Goal: Communication & Community: Answer question/provide support

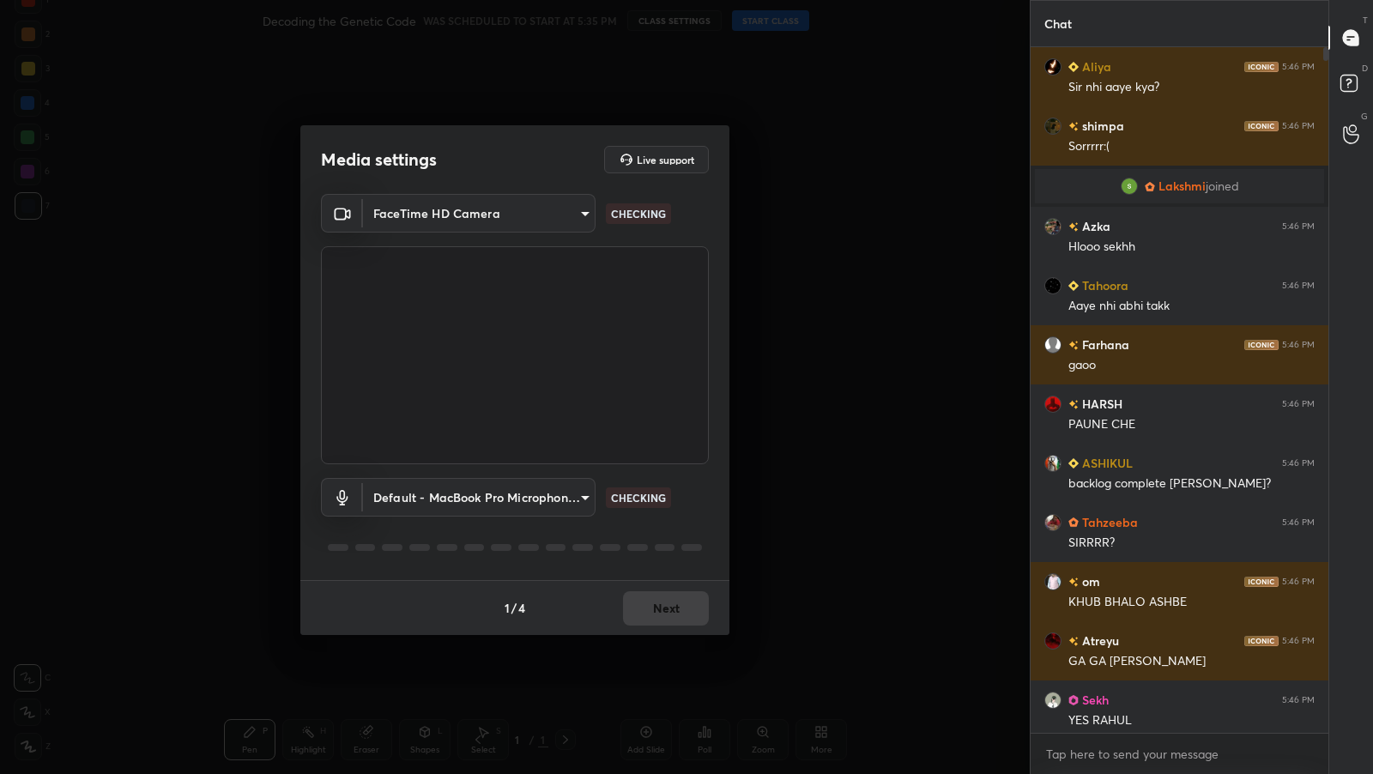
type textarea "x"
click at [662, 615] on button "Next" at bounding box center [666, 608] width 86 height 34
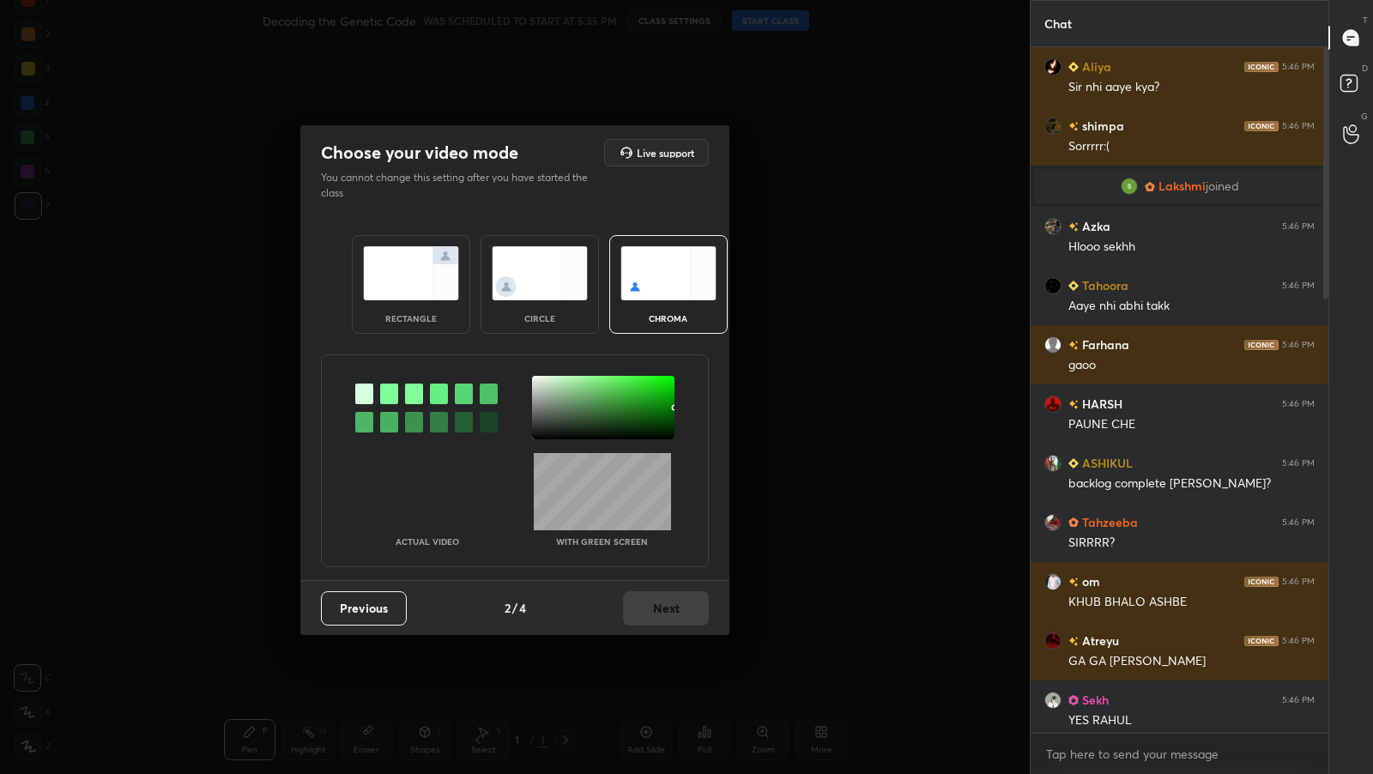
click at [435, 330] on div "rectangle" at bounding box center [411, 284] width 118 height 99
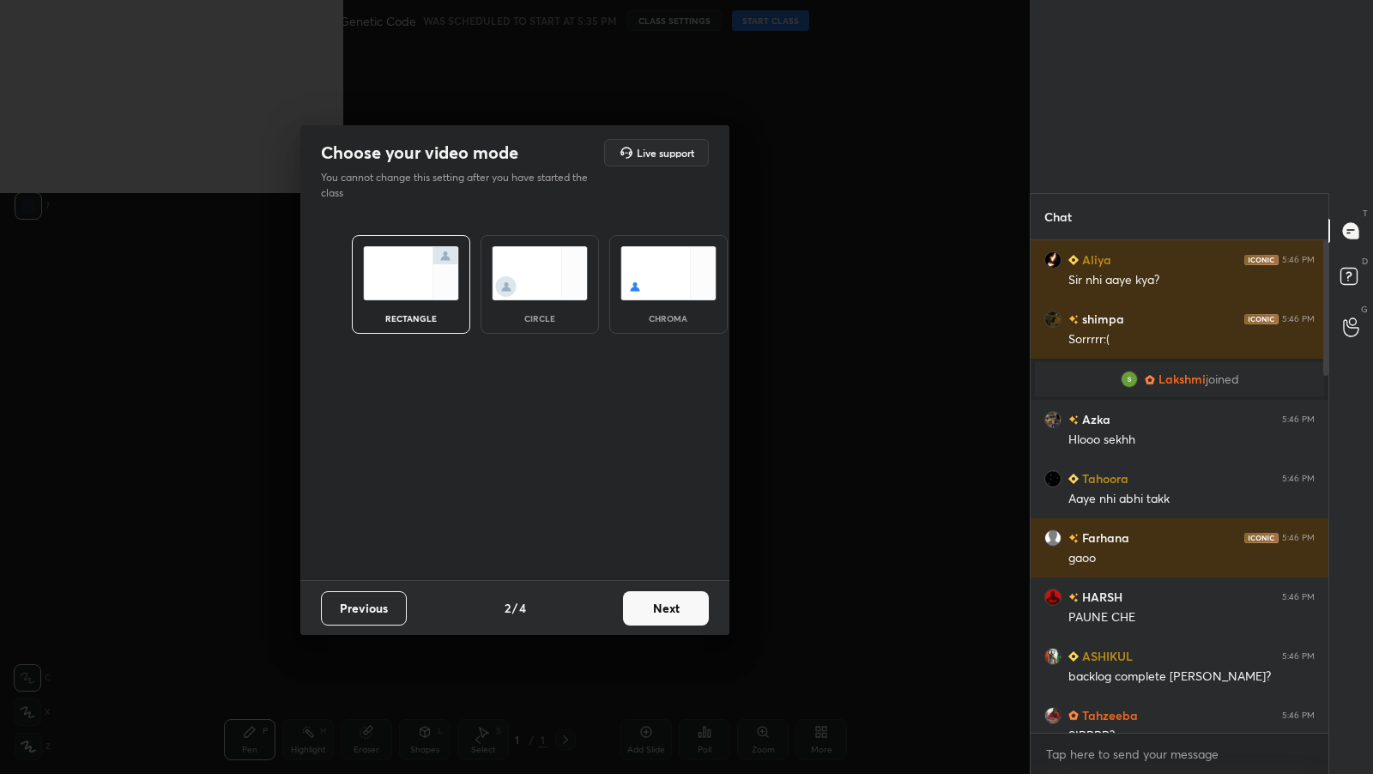
click at [653, 609] on button "Next" at bounding box center [666, 608] width 86 height 34
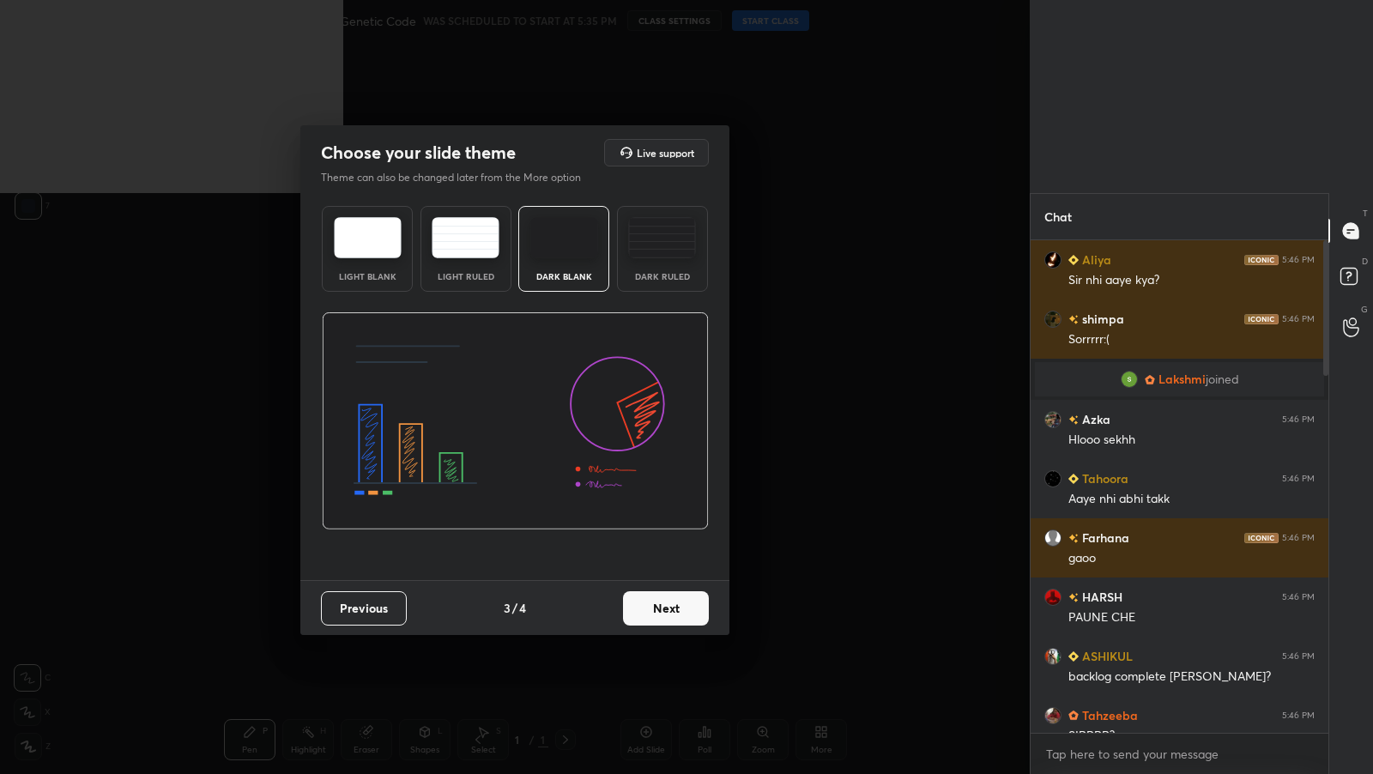
click at [693, 620] on button "Next" at bounding box center [666, 608] width 86 height 34
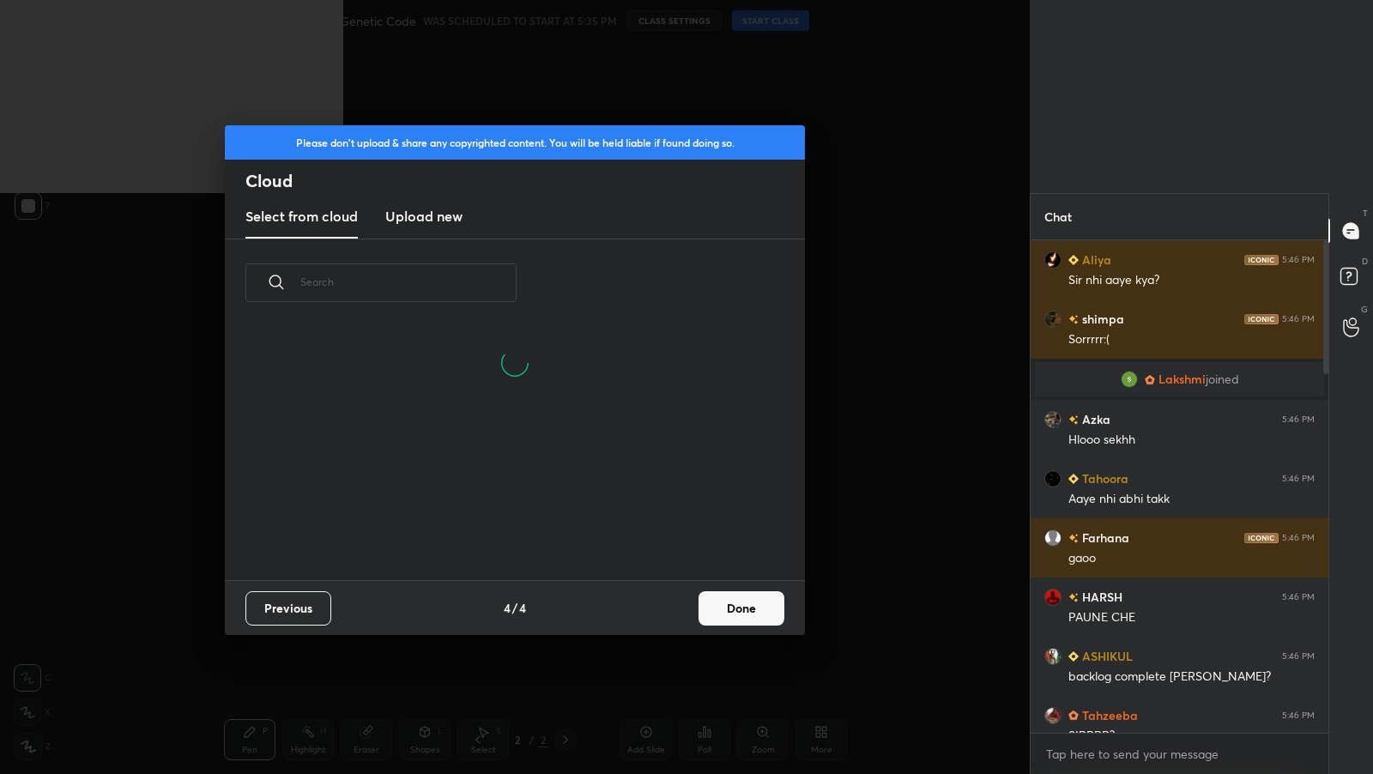
scroll to position [254, 550]
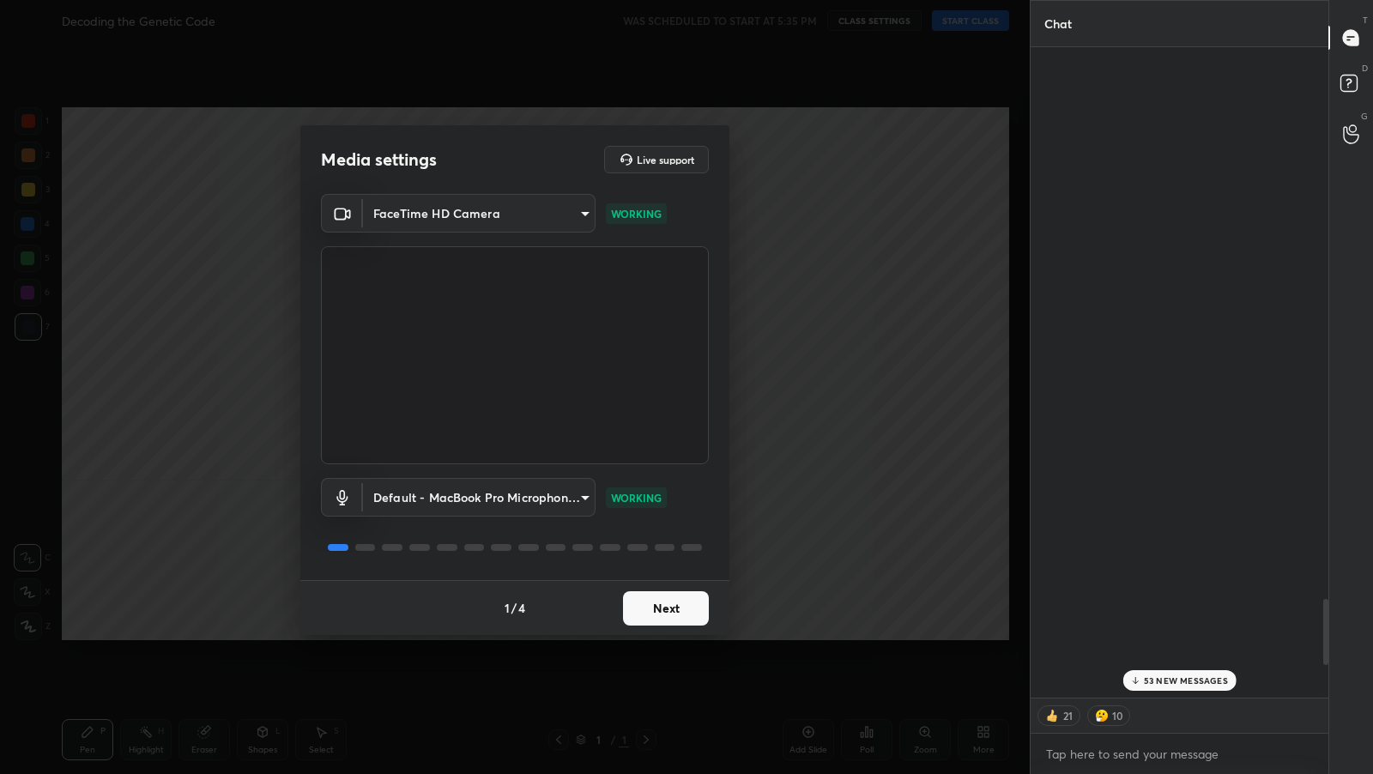
scroll to position [5, 5]
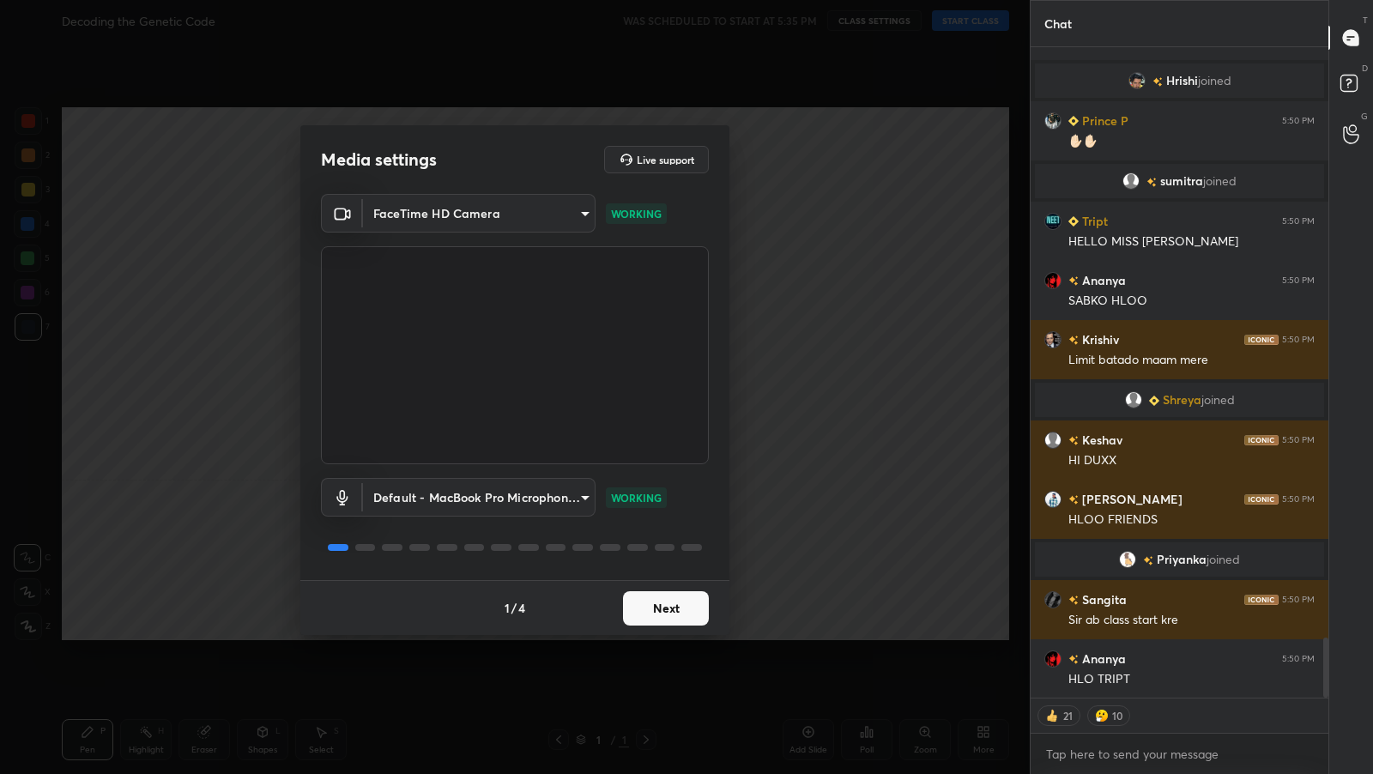
click at [647, 597] on button "Next" at bounding box center [666, 608] width 86 height 34
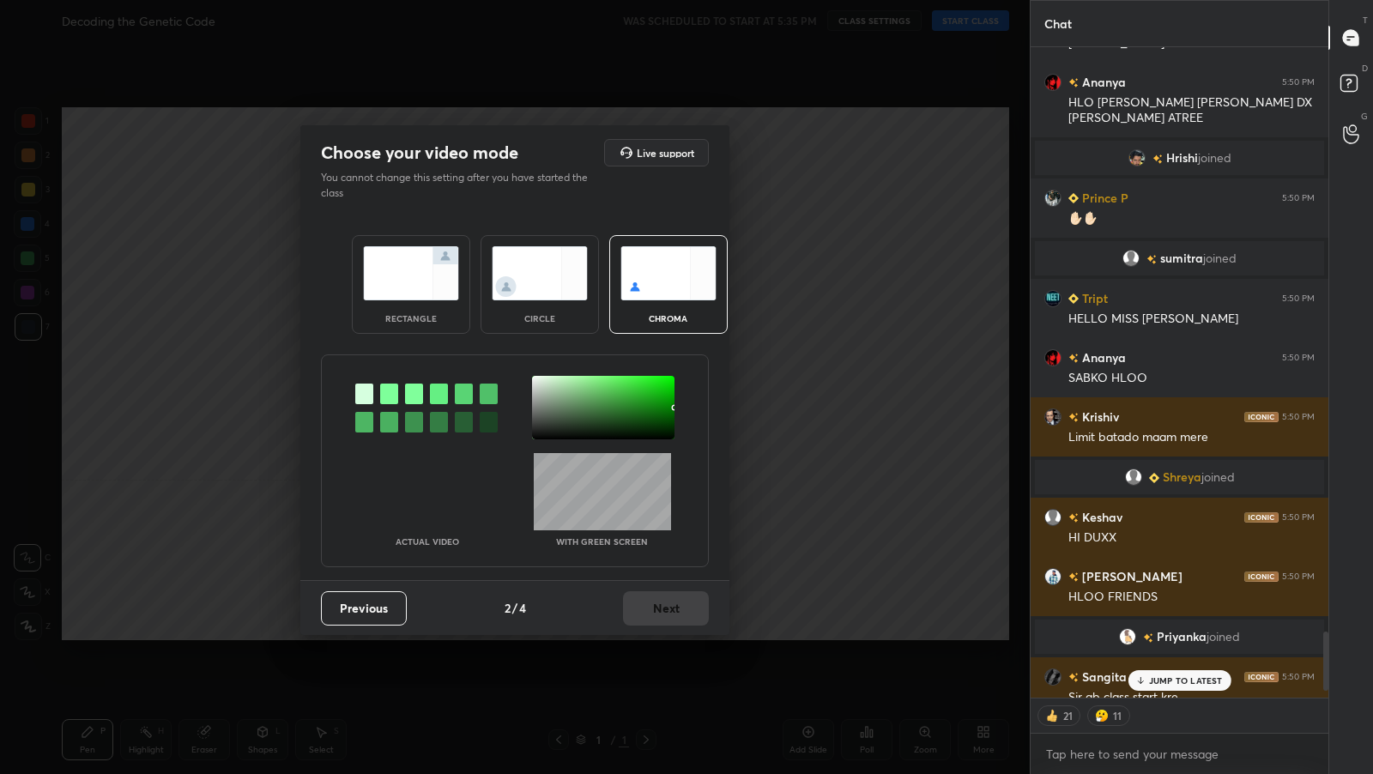
scroll to position [6468, 0]
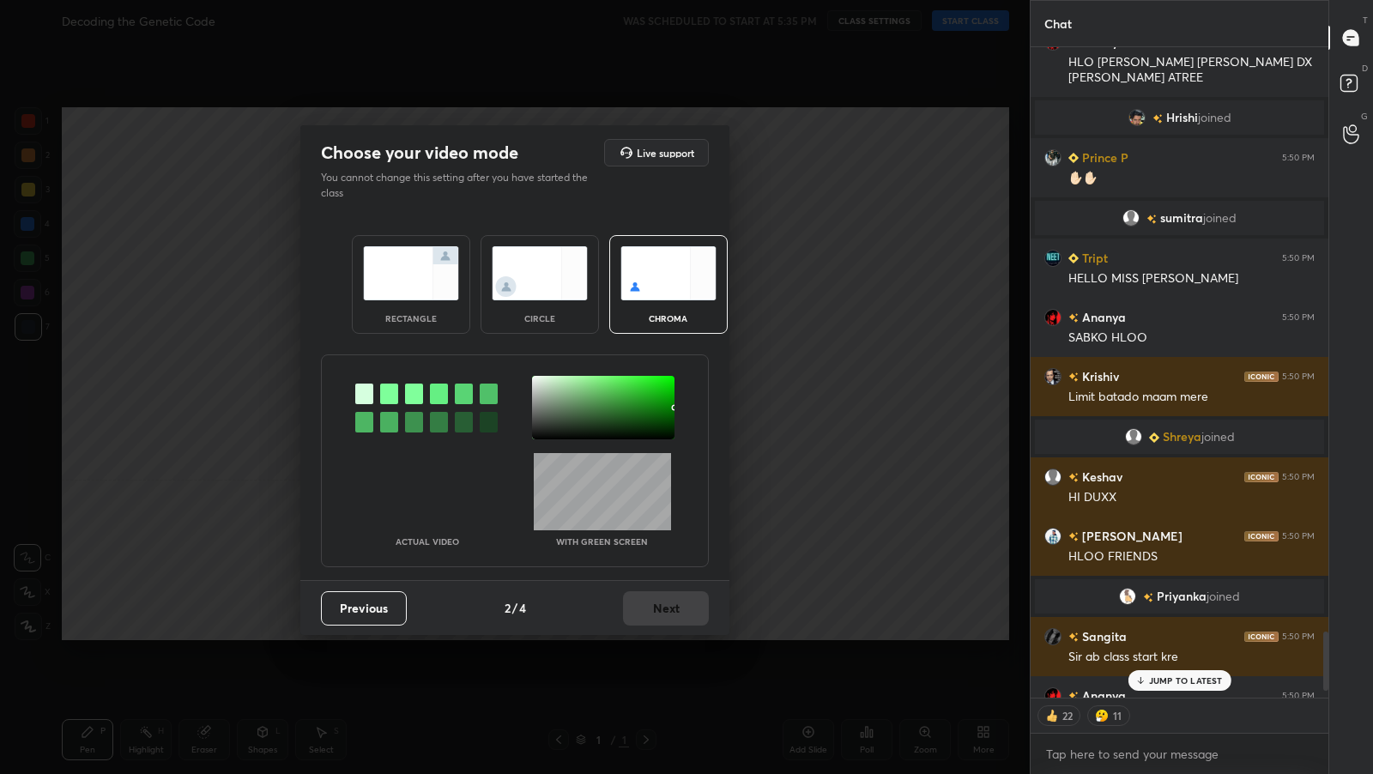
click at [437, 281] on img at bounding box center [411, 273] width 96 height 54
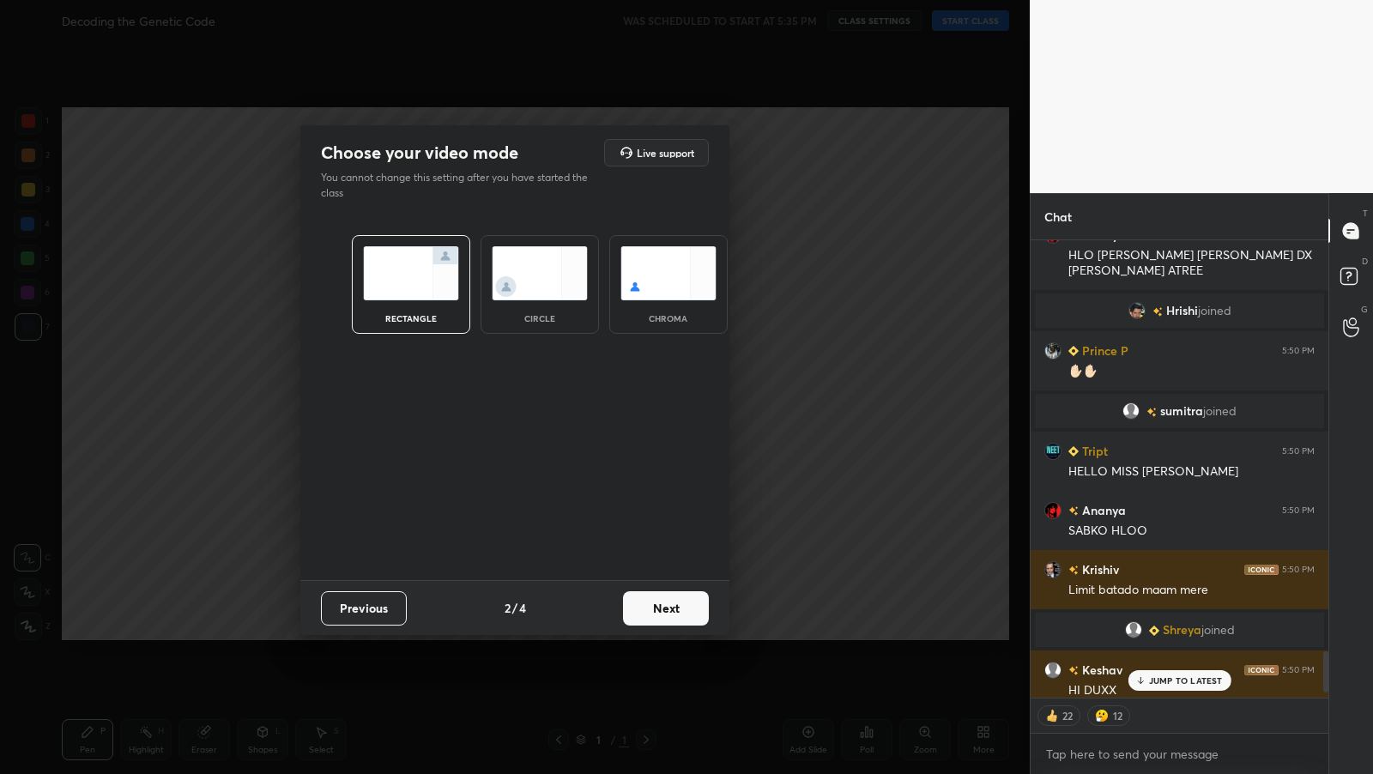
scroll to position [5579, 0]
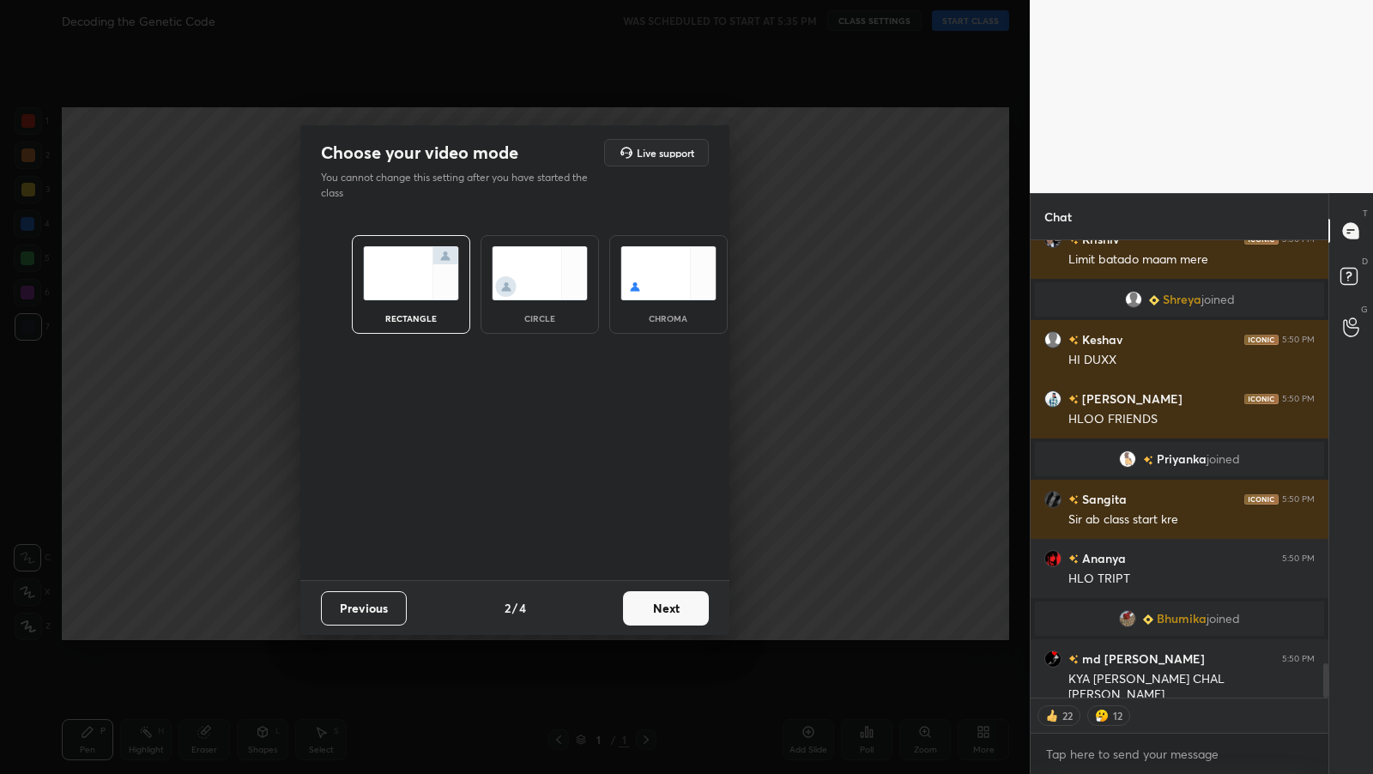
click at [660, 597] on button "Next" at bounding box center [666, 608] width 86 height 34
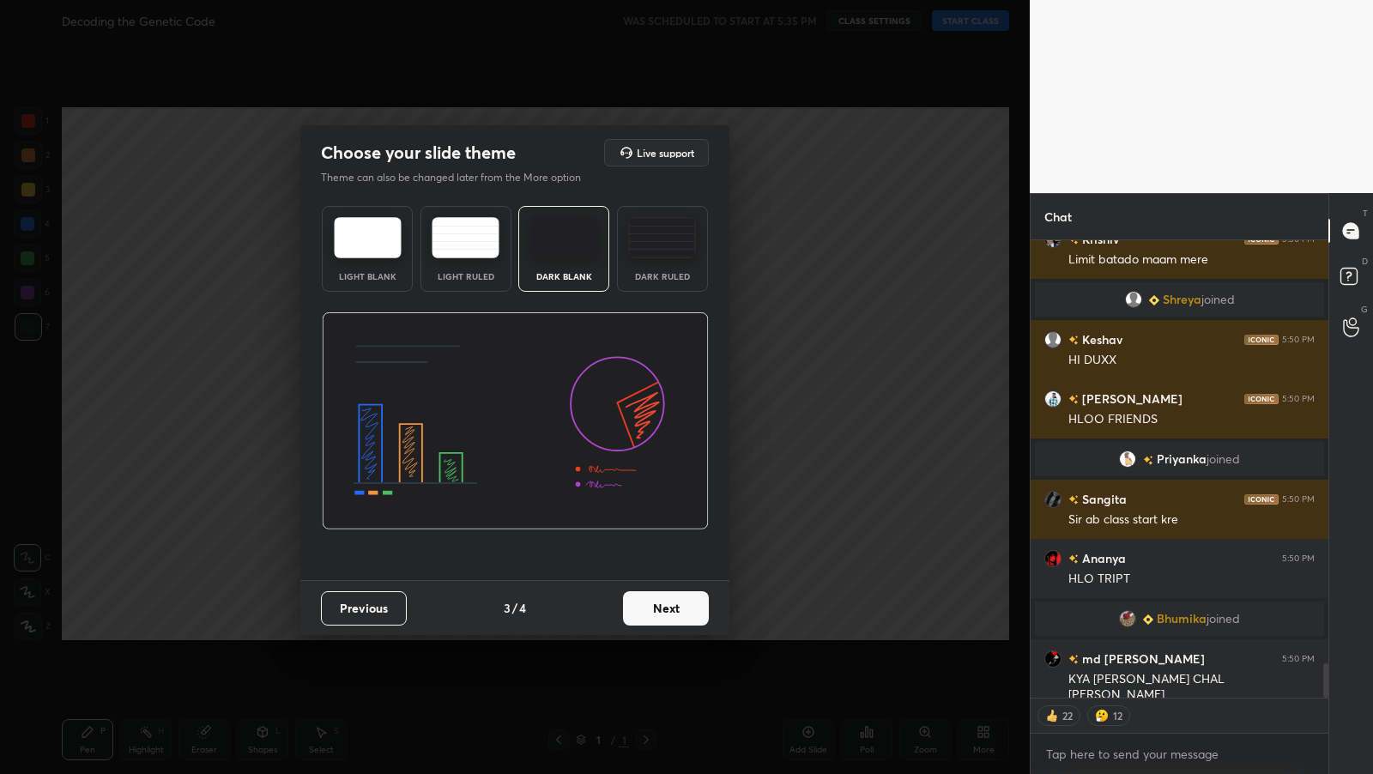
click at [669, 602] on button "Next" at bounding box center [666, 608] width 86 height 34
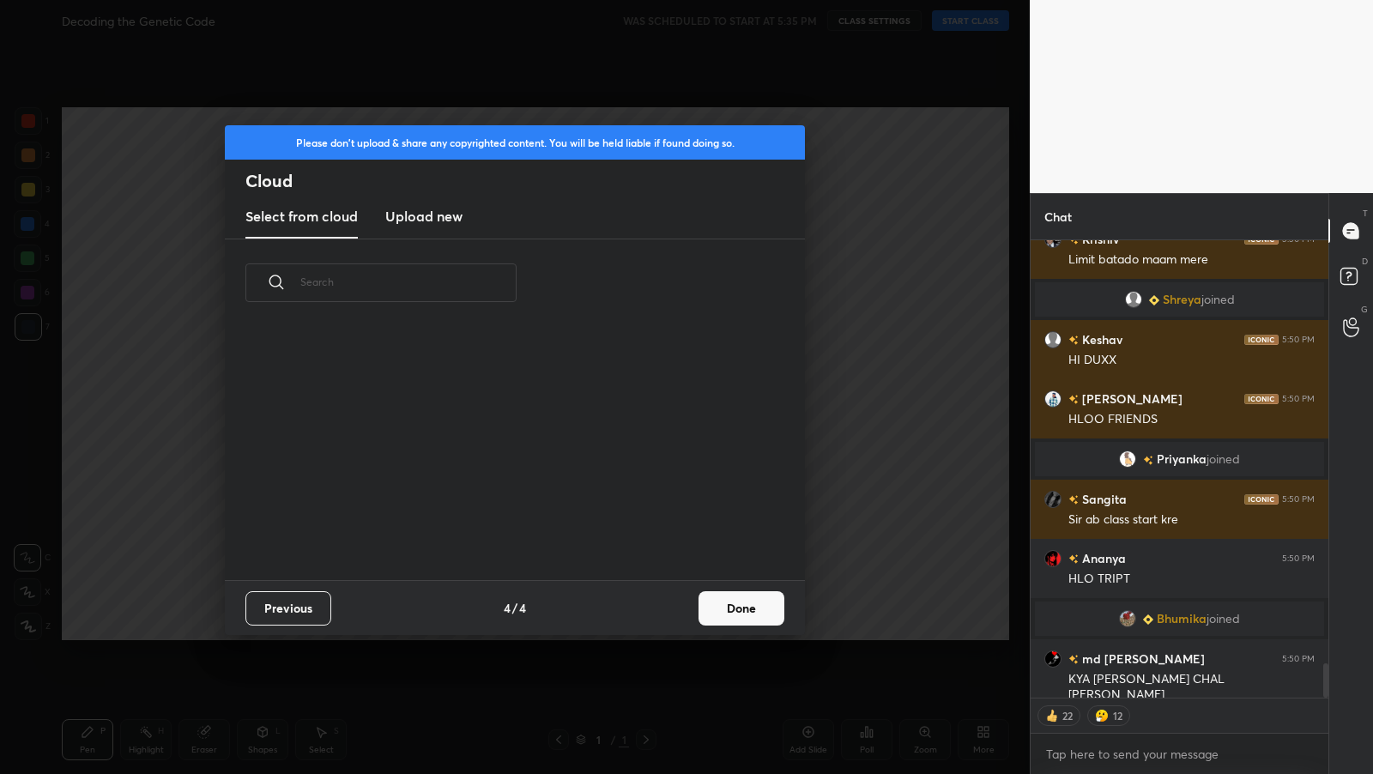
scroll to position [5639, 0]
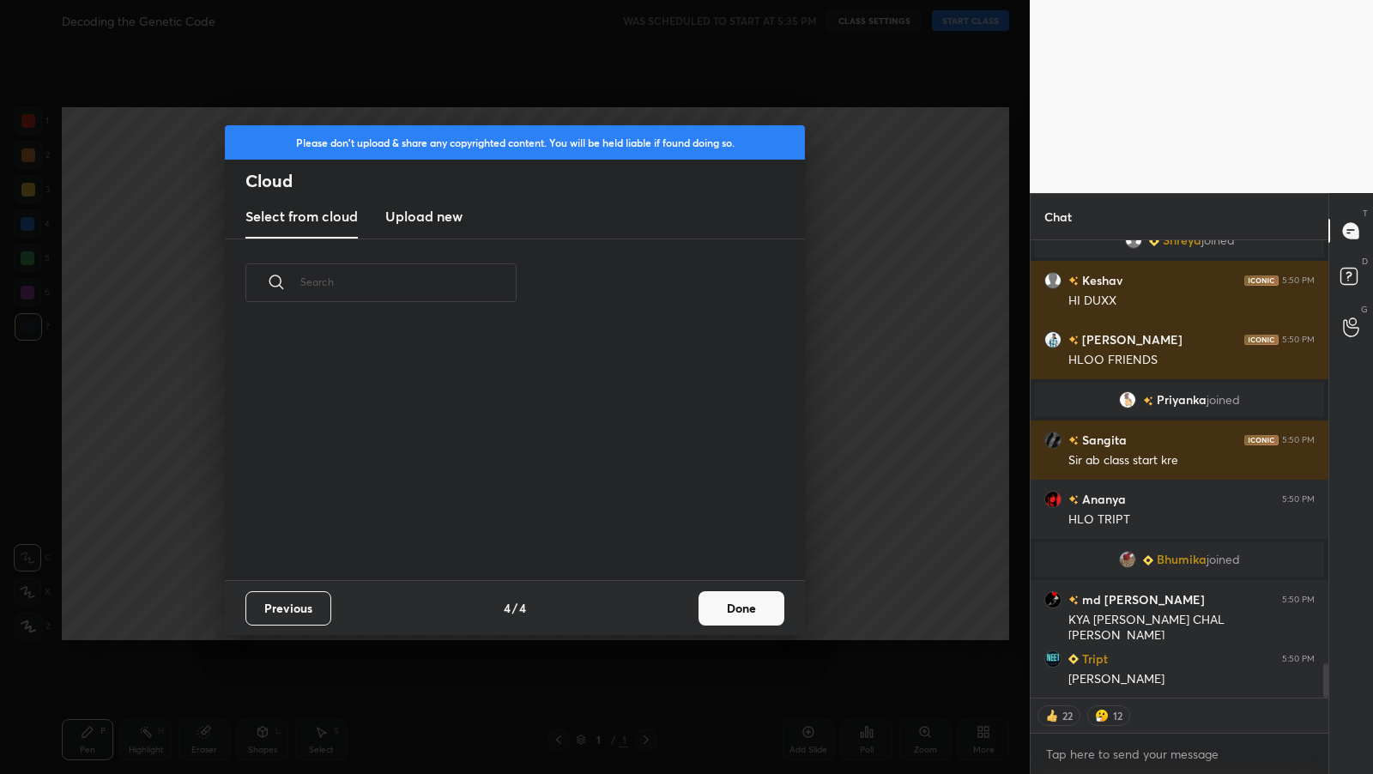
click at [741, 629] on div "Previous 4 / 4 Done" at bounding box center [515, 607] width 580 height 55
click at [745, 613] on button "Done" at bounding box center [741, 608] width 86 height 34
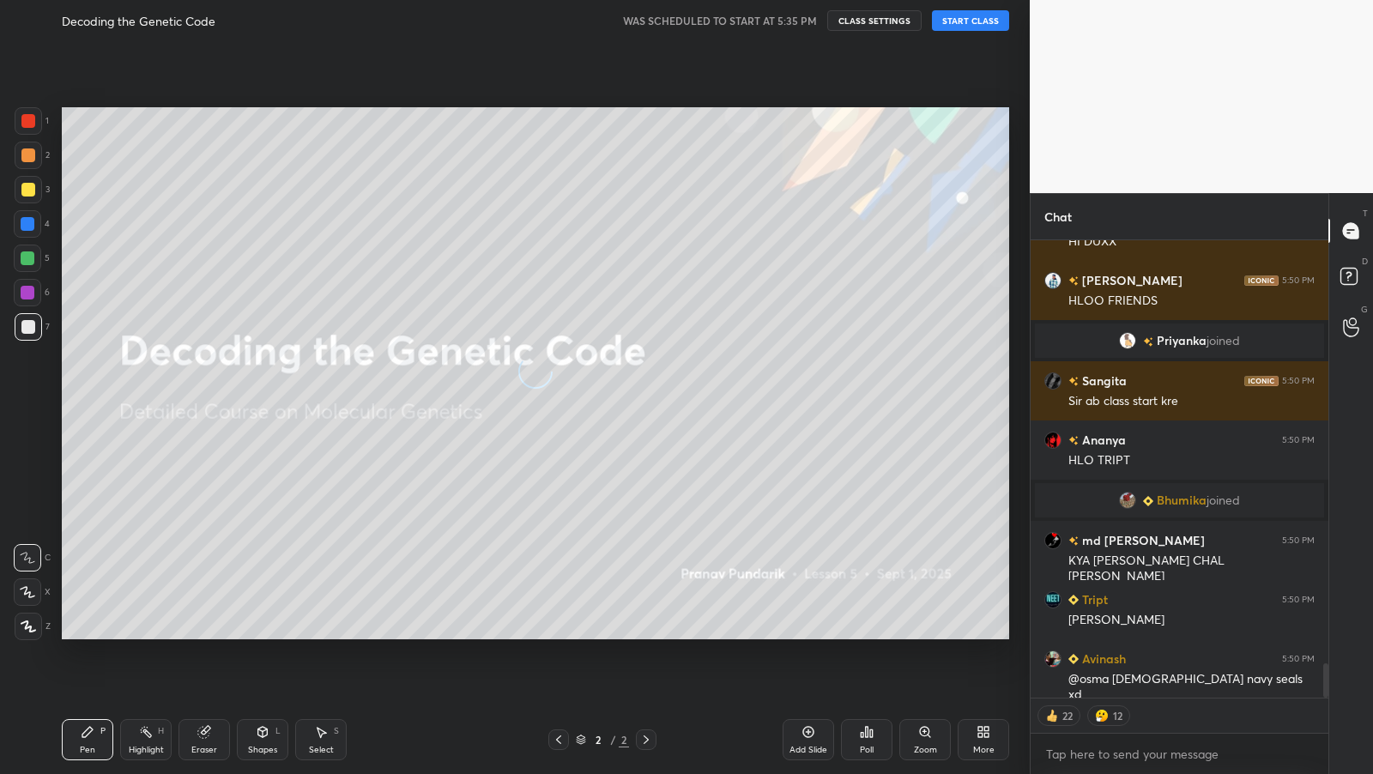
scroll to position [5756, 0]
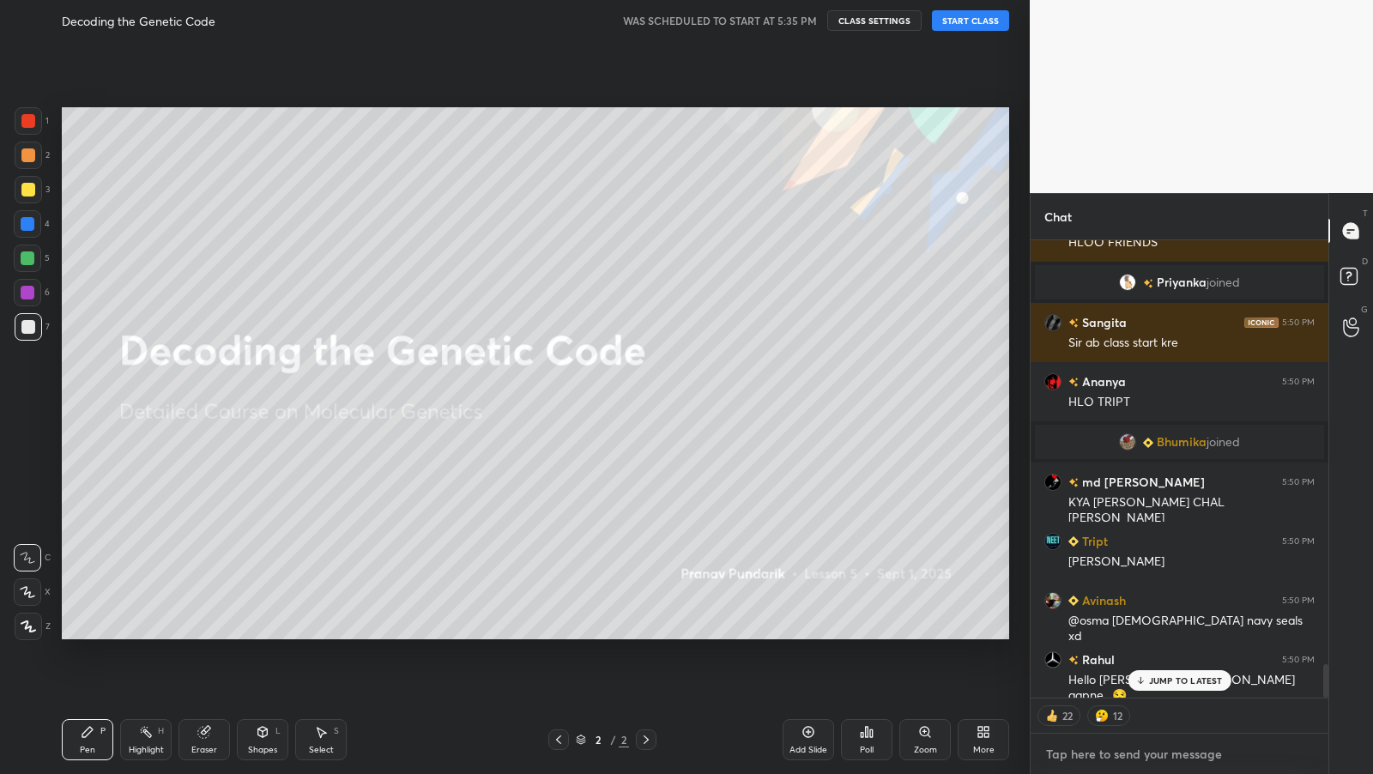
click at [1063, 753] on textarea at bounding box center [1179, 754] width 270 height 27
type textarea "x"
type textarea "i"
type textarea "x"
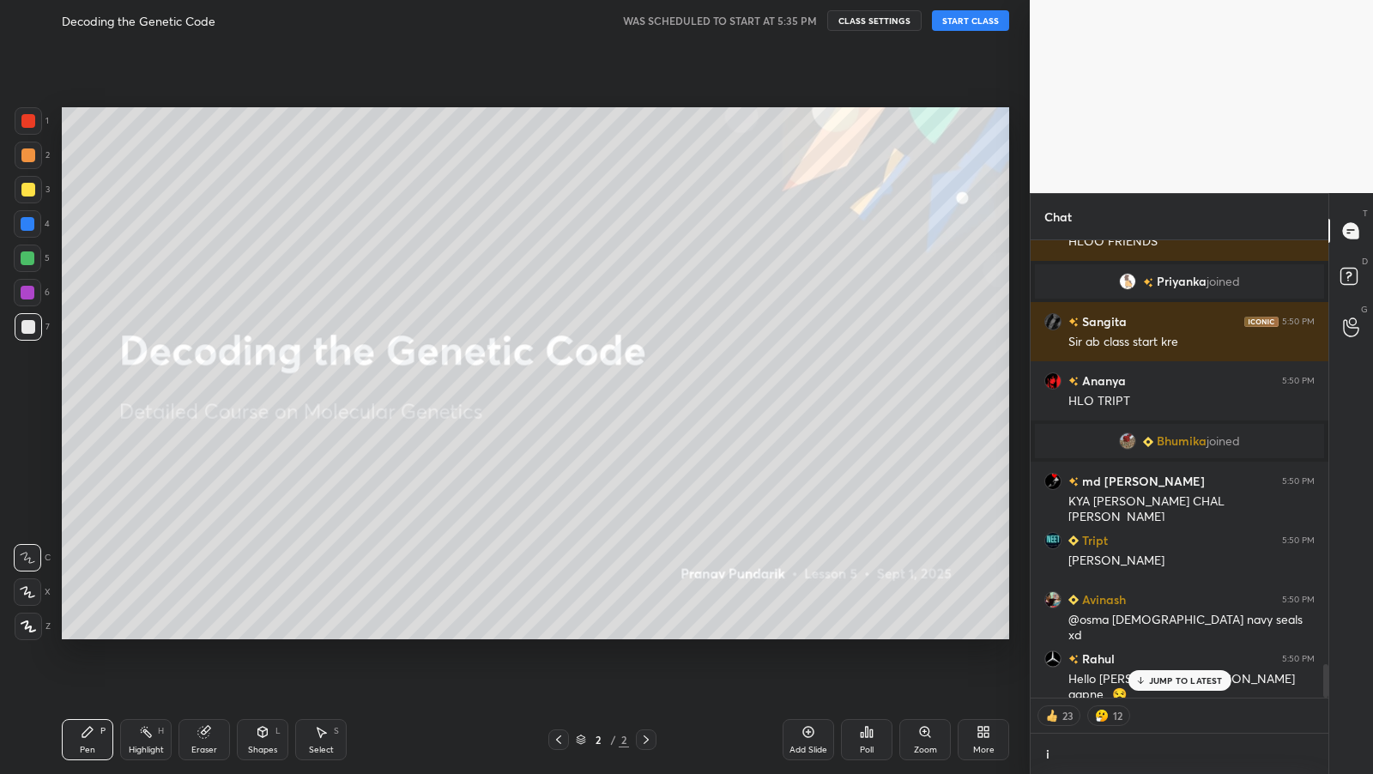
type textarea "in"
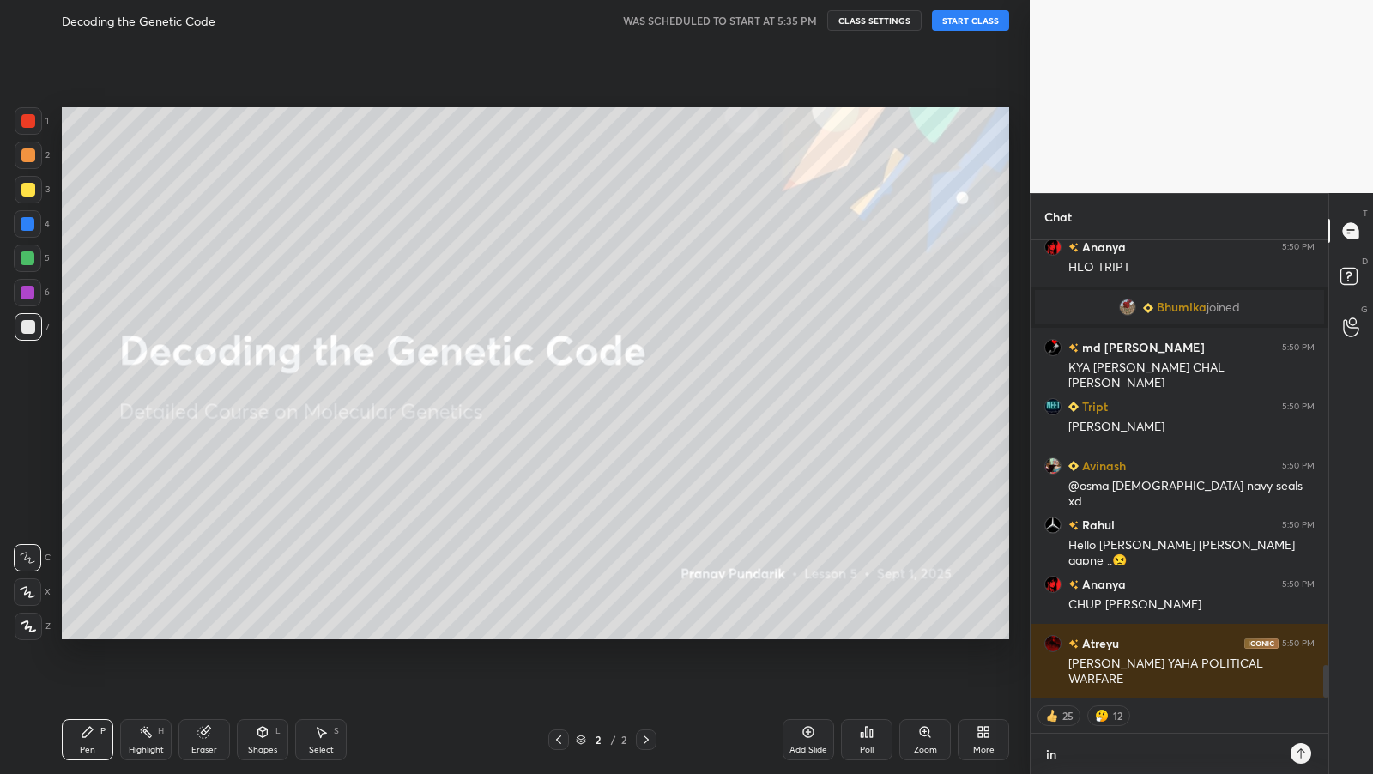
type textarea "x"
type textarea "in"
type textarea "x"
type textarea "in 2"
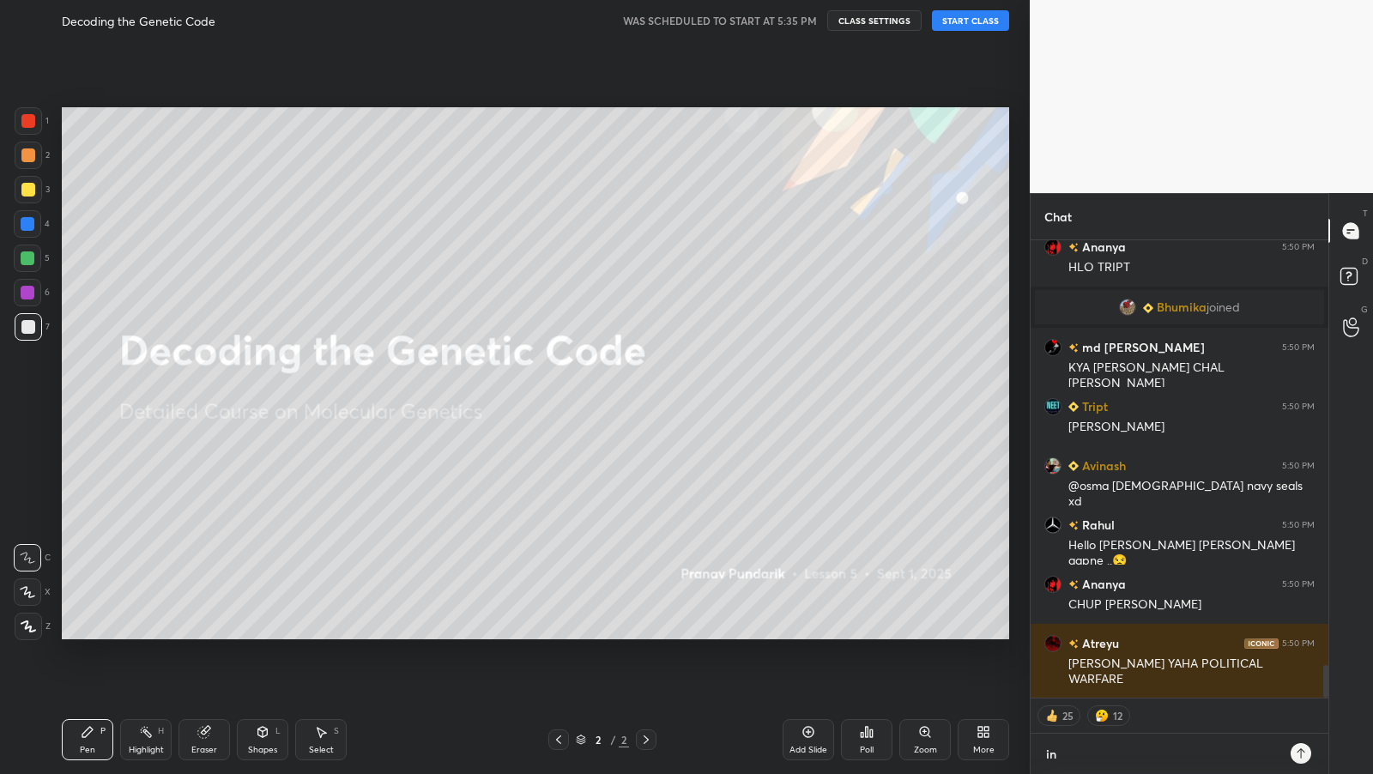
type textarea "x"
type textarea "in 2"
type textarea "x"
type textarea "in 2 m"
type textarea "x"
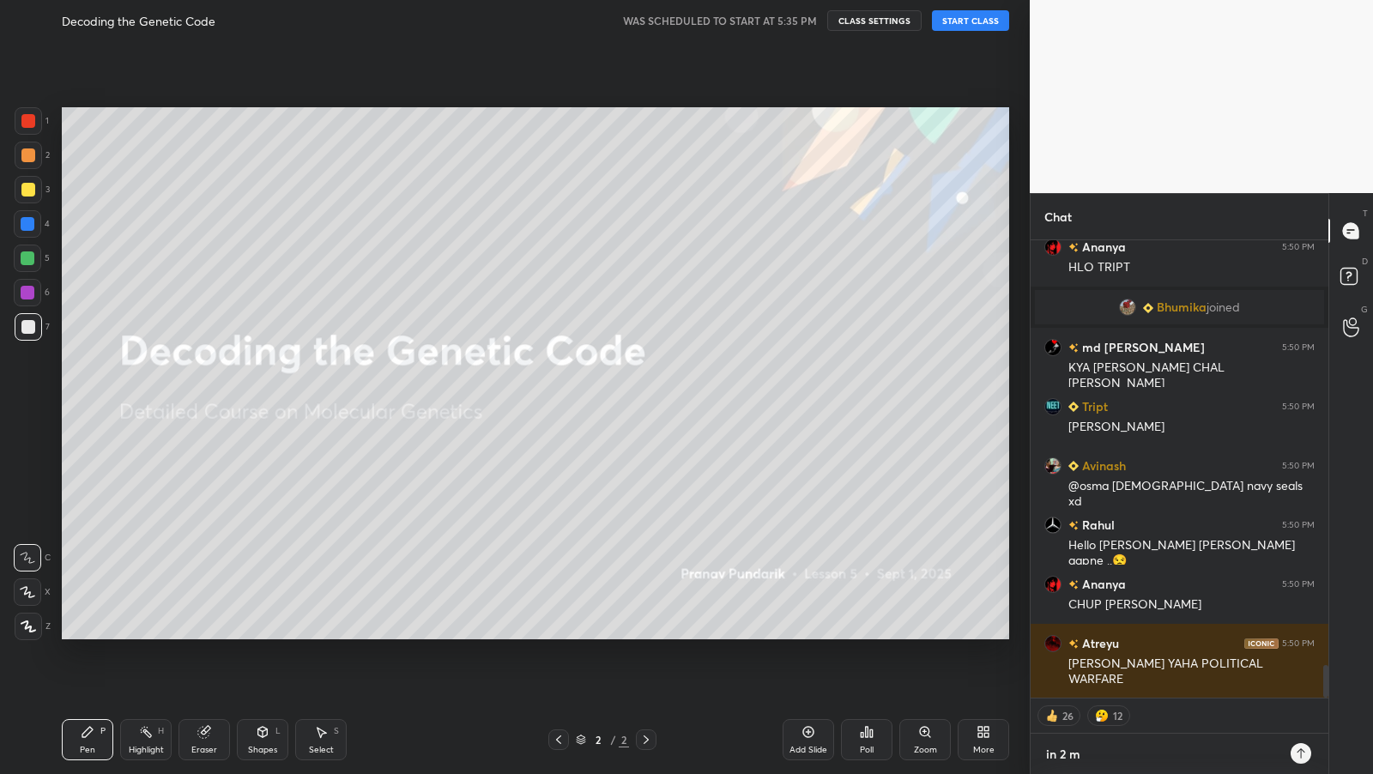
type textarea "in 2 mi"
type textarea "x"
type textarea "in 2 min"
type textarea "x"
type textarea "in 2 mins"
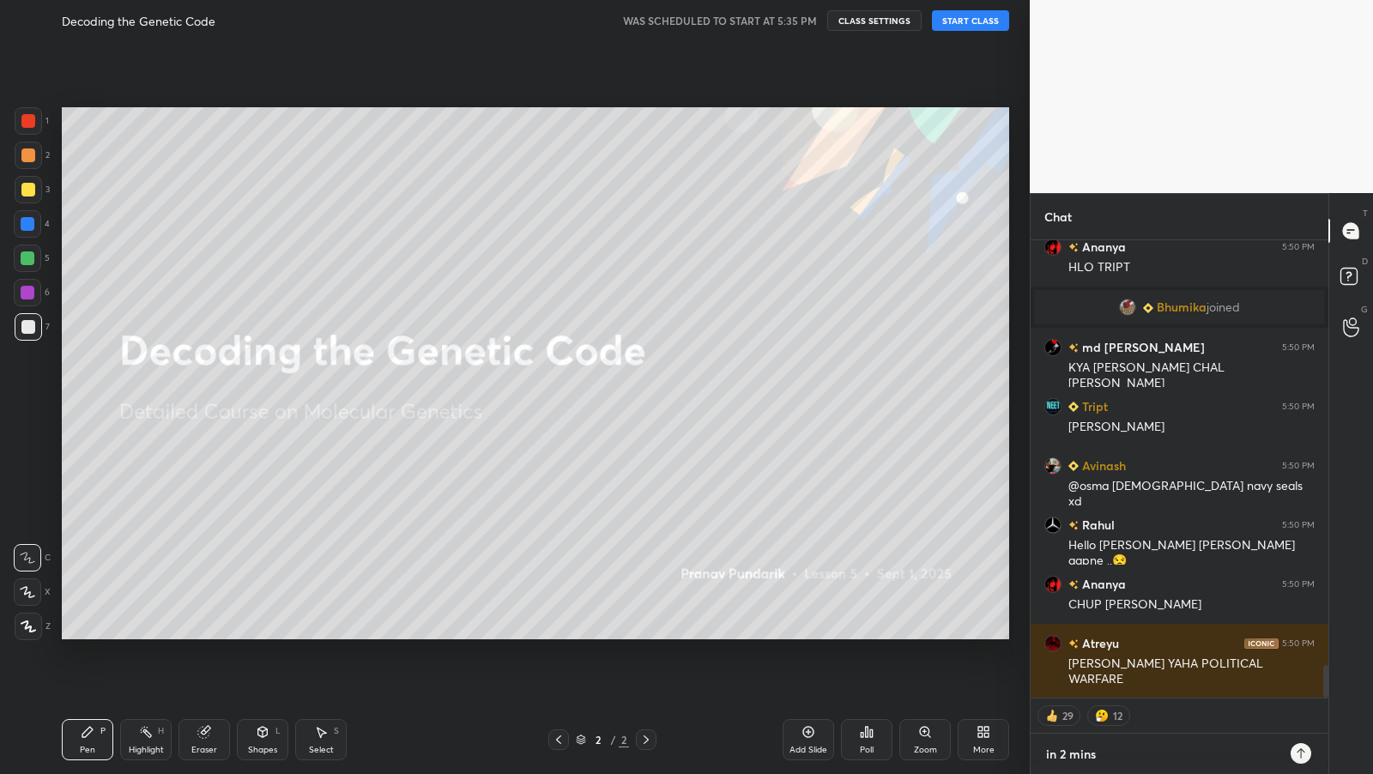
type textarea "x"
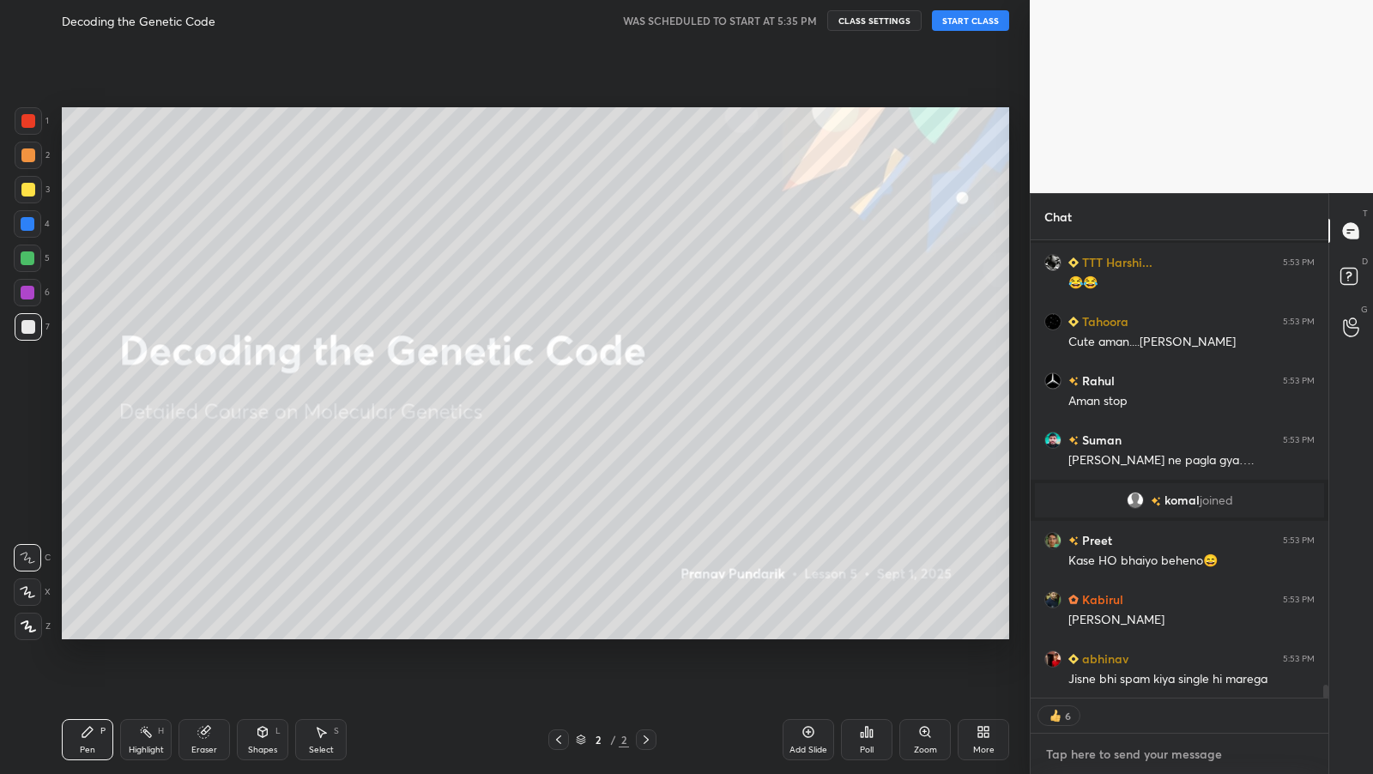
scroll to position [16343, 0]
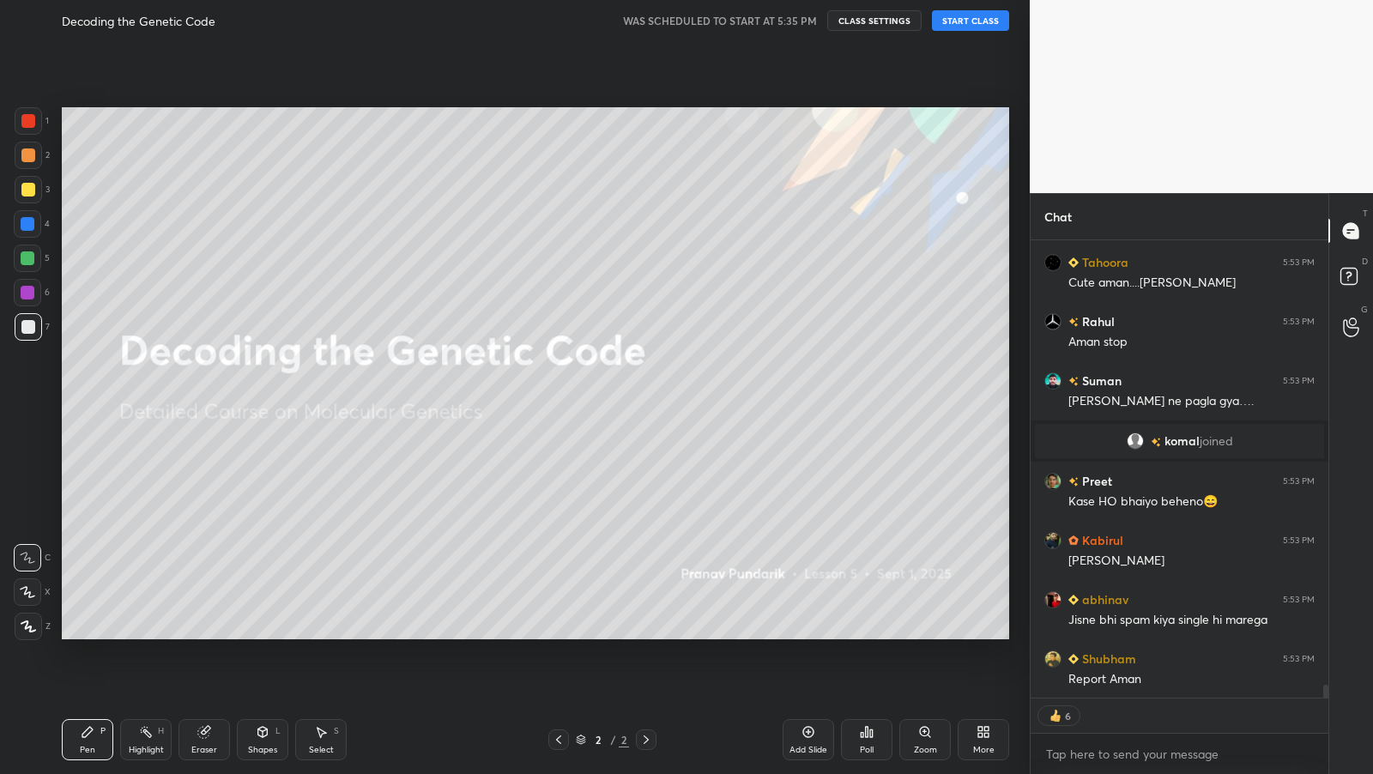
click at [933, 22] on button "START CLASS" at bounding box center [970, 20] width 77 height 21
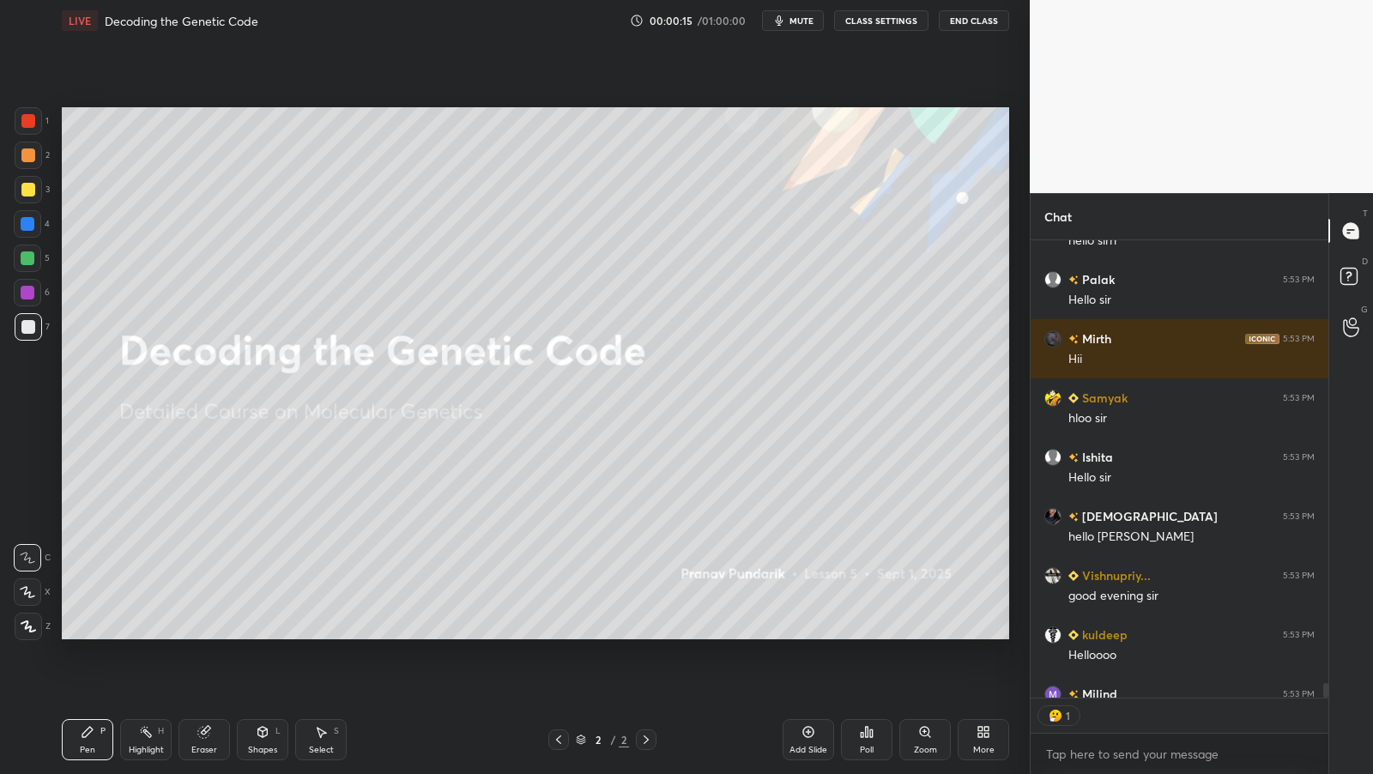
scroll to position [452, 293]
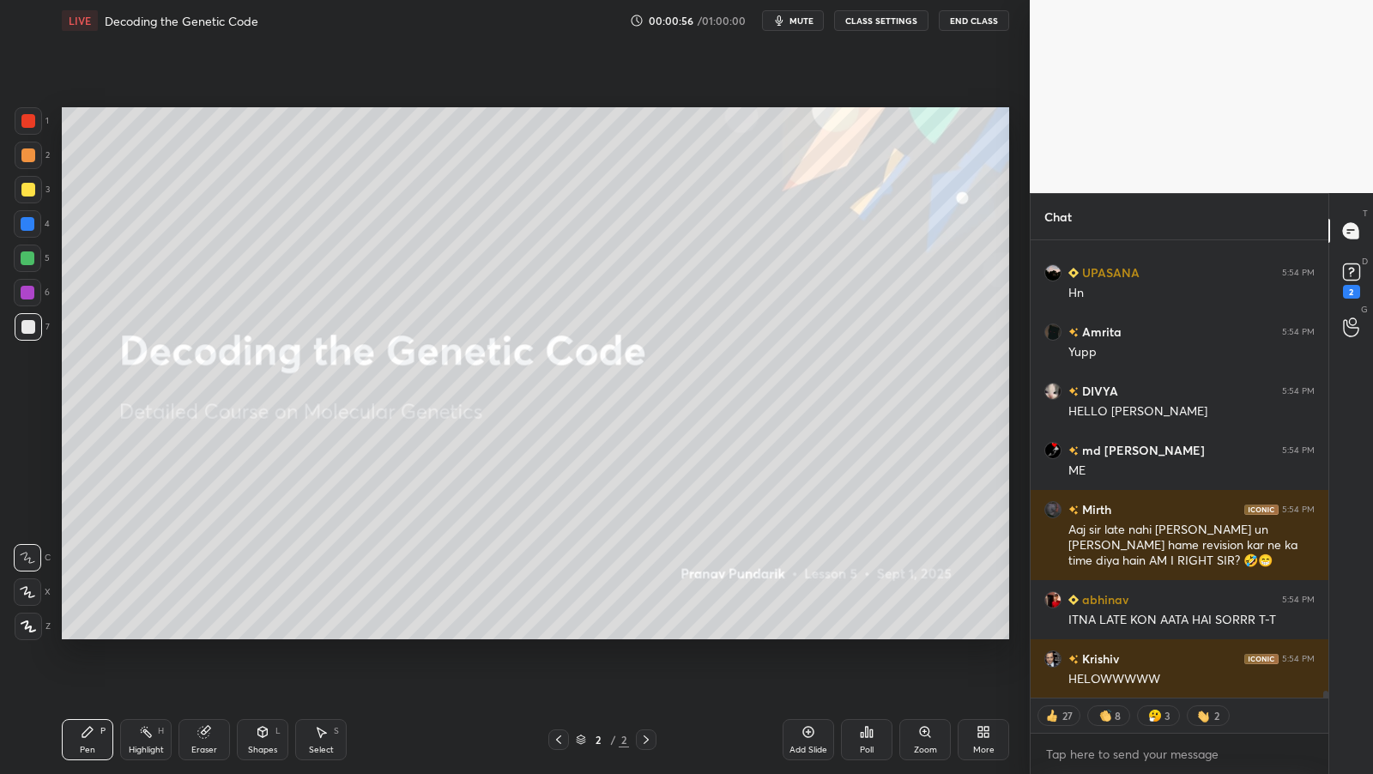
click at [820, 734] on div "Add Slide" at bounding box center [808, 739] width 51 height 41
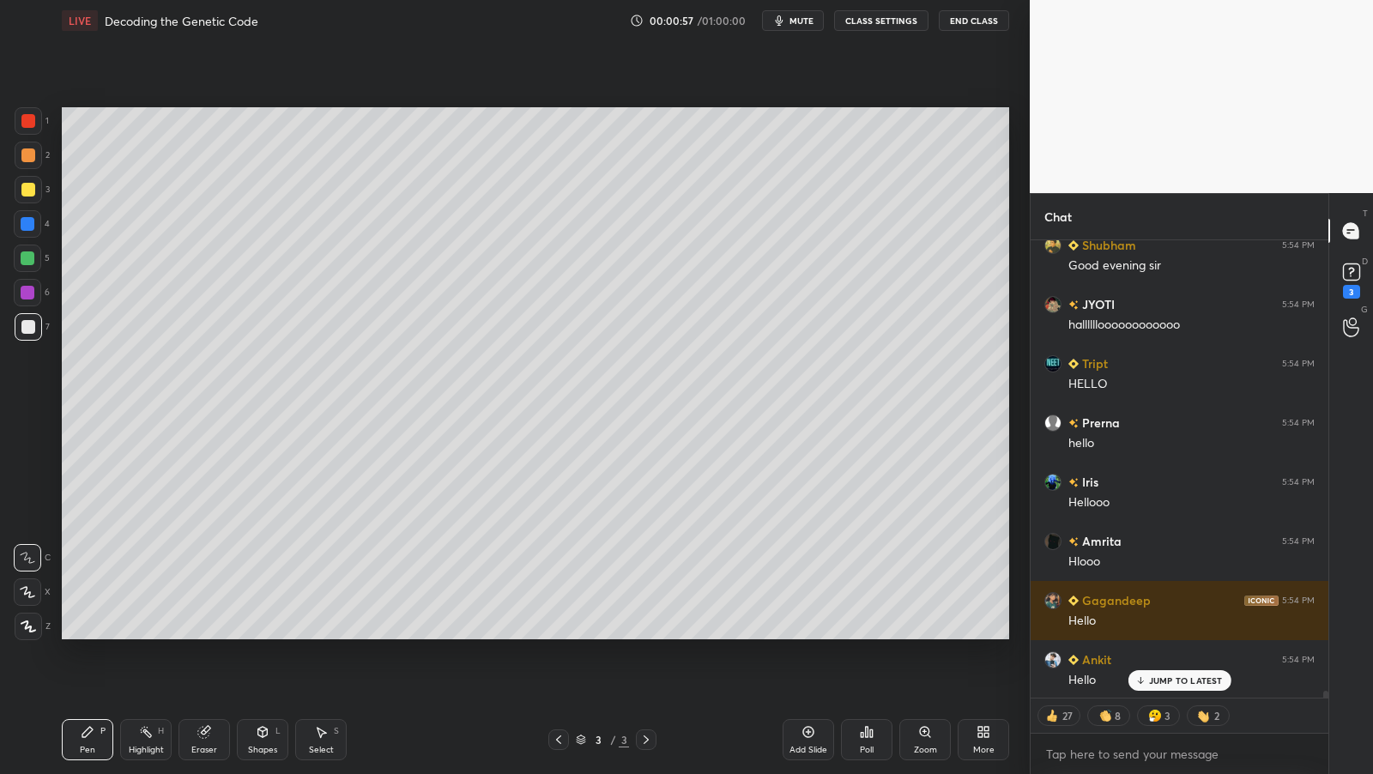
click at [27, 184] on div at bounding box center [28, 190] width 14 height 14
click at [26, 184] on div at bounding box center [28, 190] width 14 height 14
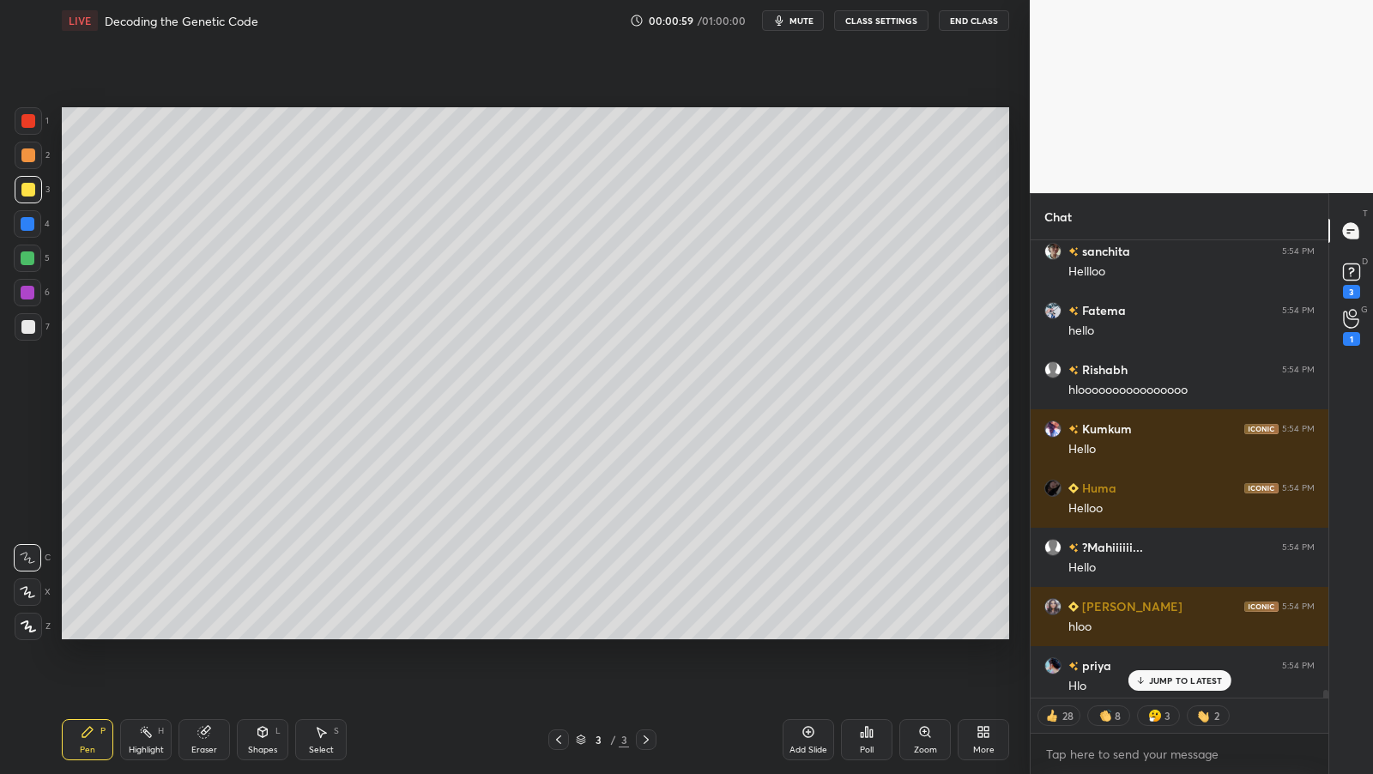
click at [1349, 281] on icon at bounding box center [1352, 272] width 26 height 26
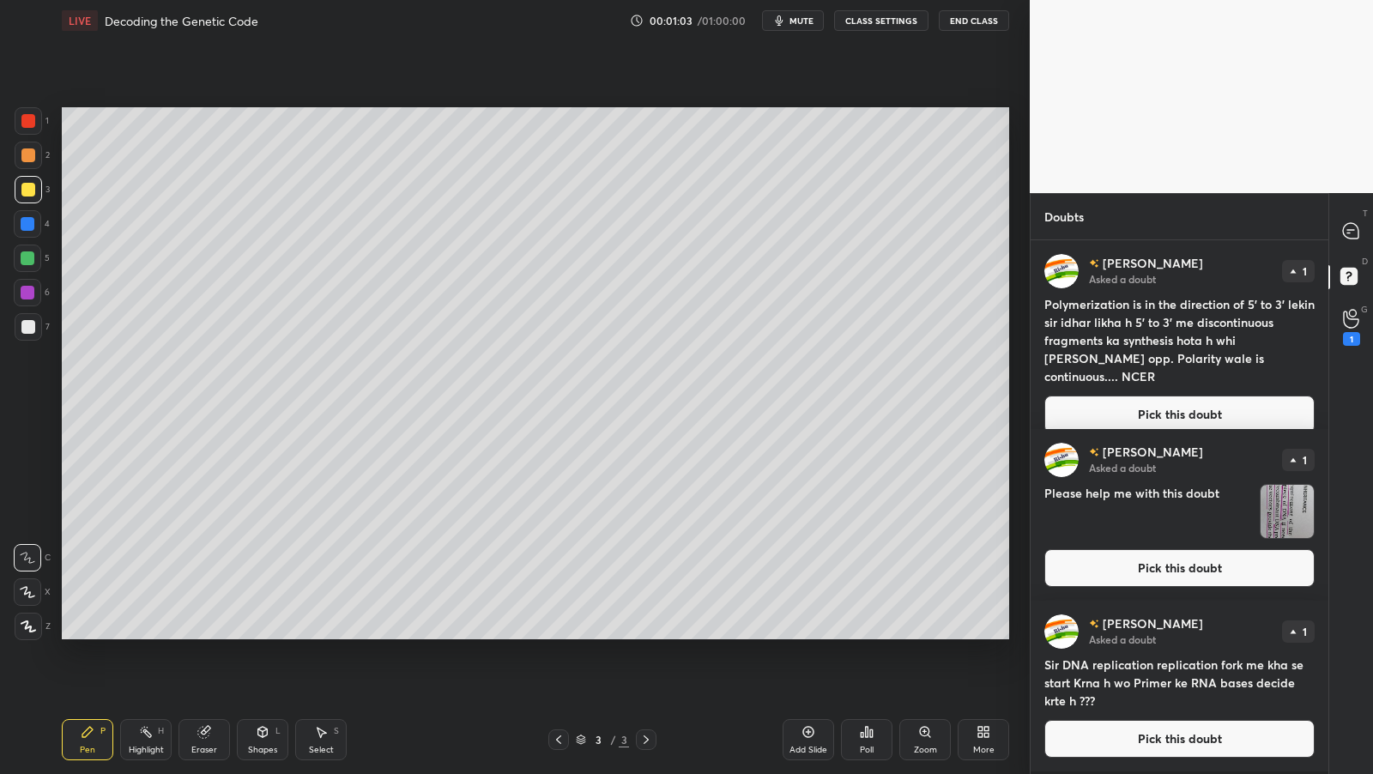
click at [1229, 407] on button "Pick this doubt" at bounding box center [1179, 415] width 270 height 38
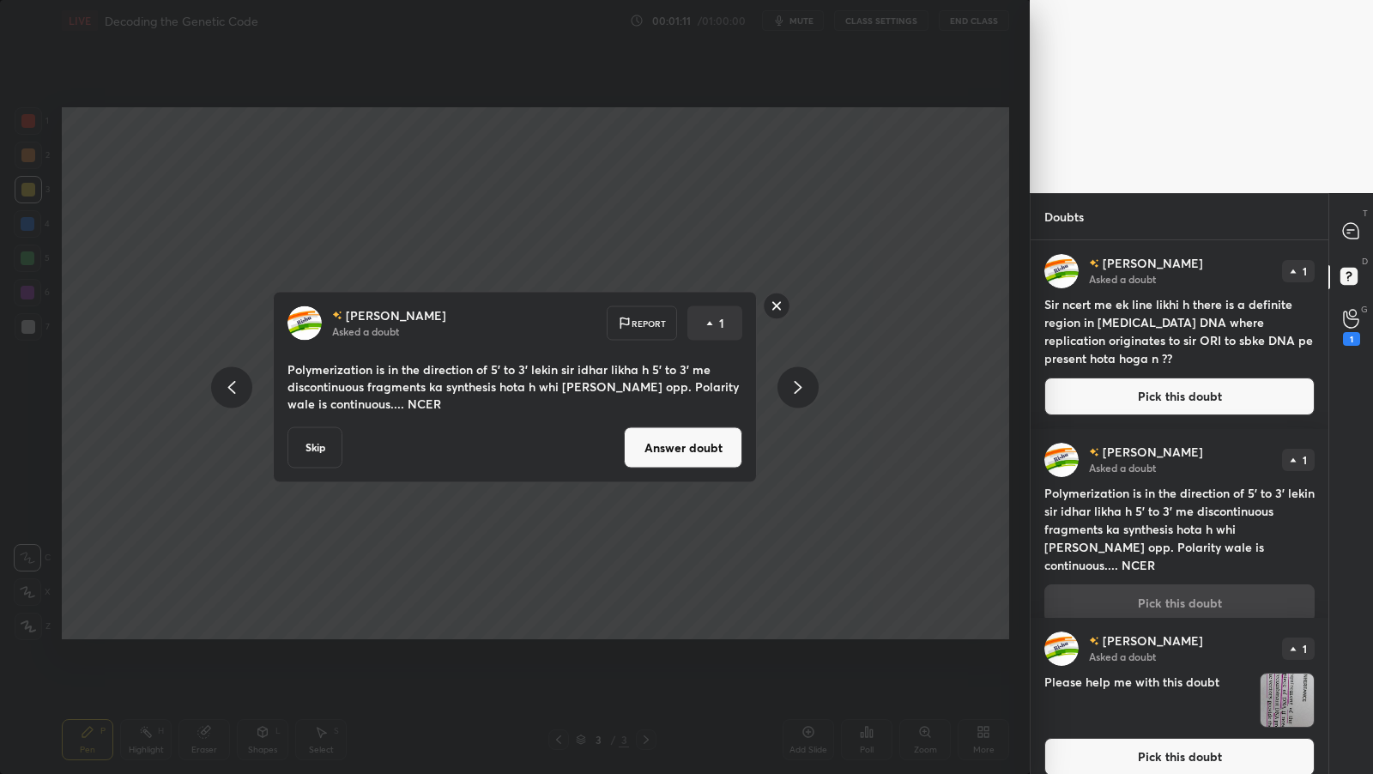
click at [666, 453] on button "Answer doubt" at bounding box center [683, 447] width 118 height 41
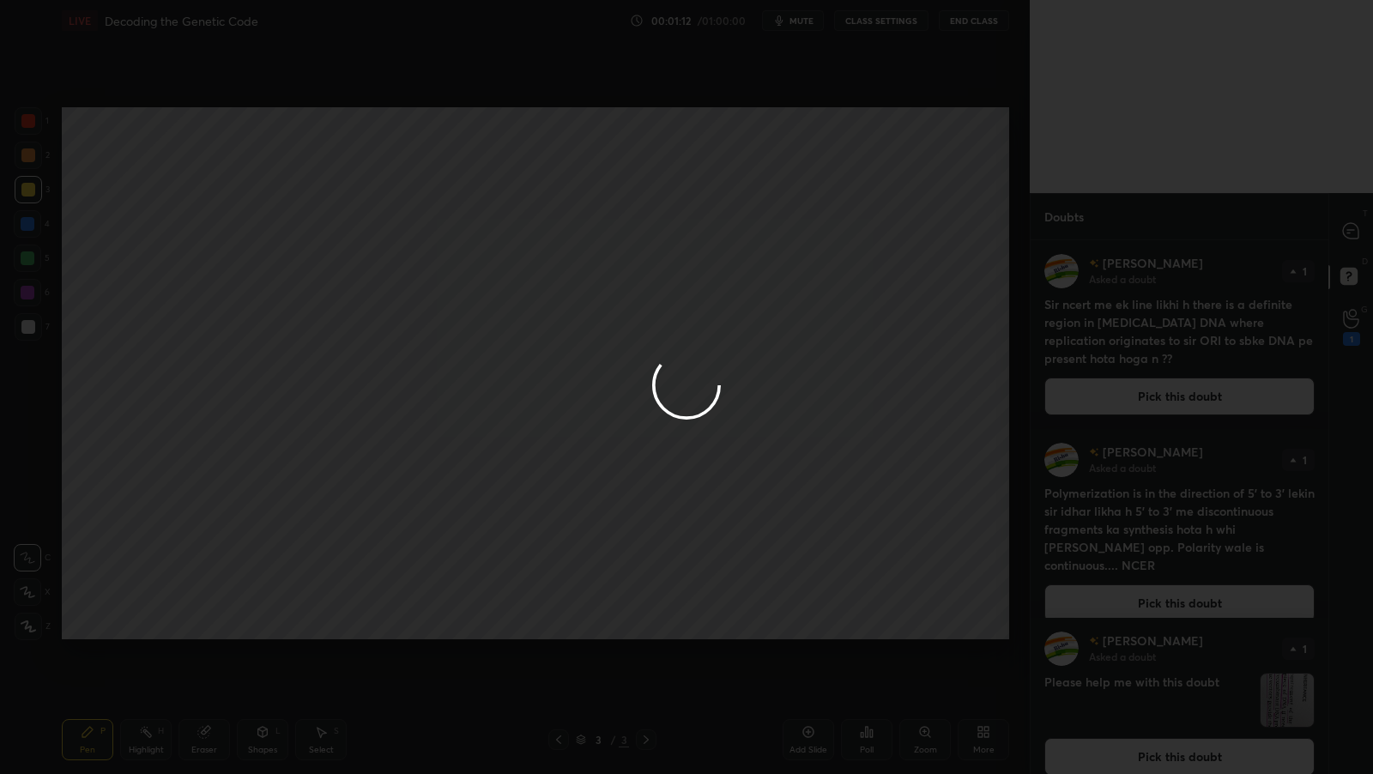
click at [1363, 249] on div at bounding box center [686, 387] width 1373 height 774
click at [1362, 244] on div at bounding box center [686, 387] width 1373 height 774
click at [1361, 242] on div at bounding box center [686, 387] width 1373 height 774
click at [1362, 239] on div at bounding box center [686, 387] width 1373 height 774
click at [1362, 238] on div at bounding box center [686, 387] width 1373 height 774
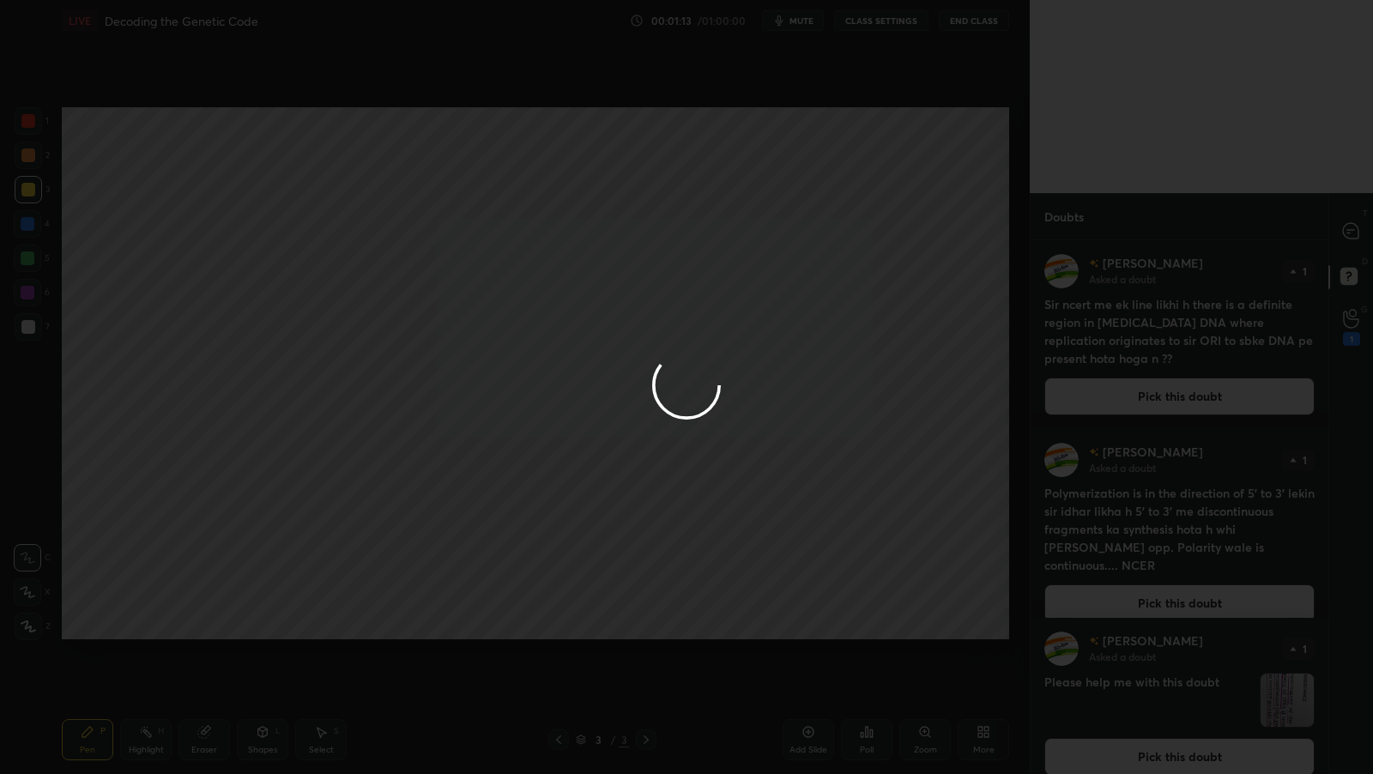
click at [1361, 234] on div at bounding box center [686, 387] width 1373 height 774
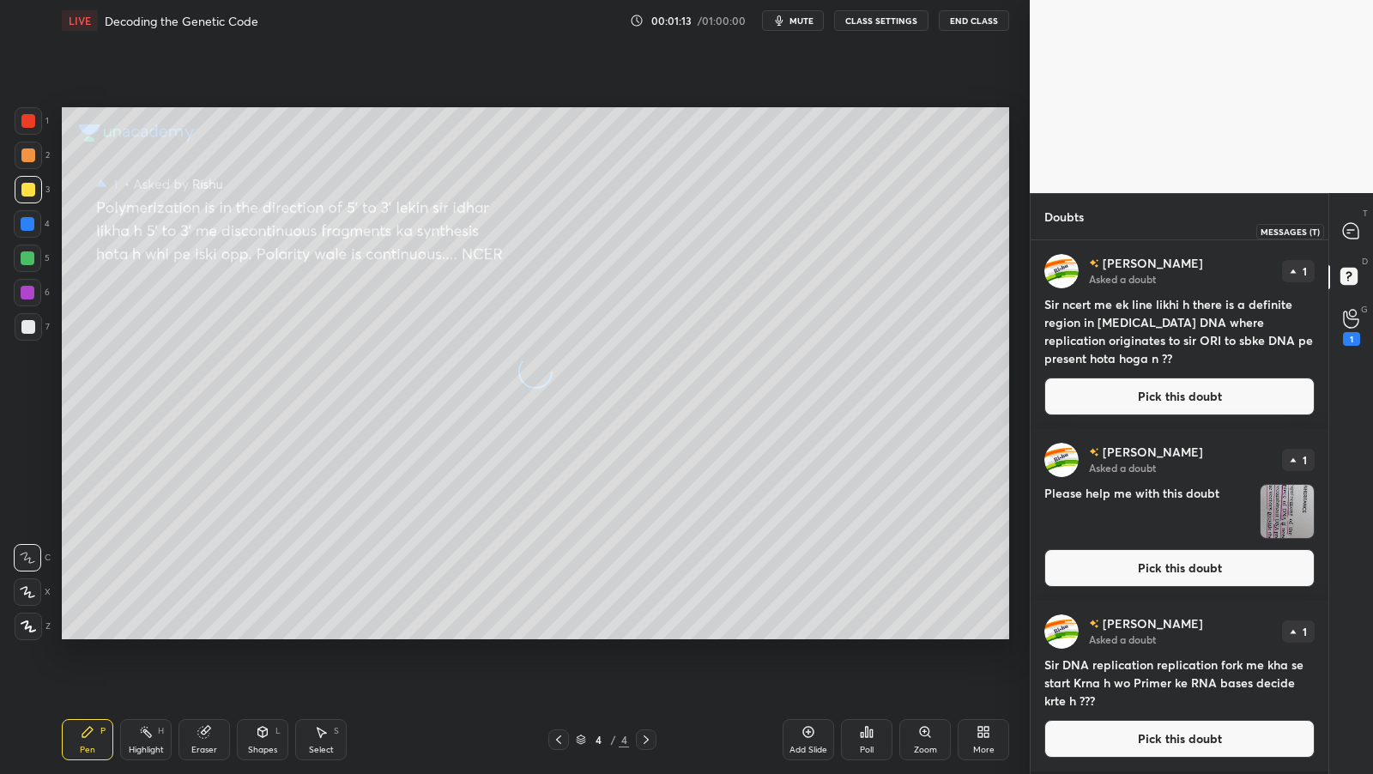
click at [1362, 235] on div at bounding box center [1351, 230] width 34 height 31
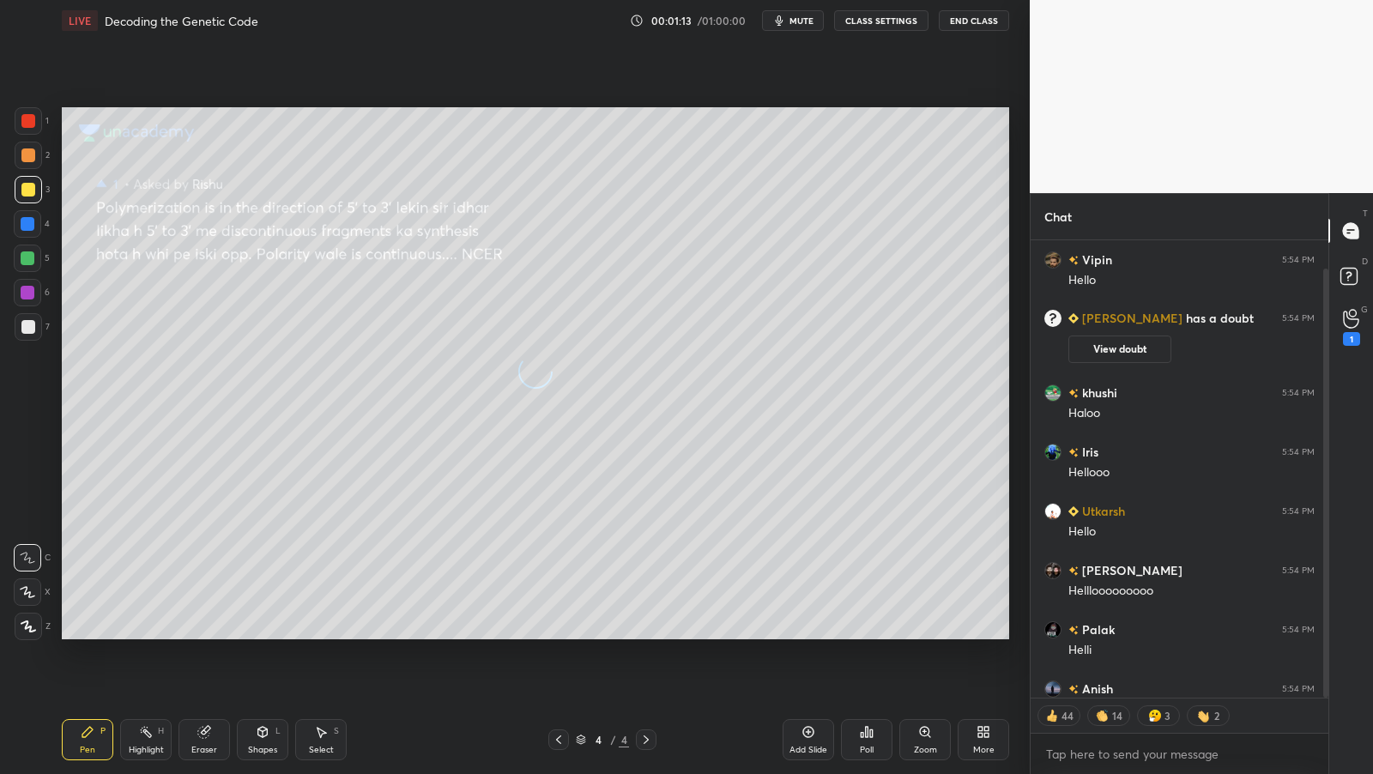
click at [1362, 234] on div at bounding box center [1351, 230] width 34 height 31
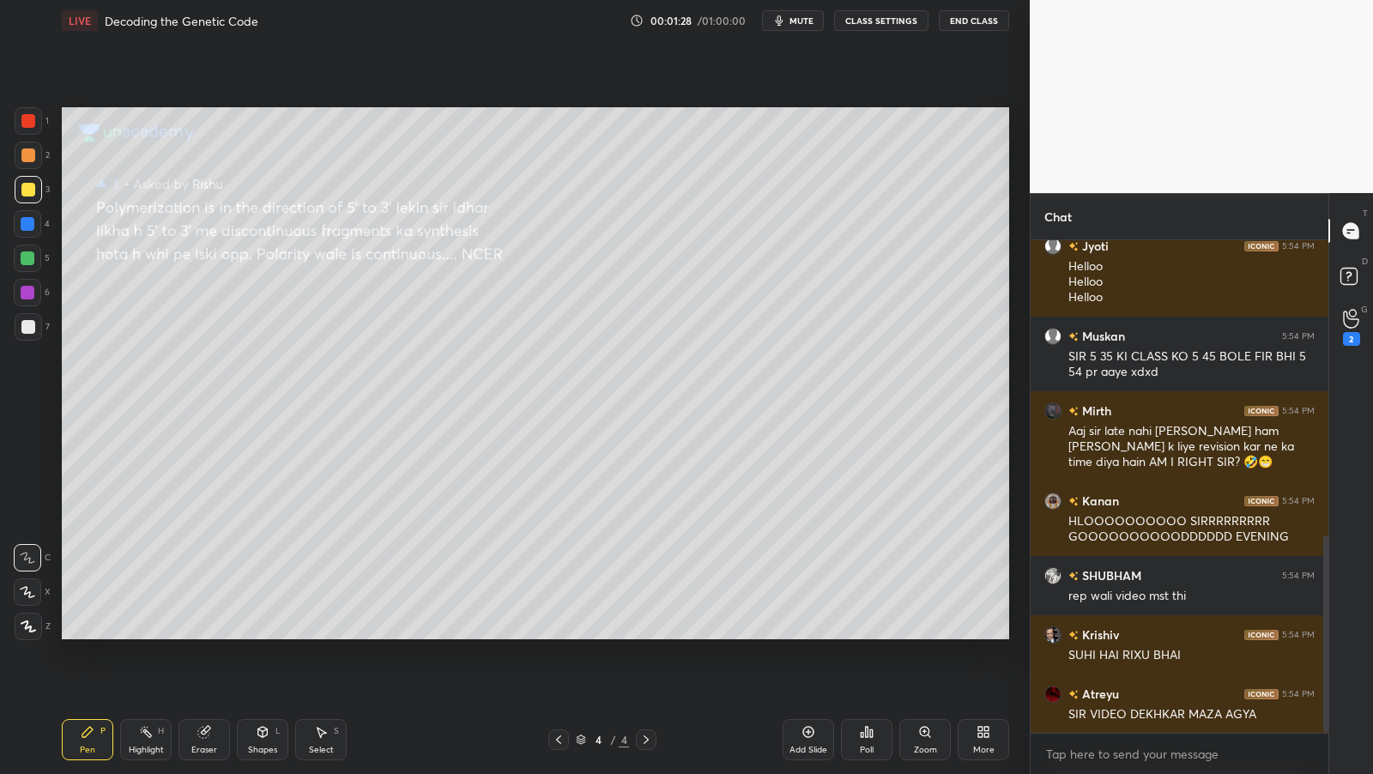
click at [32, 318] on div at bounding box center [28, 326] width 27 height 27
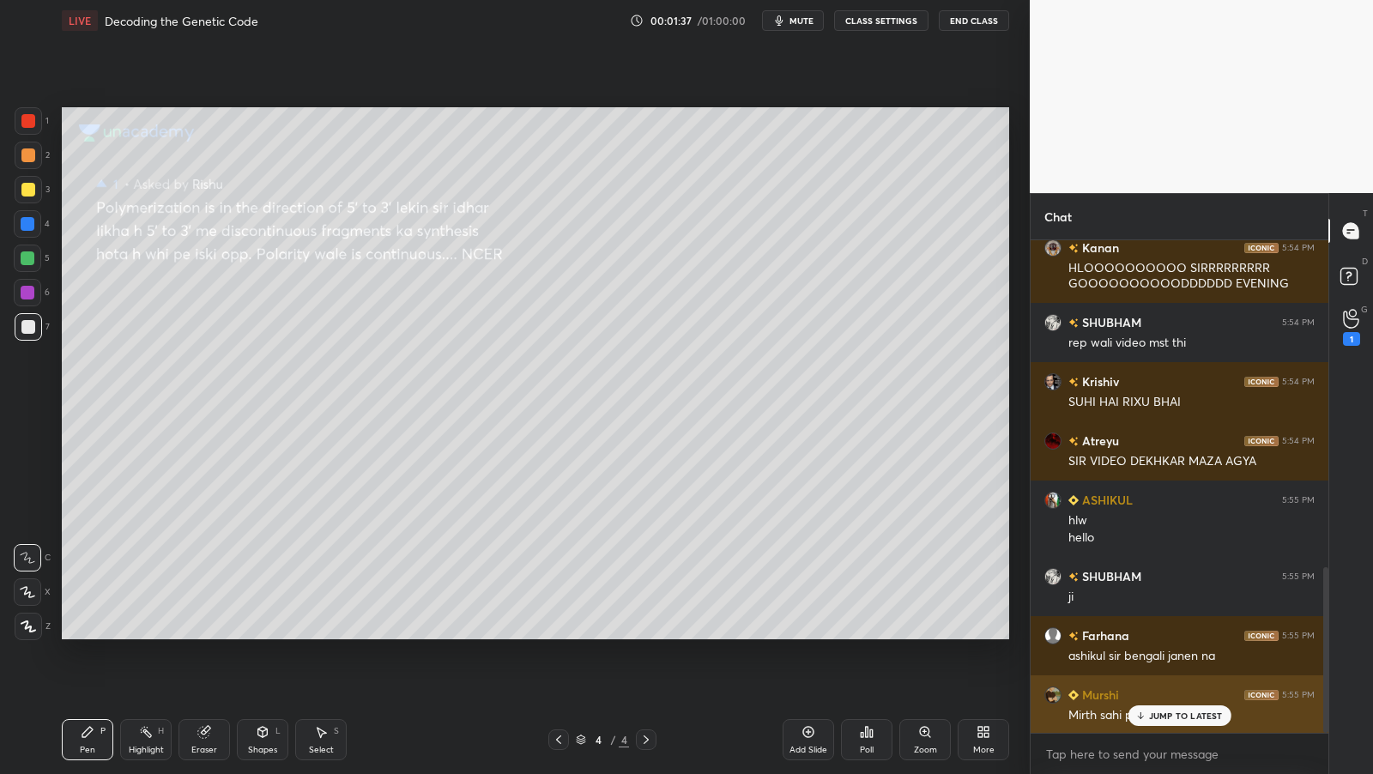
click at [1204, 715] on p "JUMP TO LATEST" at bounding box center [1186, 715] width 74 height 10
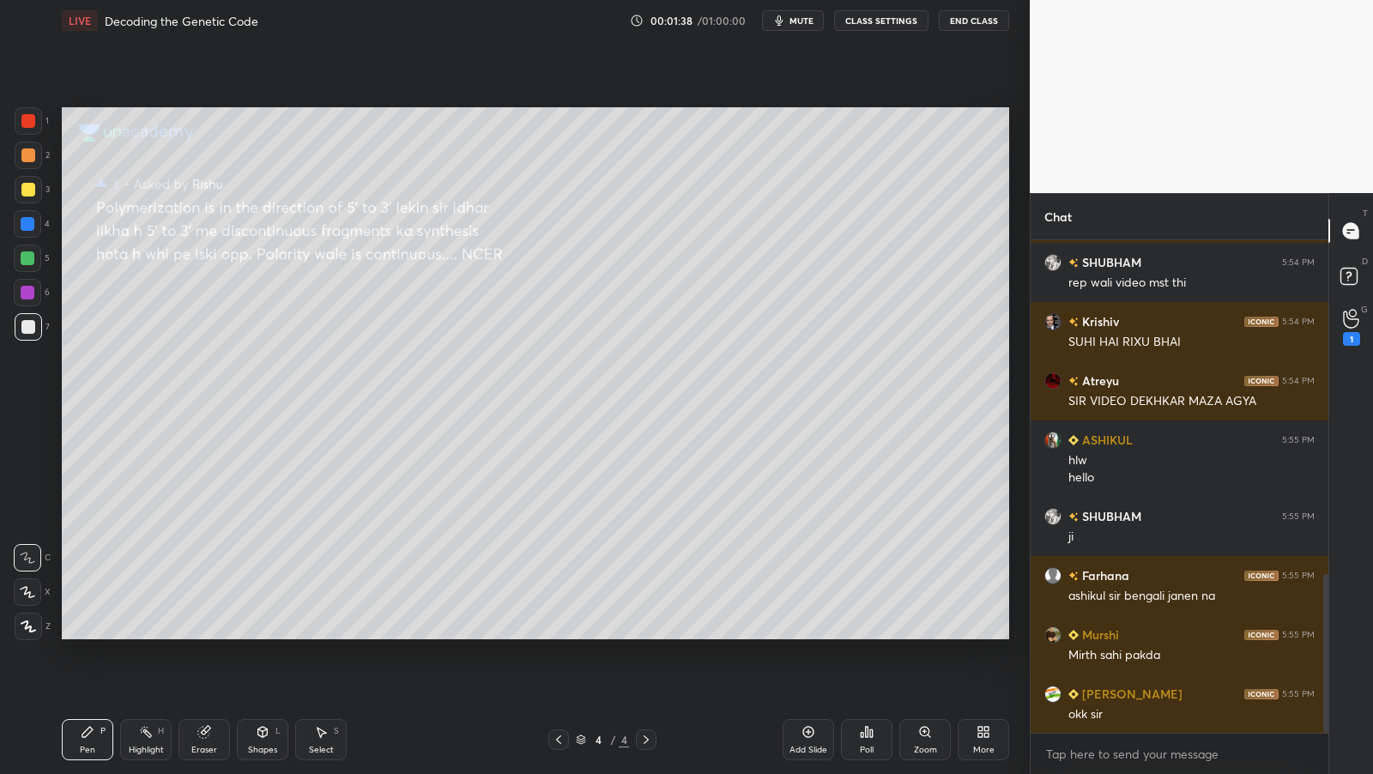
click at [905, 27] on button "CLASS SETTINGS" at bounding box center [881, 20] width 94 height 21
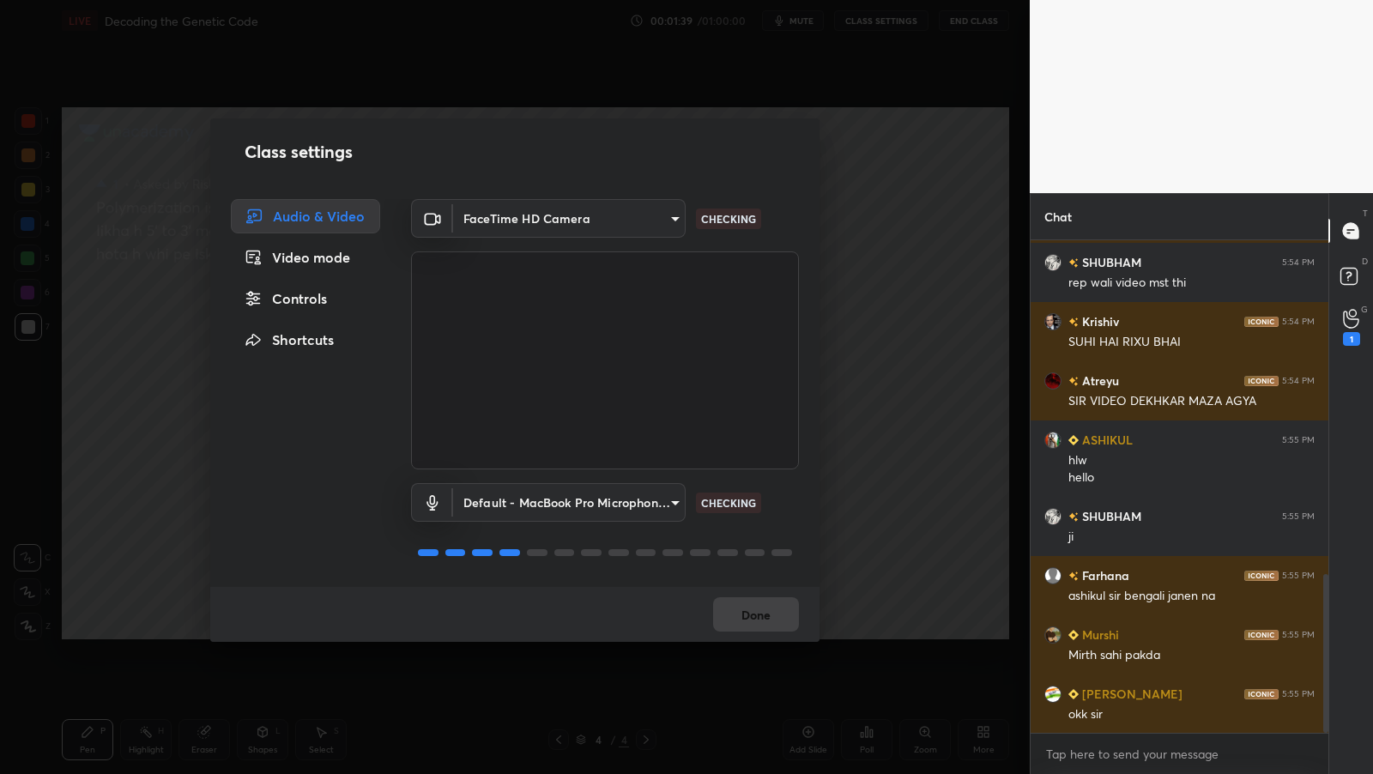
click at [326, 263] on div "Video mode" at bounding box center [305, 257] width 149 height 34
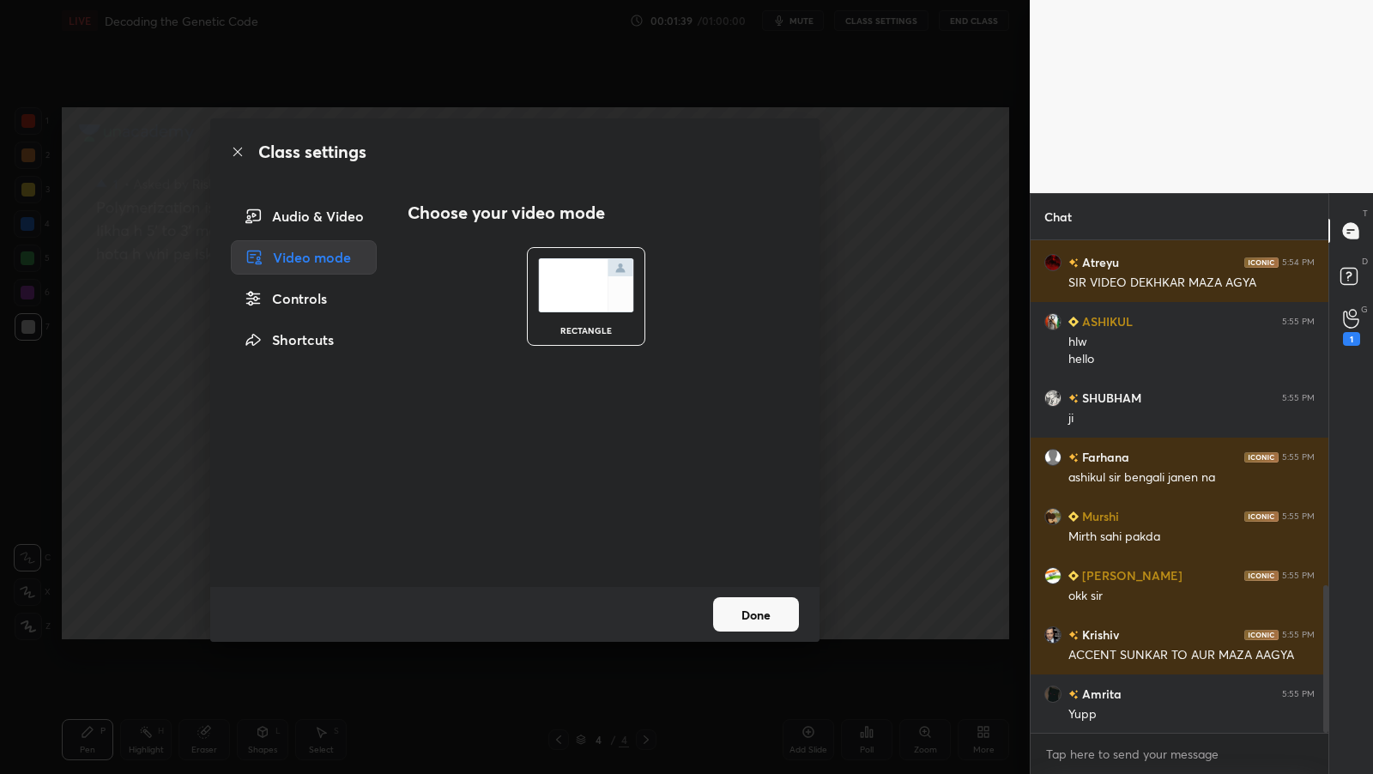
click at [331, 296] on div "Controls" at bounding box center [304, 298] width 146 height 34
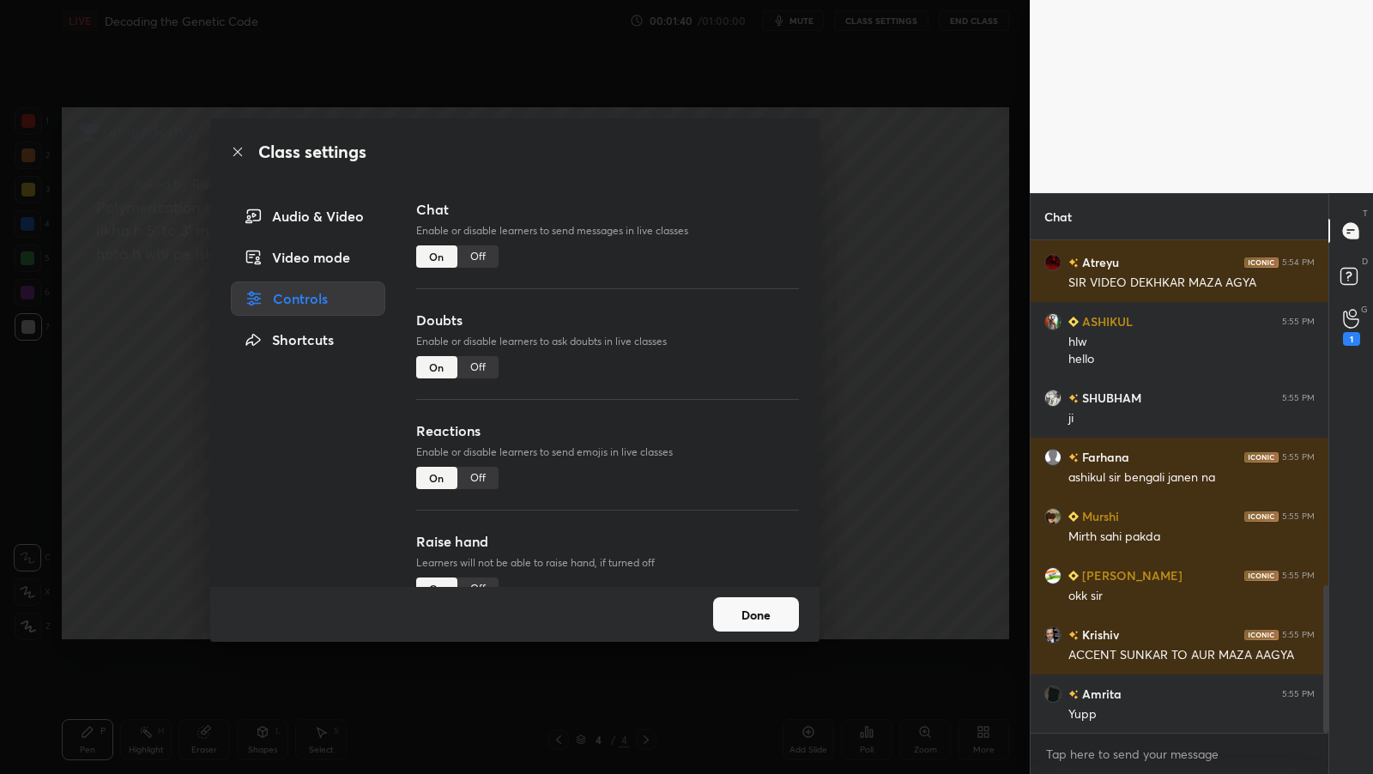
click at [477, 375] on div "Off" at bounding box center [477, 367] width 41 height 22
click at [477, 474] on div "Off" at bounding box center [477, 478] width 41 height 22
click at [752, 609] on button "Done" at bounding box center [756, 614] width 86 height 34
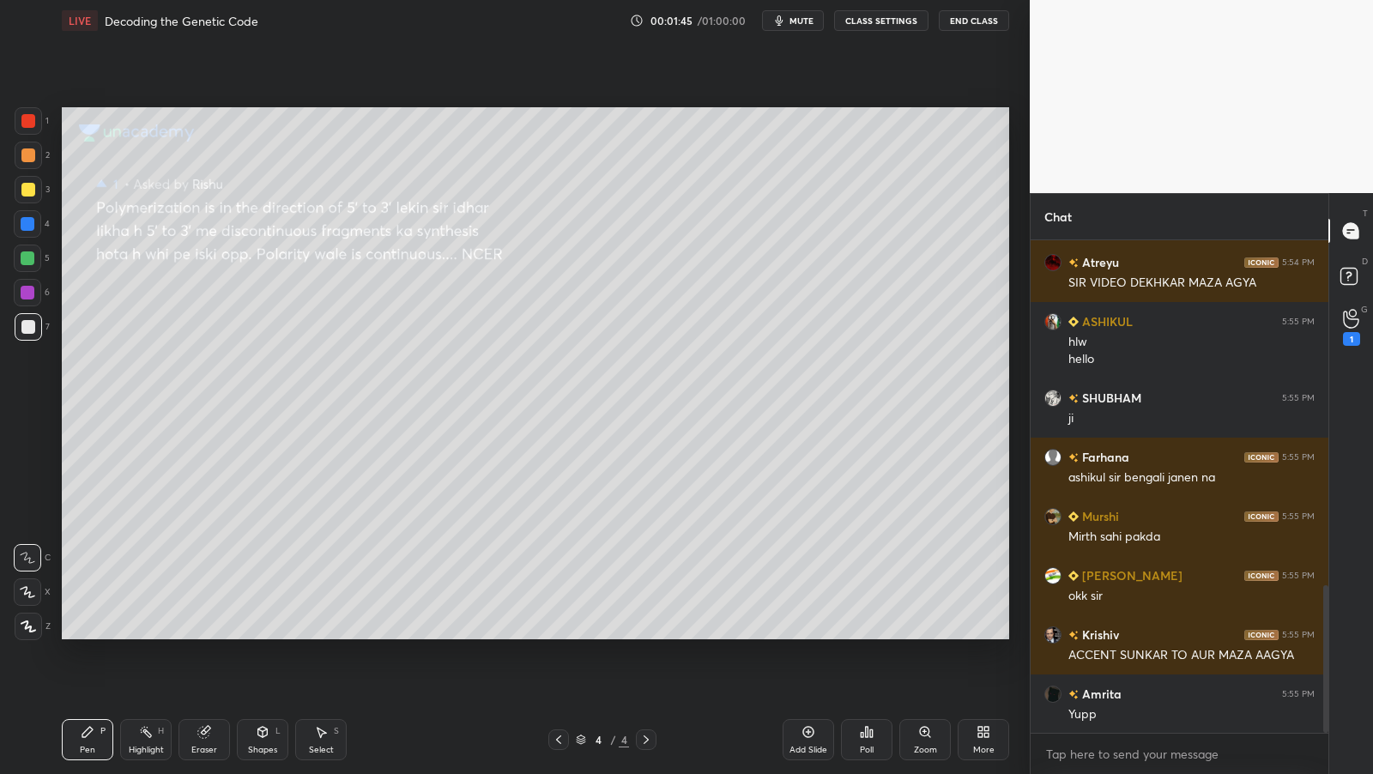
click at [797, 746] on div "Add Slide" at bounding box center [808, 750] width 38 height 9
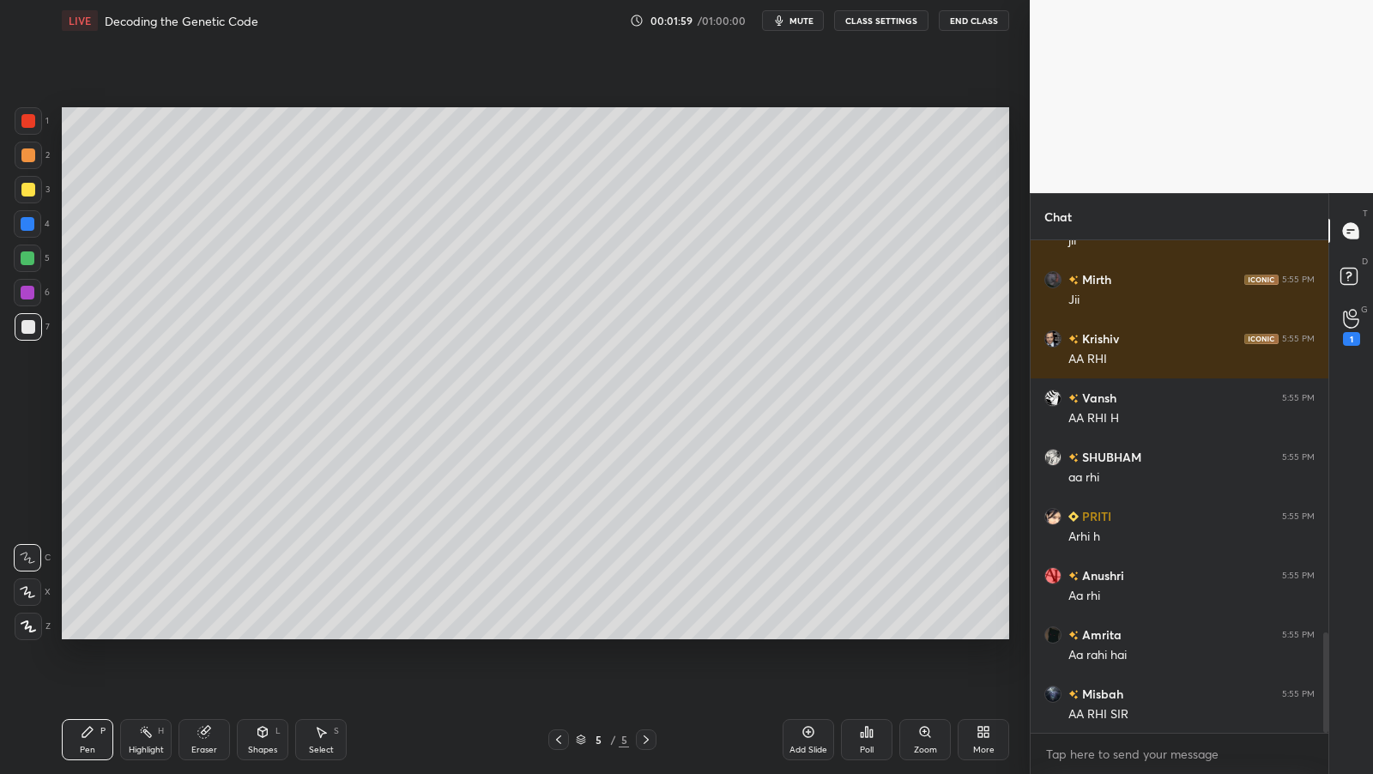
scroll to position [2156, 0]
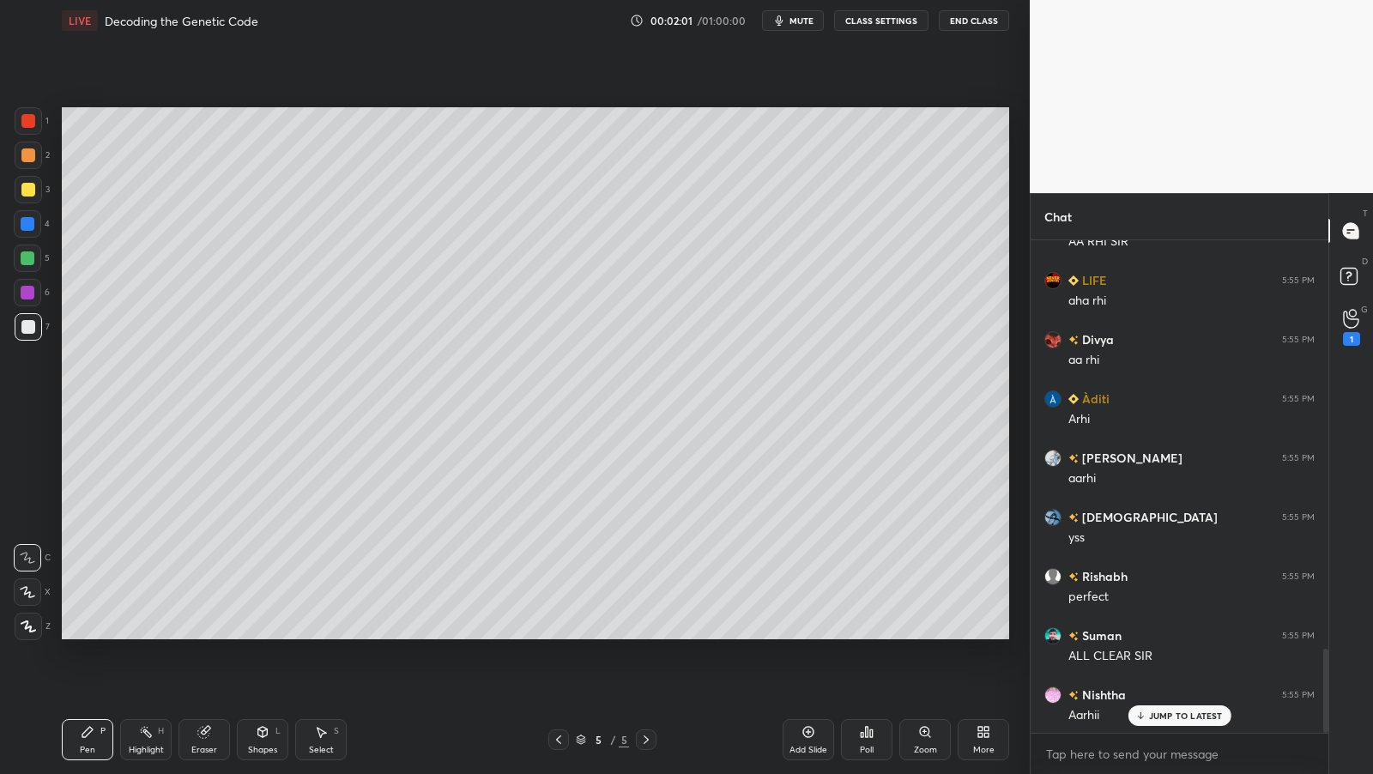
click at [26, 189] on div at bounding box center [28, 190] width 14 height 14
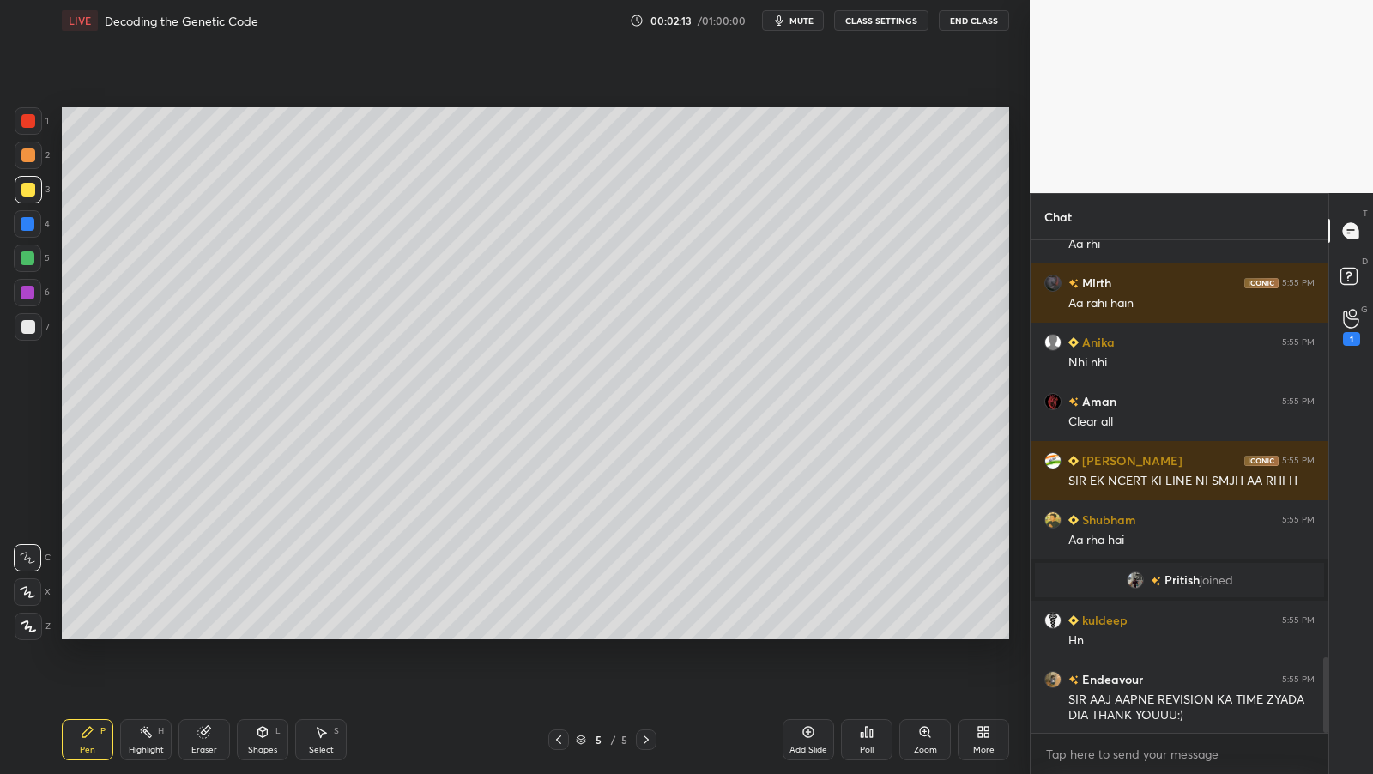
click at [32, 328] on div at bounding box center [28, 327] width 14 height 14
click at [30, 326] on div at bounding box center [28, 327] width 14 height 14
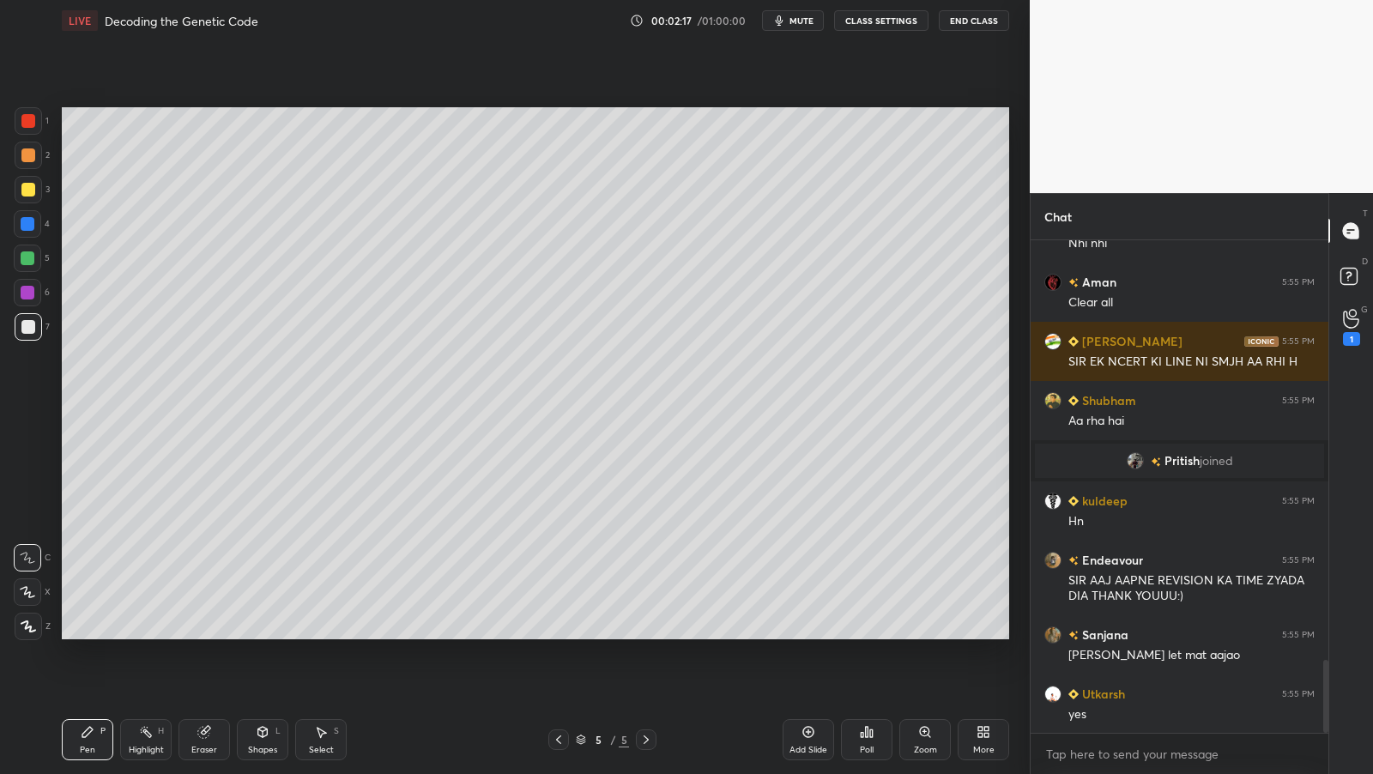
click at [20, 588] on icon at bounding box center [27, 592] width 15 height 12
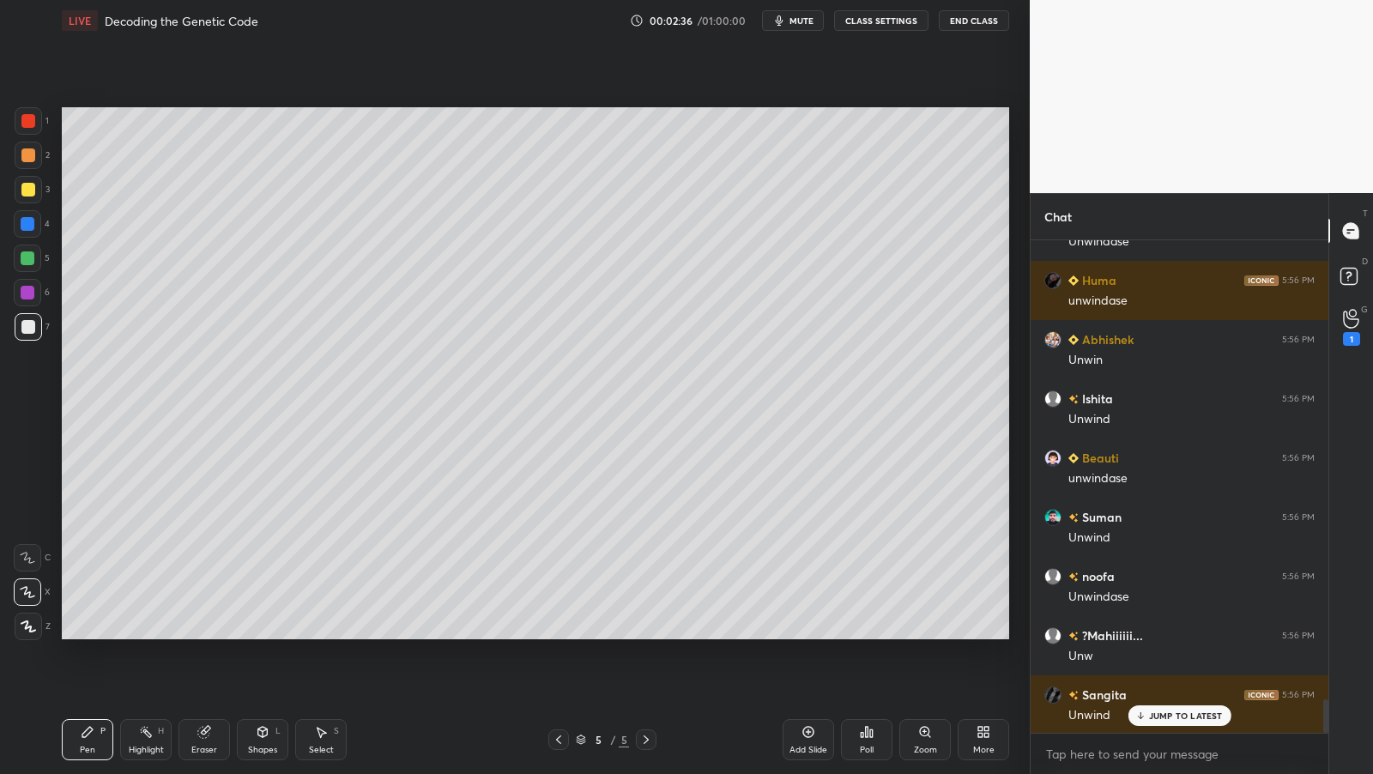
click at [33, 196] on div at bounding box center [28, 189] width 27 height 27
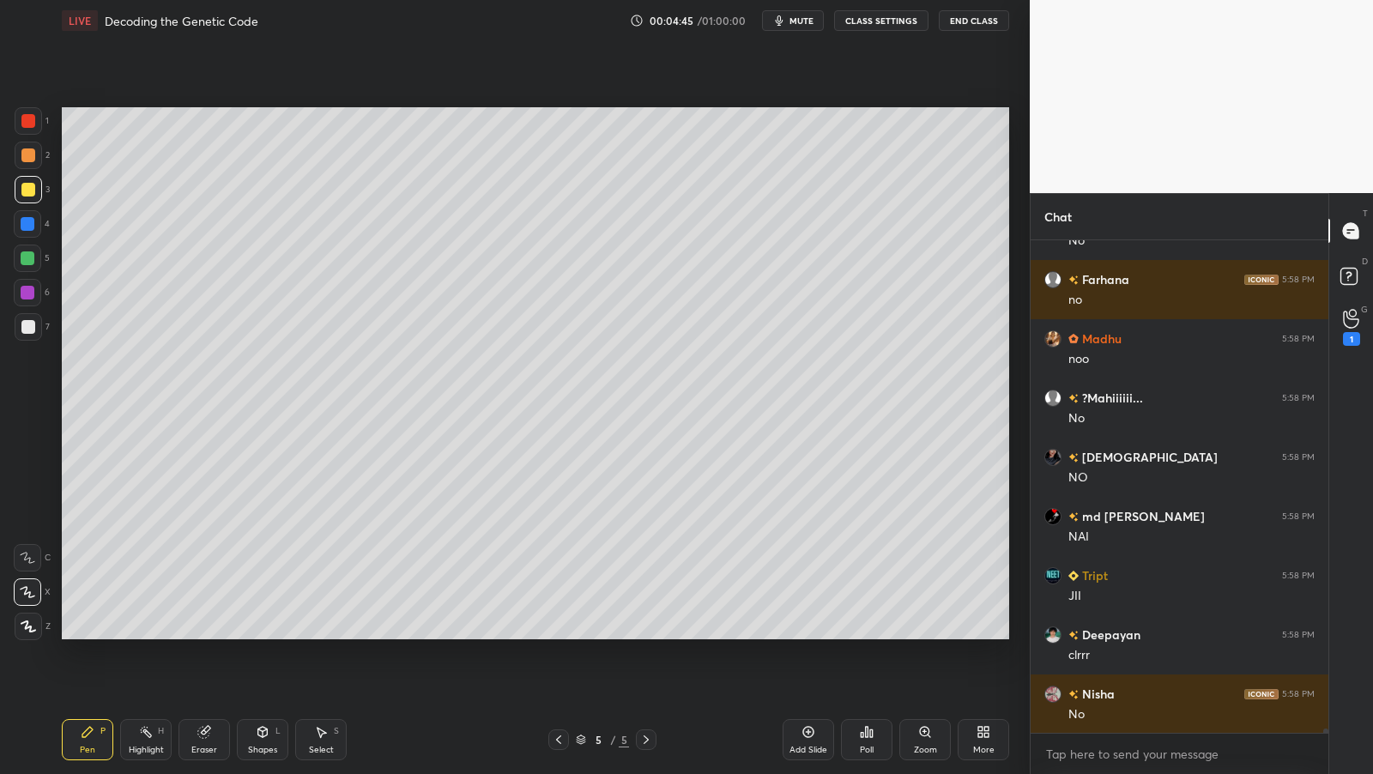
click at [31, 321] on div at bounding box center [28, 327] width 14 height 14
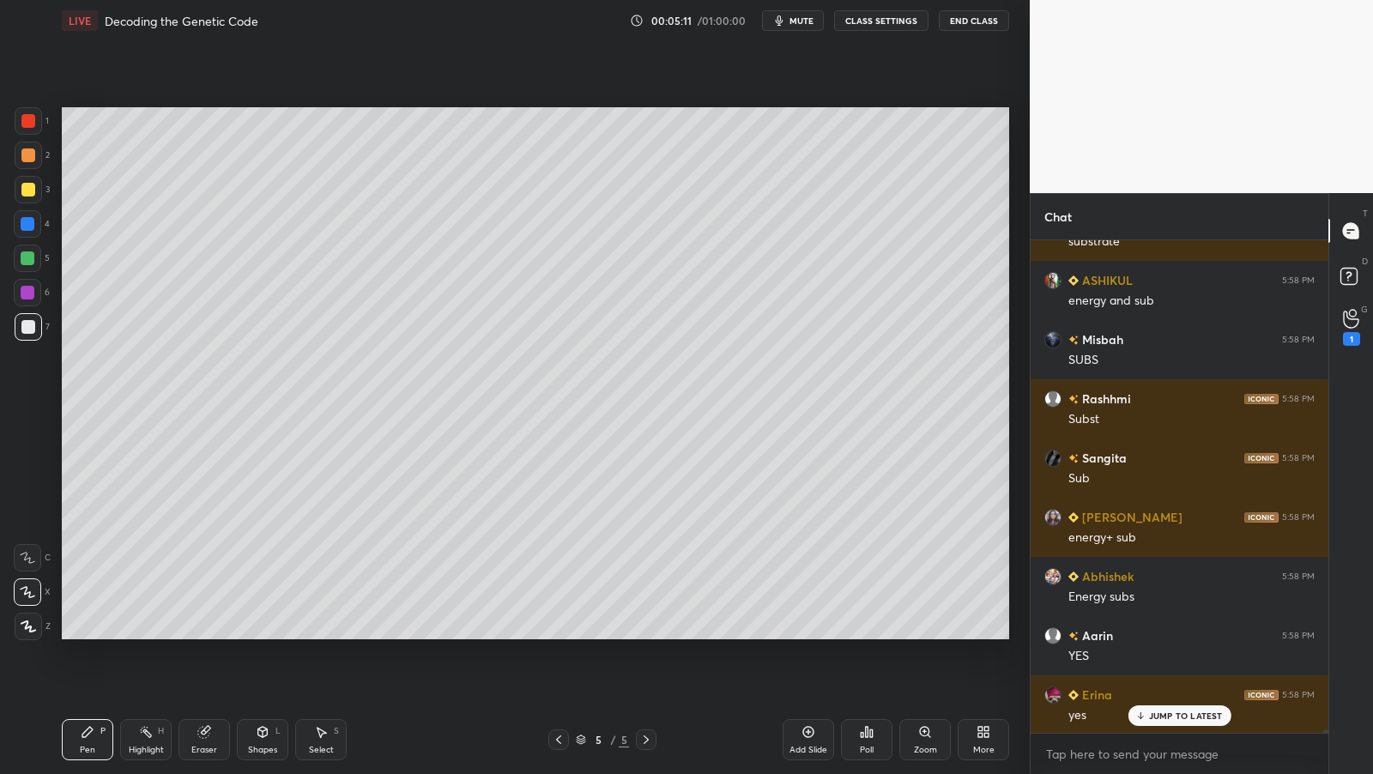
click at [819, 743] on div "Add Slide" at bounding box center [808, 739] width 51 height 41
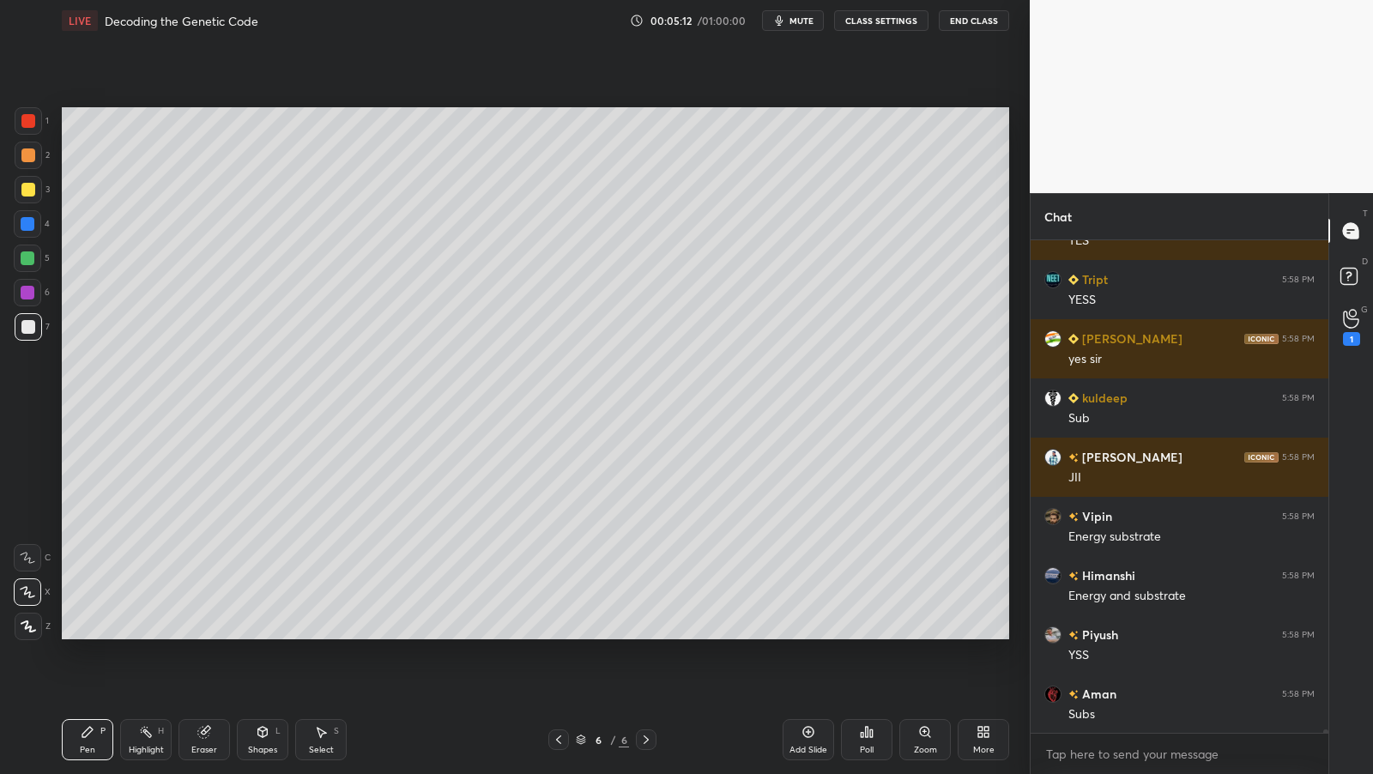
click at [39, 189] on div at bounding box center [28, 189] width 27 height 27
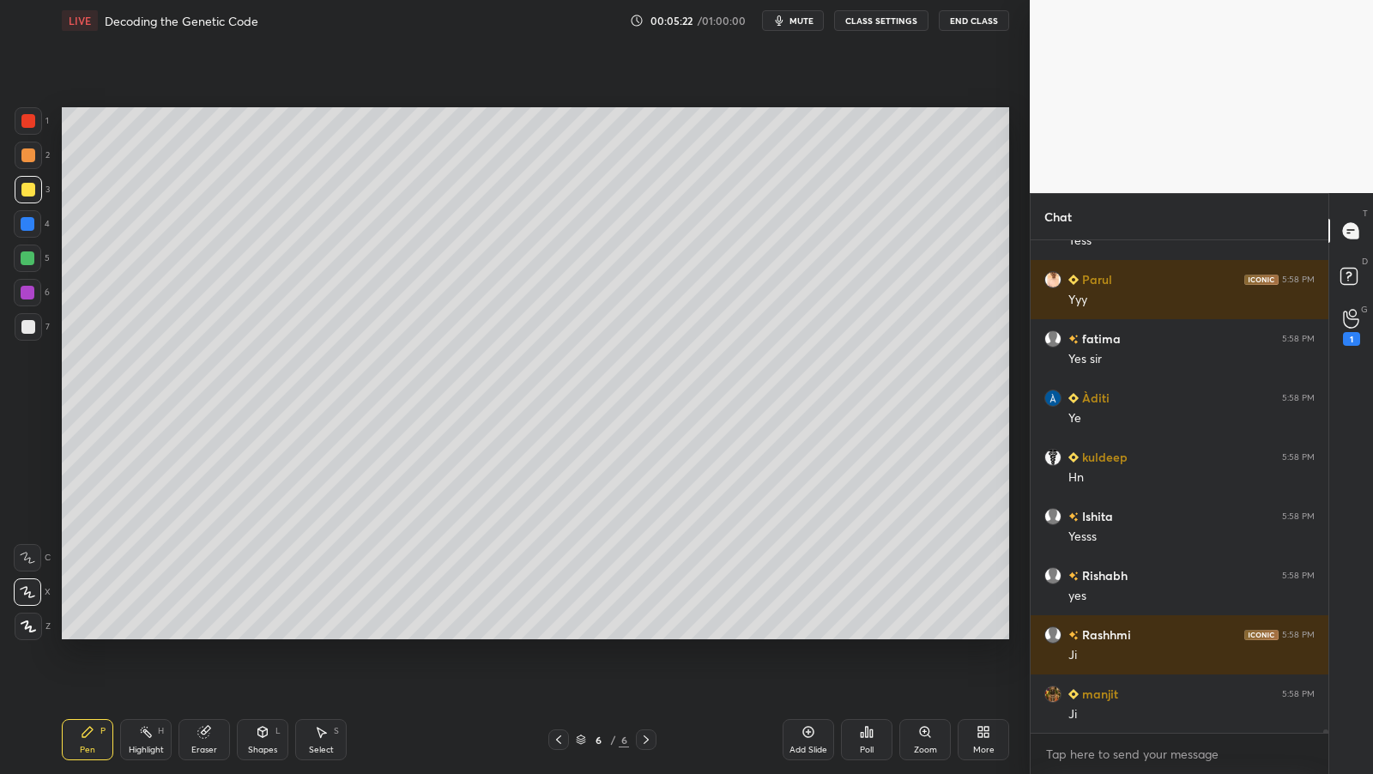
click at [28, 327] on div at bounding box center [28, 327] width 14 height 14
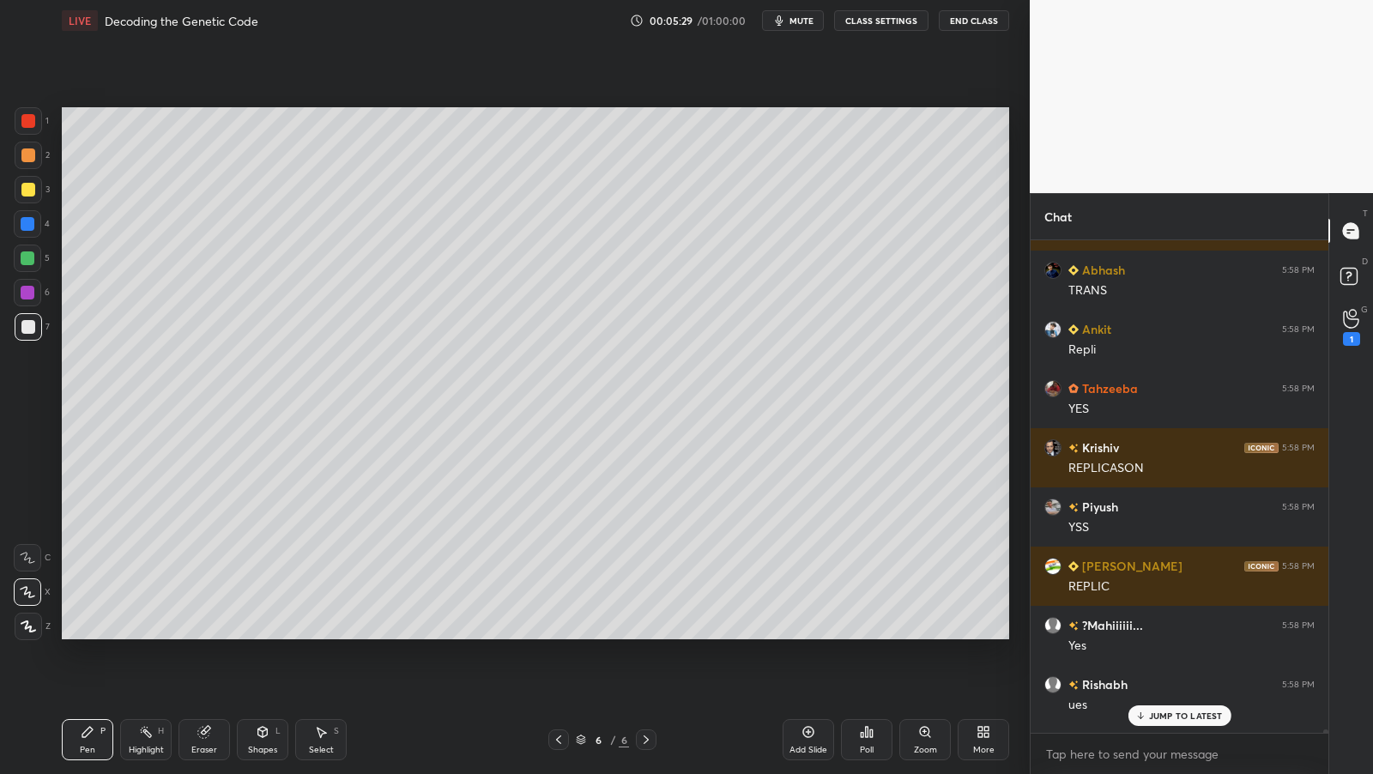
click at [27, 160] on div at bounding box center [28, 155] width 14 height 14
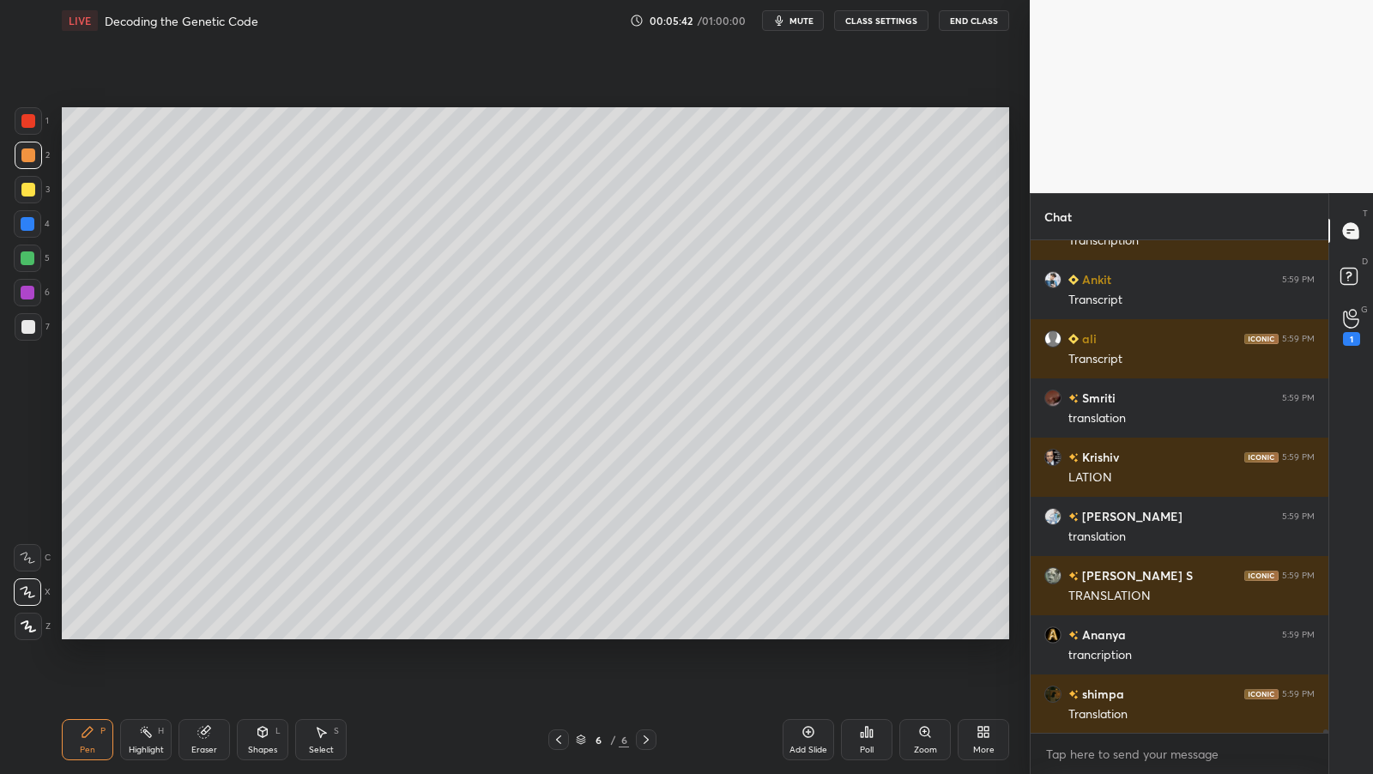
click at [25, 322] on div at bounding box center [28, 327] width 14 height 14
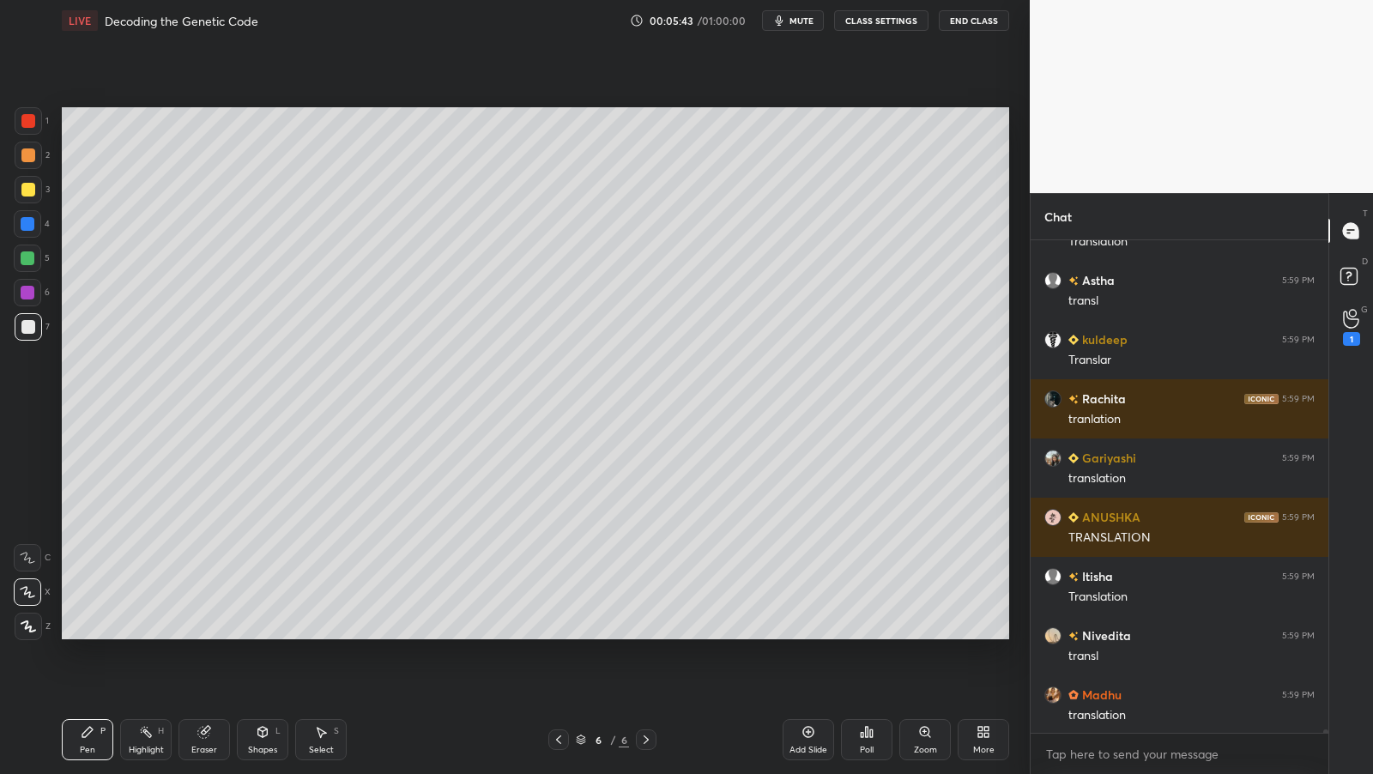
click at [29, 161] on div at bounding box center [28, 155] width 27 height 27
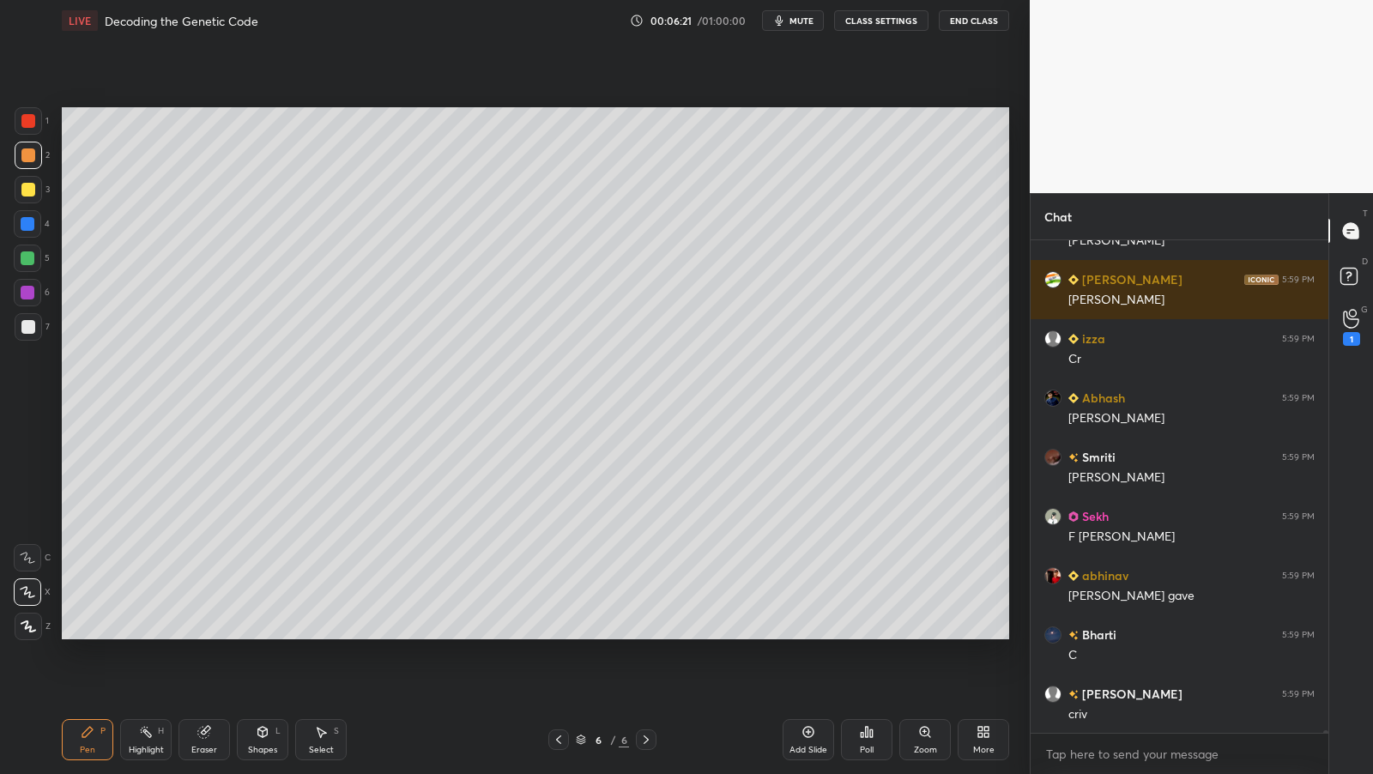
click at [809, 742] on div "Add Slide" at bounding box center [808, 739] width 51 height 41
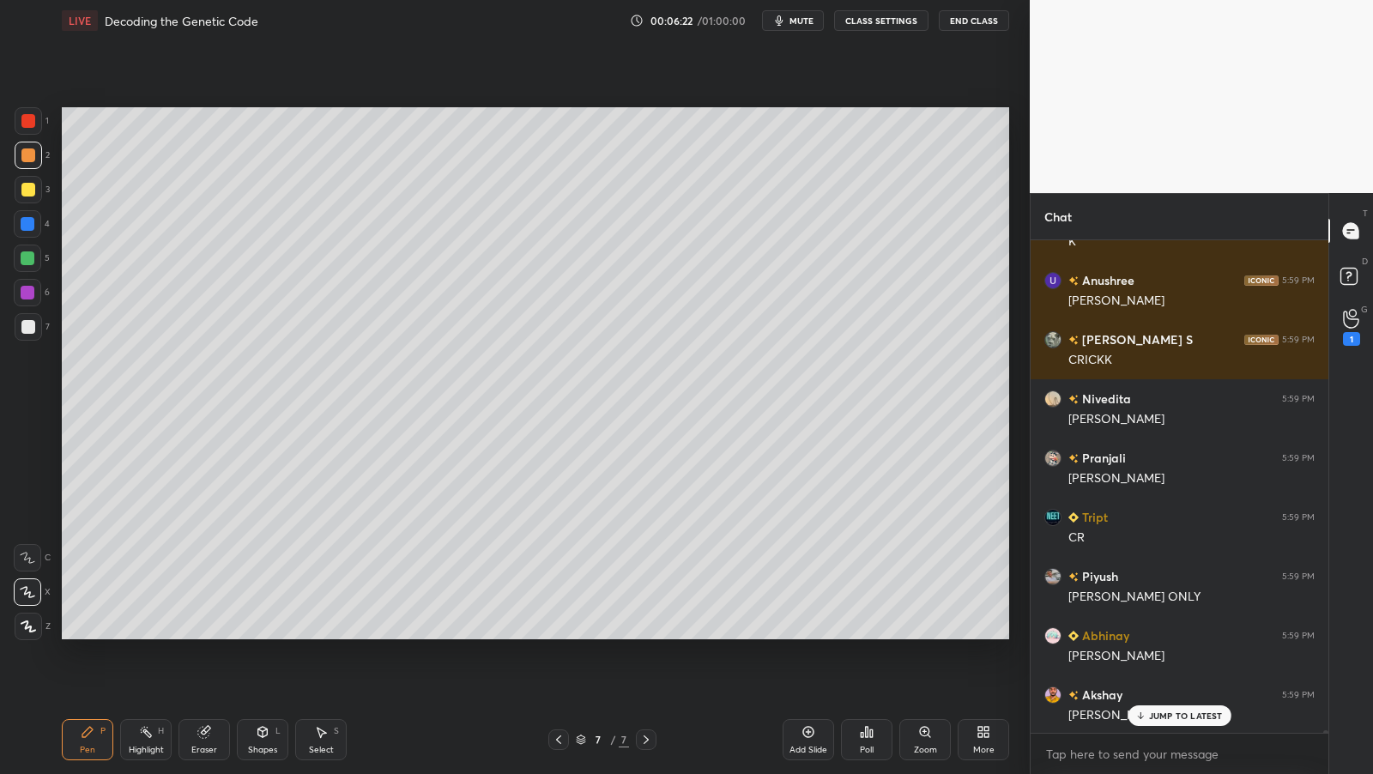
click at [964, 735] on div "More" at bounding box center [983, 739] width 51 height 41
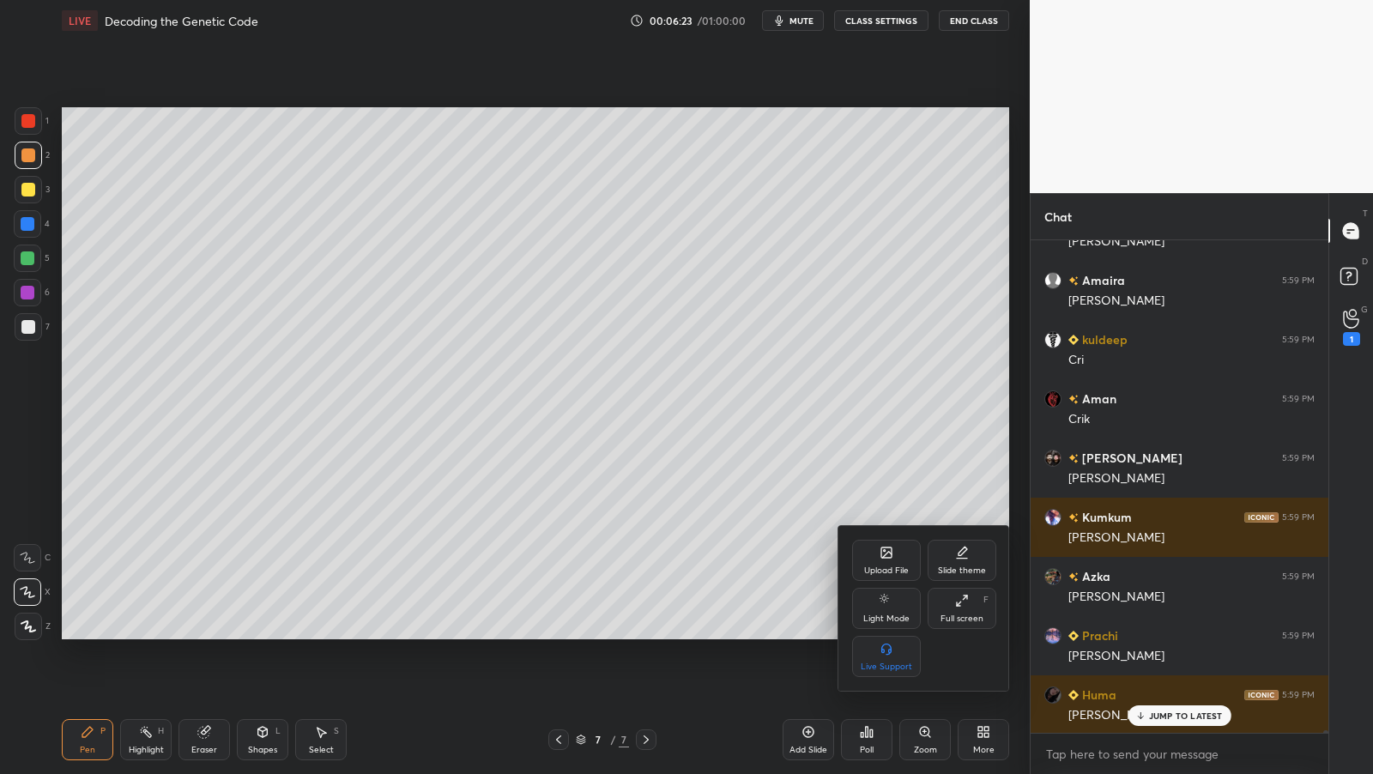
click at [960, 621] on div "Full screen" at bounding box center [961, 618] width 43 height 9
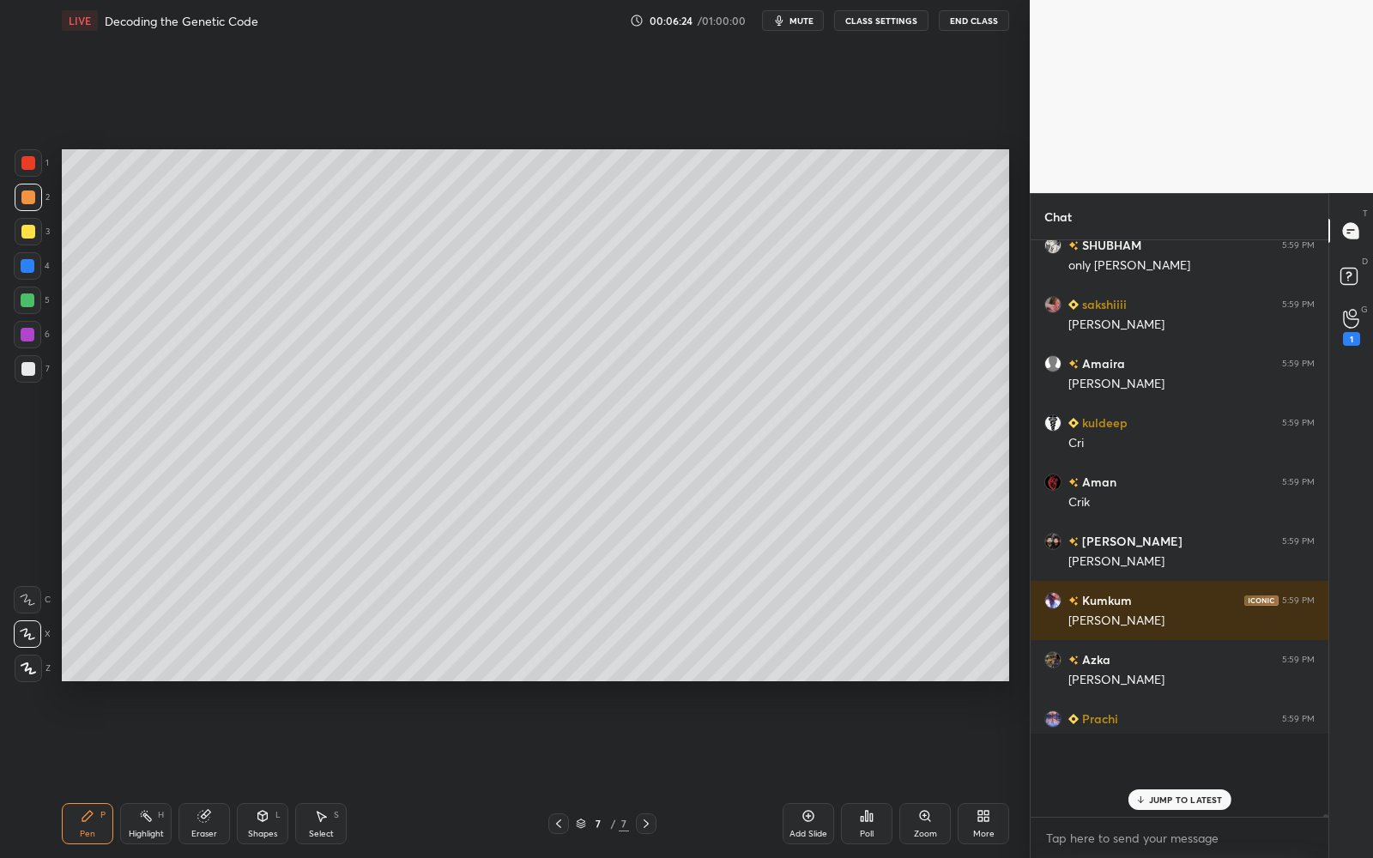
type textarea "x"
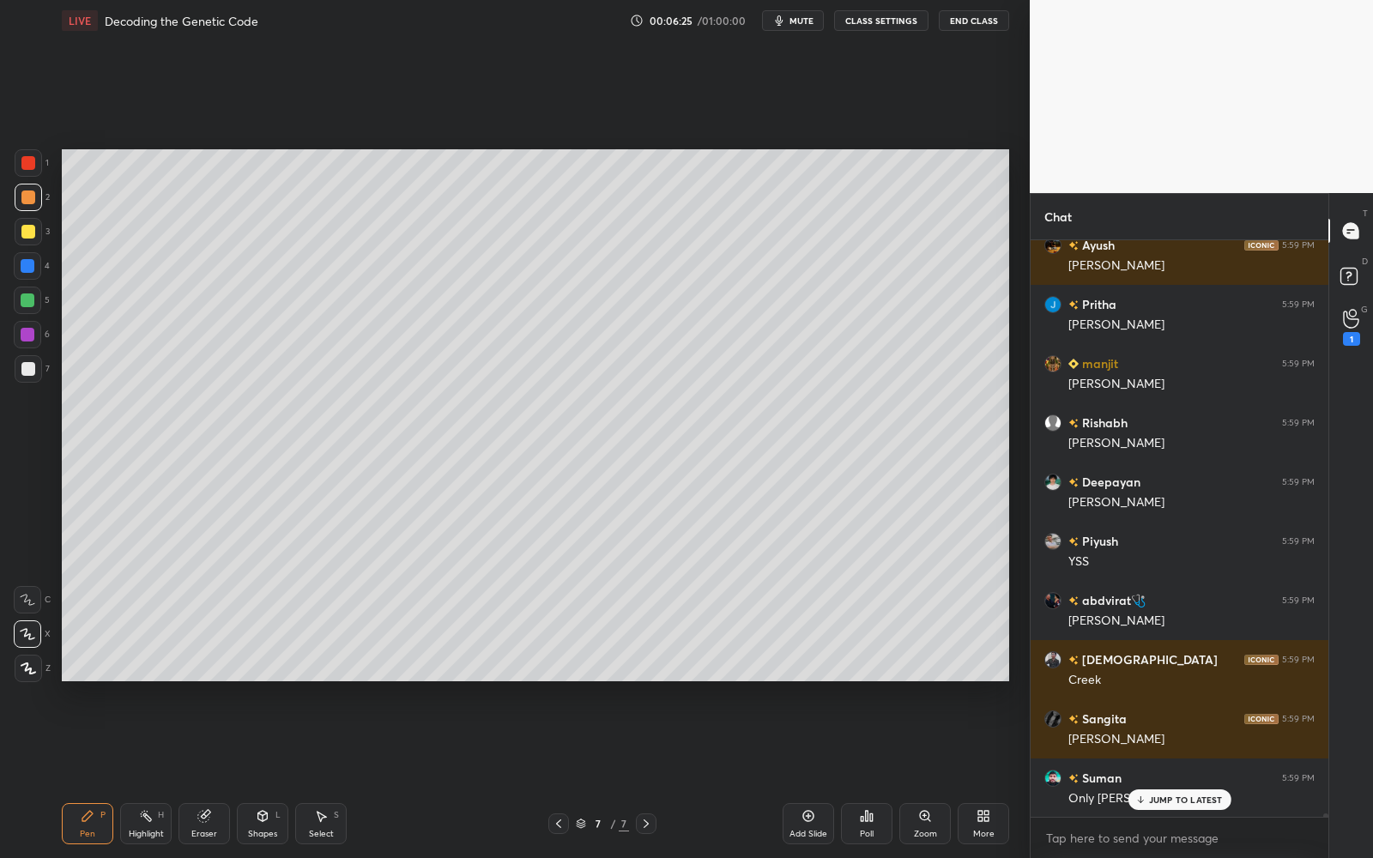
click at [32, 232] on div at bounding box center [28, 232] width 14 height 14
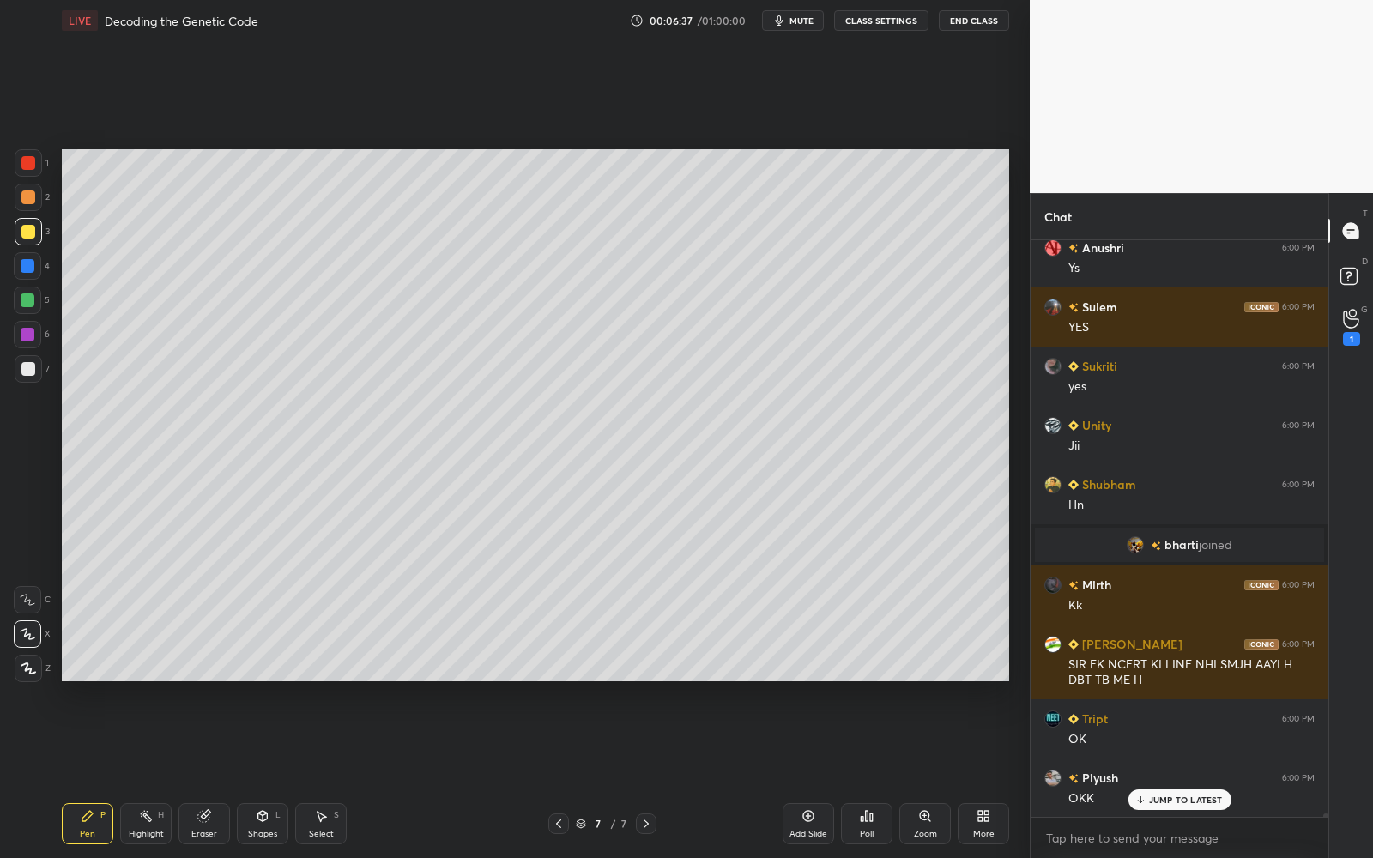
click at [33, 305] on div at bounding box center [27, 300] width 27 height 27
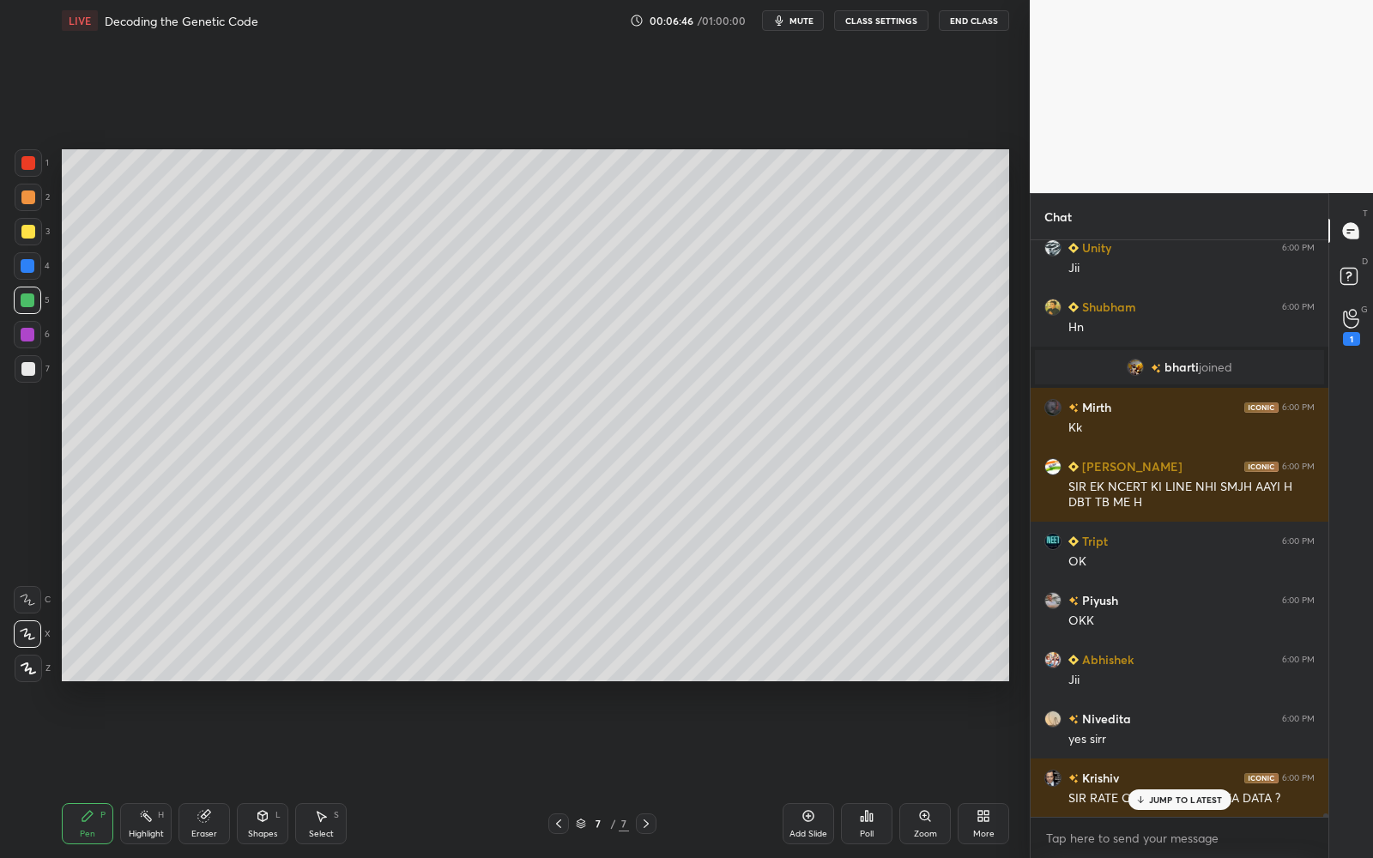
click at [29, 261] on div at bounding box center [28, 266] width 14 height 14
click at [28, 233] on div at bounding box center [28, 232] width 14 height 14
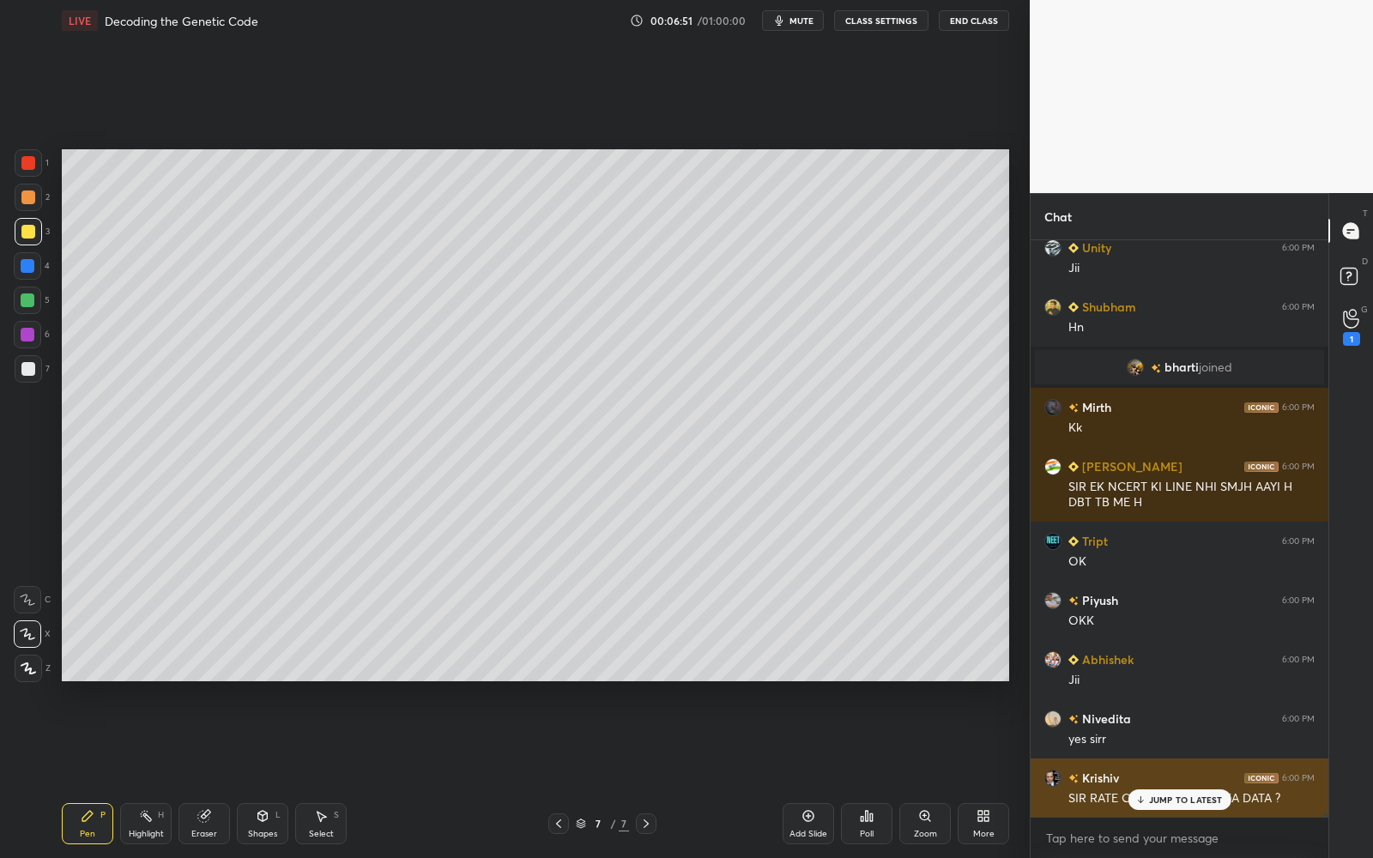
click at [1150, 773] on p "JUMP TO LATEST" at bounding box center [1186, 800] width 74 height 10
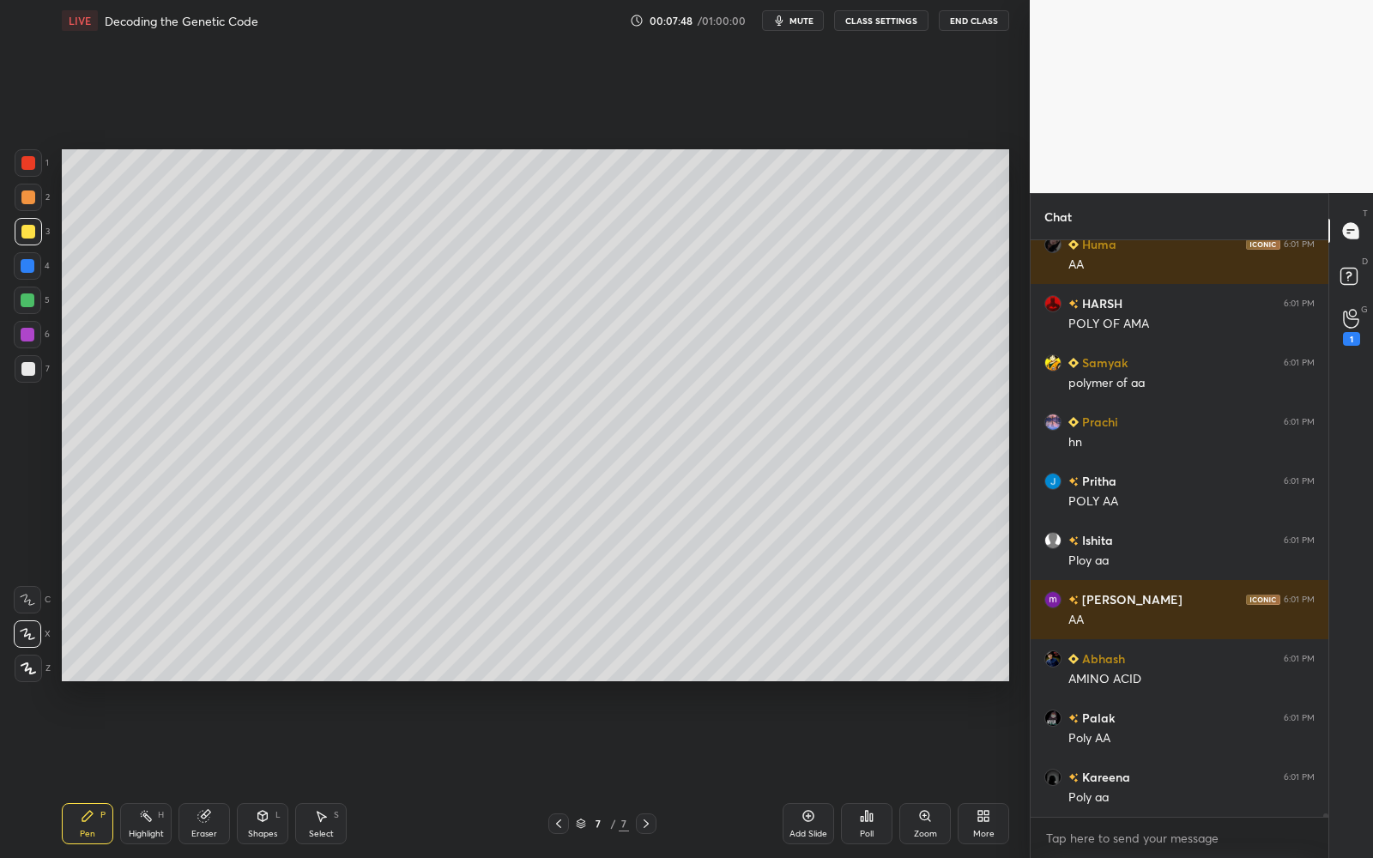
click at [21, 373] on div at bounding box center [28, 368] width 27 height 27
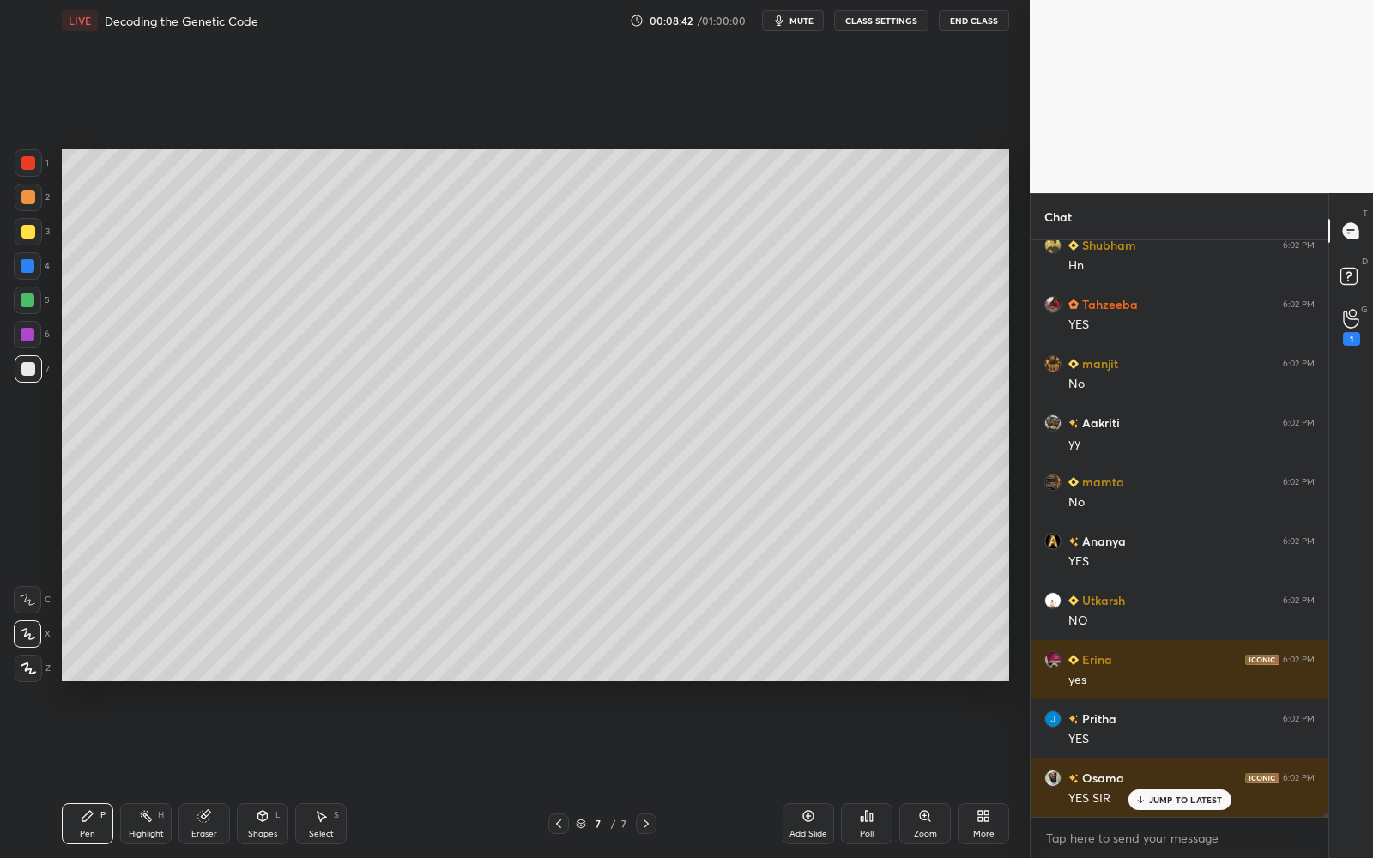
click at [794, 773] on div "Add Slide" at bounding box center [808, 823] width 51 height 41
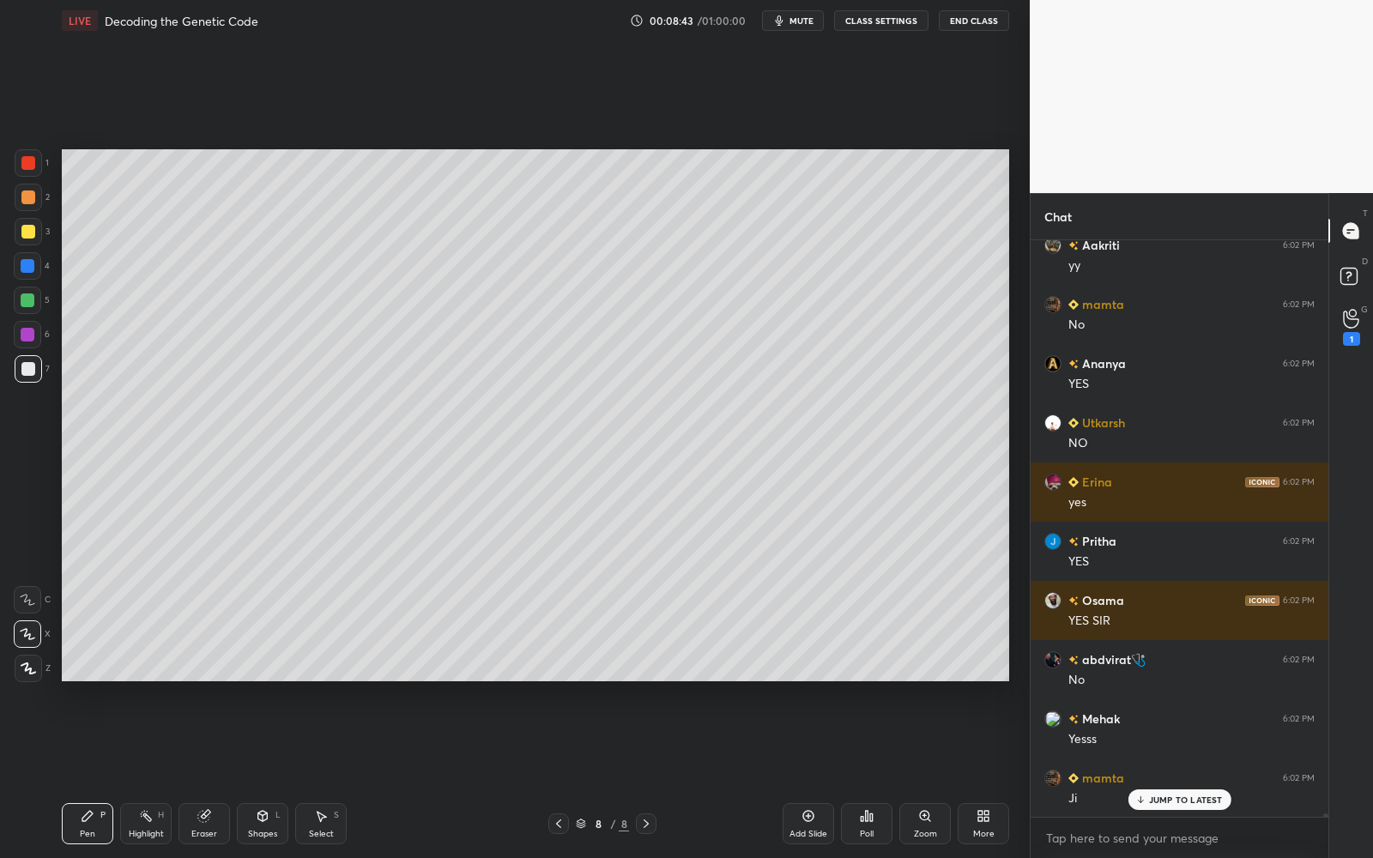
click at [33, 236] on div at bounding box center [28, 231] width 27 height 27
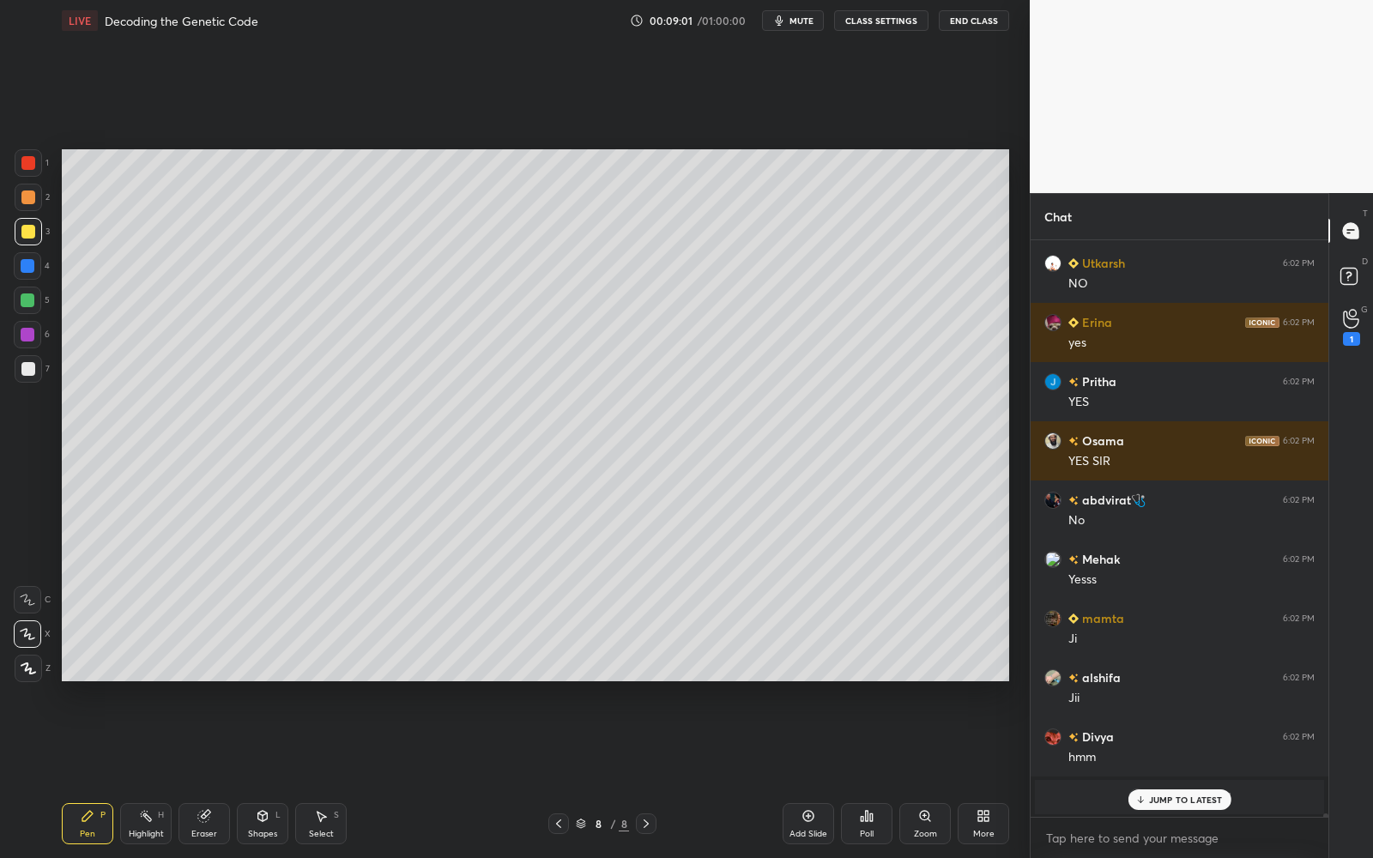
click at [30, 227] on div at bounding box center [28, 232] width 14 height 14
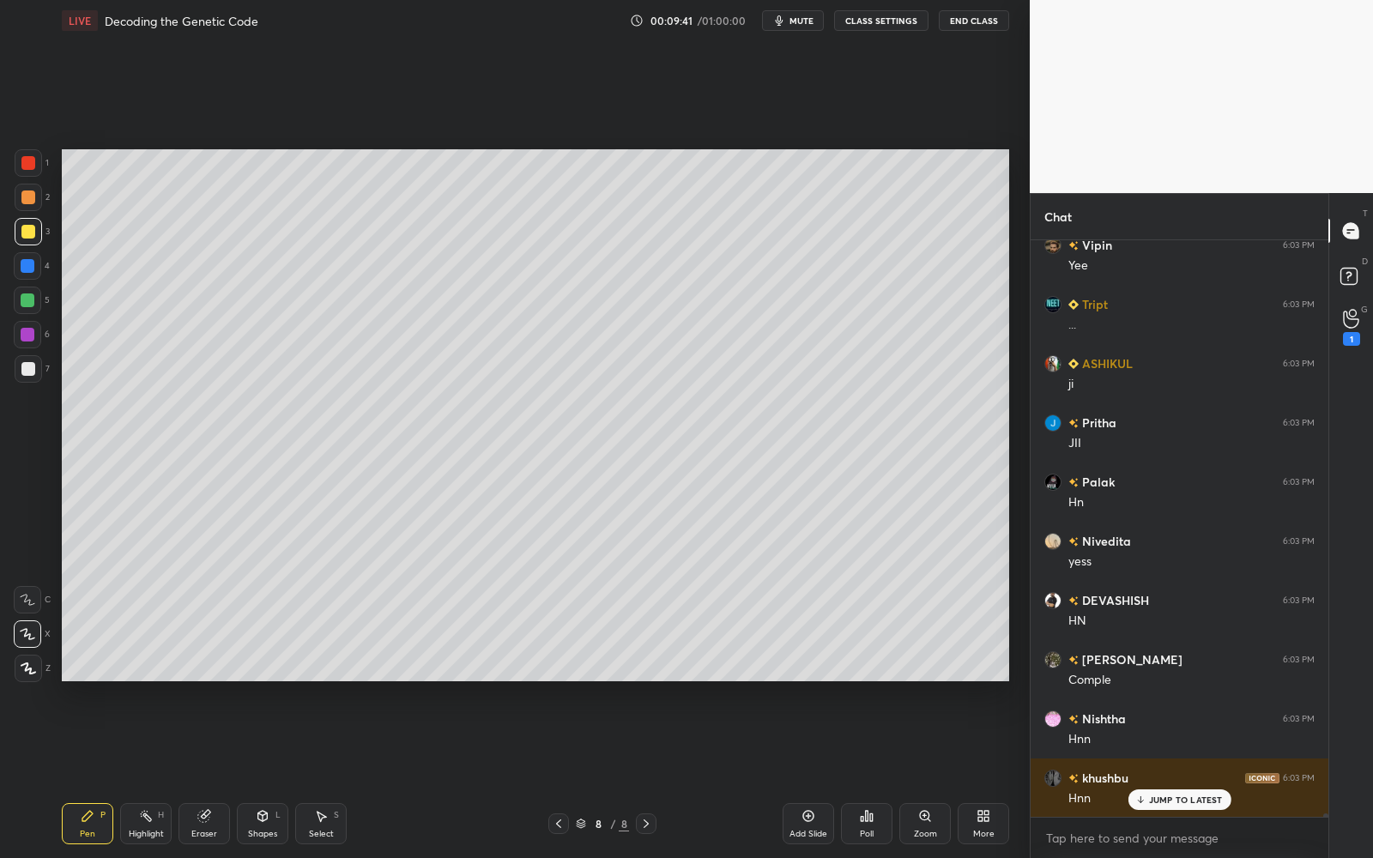
scroll to position [100380, 0]
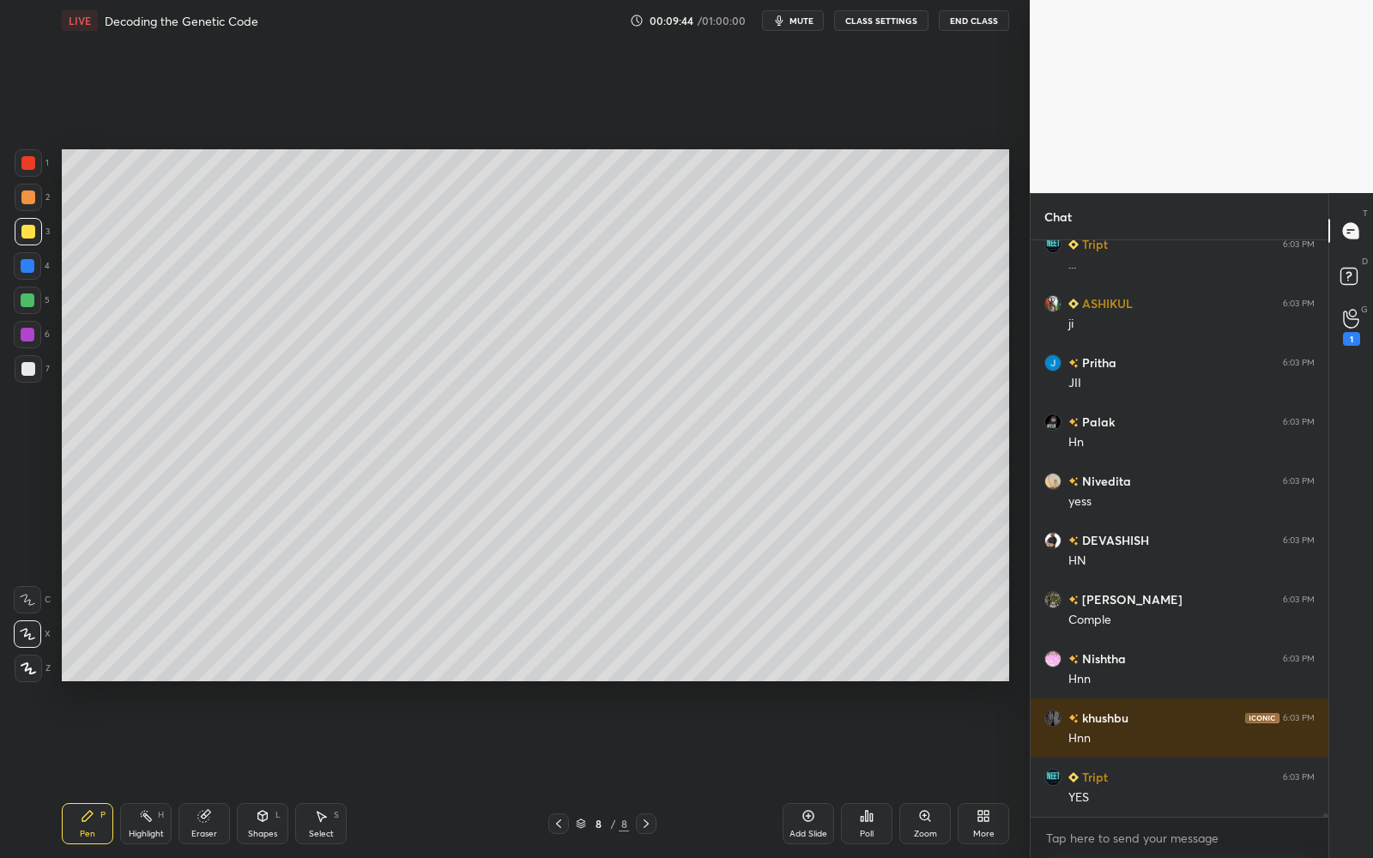
click at [23, 372] on div at bounding box center [28, 369] width 14 height 14
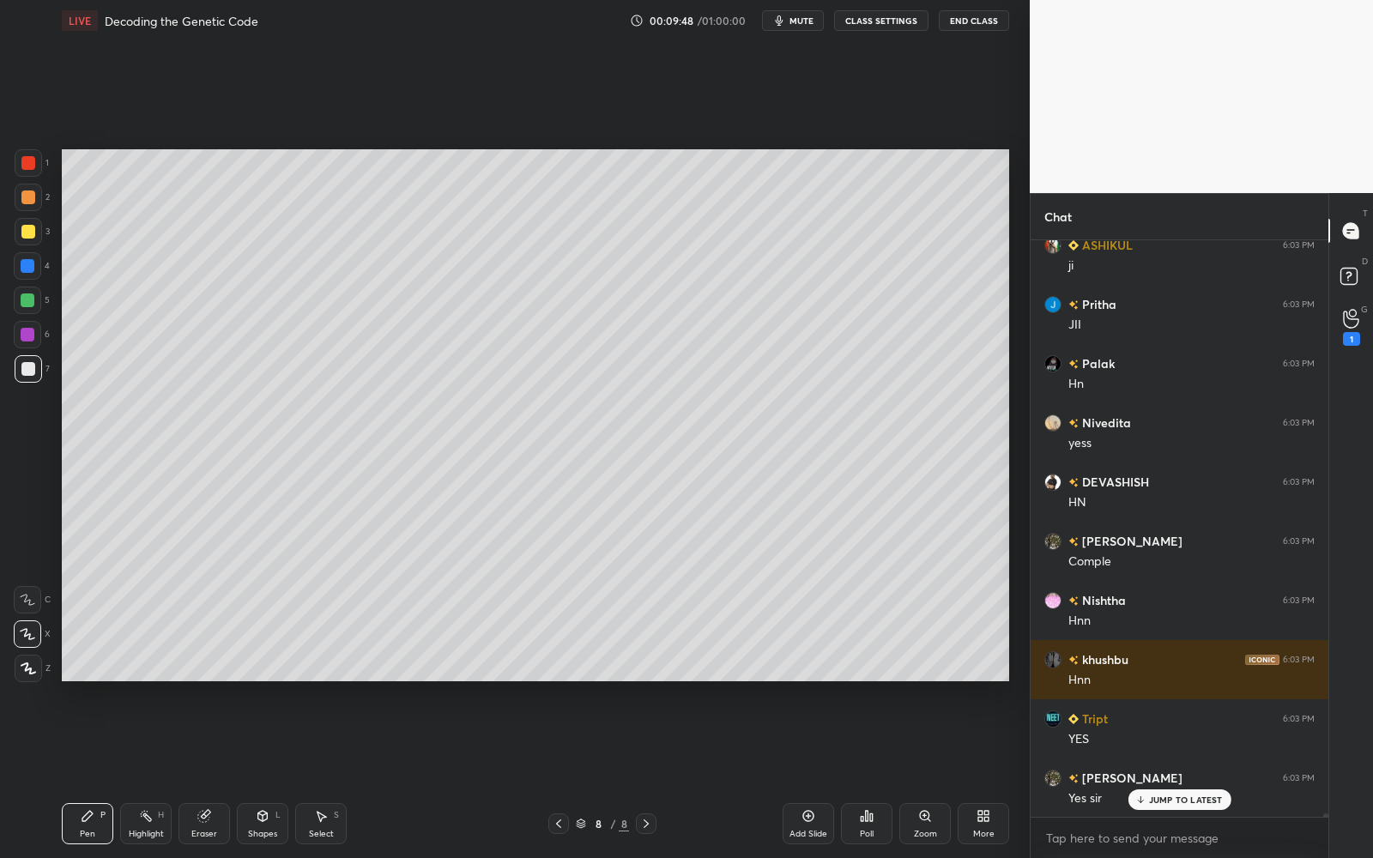
scroll to position [100497, 0]
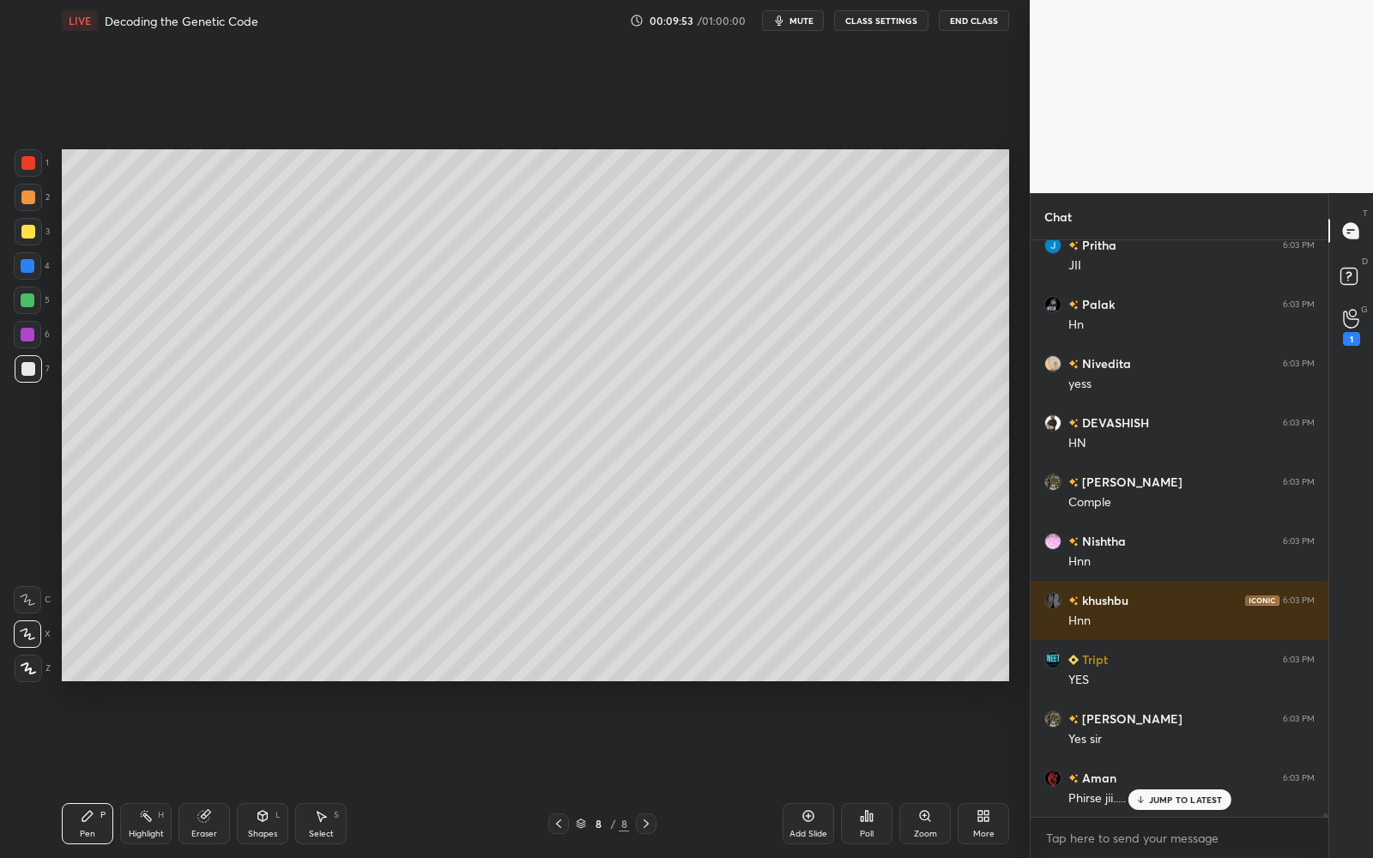
click at [25, 304] on div at bounding box center [28, 300] width 14 height 14
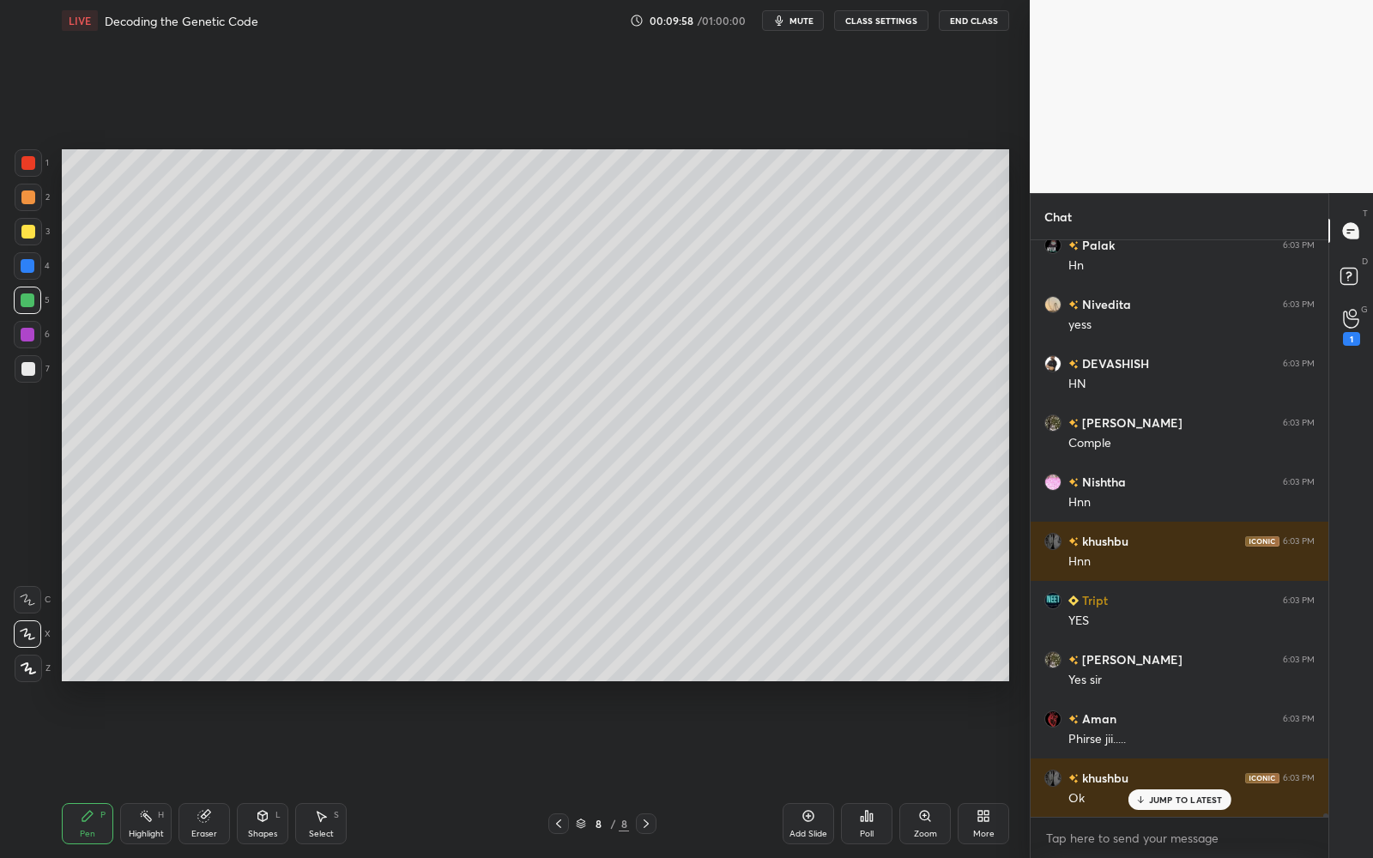
click at [31, 272] on div at bounding box center [27, 265] width 27 height 27
click at [203, 773] on div "Eraser" at bounding box center [203, 823] width 51 height 41
click at [95, 773] on div "Pen P" at bounding box center [87, 823] width 51 height 41
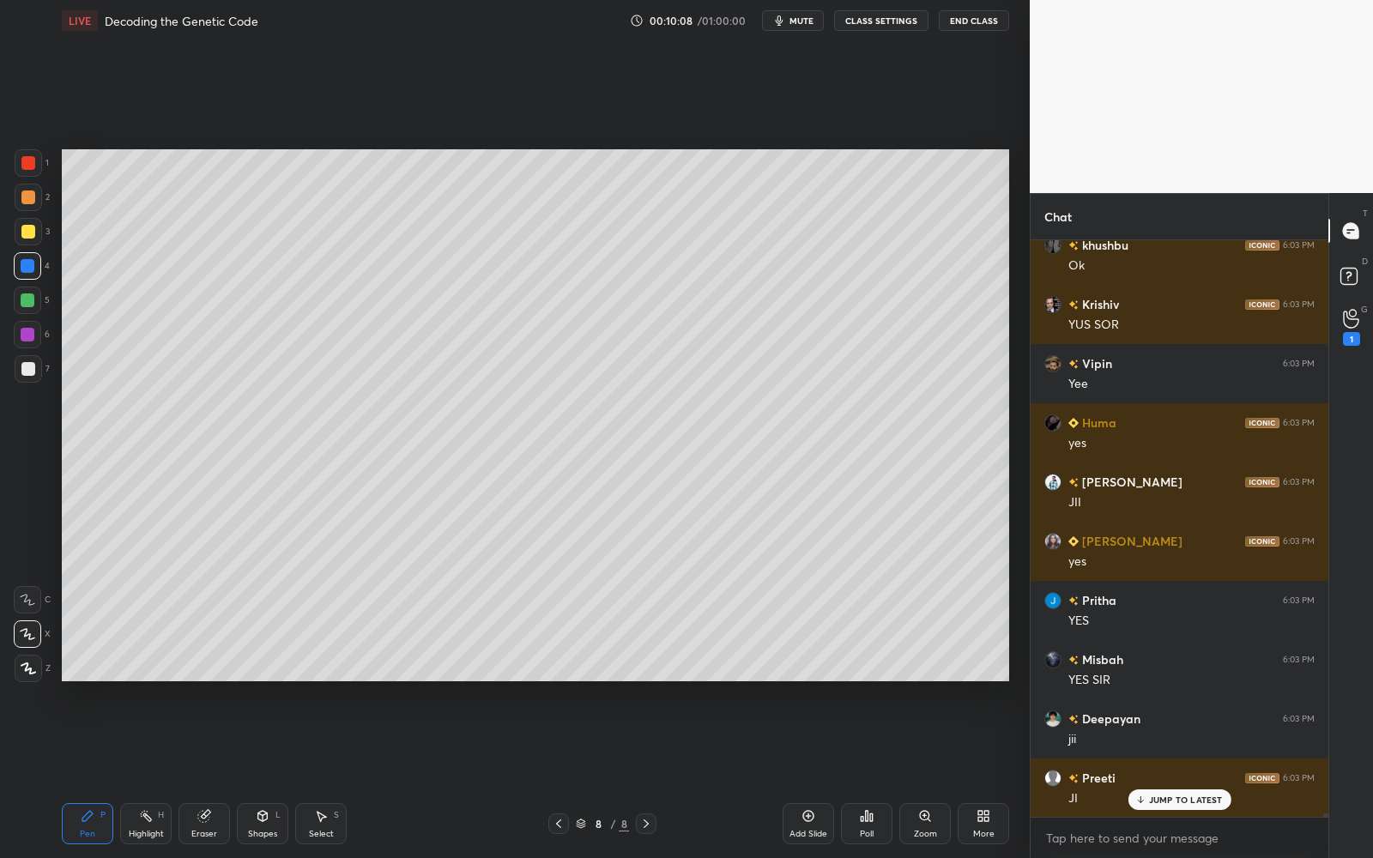
scroll to position [101148, 0]
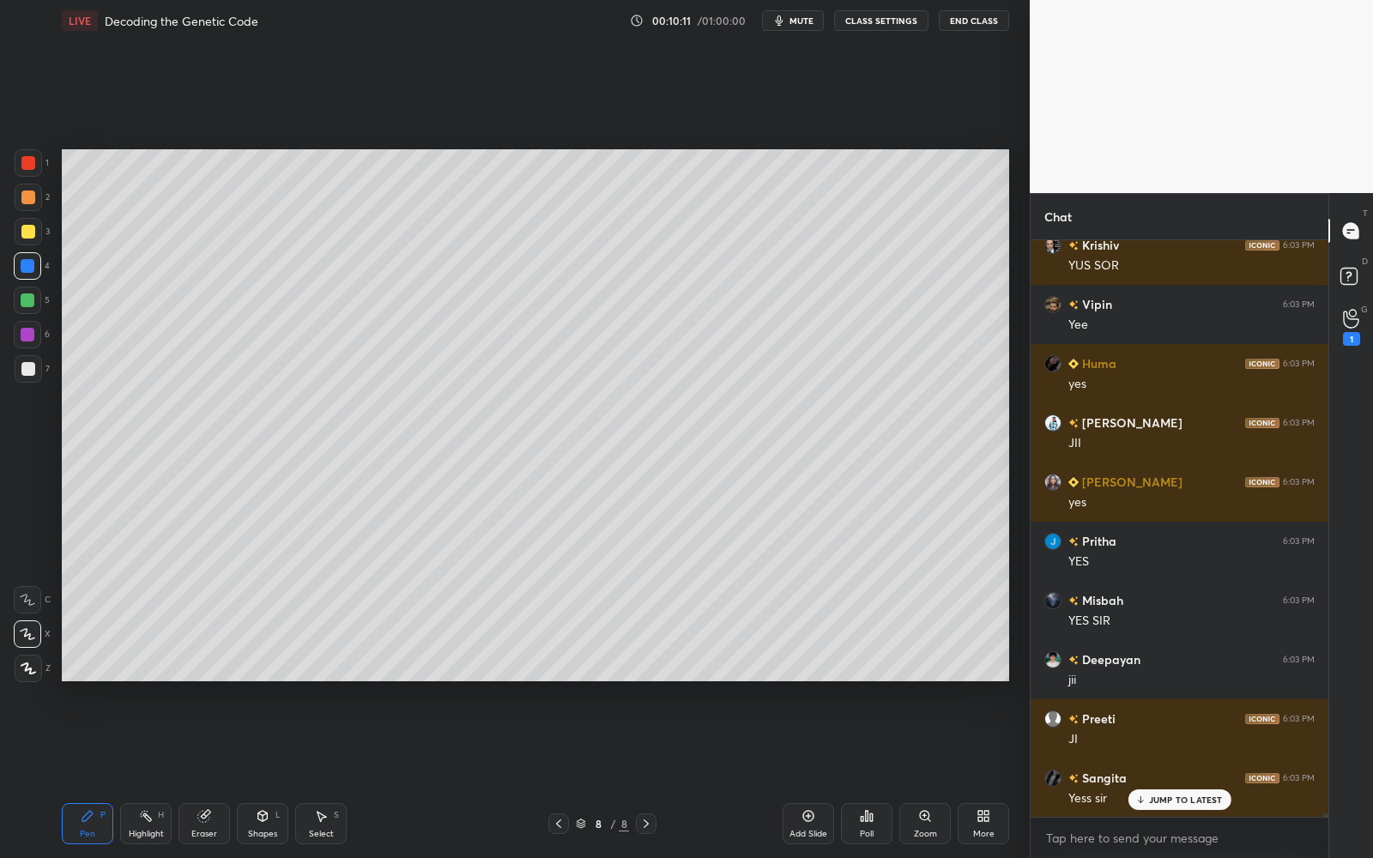
click at [29, 369] on div at bounding box center [28, 369] width 14 height 14
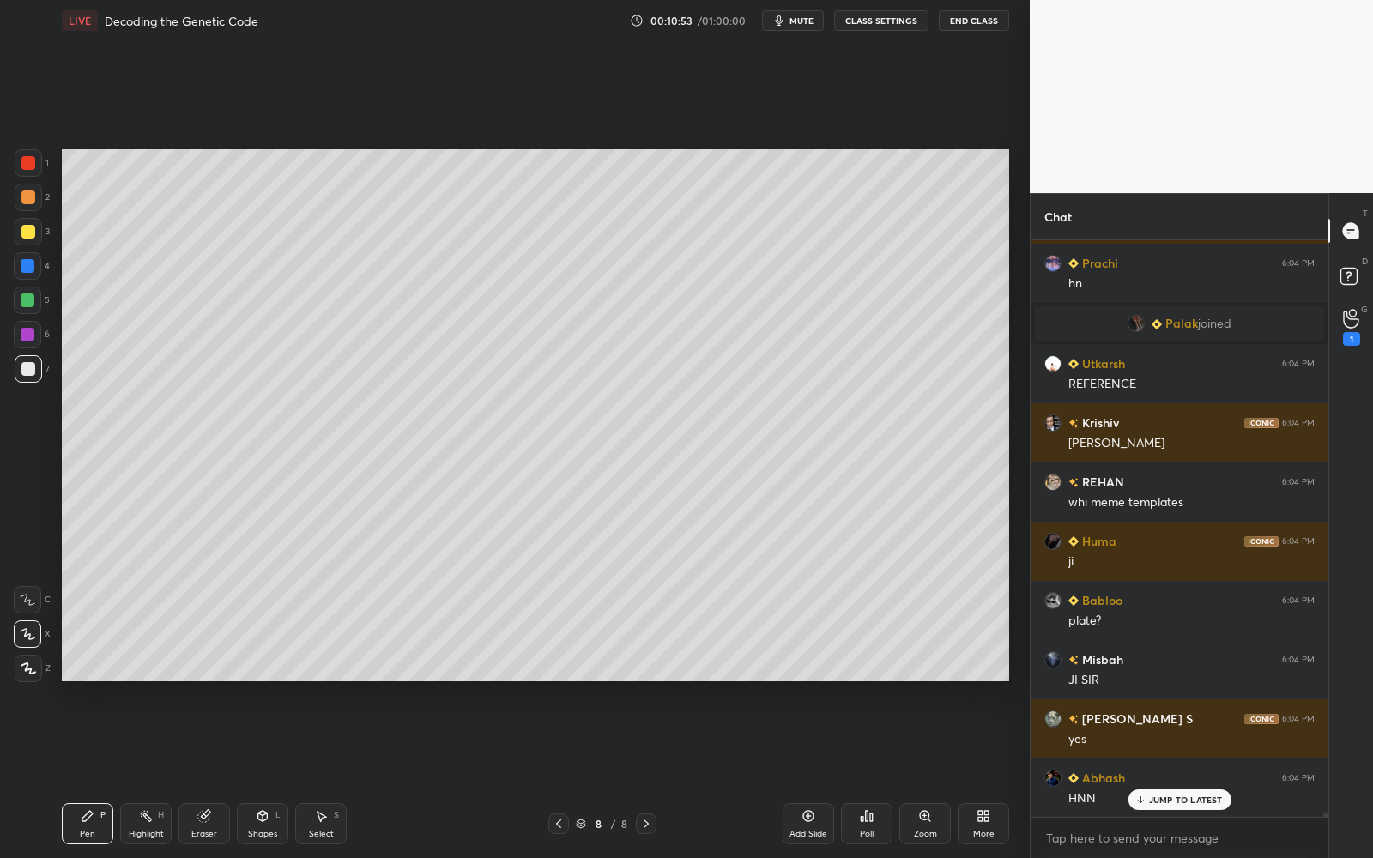
scroll to position [105927, 0]
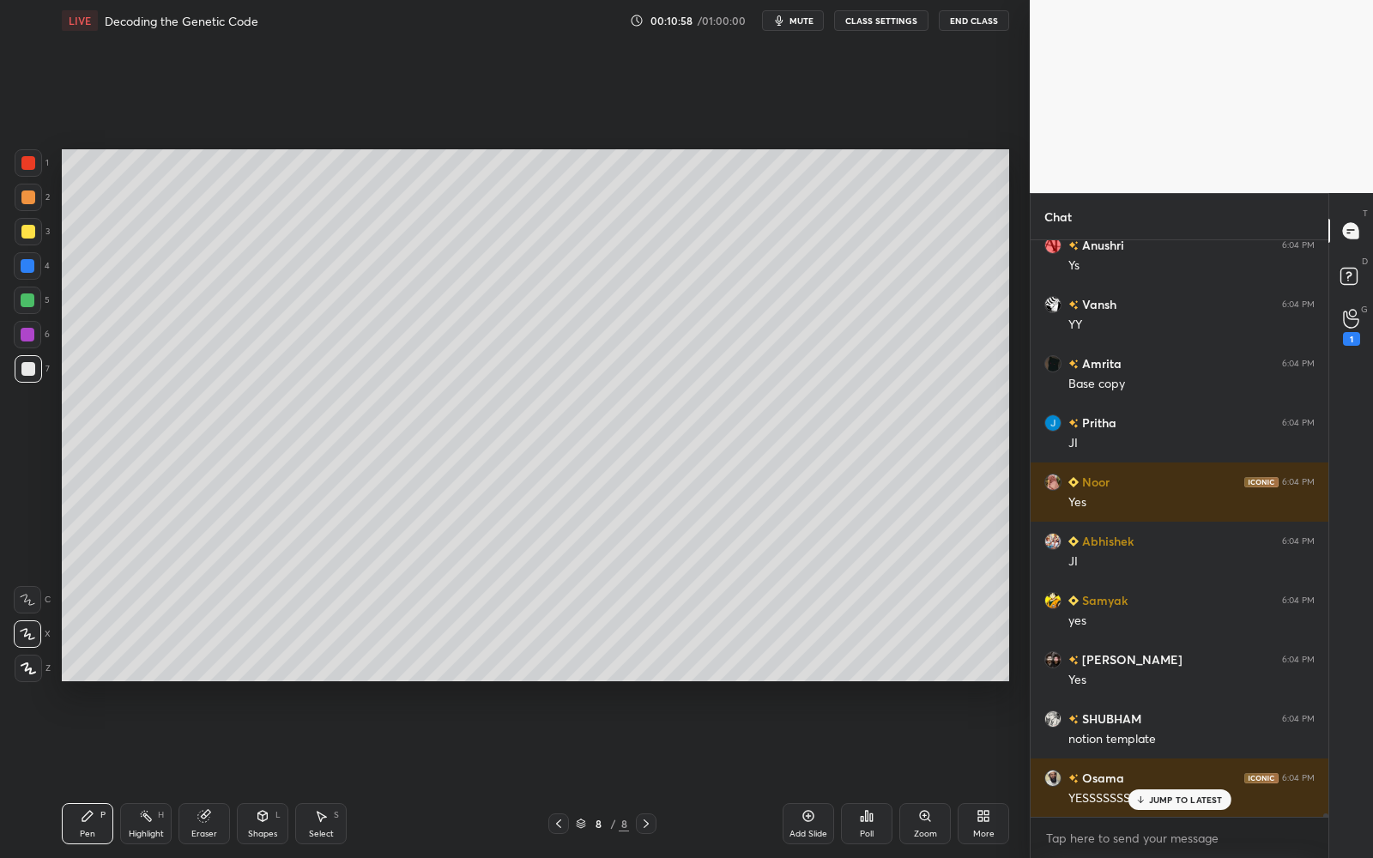
click at [21, 268] on div at bounding box center [28, 266] width 14 height 14
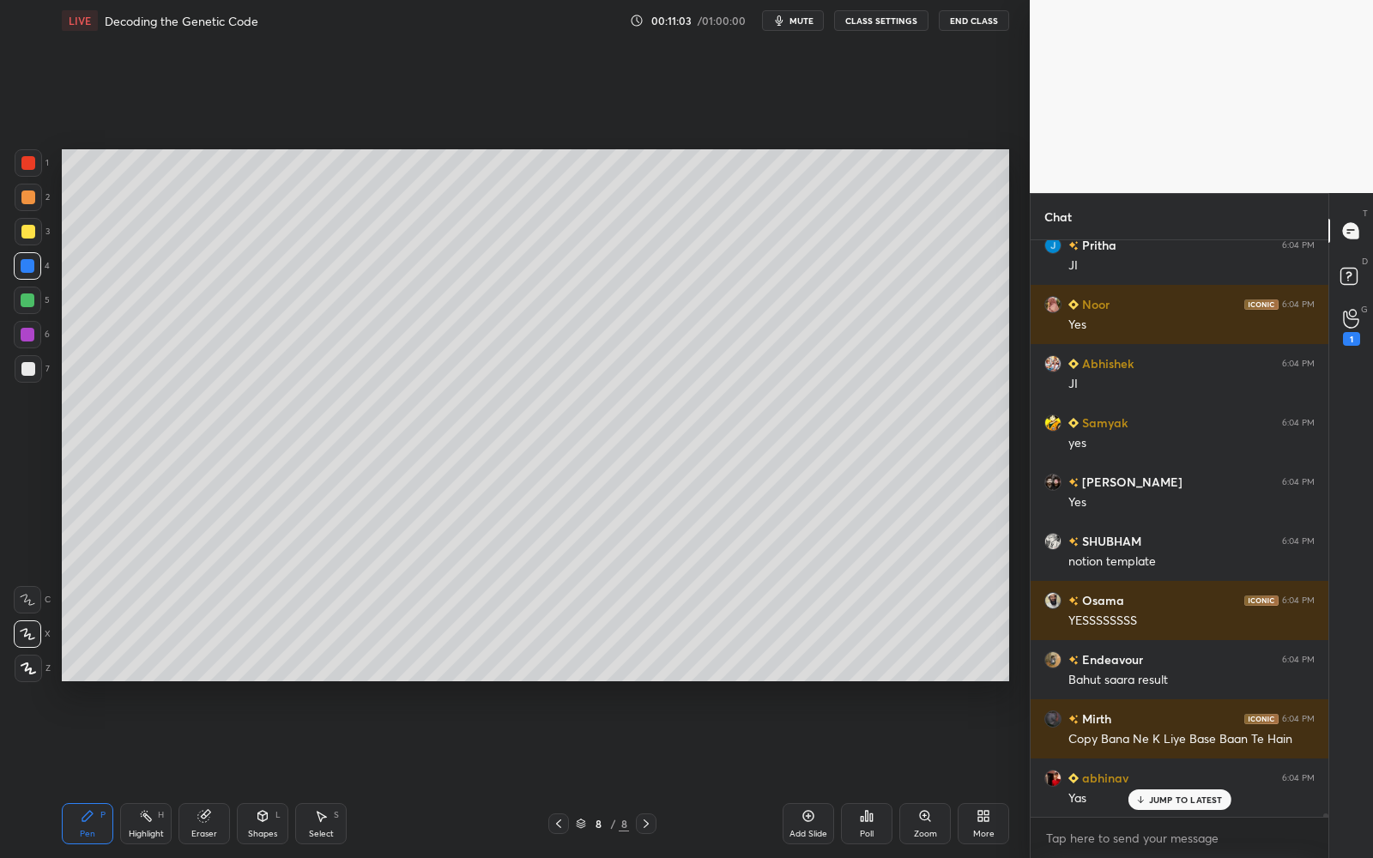
click at [37, 368] on div at bounding box center [28, 368] width 27 height 27
click at [214, 773] on div "Eraser" at bounding box center [204, 834] width 26 height 9
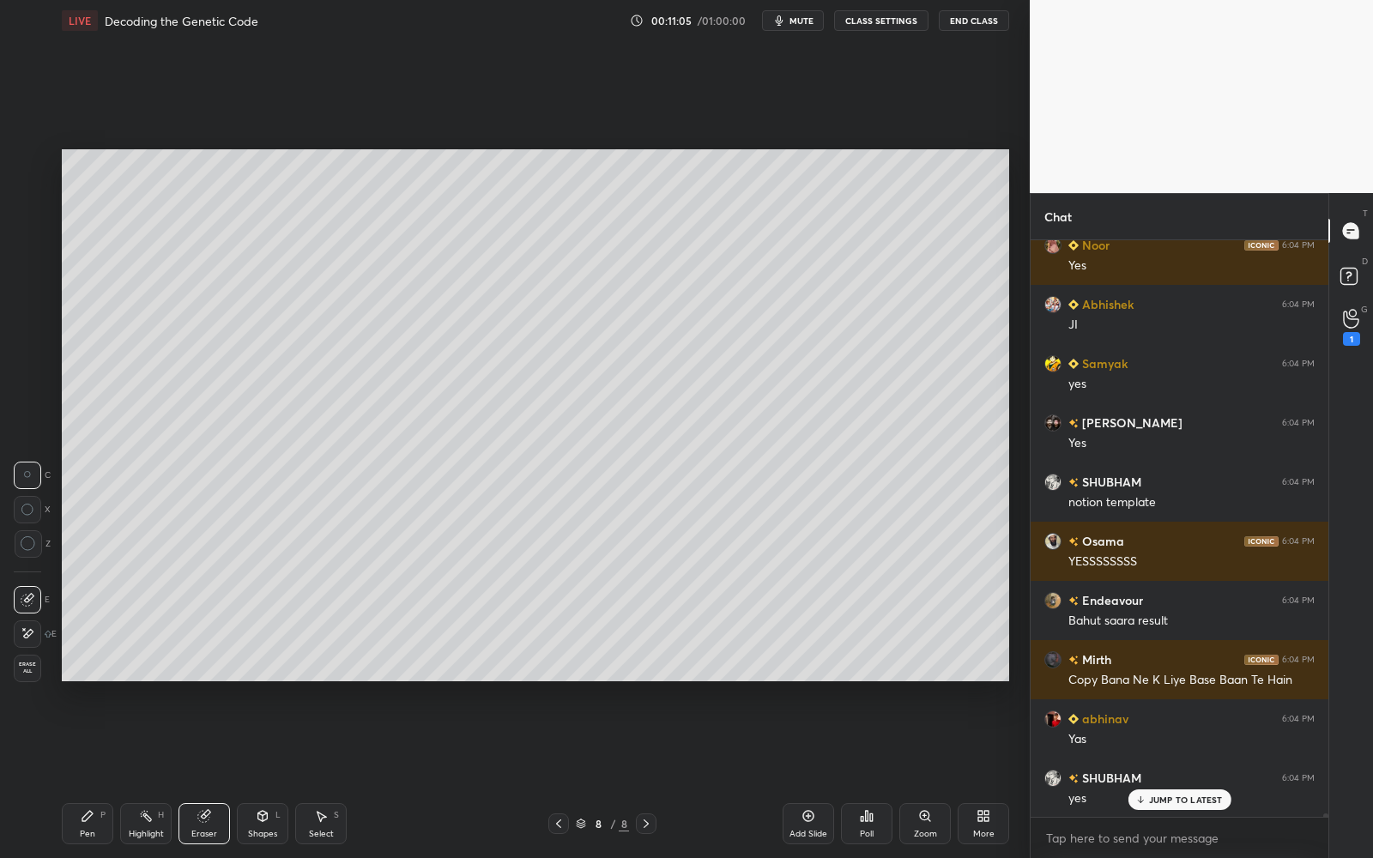
click at [25, 625] on div at bounding box center [27, 633] width 27 height 27
click at [87, 773] on div "Pen" at bounding box center [87, 834] width 15 height 9
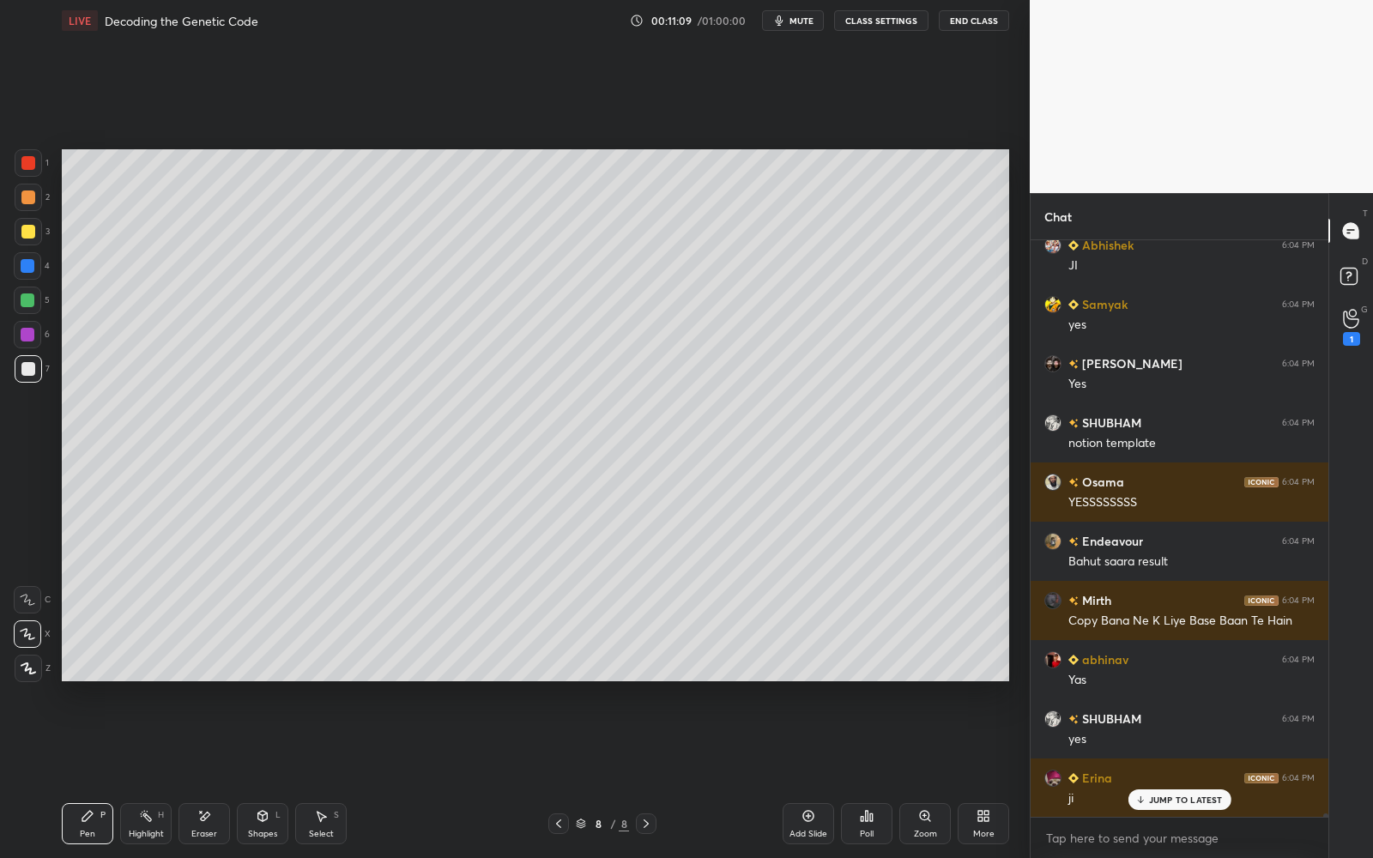
click at [29, 273] on div at bounding box center [27, 265] width 27 height 27
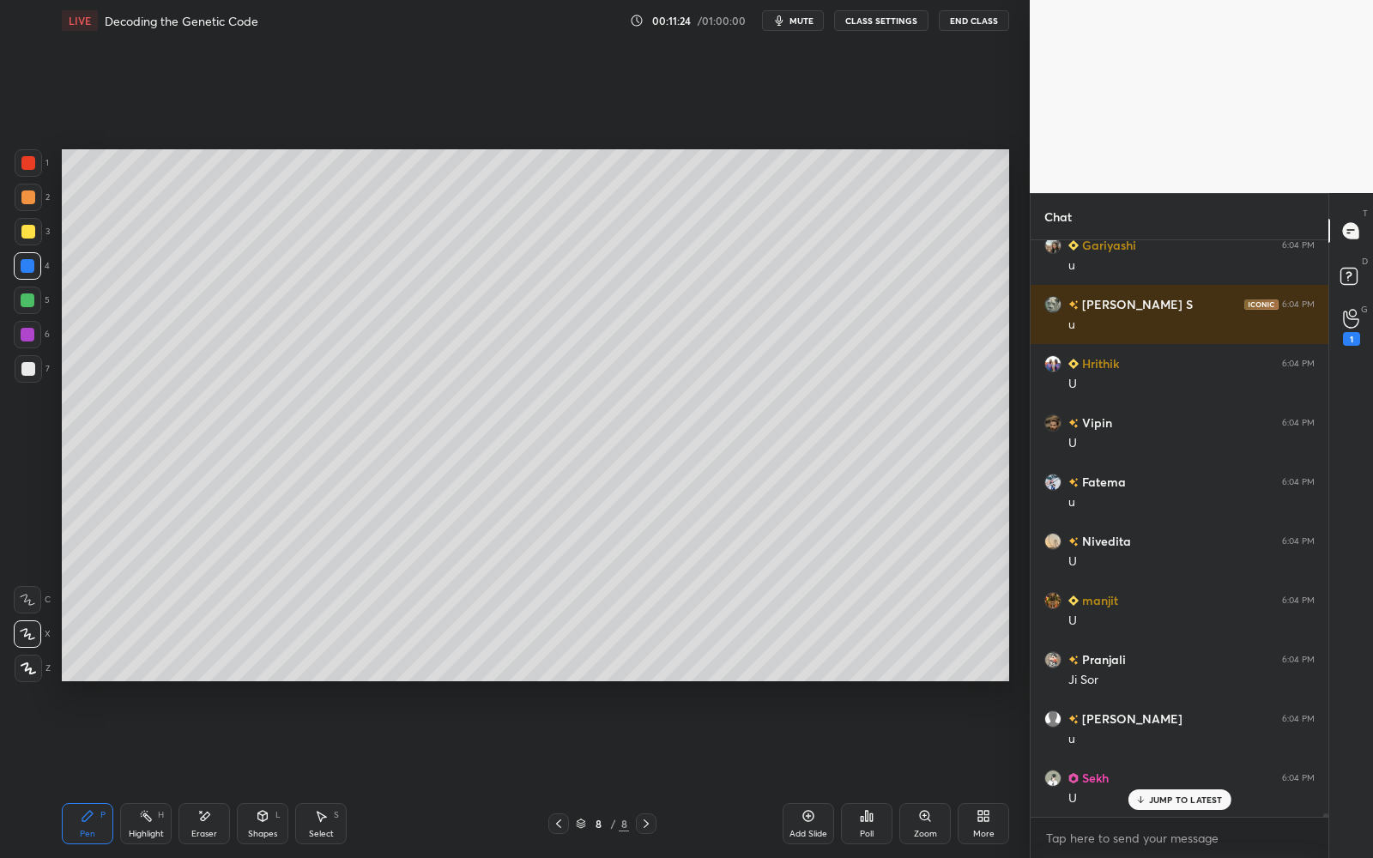
click at [21, 368] on div at bounding box center [28, 369] width 14 height 14
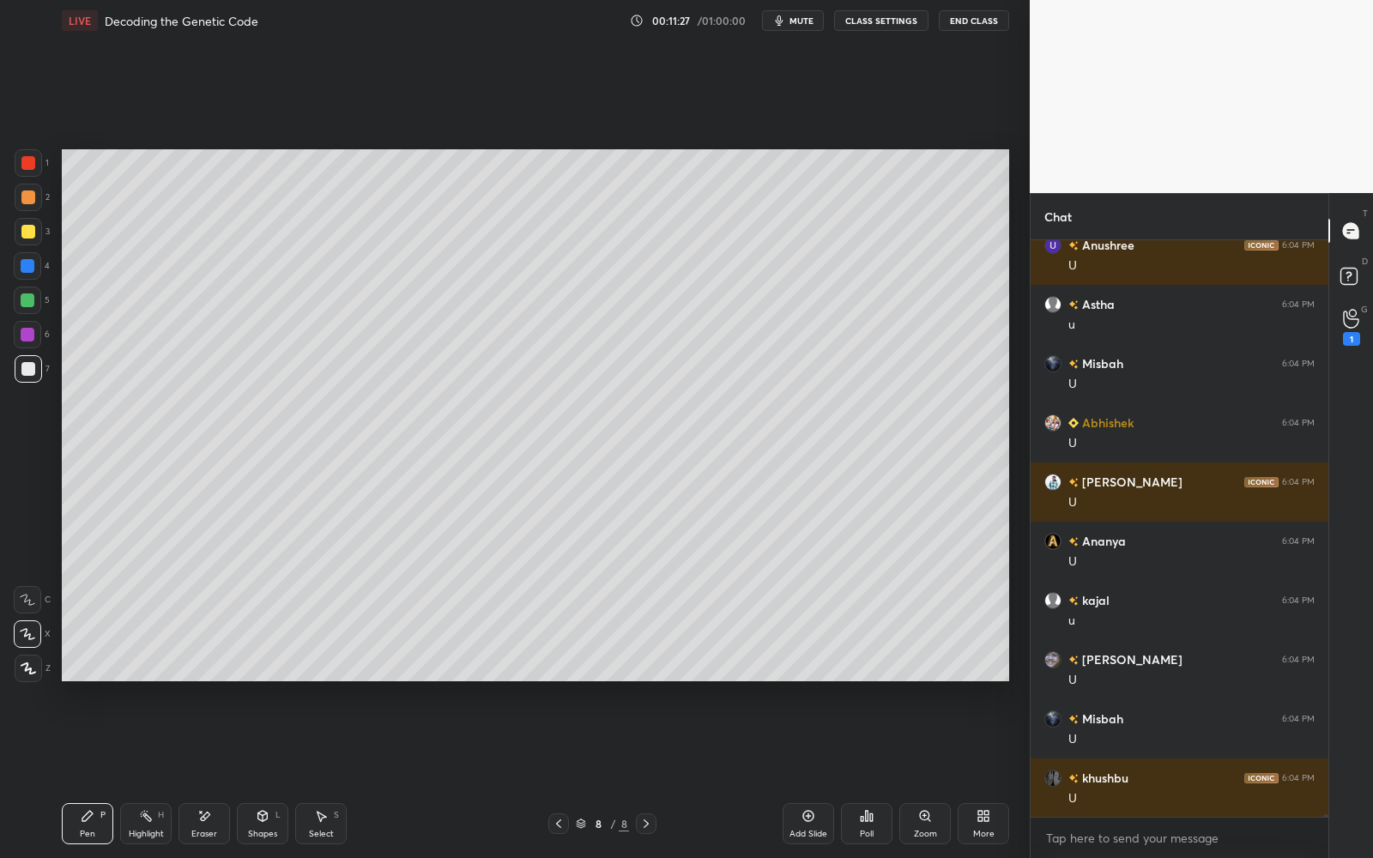
click at [26, 266] on div at bounding box center [28, 266] width 14 height 14
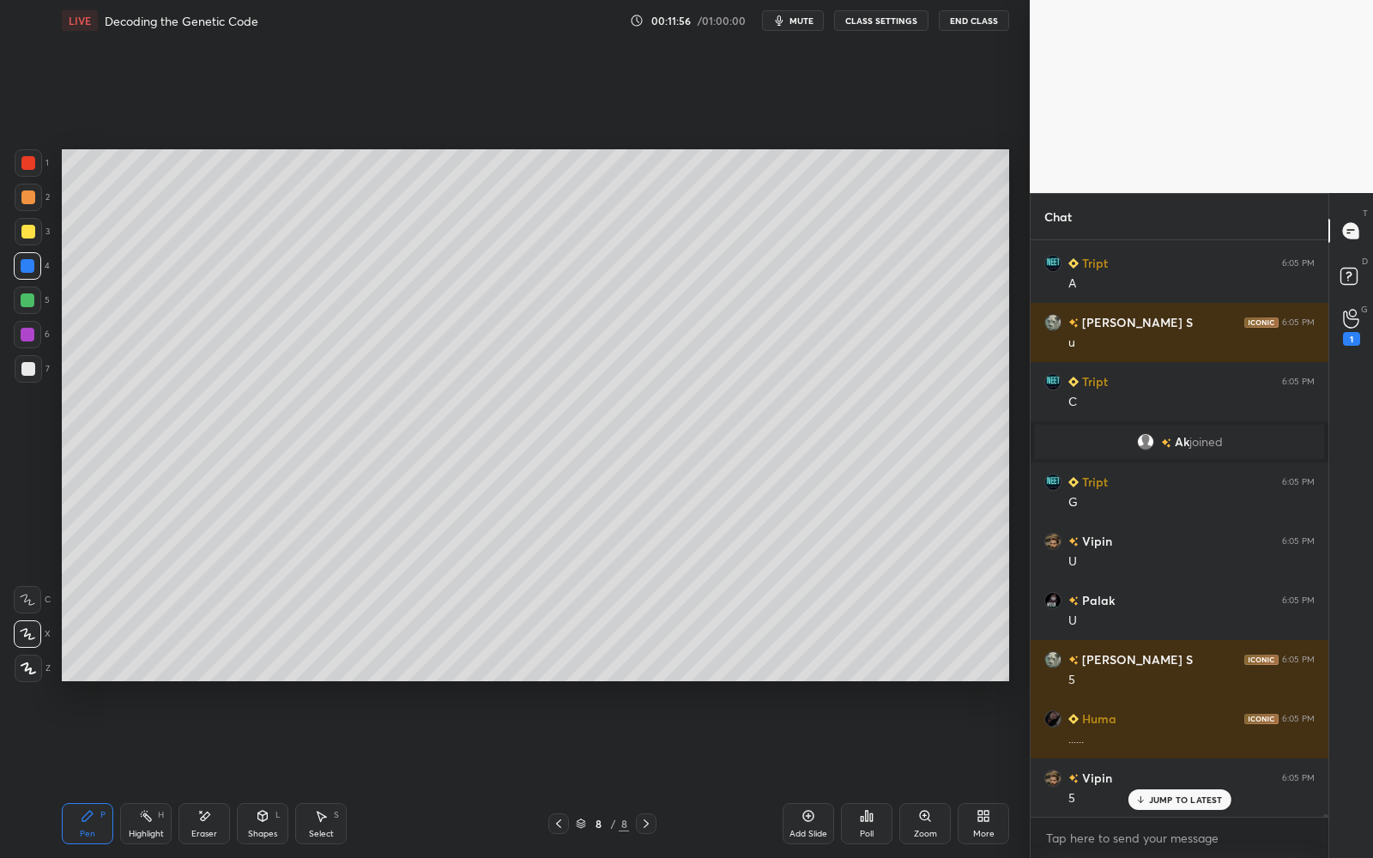
click at [39, 372] on div at bounding box center [28, 368] width 27 height 27
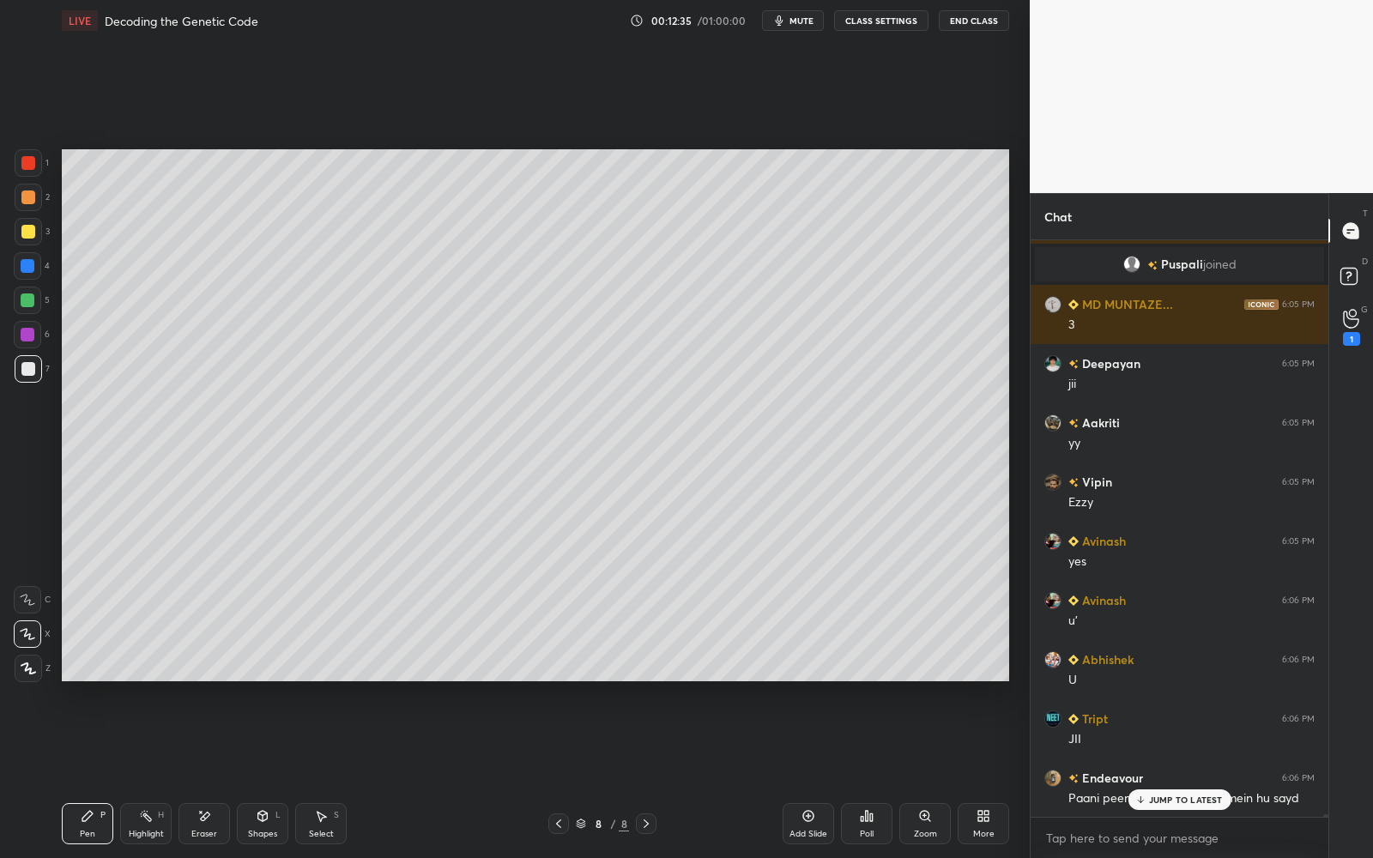
click at [317, 773] on icon at bounding box center [321, 816] width 14 height 14
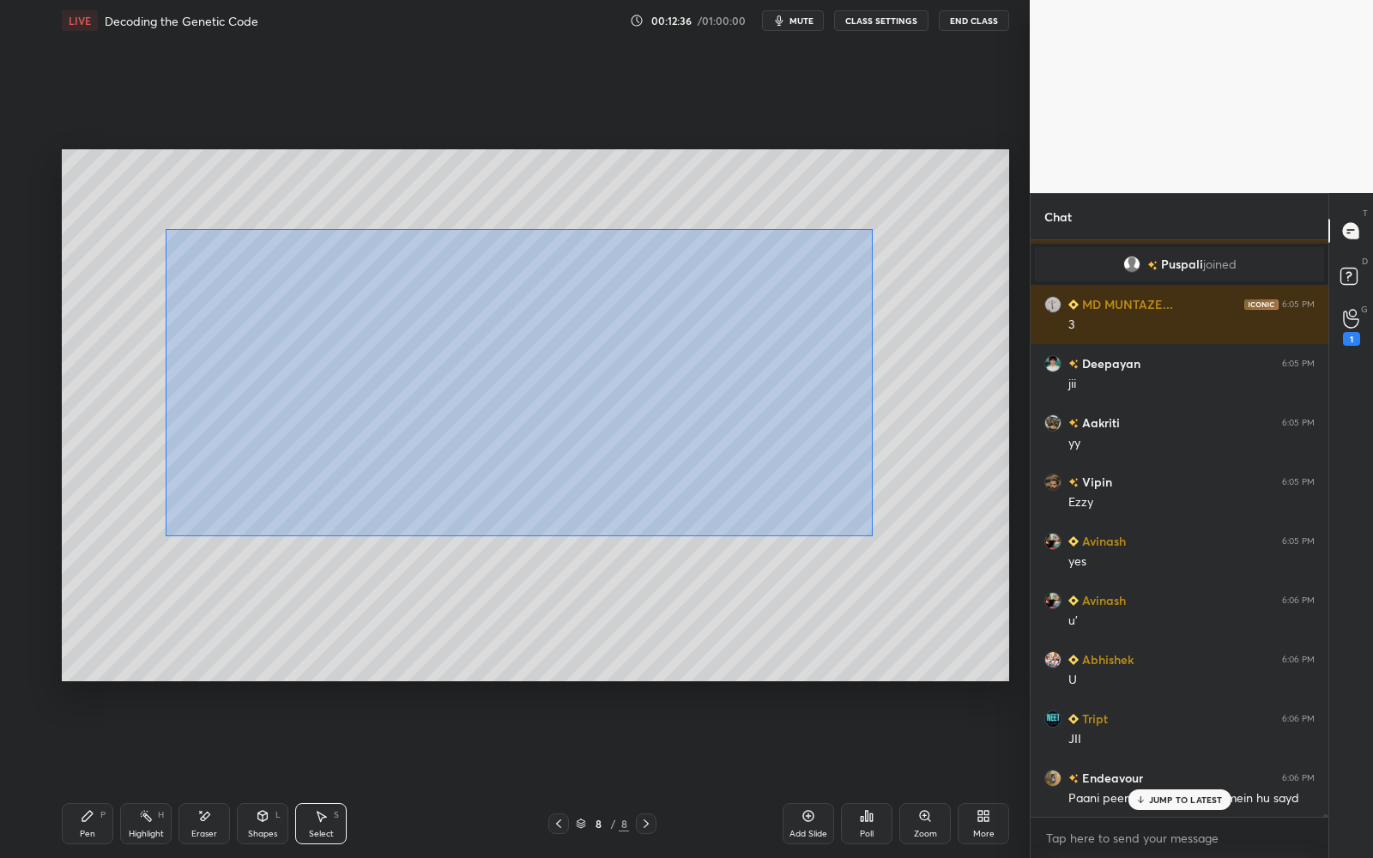
drag, startPoint x: 172, startPoint y: 239, endPoint x: 777, endPoint y: 460, distance: 643.4
click at [882, 538] on div "0 ° Undo Copy Duplicate Duplicate to new slide Delete" at bounding box center [535, 415] width 947 height 533
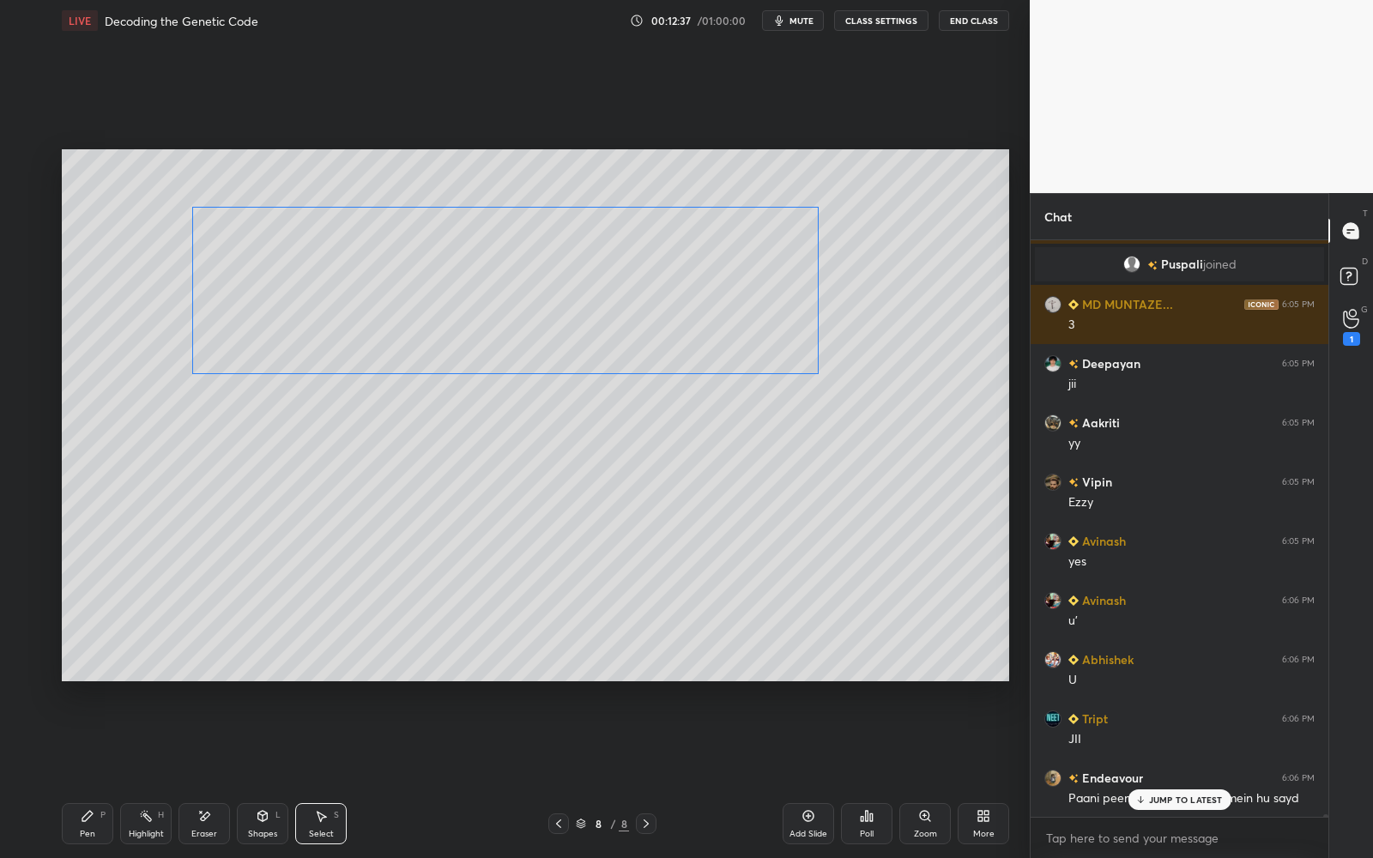
drag, startPoint x: 638, startPoint y: 354, endPoint x: 661, endPoint y: 288, distance: 68.9
click at [660, 288] on div "0 ° Undo Copy Duplicate Duplicate to new slide Delete" at bounding box center [535, 415] width 947 height 533
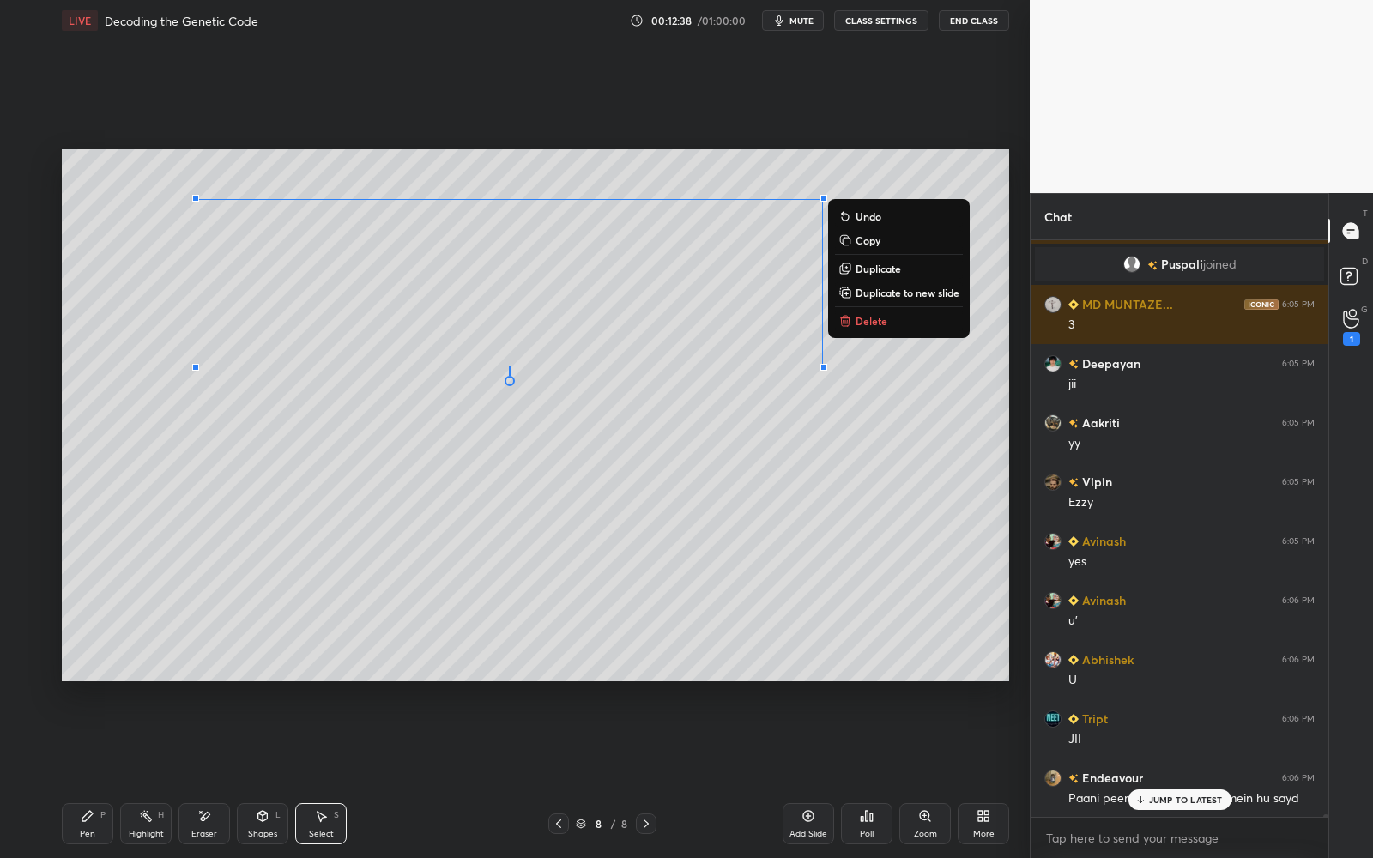
click at [95, 773] on div "Pen P" at bounding box center [87, 823] width 51 height 41
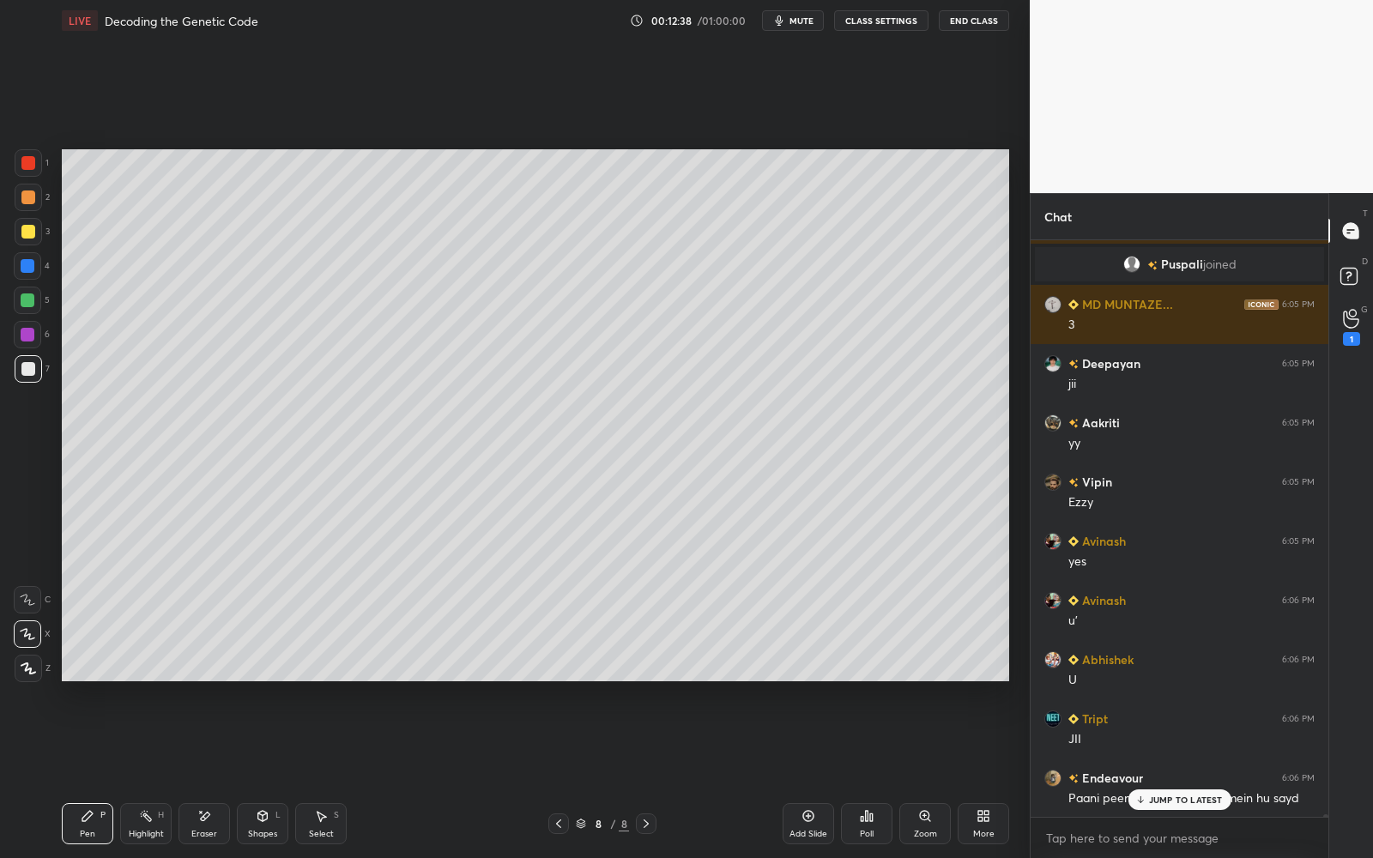
click at [22, 371] on div at bounding box center [28, 369] width 14 height 14
click at [35, 311] on div at bounding box center [27, 300] width 27 height 27
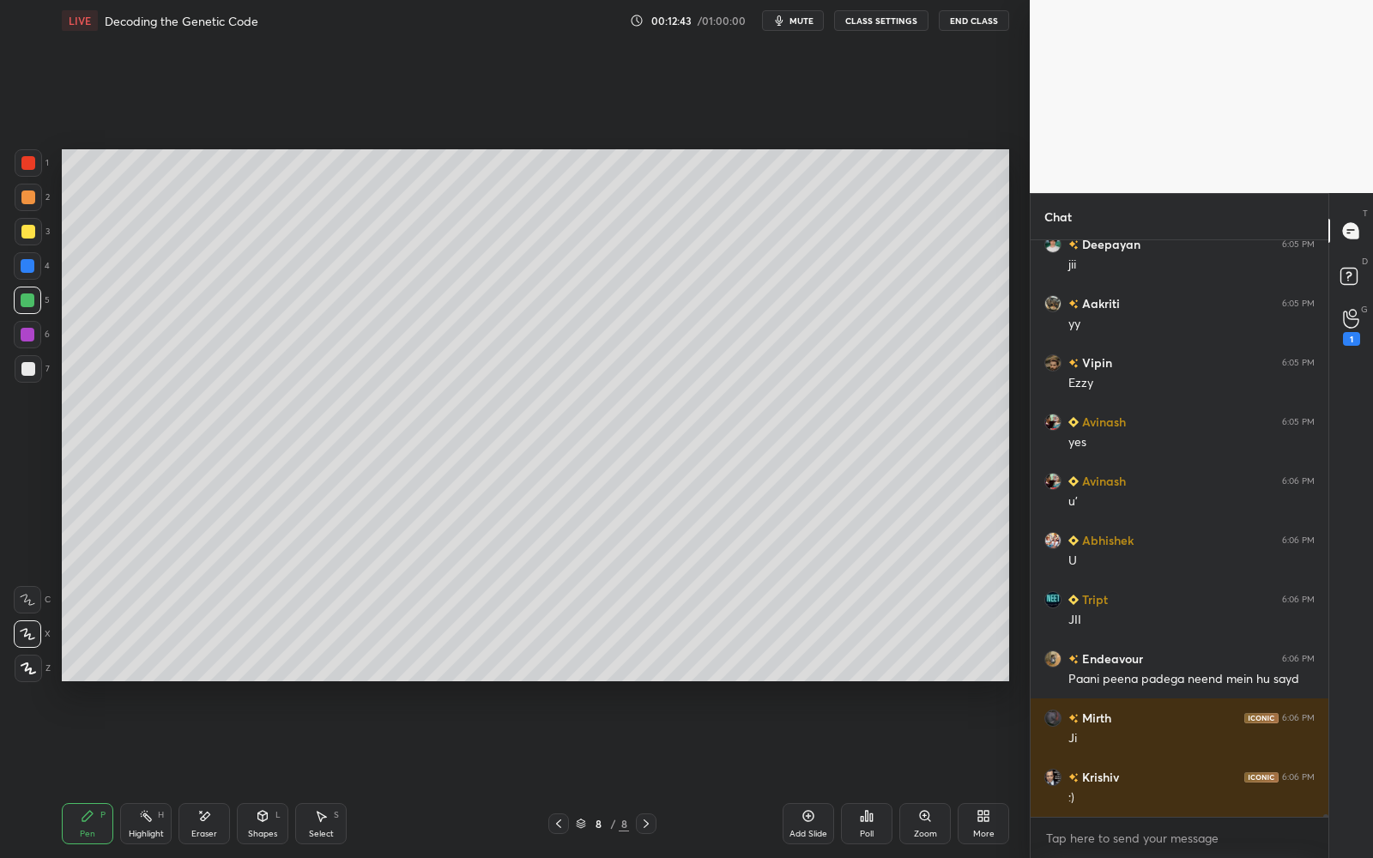
click at [29, 369] on div at bounding box center [28, 369] width 14 height 14
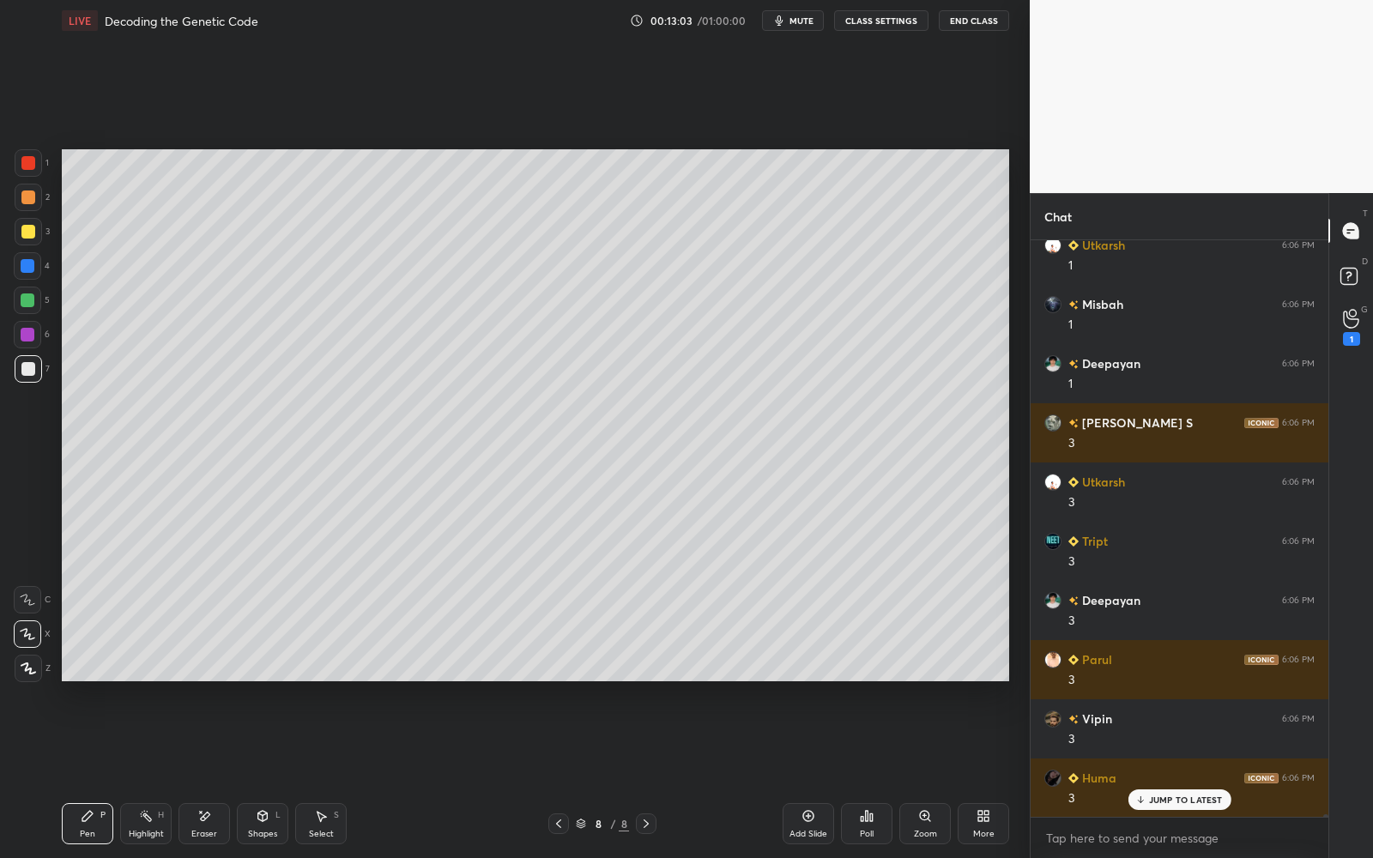
scroll to position [120670, 0]
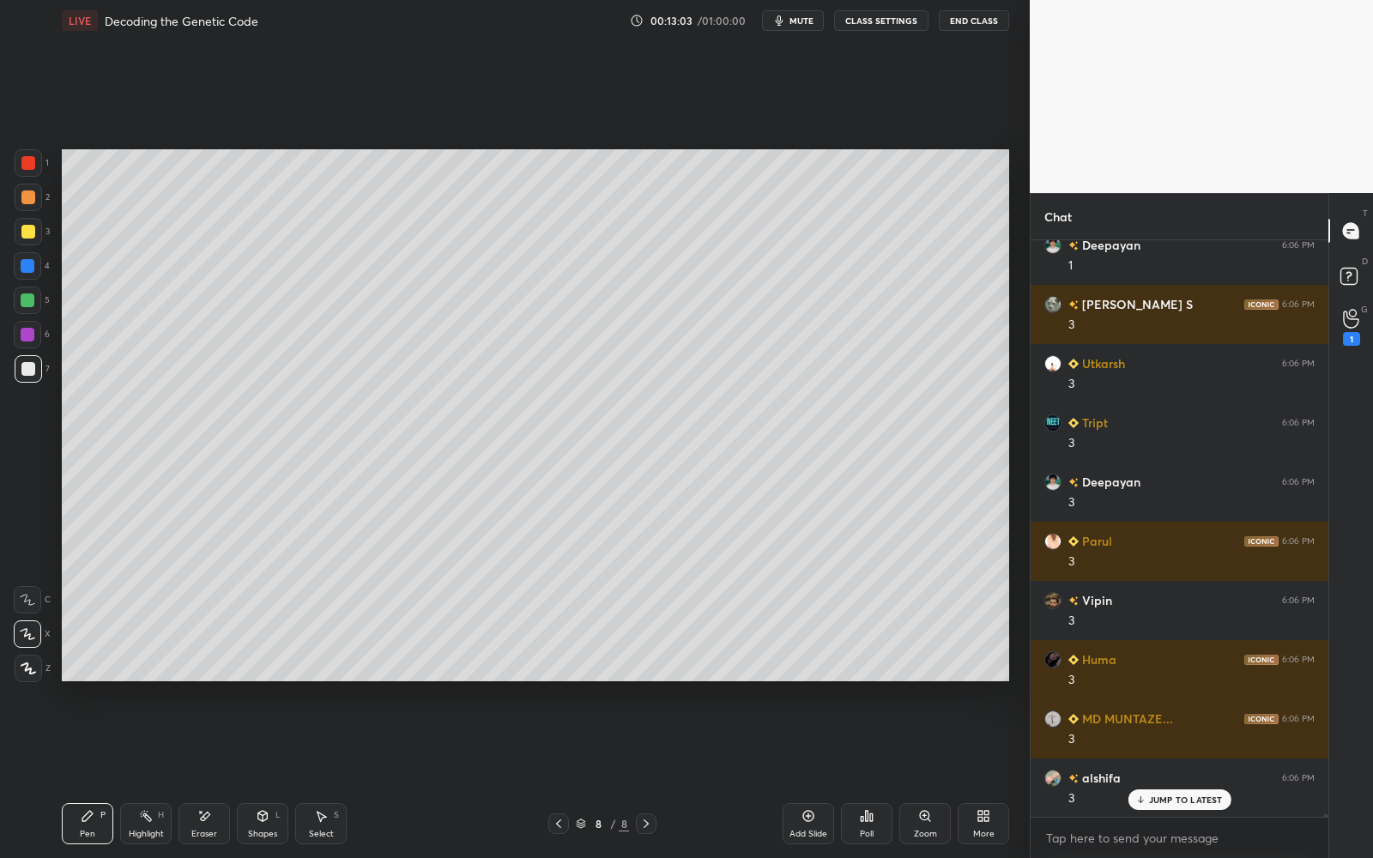
click at [28, 376] on div at bounding box center [28, 368] width 27 height 27
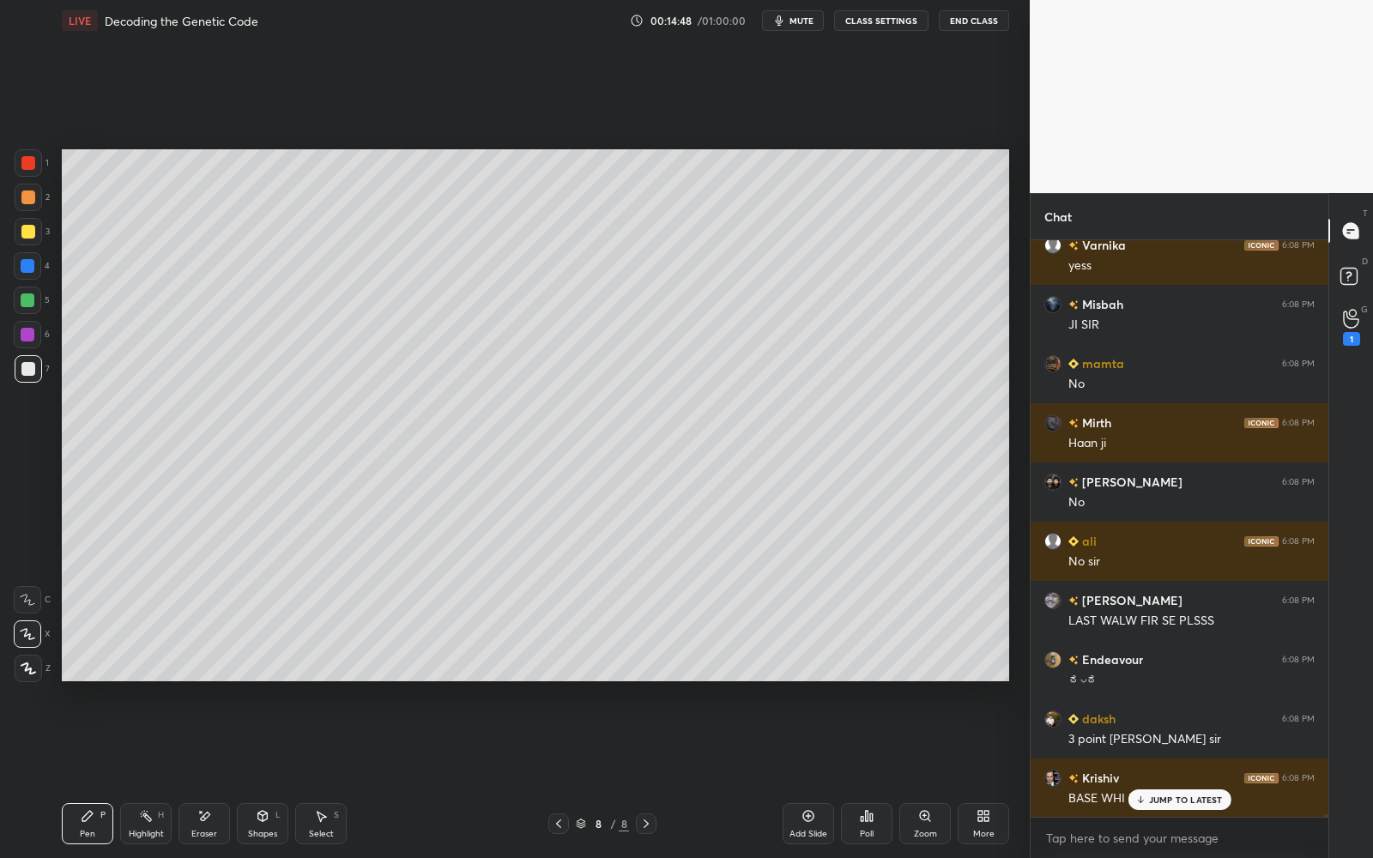
scroll to position [133027, 0]
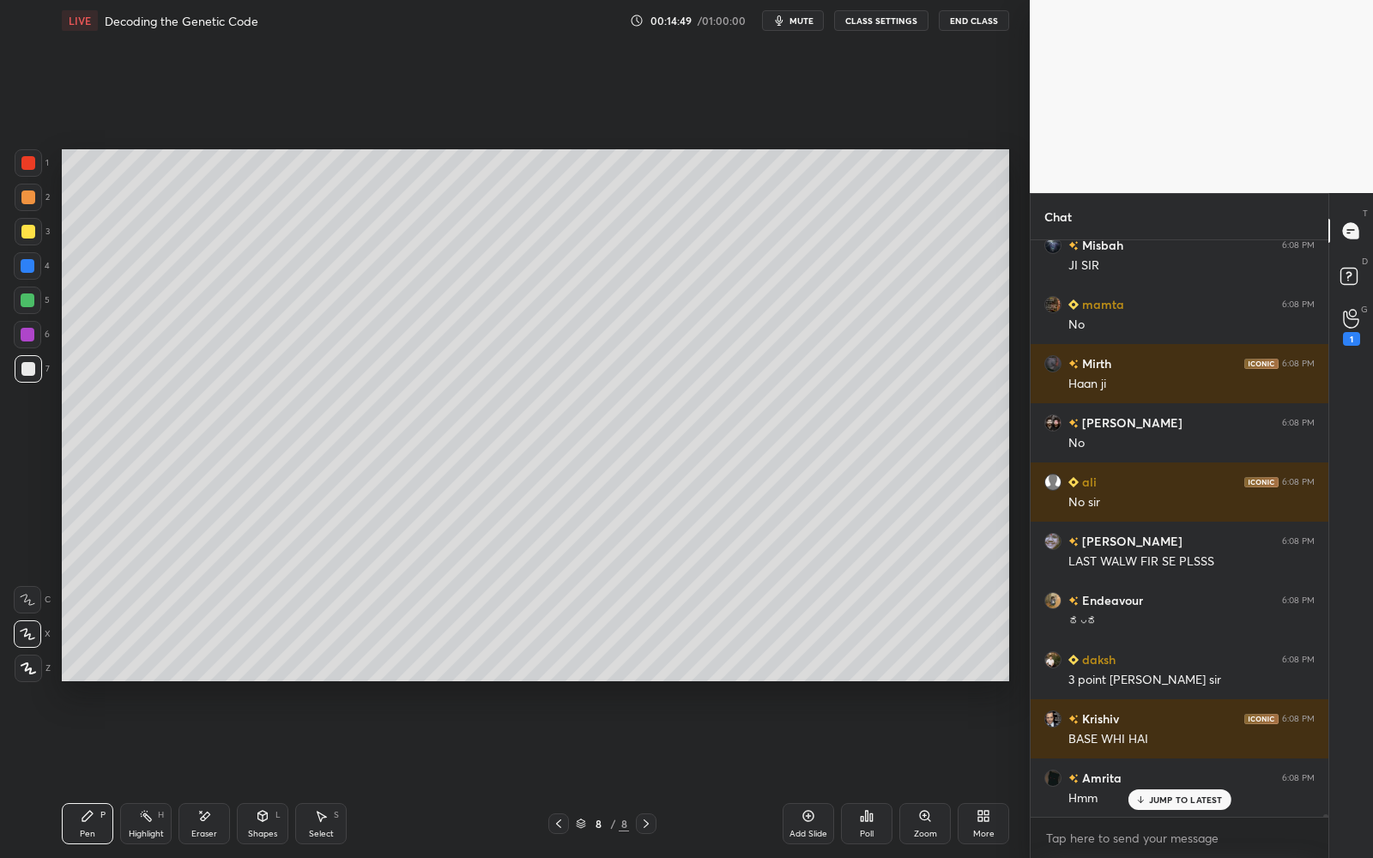
click at [27, 304] on div at bounding box center [28, 300] width 14 height 14
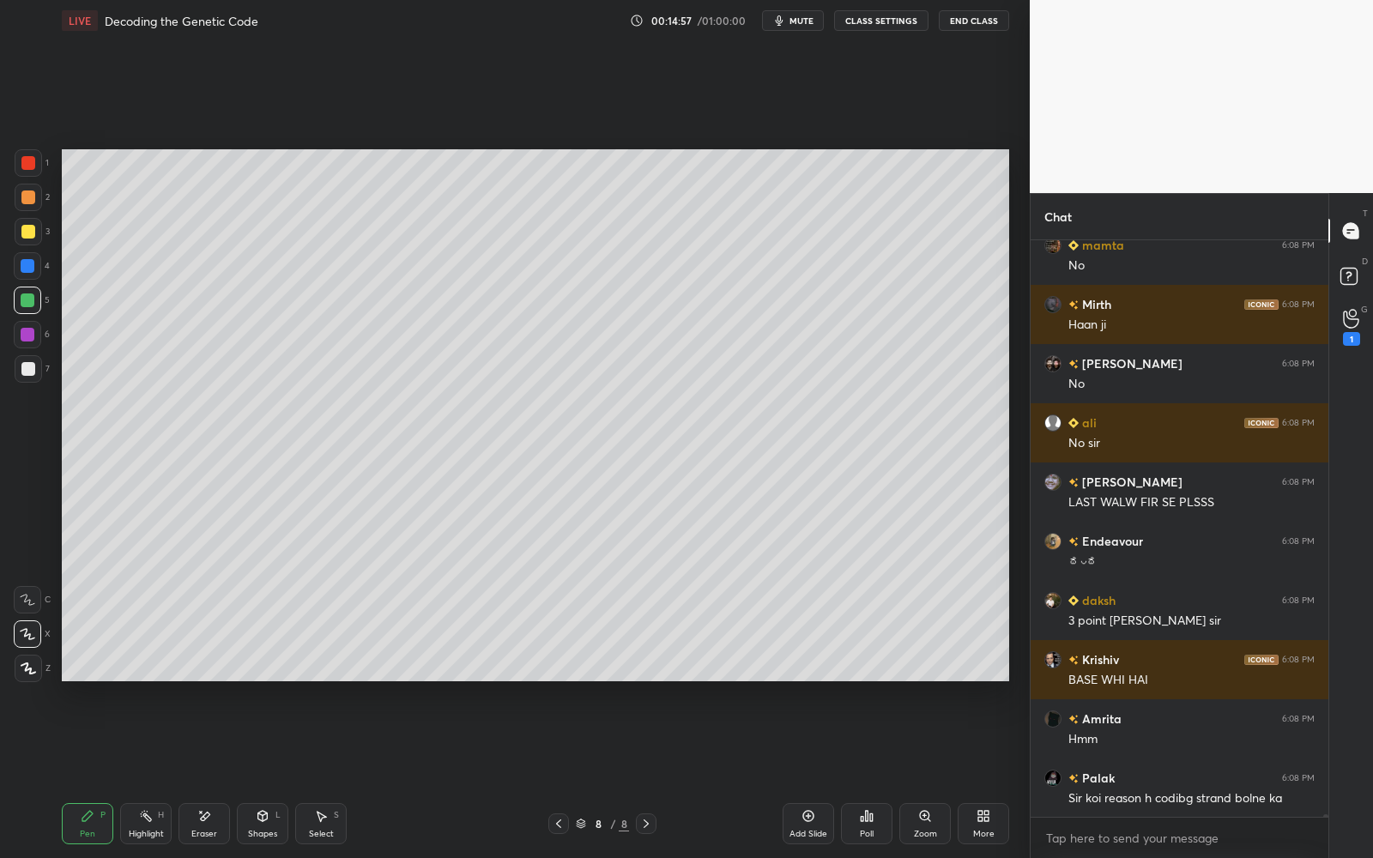
scroll to position [133146, 0]
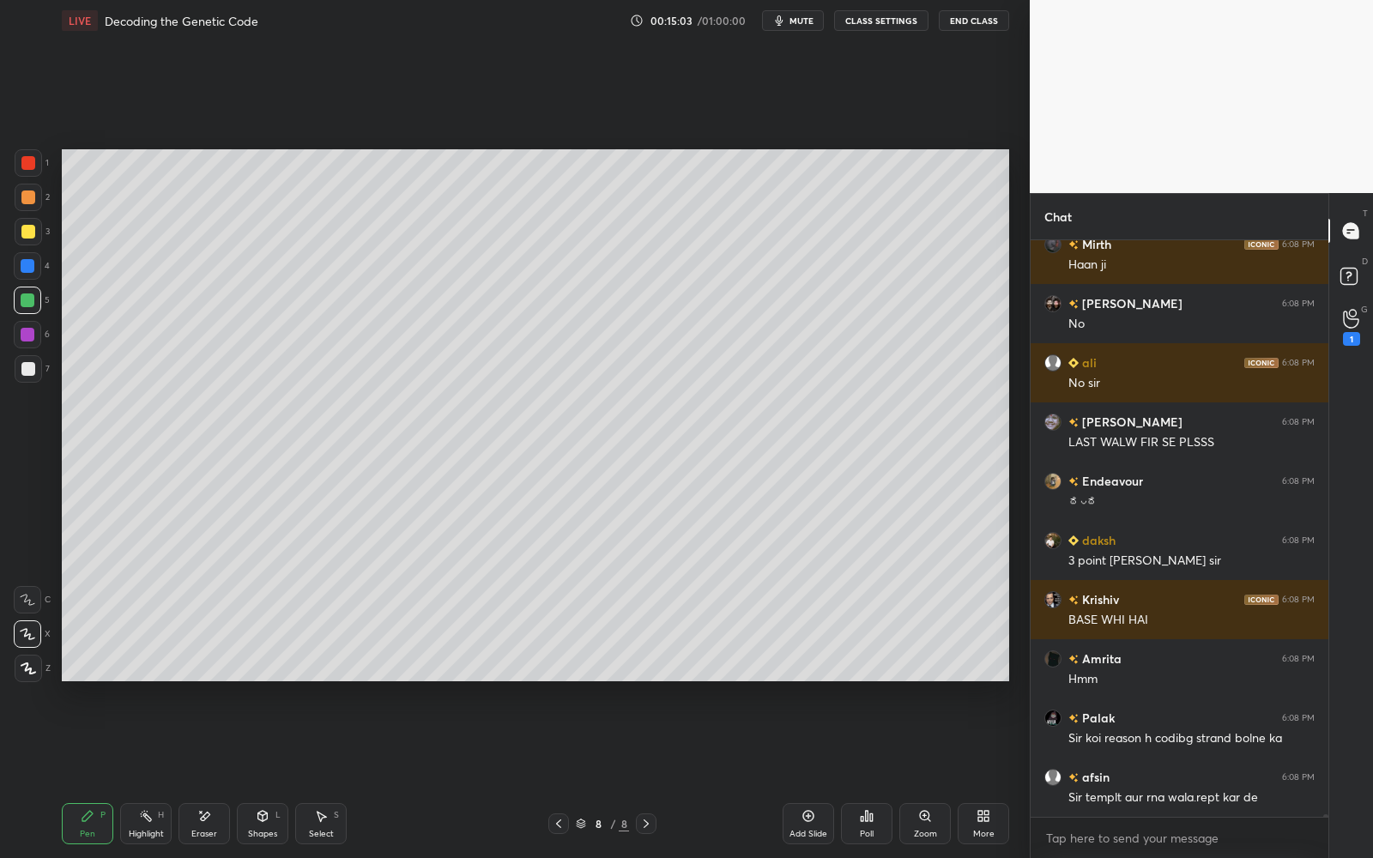
click at [32, 370] on div at bounding box center [28, 369] width 14 height 14
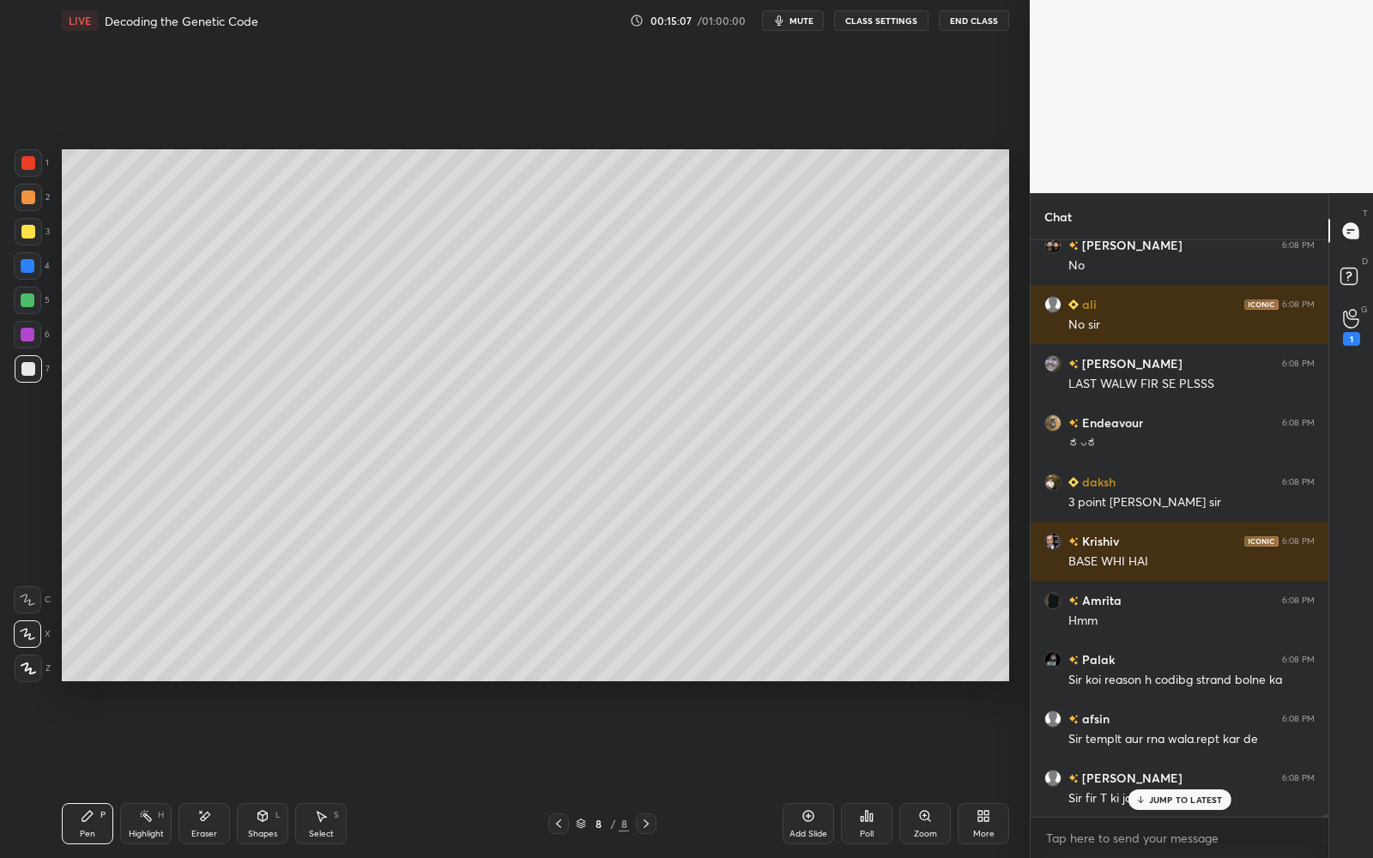
scroll to position [133263, 0]
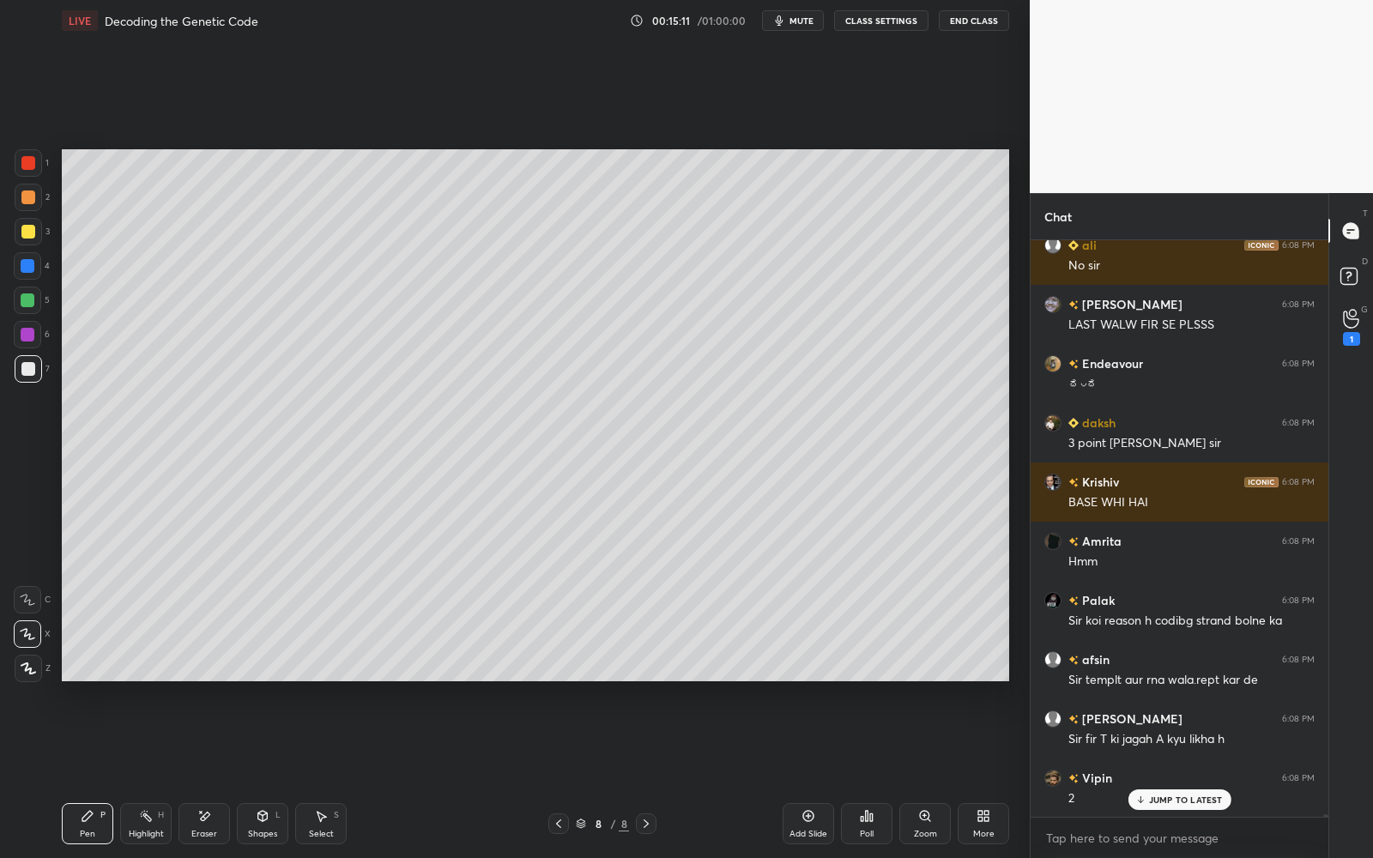
click at [1201, 773] on p "JUMP TO LATEST" at bounding box center [1186, 800] width 74 height 10
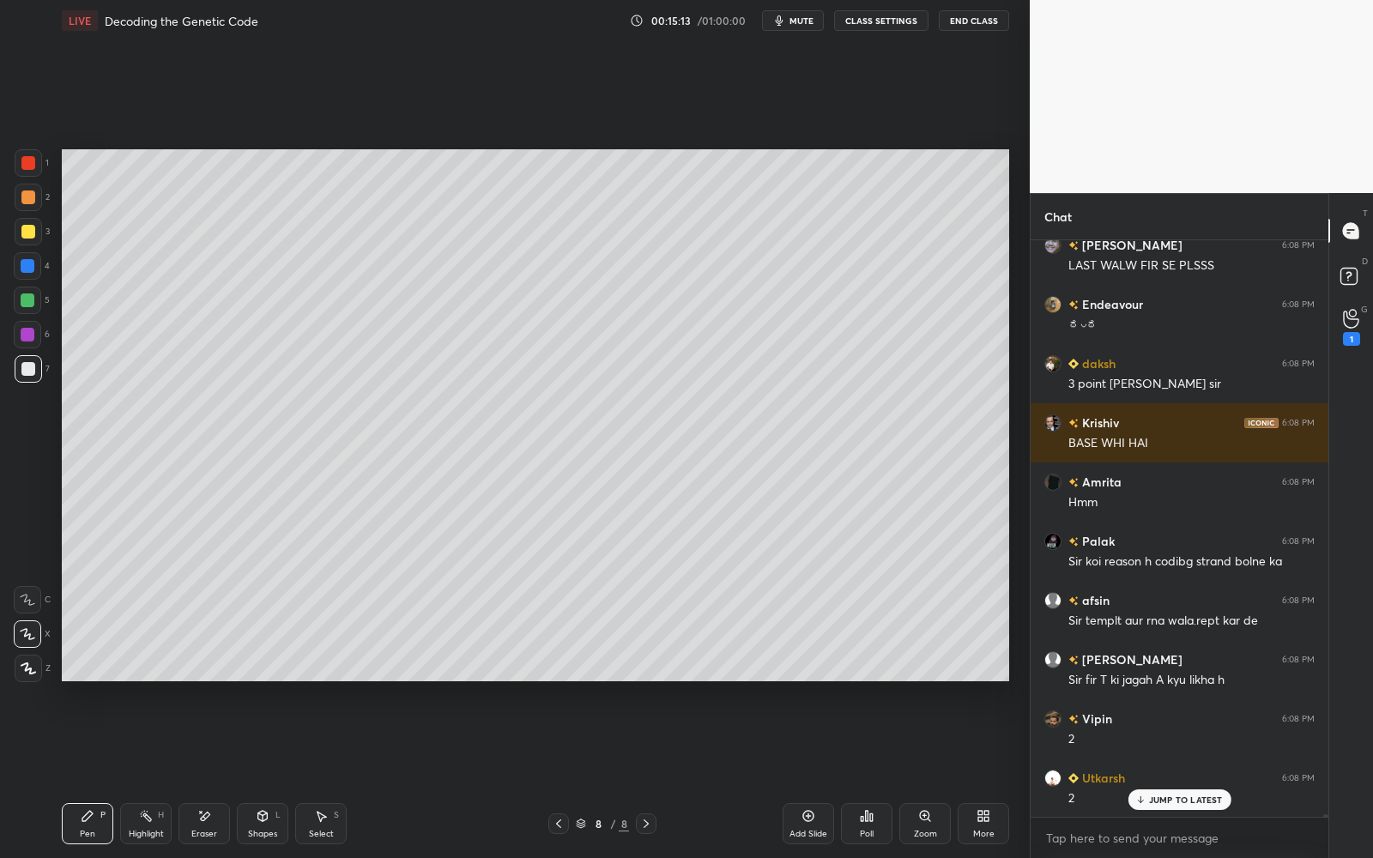
click at [30, 335] on div at bounding box center [28, 335] width 14 height 14
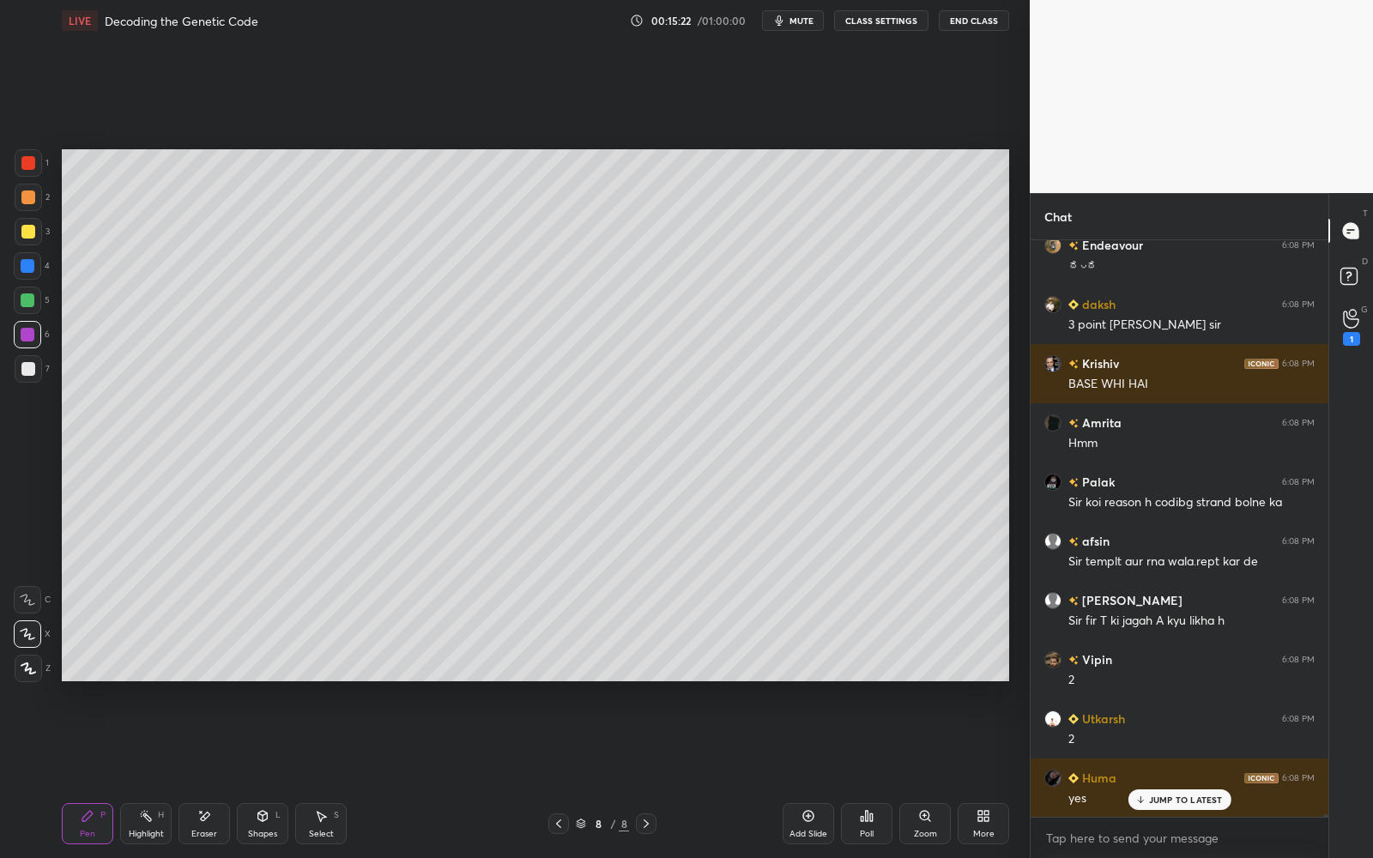
scroll to position [133619, 0]
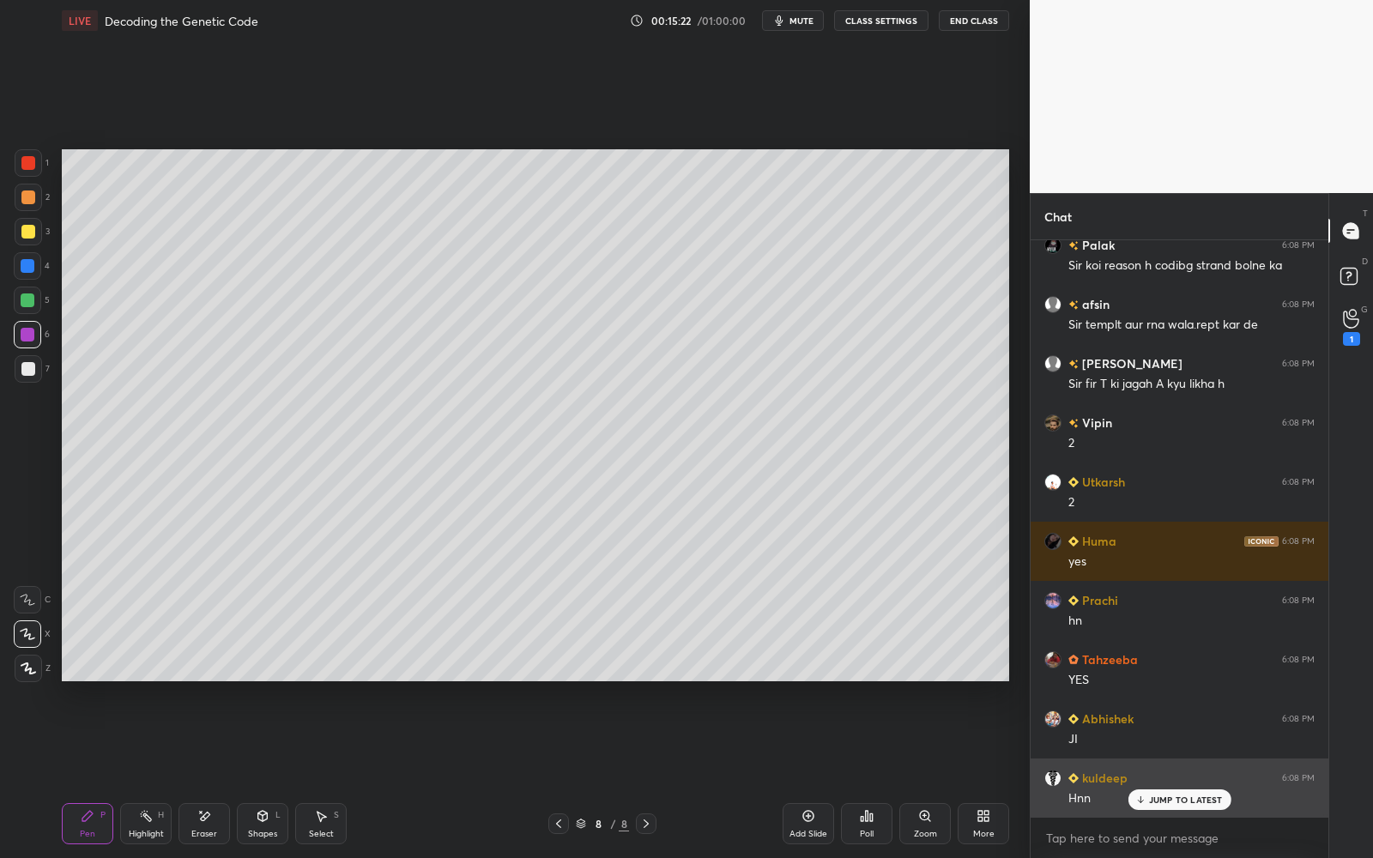
click at [1173, 773] on p "JUMP TO LATEST" at bounding box center [1186, 800] width 74 height 10
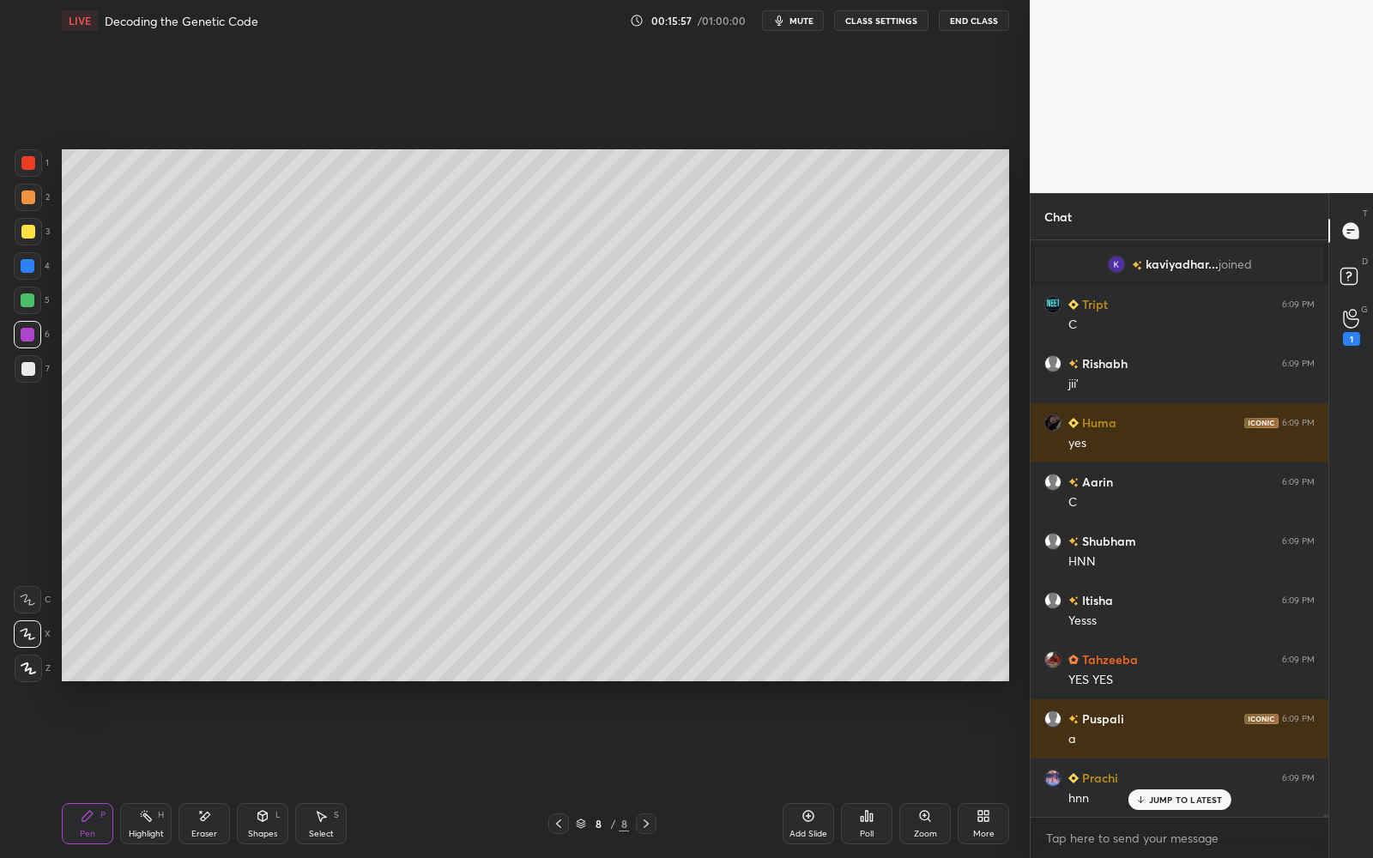
scroll to position [141083, 0]
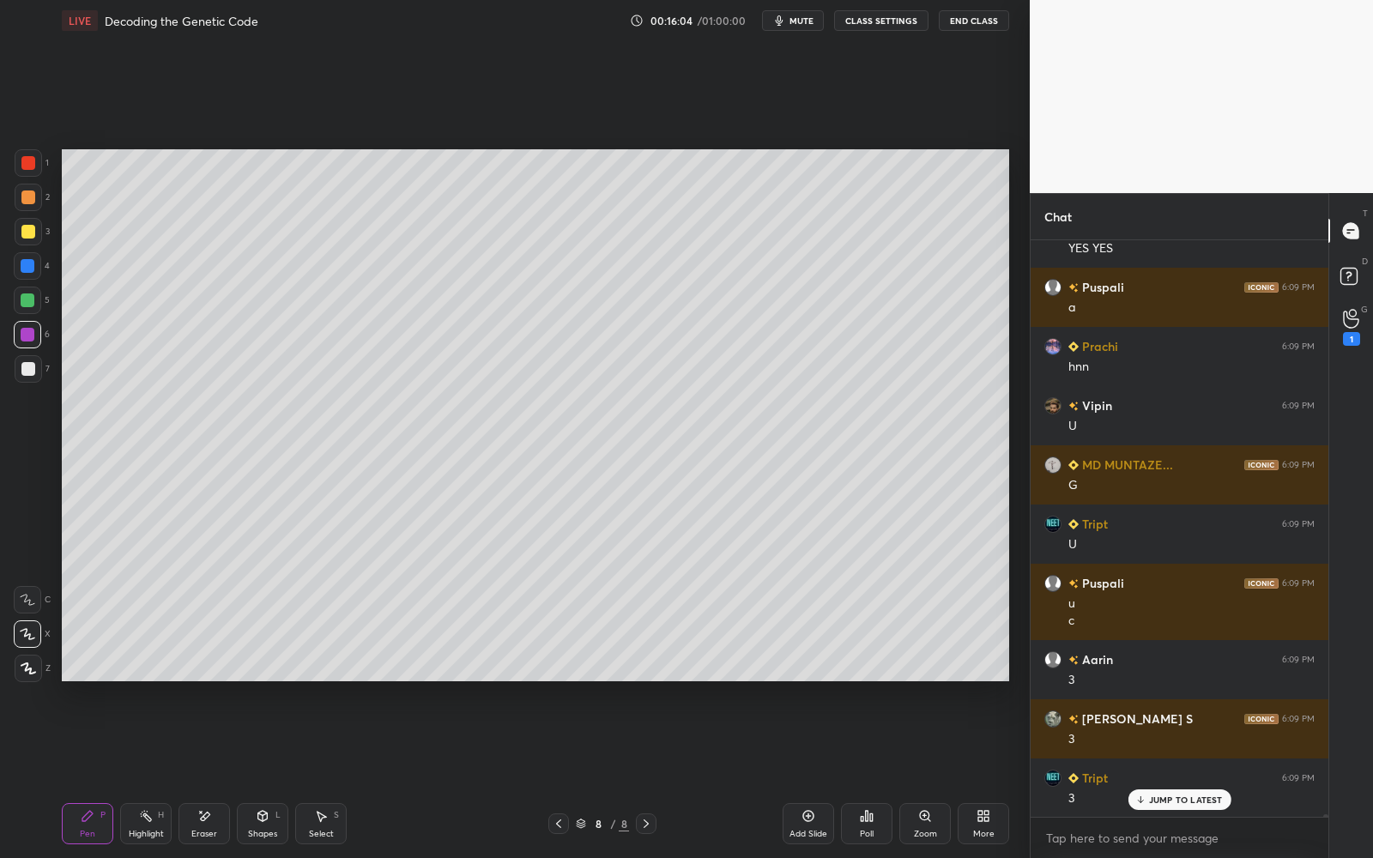
click at [28, 371] on div at bounding box center [28, 369] width 14 height 14
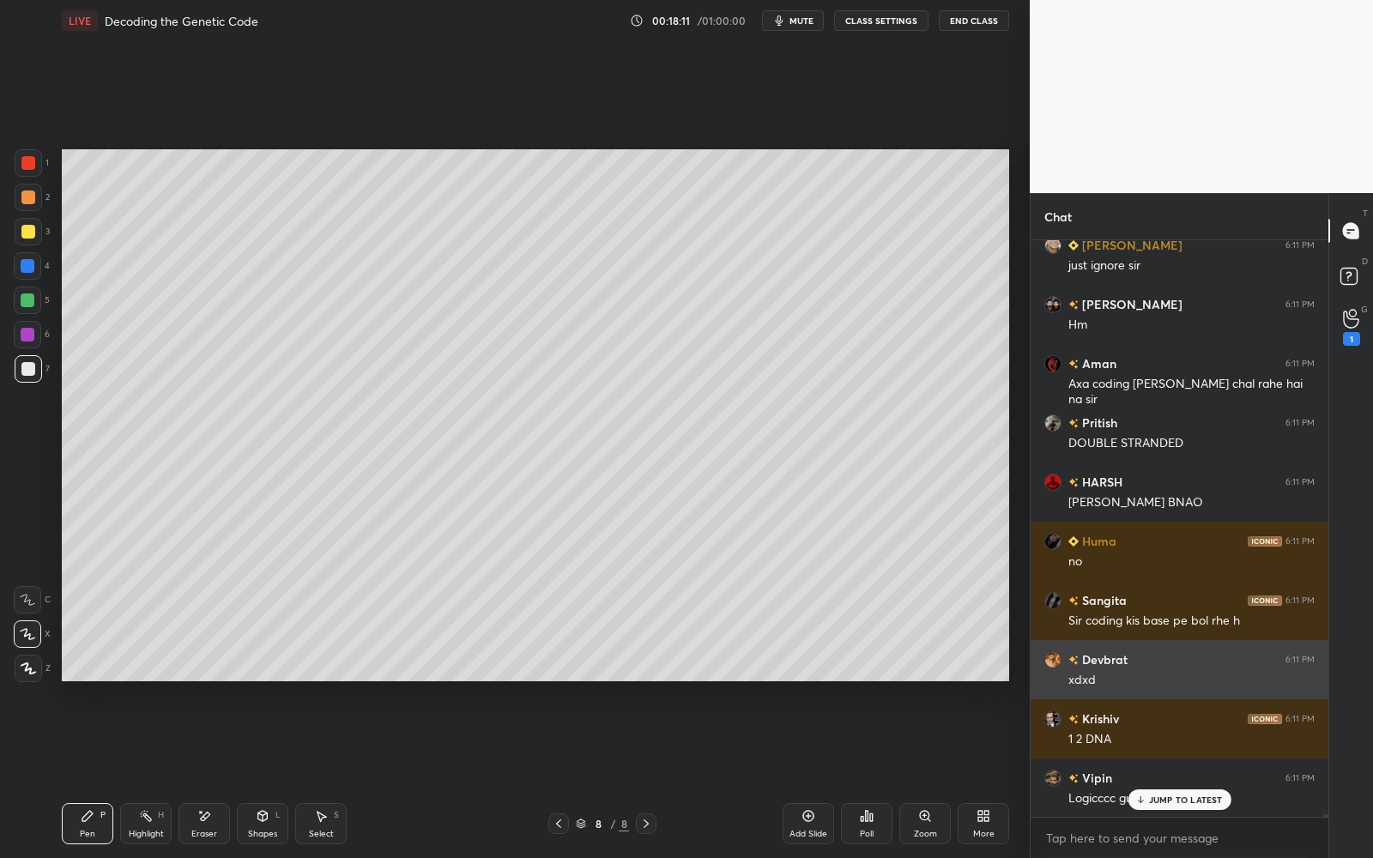
click at [1102, 648] on div "[PERSON_NAME] 6:11 PM xdxd" at bounding box center [1180, 669] width 298 height 59
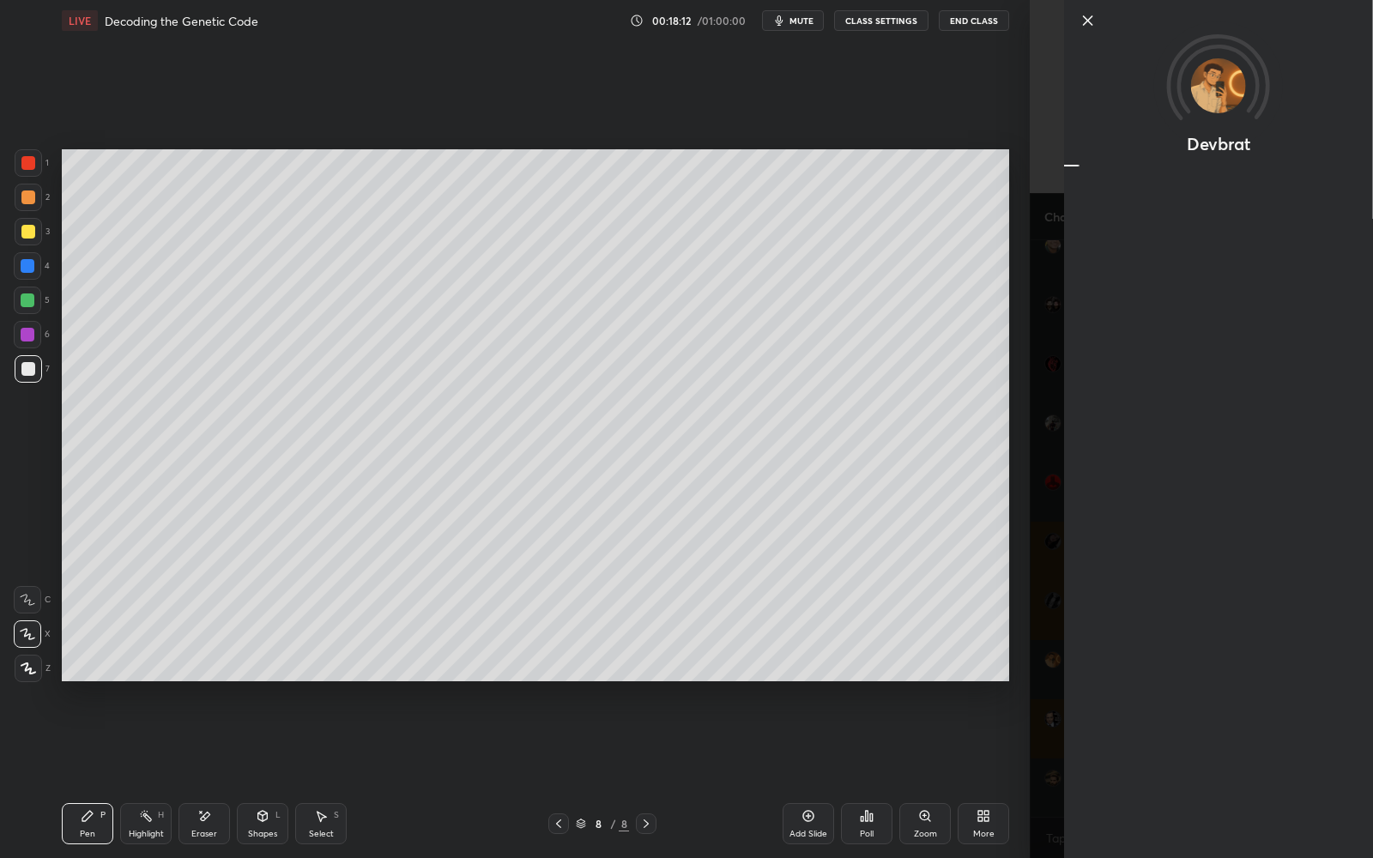
click at [1114, 614] on div "Devbrat" at bounding box center [1218, 429] width 309 height 858
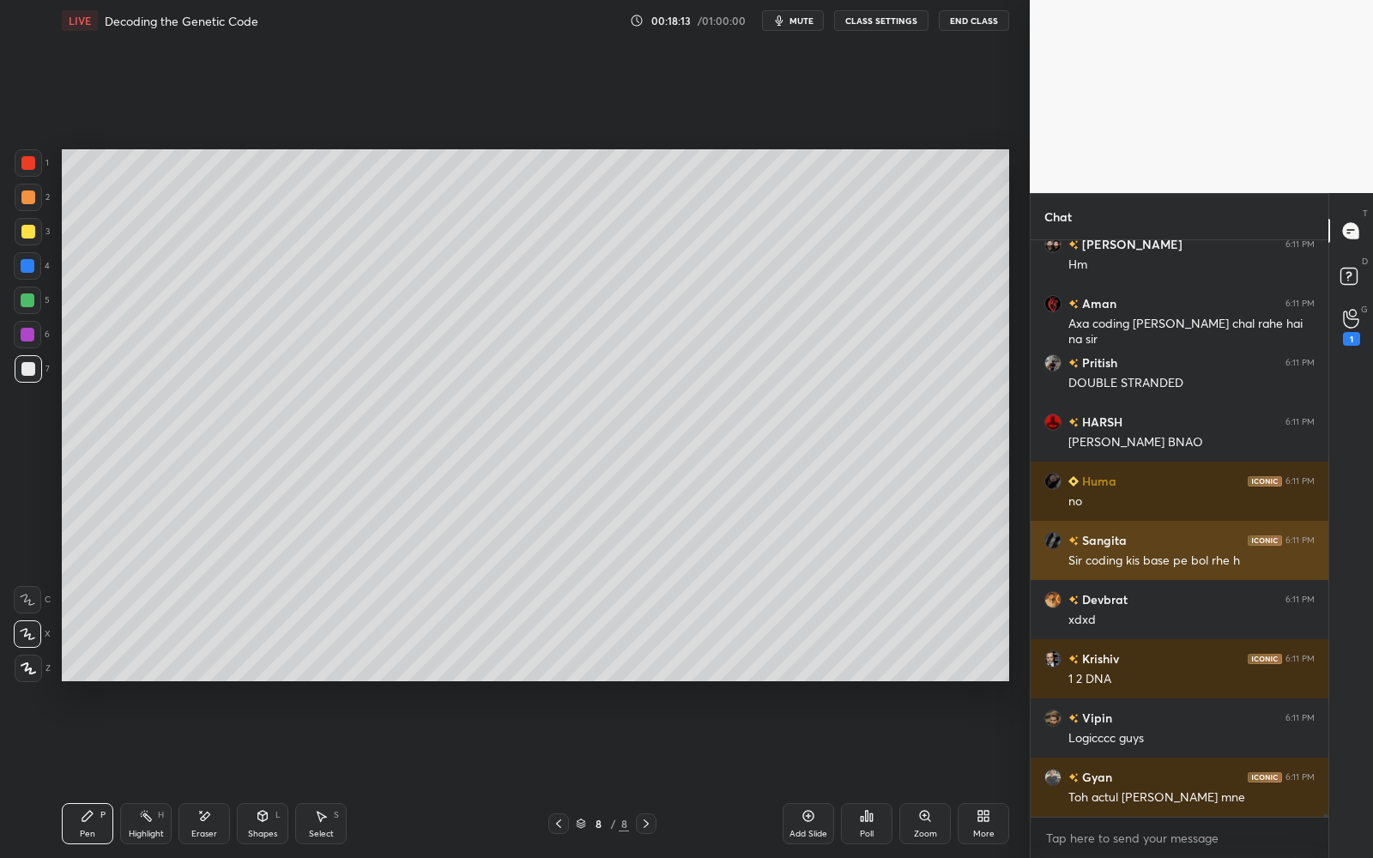
click at [1100, 546] on h6 "Sangita" at bounding box center [1103, 540] width 48 height 18
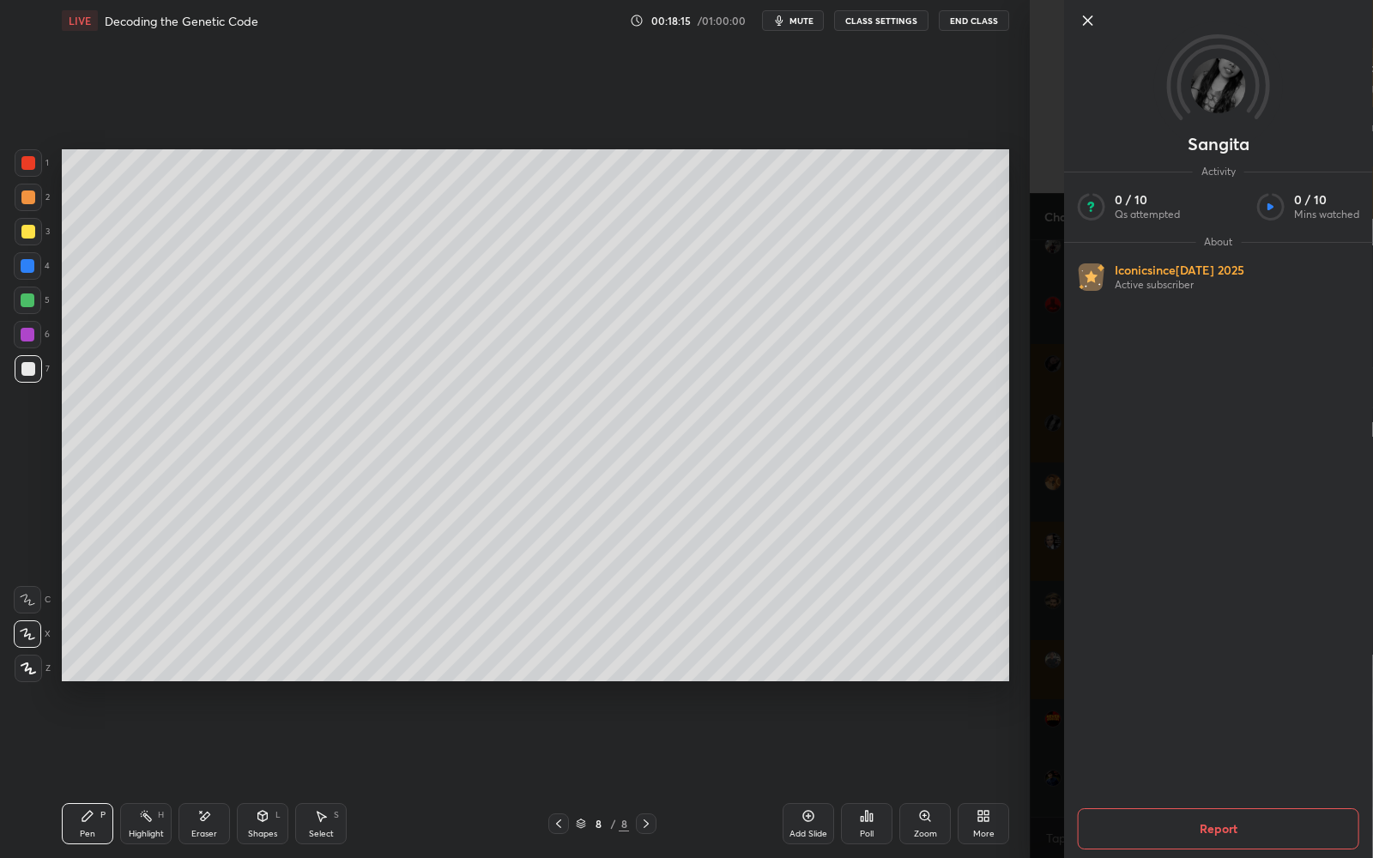
click at [1157, 773] on button "Report" at bounding box center [1218, 828] width 281 height 41
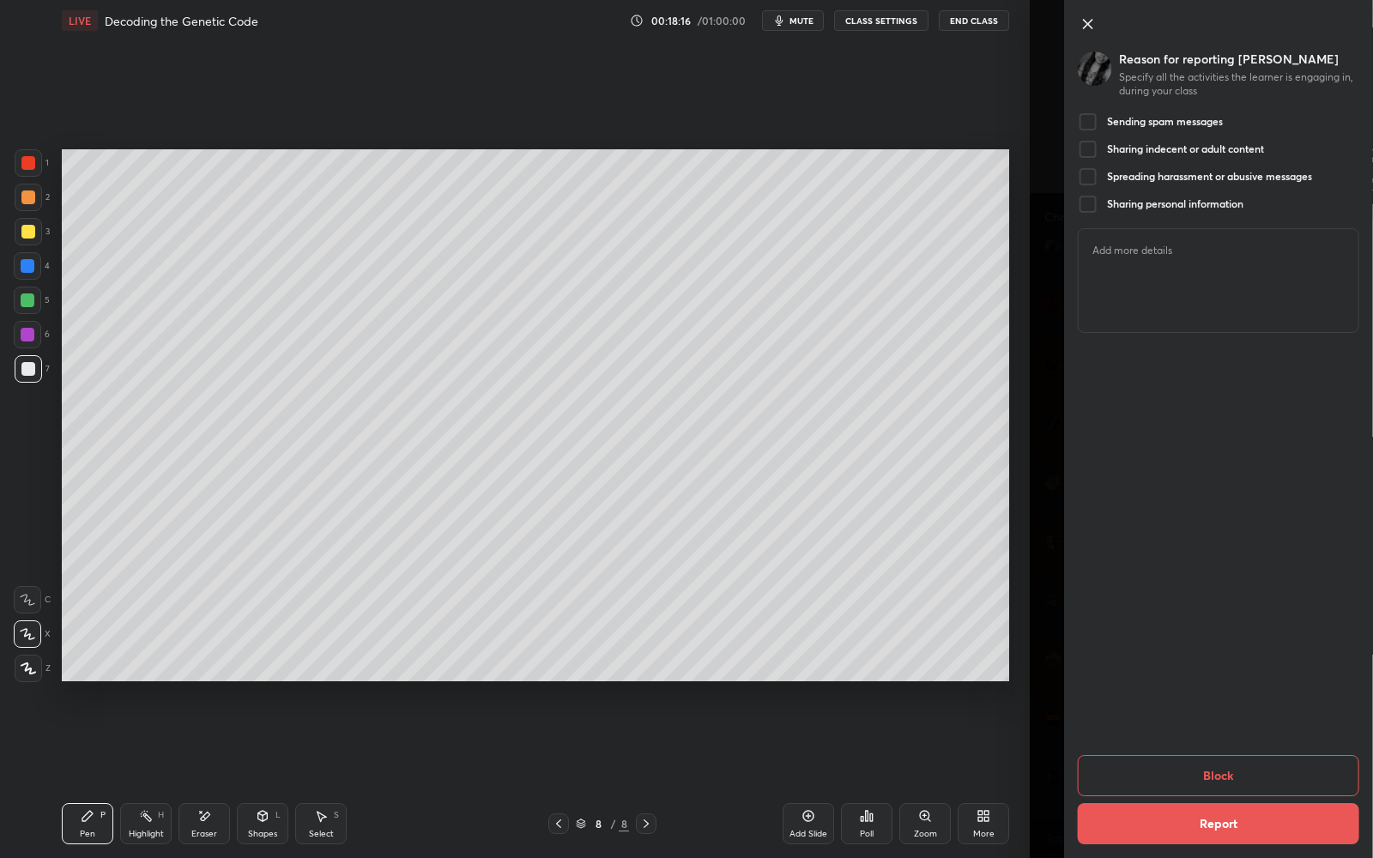
click at [1087, 123] on div at bounding box center [1088, 122] width 21 height 21
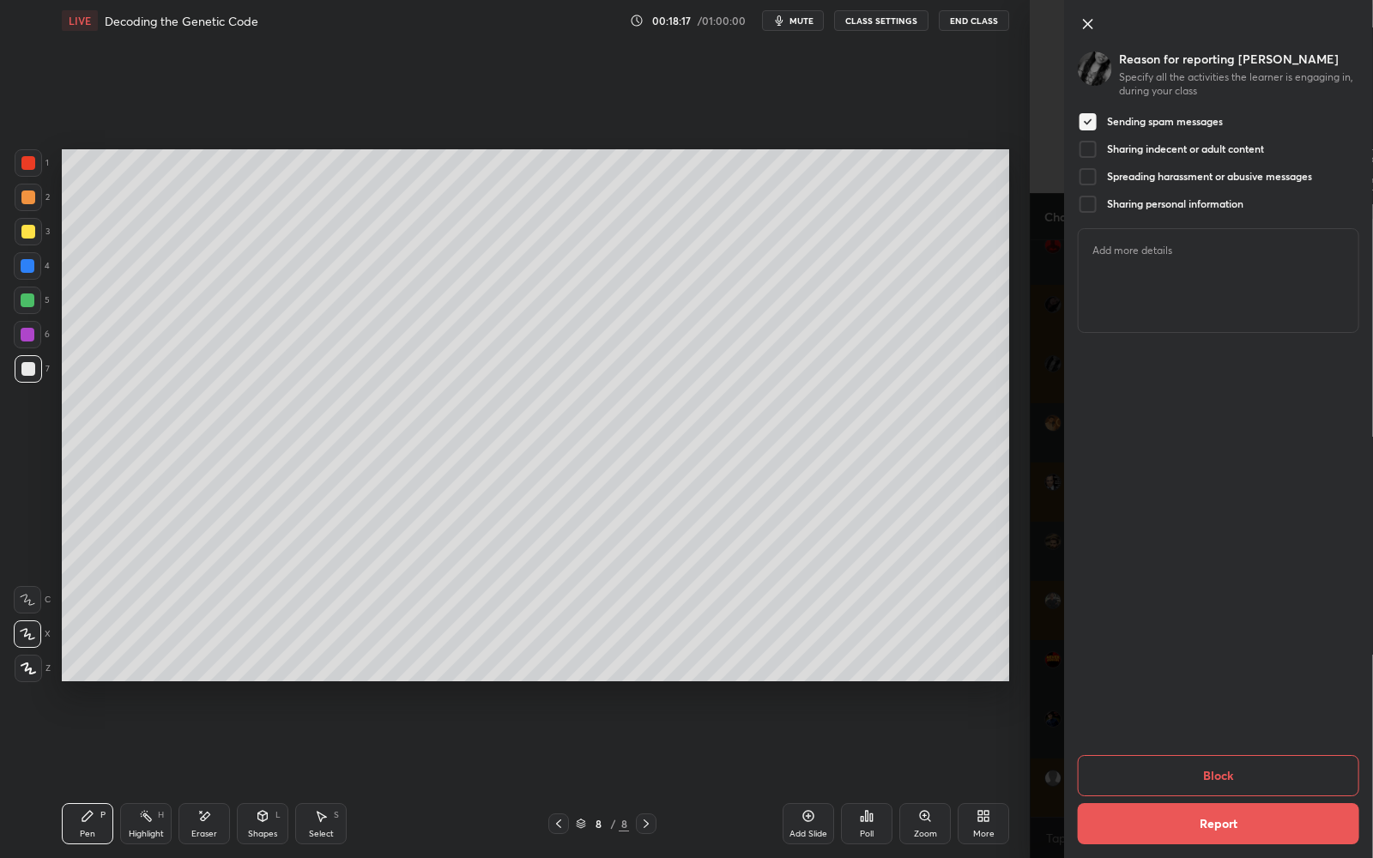
click at [1140, 758] on button "Block" at bounding box center [1218, 775] width 281 height 41
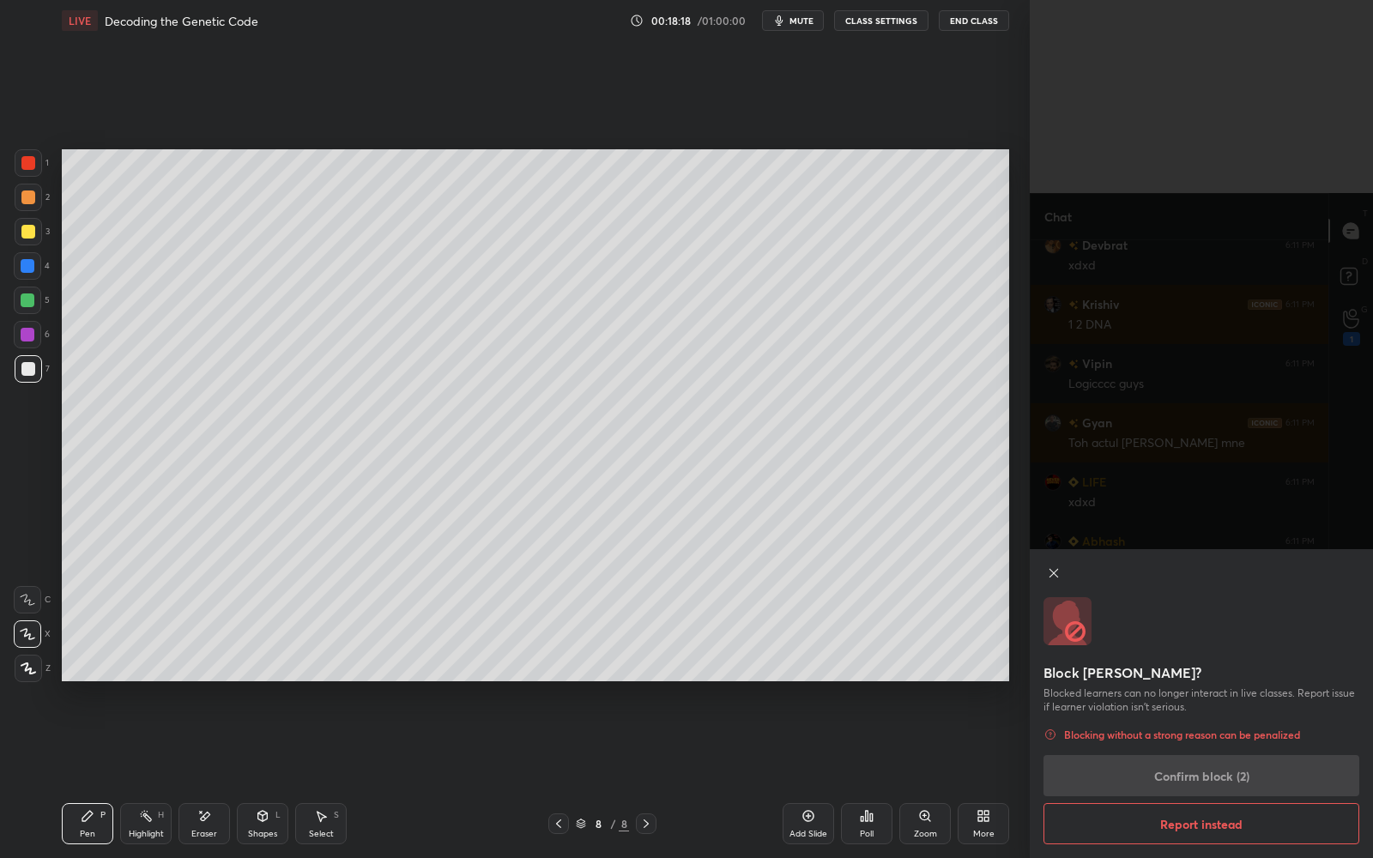
click at [1151, 773] on div "Block [PERSON_NAME]? Blocked learners can no longer interact in live classes. R…" at bounding box center [1201, 703] width 343 height 309
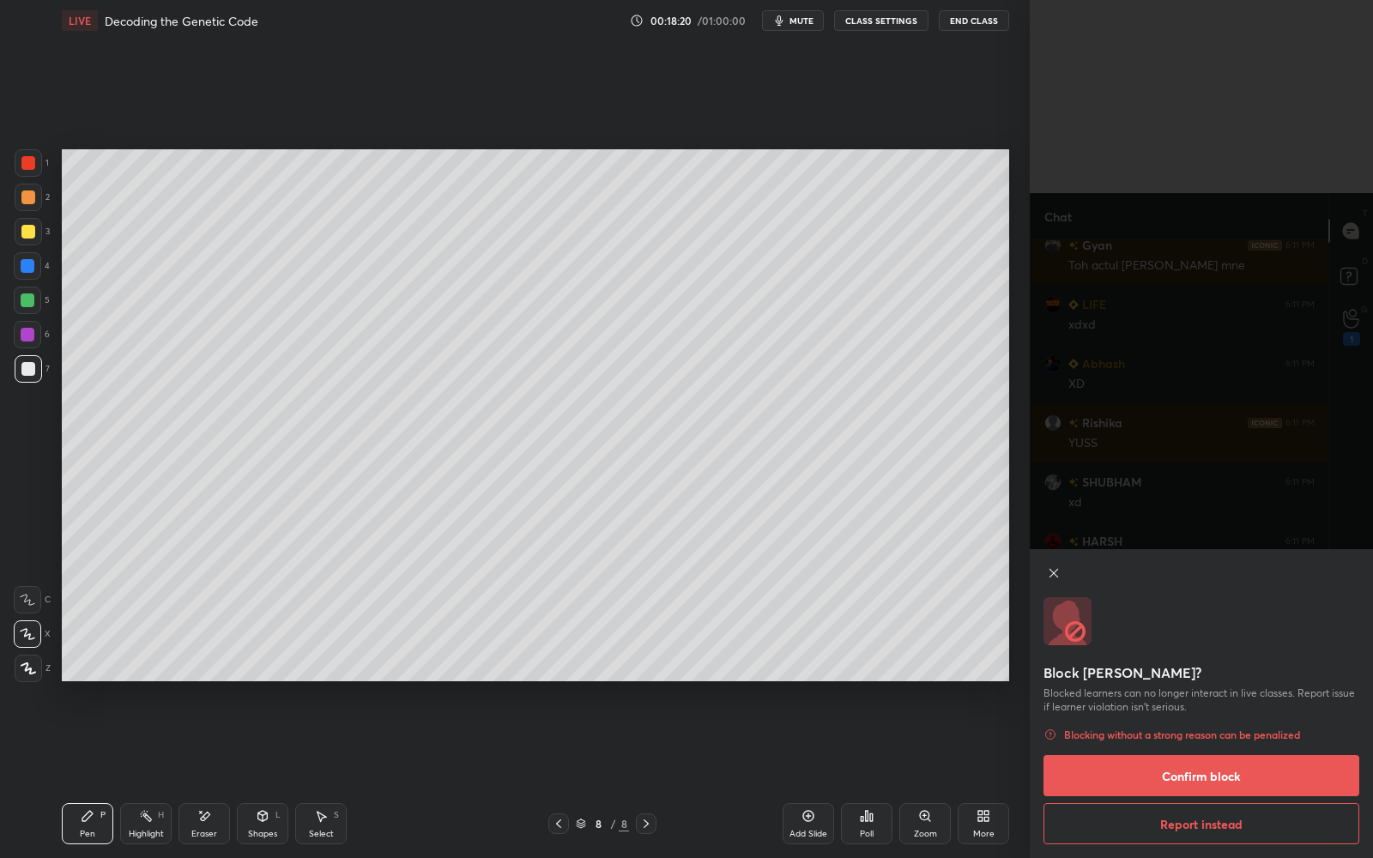
click at [1151, 773] on button "Confirm block" at bounding box center [1201, 775] width 316 height 41
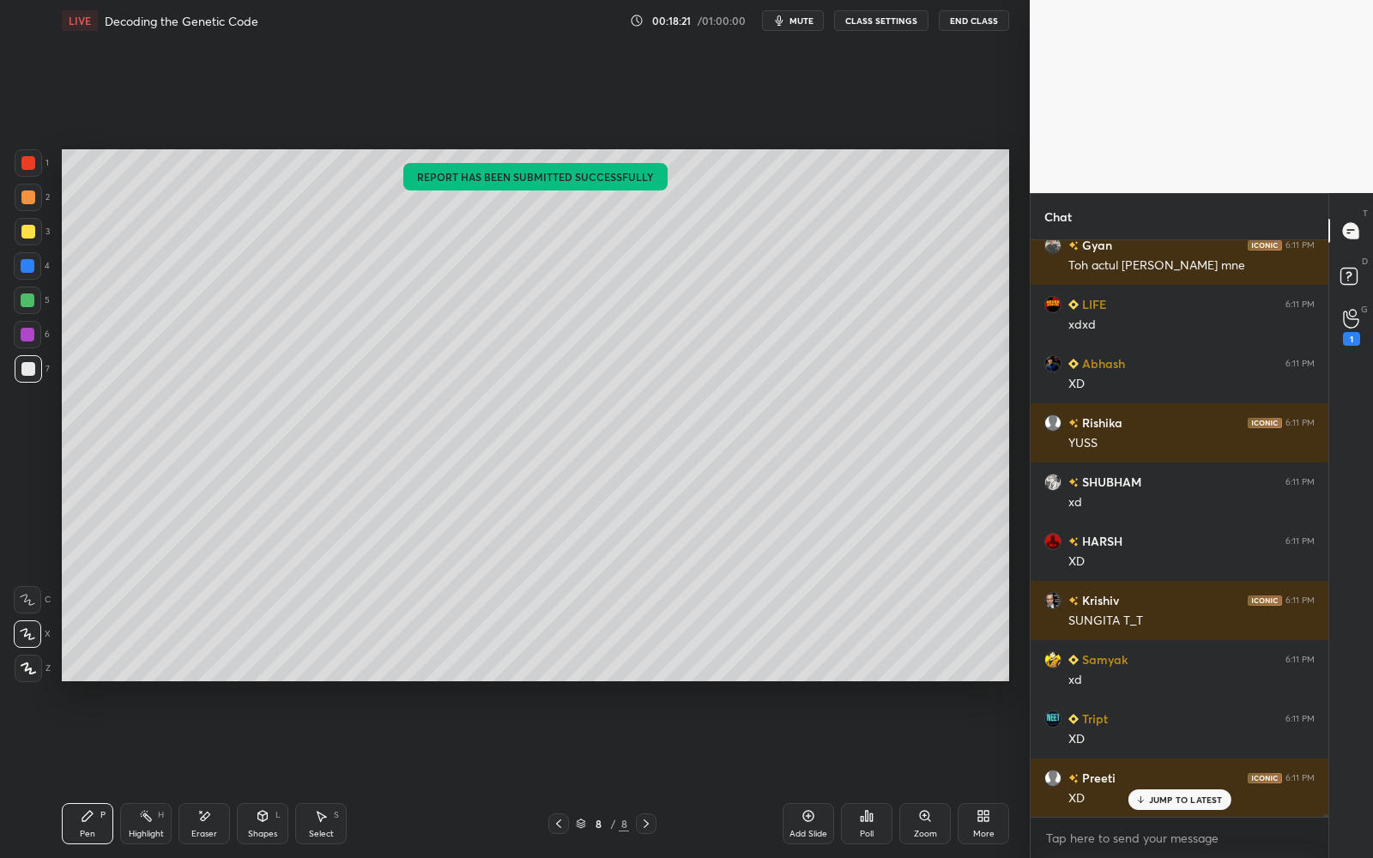
click at [1161, 773] on div "JUMP TO LATEST" at bounding box center [1179, 799] width 103 height 21
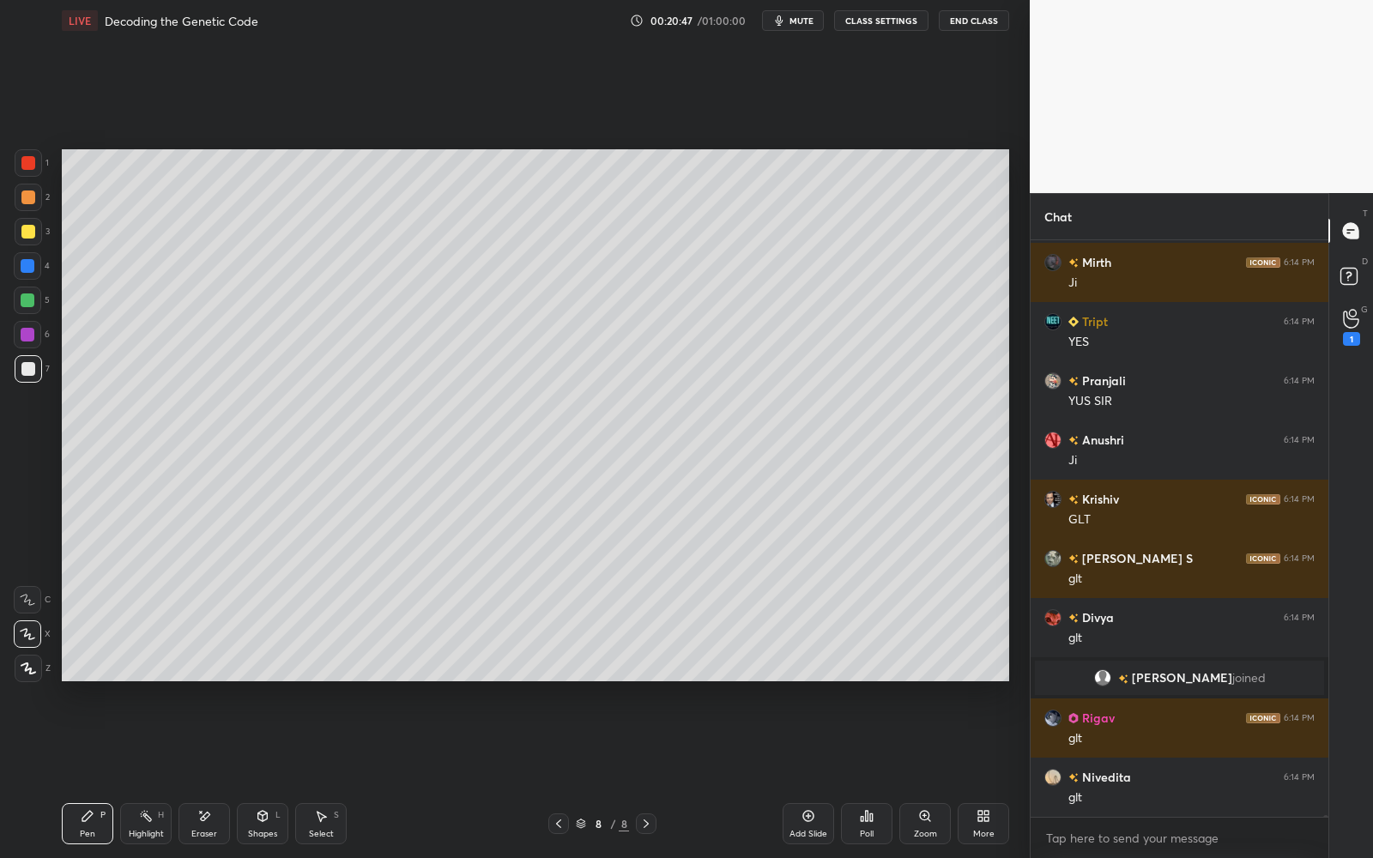
click at [23, 202] on div at bounding box center [28, 197] width 14 height 14
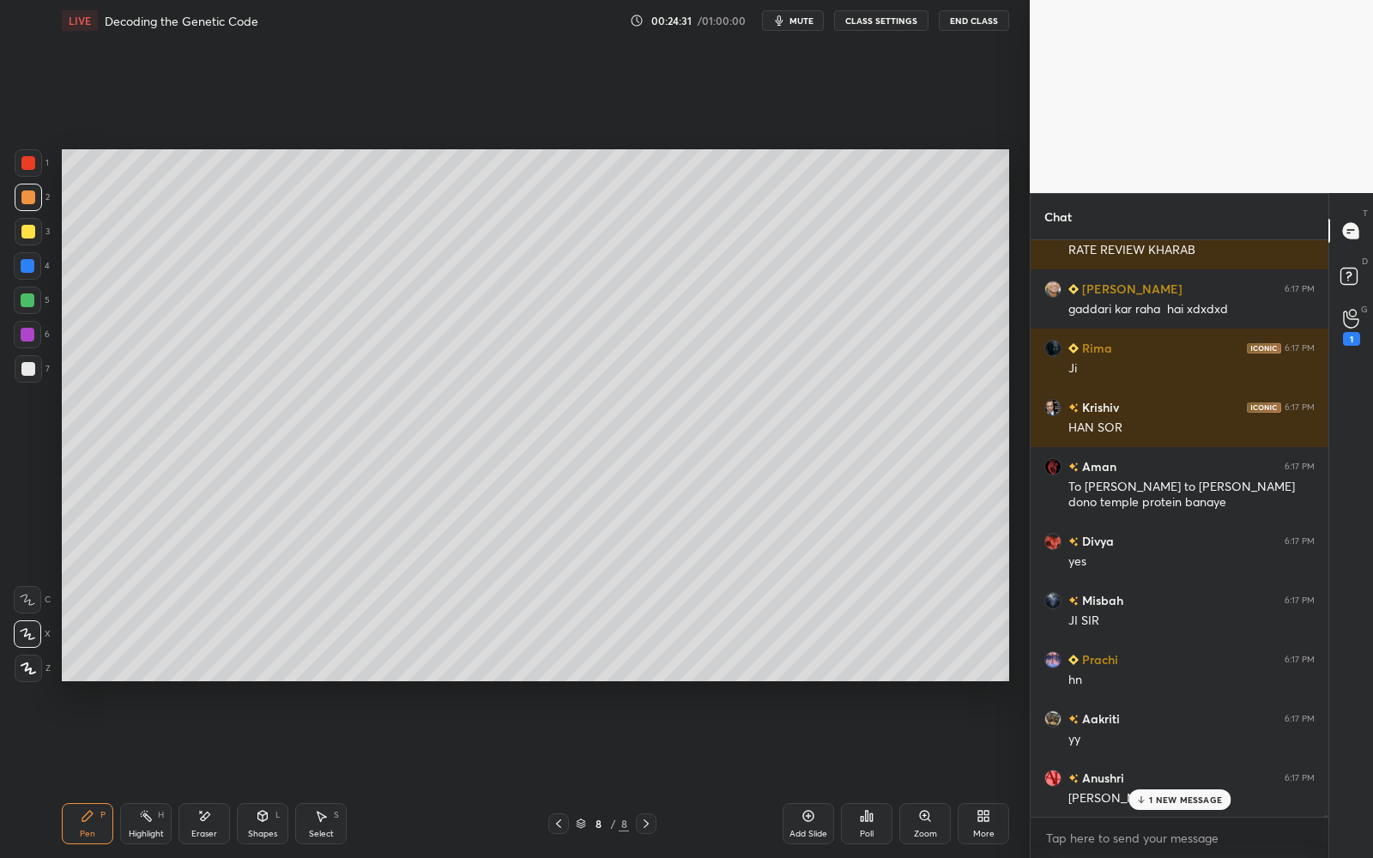
scroll to position [202035, 0]
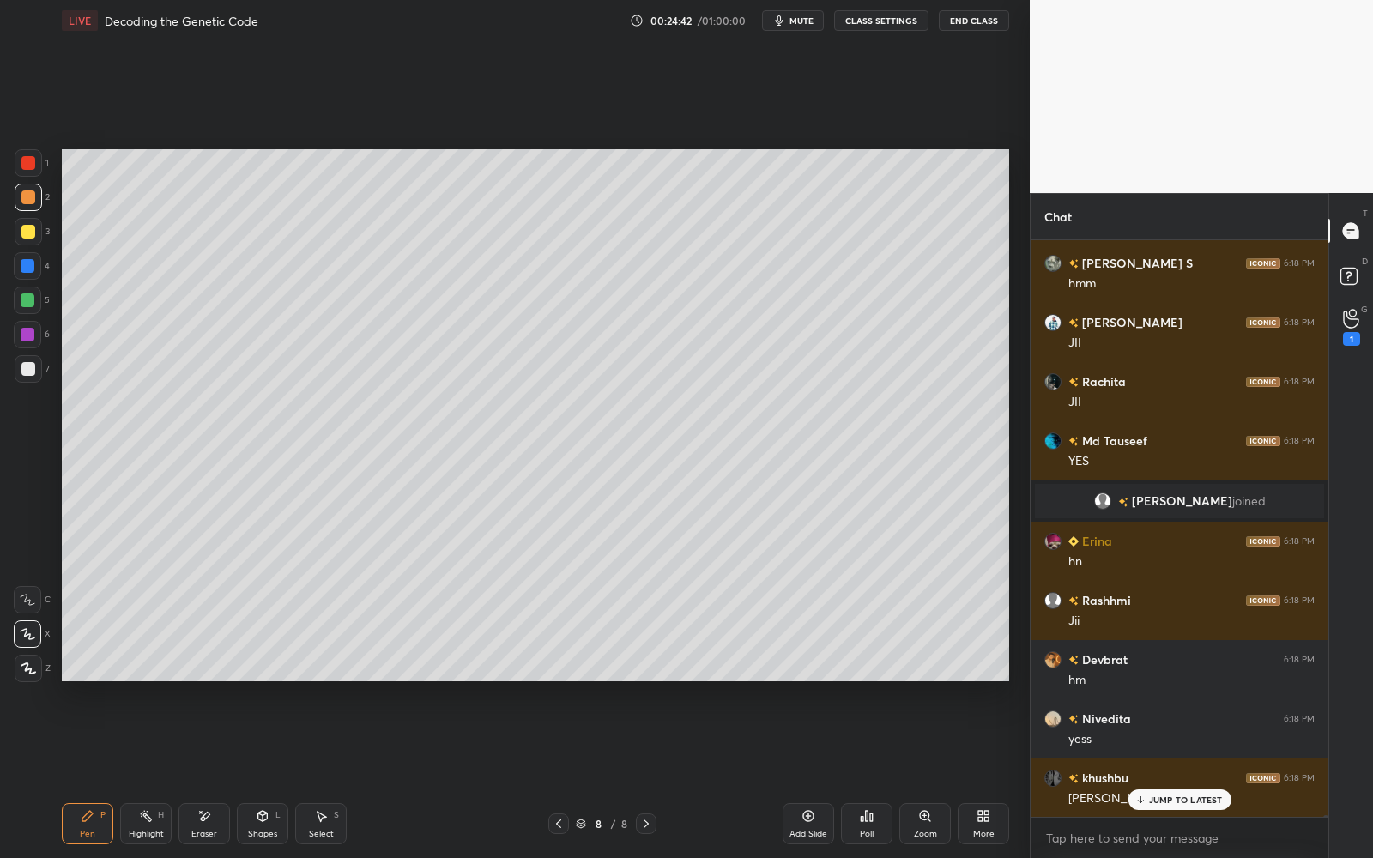
click at [32, 364] on div at bounding box center [28, 368] width 27 height 27
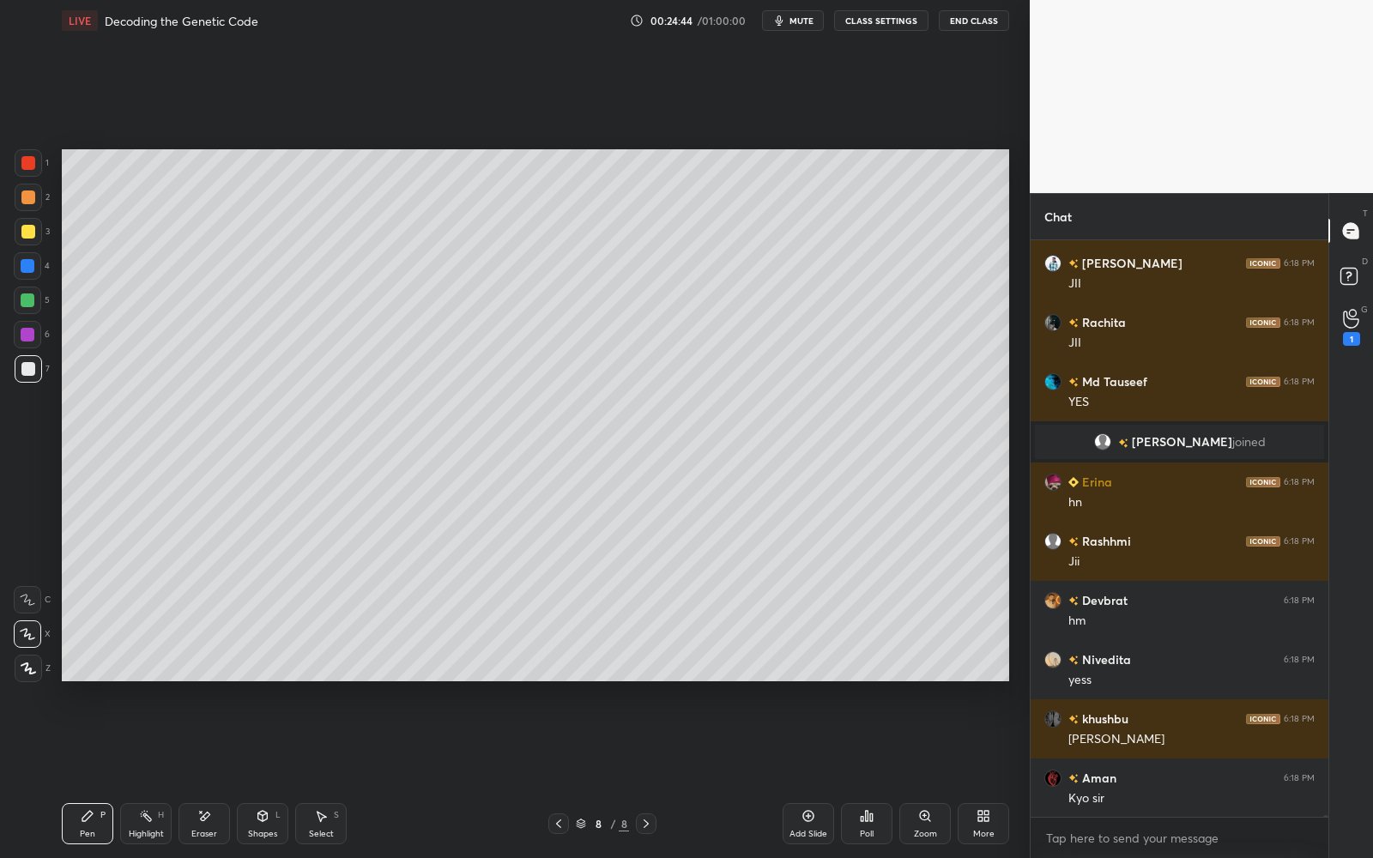
click at [21, 265] on div at bounding box center [28, 266] width 14 height 14
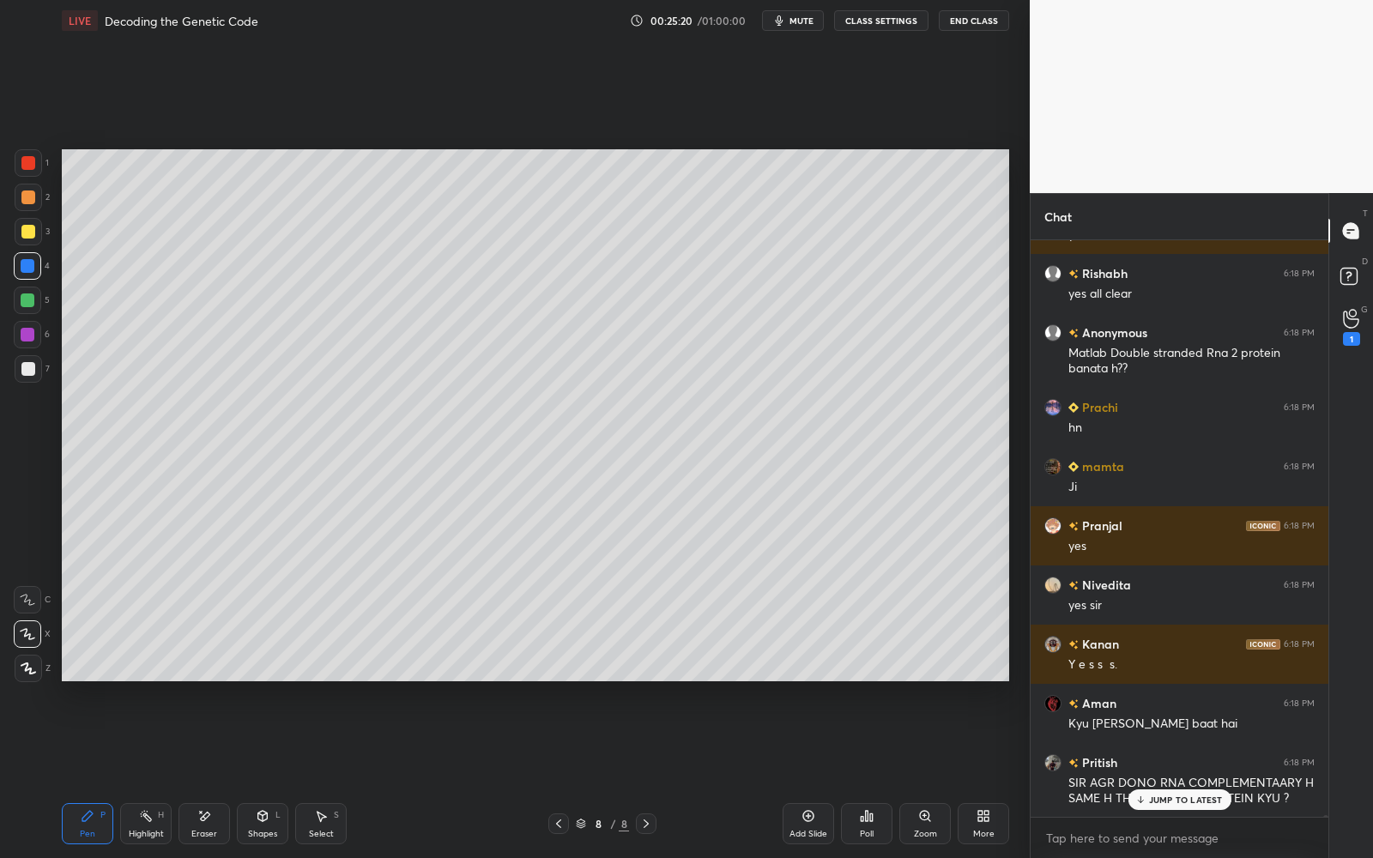
scroll to position [205835, 0]
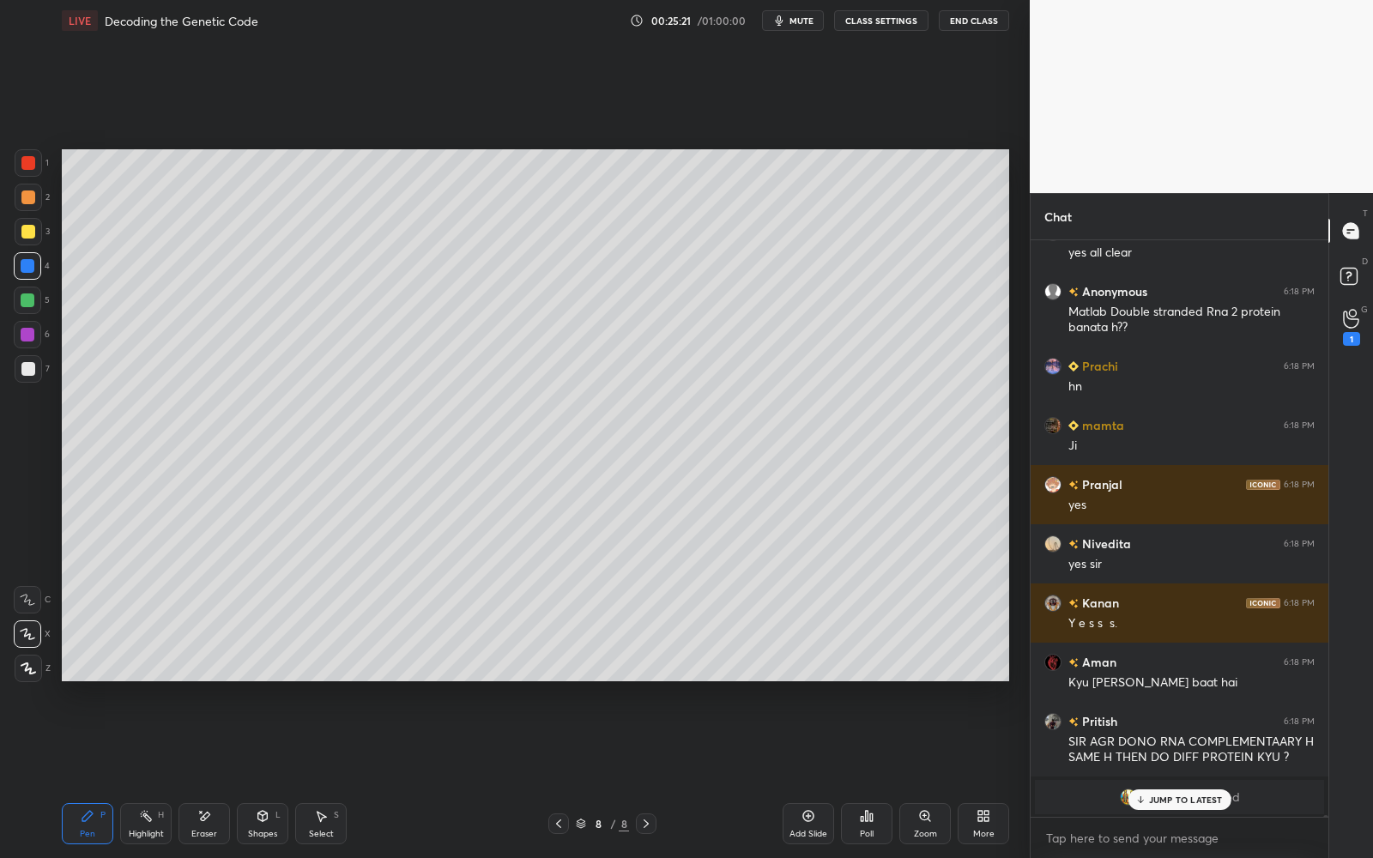
click at [1168, 773] on div "JUMP TO LATEST" at bounding box center [1179, 799] width 103 height 21
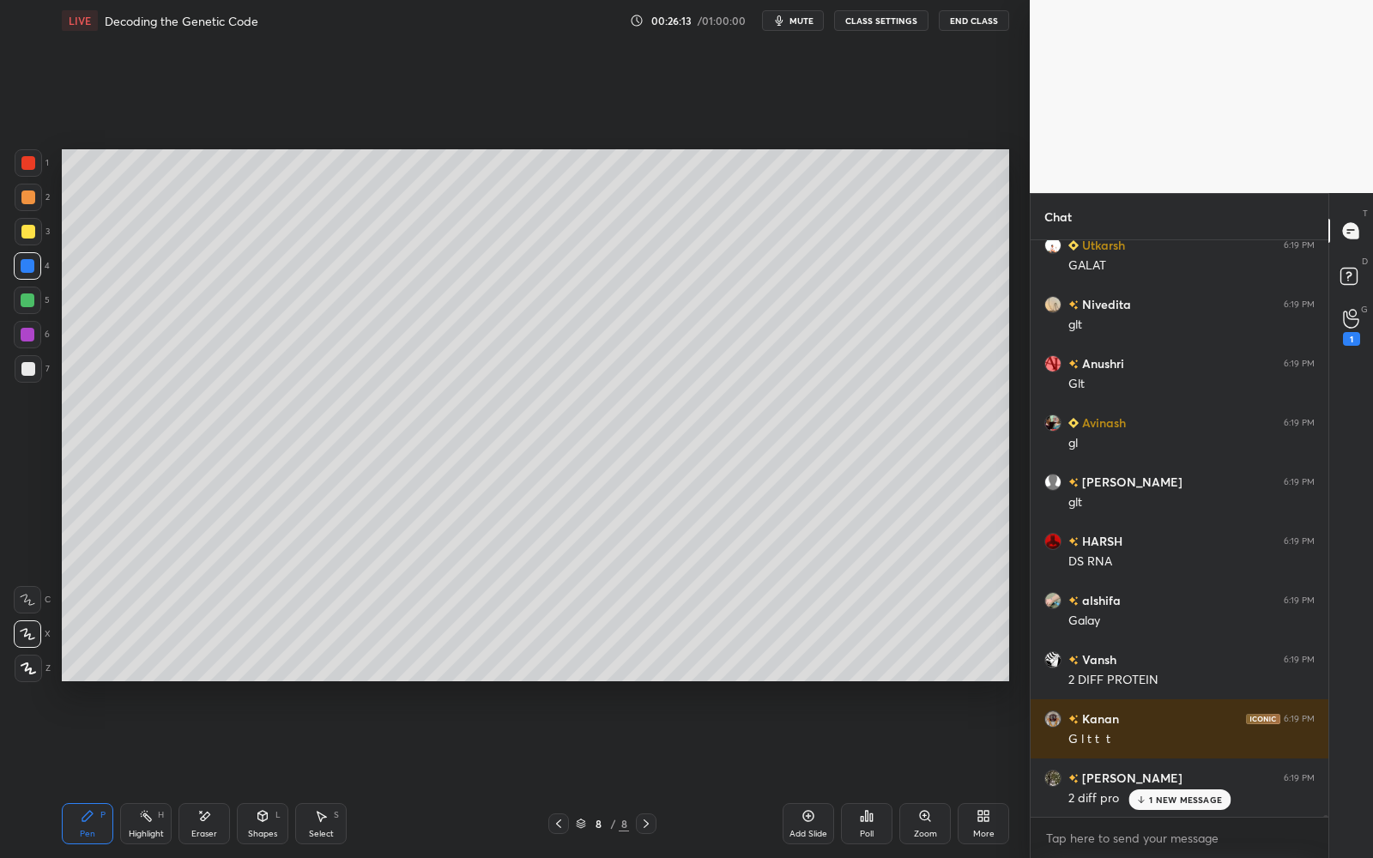
scroll to position [212482, 0]
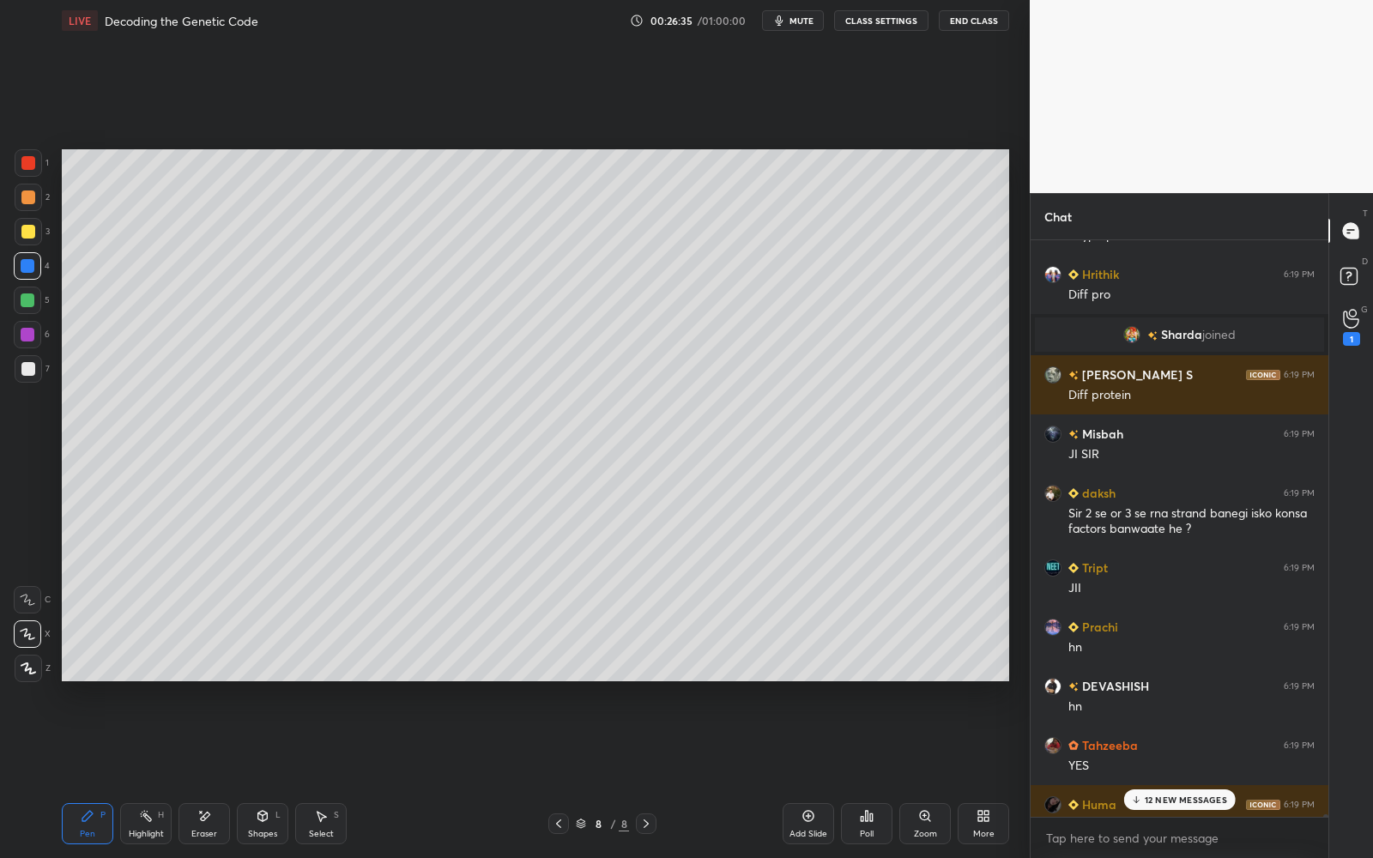
click at [1163, 773] on p "12 NEW MESSAGES" at bounding box center [1186, 800] width 82 height 10
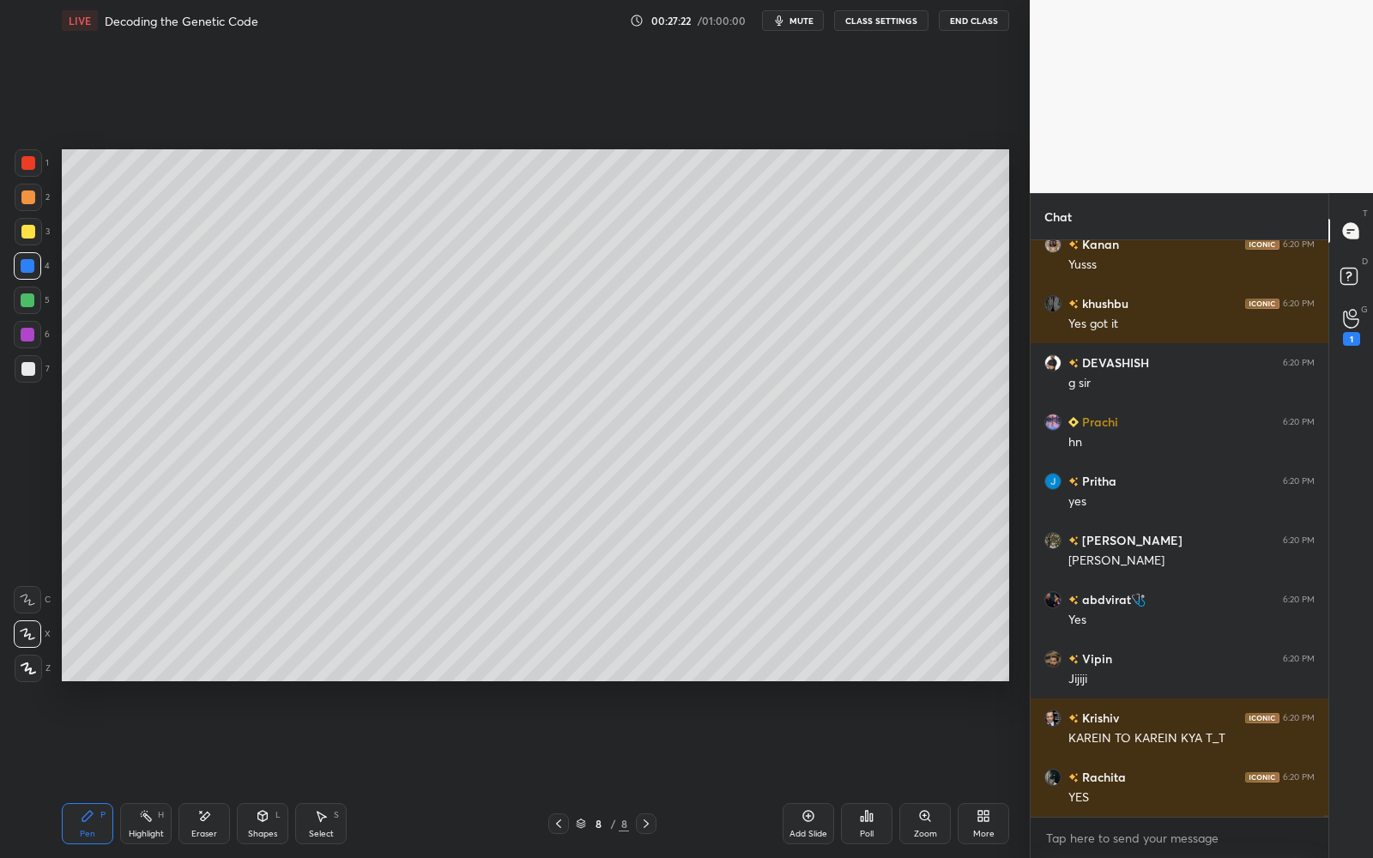
scroll to position [217113, 0]
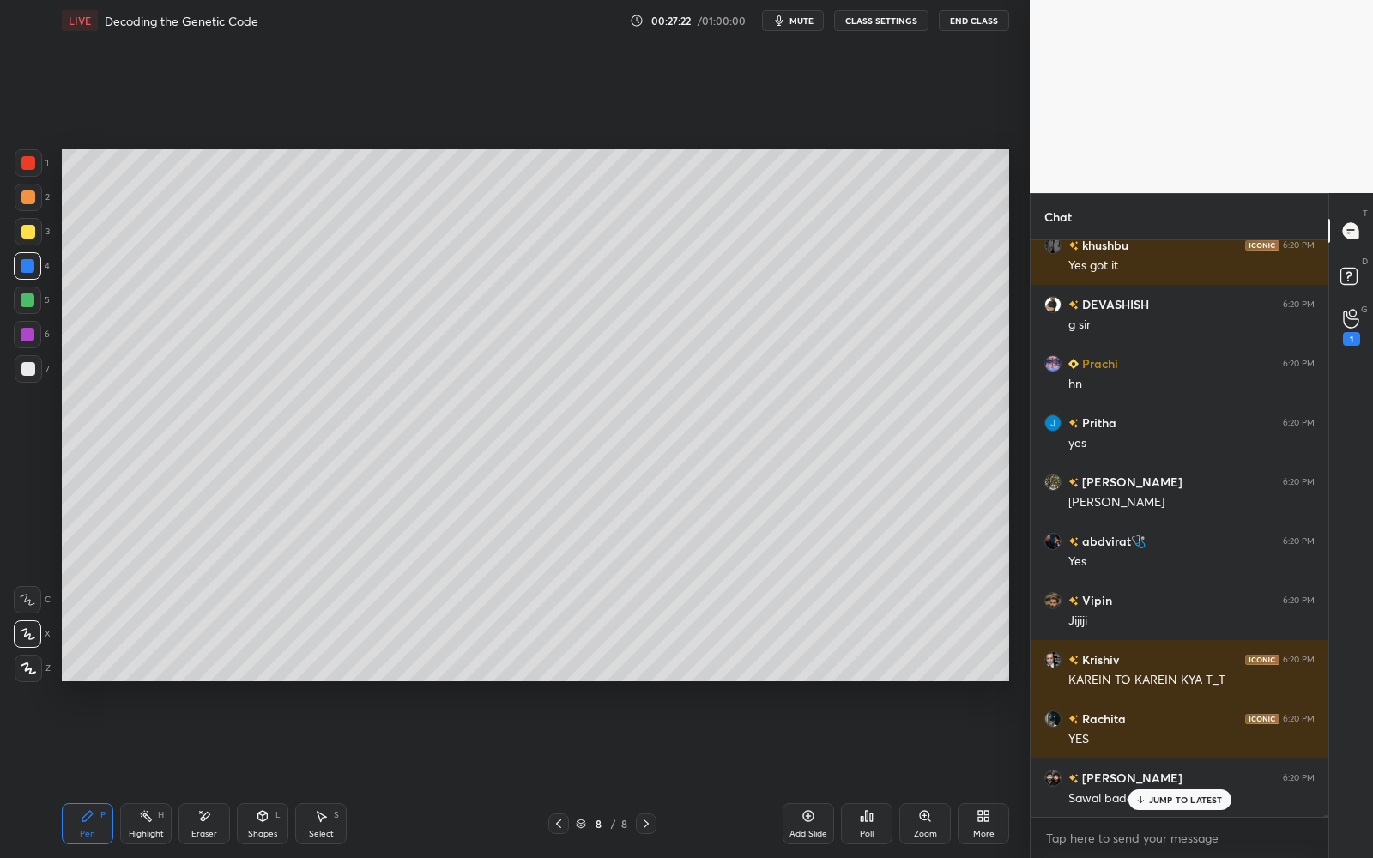
click at [37, 364] on div at bounding box center [28, 368] width 27 height 27
click at [35, 333] on div at bounding box center [27, 334] width 27 height 27
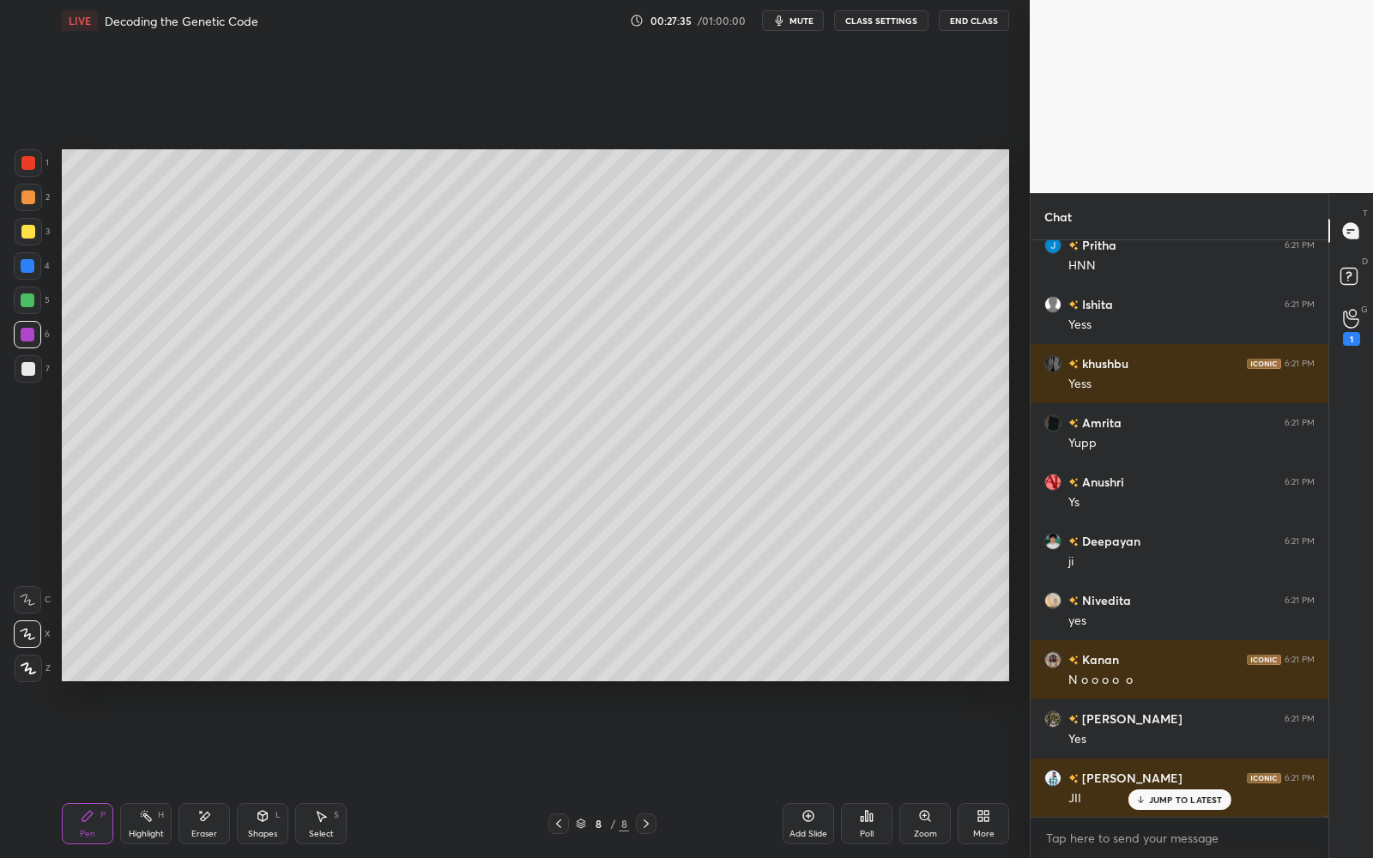
scroll to position [219303, 0]
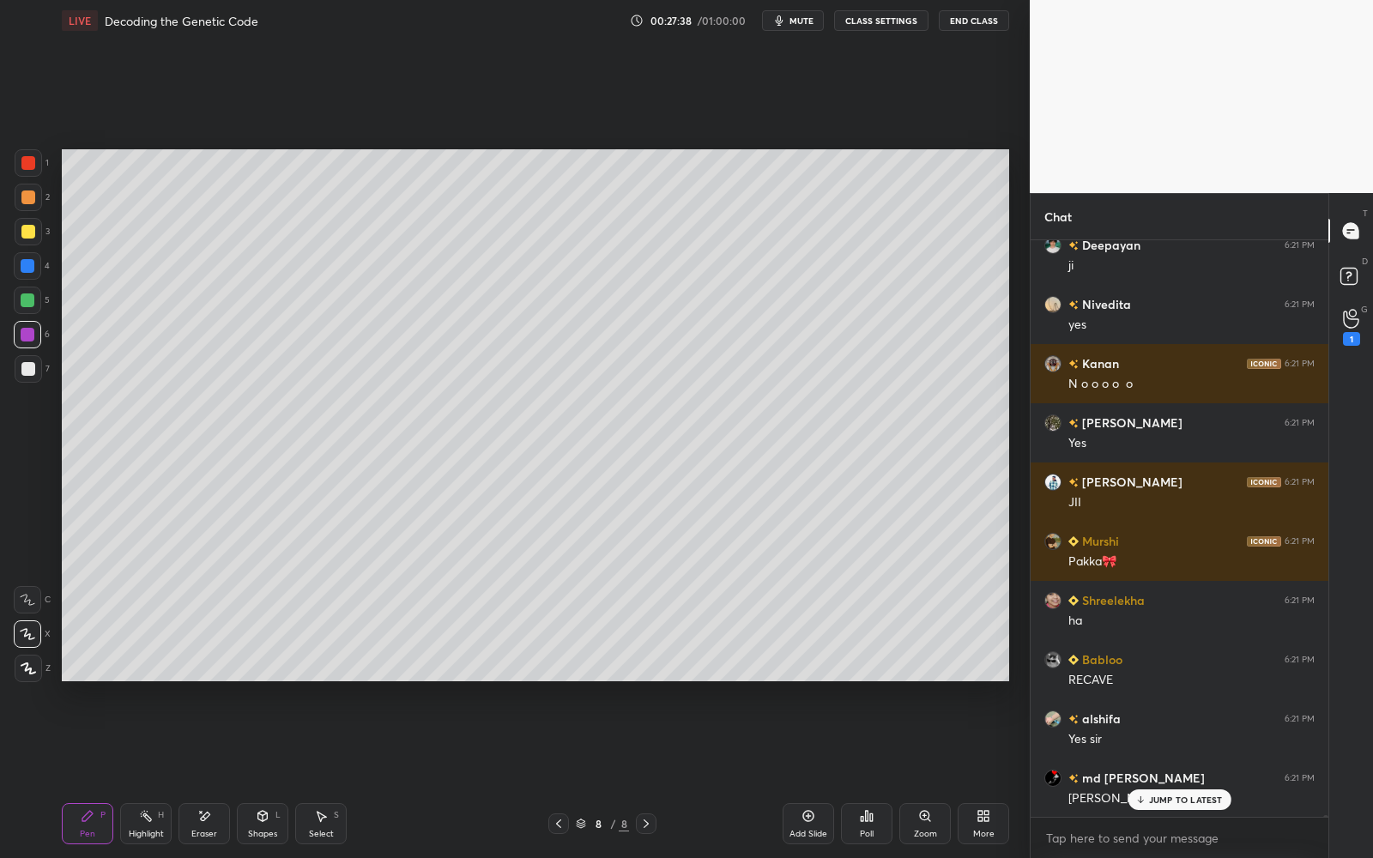
click at [39, 362] on div "7" at bounding box center [32, 368] width 35 height 27
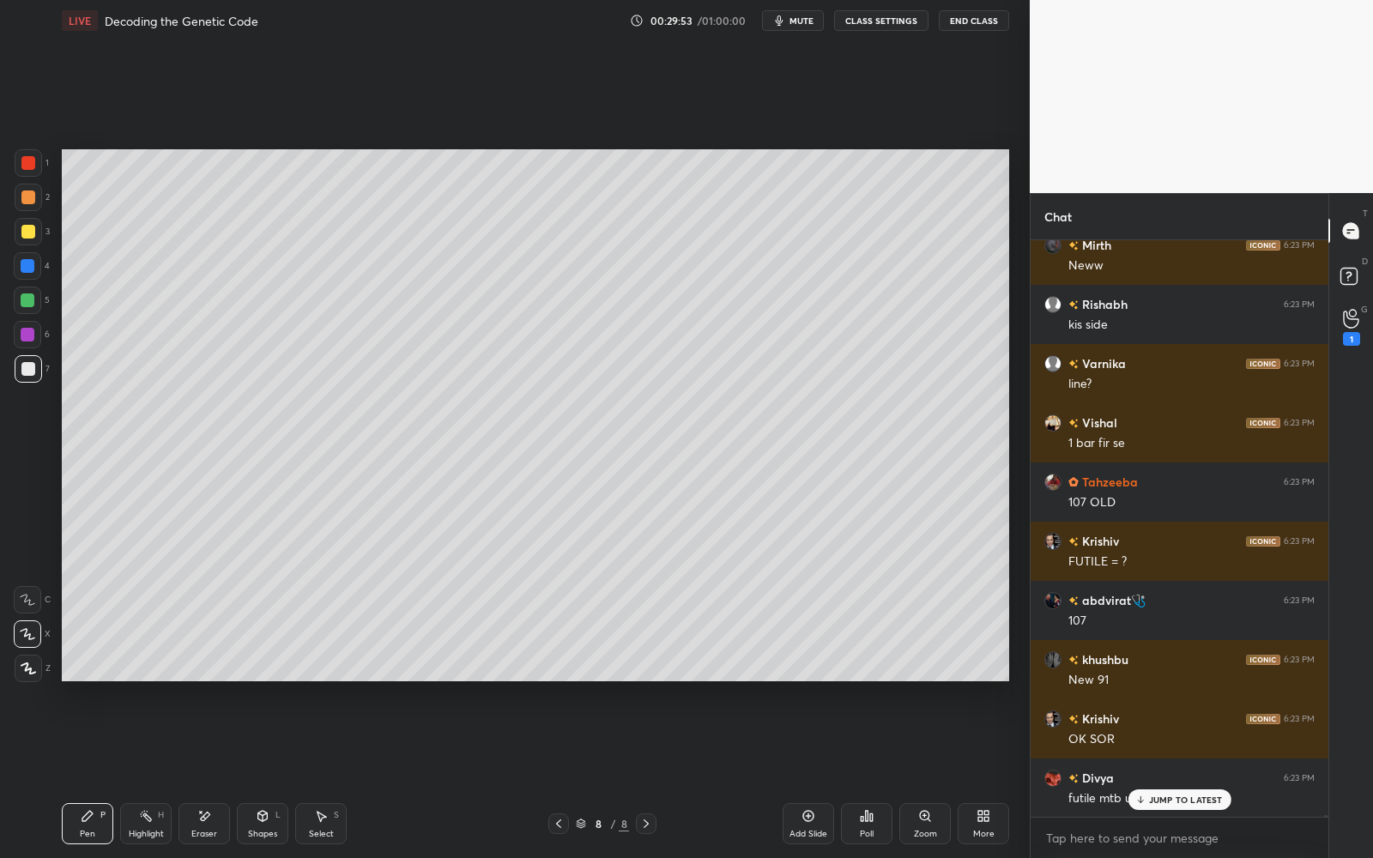
scroll to position [230646, 0]
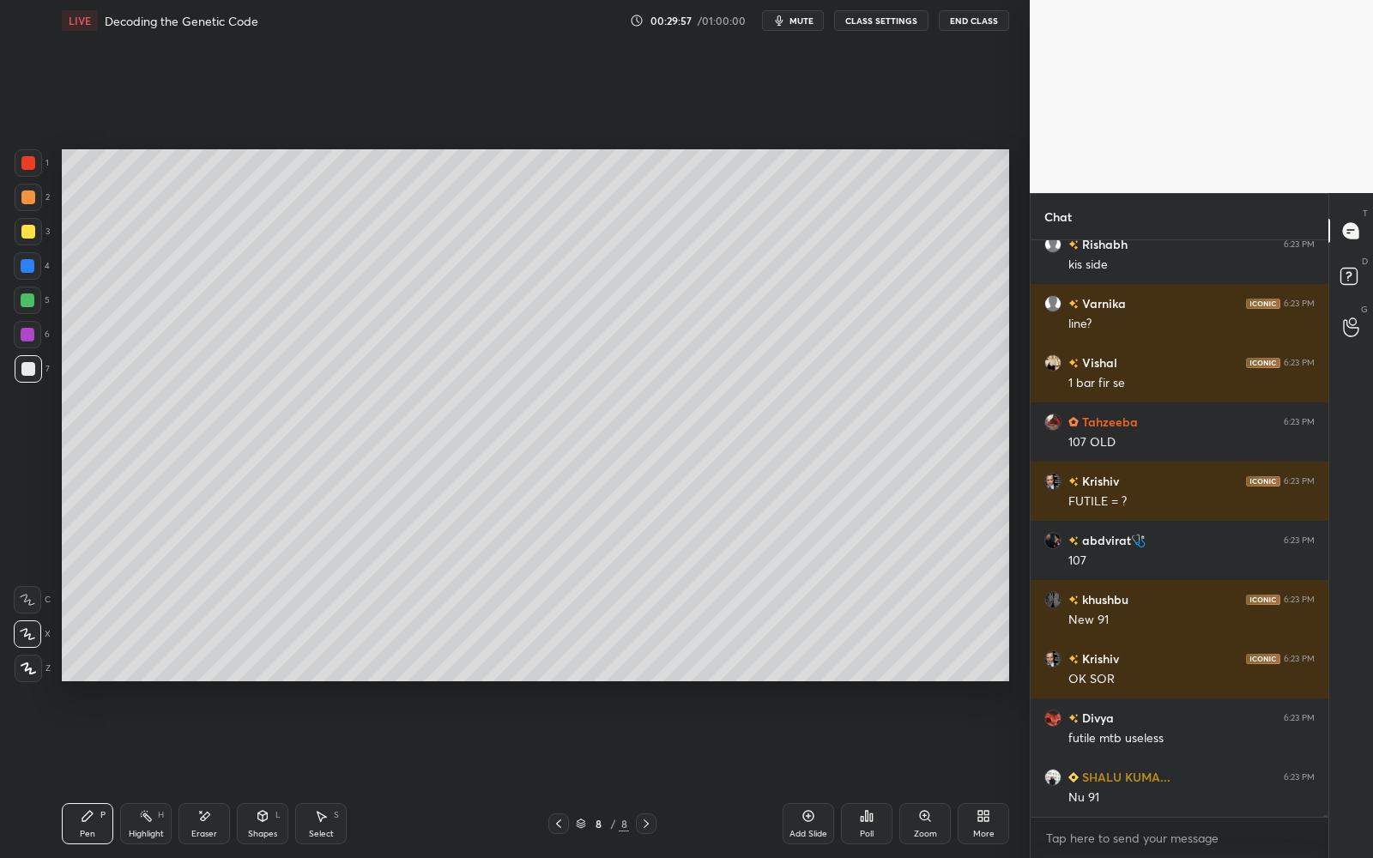
click at [810, 773] on div "Add Slide" at bounding box center [808, 823] width 51 height 41
click at [246, 773] on div "Shapes L" at bounding box center [262, 823] width 51 height 41
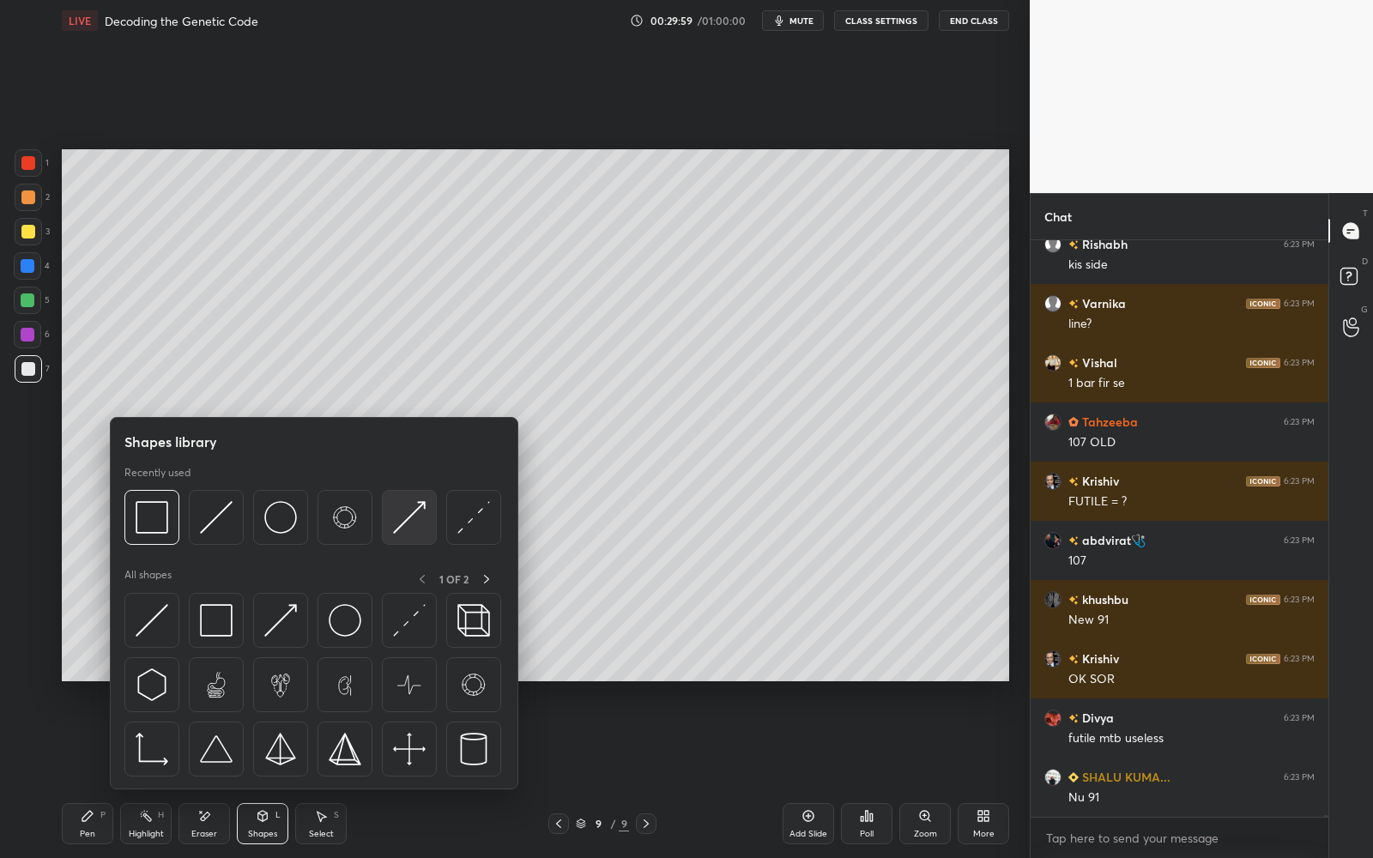
click at [405, 530] on img at bounding box center [409, 517] width 33 height 33
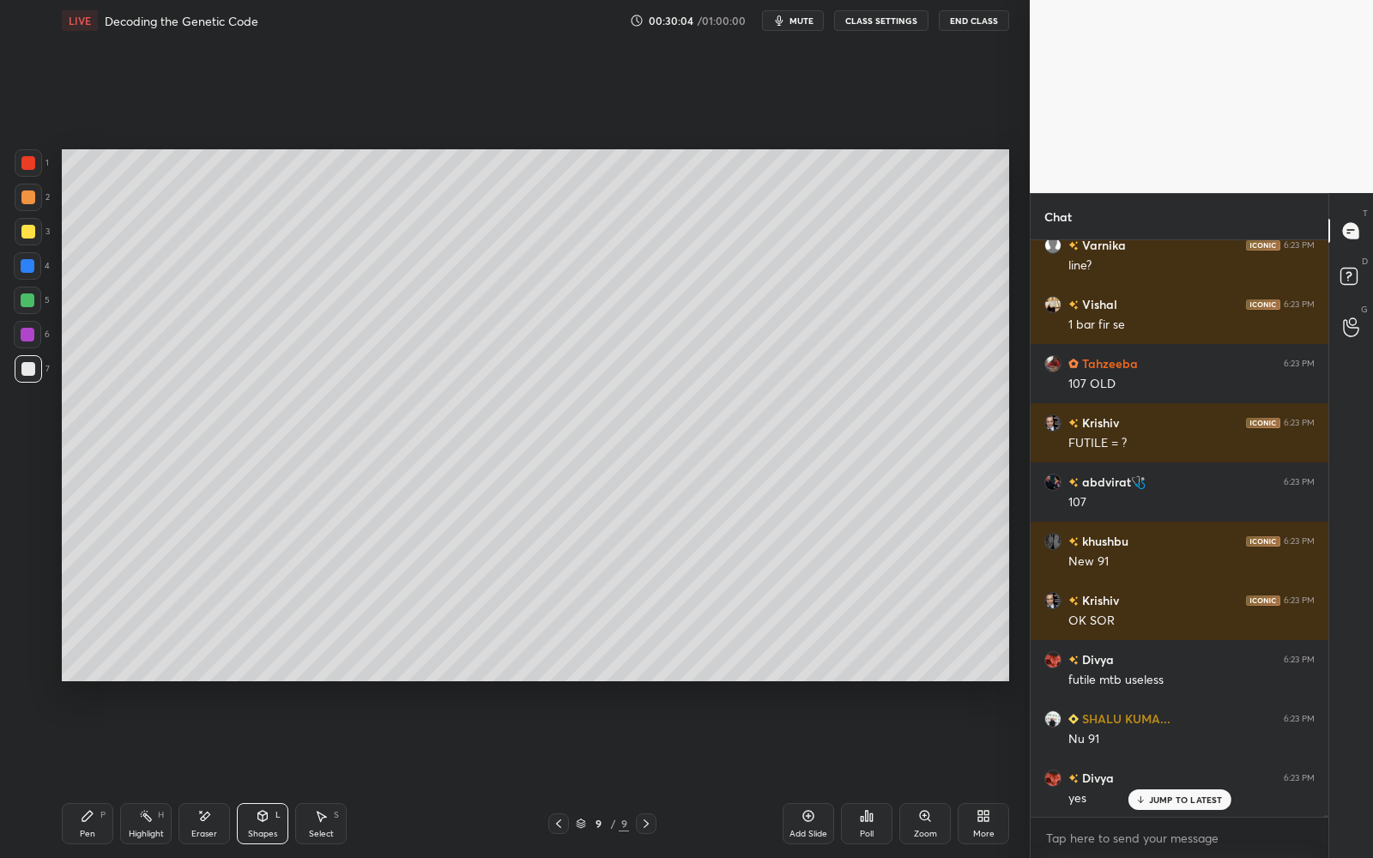
scroll to position [230764, 0]
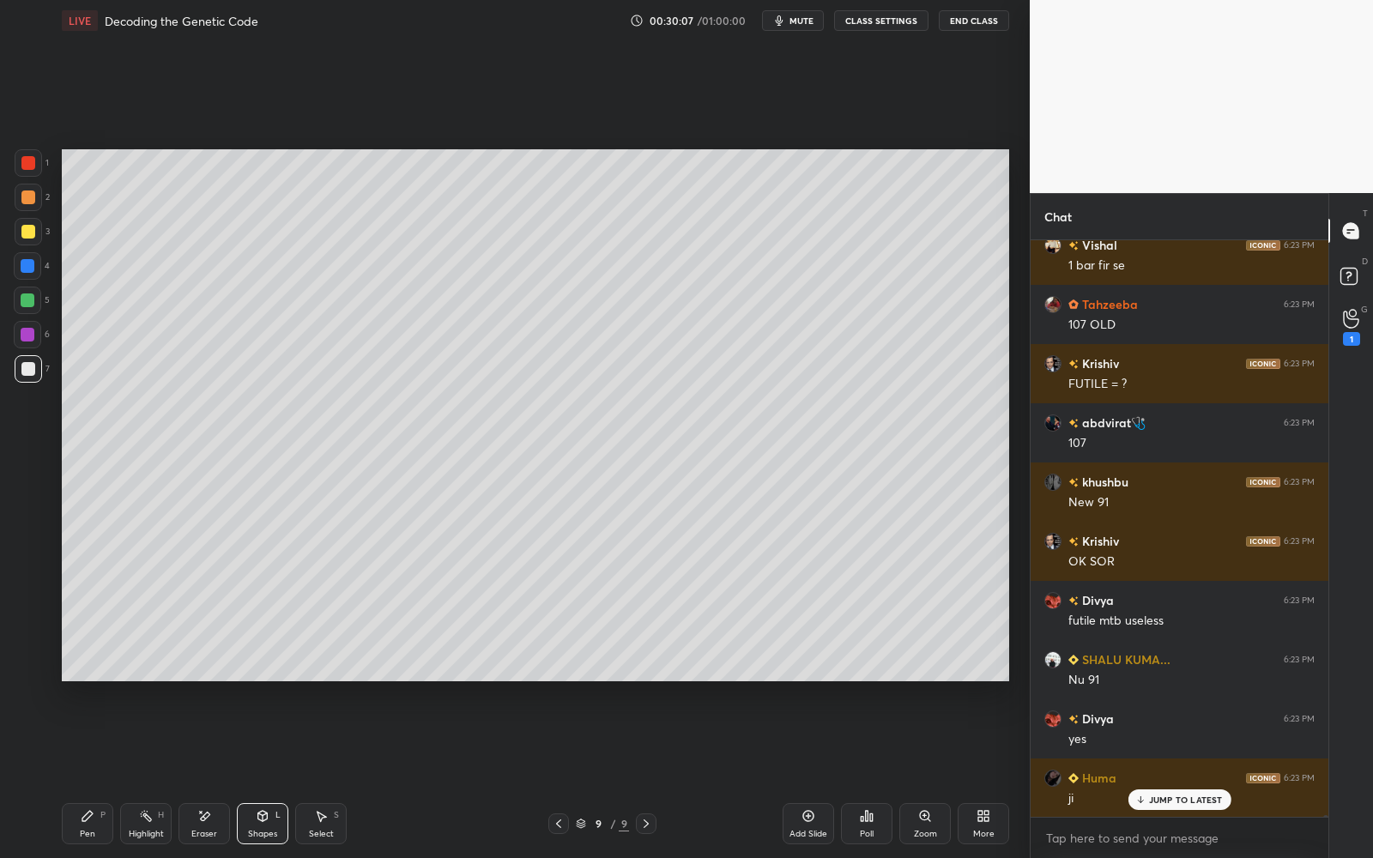
click at [57, 773] on div "LIVE Decoding the Genetic Code 00:30:07 / 01:00:00 mute CLASS SETTINGS End Clas…" at bounding box center [535, 429] width 961 height 858
click at [254, 773] on div "Shapes" at bounding box center [262, 834] width 29 height 9
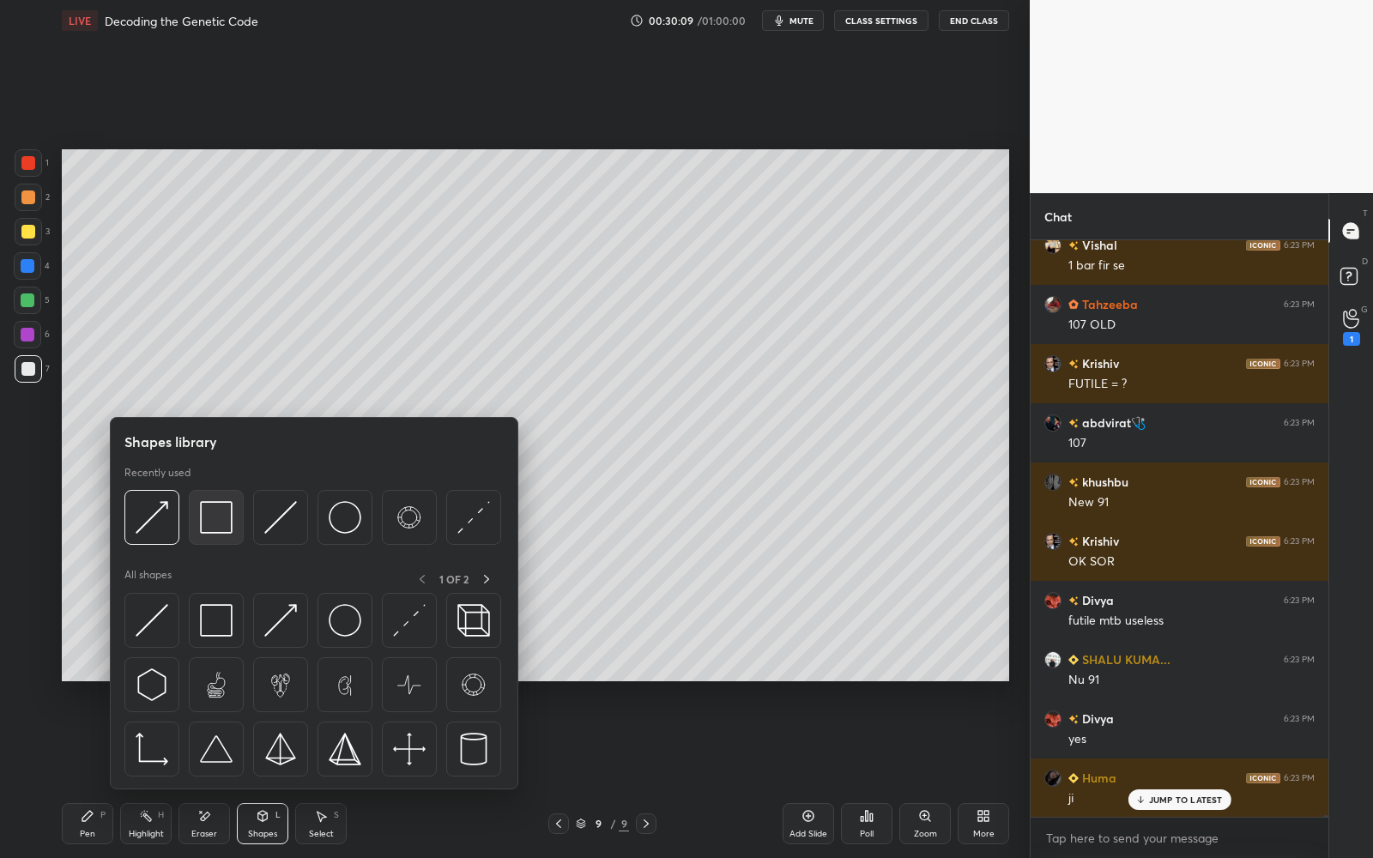
click at [205, 518] on img at bounding box center [216, 517] width 33 height 33
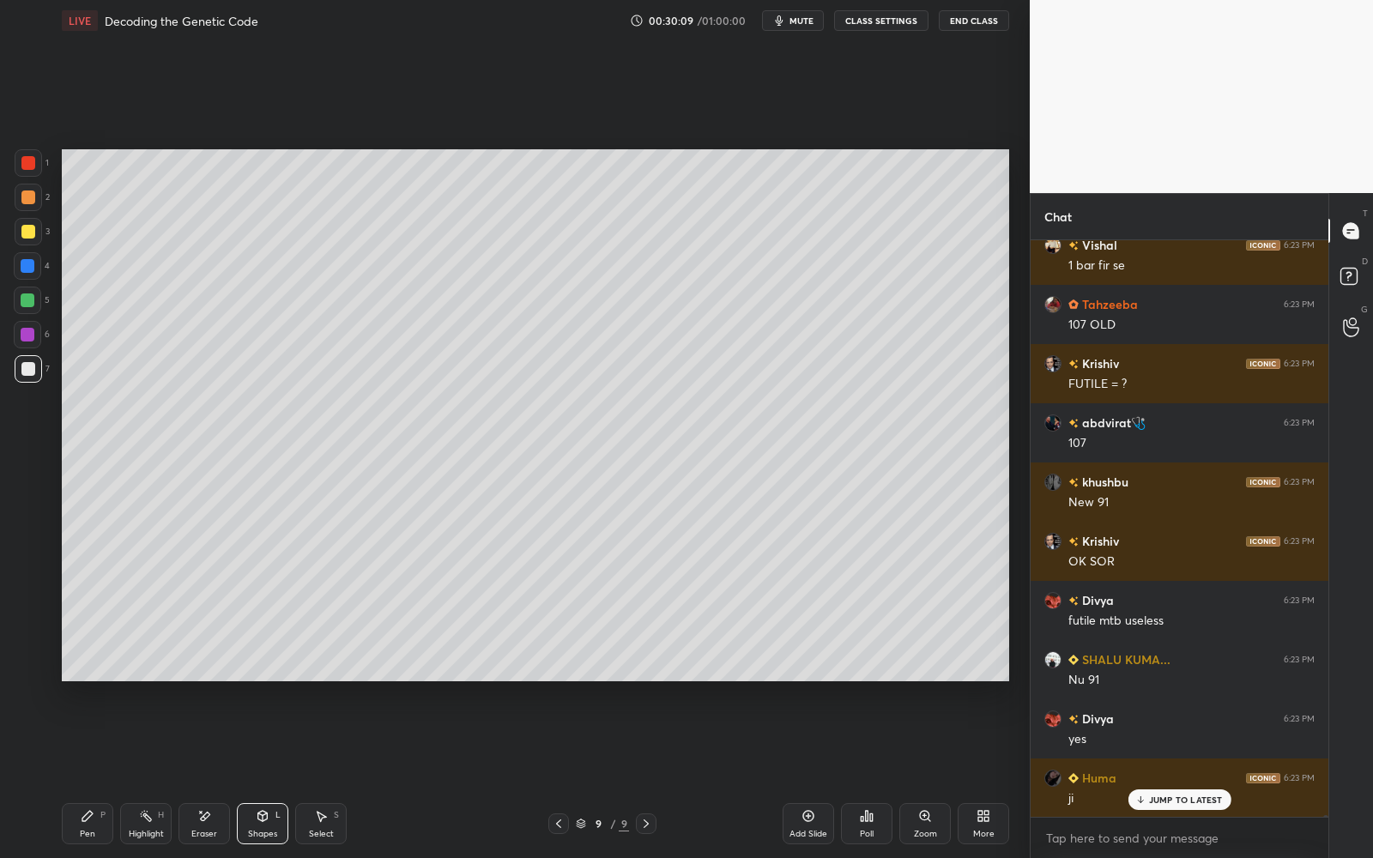
click at [36, 229] on div at bounding box center [28, 231] width 27 height 27
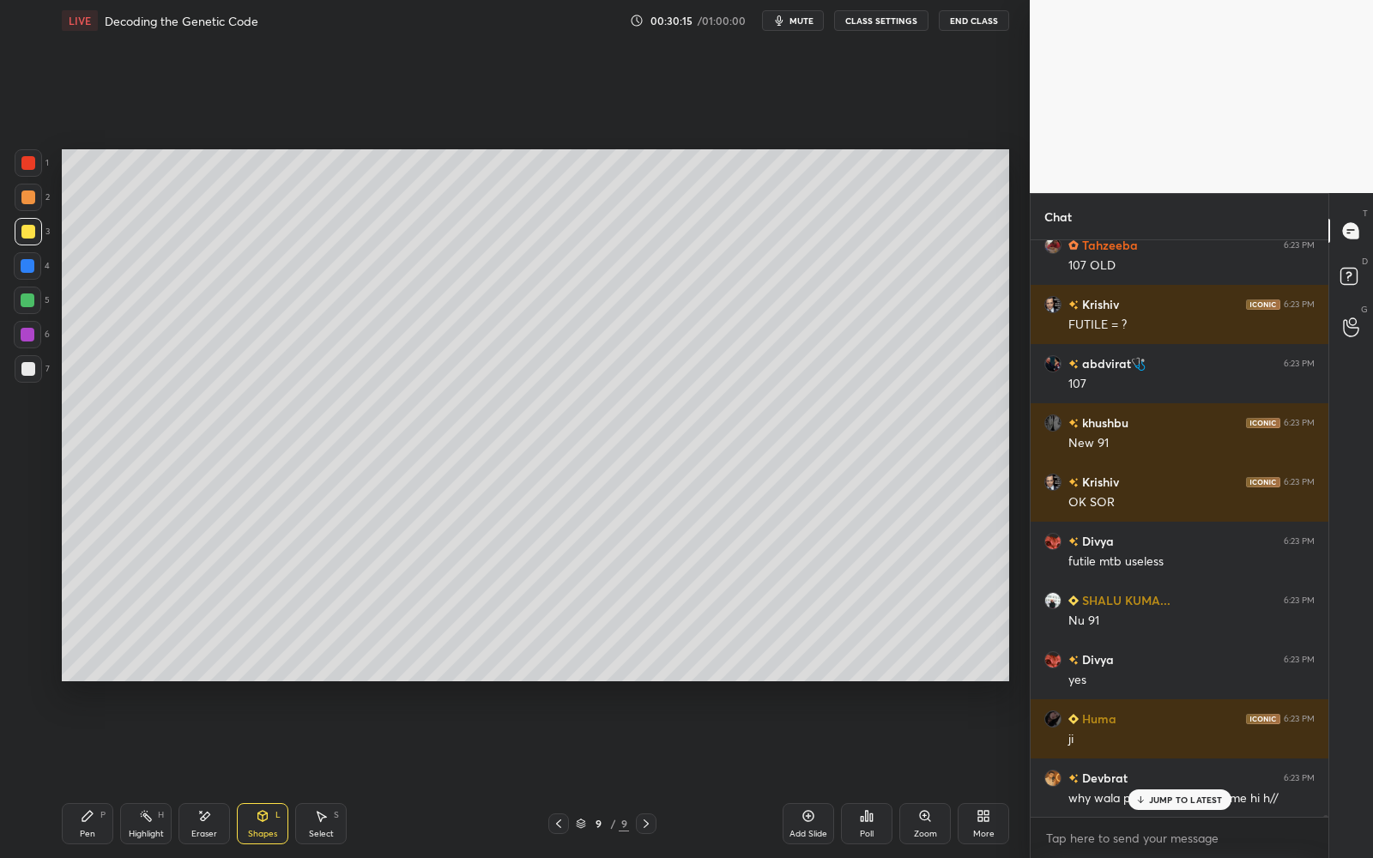
click at [72, 773] on div "Pen P" at bounding box center [87, 823] width 51 height 41
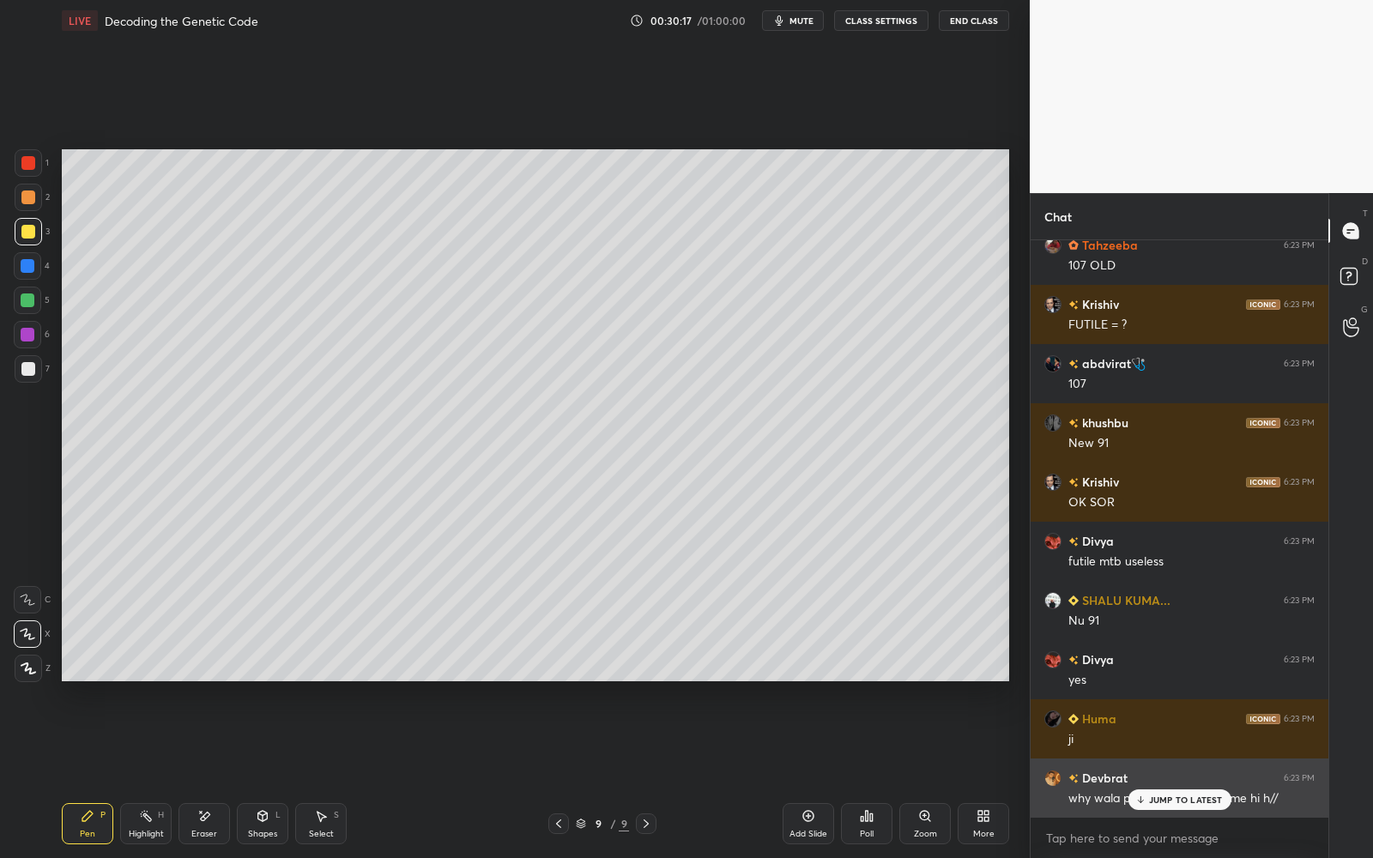
click at [1206, 773] on p "JUMP TO LATEST" at bounding box center [1186, 800] width 74 height 10
click at [15, 350] on div "6" at bounding box center [32, 338] width 36 height 34
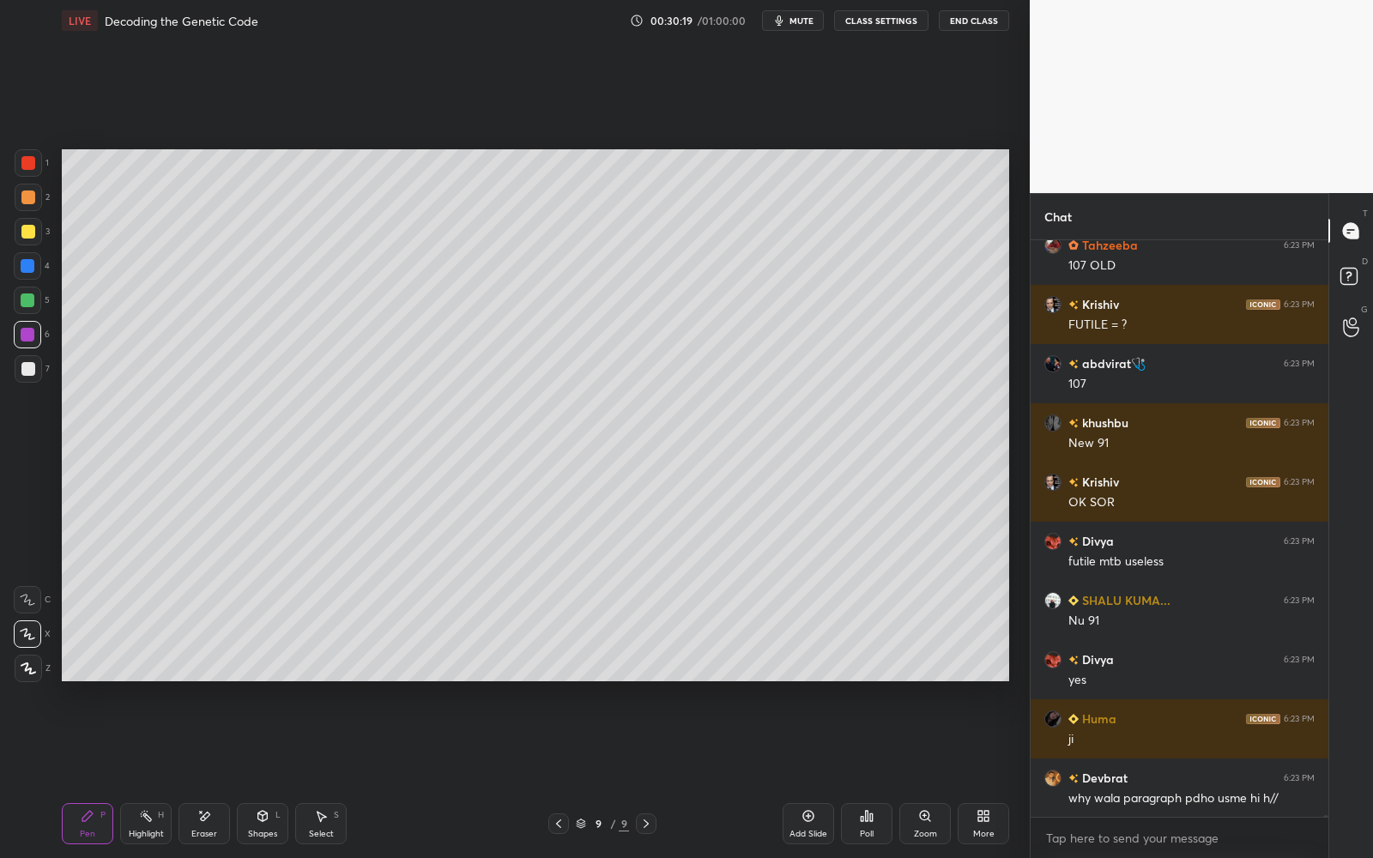
click at [22, 332] on div at bounding box center [28, 335] width 14 height 14
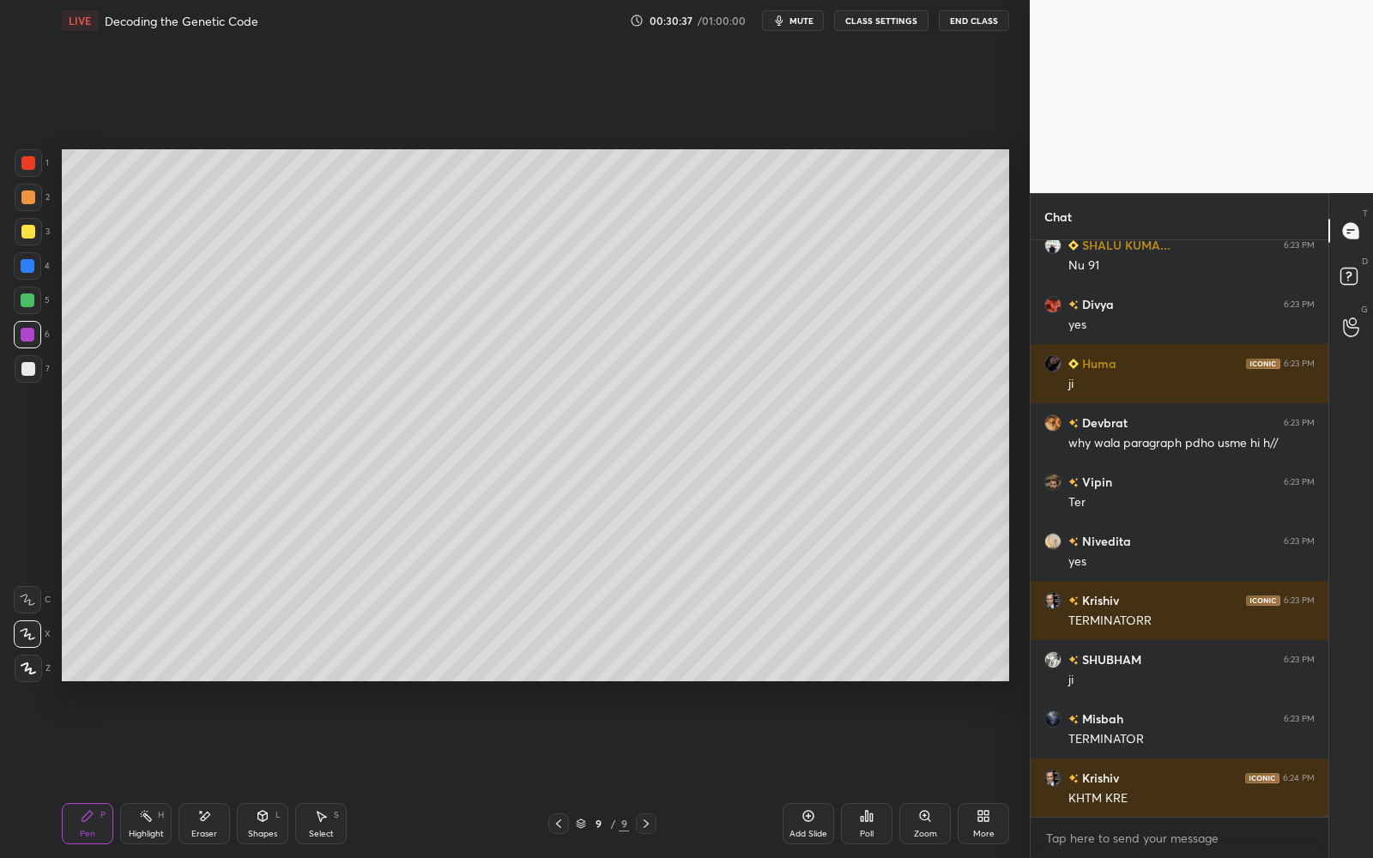
scroll to position [231239, 0]
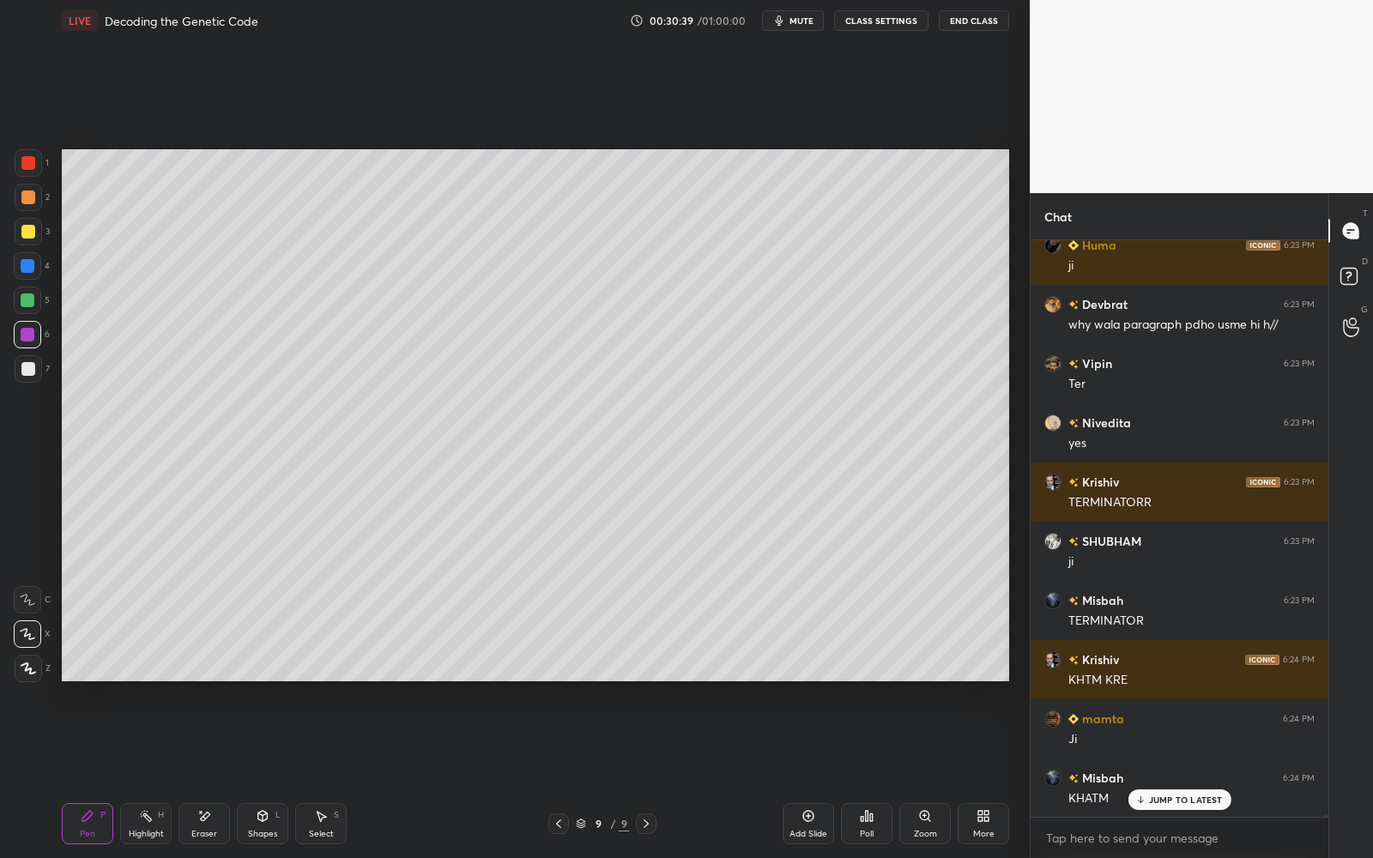
click at [28, 371] on div at bounding box center [28, 369] width 14 height 14
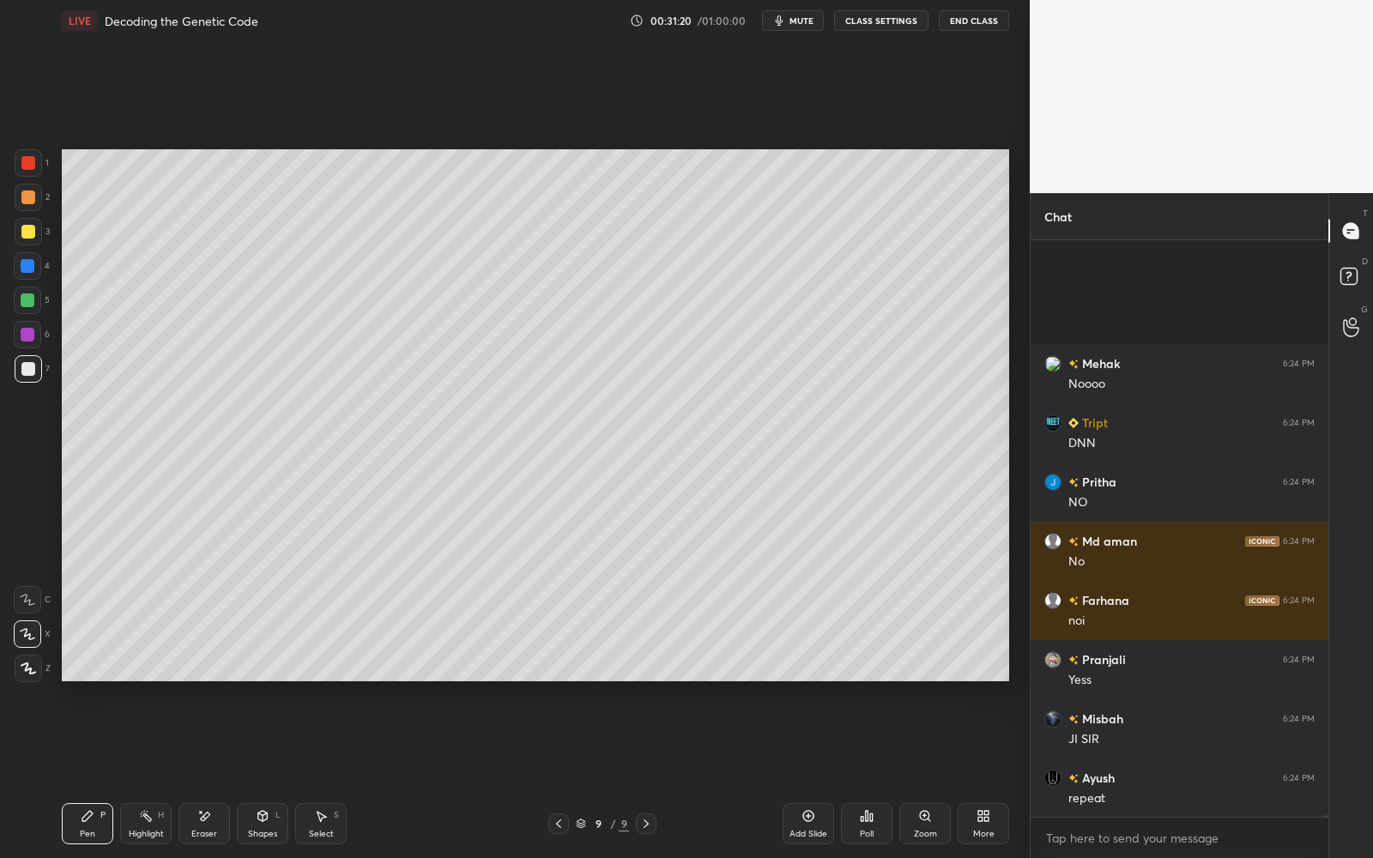
scroll to position [237614, 0]
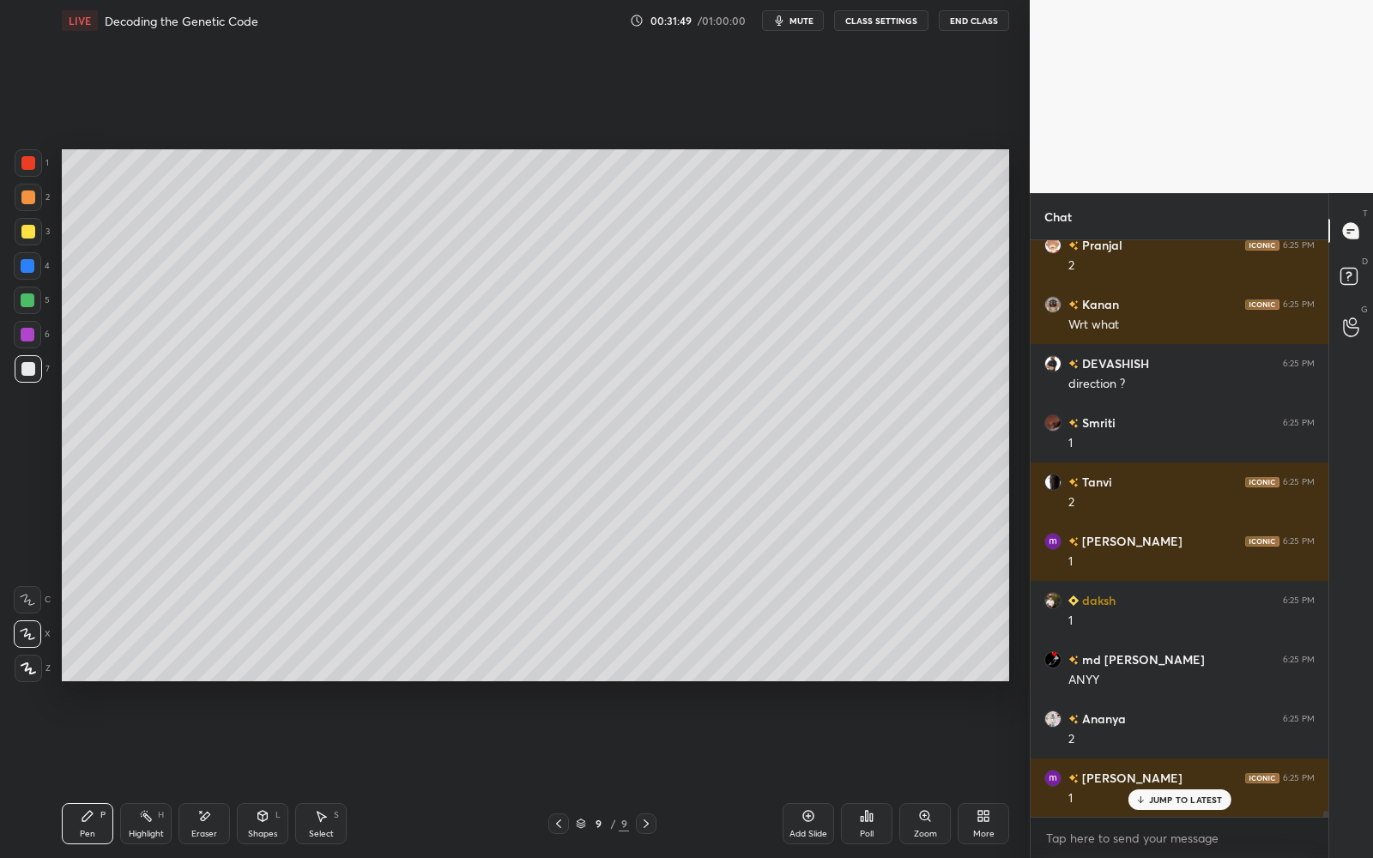
click at [36, 373] on div at bounding box center [28, 368] width 27 height 27
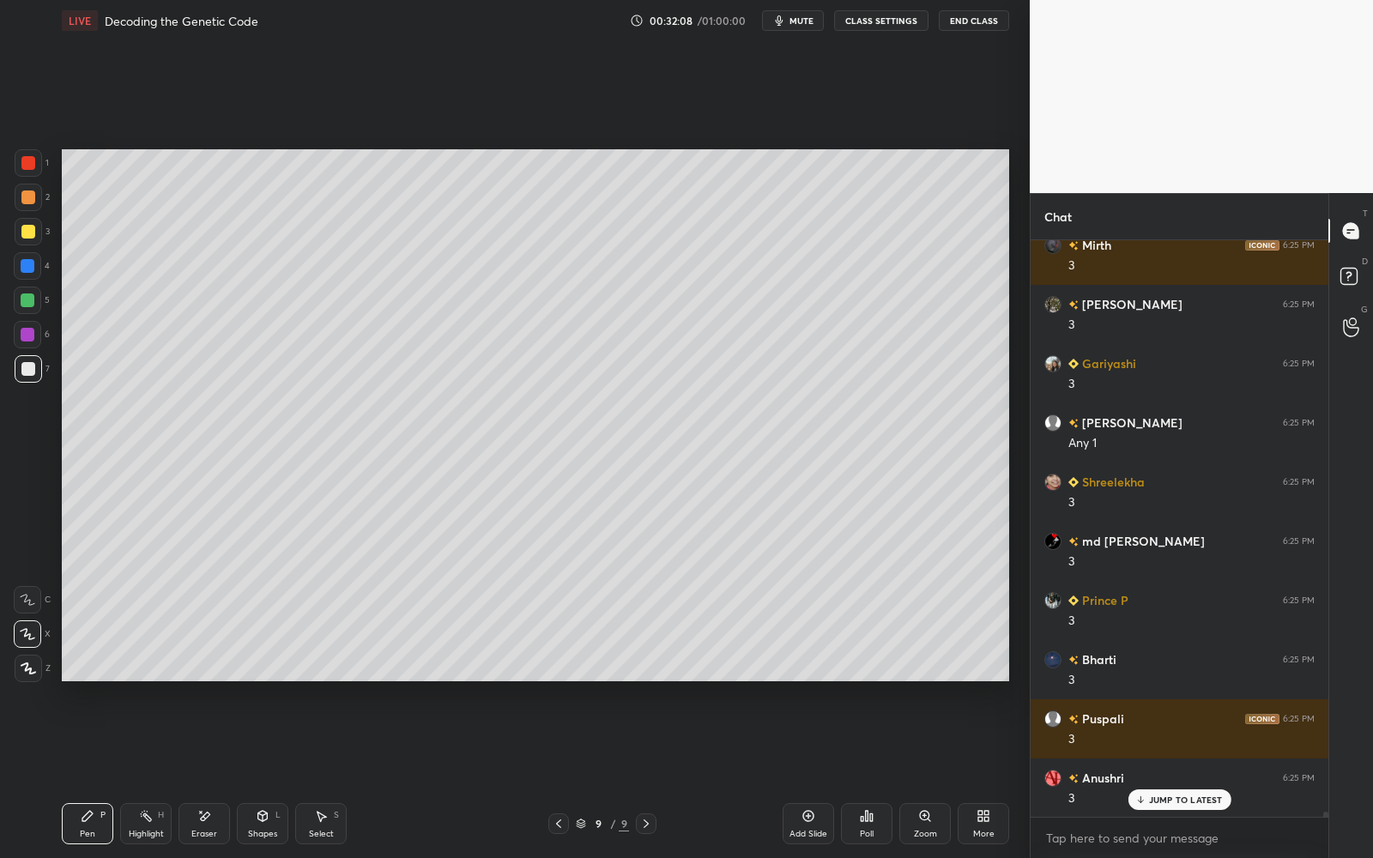
click at [594, 773] on div "9" at bounding box center [598, 824] width 17 height 10
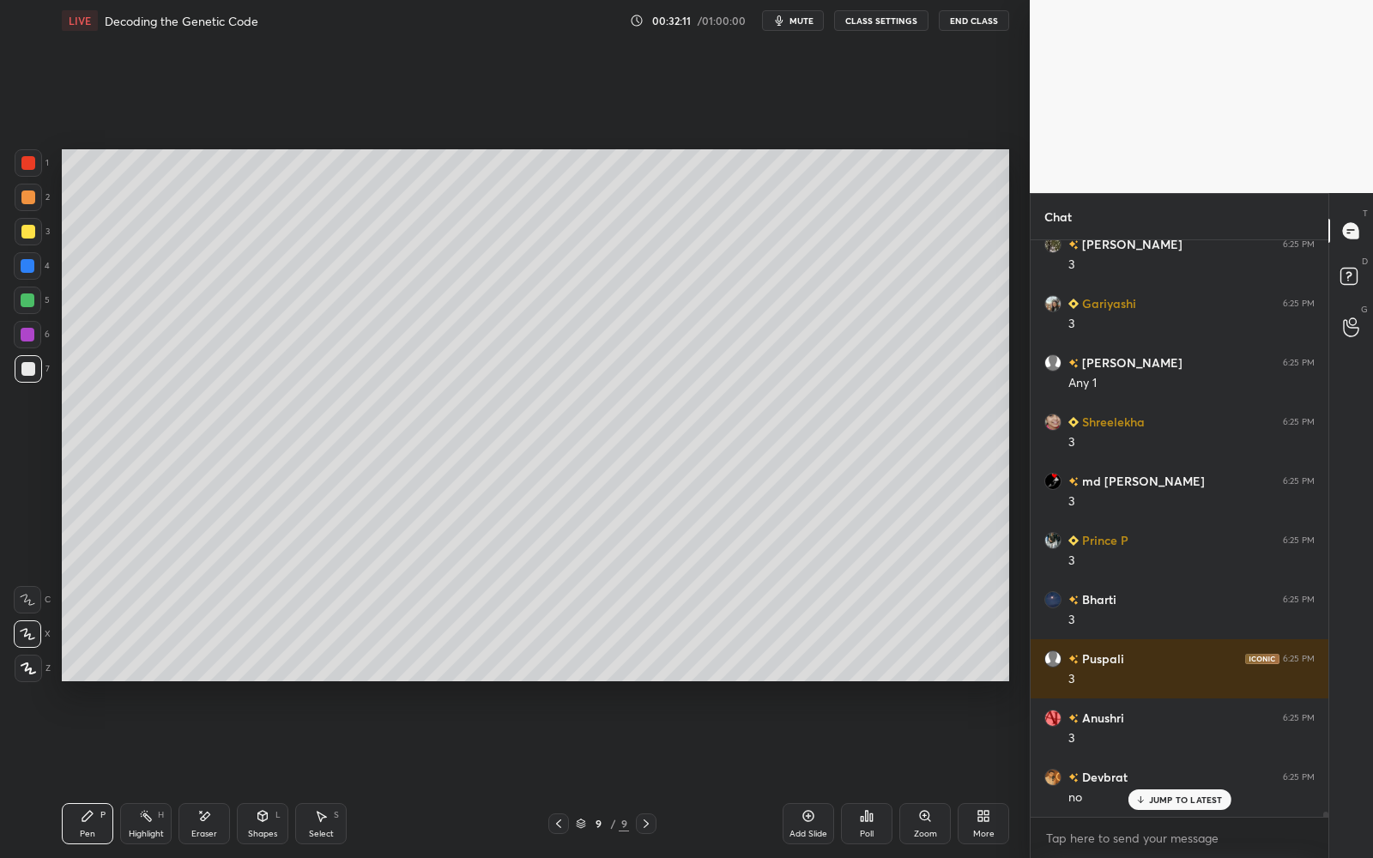
click at [971, 773] on div "More" at bounding box center [983, 823] width 51 height 41
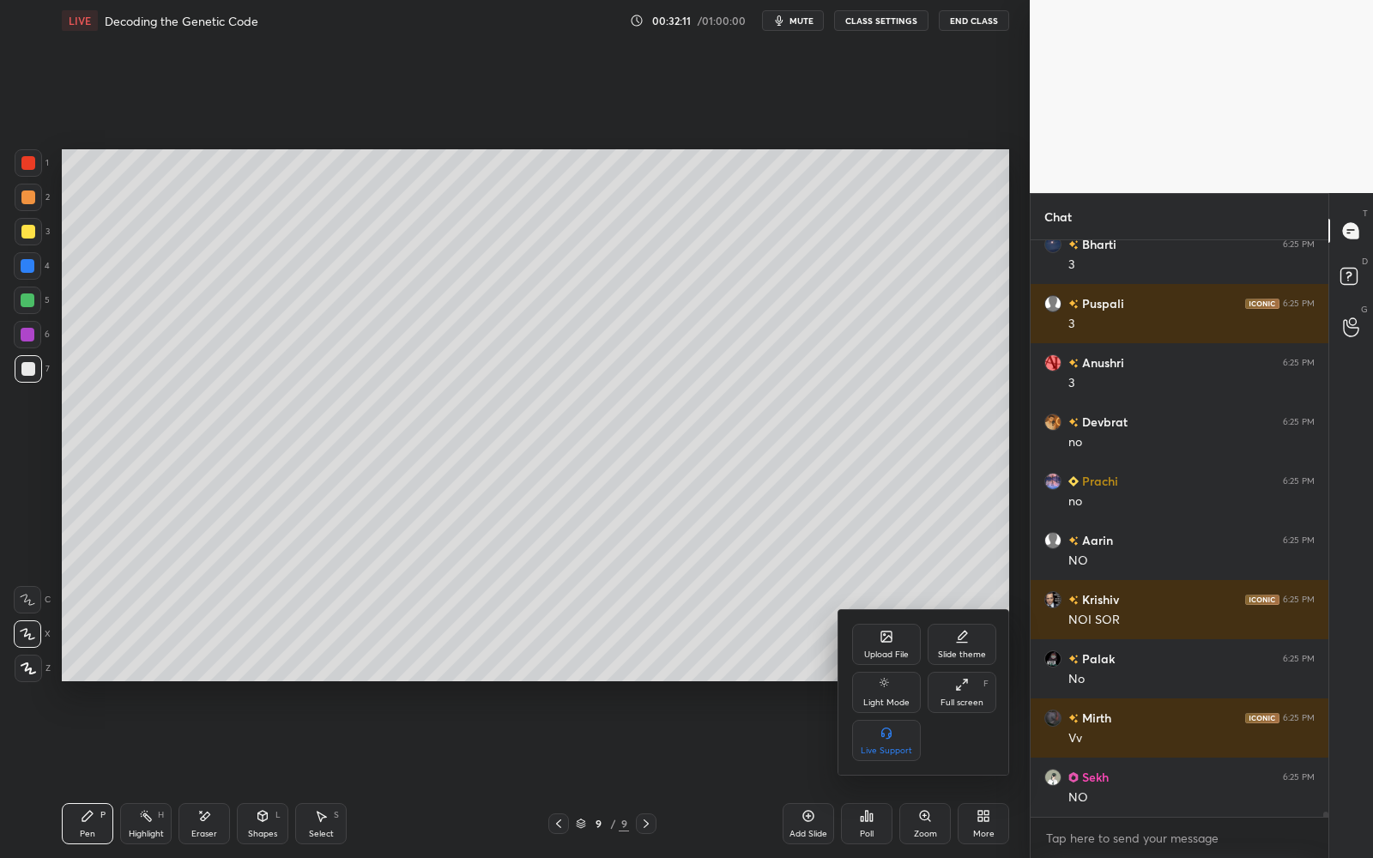
click at [897, 665] on div "Upload File Slide theme Light Mode Full screen F Live Support" at bounding box center [924, 692] width 144 height 137
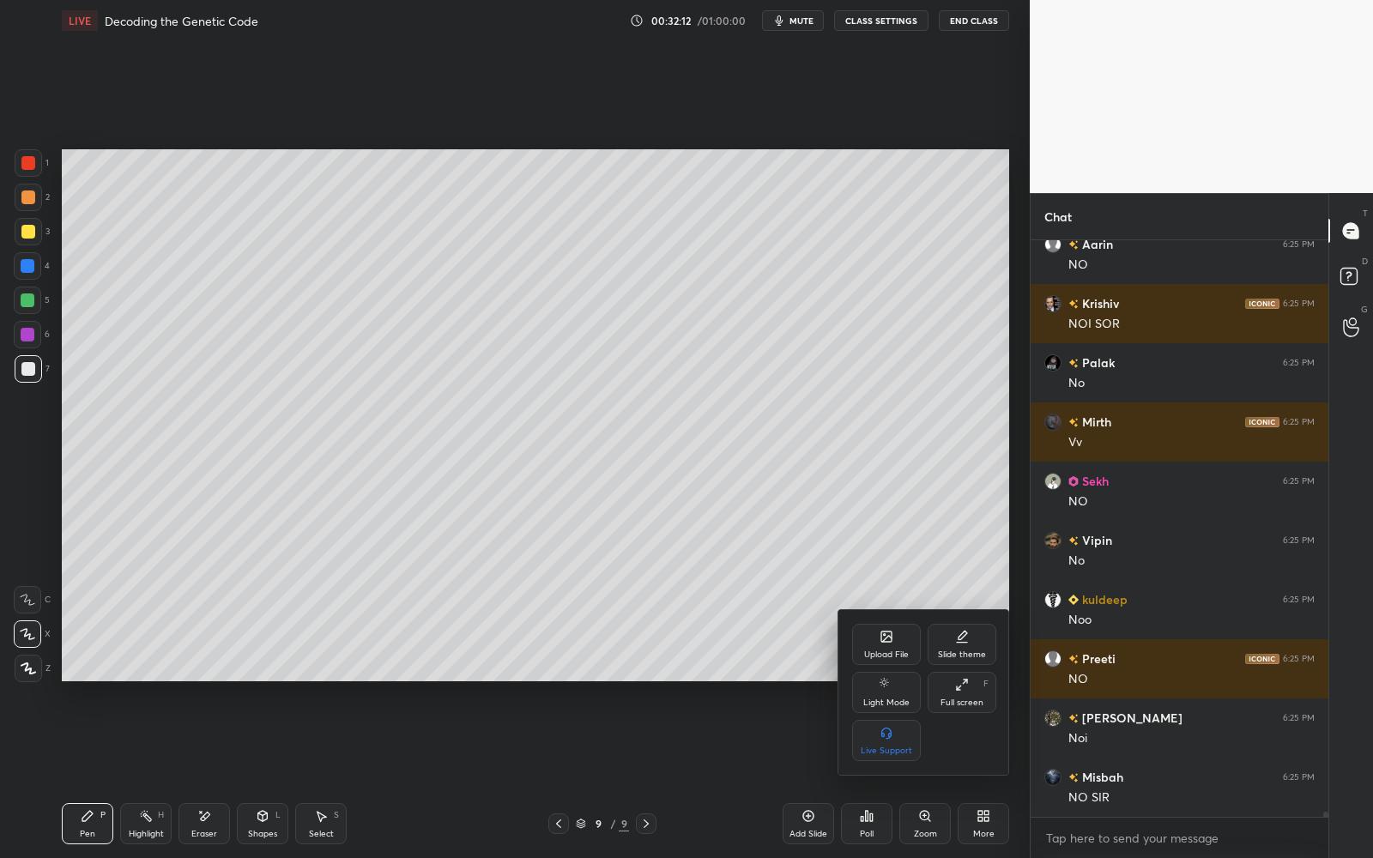
click at [910, 648] on div "Upload File" at bounding box center [886, 644] width 69 height 41
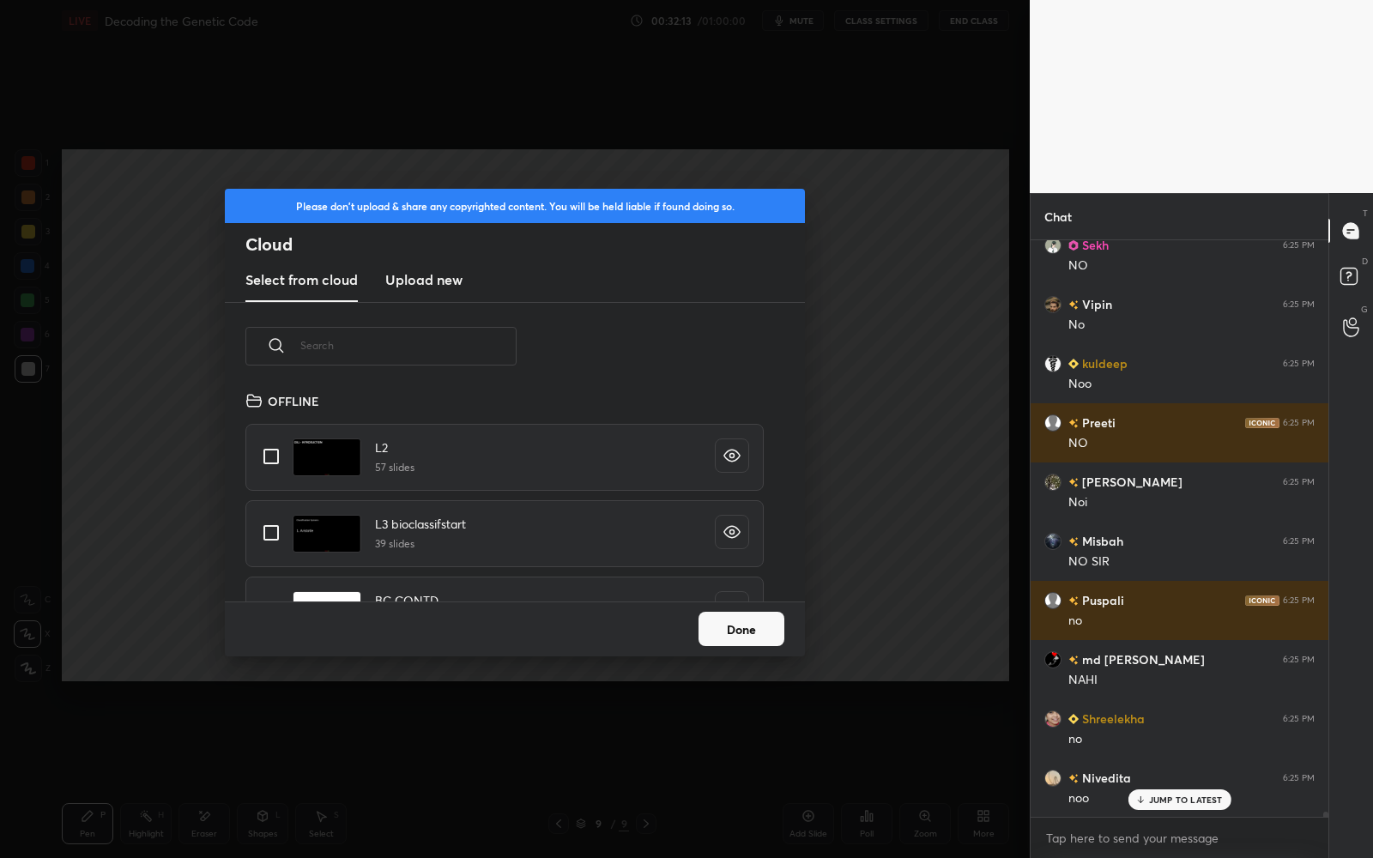
click at [503, 358] on input "text" at bounding box center [408, 345] width 216 height 73
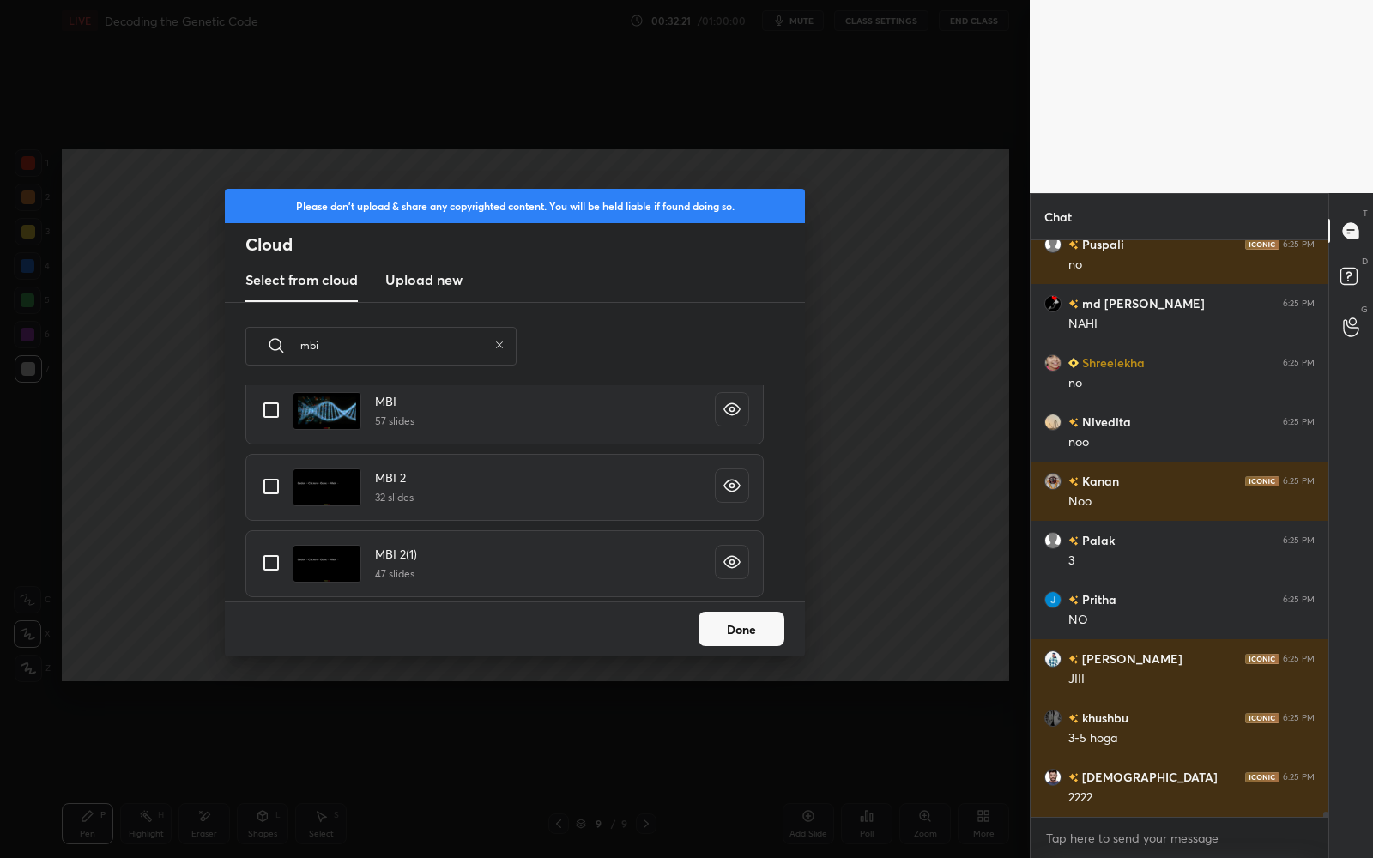
type input "mbi"
click at [268, 409] on input "grid" at bounding box center [271, 410] width 36 height 36
checkbox input "true"
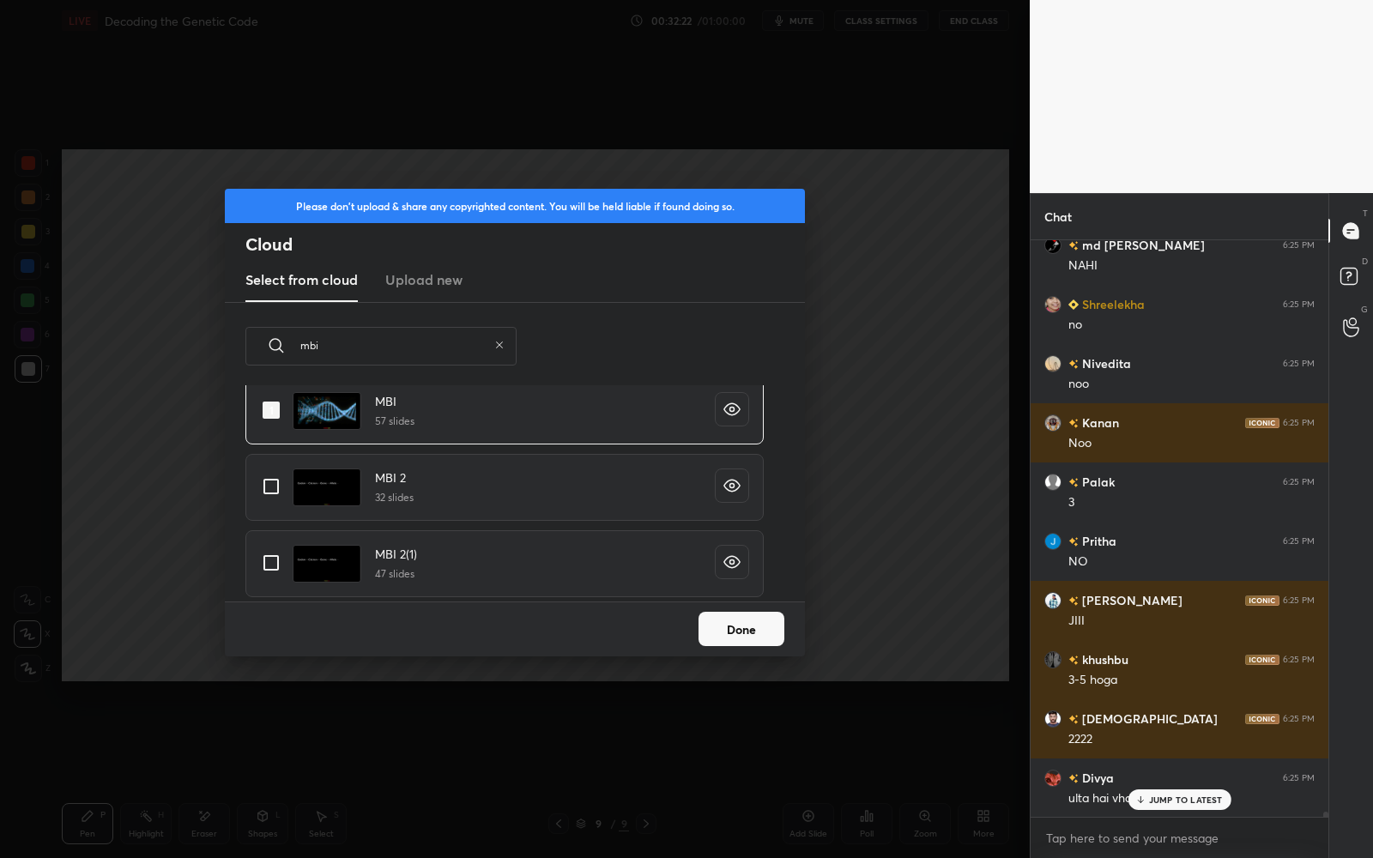
click at [754, 608] on div "Done" at bounding box center [515, 629] width 580 height 55
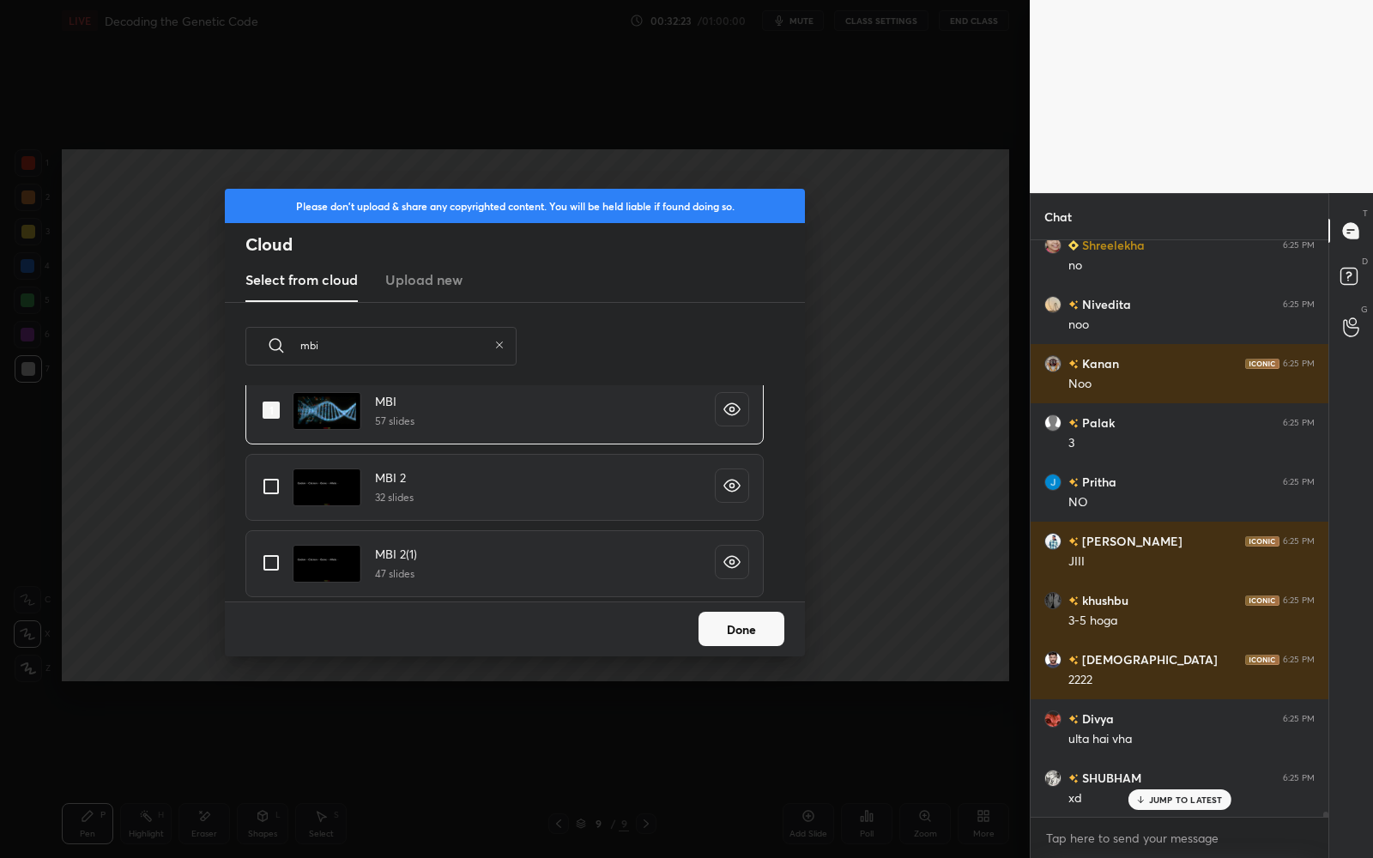
click at [732, 631] on button "Done" at bounding box center [741, 629] width 86 height 34
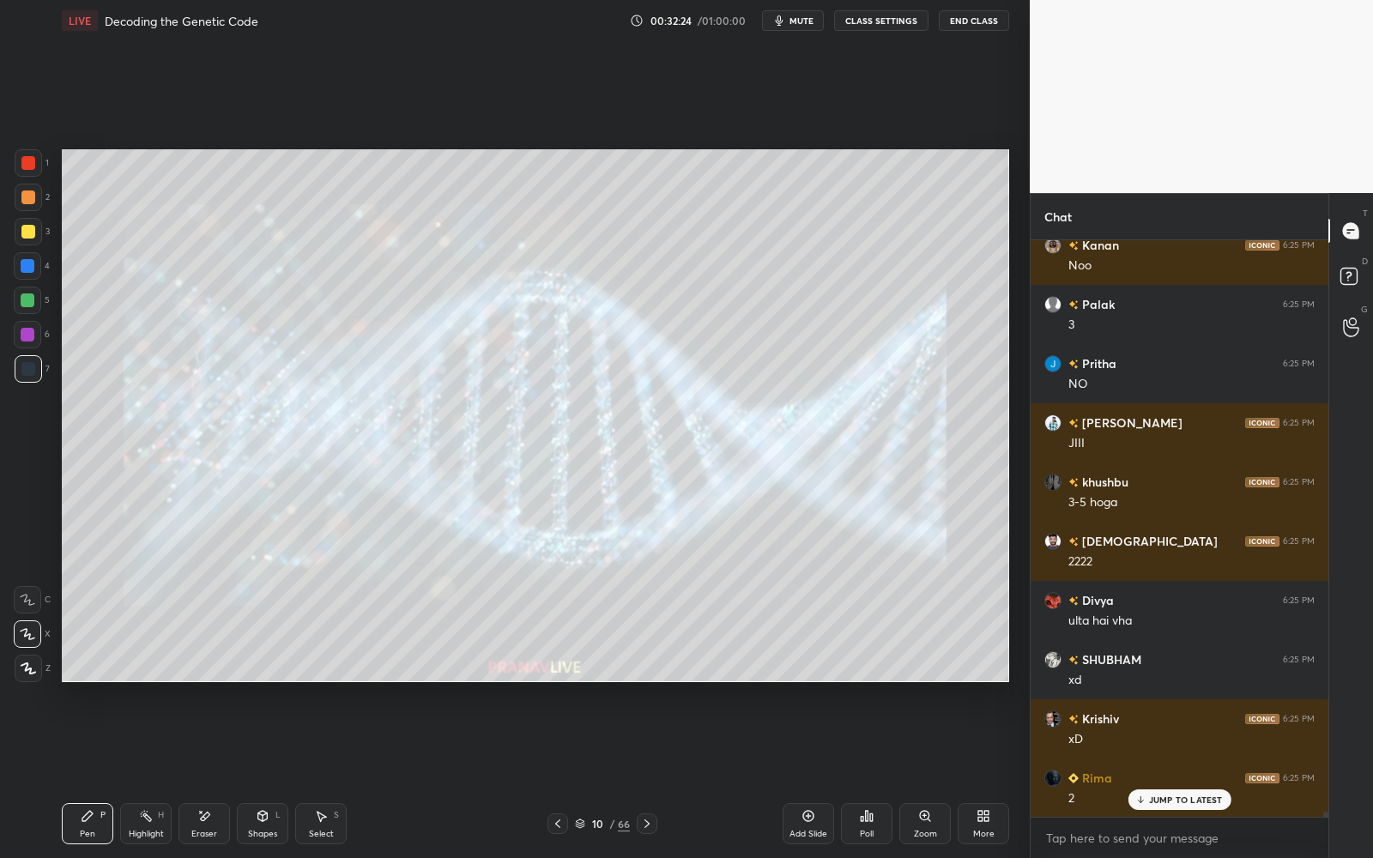
click at [592, 773] on div "10" at bounding box center [597, 824] width 17 height 10
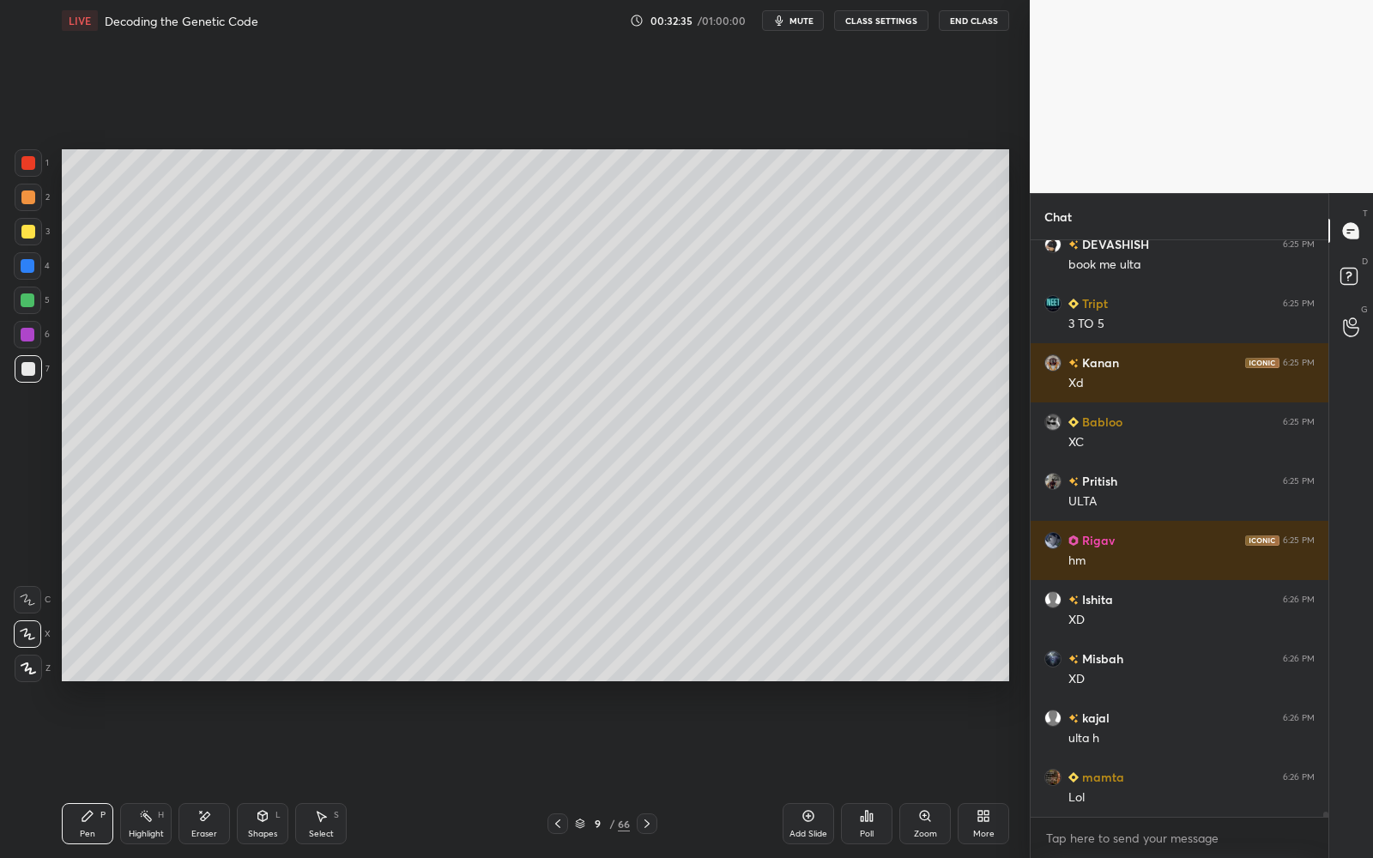
click at [995, 773] on div "More" at bounding box center [983, 823] width 51 height 41
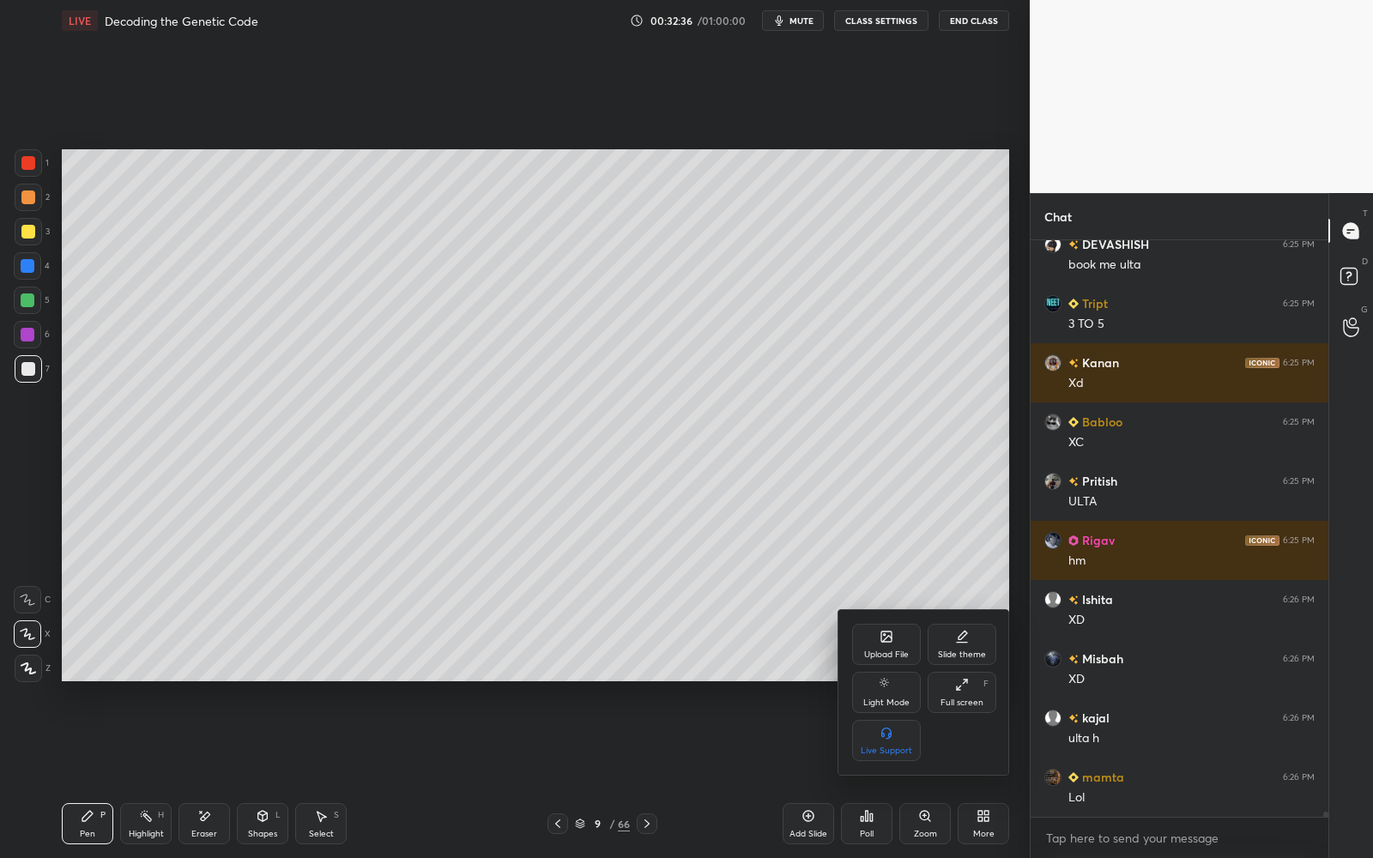
click at [871, 639] on div "Upload File" at bounding box center [886, 644] width 69 height 41
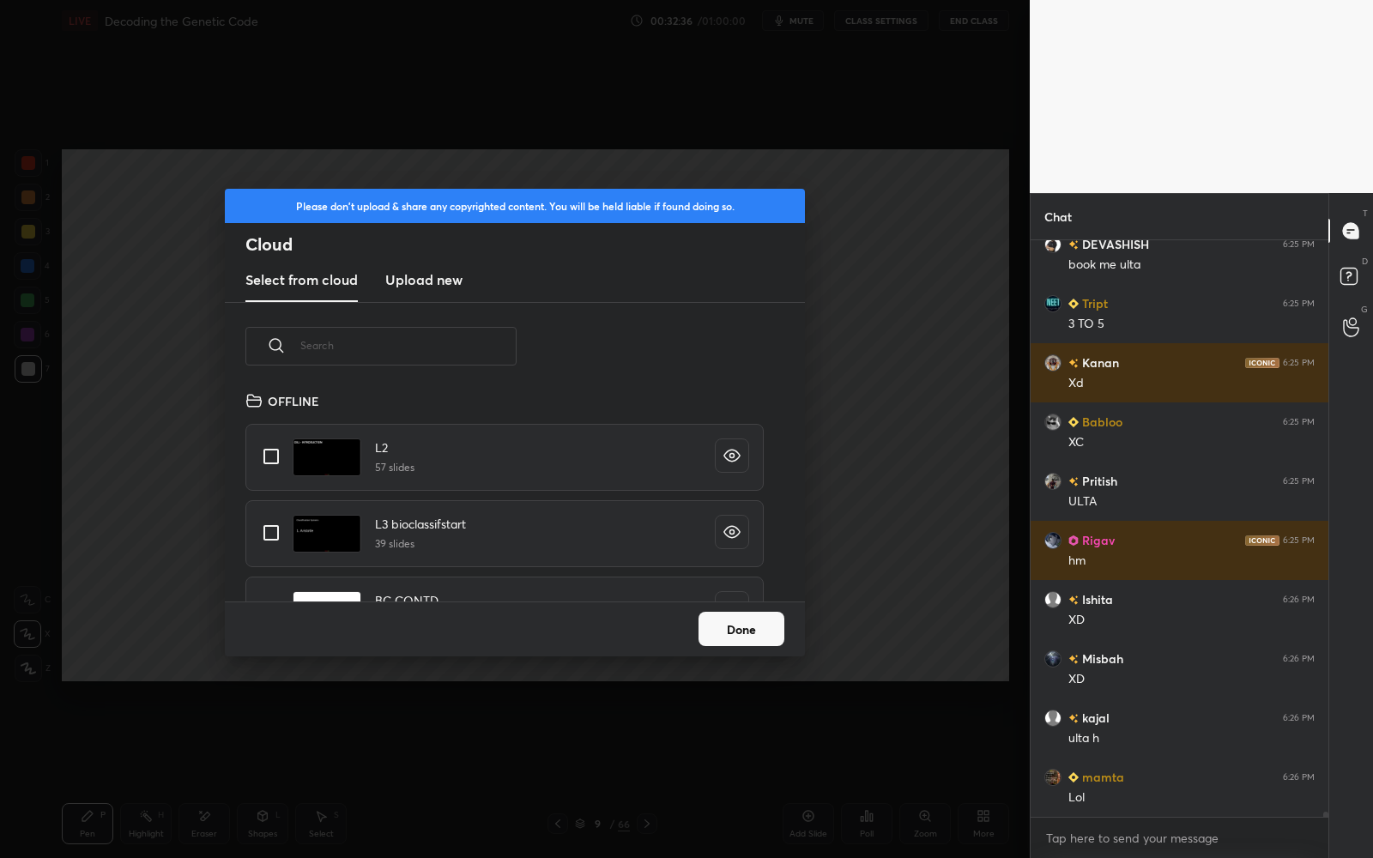
click at [385, 322] on input "text" at bounding box center [408, 345] width 216 height 73
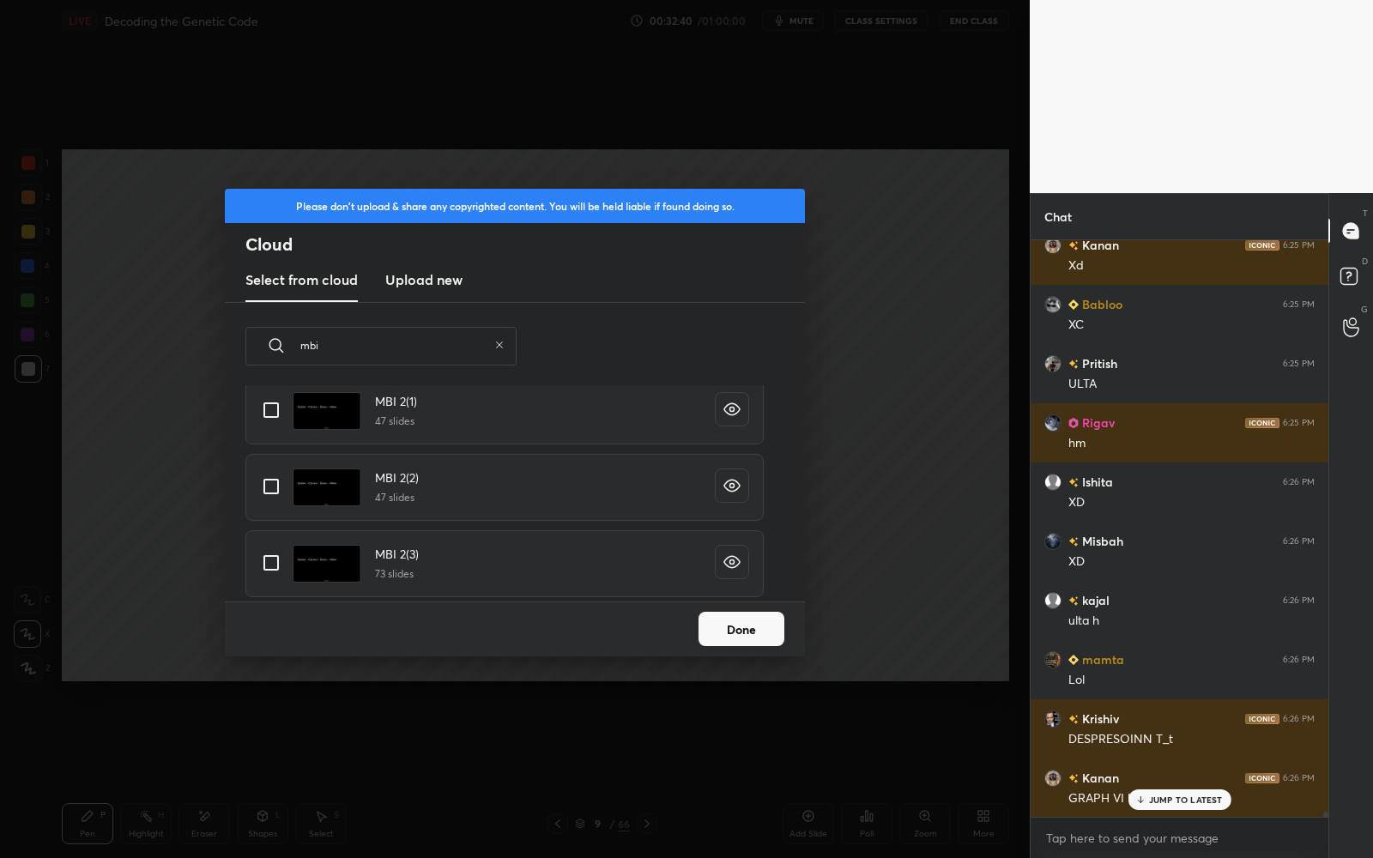
type input "mbi"
click at [283, 577] on input "grid" at bounding box center [271, 563] width 36 height 36
checkbox input "true"
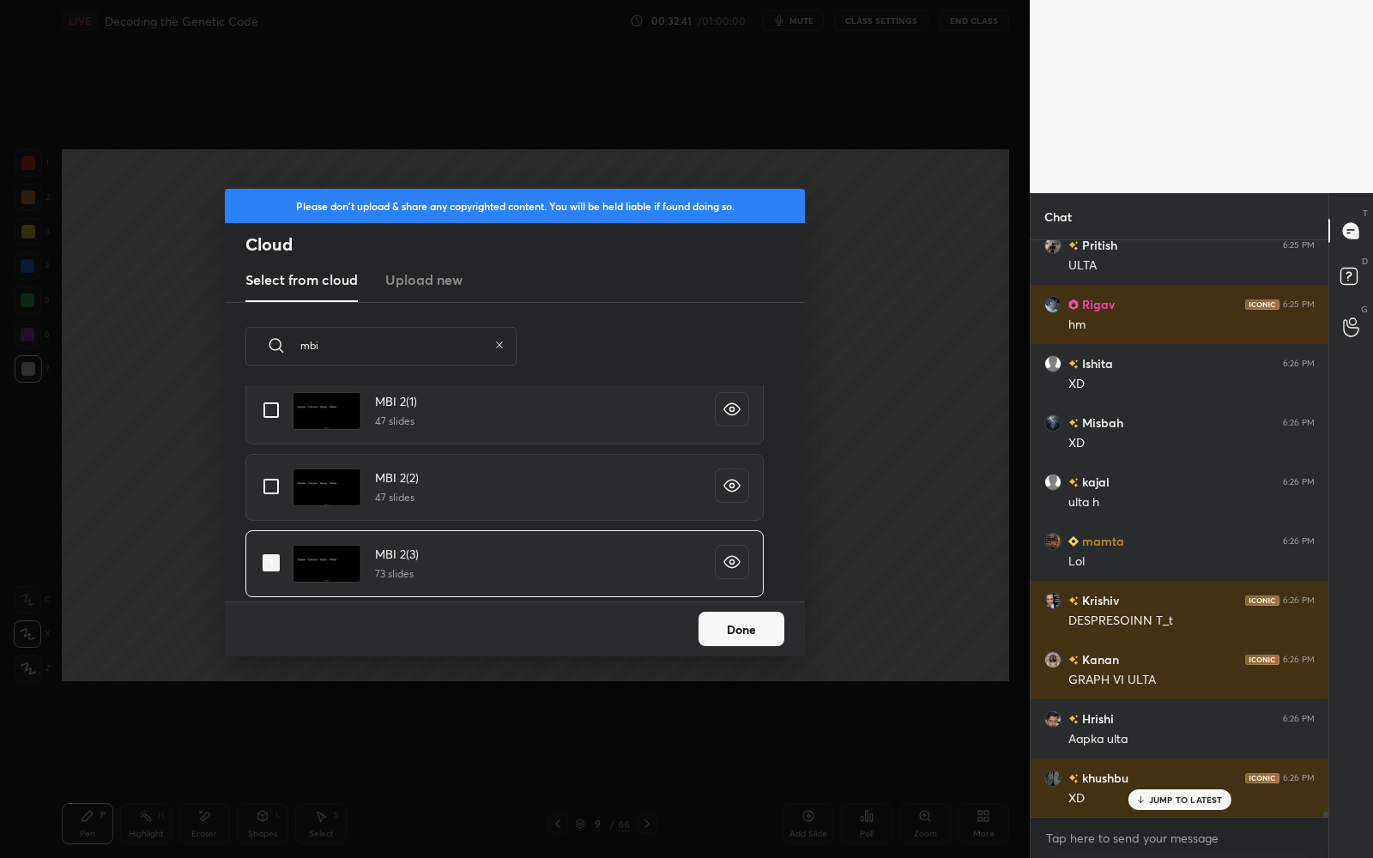
click at [748, 620] on button "Done" at bounding box center [741, 629] width 86 height 34
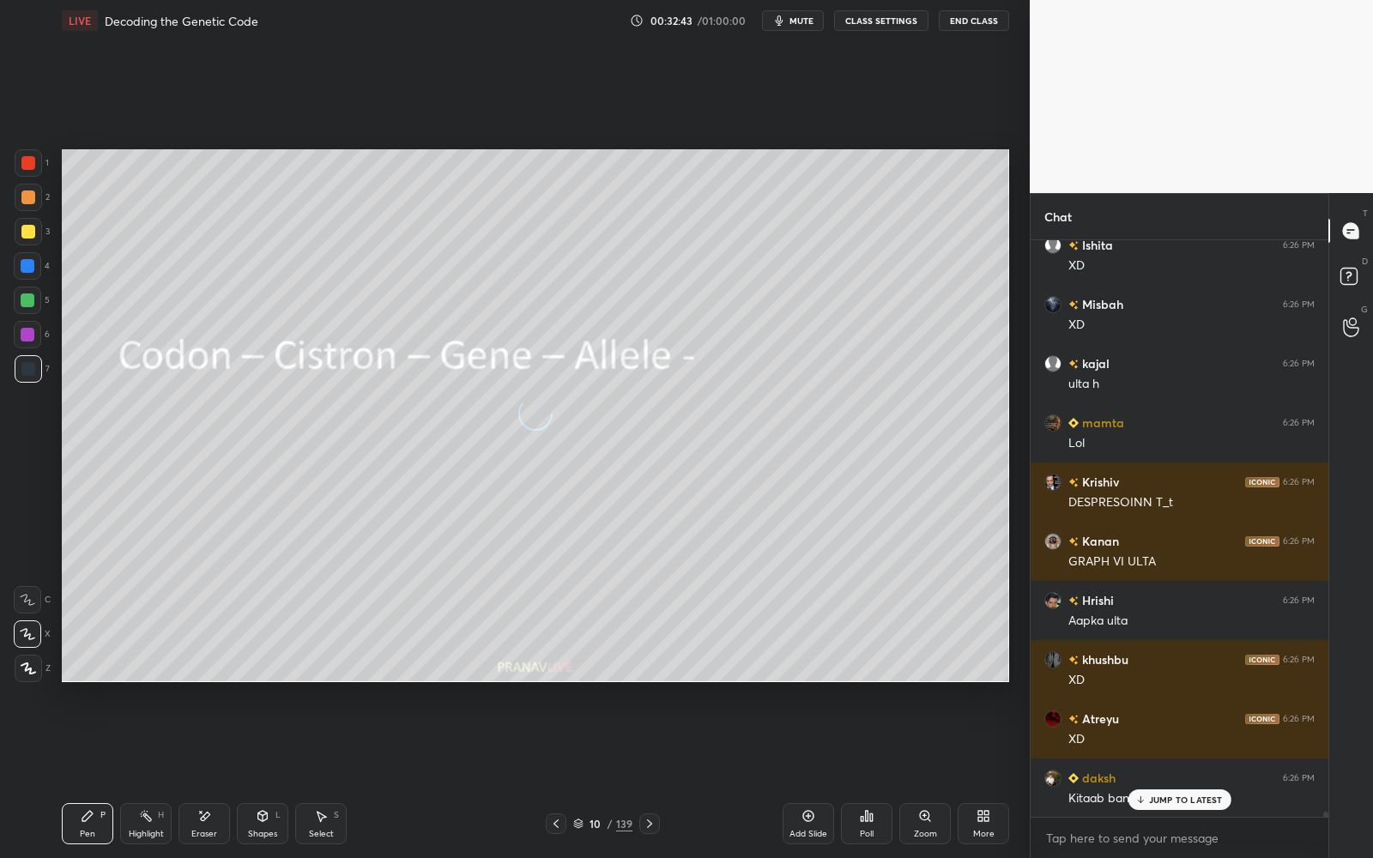
click at [556, 773] on icon at bounding box center [556, 824] width 14 height 14
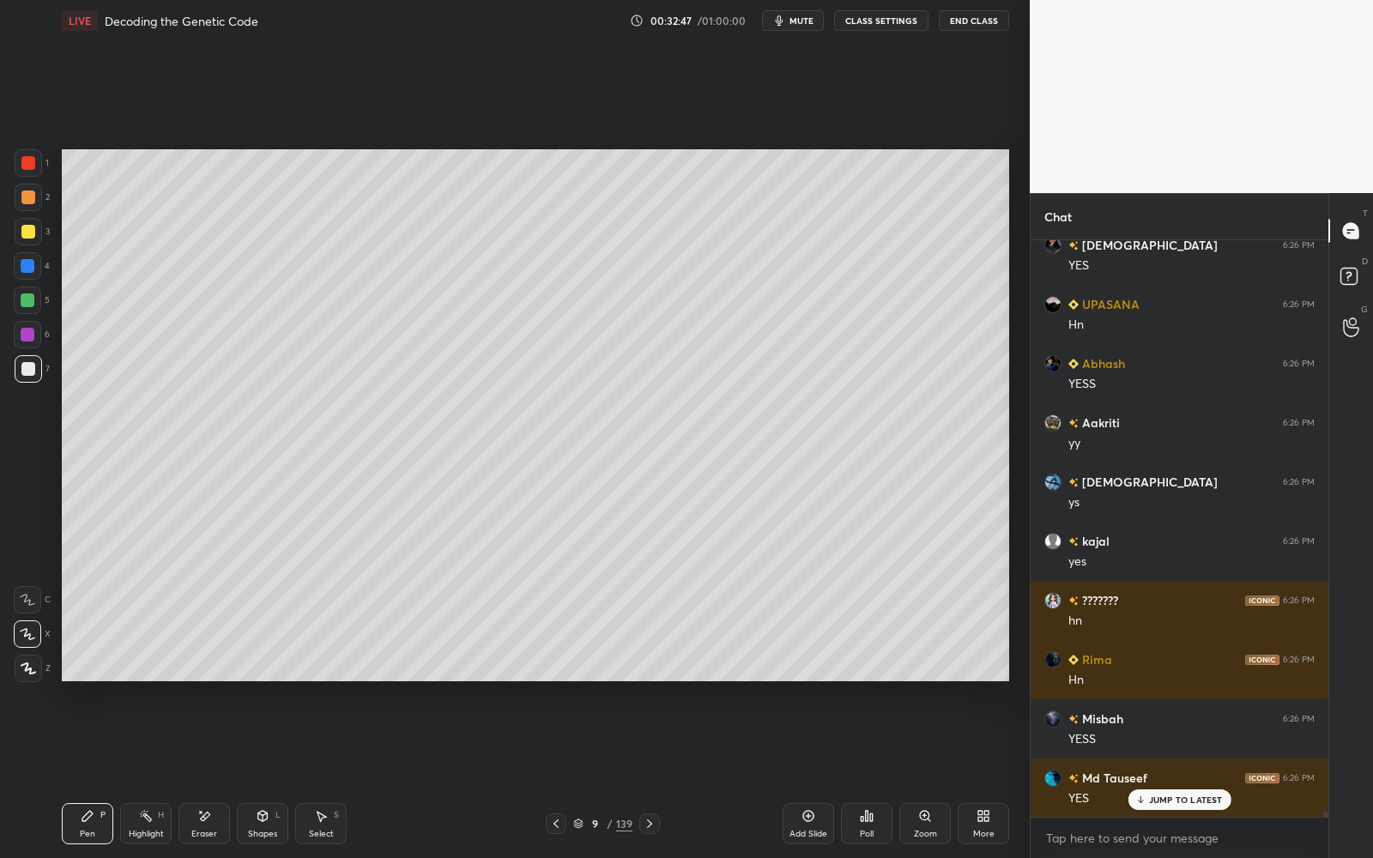
click at [33, 235] on div at bounding box center [28, 232] width 14 height 14
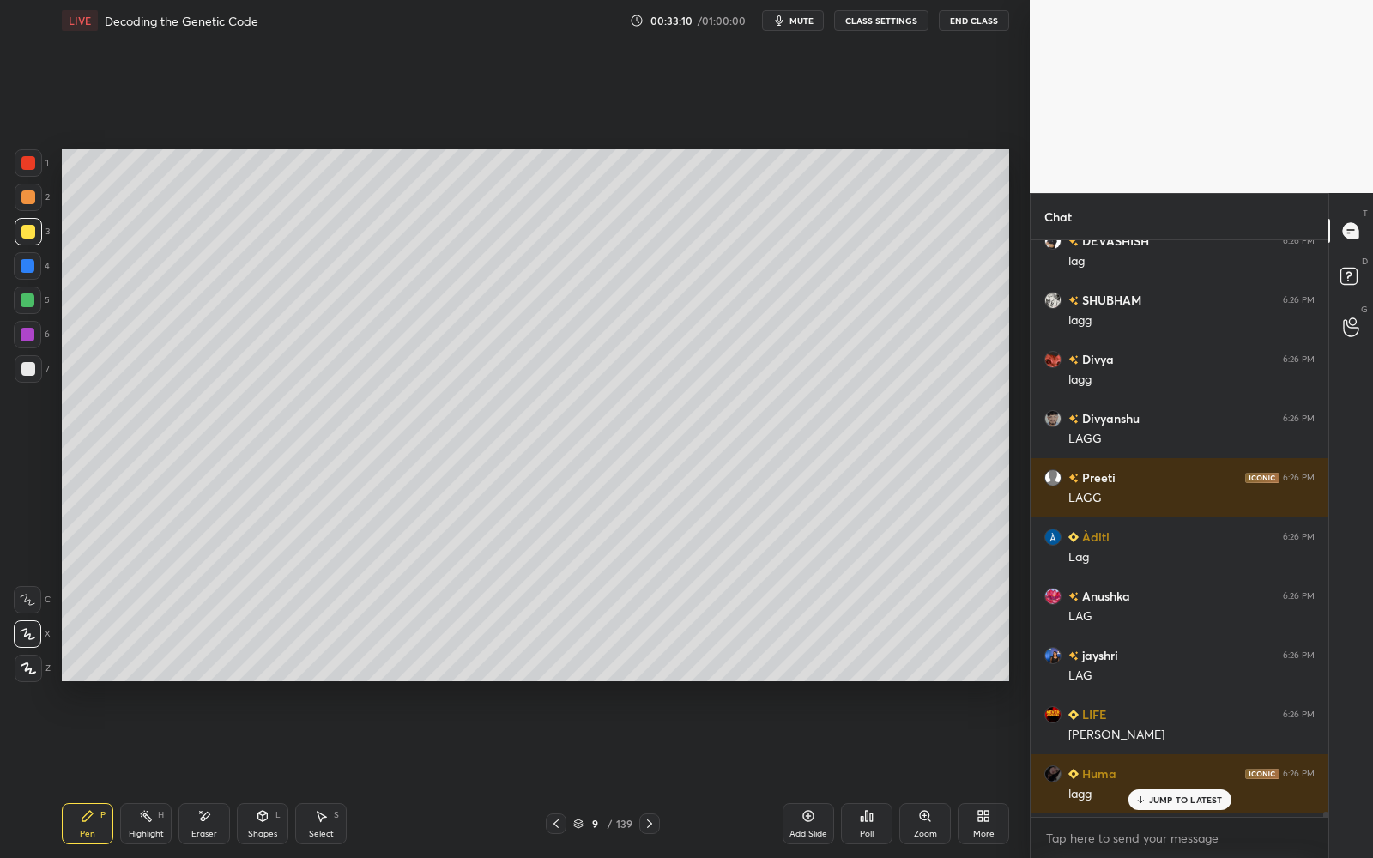
click at [789, 773] on div "Add Slide" at bounding box center [808, 823] width 51 height 41
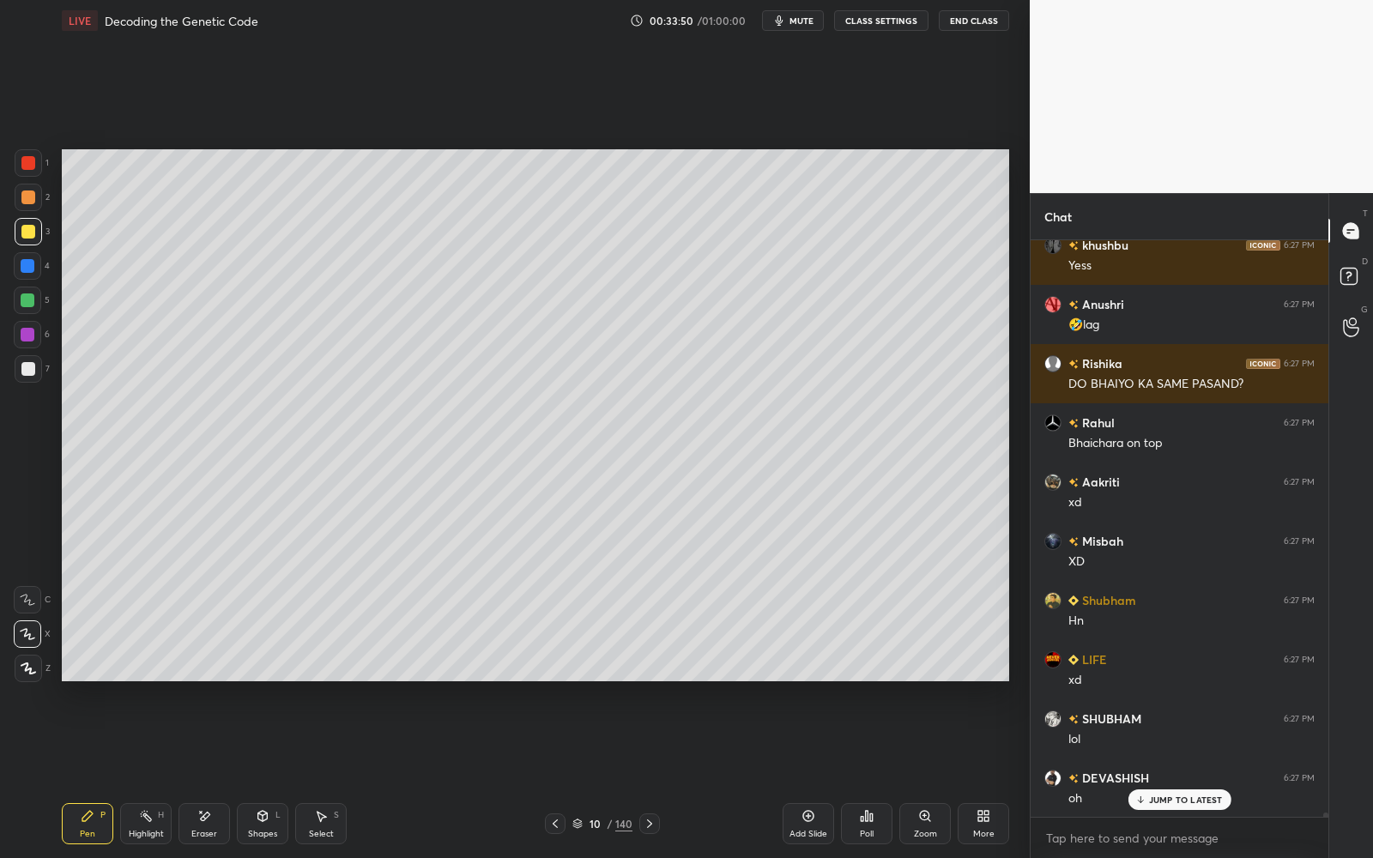
click at [559, 773] on icon at bounding box center [555, 824] width 14 height 14
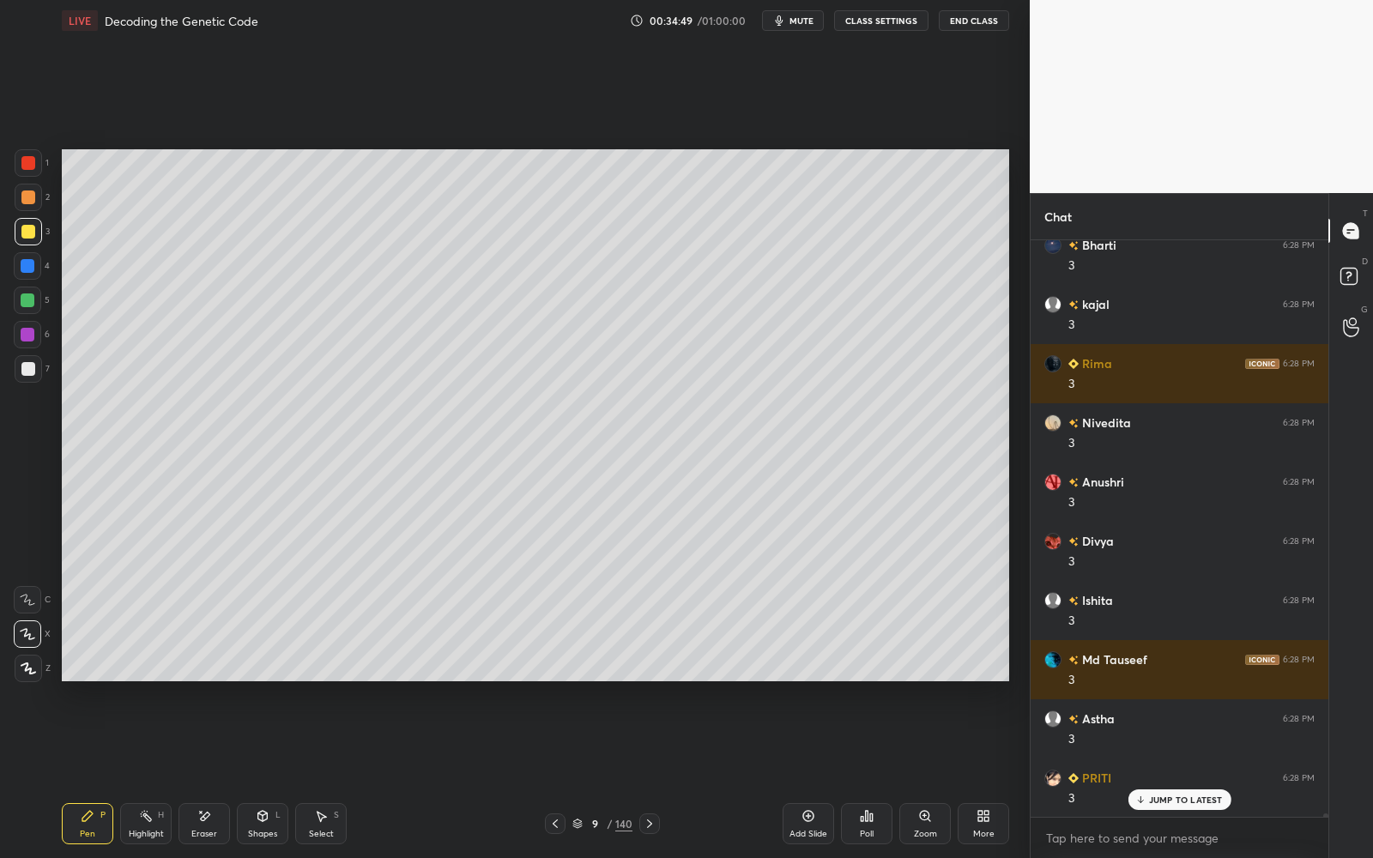
click at [215, 773] on div "Eraser" at bounding box center [203, 823] width 51 height 41
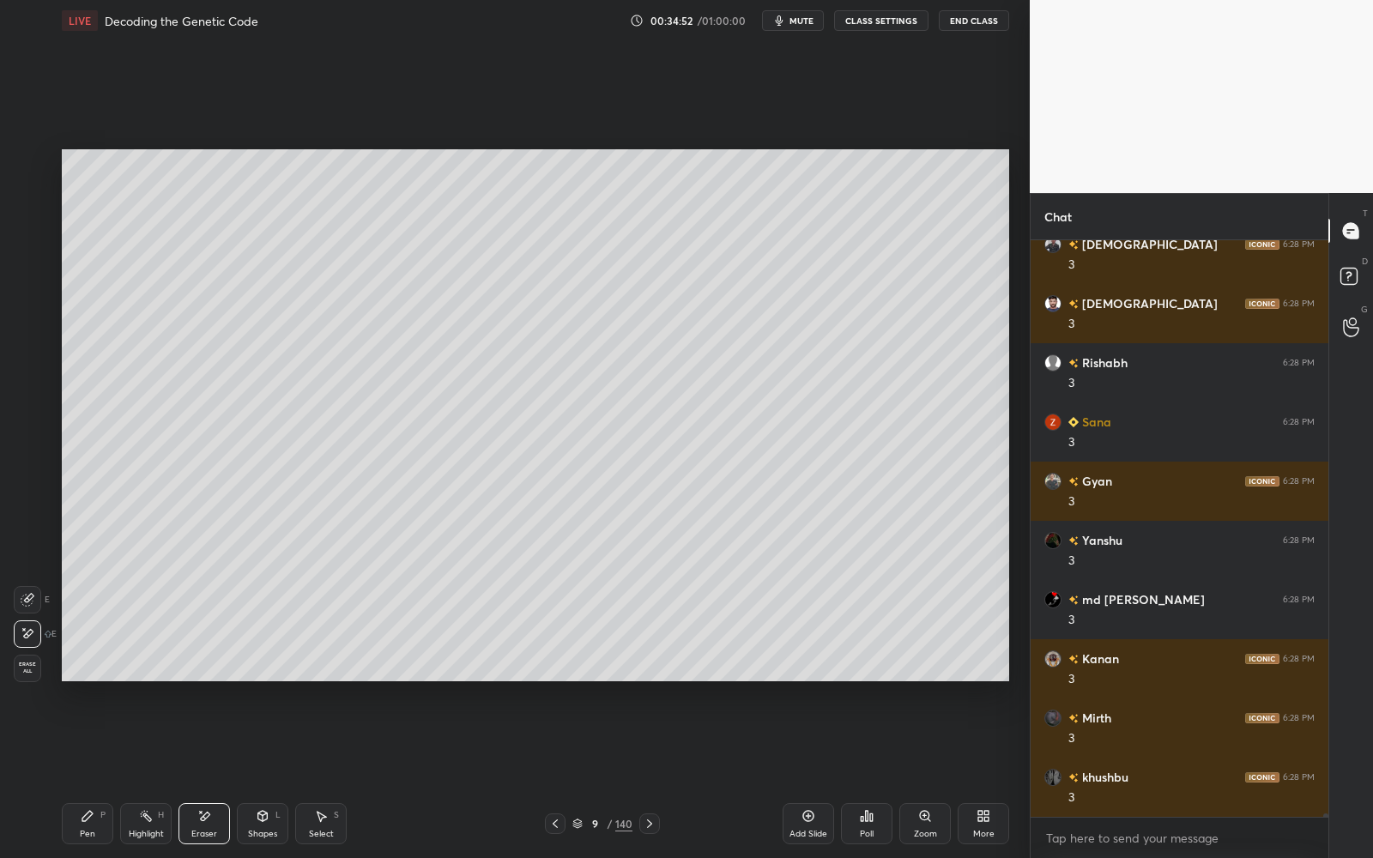
click at [88, 773] on div "Pen" at bounding box center [87, 834] width 15 height 9
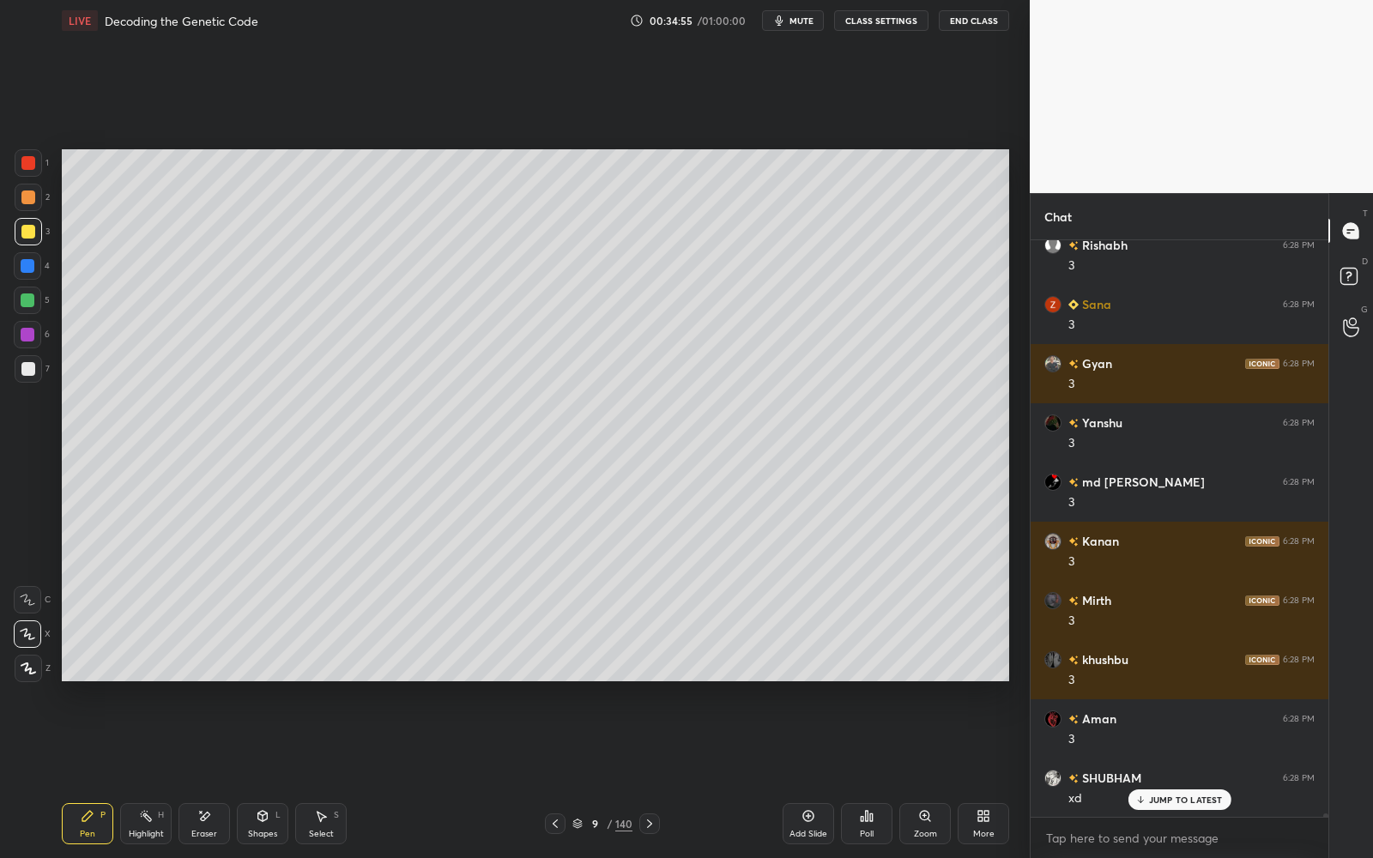
click at [27, 336] on div at bounding box center [28, 335] width 14 height 14
click at [25, 370] on div at bounding box center [28, 369] width 14 height 14
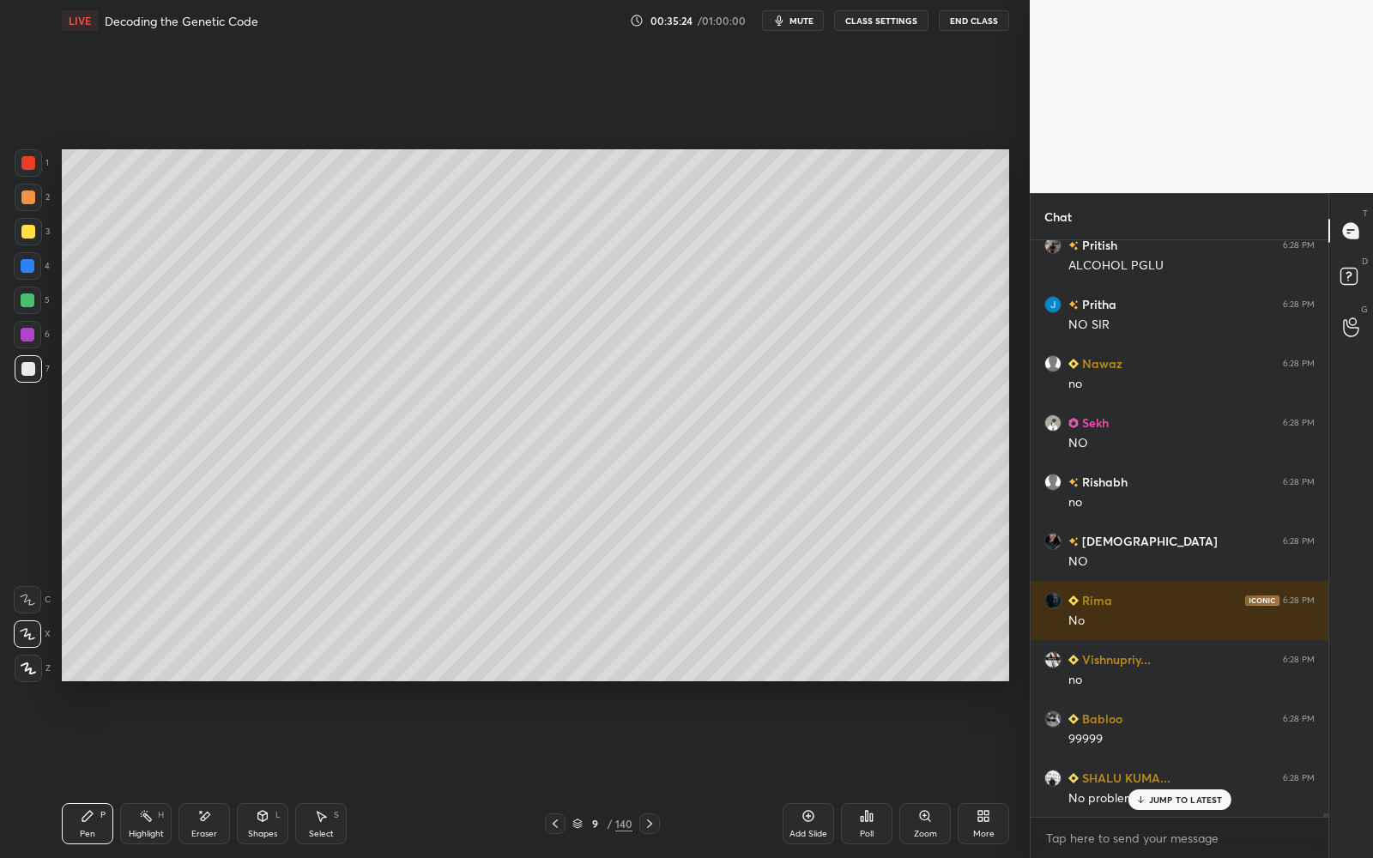
click at [31, 273] on div at bounding box center [27, 265] width 27 height 27
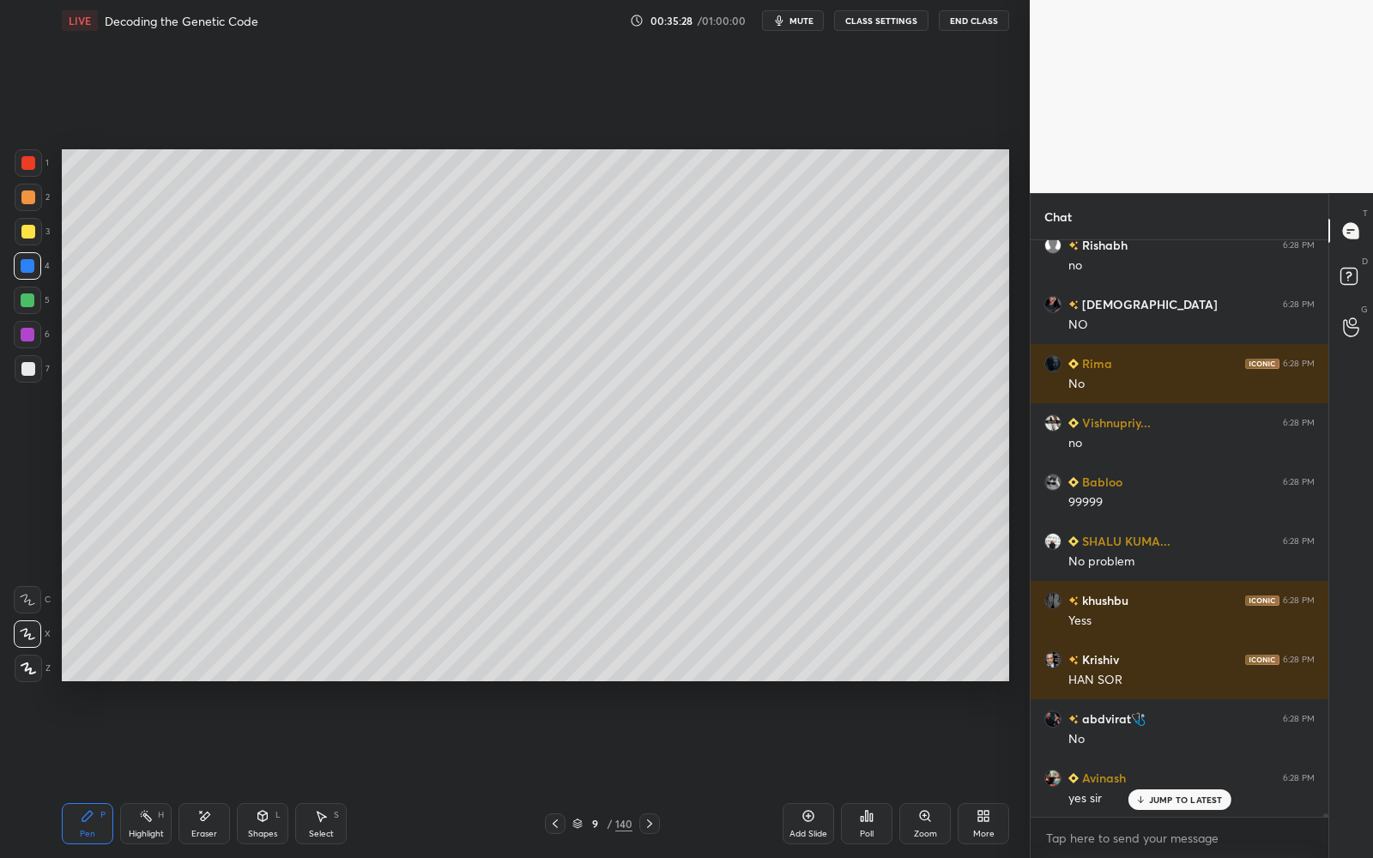
click at [577, 773] on icon at bounding box center [577, 824] width 10 height 10
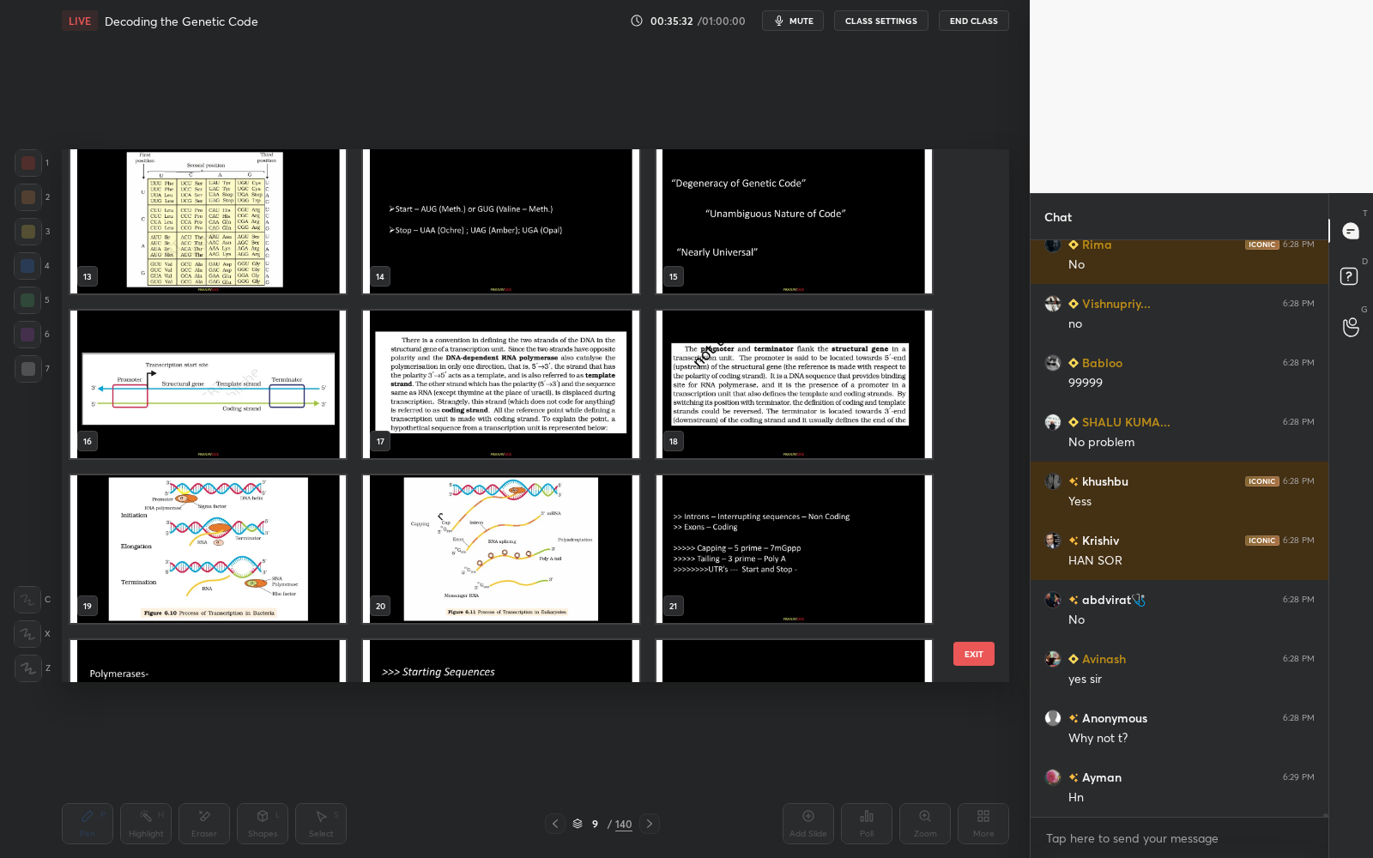
click at [242, 390] on img "grid" at bounding box center [207, 385] width 275 height 148
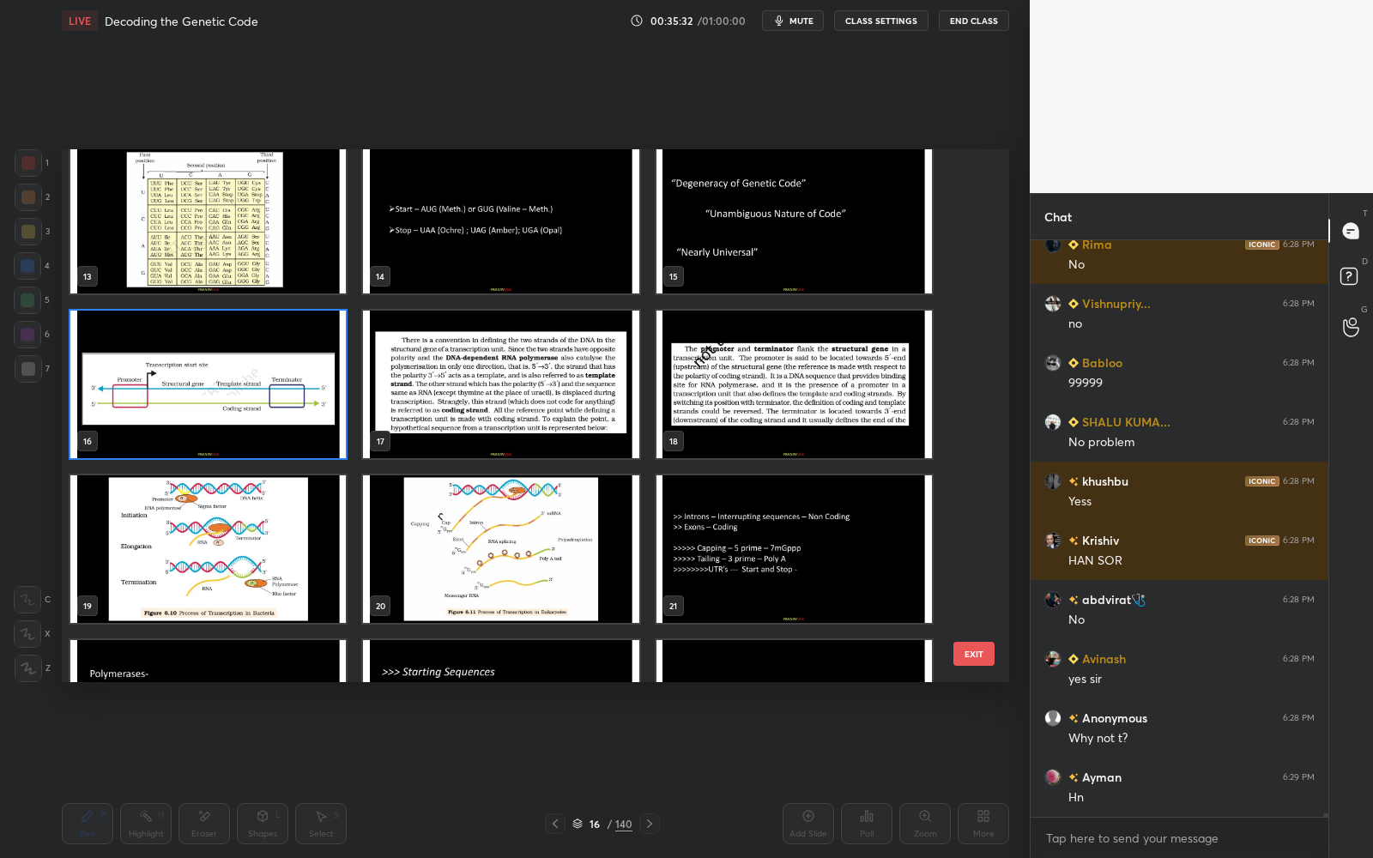
click at [242, 390] on img "grid" at bounding box center [207, 385] width 275 height 148
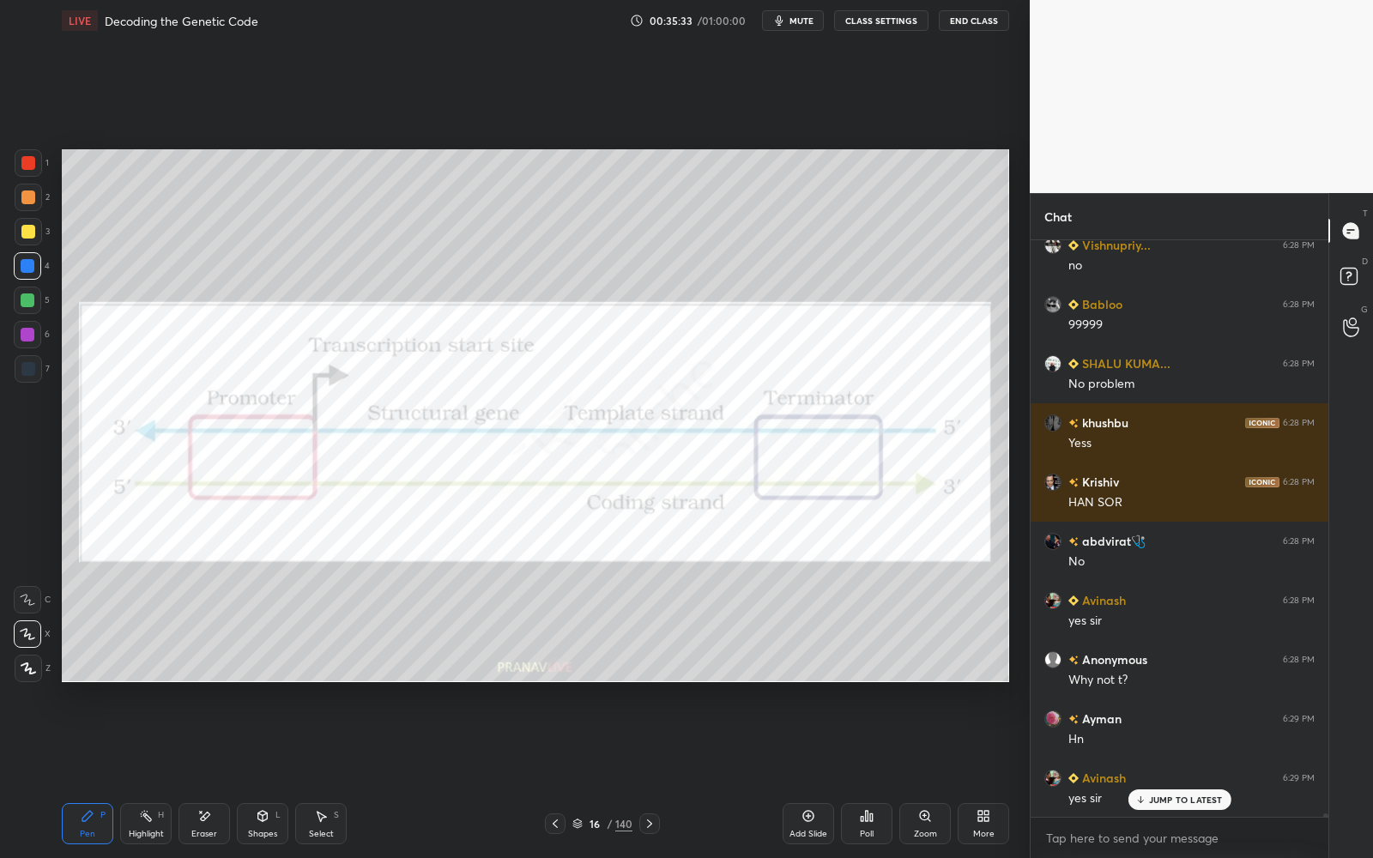
click at [24, 175] on div at bounding box center [28, 162] width 27 height 27
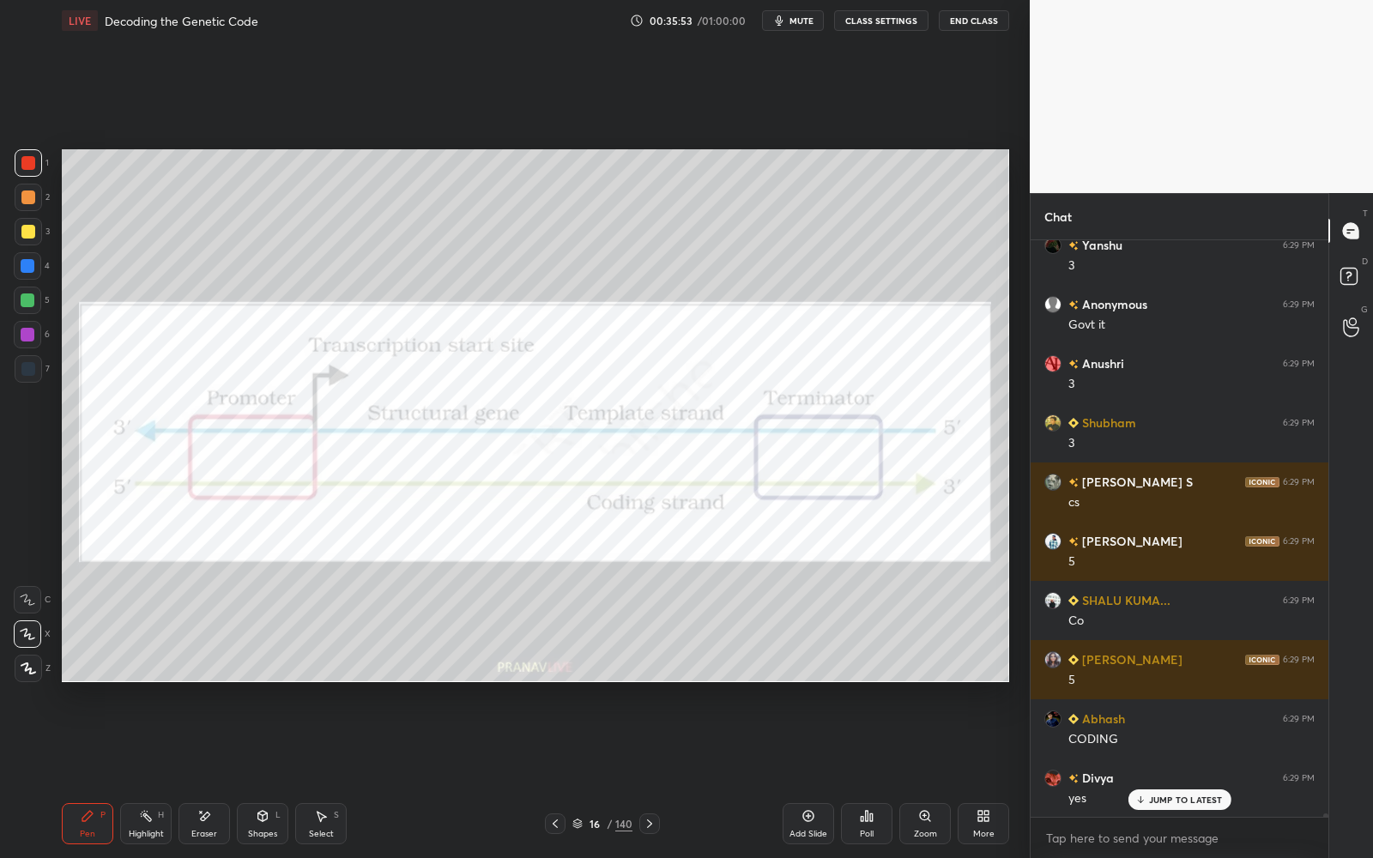
click at [593, 773] on div "16" at bounding box center [594, 824] width 17 height 10
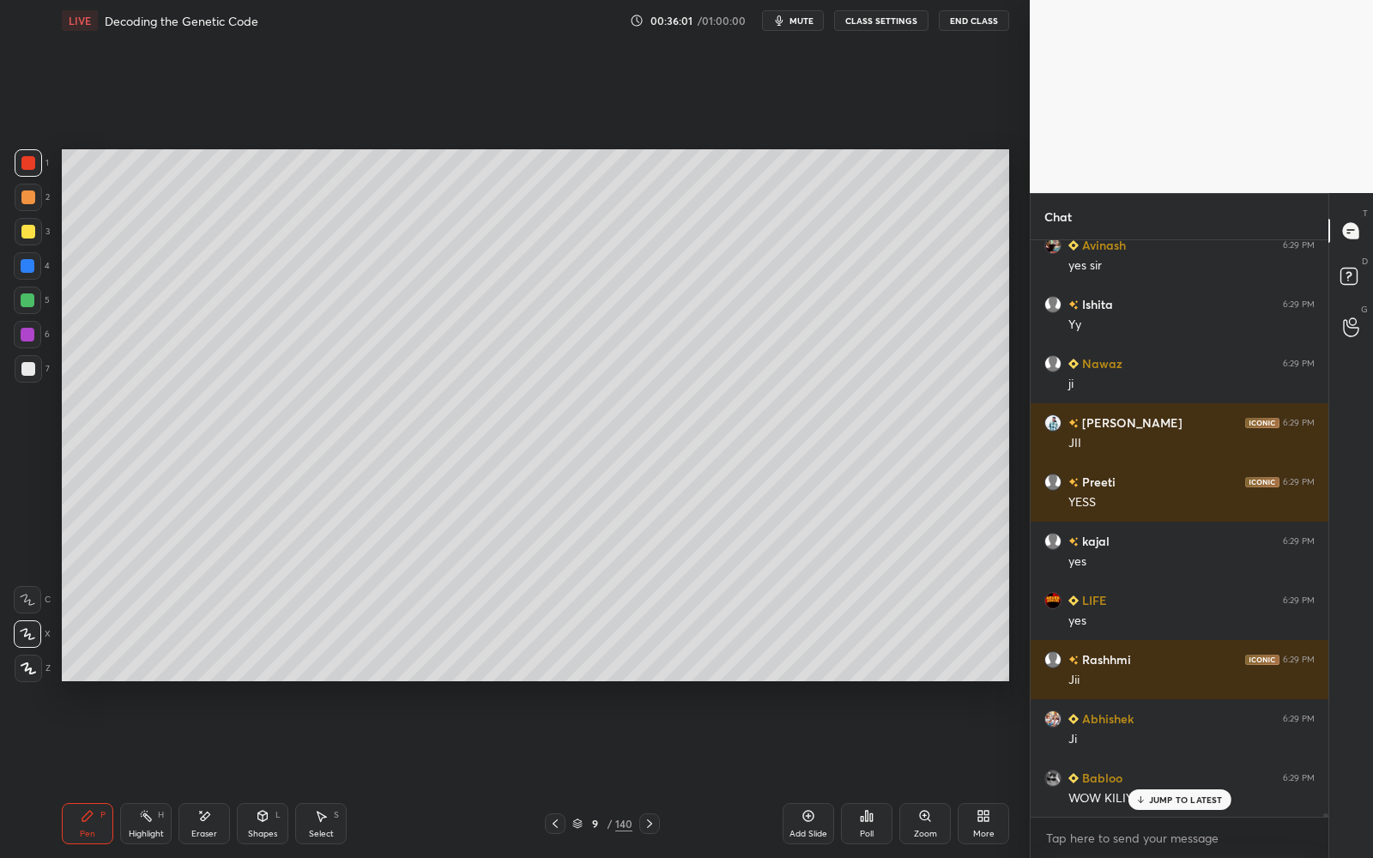
click at [1155, 773] on p "JUMP TO LATEST" at bounding box center [1186, 800] width 74 height 10
click at [34, 302] on div at bounding box center [27, 300] width 27 height 27
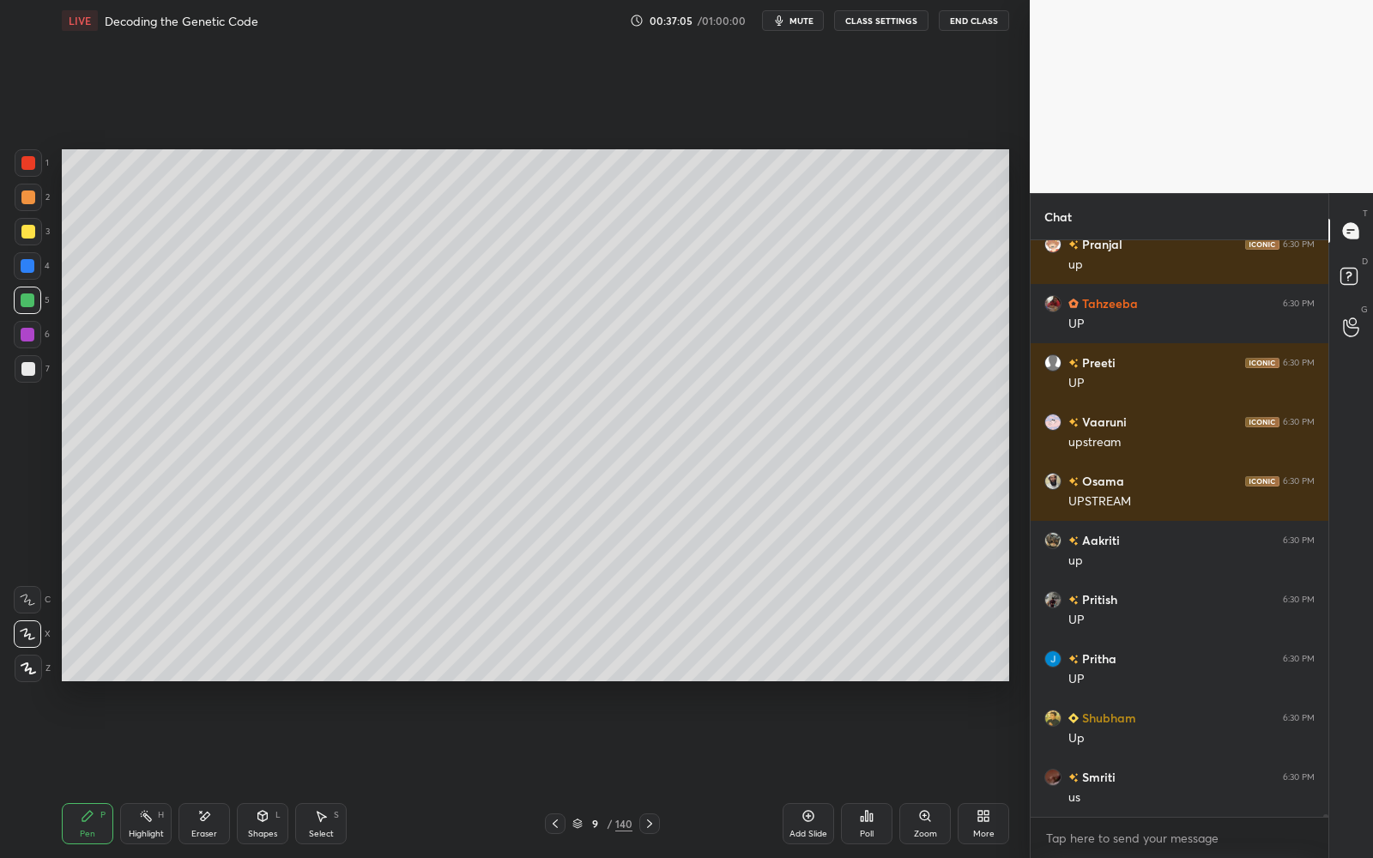
click at [187, 773] on div "Eraser" at bounding box center [203, 823] width 51 height 41
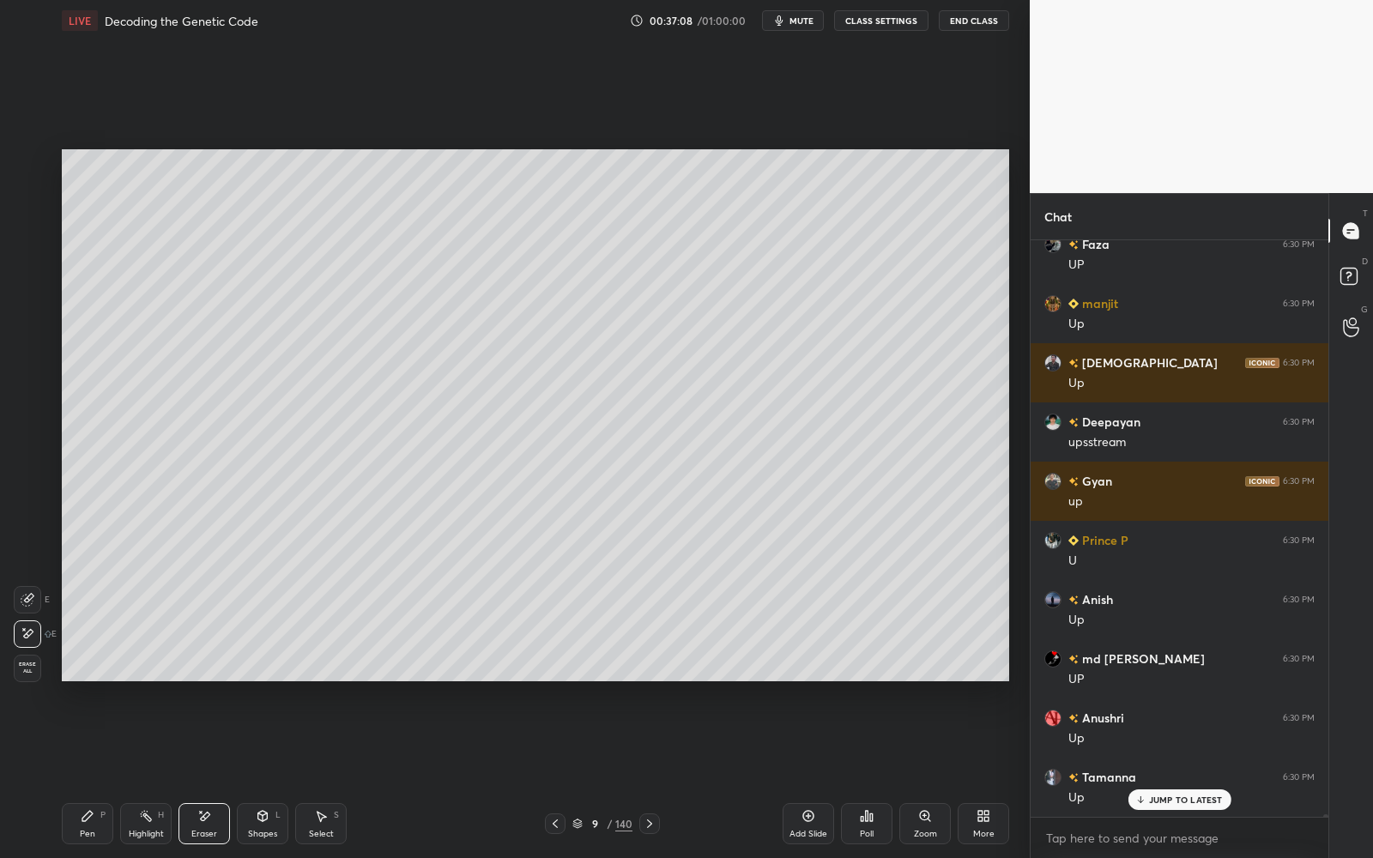
click at [81, 773] on div "Pen" at bounding box center [87, 834] width 15 height 9
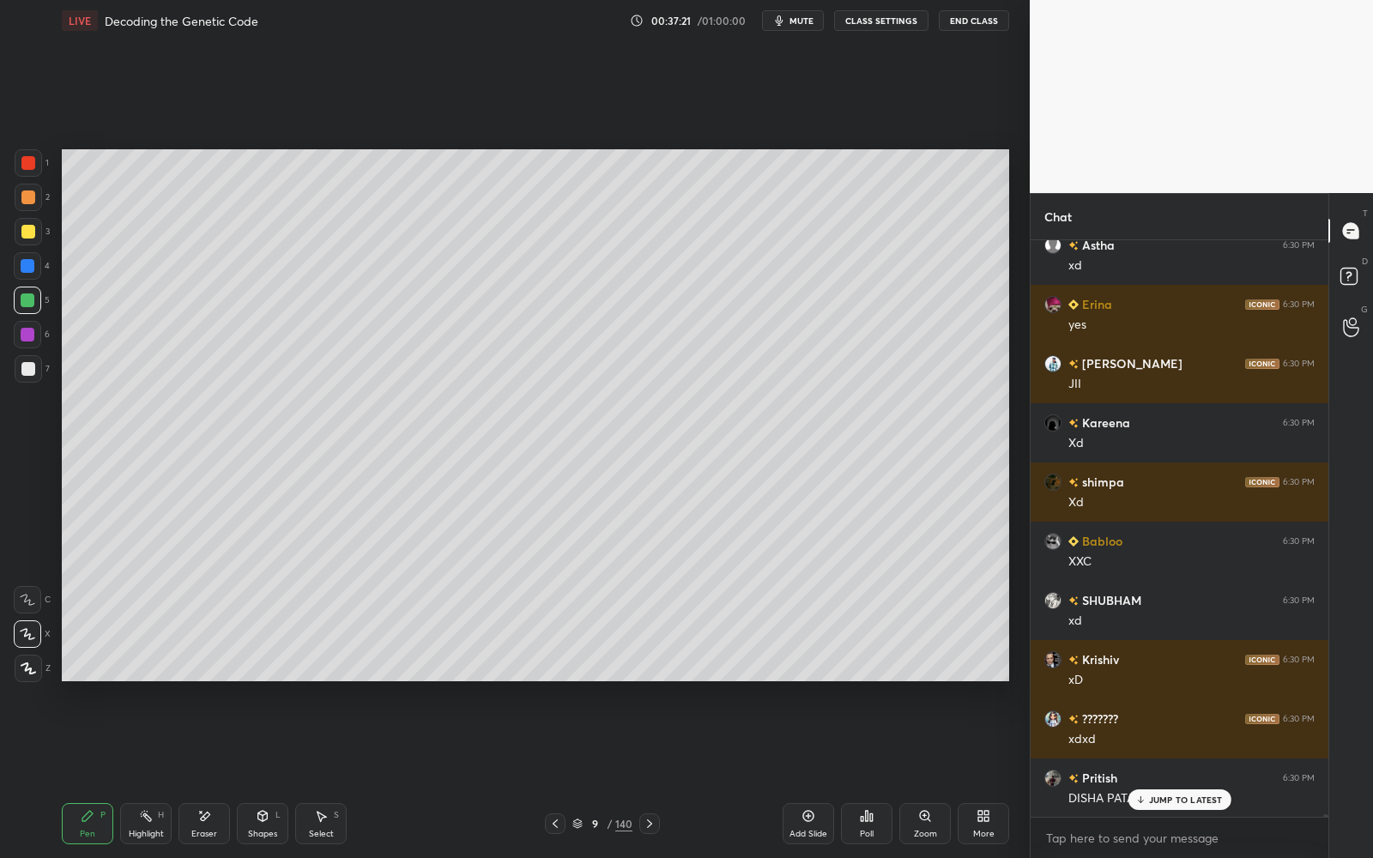
click at [27, 366] on div at bounding box center [28, 369] width 14 height 14
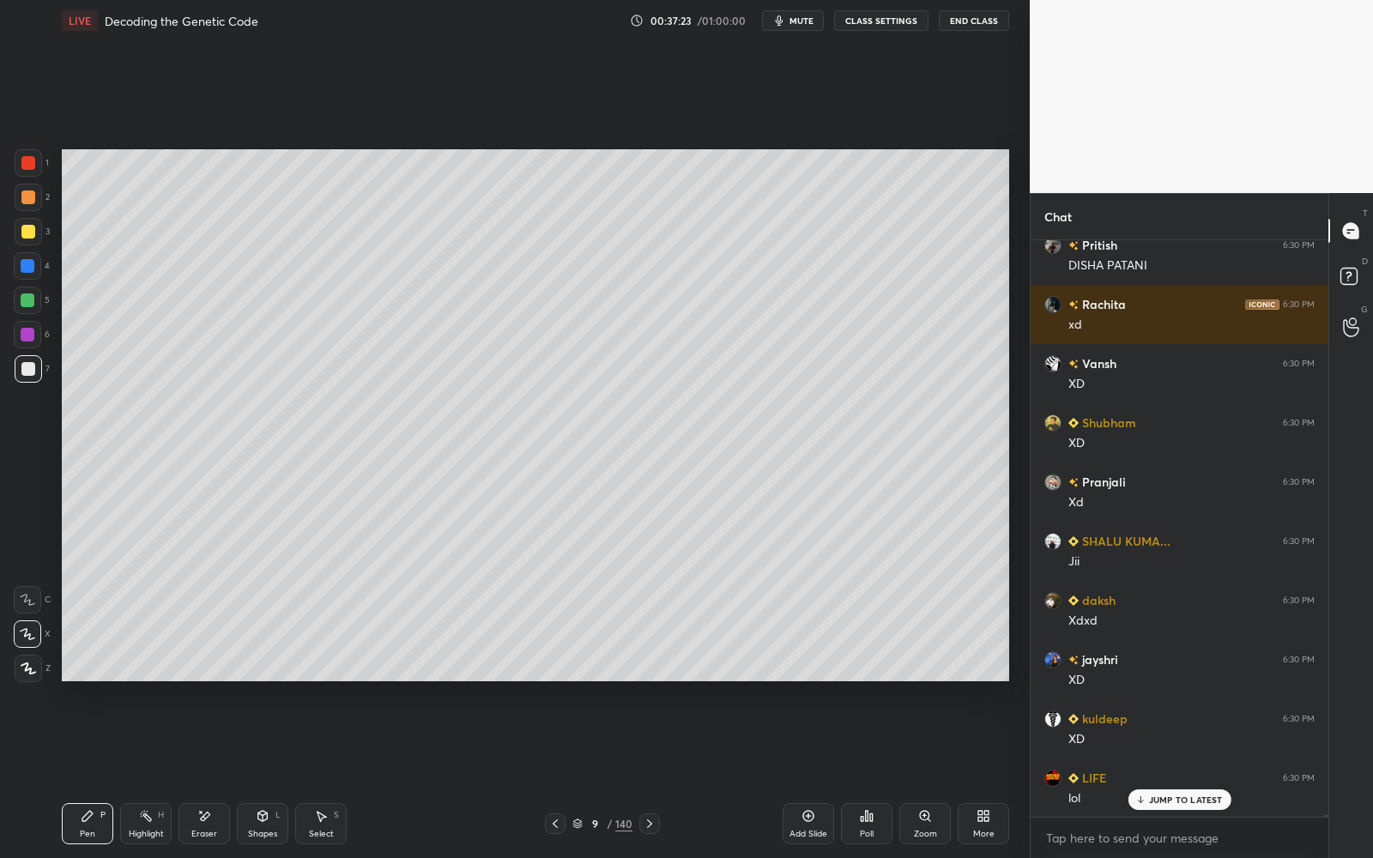
click at [21, 304] on div at bounding box center [28, 300] width 14 height 14
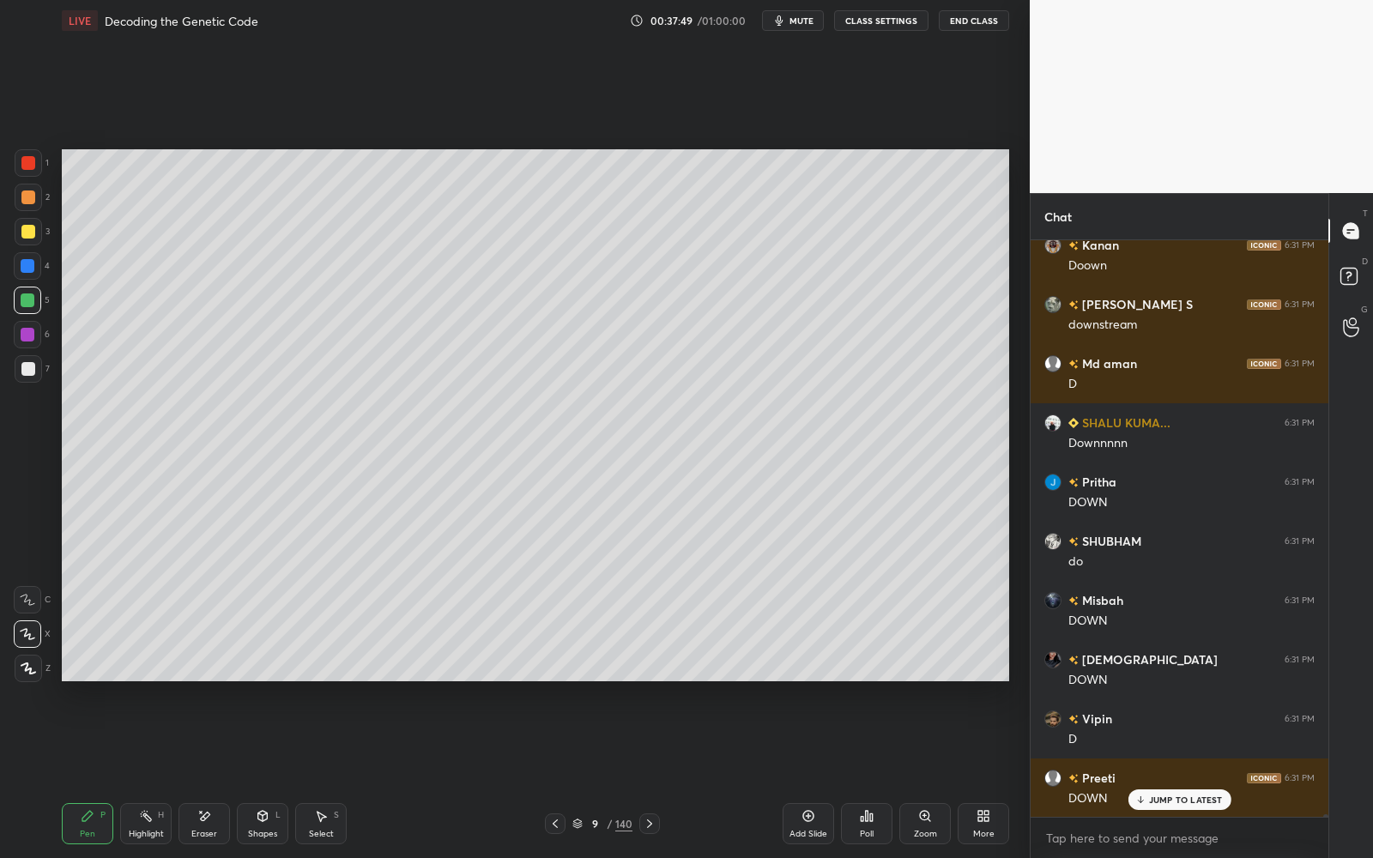
click at [226, 773] on div "Eraser" at bounding box center [203, 823] width 51 height 41
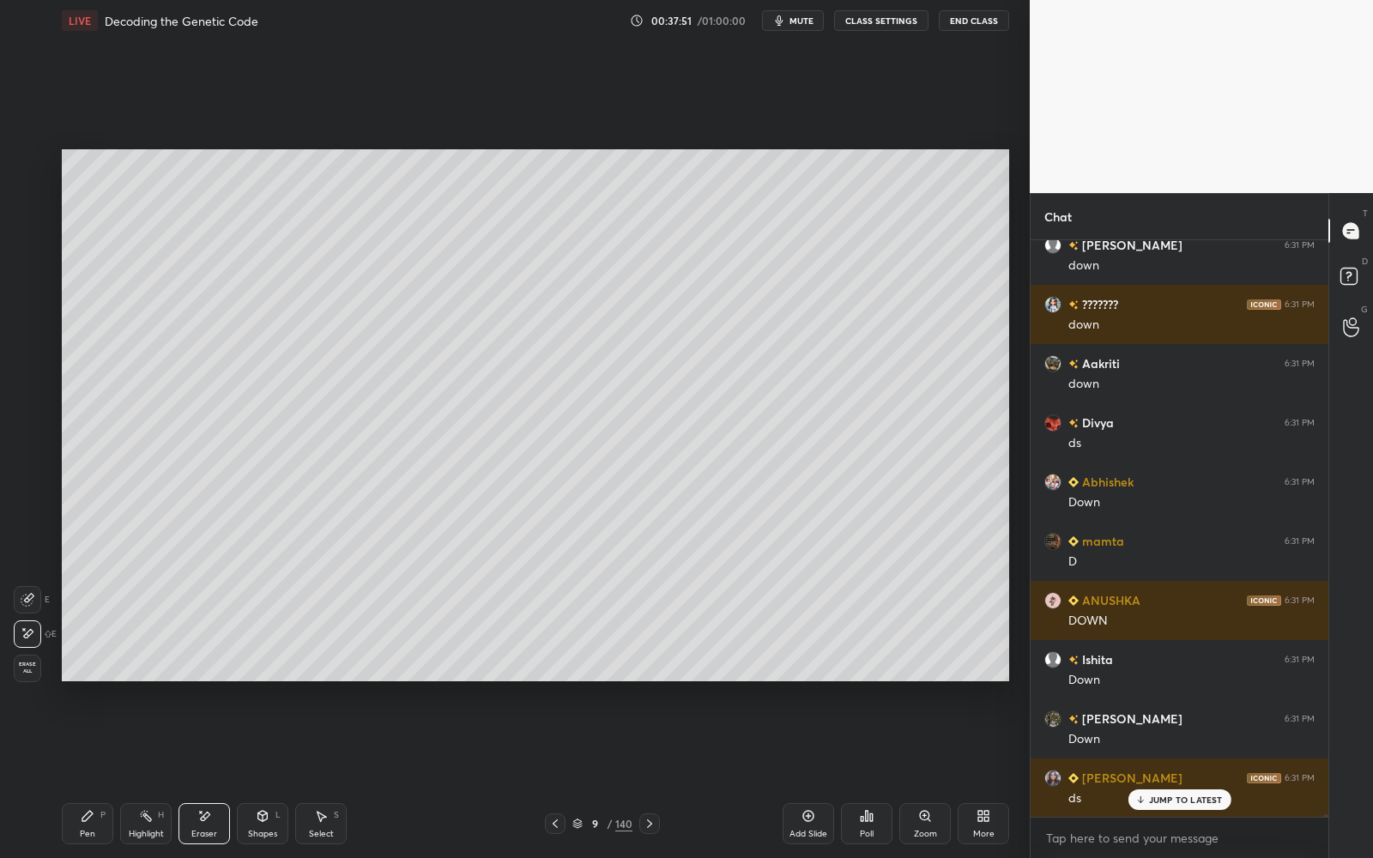
click at [97, 773] on div "Pen P" at bounding box center [87, 823] width 51 height 41
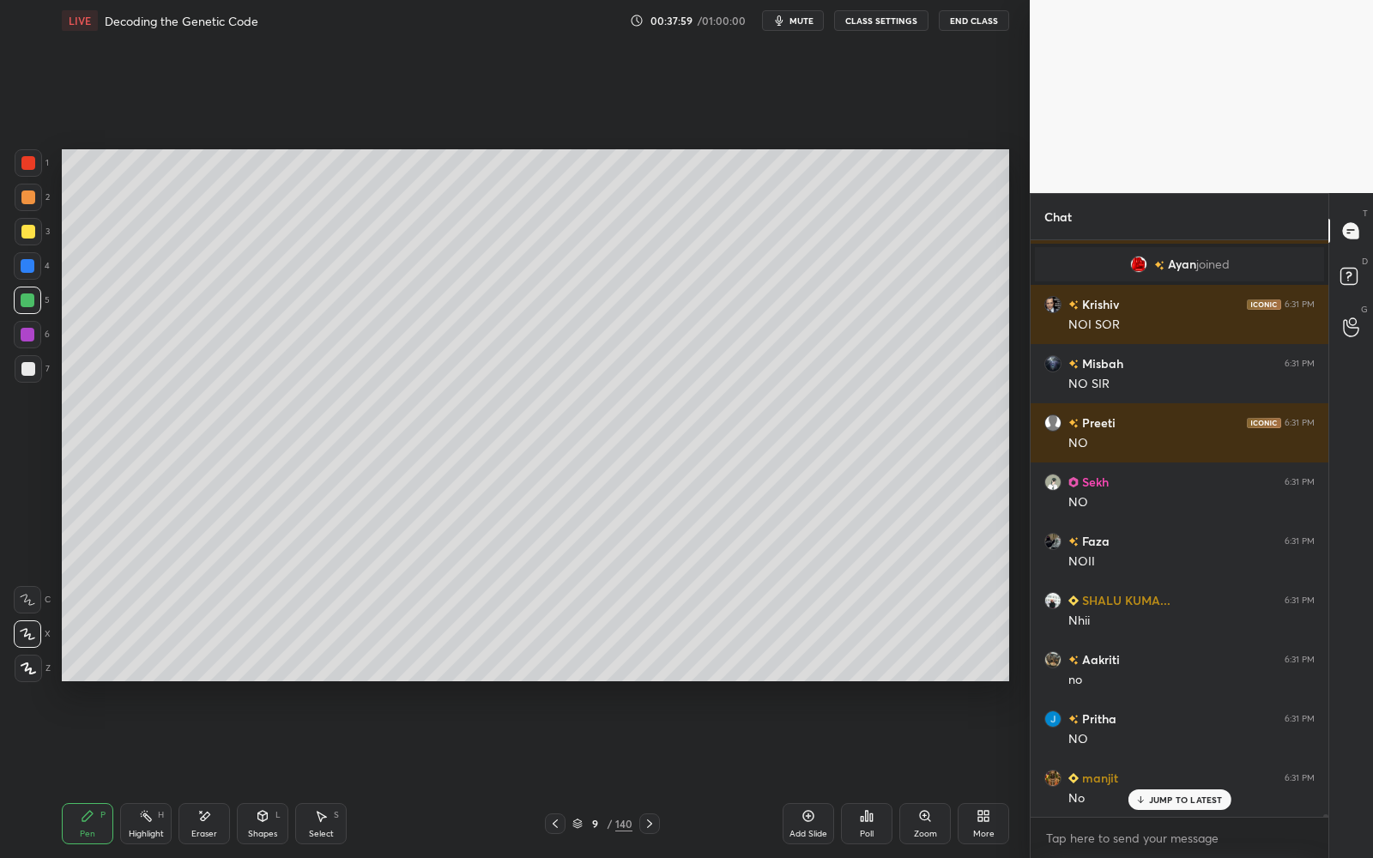
click at [27, 293] on div at bounding box center [28, 300] width 14 height 14
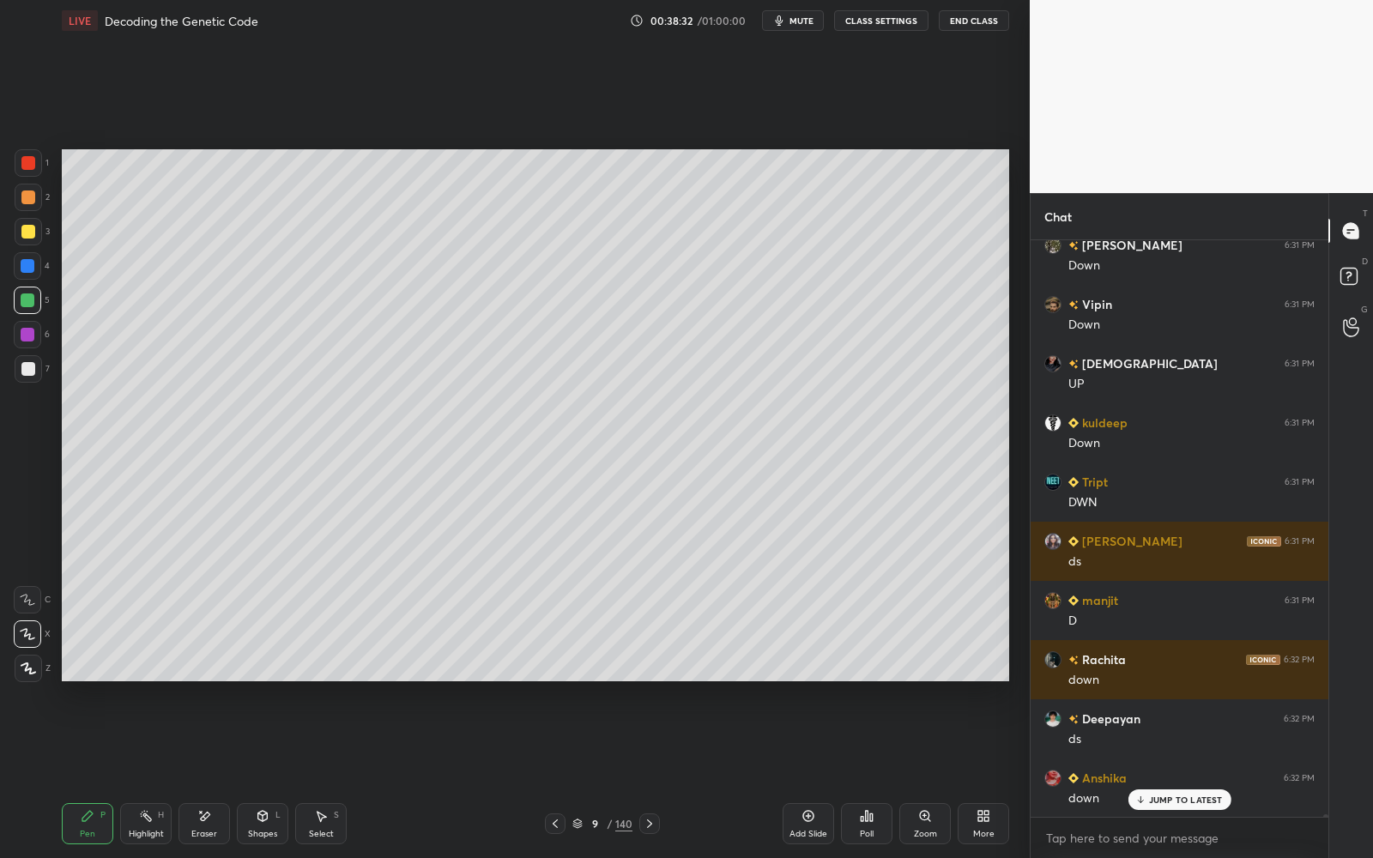
click at [192, 773] on div "Eraser" at bounding box center [204, 834] width 26 height 9
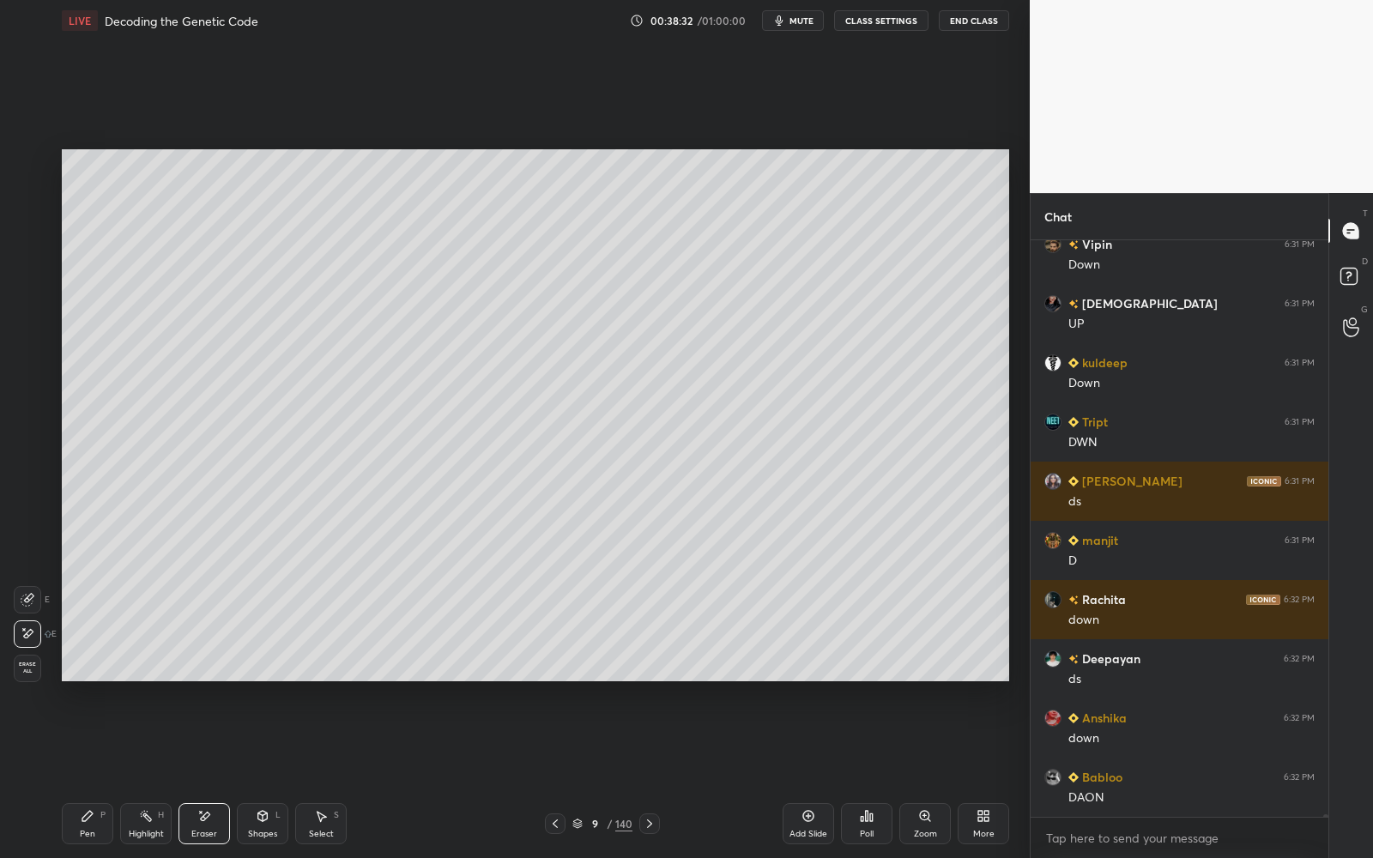
click at [33, 593] on icon at bounding box center [28, 600] width 14 height 14
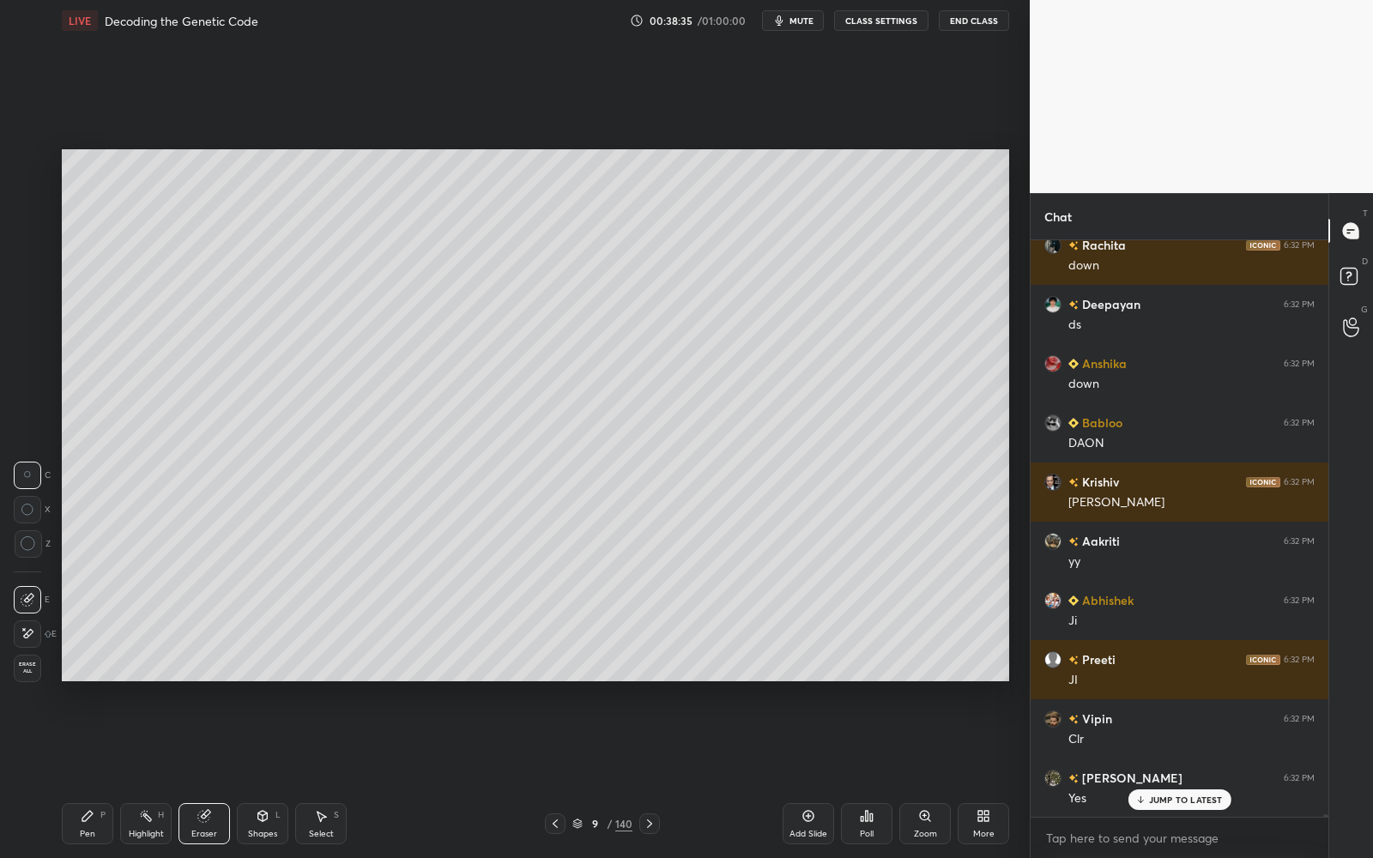
click at [78, 773] on div "Pen P" at bounding box center [87, 823] width 51 height 41
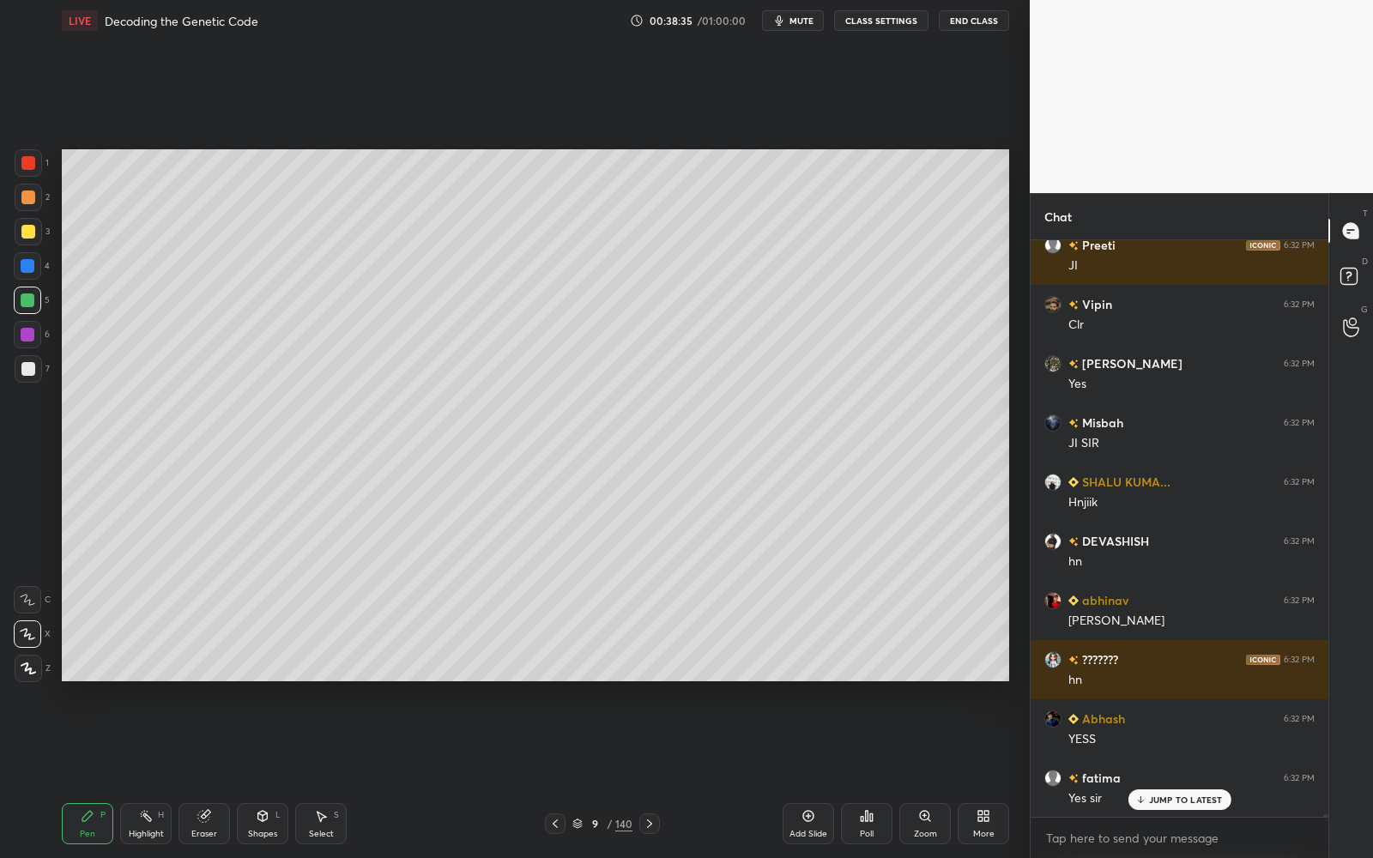
click at [31, 379] on div at bounding box center [28, 368] width 27 height 27
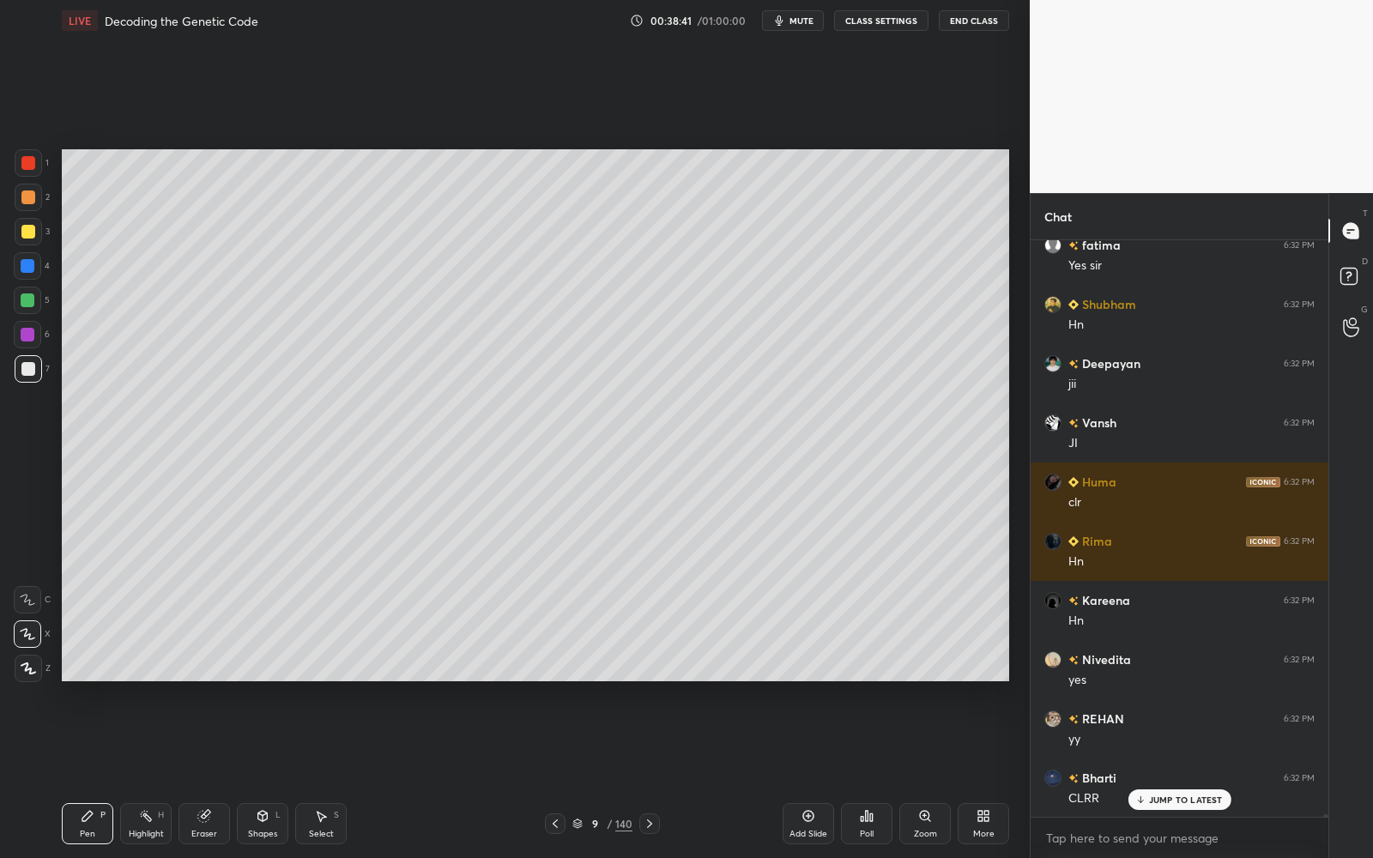
click at [24, 263] on div at bounding box center [28, 266] width 14 height 14
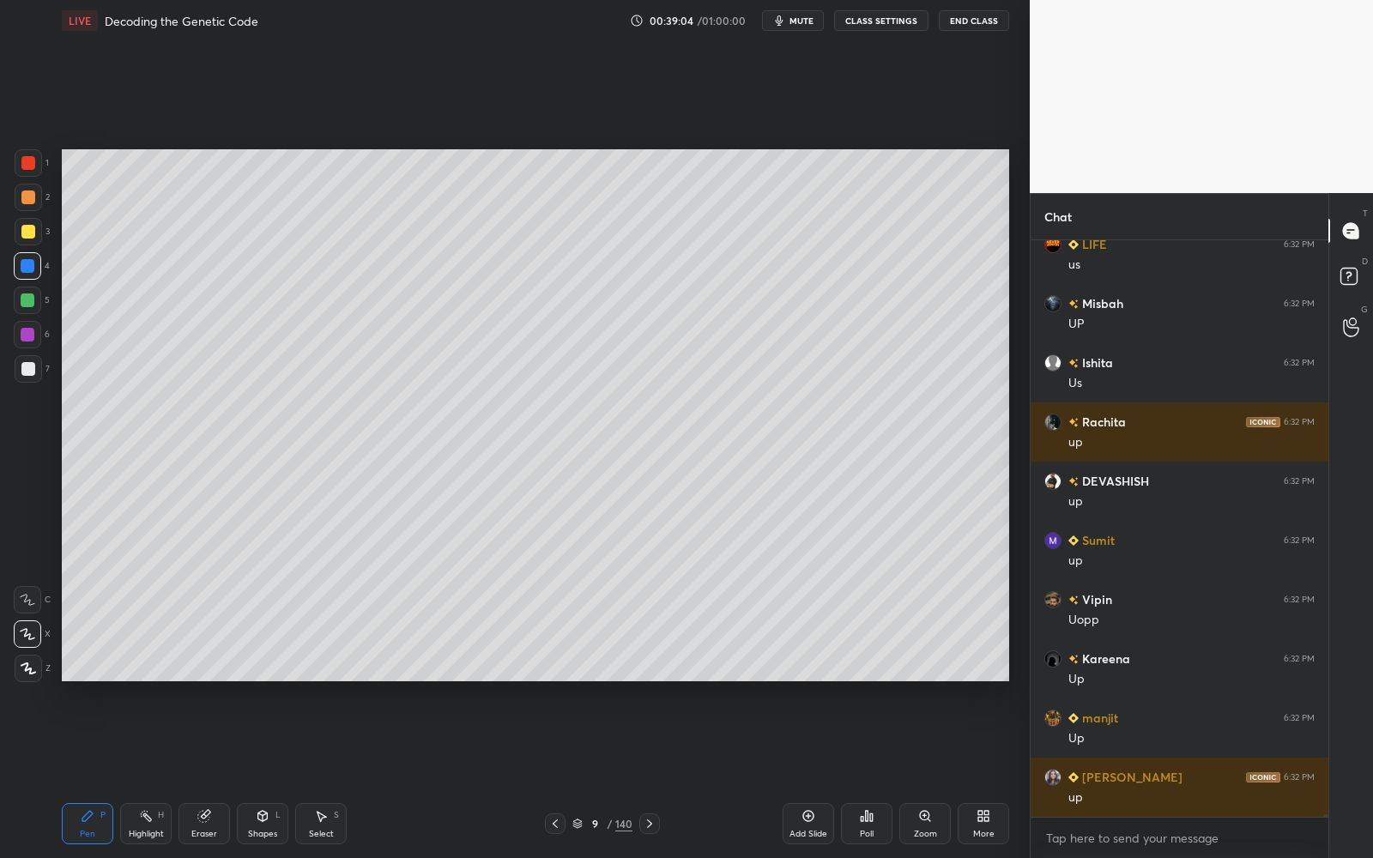
click at [203, 773] on icon at bounding box center [203, 816] width 11 height 11
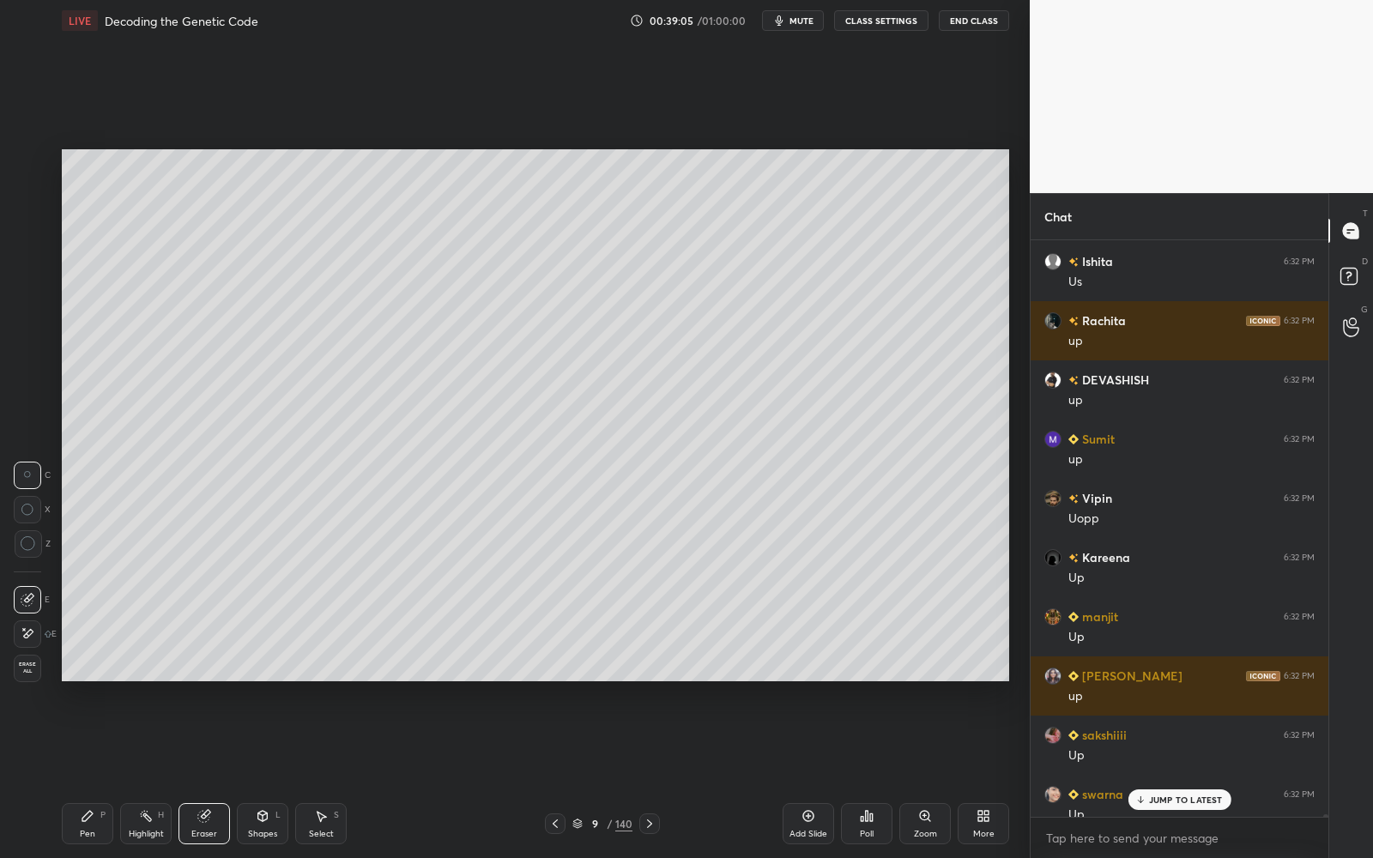
click at [41, 638] on div "E" at bounding box center [35, 633] width 43 height 27
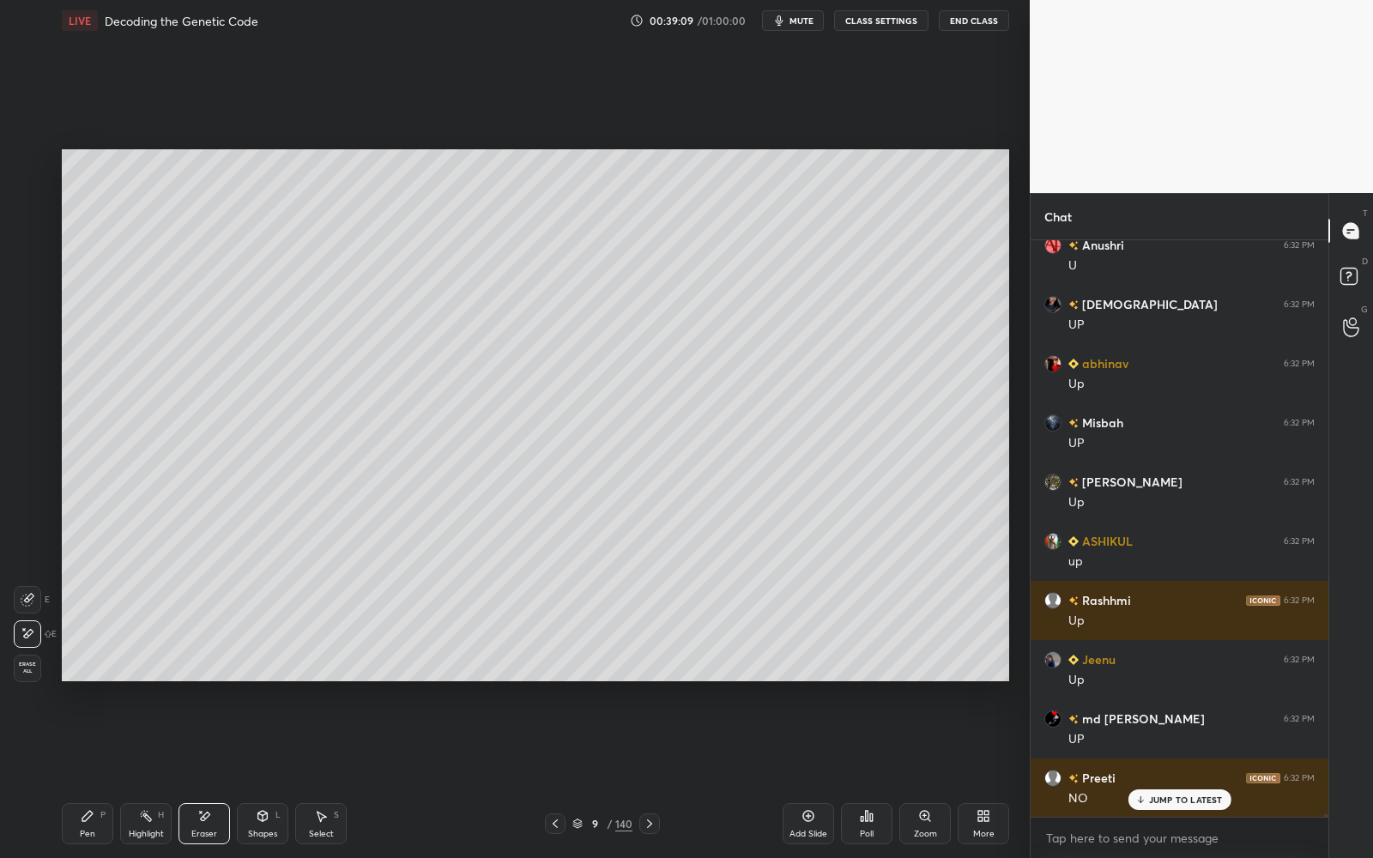
click at [83, 773] on icon at bounding box center [87, 816] width 10 height 10
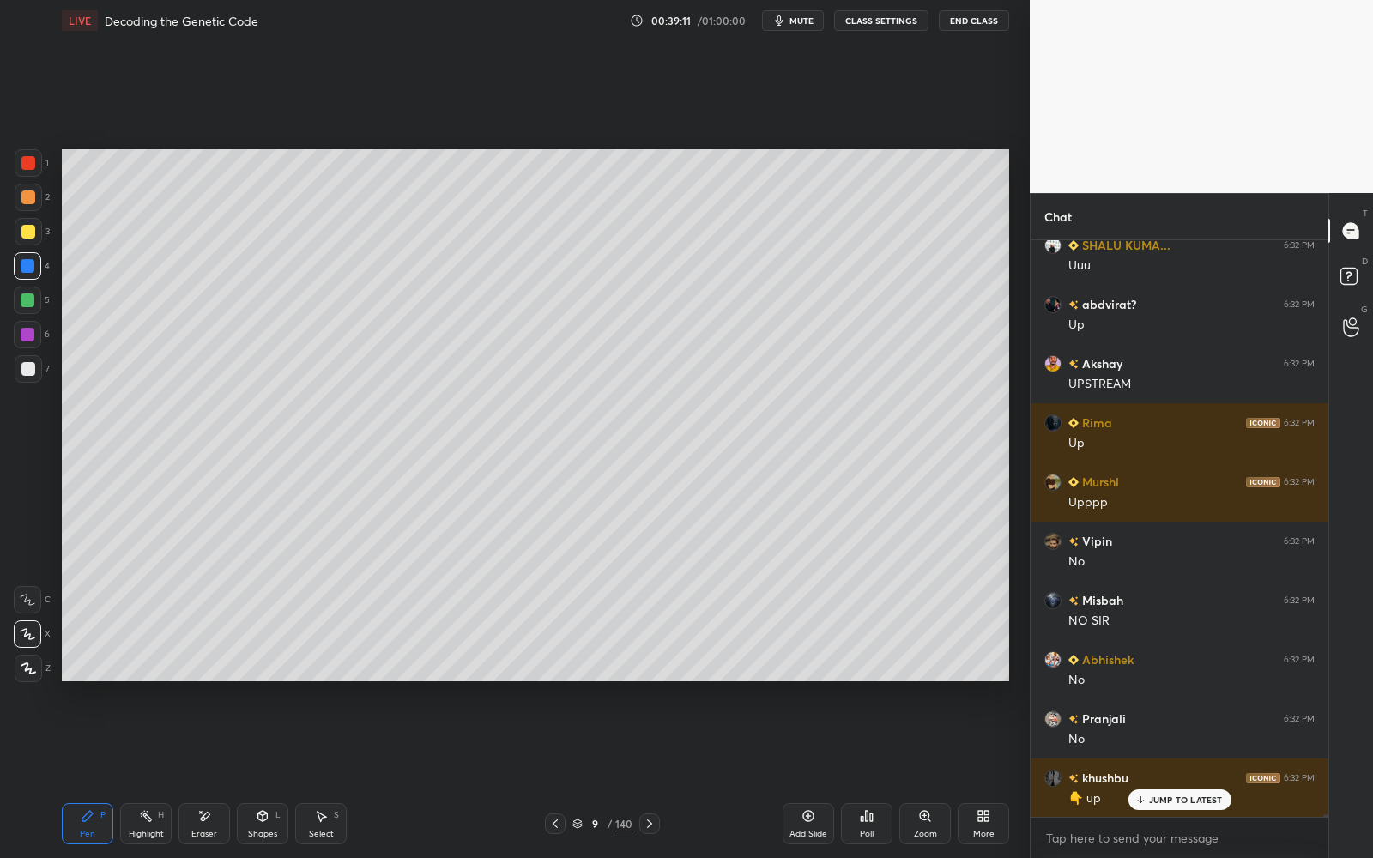
click at [25, 366] on div at bounding box center [28, 369] width 14 height 14
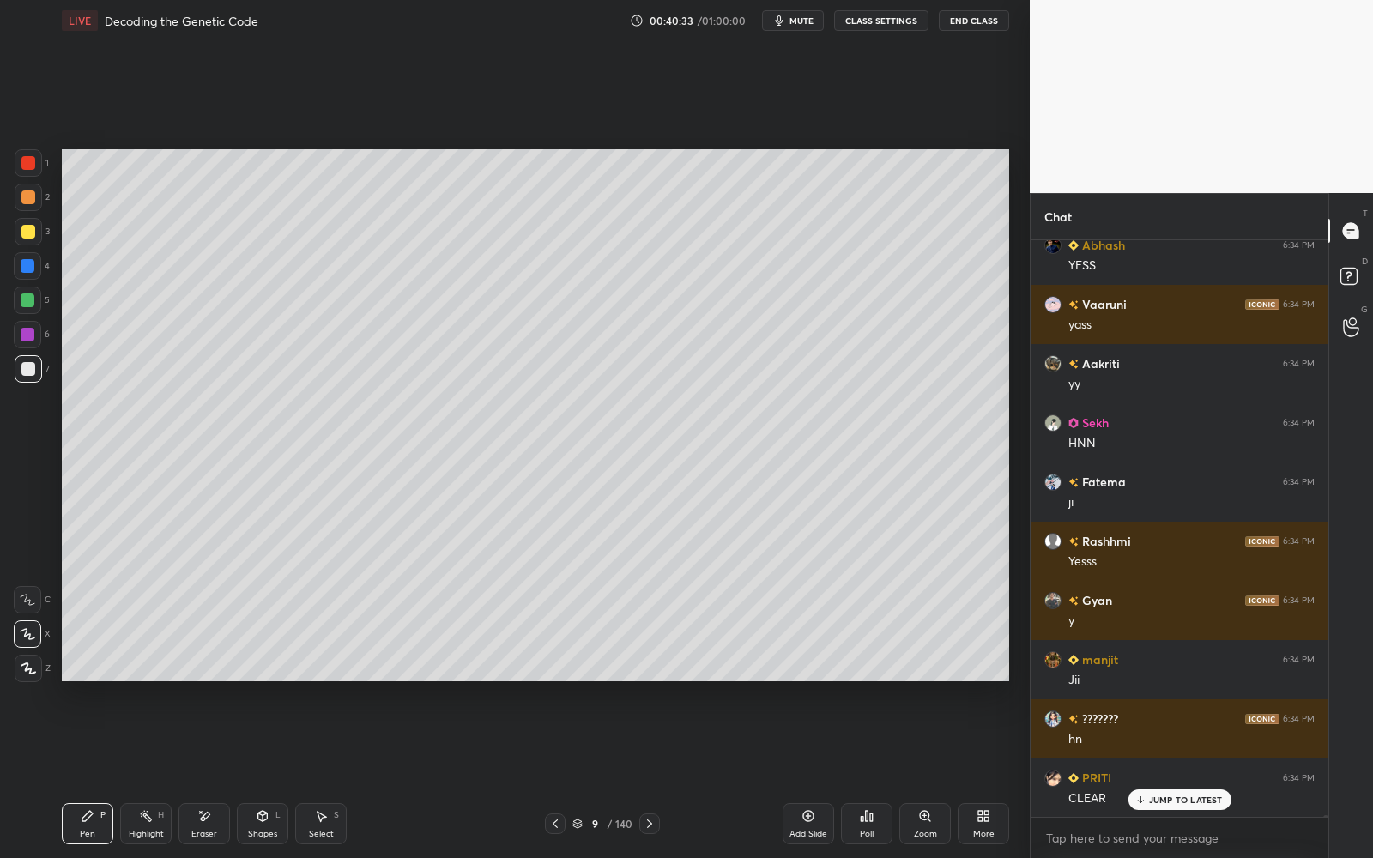
click at [801, 773] on div "Add Slide" at bounding box center [808, 834] width 38 height 9
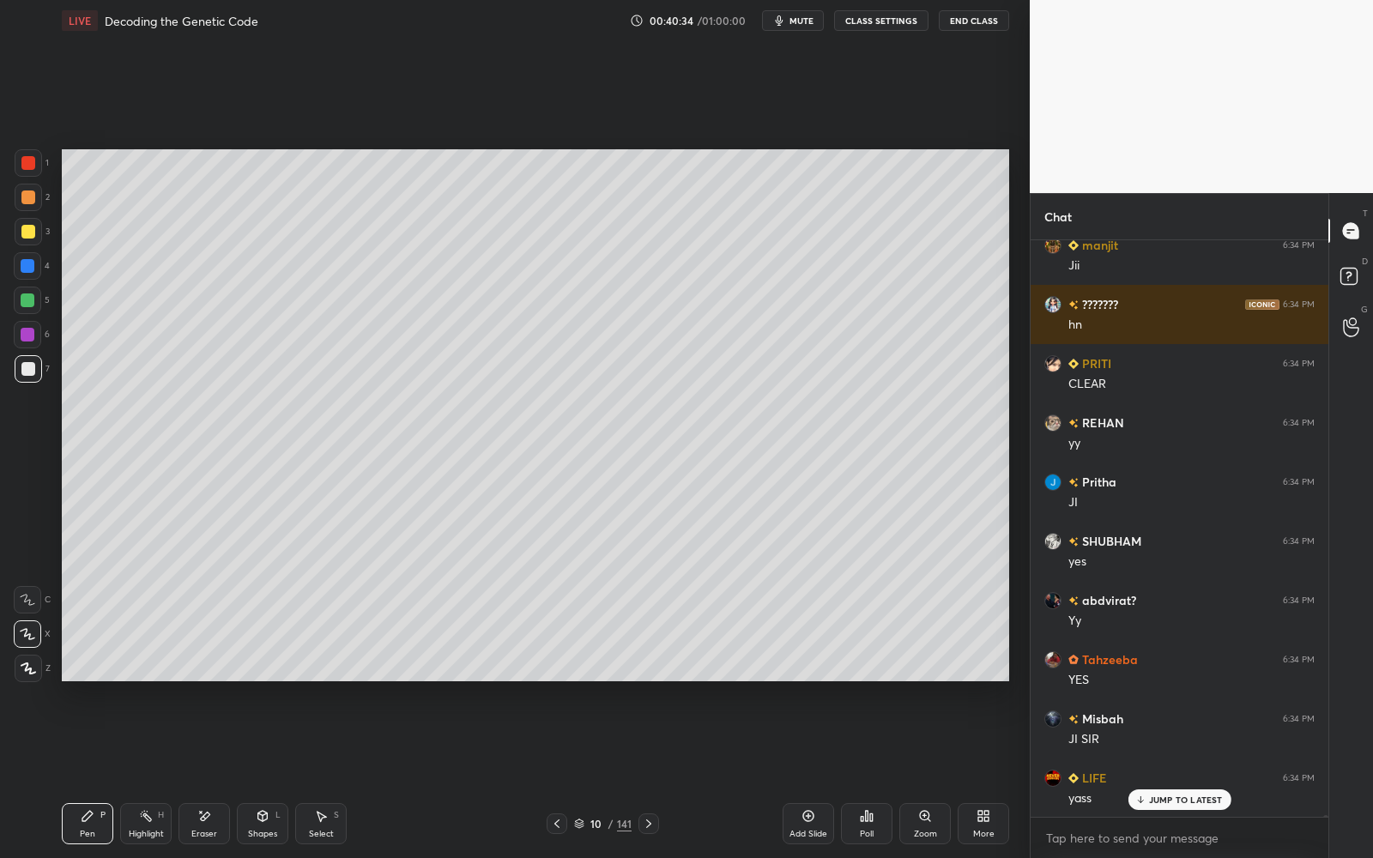
click at [27, 230] on div at bounding box center [28, 232] width 14 height 14
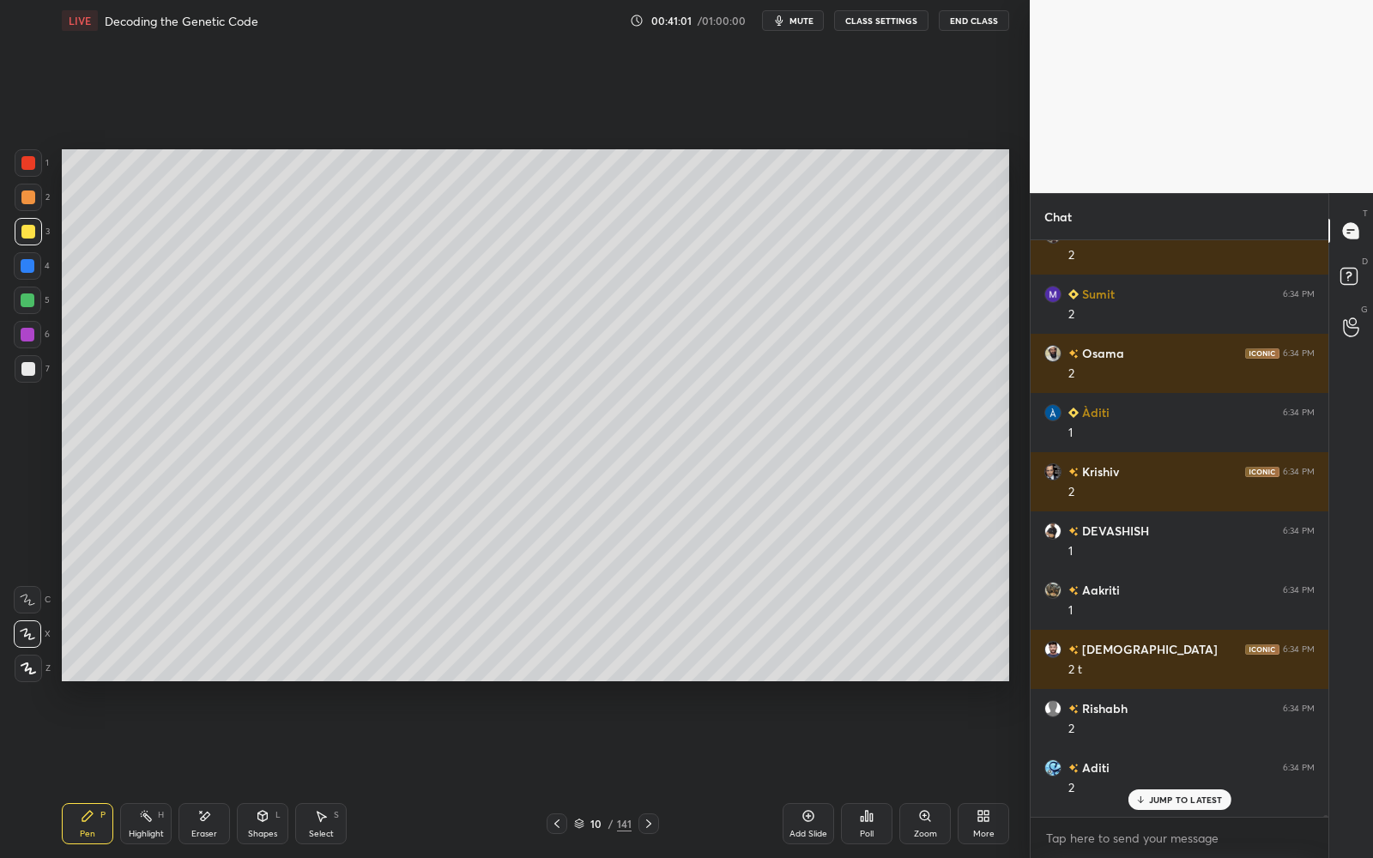
click at [18, 161] on div at bounding box center [28, 162] width 27 height 27
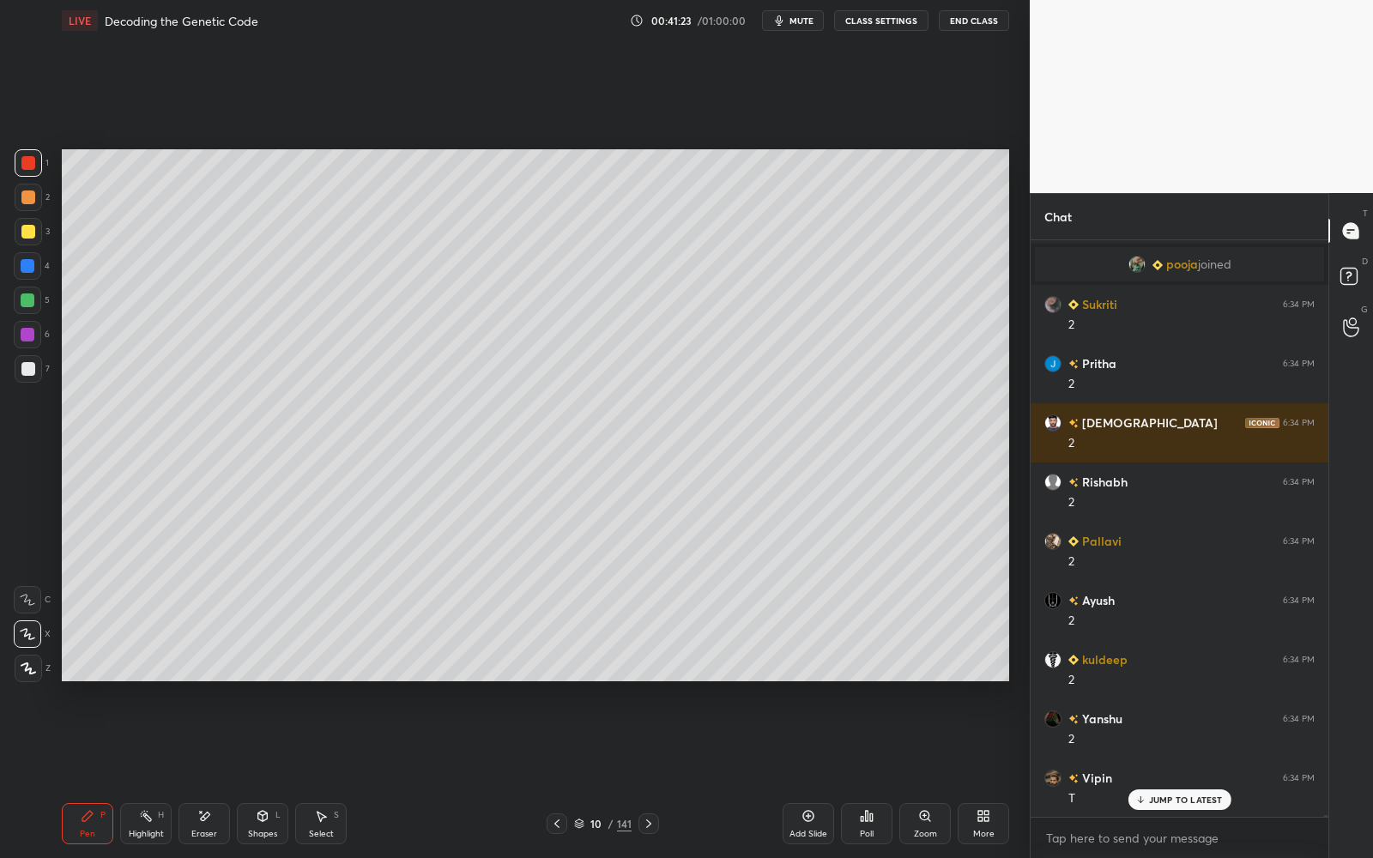
click at [209, 773] on icon at bounding box center [204, 816] width 14 height 15
click at [29, 673] on span "Erase all" at bounding box center [28, 668] width 26 height 12
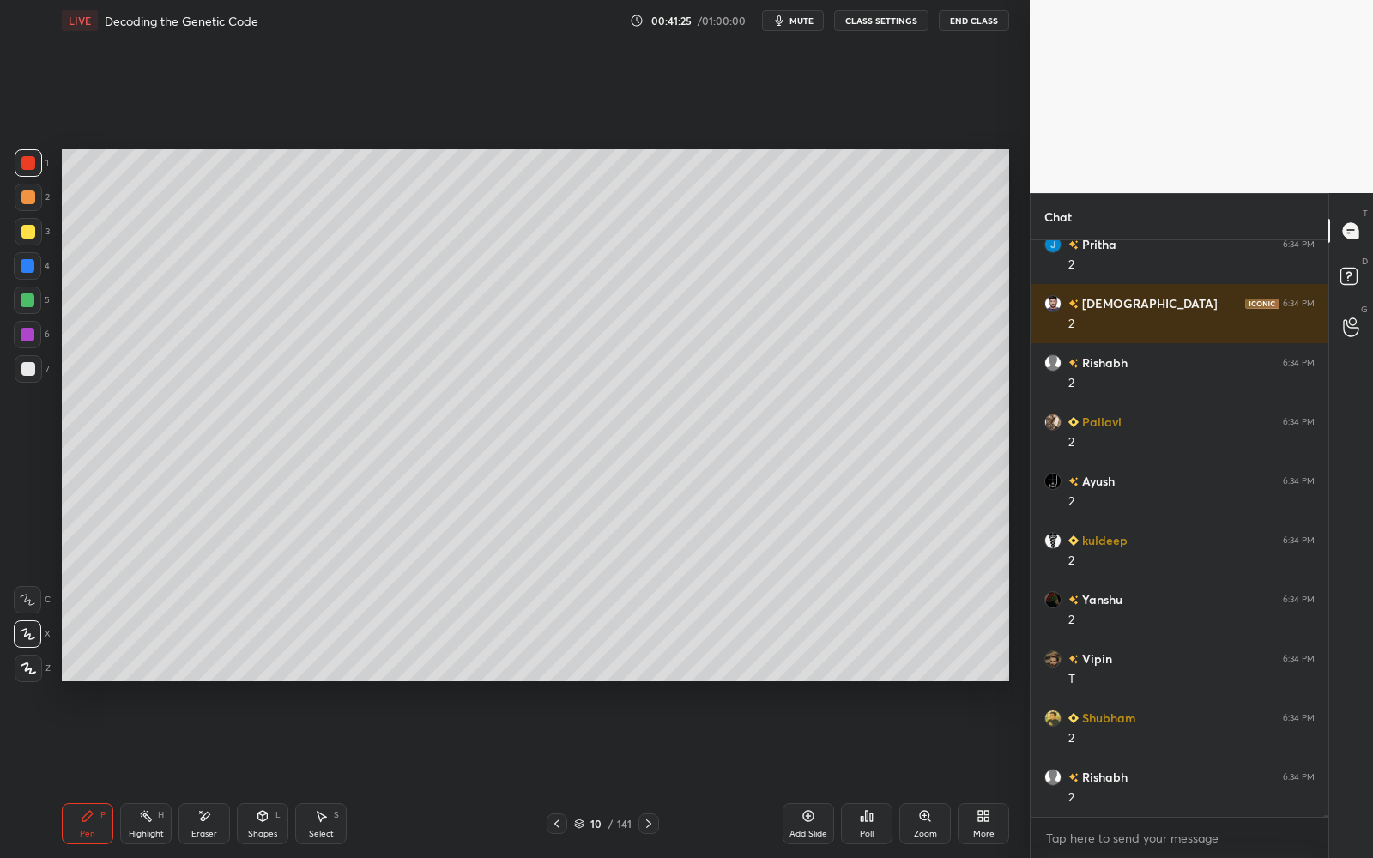
click at [29, 232] on div at bounding box center [28, 232] width 14 height 14
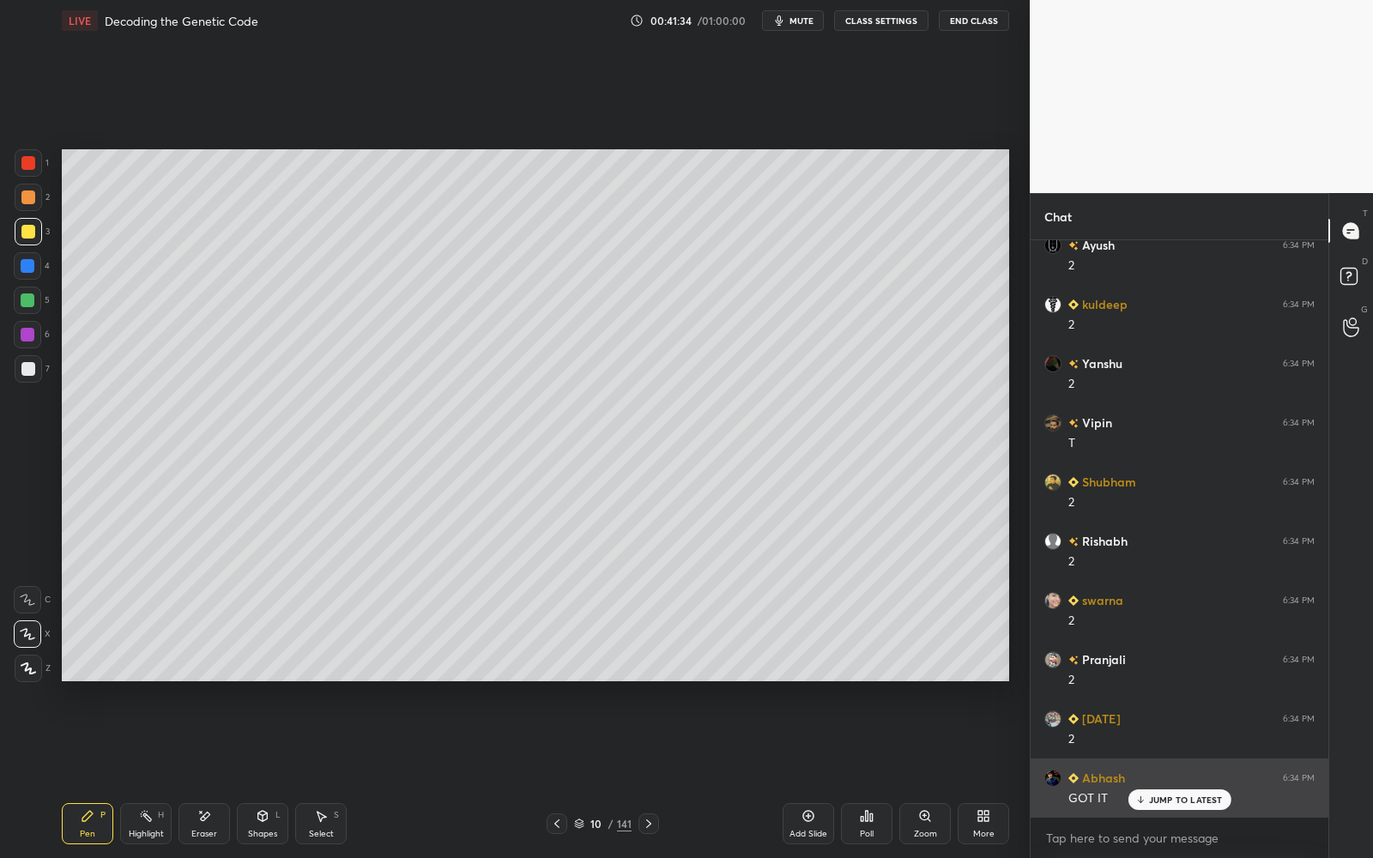
click at [1206, 773] on p "JUMP TO LATEST" at bounding box center [1186, 800] width 74 height 10
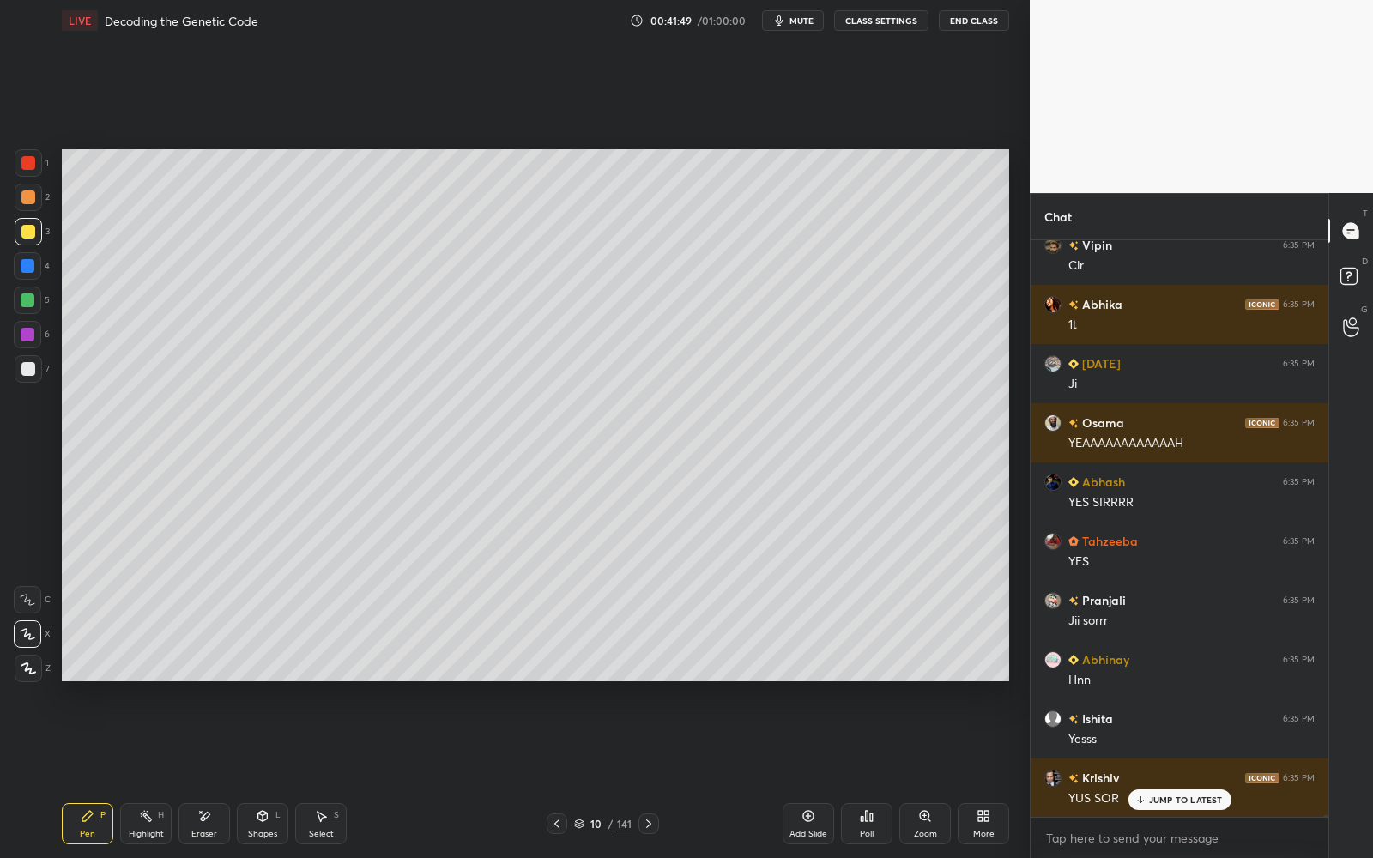
click at [559, 773] on icon at bounding box center [557, 824] width 14 height 14
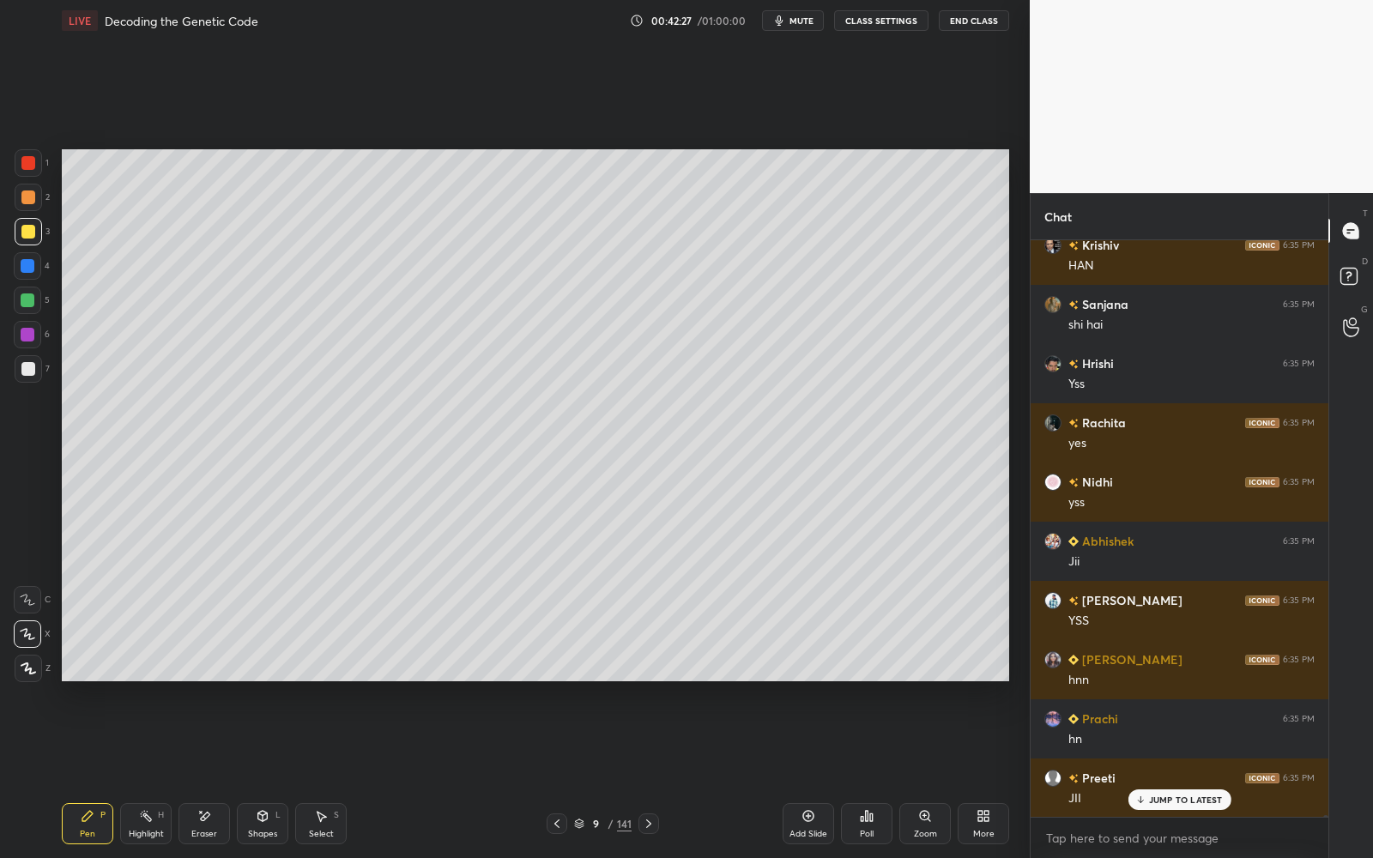
scroll to position [191101, 0]
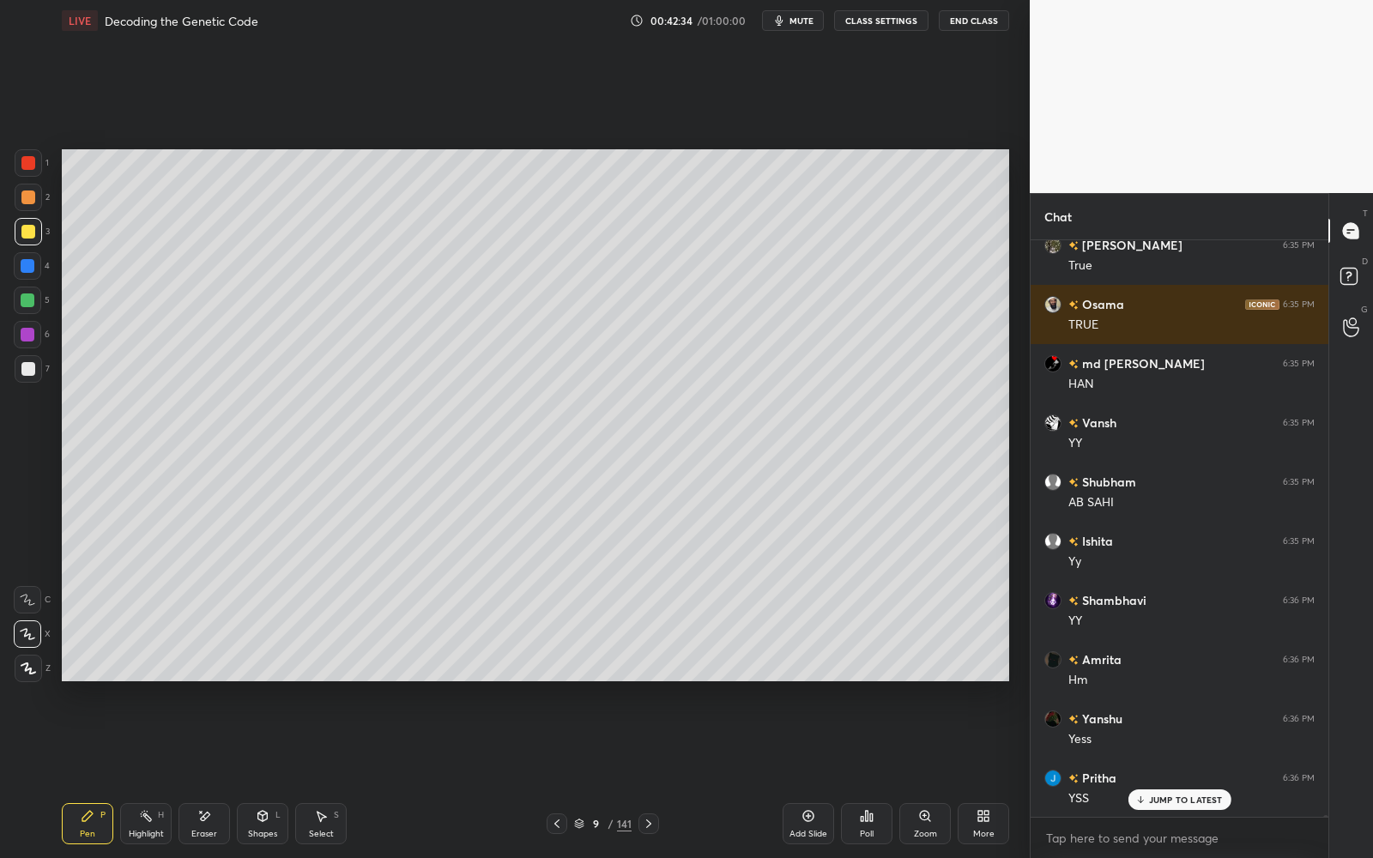
click at [995, 773] on div "More" at bounding box center [983, 823] width 51 height 41
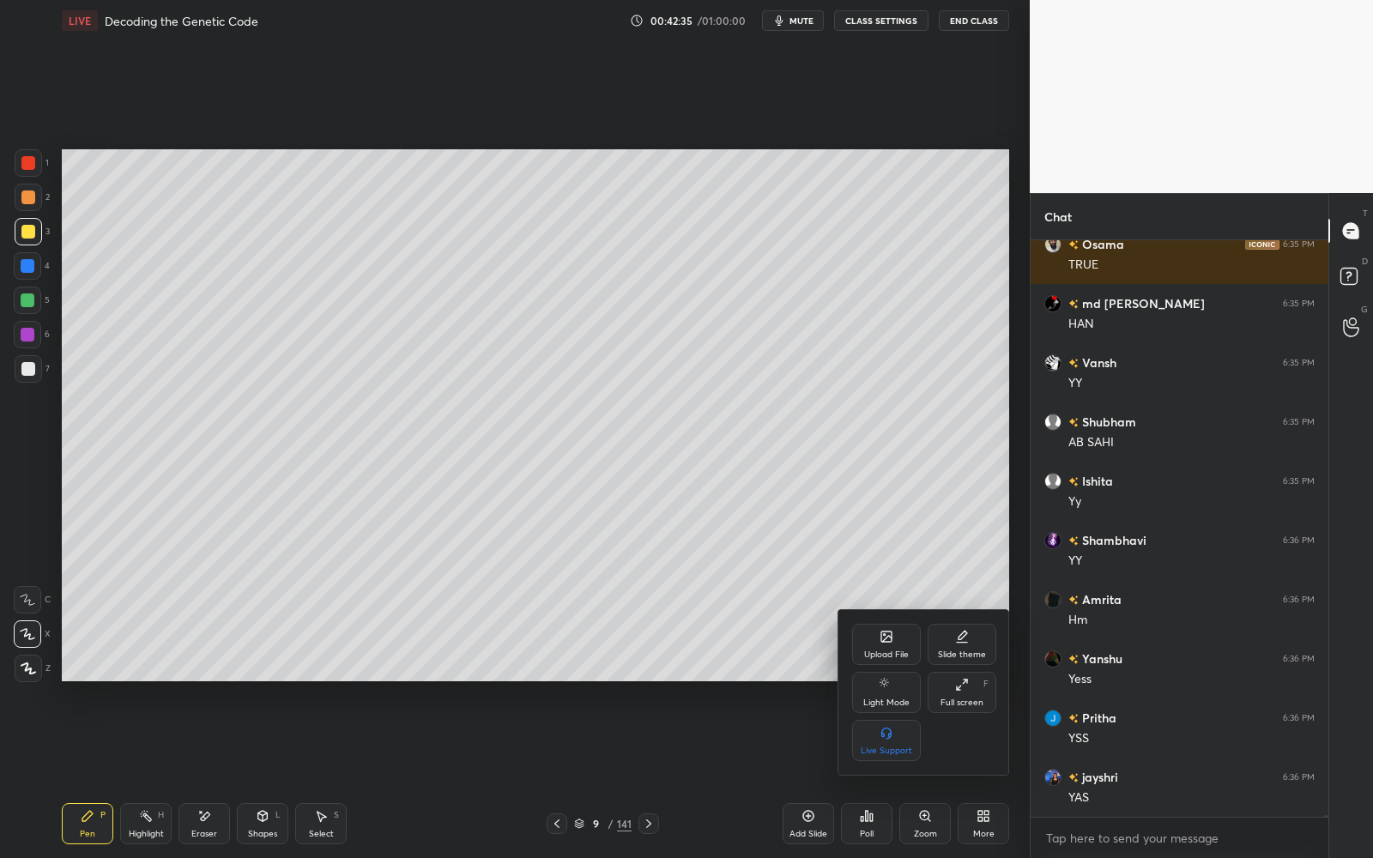
click at [976, 708] on div "Full screen F" at bounding box center [962, 692] width 69 height 41
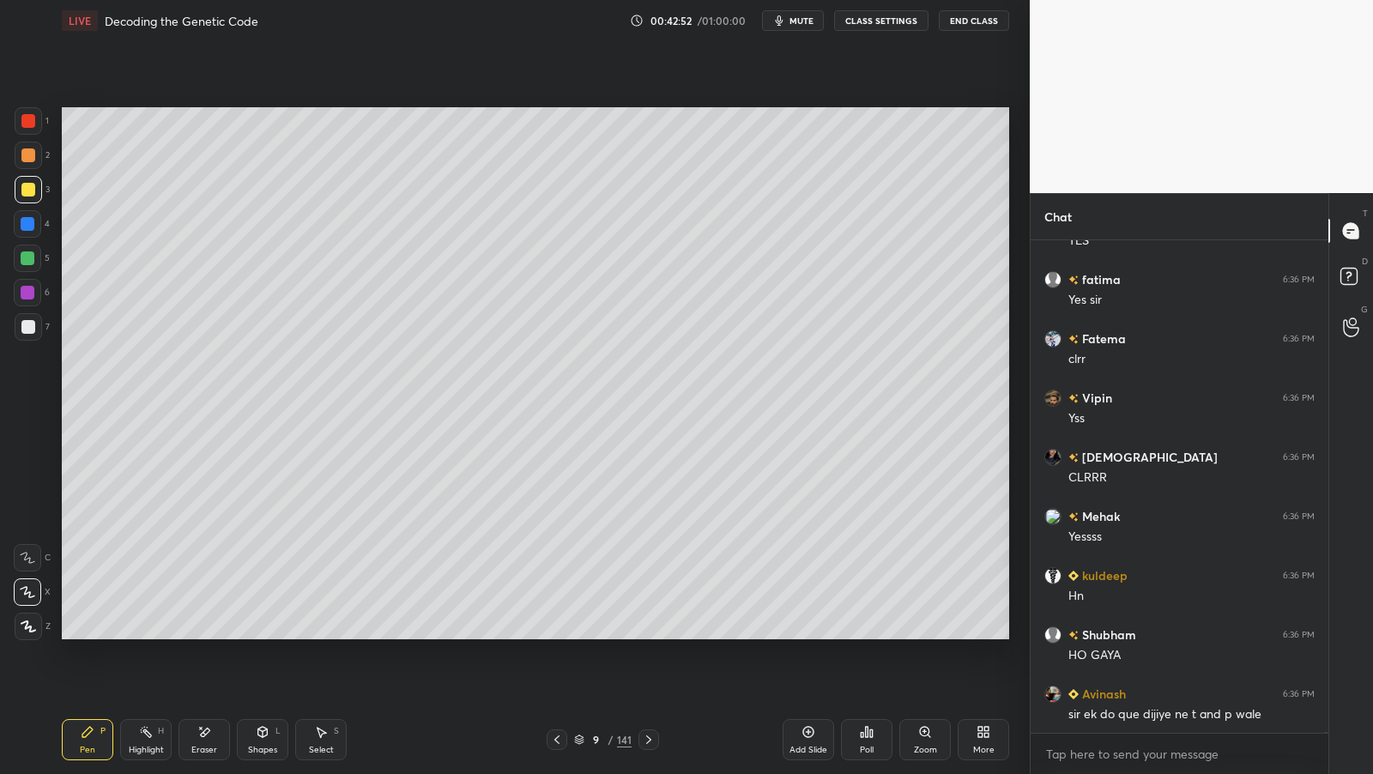
scroll to position [193874, 0]
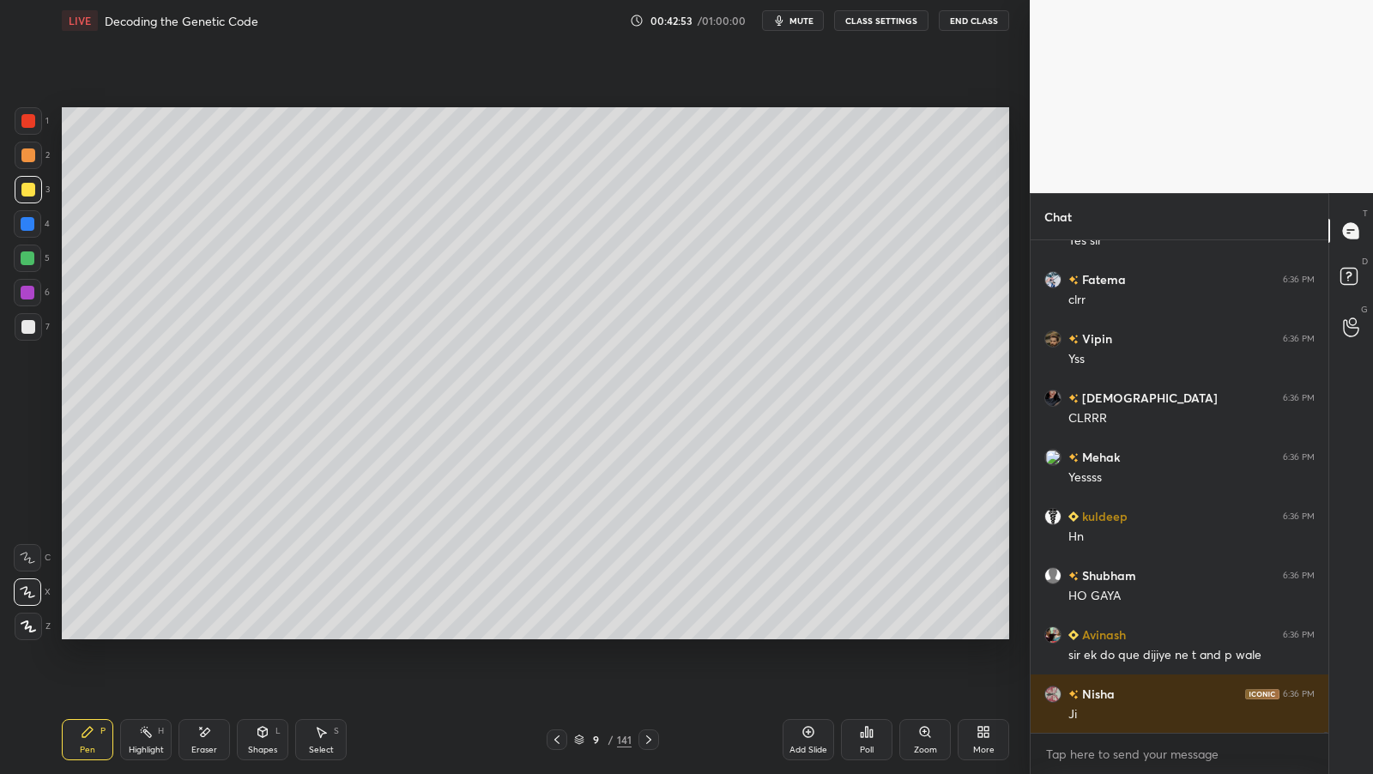
click at [971, 740] on div "More" at bounding box center [983, 739] width 51 height 41
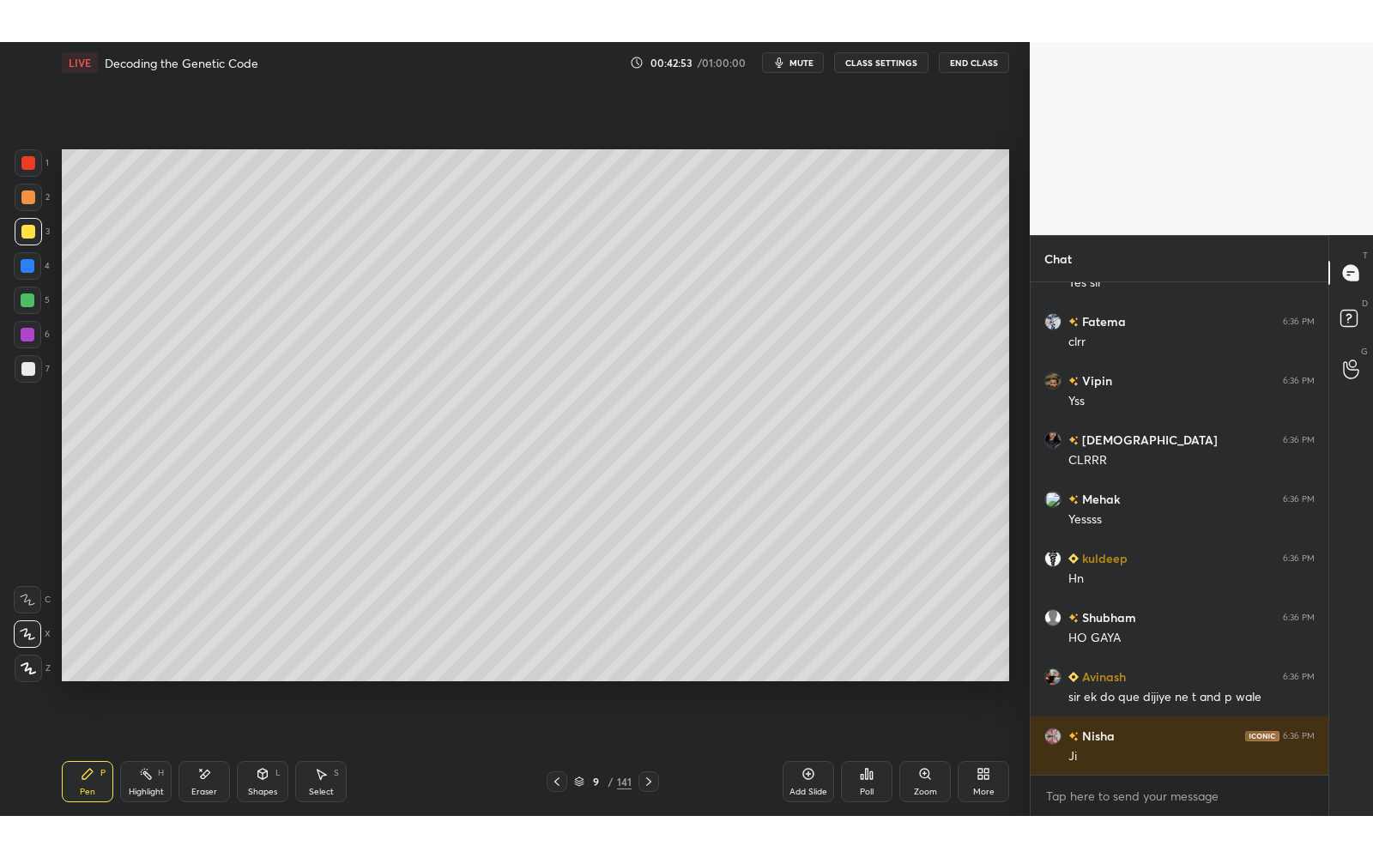
scroll to position [194084, 0]
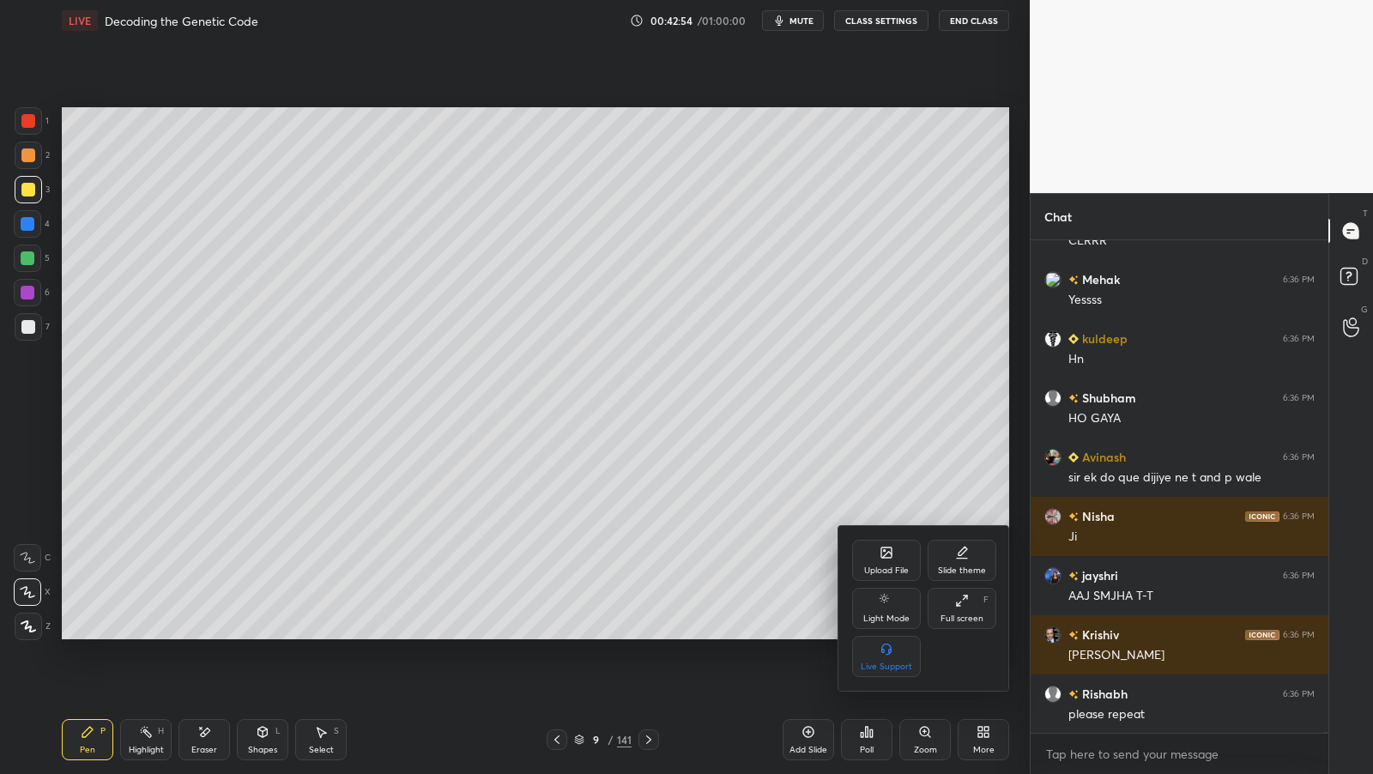
click at [962, 623] on div "Full screen" at bounding box center [961, 618] width 43 height 9
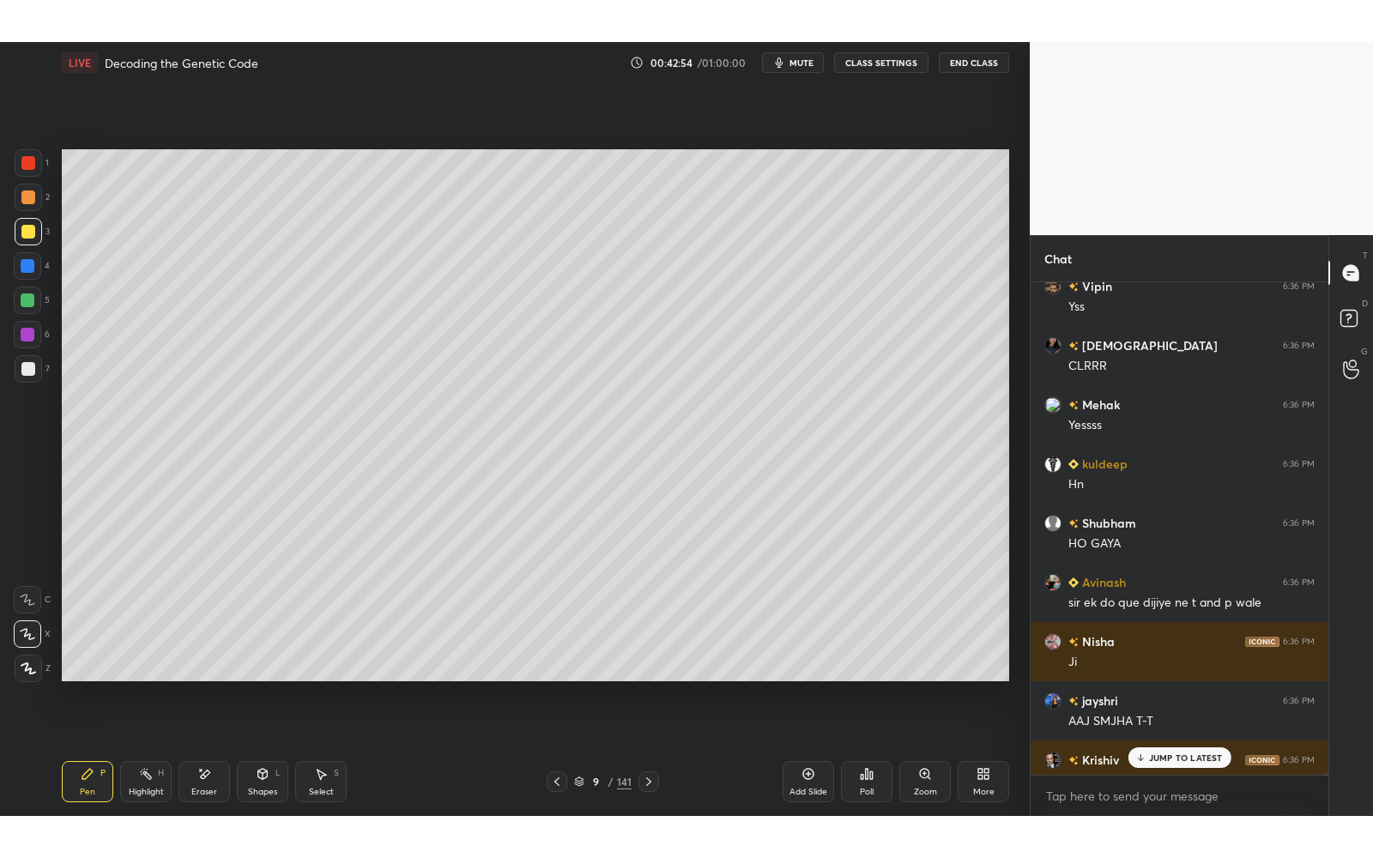
scroll to position [85060, 84848]
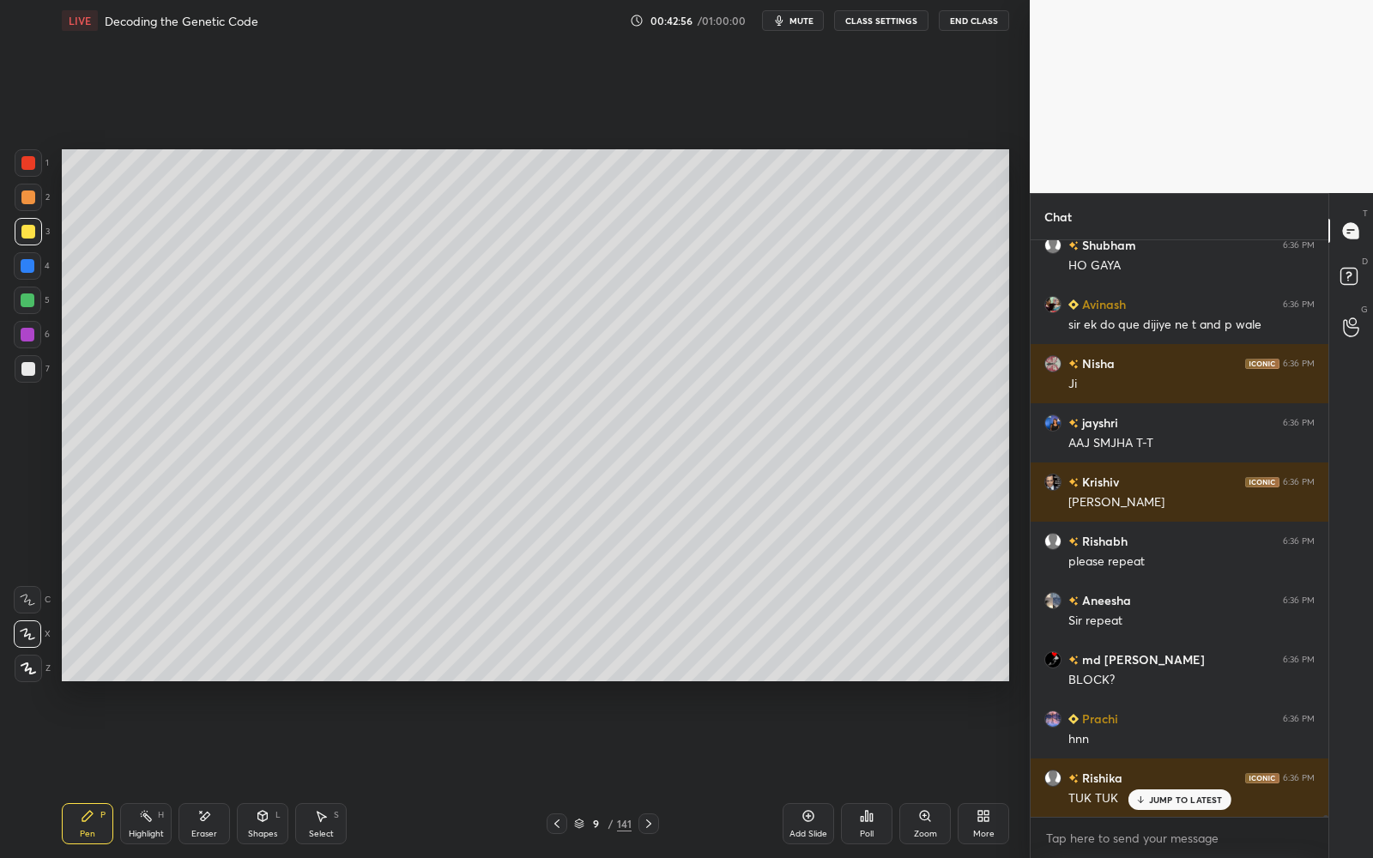
click at [1184, 773] on p "JUMP TO LATEST" at bounding box center [1186, 800] width 74 height 10
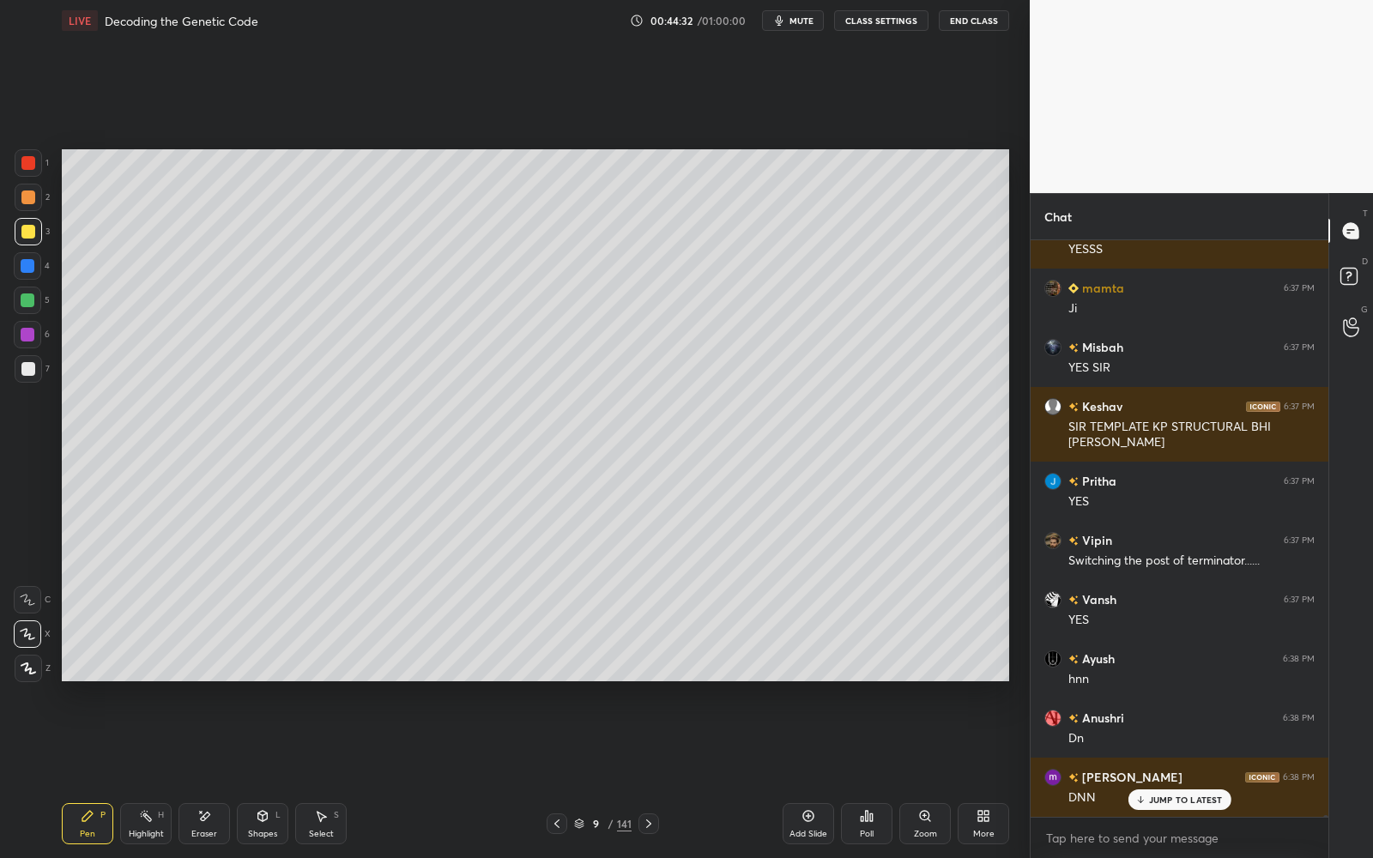
scroll to position [161229, 0]
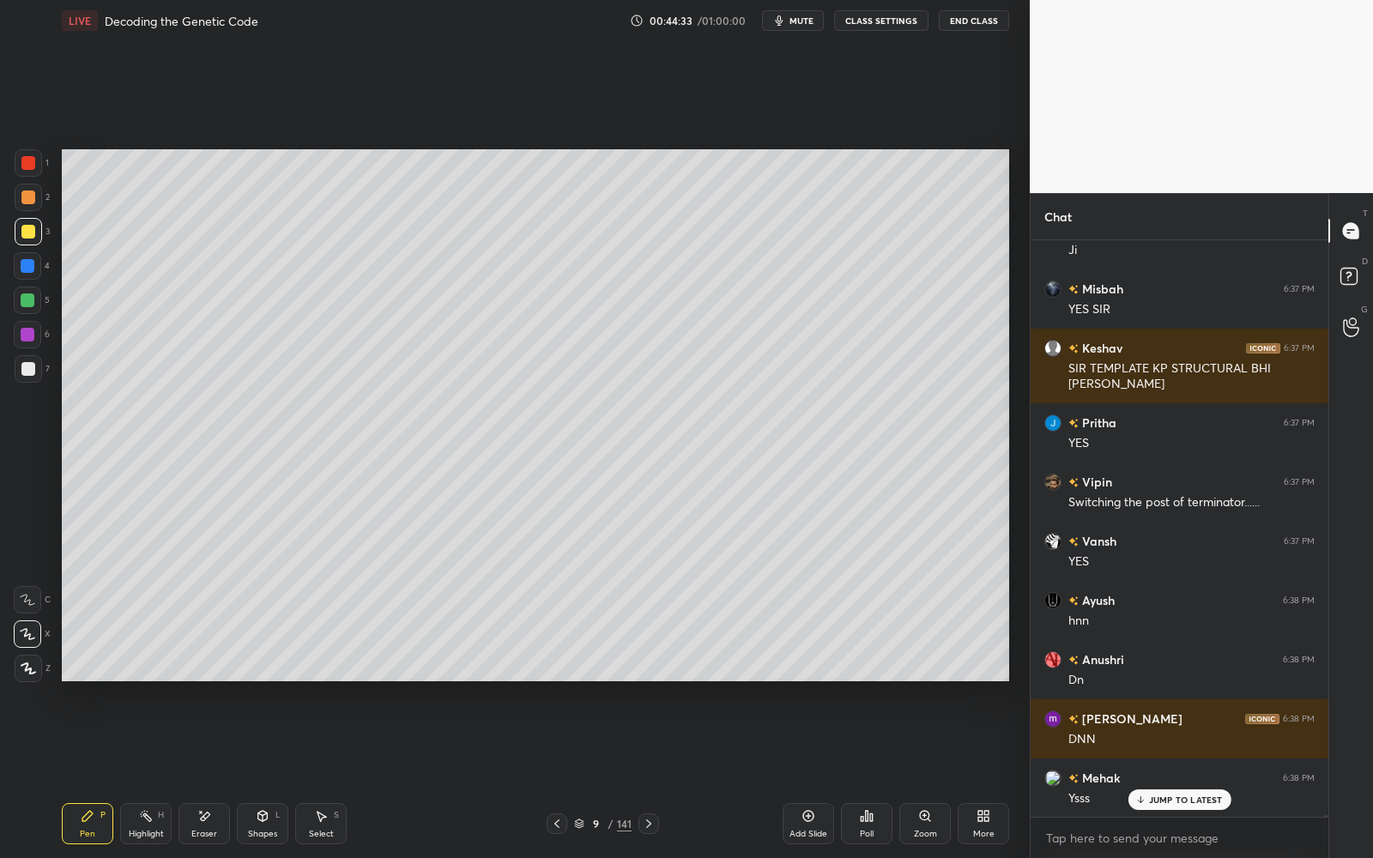
click at [780, 773] on div "9 / 141" at bounding box center [602, 823] width 360 height 21
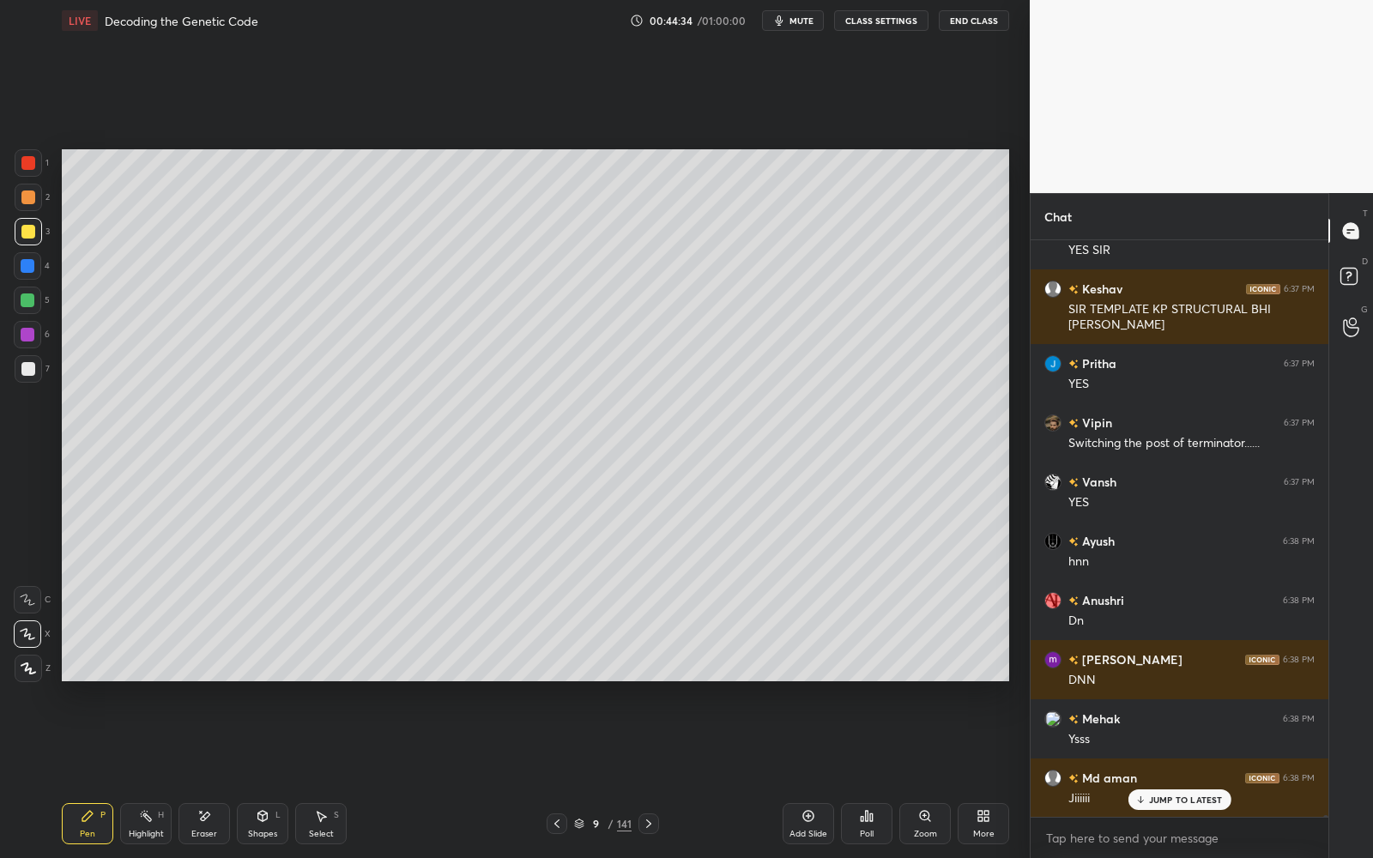
click at [787, 773] on div "Add Slide" at bounding box center [808, 823] width 51 height 41
click at [39, 227] on div at bounding box center [28, 231] width 27 height 27
click at [262, 773] on icon at bounding box center [263, 816] width 14 height 14
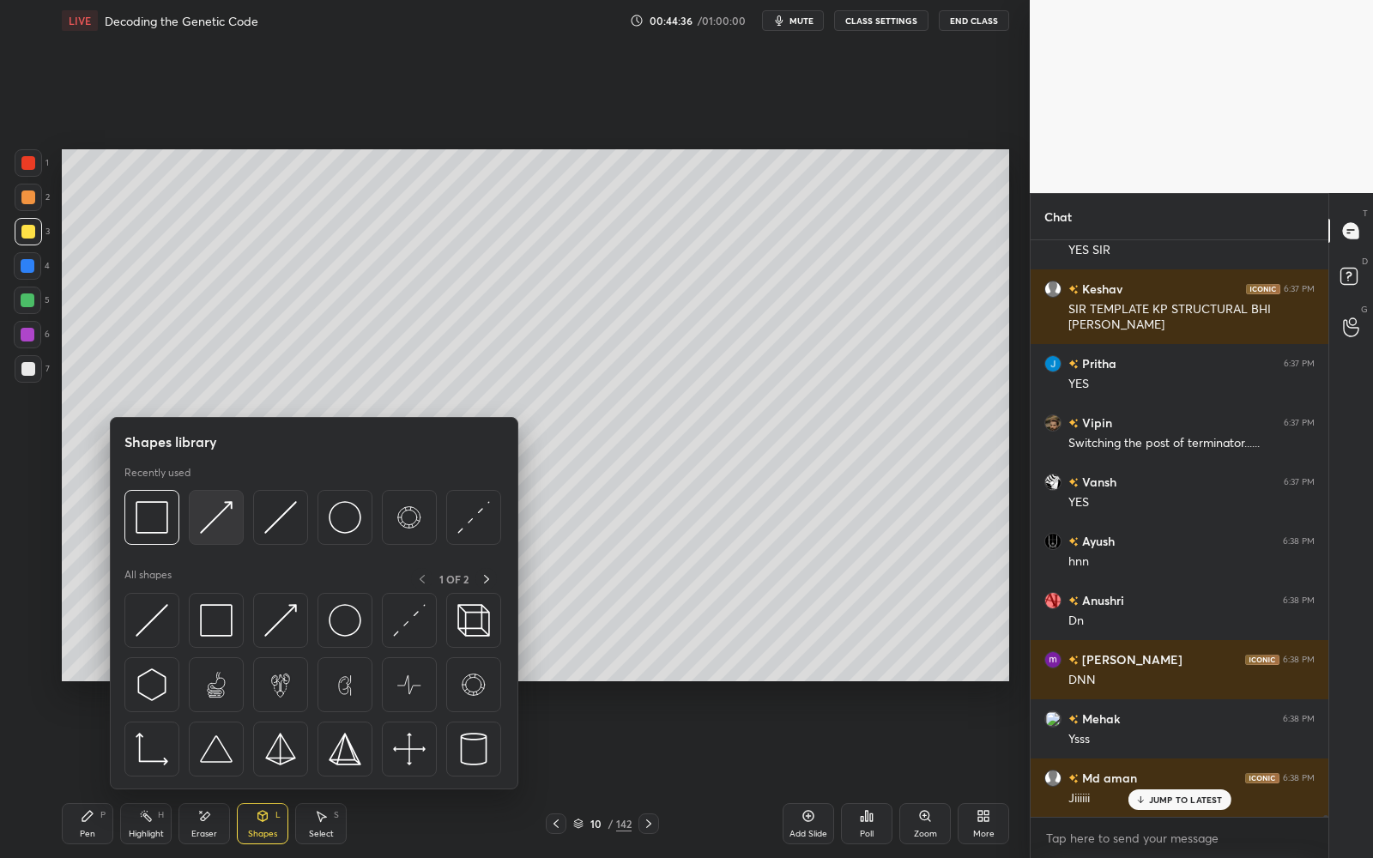
click at [231, 516] on img at bounding box center [216, 517] width 33 height 33
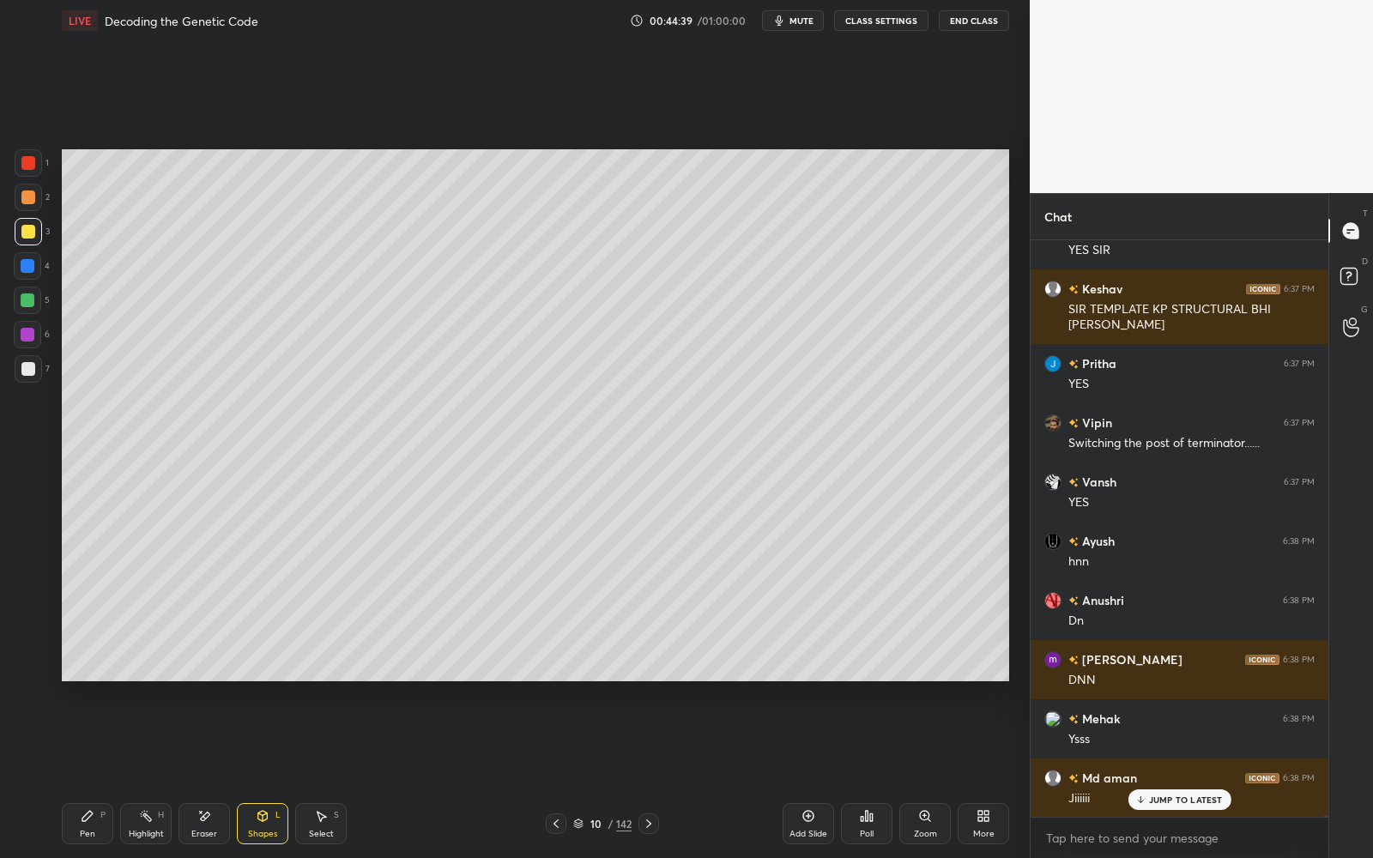
scroll to position [161348, 0]
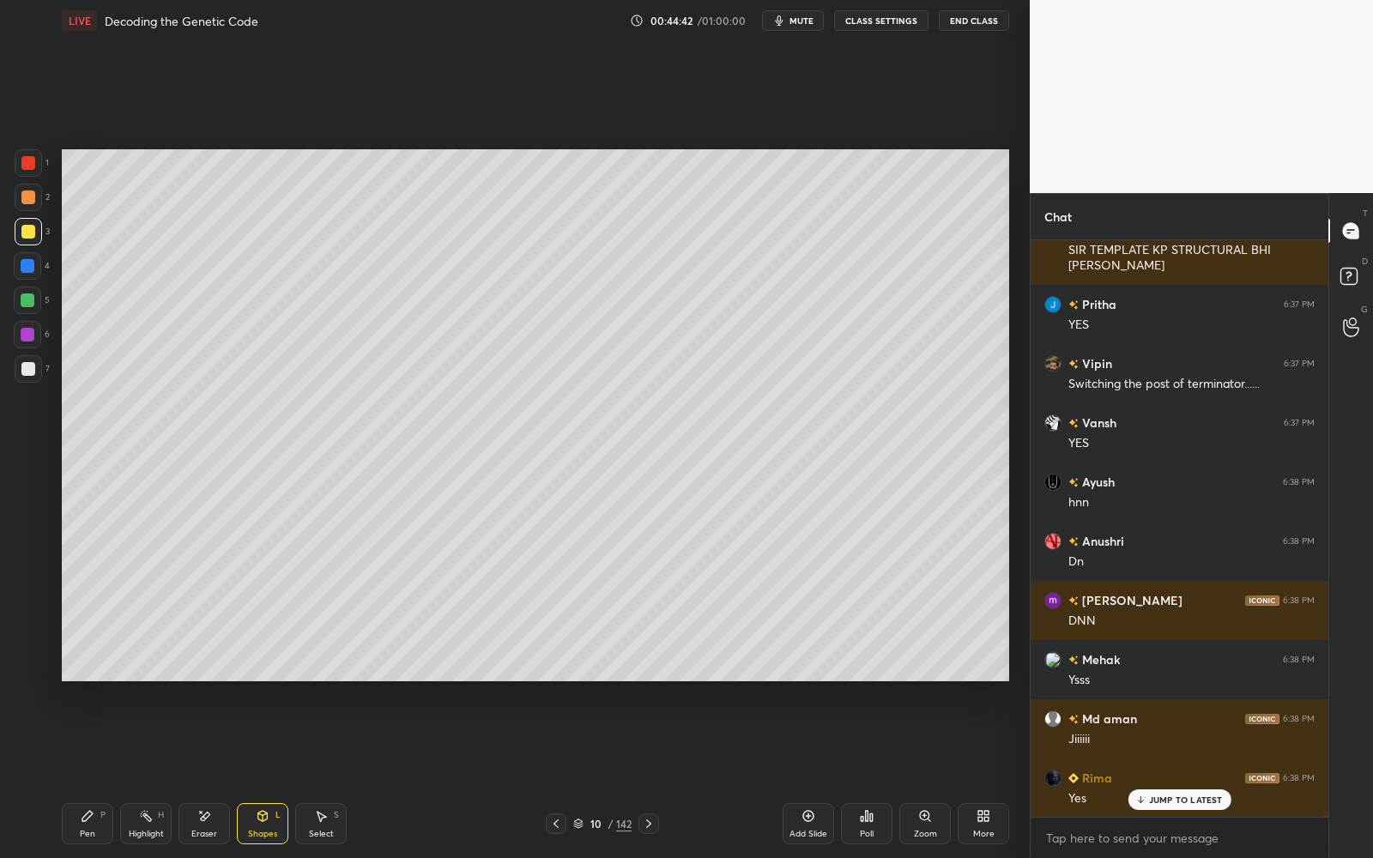
click at [27, 370] on div at bounding box center [28, 369] width 14 height 14
click at [274, 773] on div "Shapes" at bounding box center [262, 834] width 29 height 9
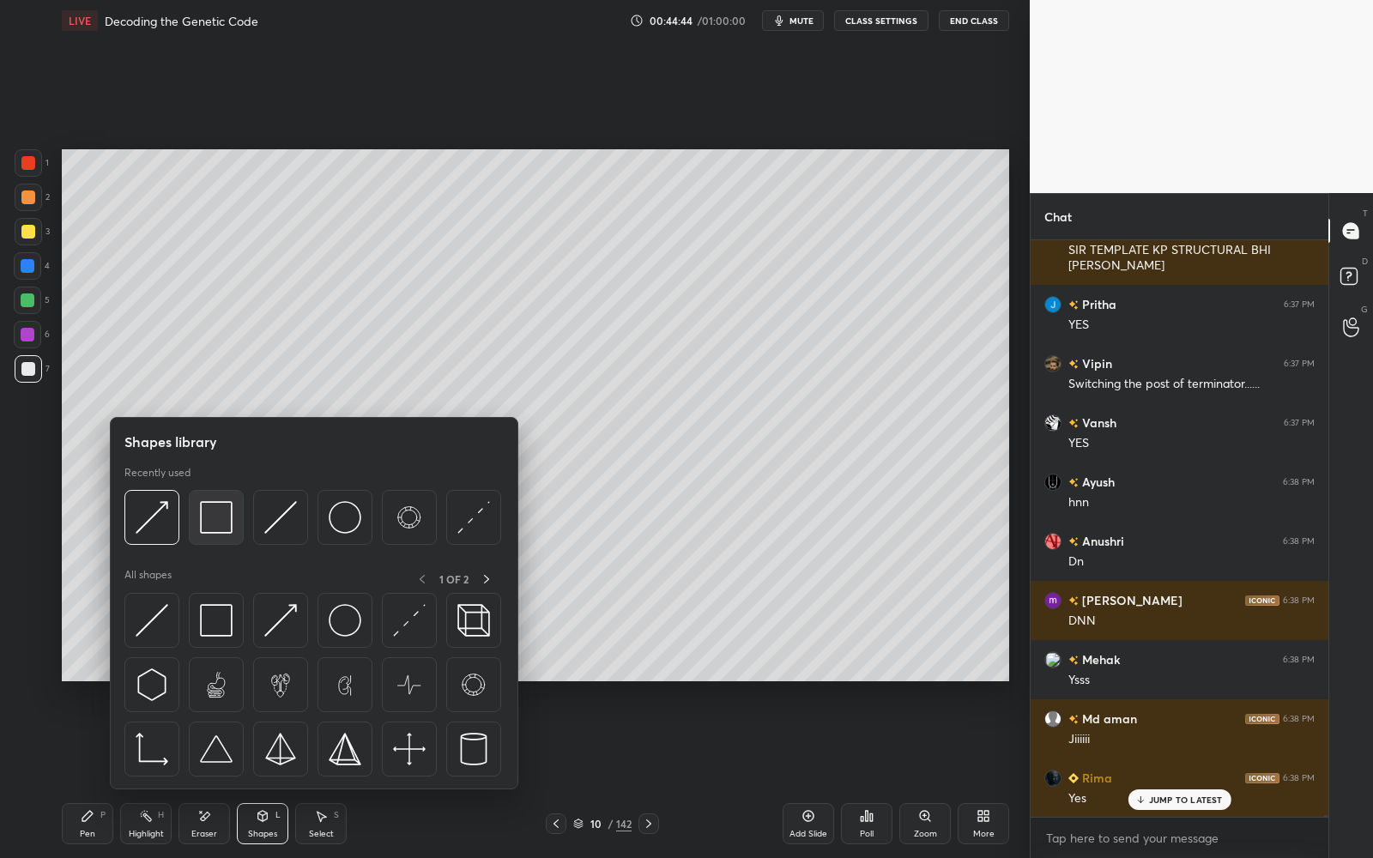
click at [223, 529] on img at bounding box center [216, 517] width 33 height 33
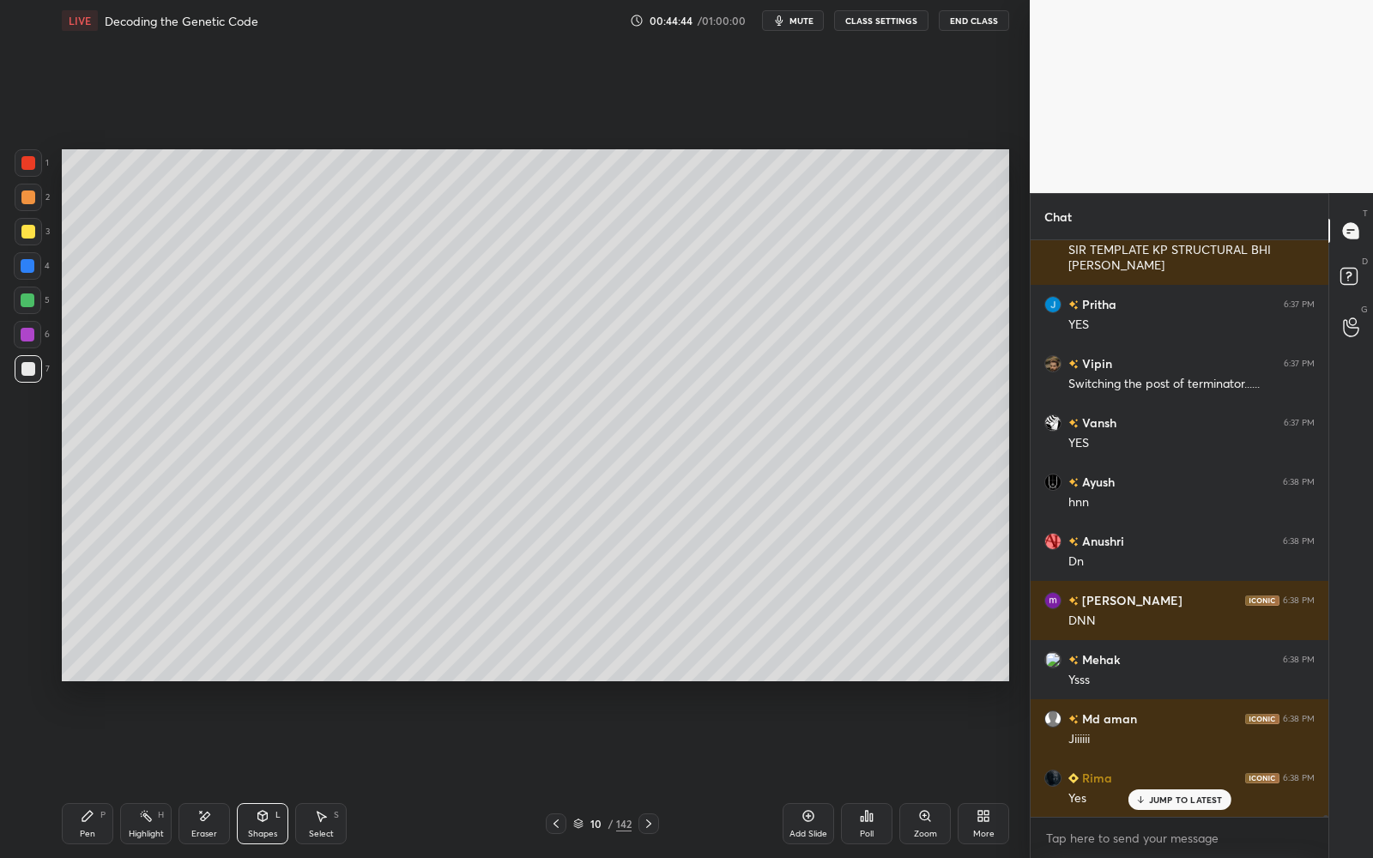
scroll to position [161407, 0]
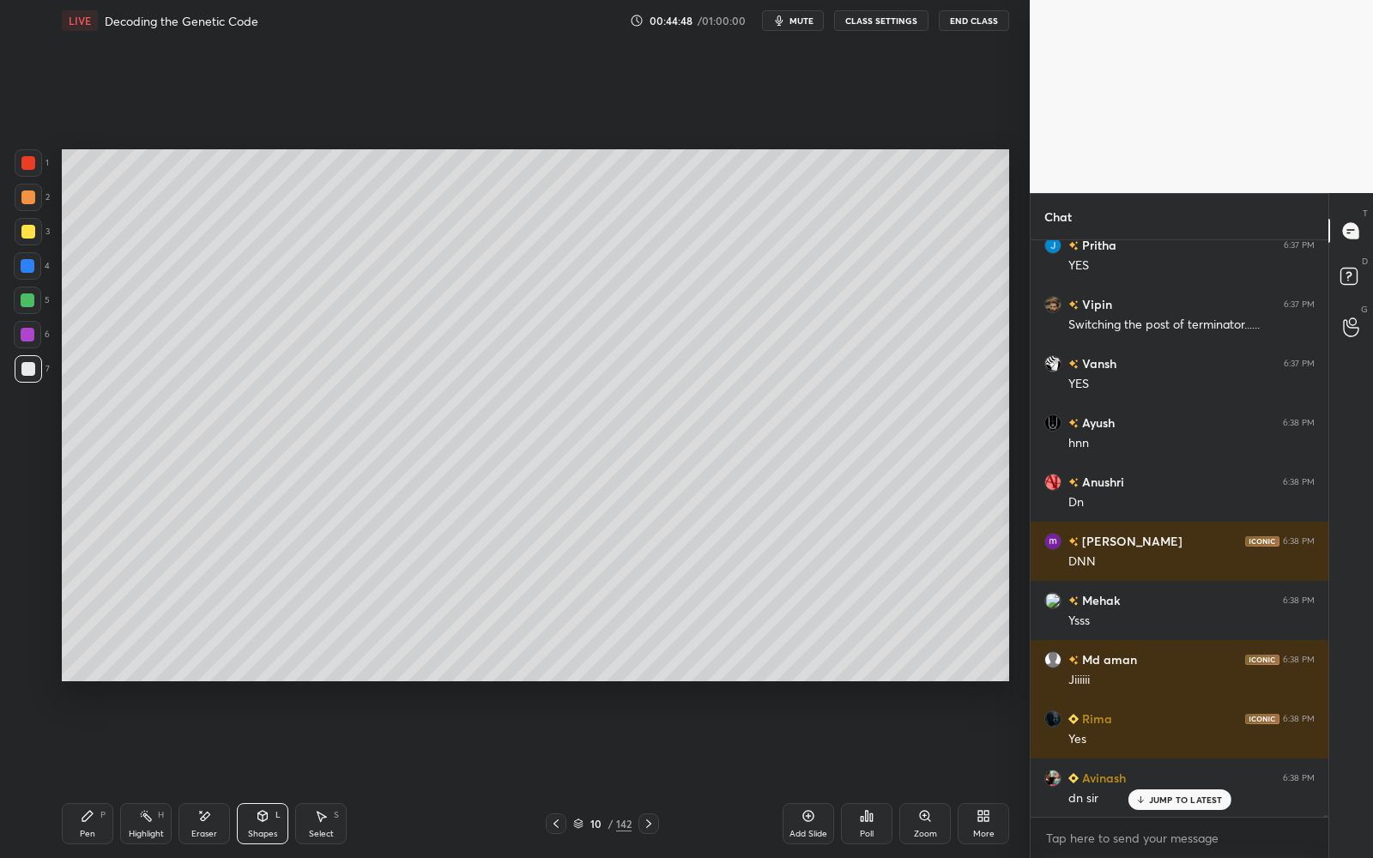
click at [100, 773] on div "Pen P" at bounding box center [87, 823] width 51 height 41
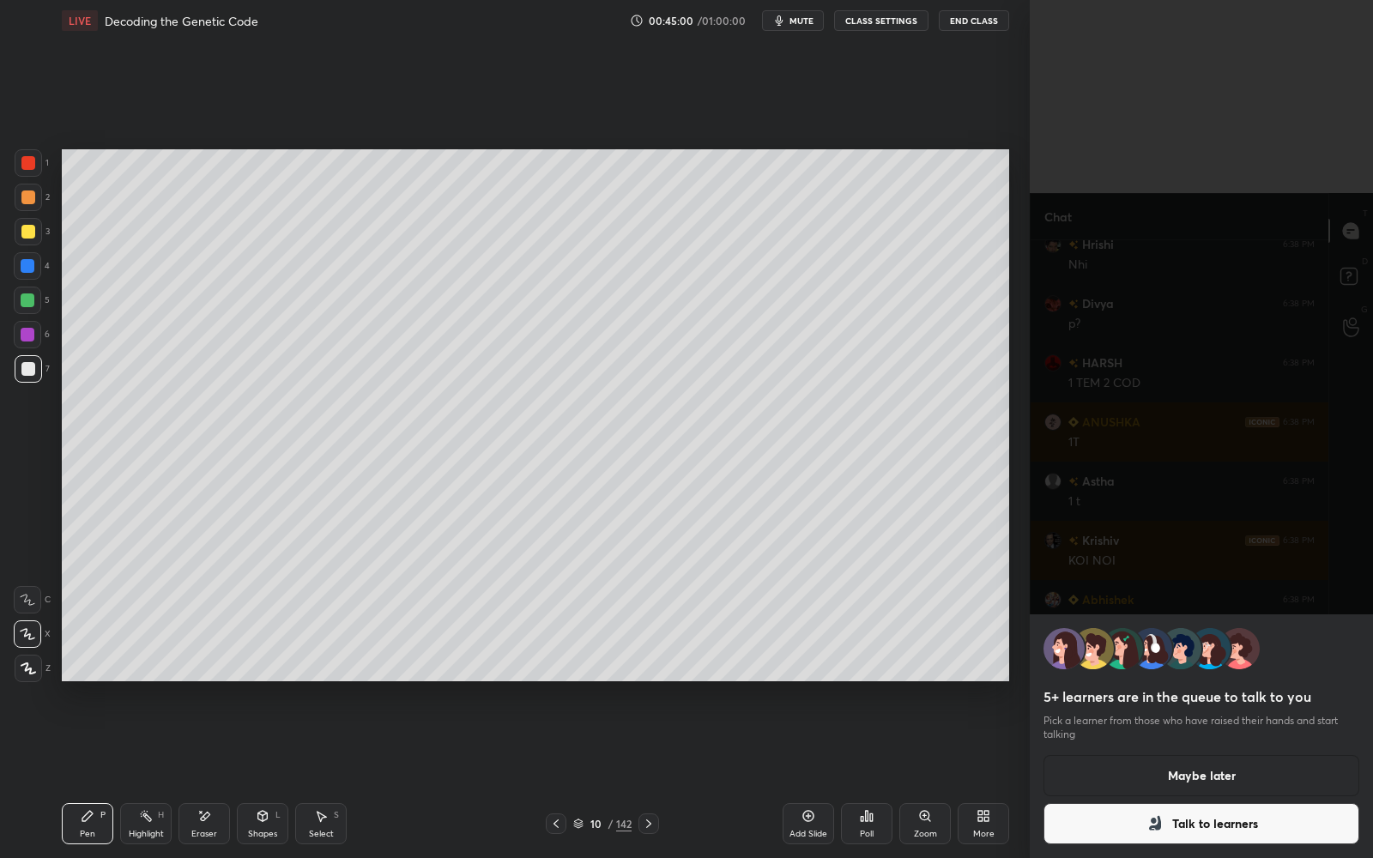
scroll to position [162236, 0]
click at [1166, 773] on button "Maybe later" at bounding box center [1201, 775] width 316 height 41
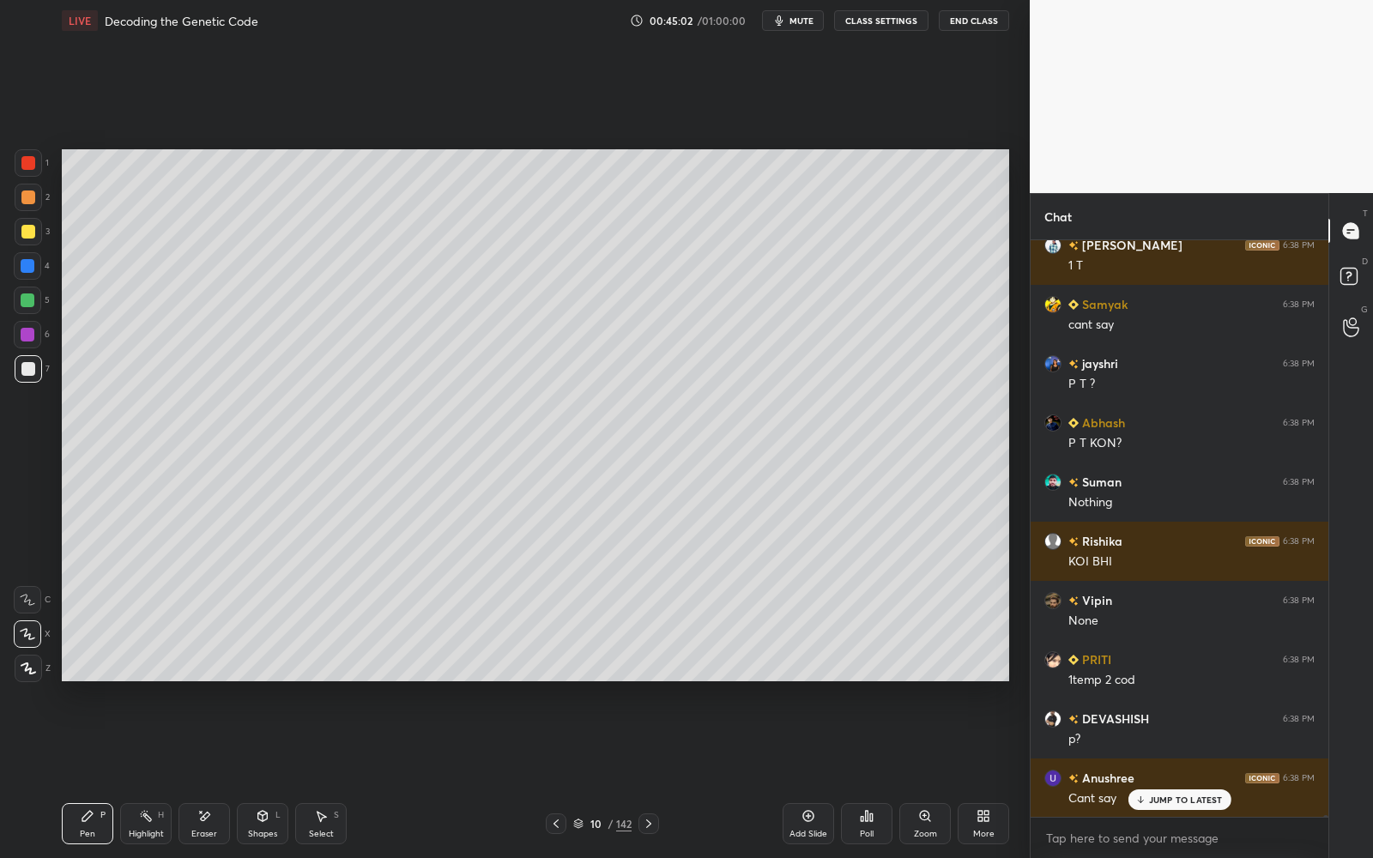
click at [1168, 773] on p "JUMP TO LATEST" at bounding box center [1186, 800] width 74 height 10
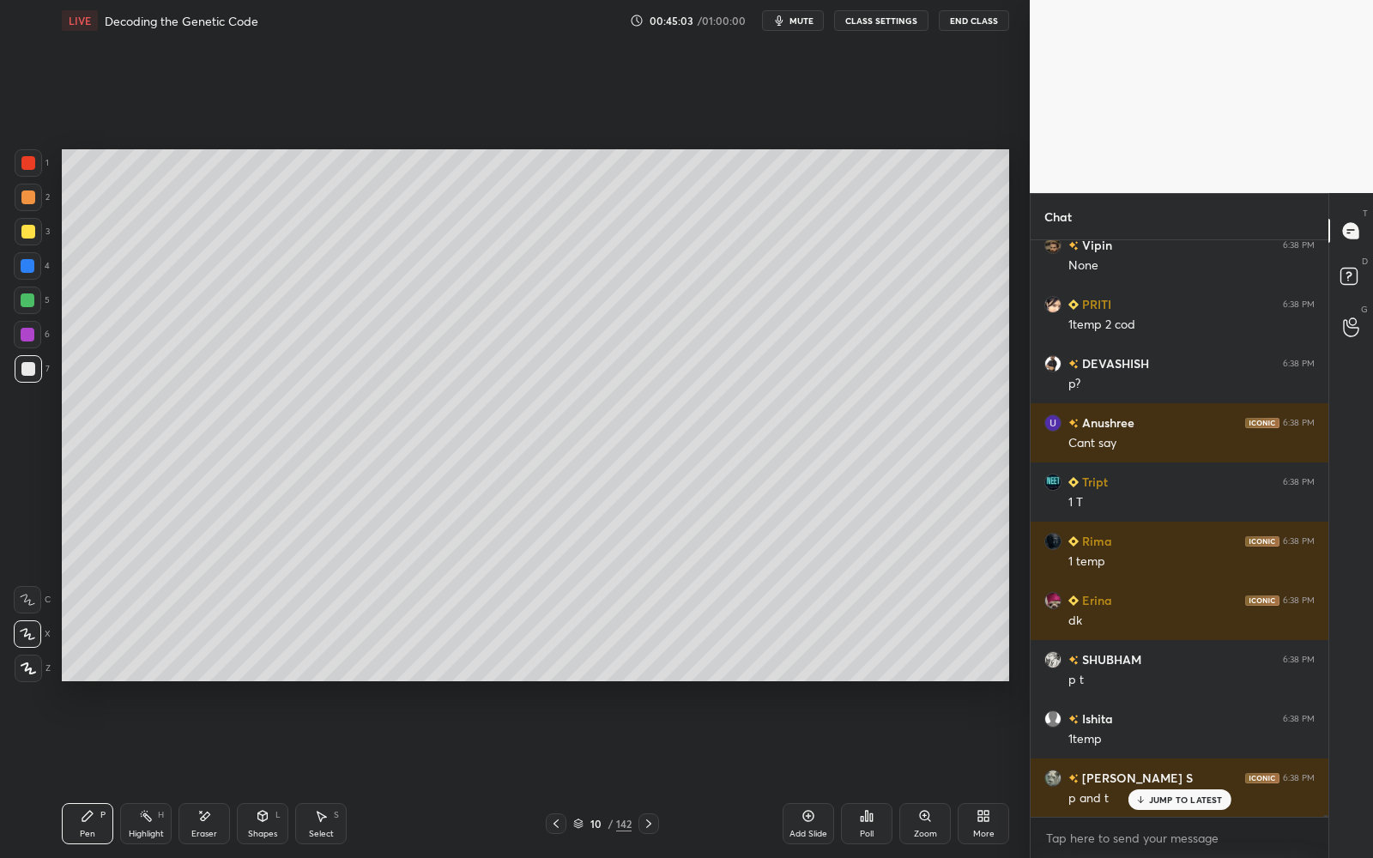
scroll to position [163361, 0]
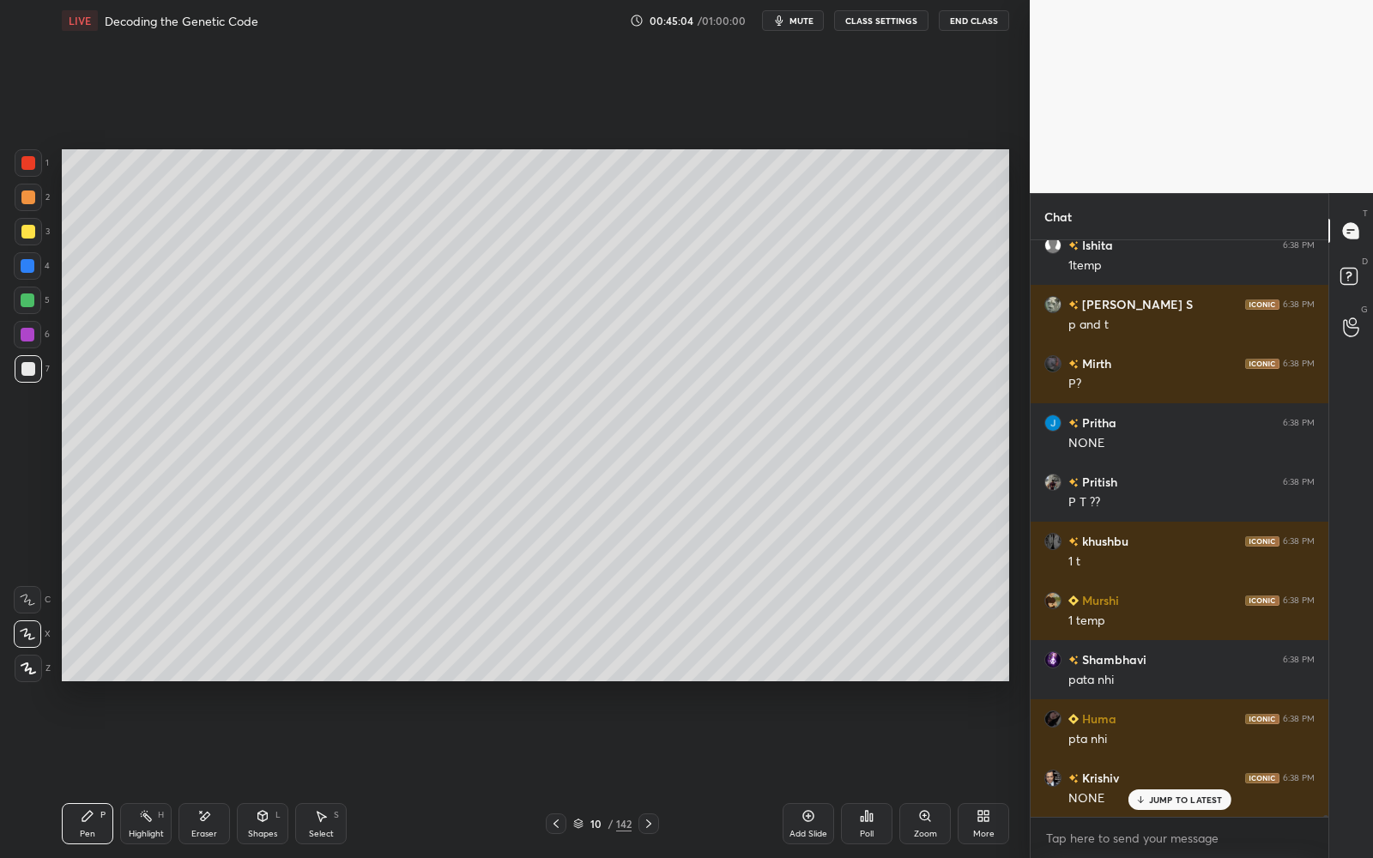
click at [1170, 773] on div "JUMP TO LATEST" at bounding box center [1179, 799] width 103 height 21
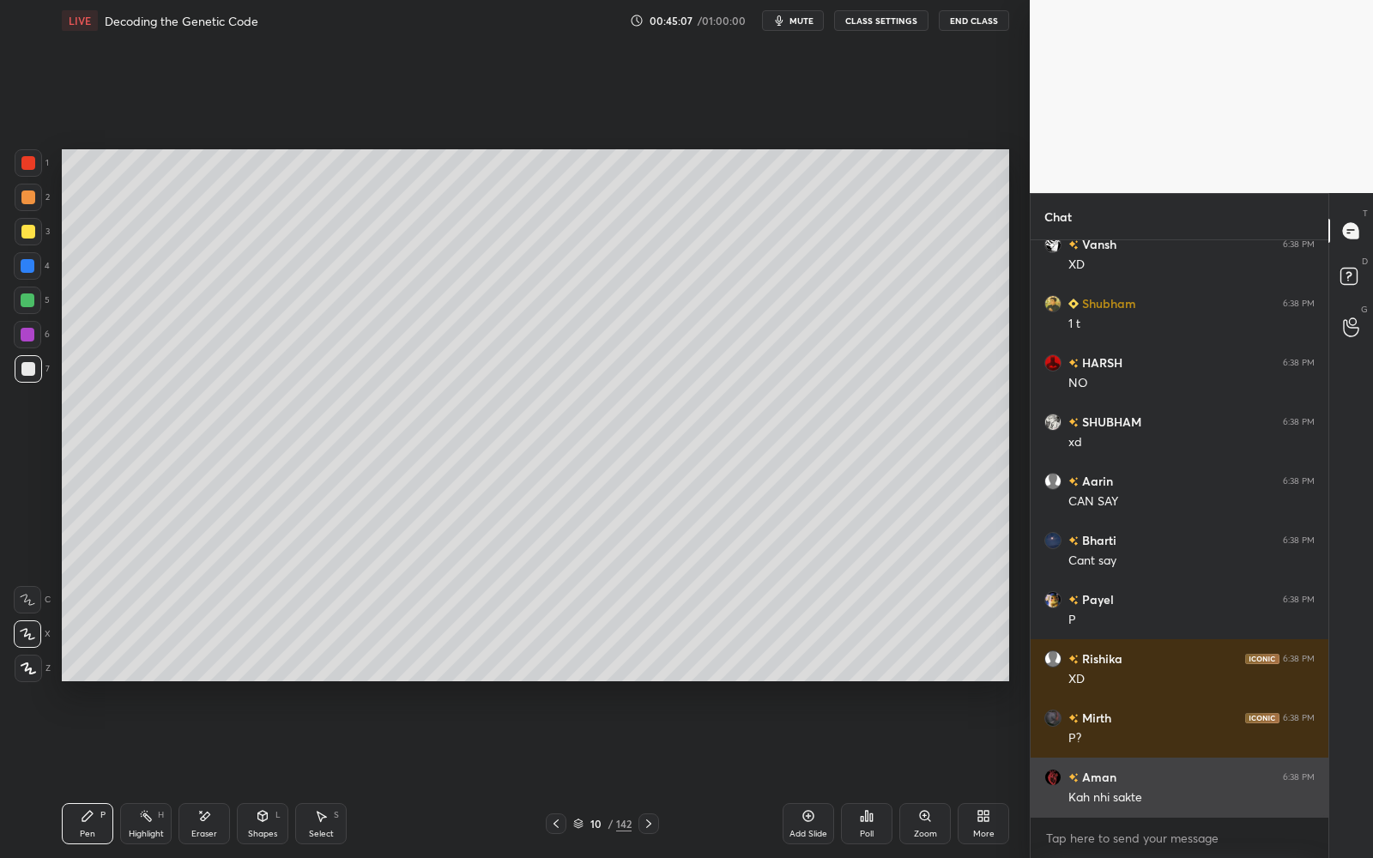
scroll to position [165137, 0]
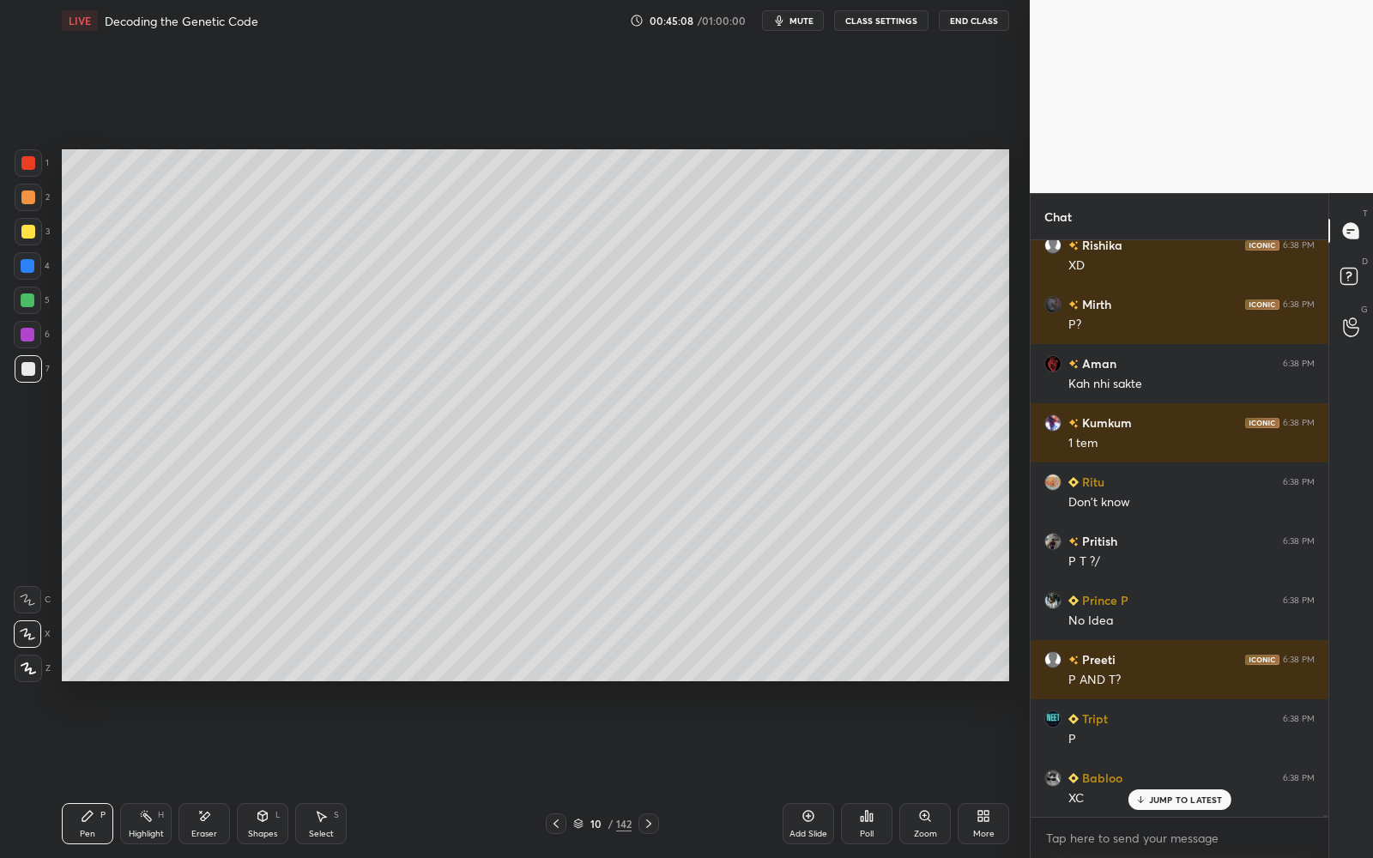
click at [1175, 773] on p "JUMP TO LATEST" at bounding box center [1186, 800] width 74 height 10
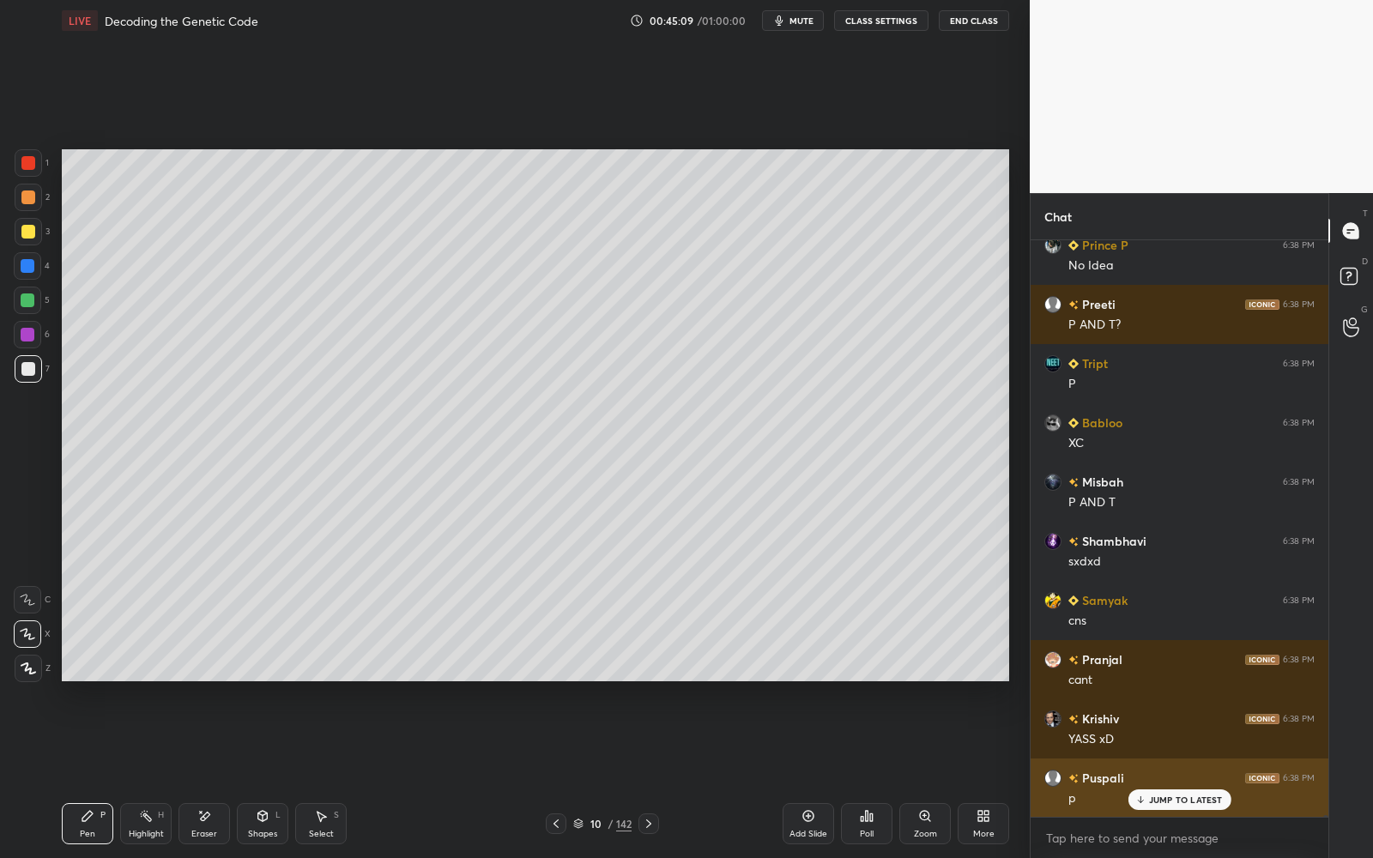
click at [1175, 773] on p "JUMP TO LATEST" at bounding box center [1186, 800] width 74 height 10
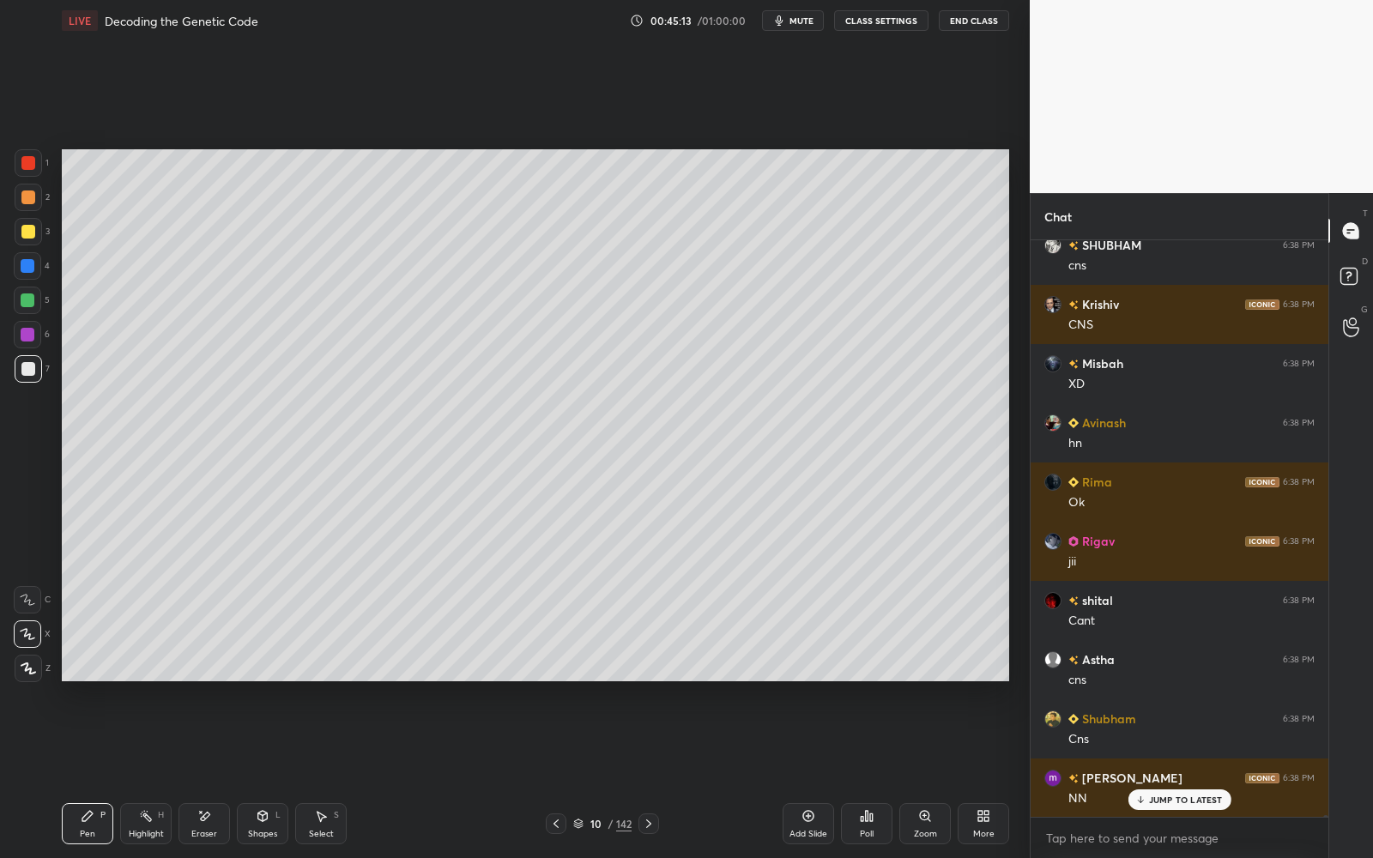
scroll to position [167150, 0]
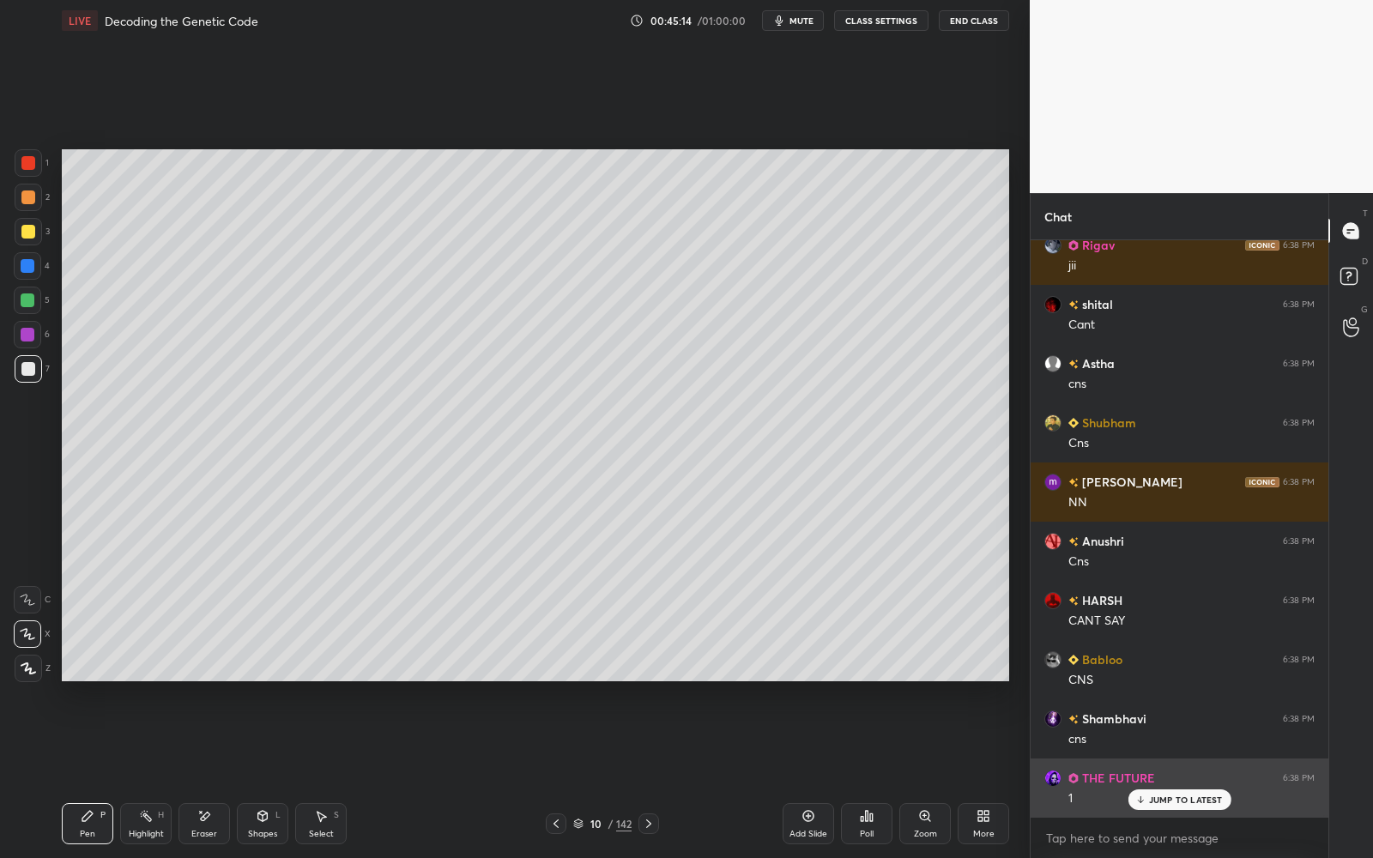
click at [1194, 773] on p "JUMP TO LATEST" at bounding box center [1186, 800] width 74 height 10
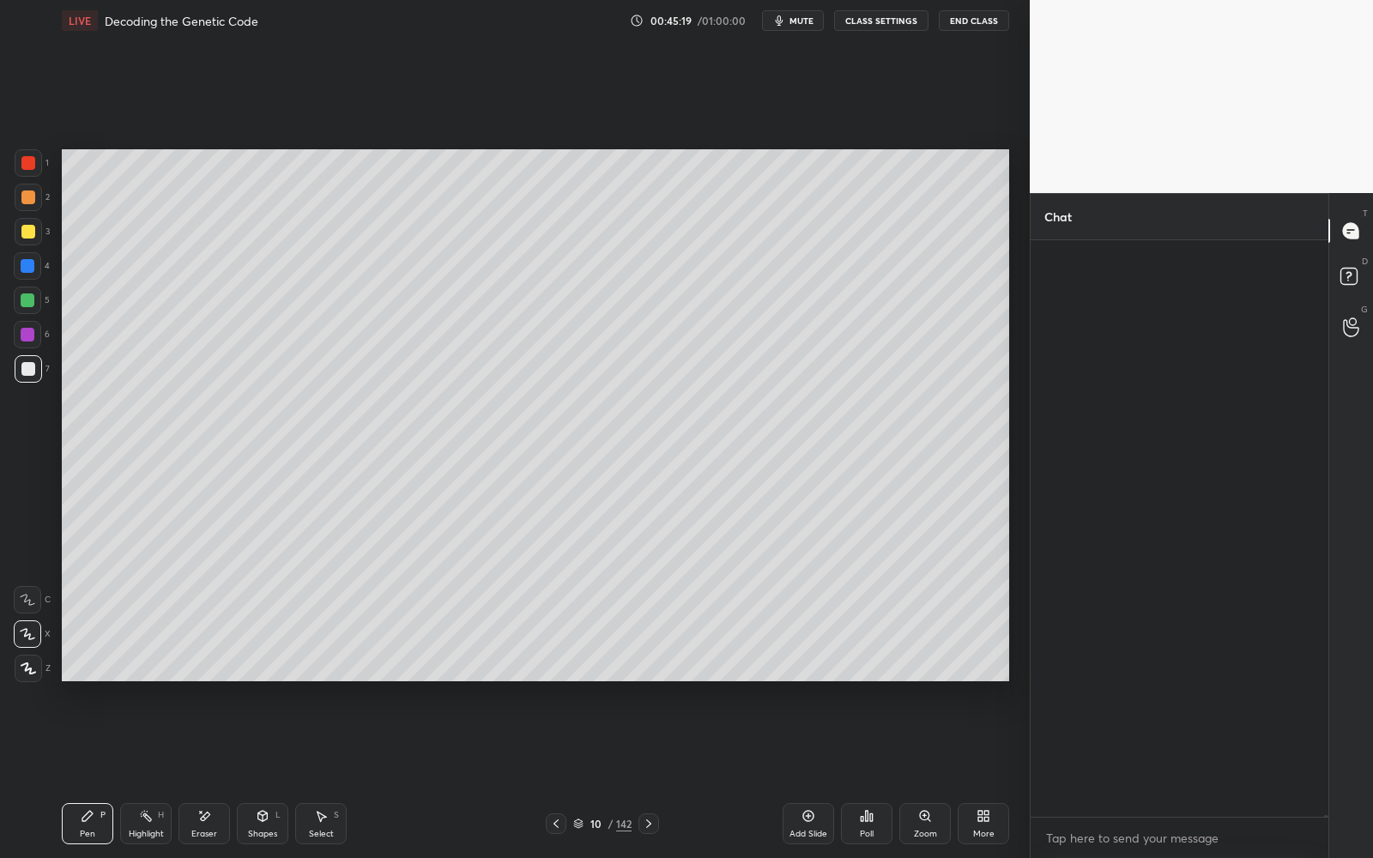
scroll to position [169756, 0]
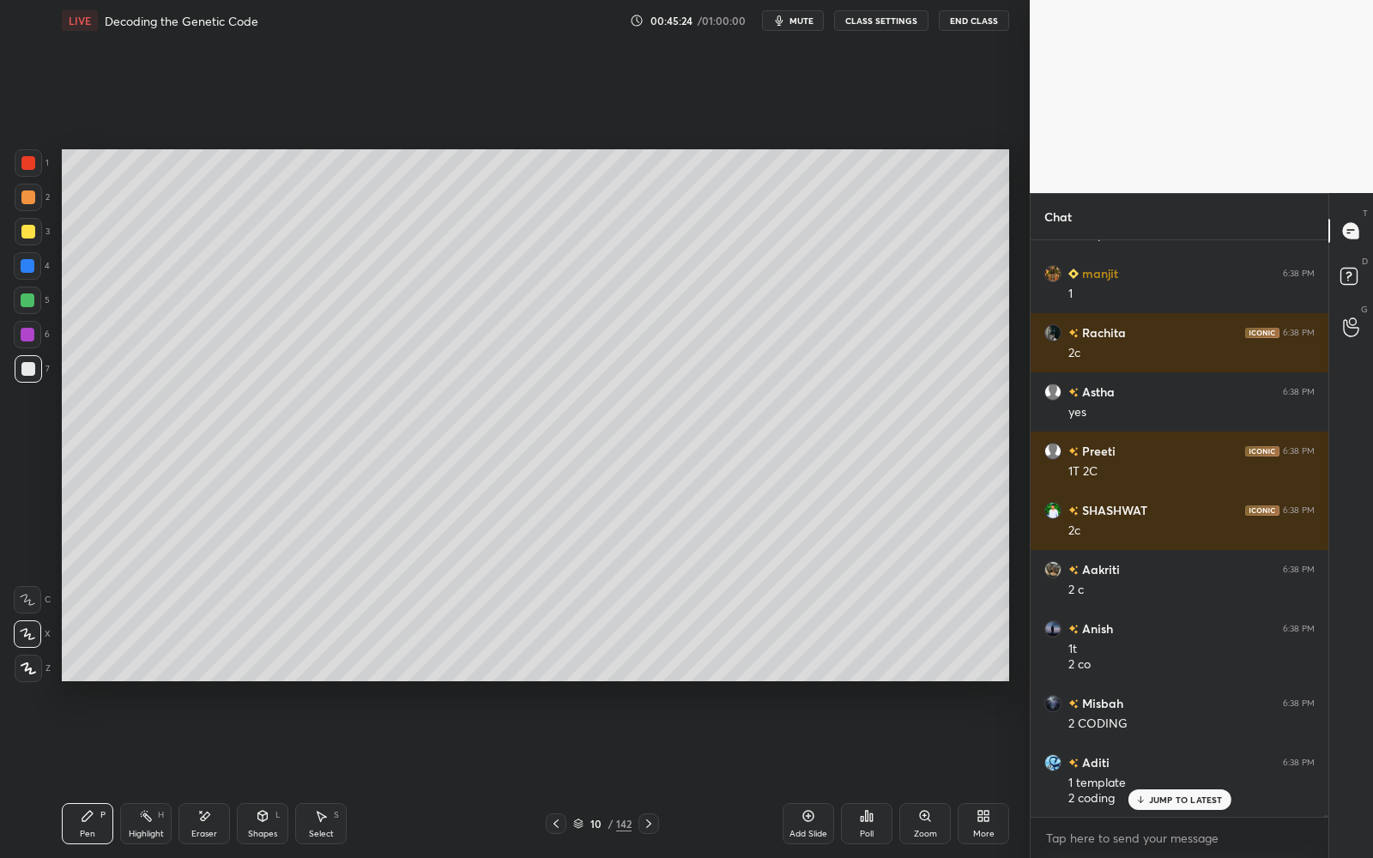
click at [1162, 773] on p "JUMP TO LATEST" at bounding box center [1186, 800] width 74 height 10
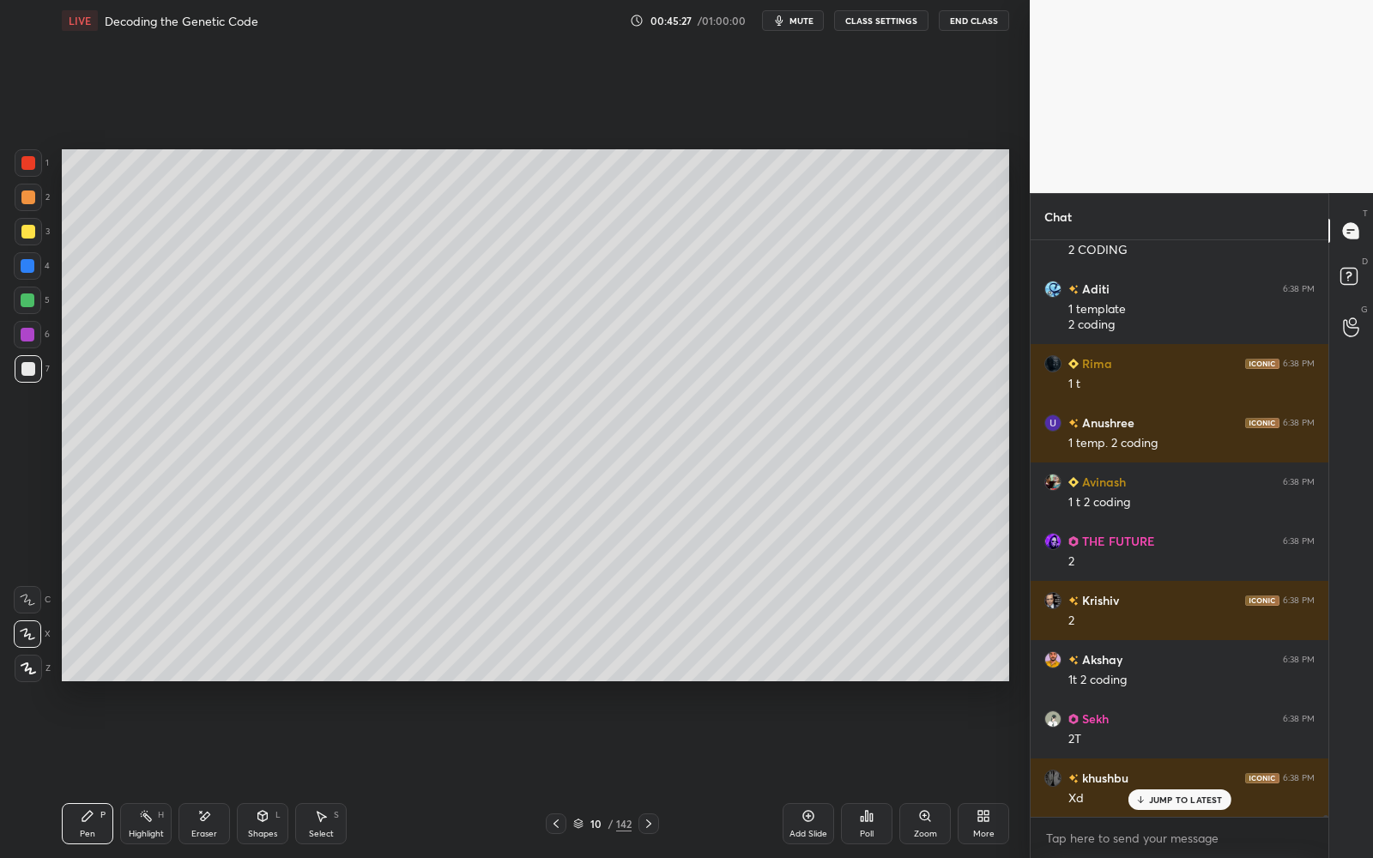
click at [1158, 773] on p "JUMP TO LATEST" at bounding box center [1186, 800] width 74 height 10
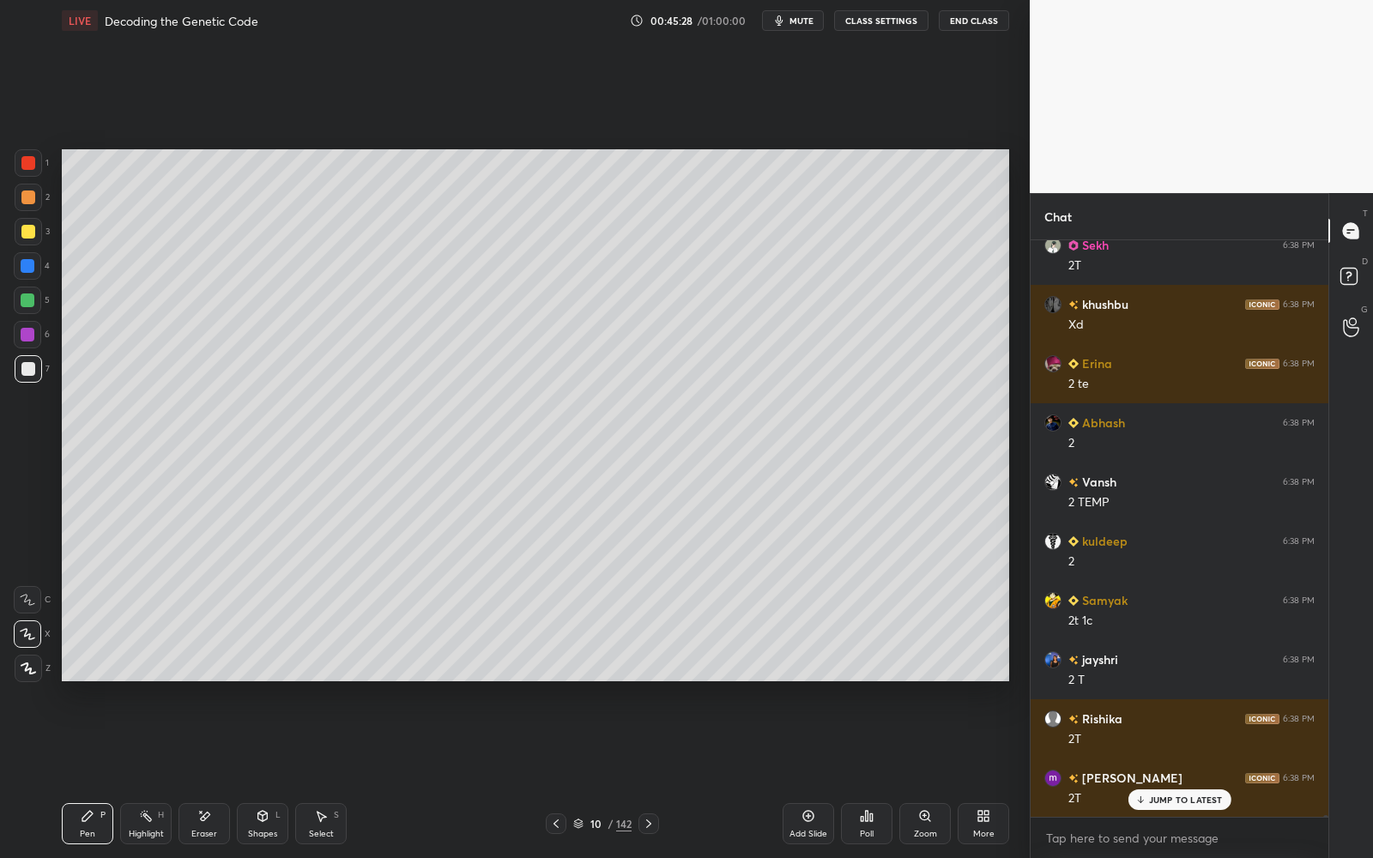
click at [1157, 773] on p "JUMP TO LATEST" at bounding box center [1186, 800] width 74 height 10
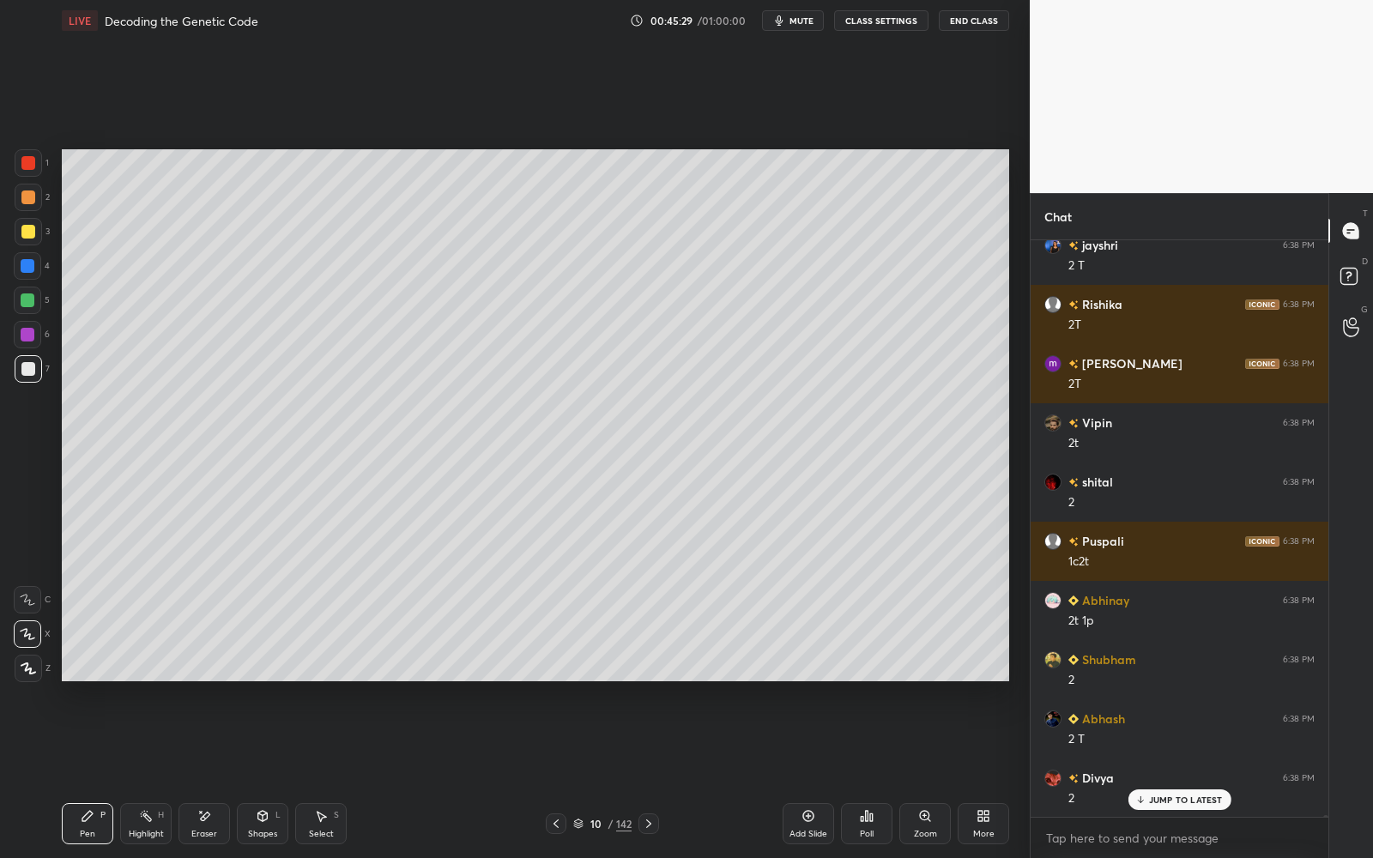
click at [1159, 773] on p "JUMP TO LATEST" at bounding box center [1186, 800] width 74 height 10
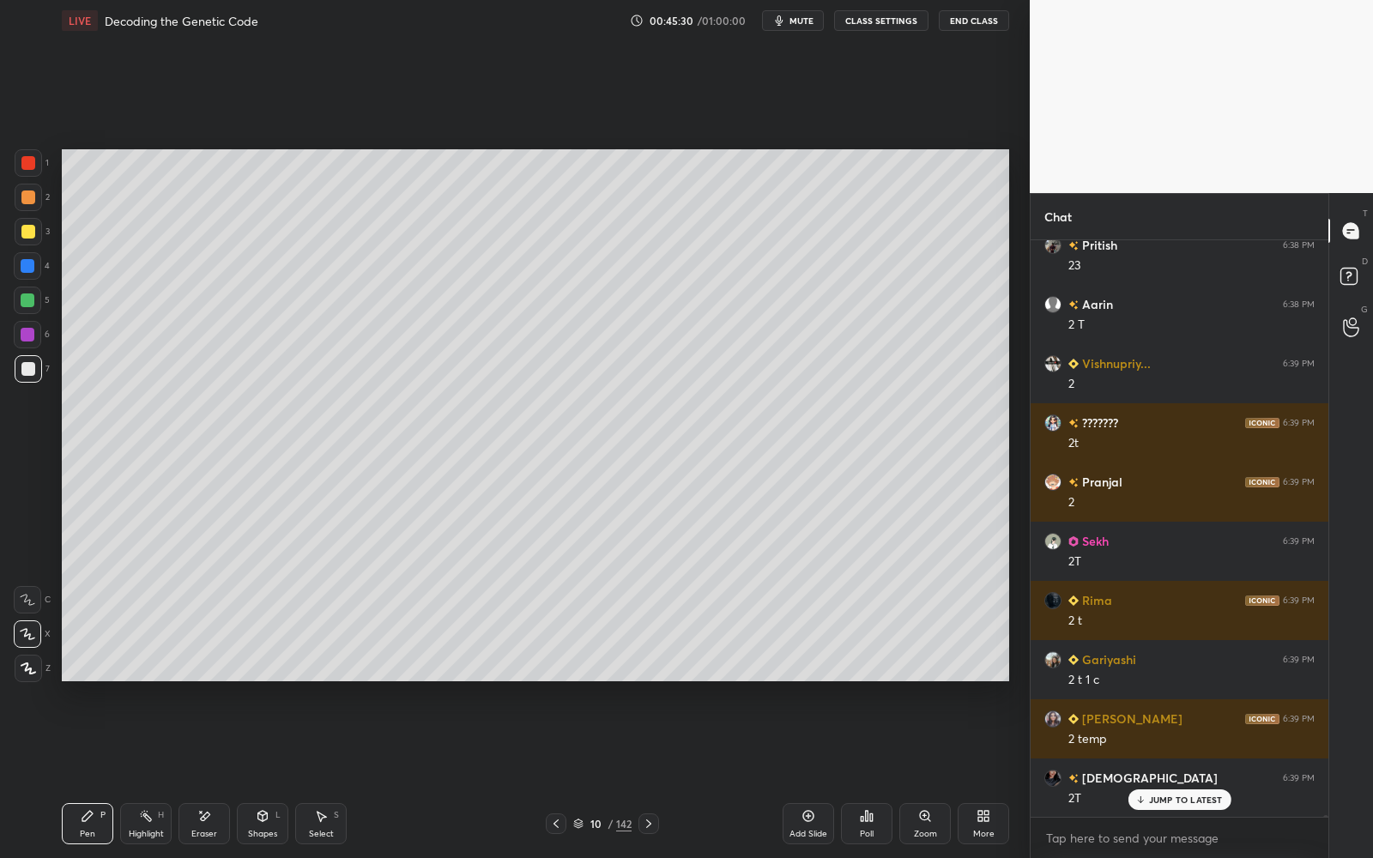
click at [1163, 773] on p "JUMP TO LATEST" at bounding box center [1186, 800] width 74 height 10
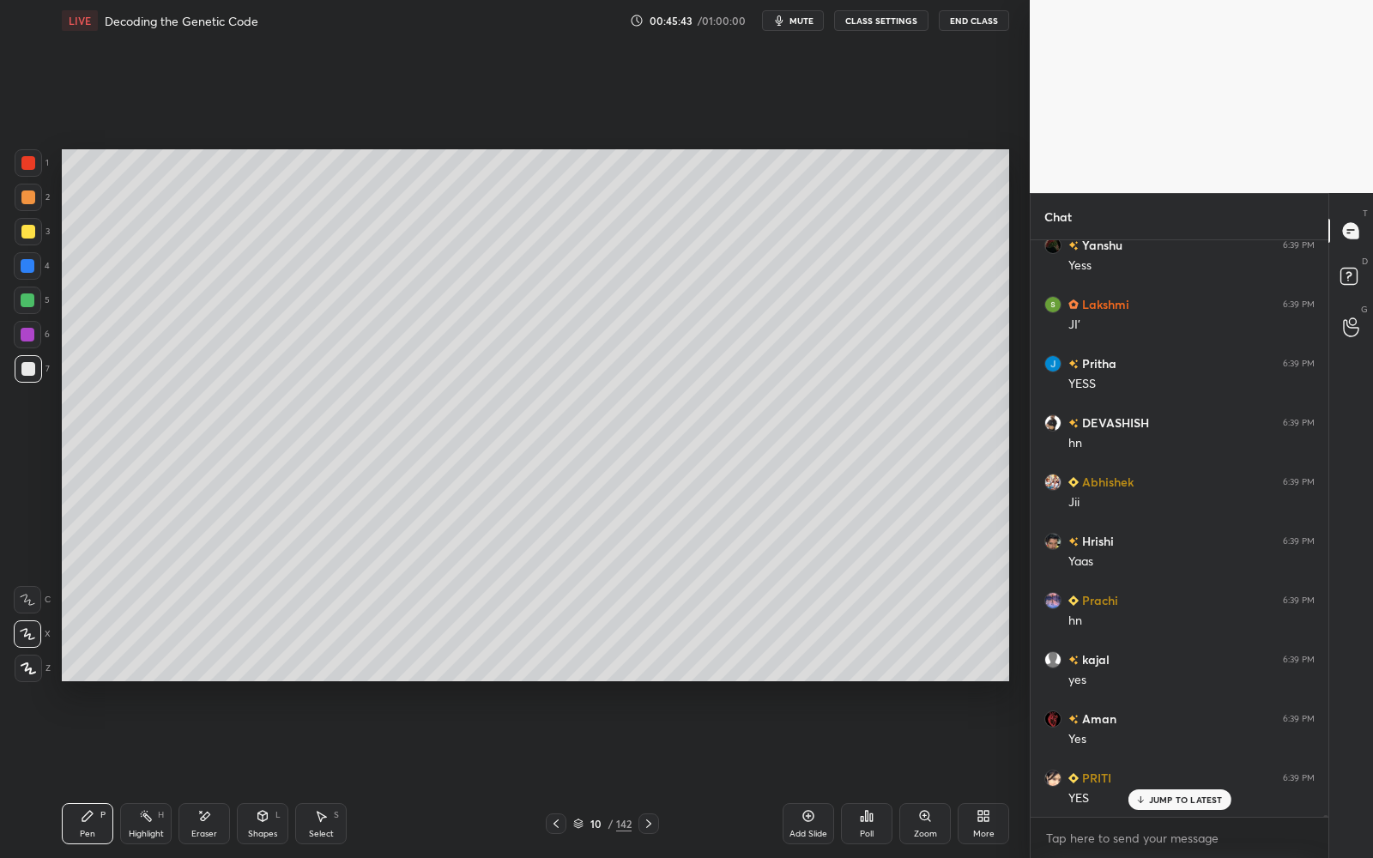
click at [1152, 773] on p "JUMP TO LATEST" at bounding box center [1186, 800] width 74 height 10
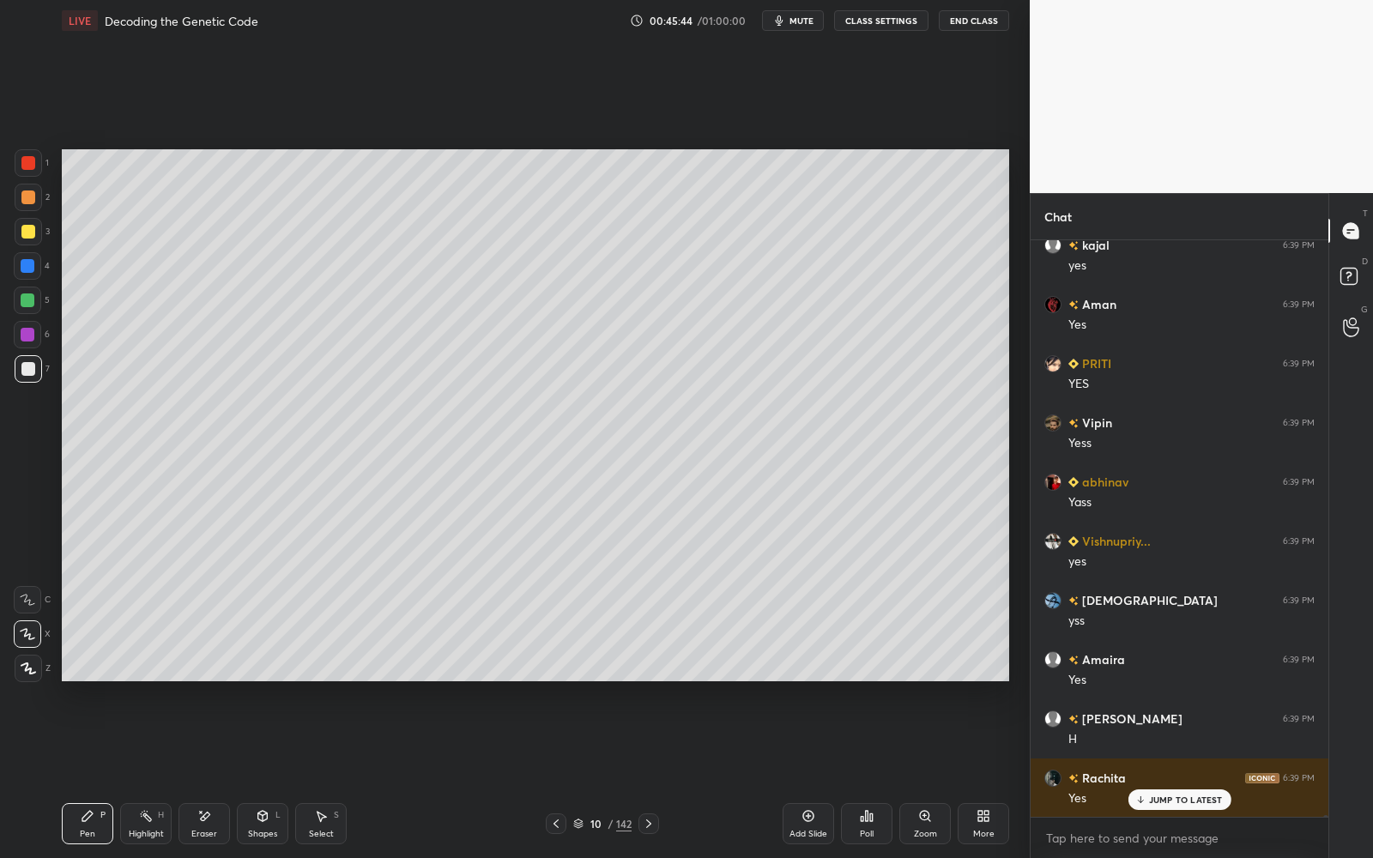
click at [1154, 773] on p "JUMP TO LATEST" at bounding box center [1186, 800] width 74 height 10
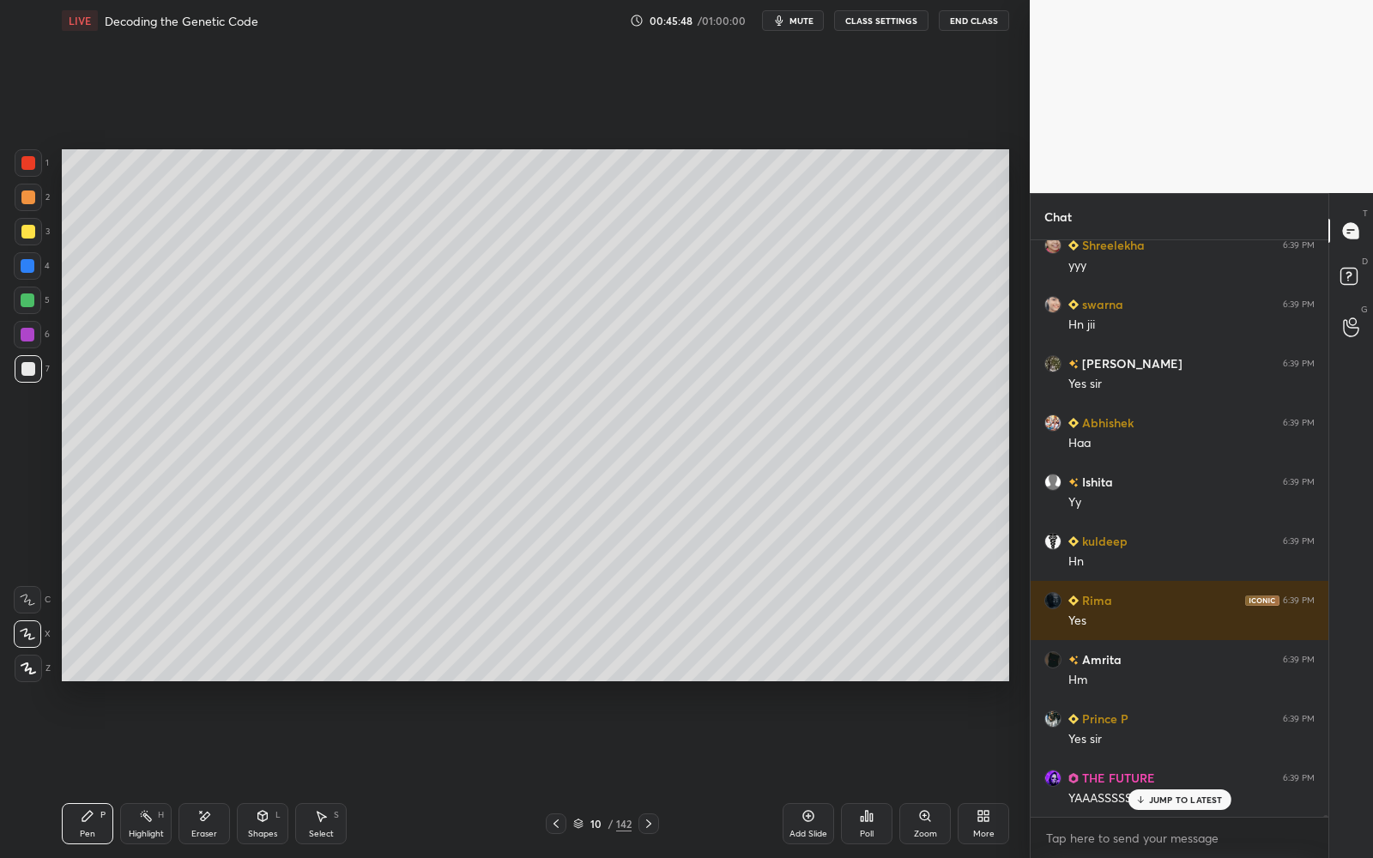
click at [1153, 773] on p "JUMP TO LATEST" at bounding box center [1186, 800] width 74 height 10
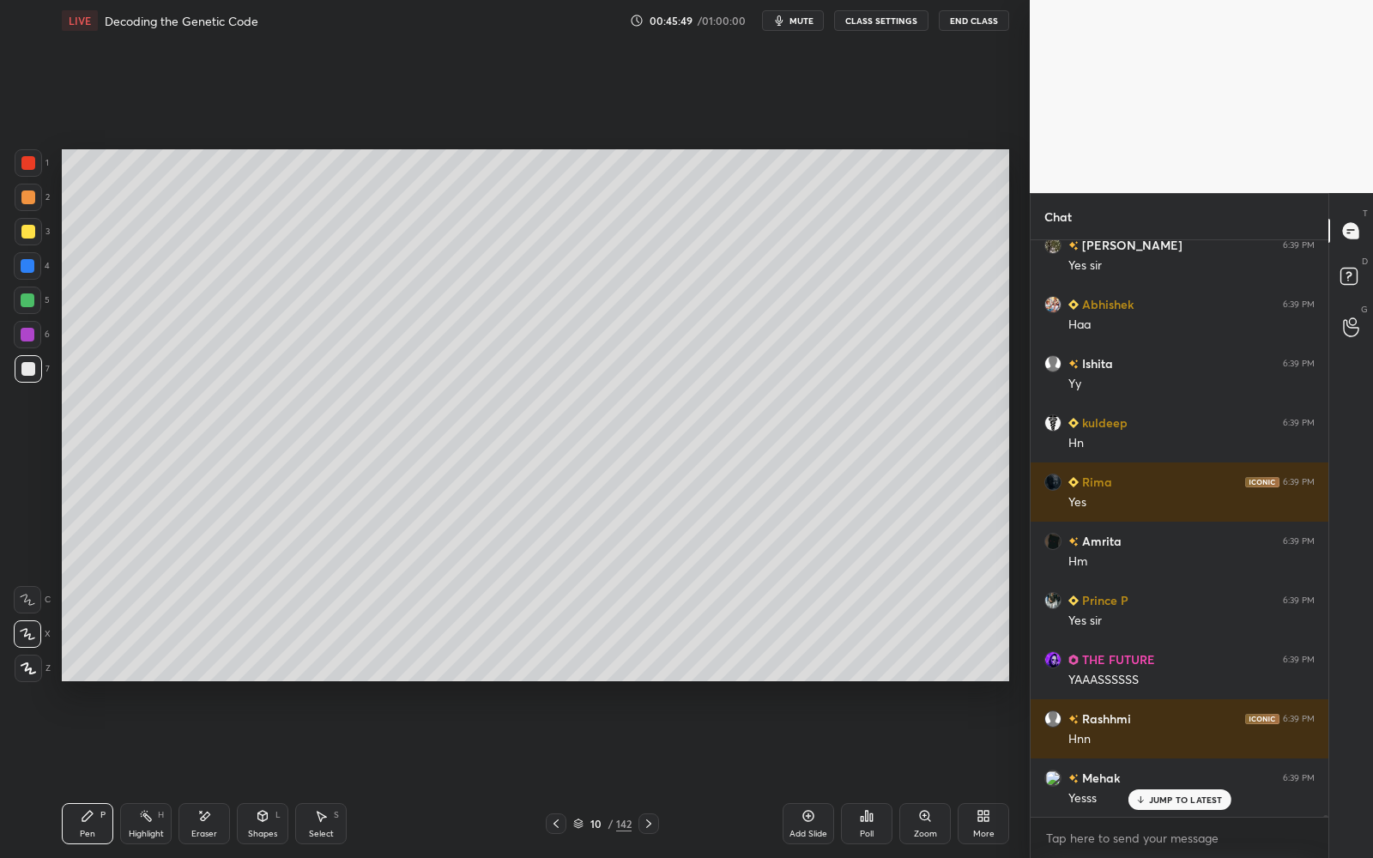
click at [1154, 773] on p "JUMP TO LATEST" at bounding box center [1186, 800] width 74 height 10
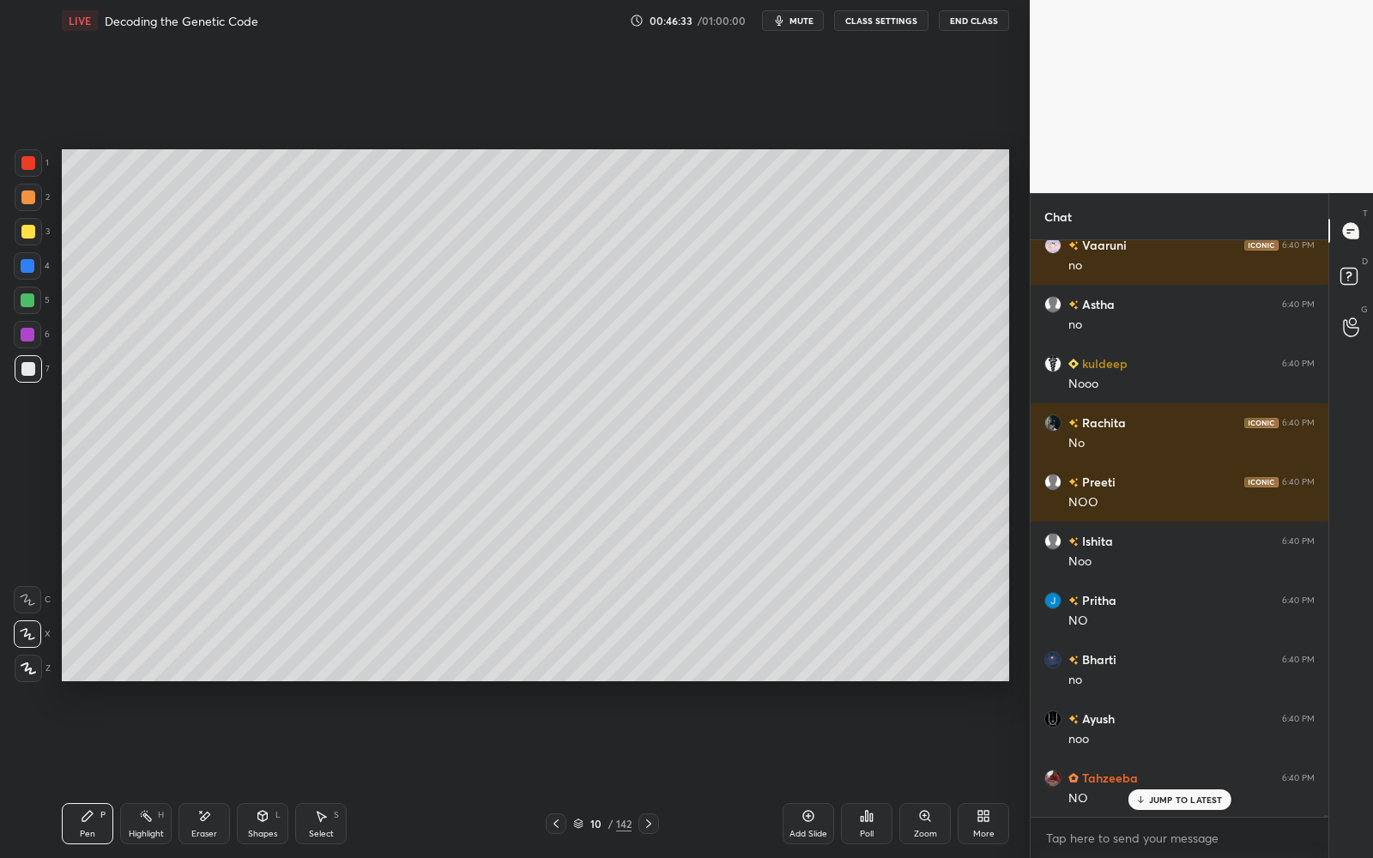
click at [21, 264] on div at bounding box center [28, 266] width 14 height 14
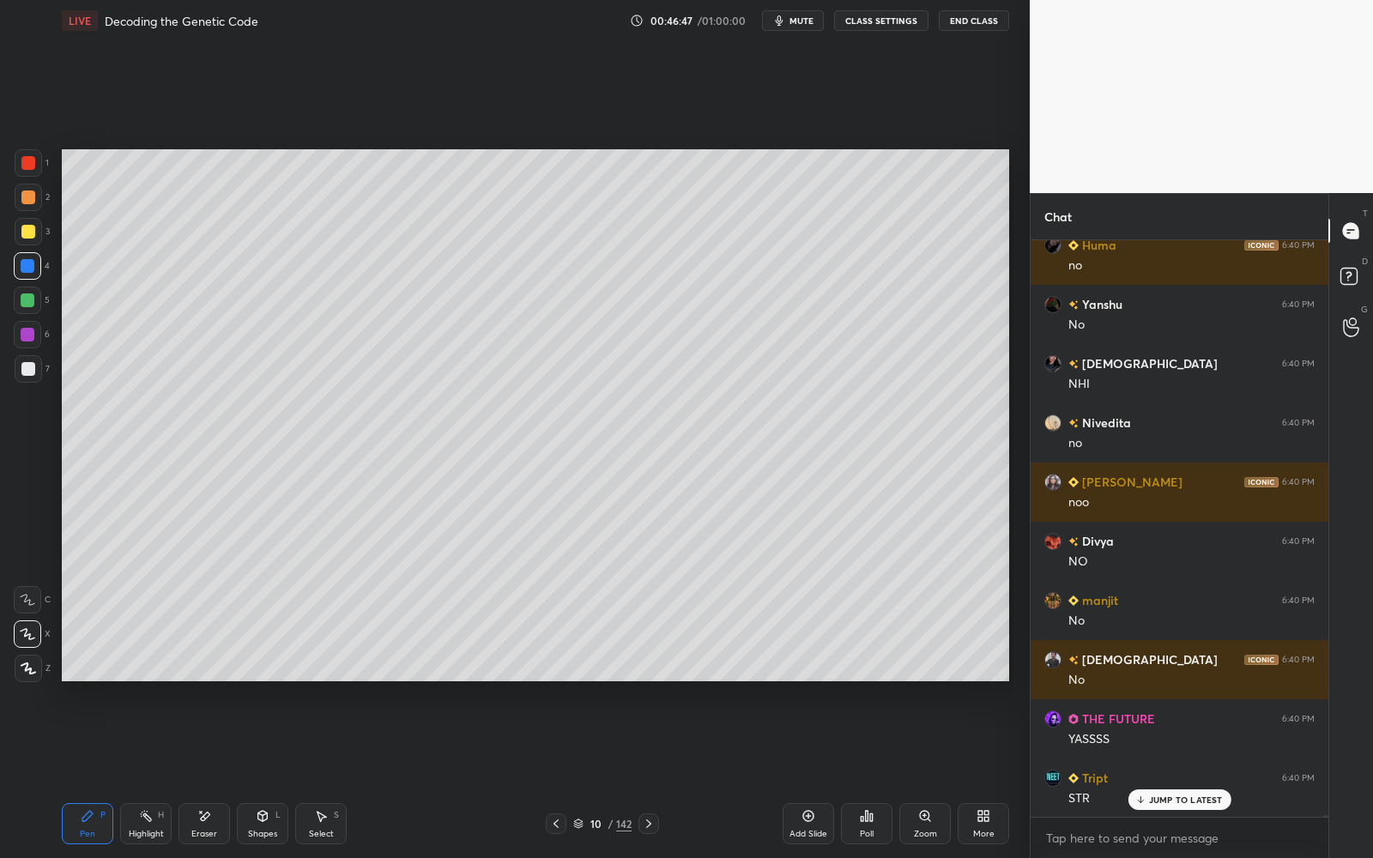
click at [27, 303] on div at bounding box center [28, 300] width 14 height 14
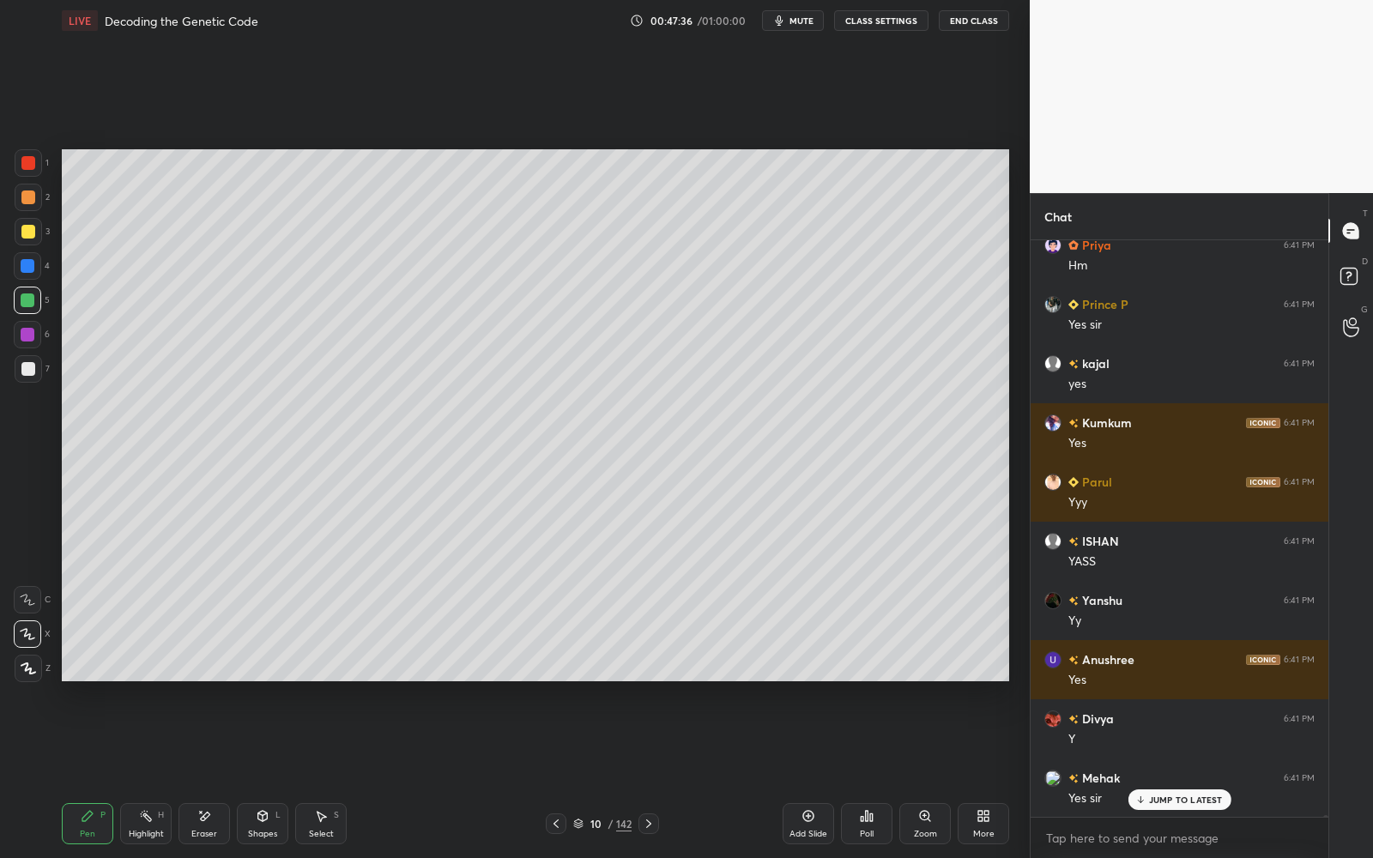
scroll to position [197058, 0]
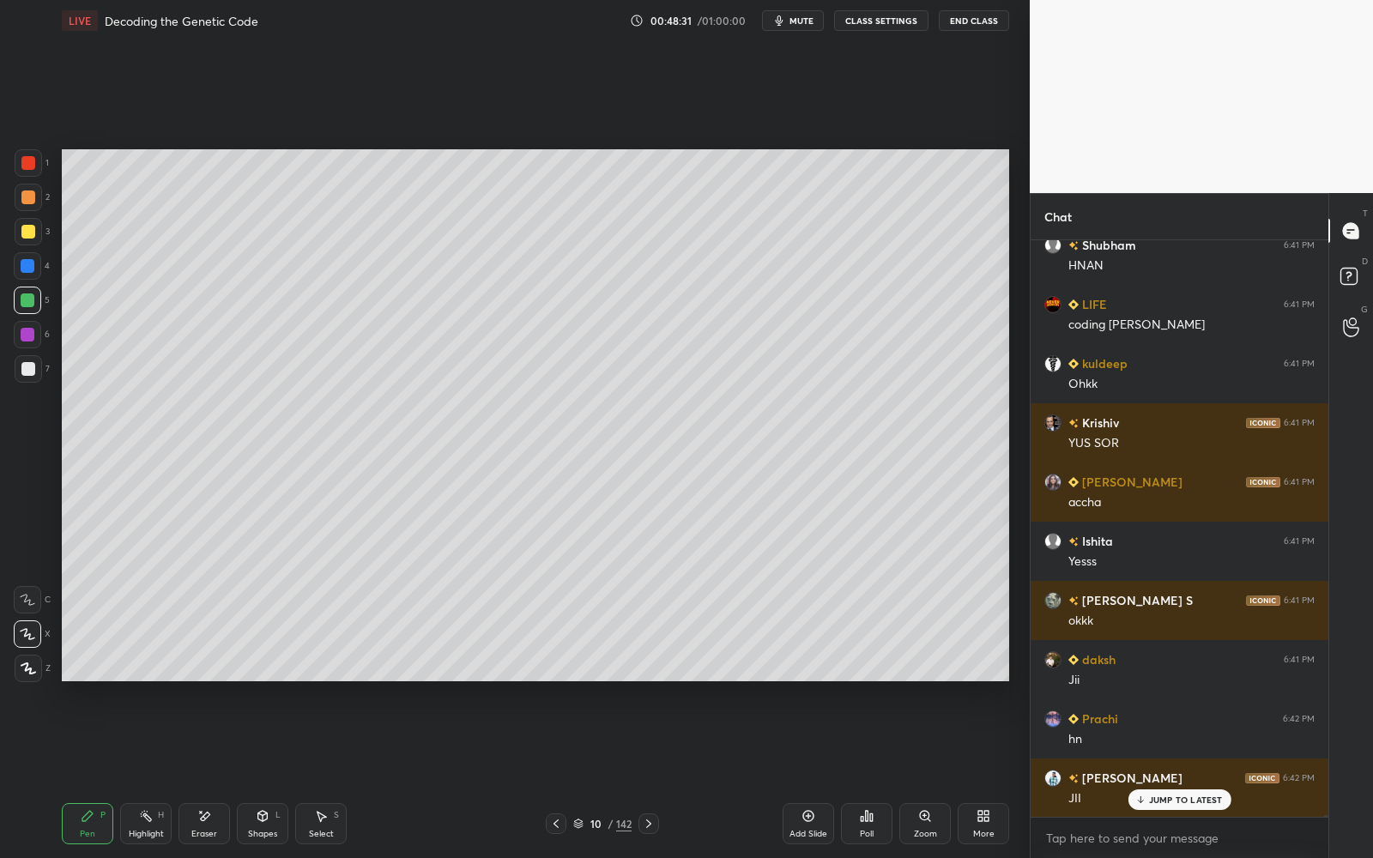
click at [873, 23] on button "CLASS SETTINGS" at bounding box center [881, 20] width 94 height 21
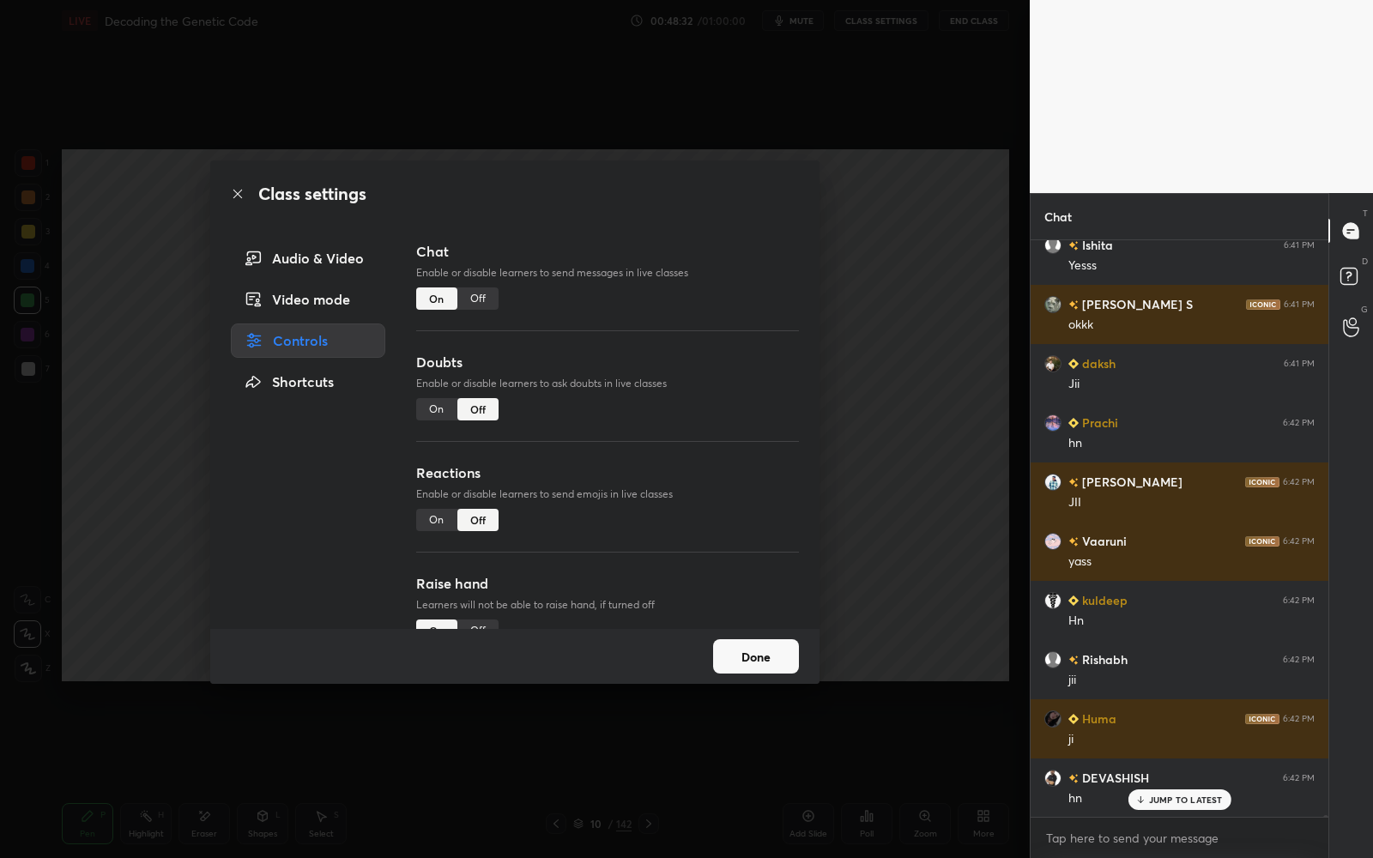
click at [438, 414] on div "On" at bounding box center [436, 409] width 41 height 22
click at [741, 654] on button "Done" at bounding box center [756, 656] width 86 height 34
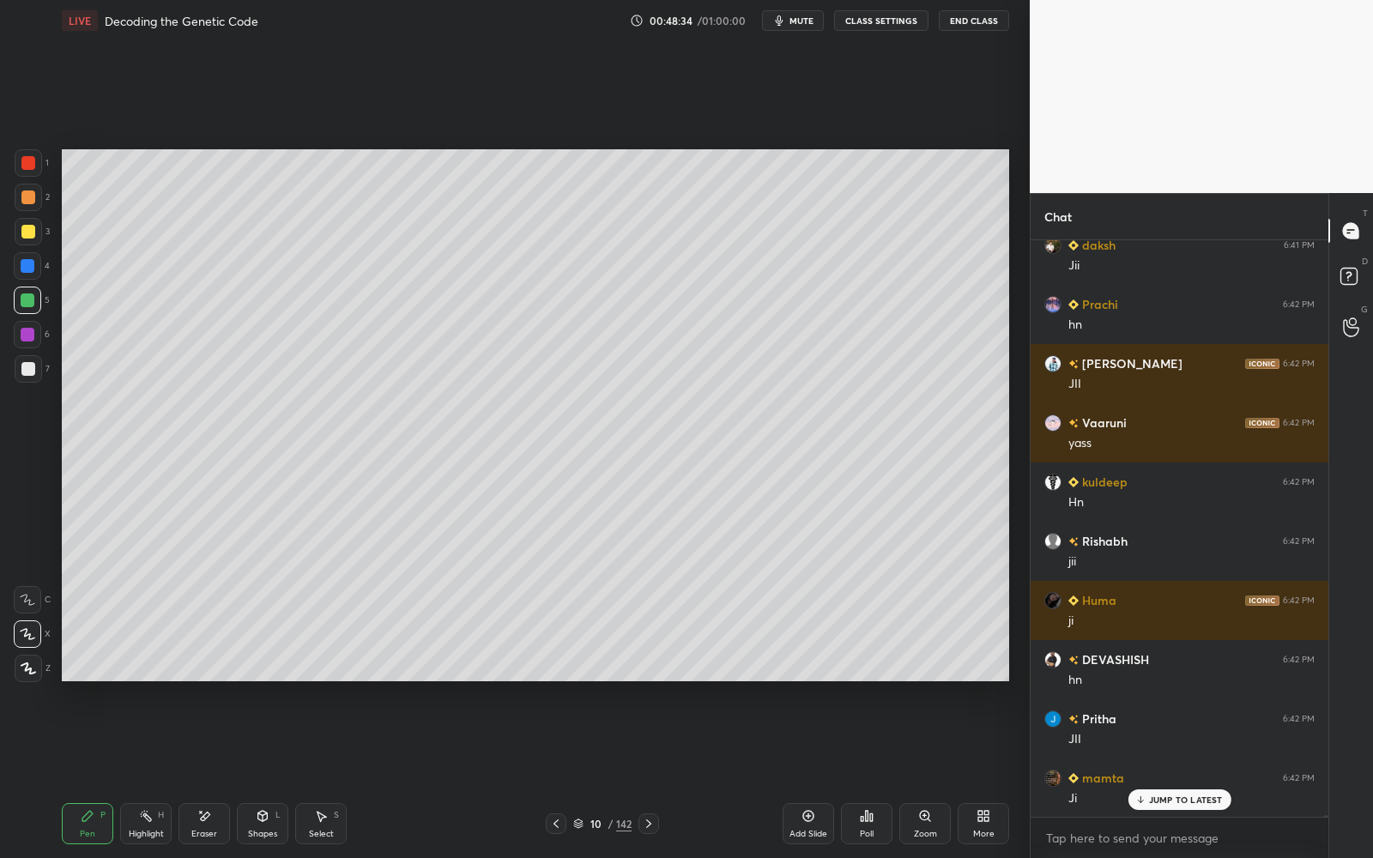
click at [1368, 267] on div "D Doubts (D)" at bounding box center [1351, 279] width 44 height 48
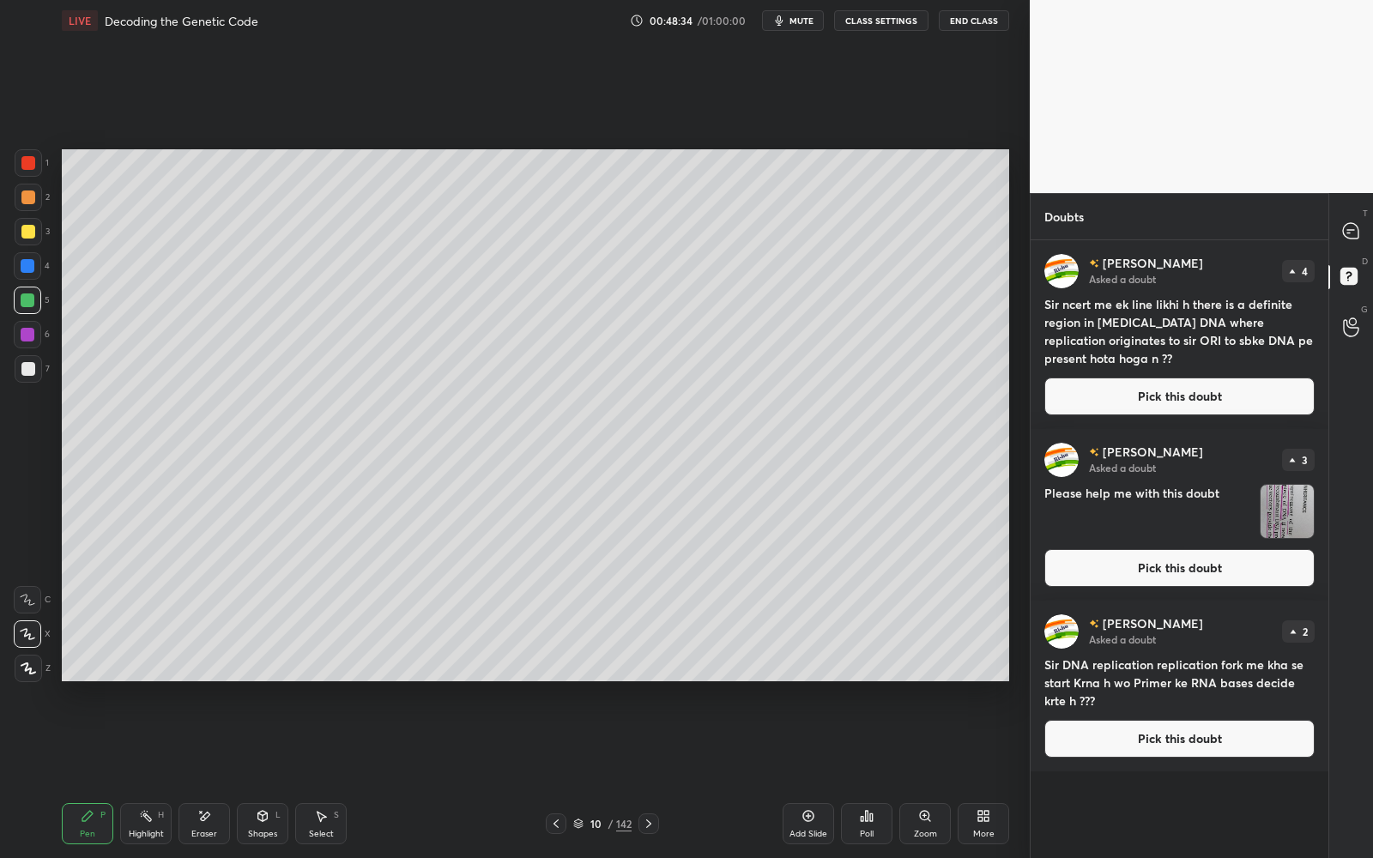
click at [1243, 399] on button "Pick this doubt" at bounding box center [1179, 397] width 270 height 38
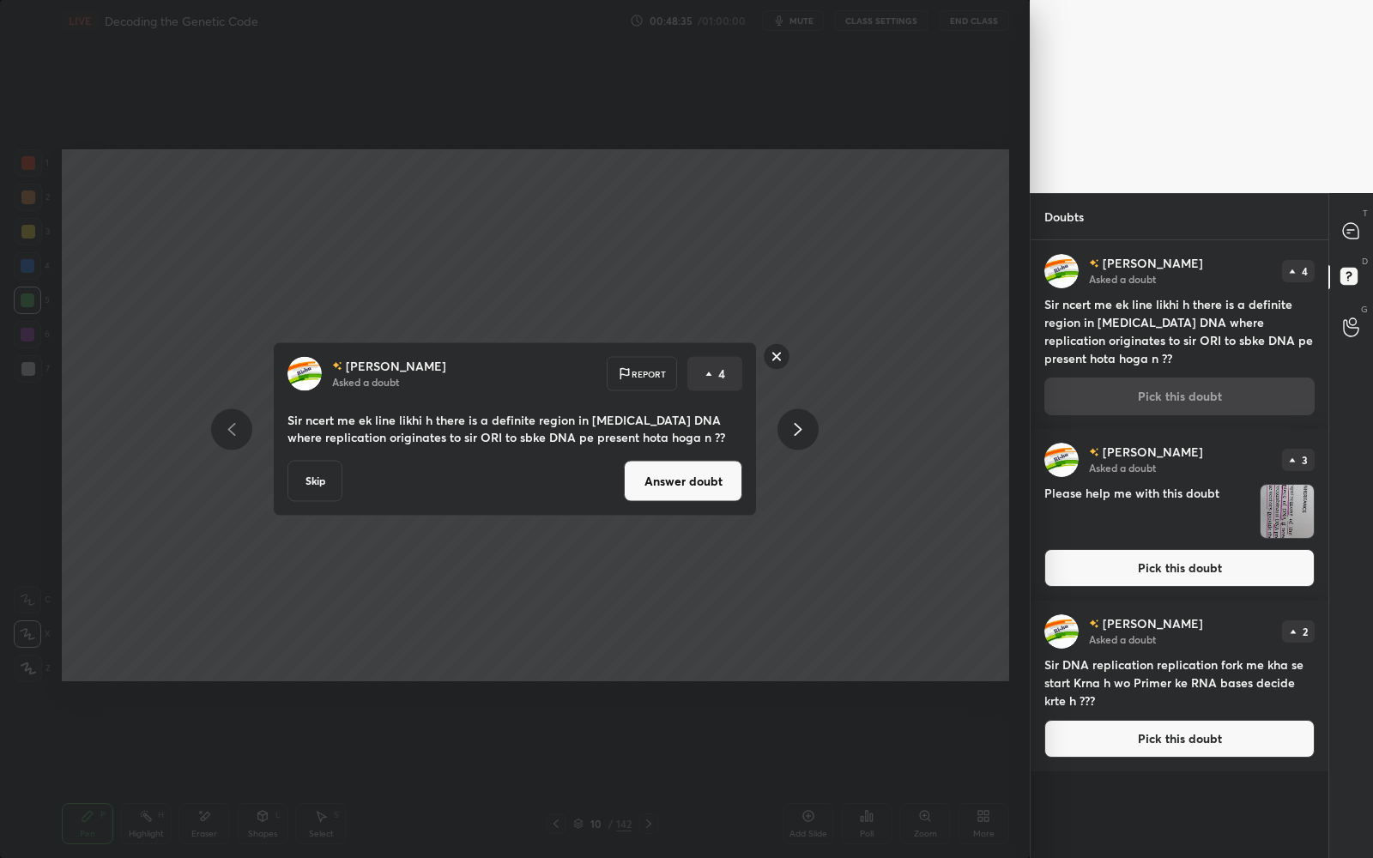
click at [322, 478] on button "Skip" at bounding box center [314, 481] width 55 height 41
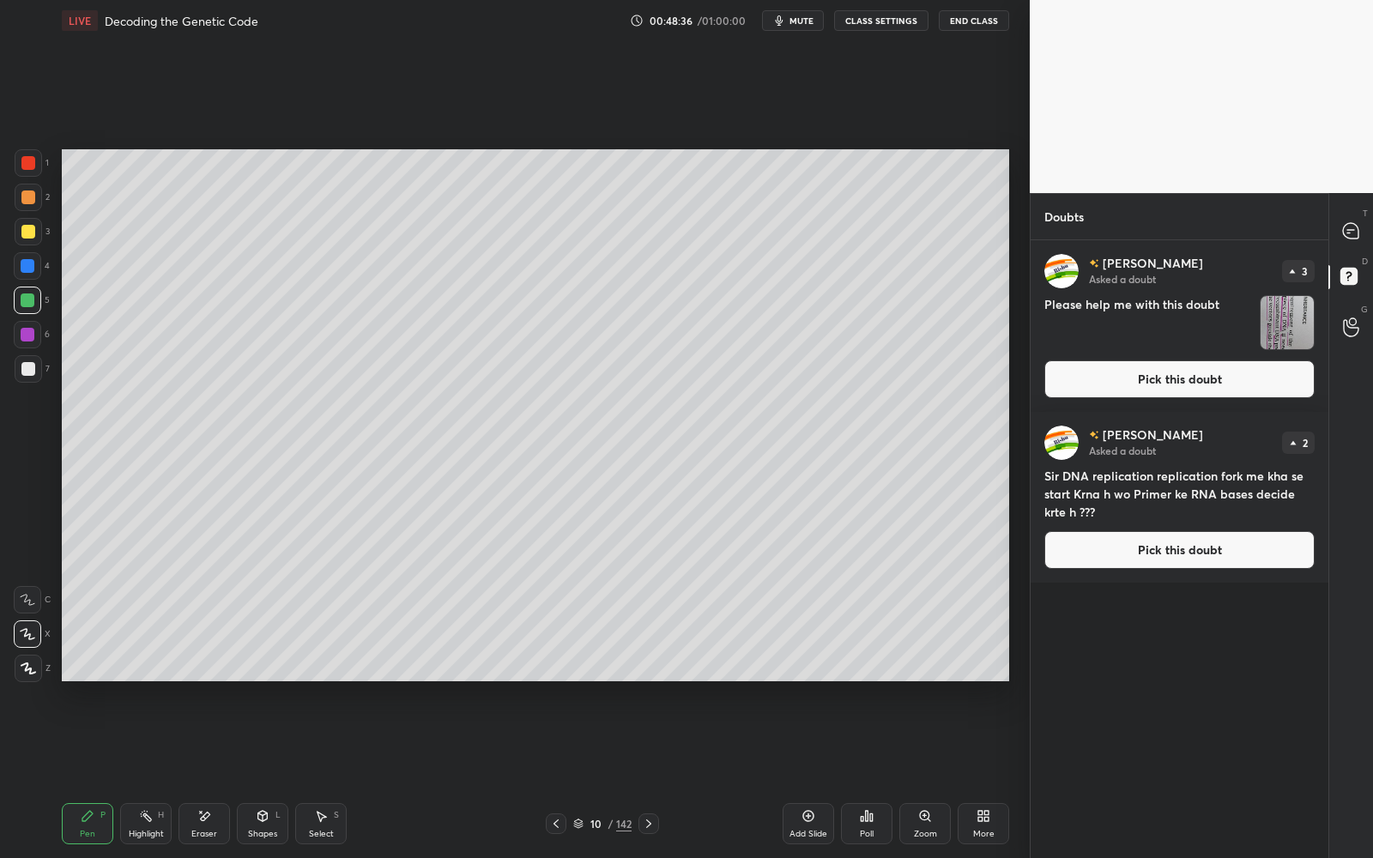
click at [1123, 383] on button "Pick this doubt" at bounding box center [1179, 379] width 270 height 38
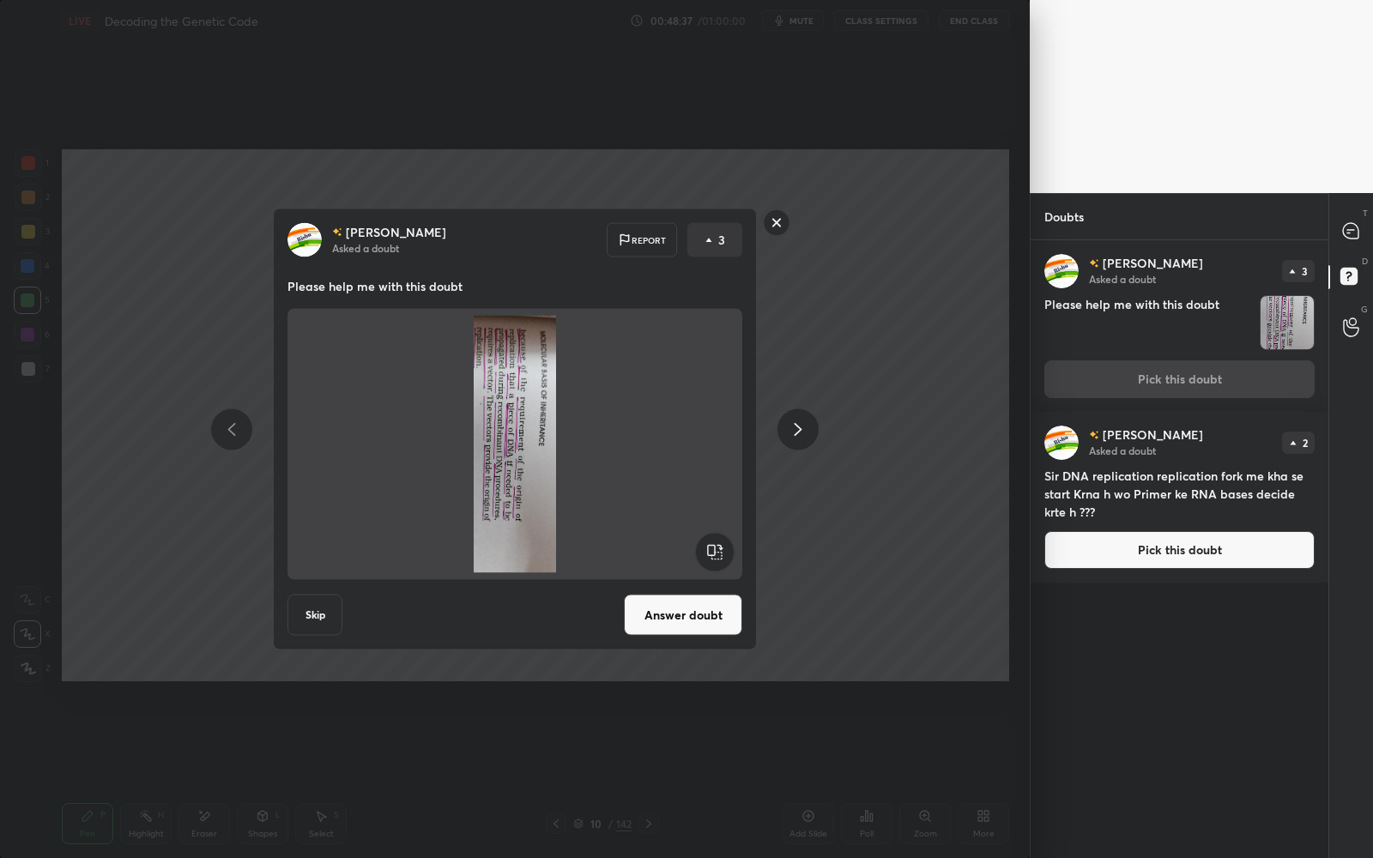
click at [326, 595] on button "Skip" at bounding box center [314, 615] width 55 height 41
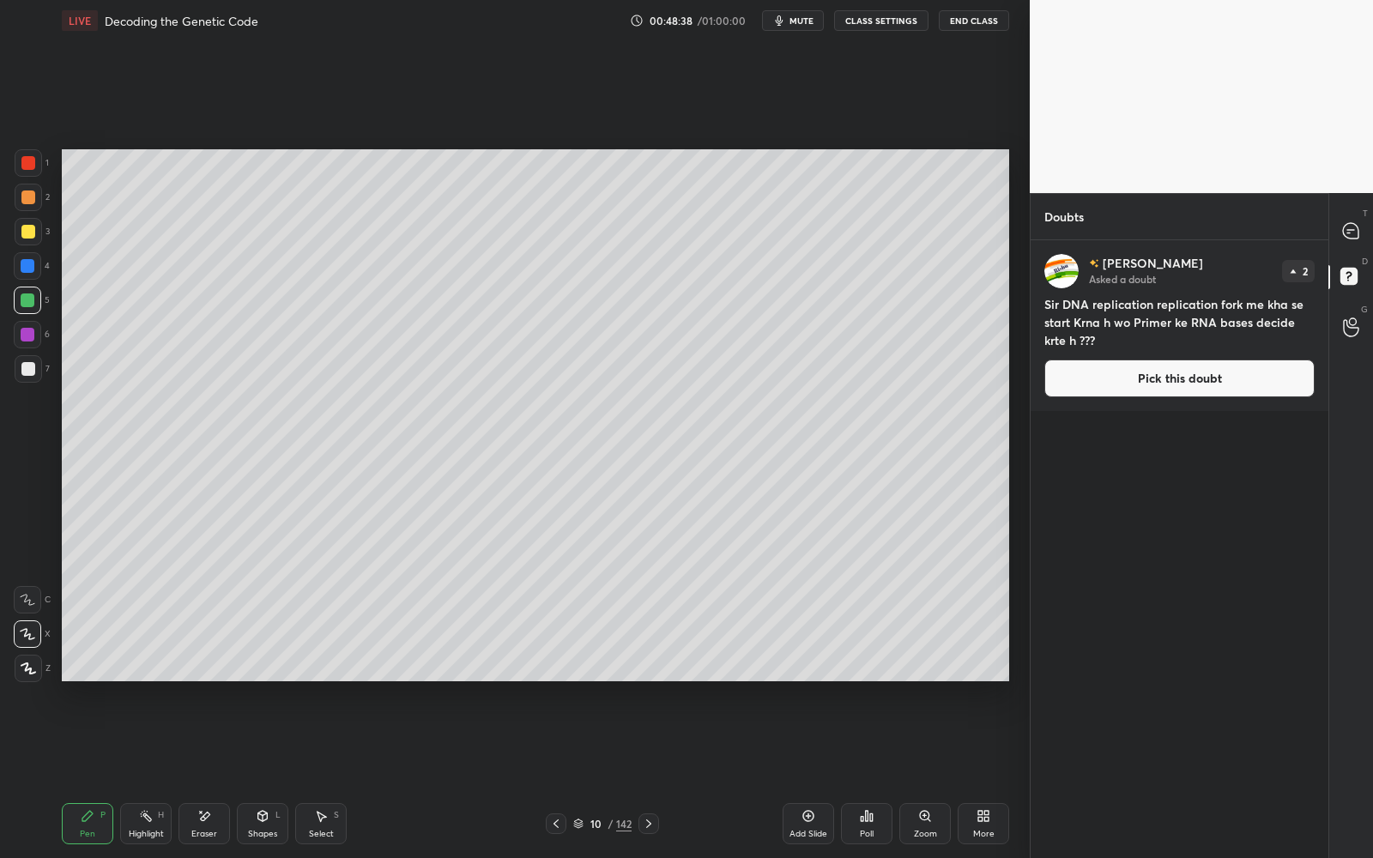
click at [1064, 387] on button "Pick this doubt" at bounding box center [1179, 379] width 270 height 38
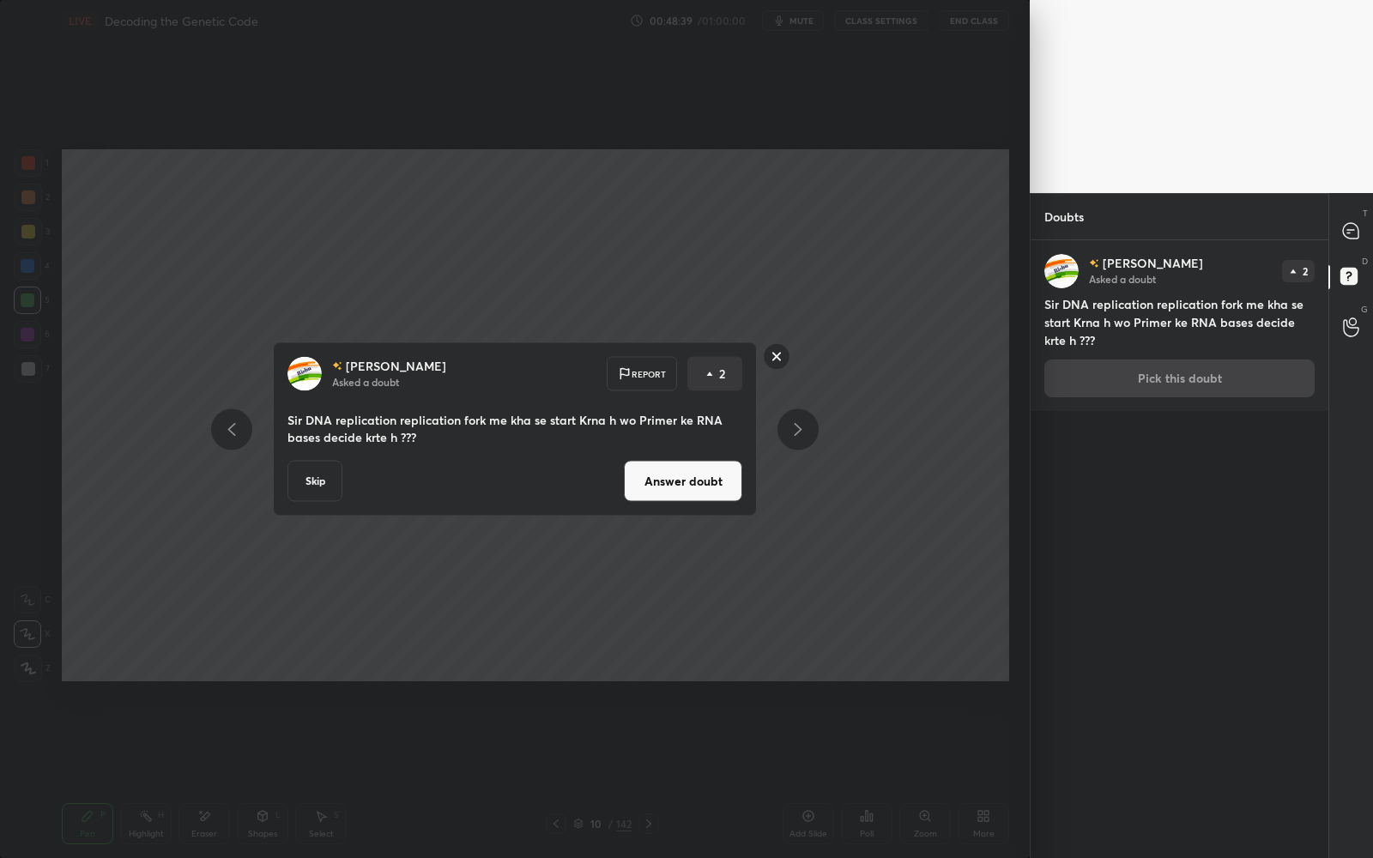
click at [318, 479] on button "Skip" at bounding box center [314, 481] width 55 height 41
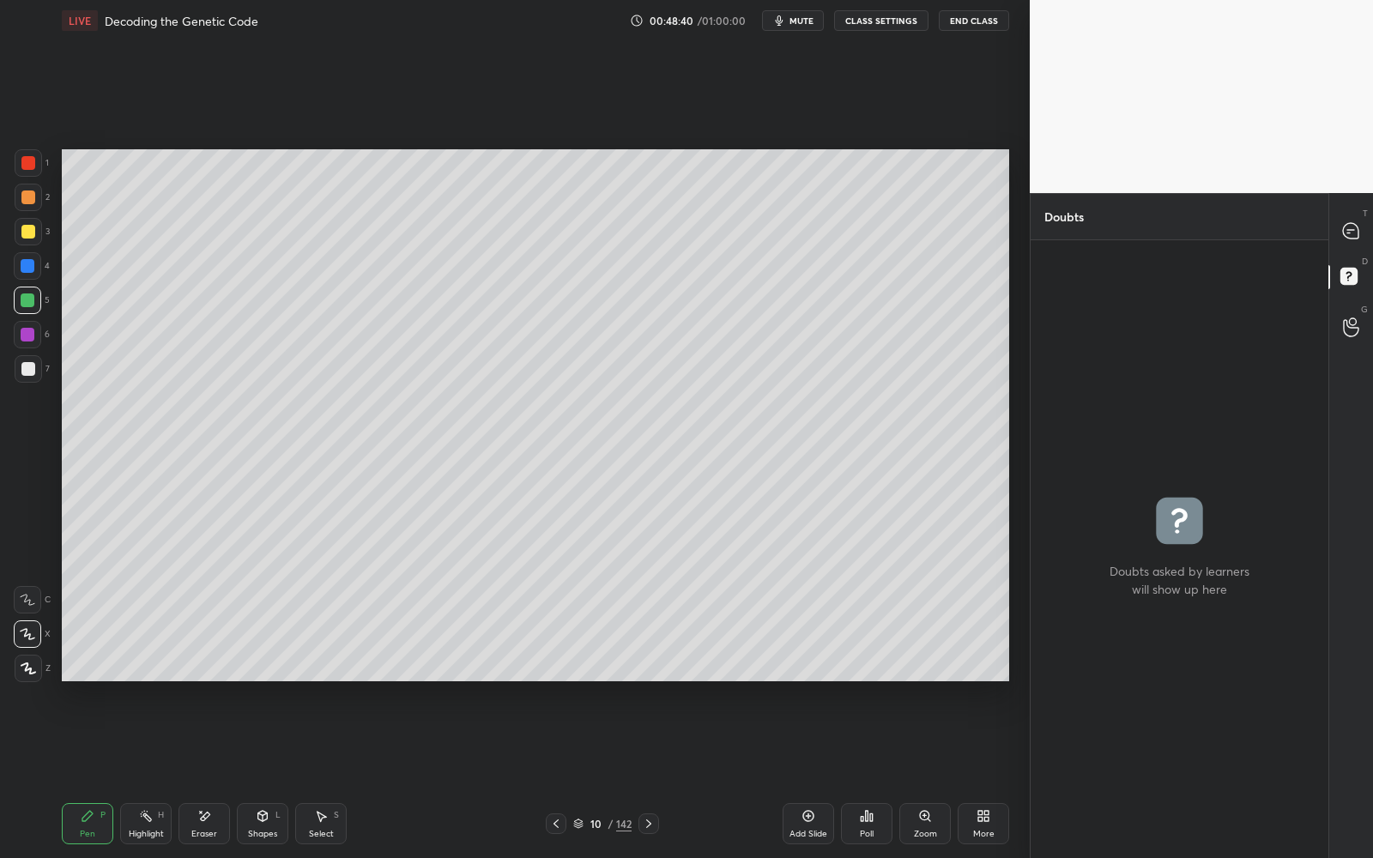
click at [1342, 227] on icon at bounding box center [1351, 231] width 18 height 18
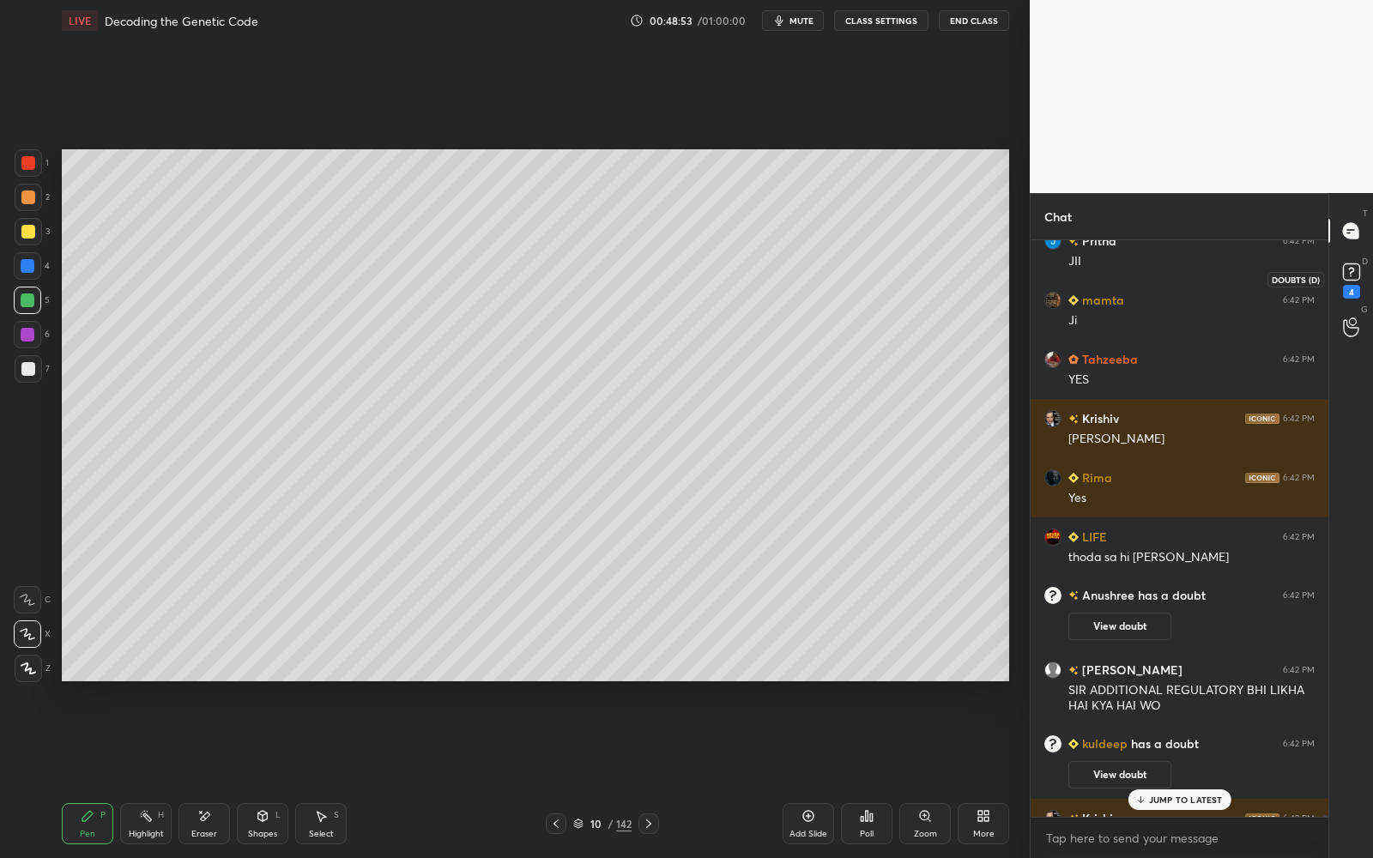
click at [1342, 285] on div "4" at bounding box center [1352, 278] width 26 height 39
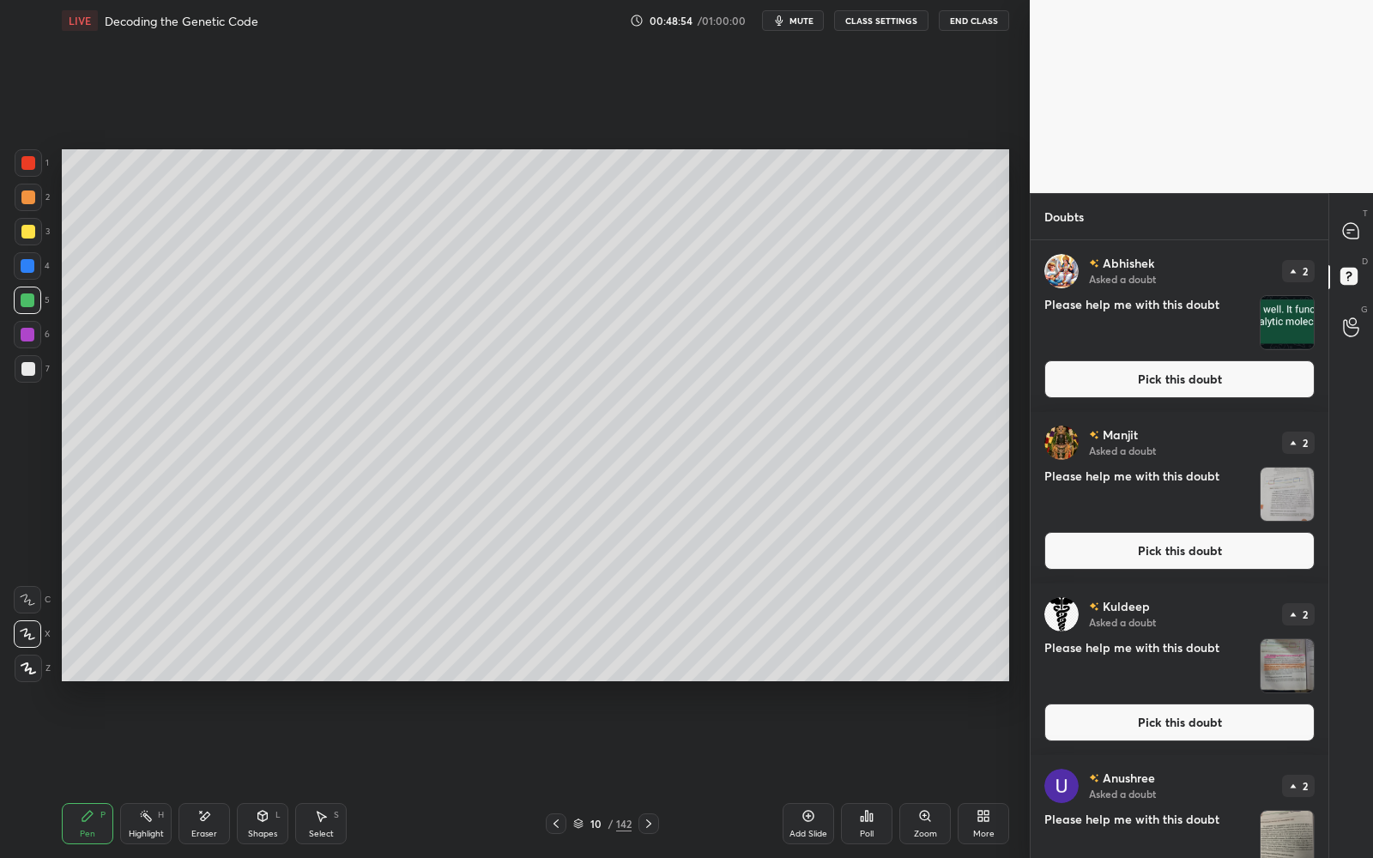
click at [1235, 373] on button "Pick this doubt" at bounding box center [1179, 379] width 270 height 38
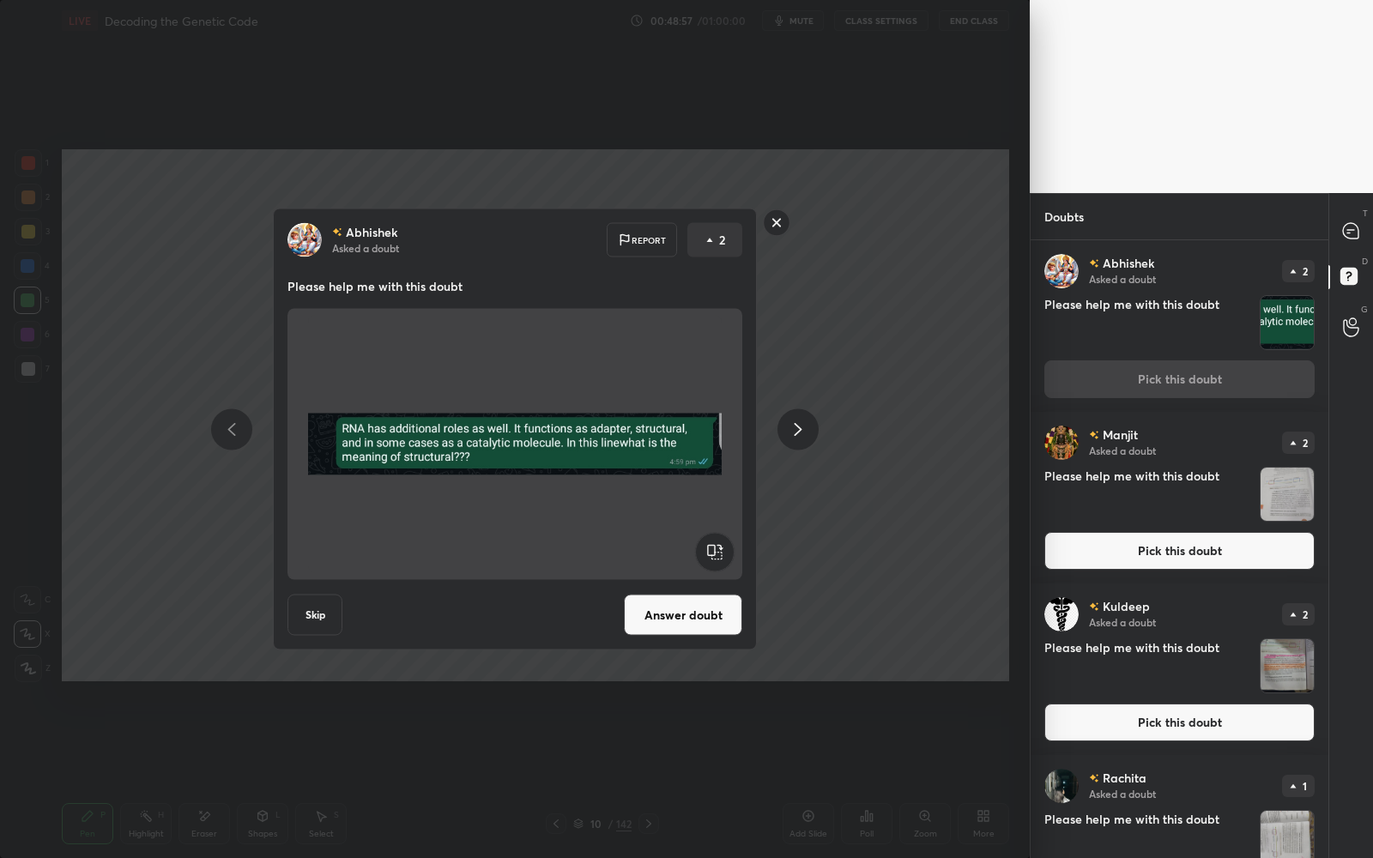
click at [696, 620] on button "Answer doubt" at bounding box center [683, 615] width 118 height 41
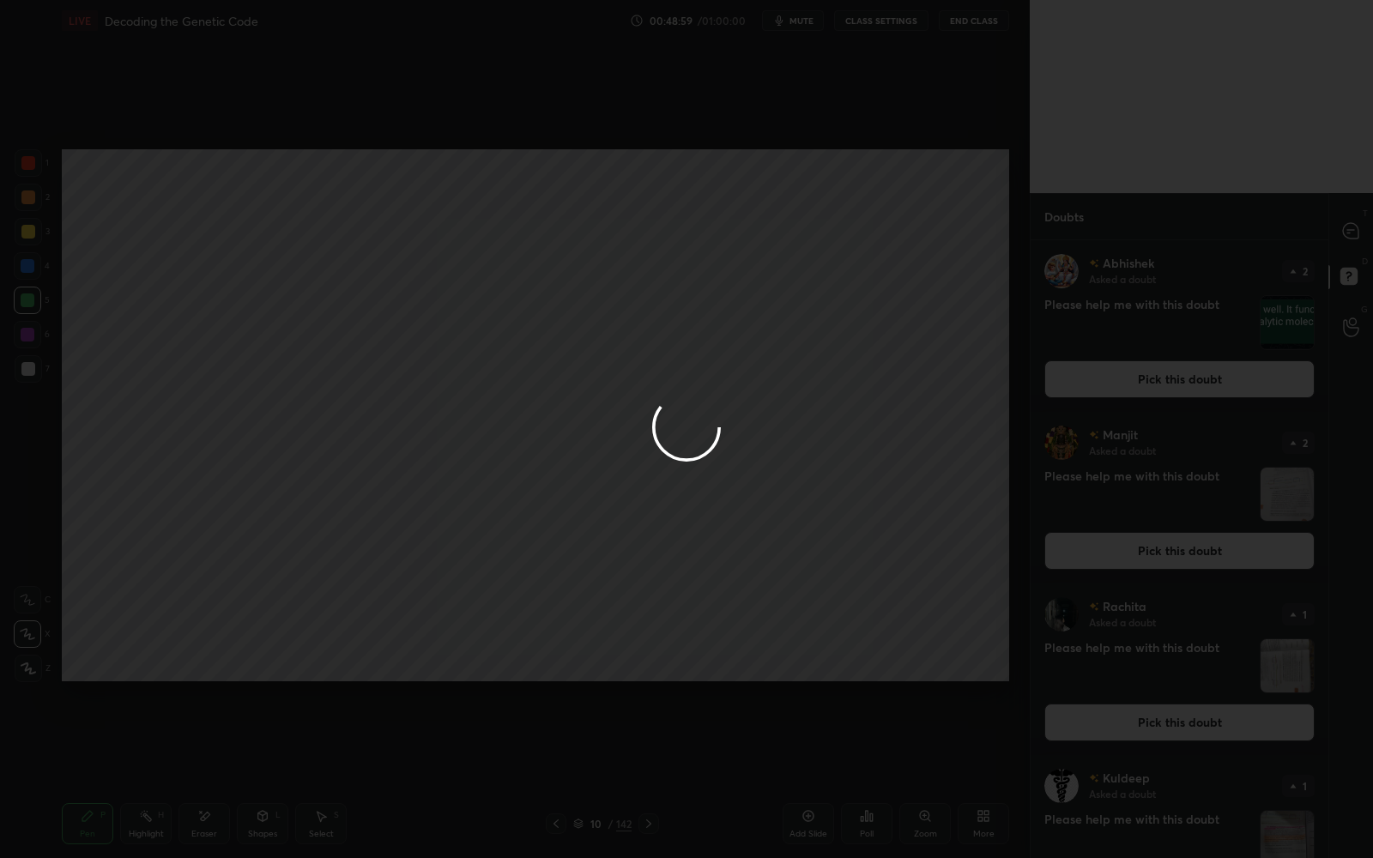
click at [1321, 254] on div at bounding box center [686, 429] width 1373 height 858
click at [1346, 236] on div at bounding box center [686, 429] width 1373 height 858
click at [1350, 235] on div at bounding box center [686, 429] width 1373 height 858
click at [1349, 236] on div at bounding box center [686, 429] width 1373 height 858
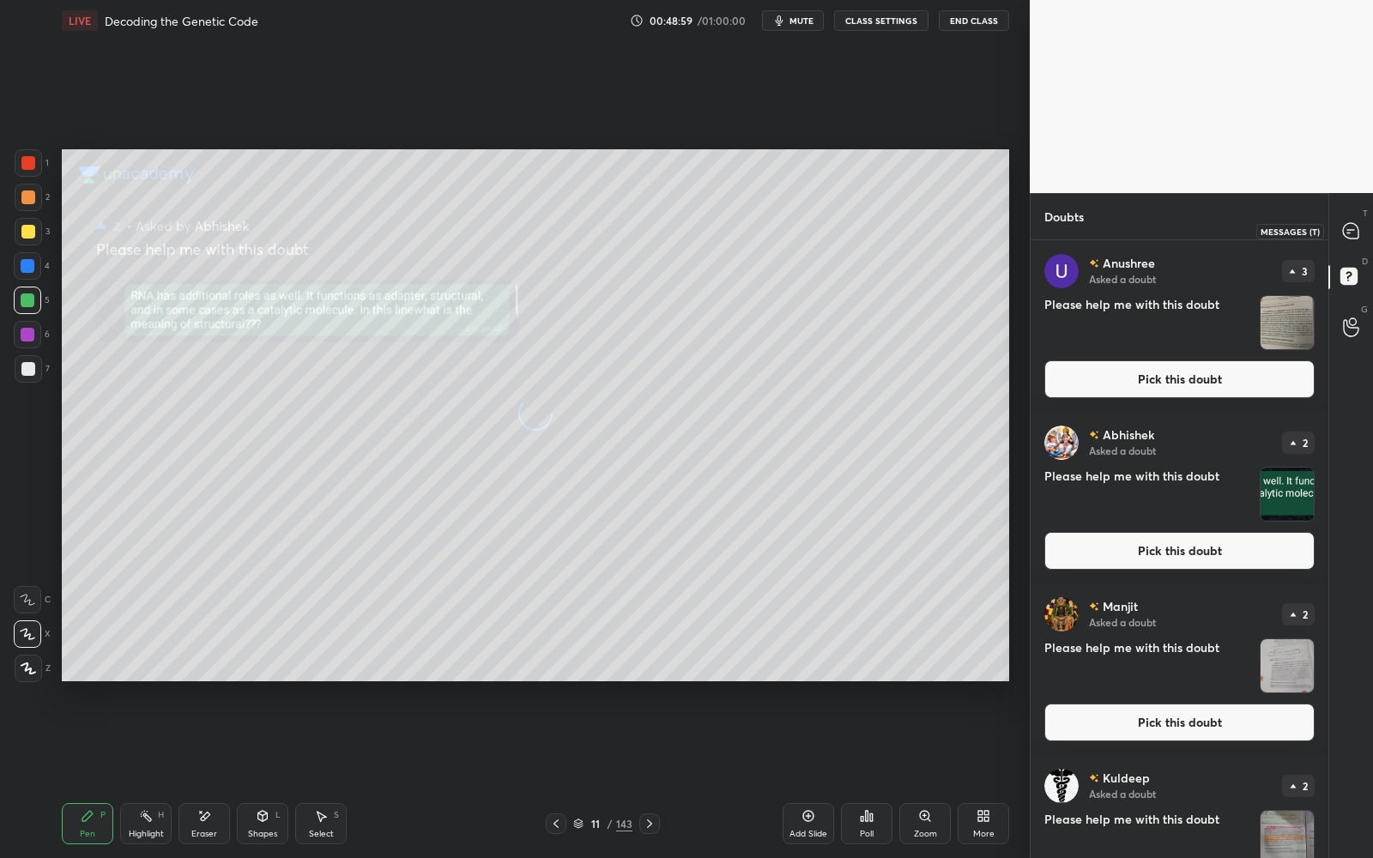
click at [1349, 234] on icon at bounding box center [1350, 230] width 15 height 15
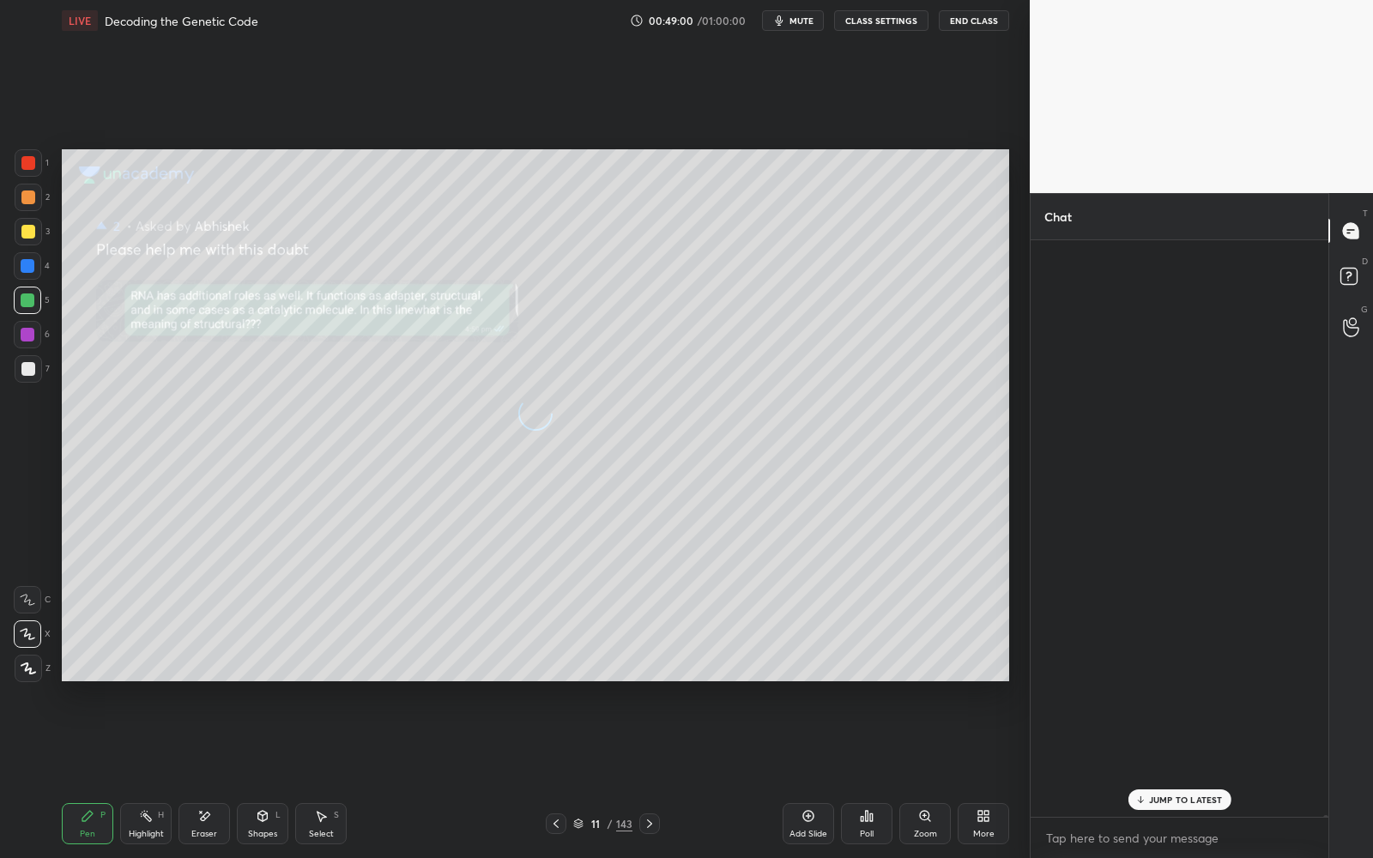
click at [1351, 233] on icon at bounding box center [1350, 230] width 15 height 15
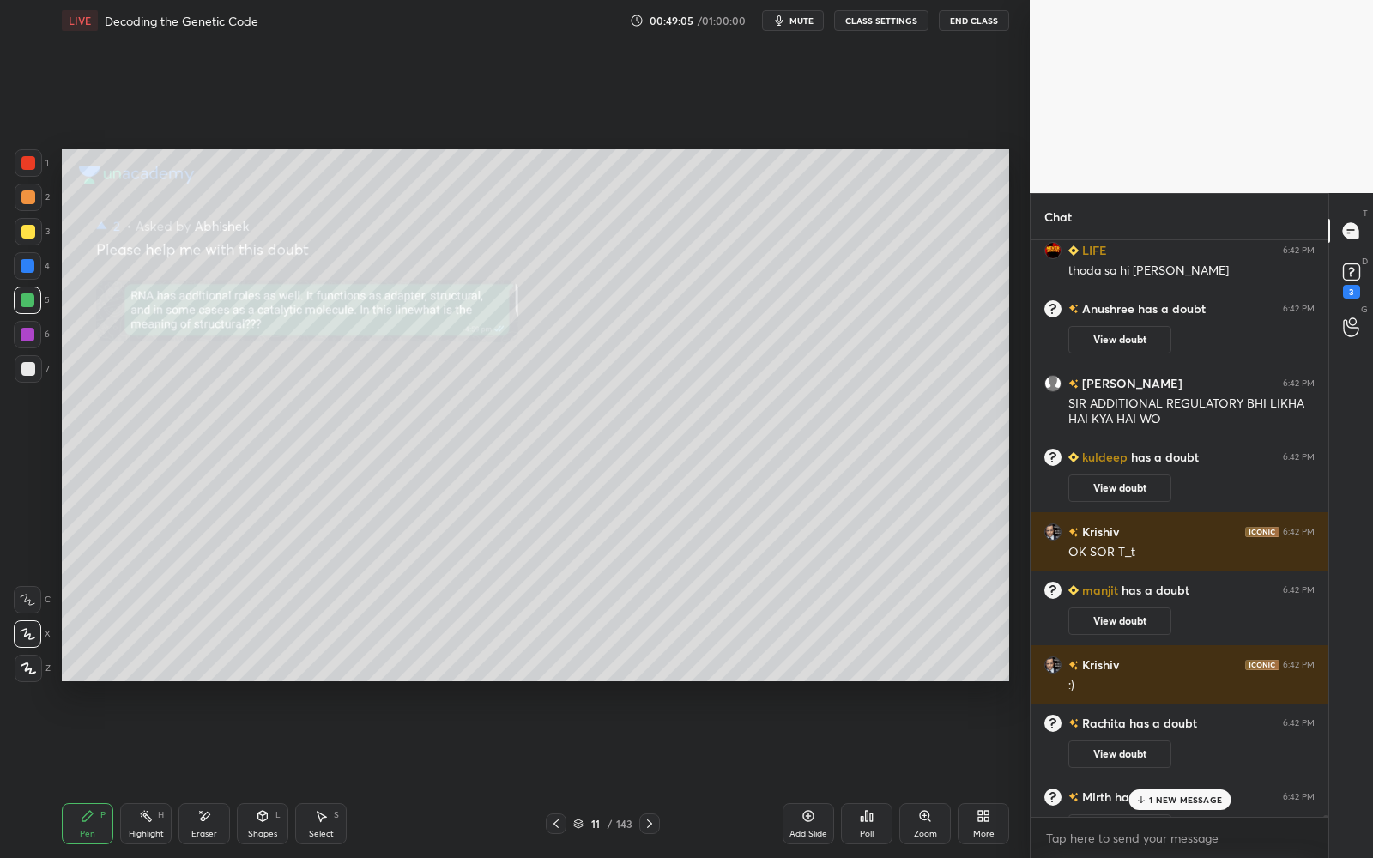
click at [1163, 773] on p "1 NEW MESSAGE" at bounding box center [1185, 800] width 73 height 10
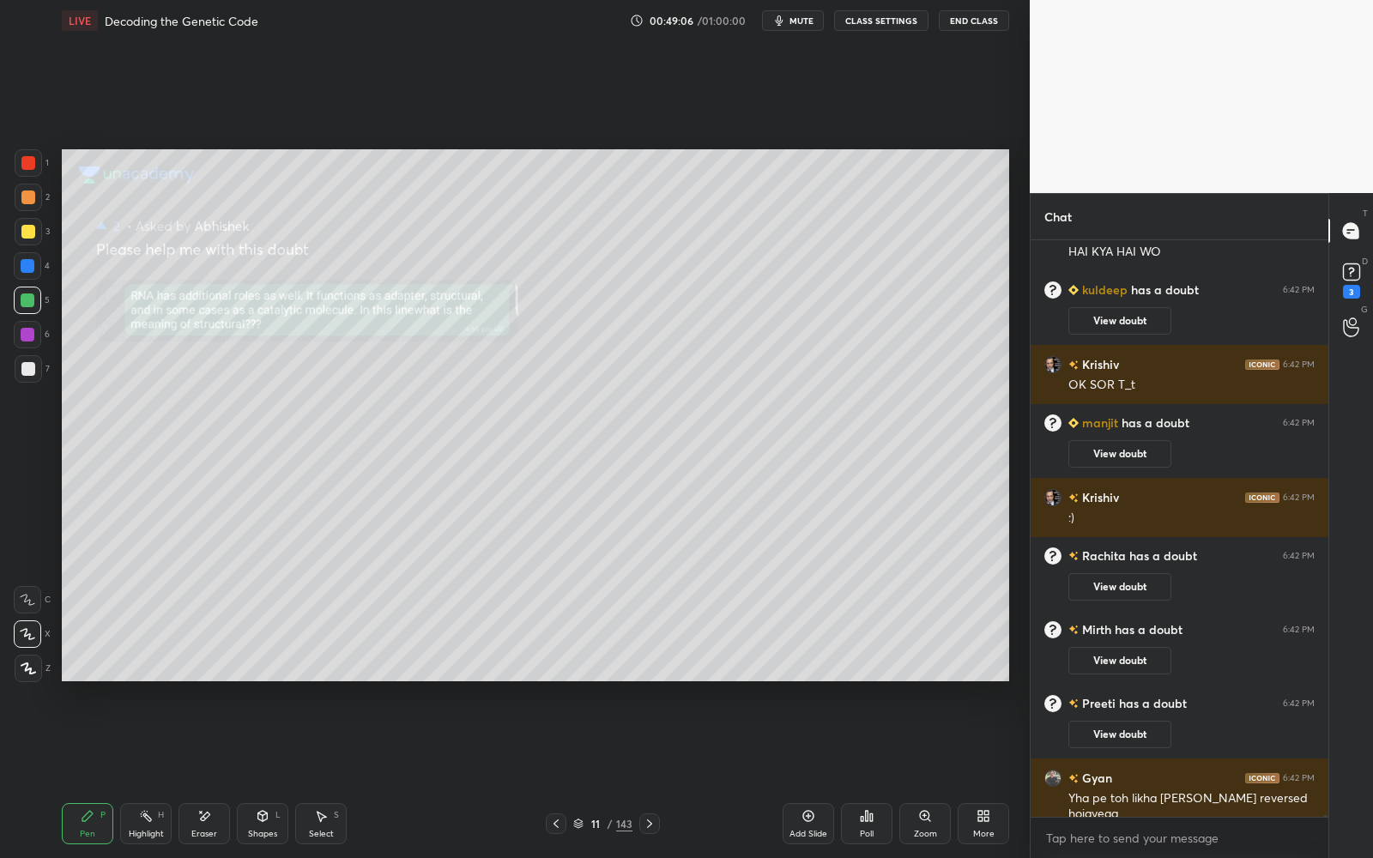
scroll to position [194221, 0]
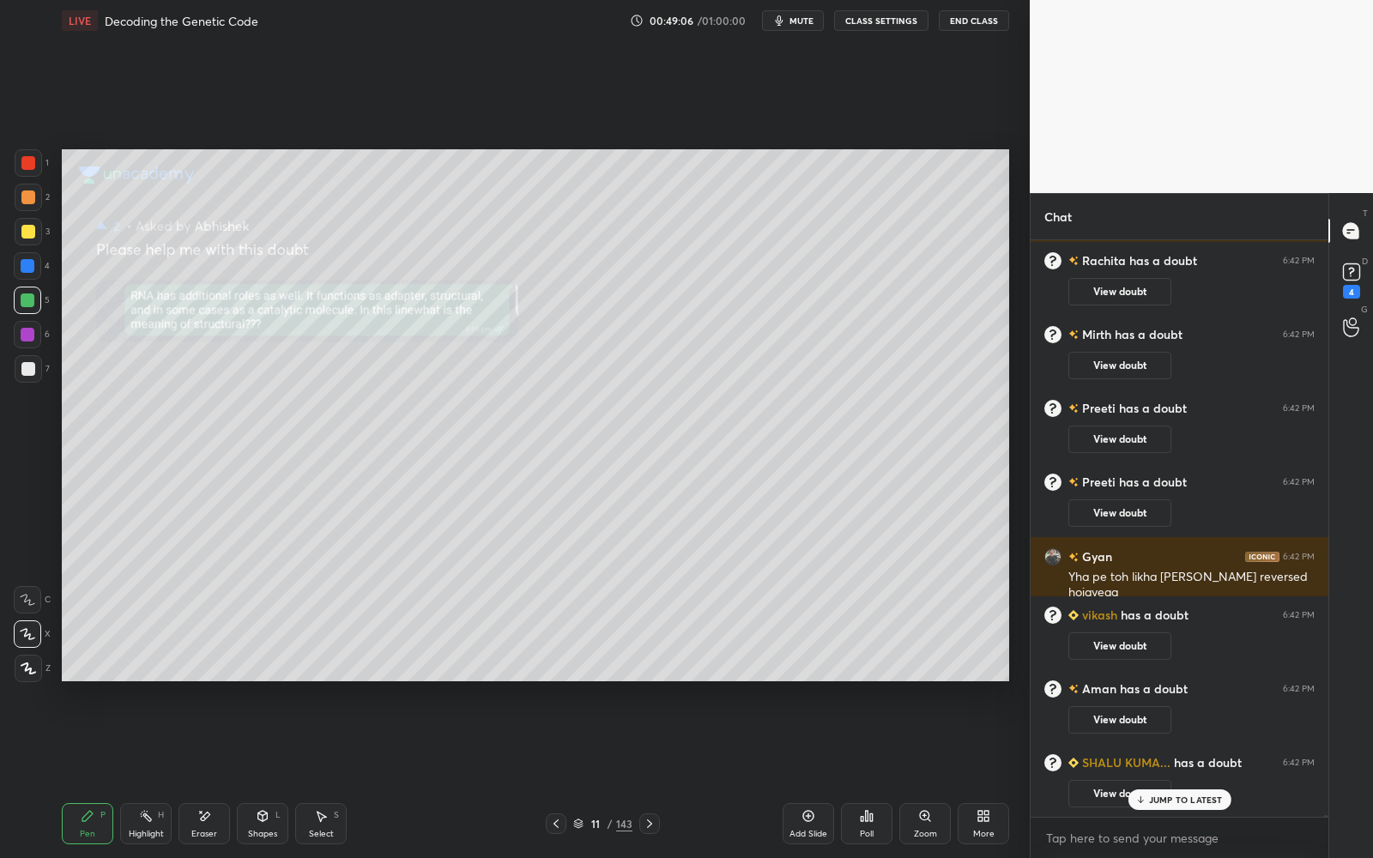
click at [889, 25] on button "CLASS SETTINGS" at bounding box center [881, 20] width 94 height 21
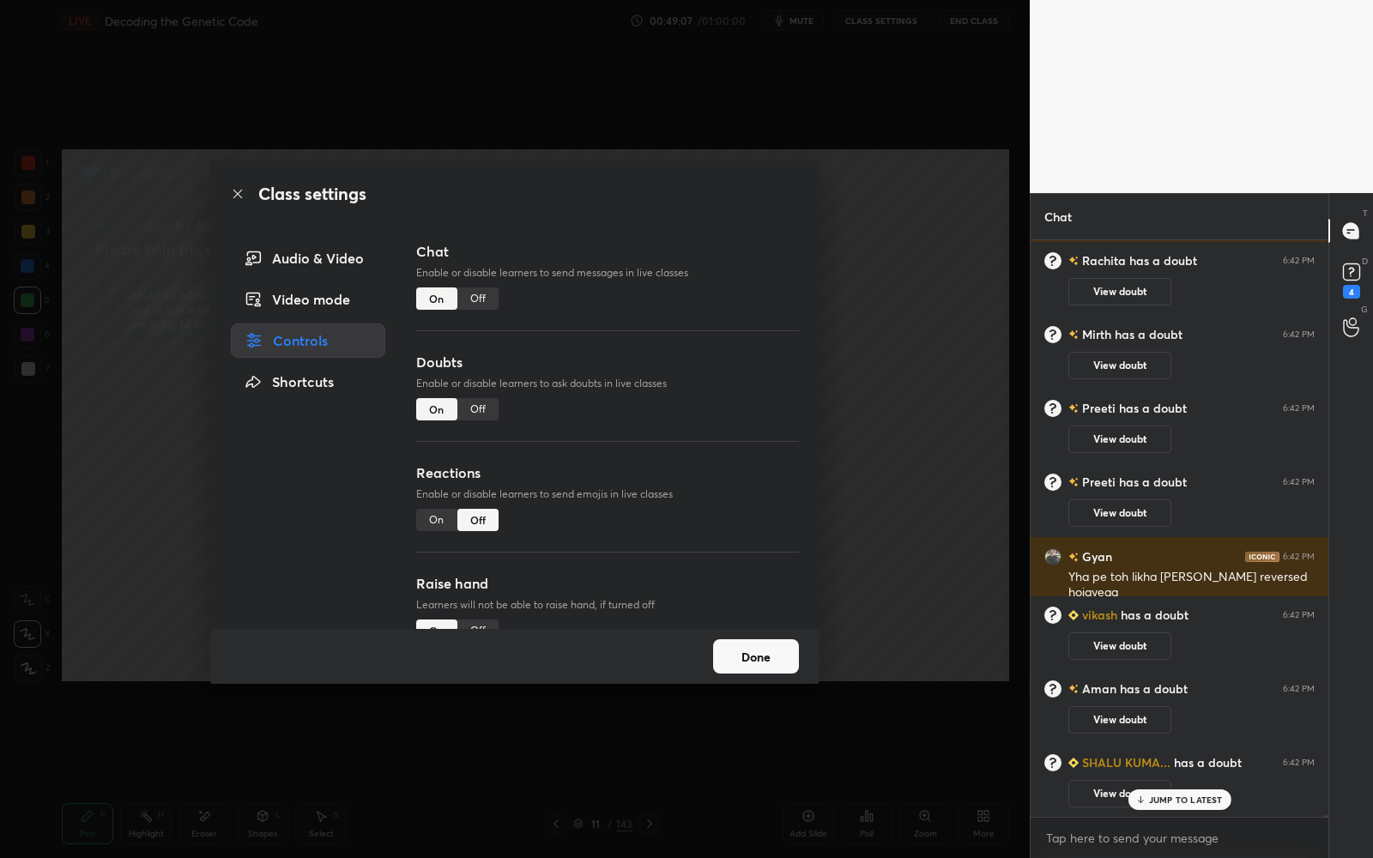
click at [480, 403] on div "Off" at bounding box center [477, 409] width 41 height 22
click at [752, 669] on button "Done" at bounding box center [756, 656] width 86 height 34
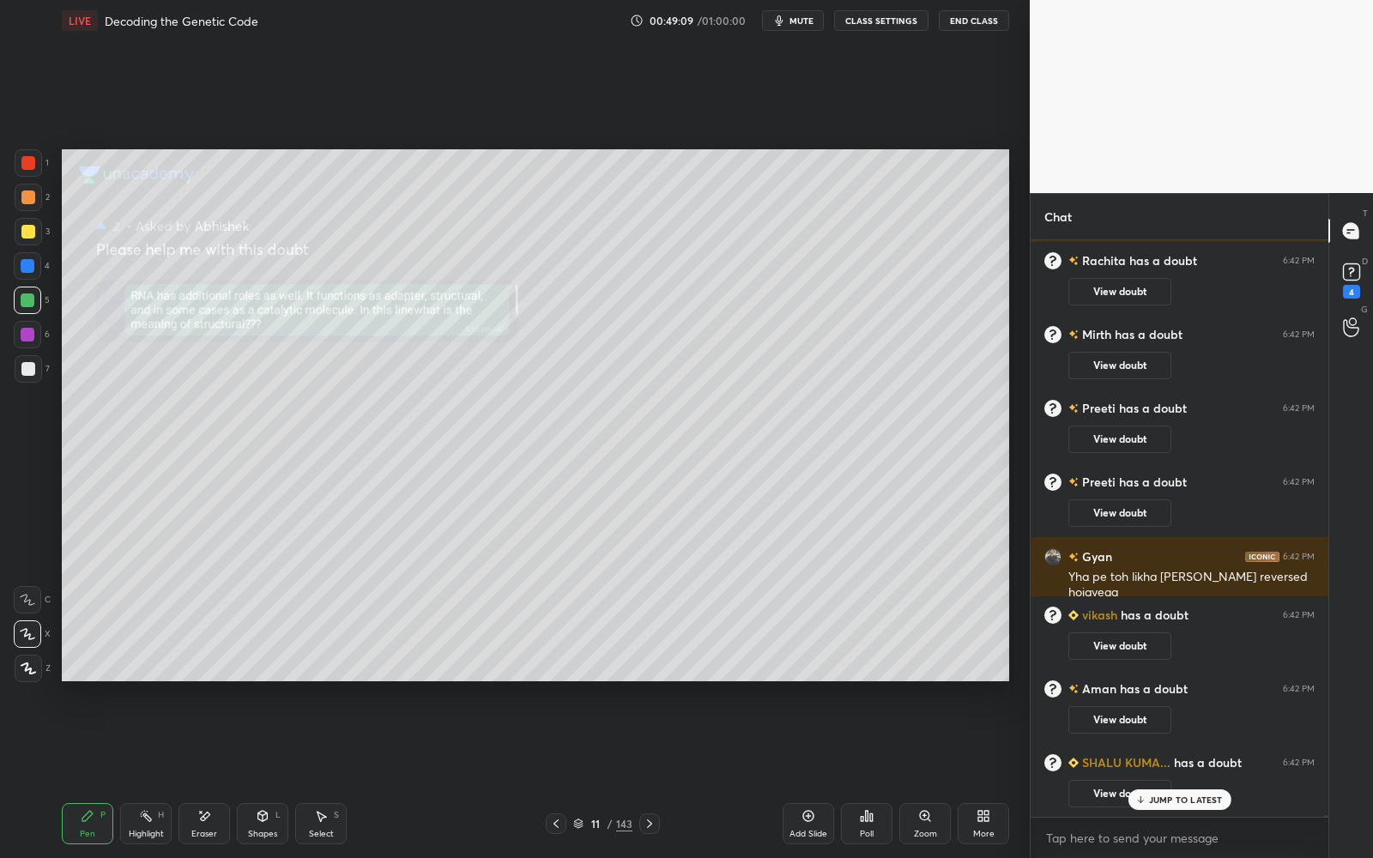
click at [557, 773] on icon at bounding box center [556, 824] width 14 height 14
click at [1356, 285] on div "4" at bounding box center [1351, 292] width 17 height 14
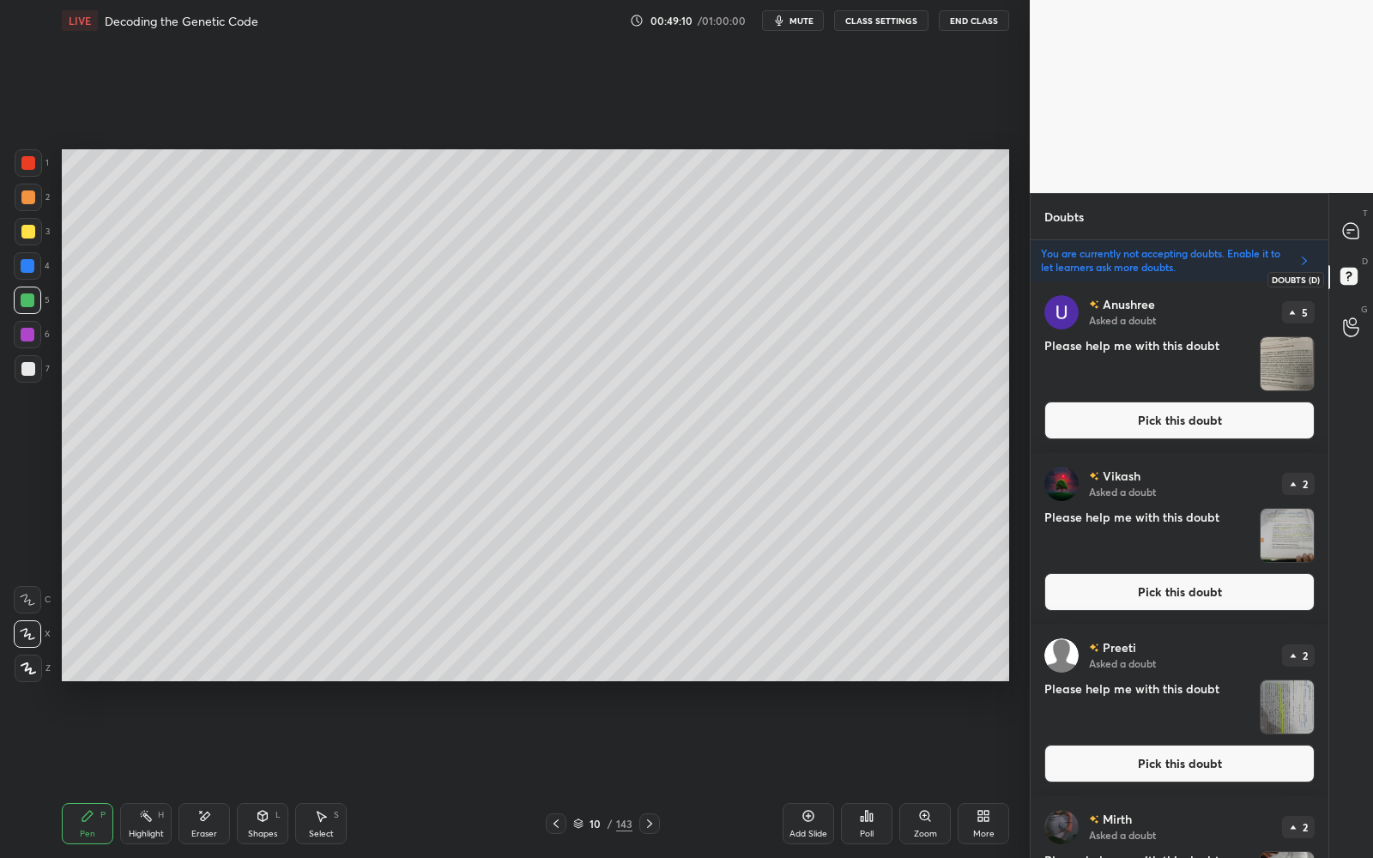
scroll to position [572, 293]
click at [1249, 439] on div "[PERSON_NAME] Asked a doubt 5 Please help me with this doubt Pick this doubt" at bounding box center [1180, 367] width 298 height 172
click at [1225, 437] on button "Pick this doubt" at bounding box center [1179, 421] width 270 height 38
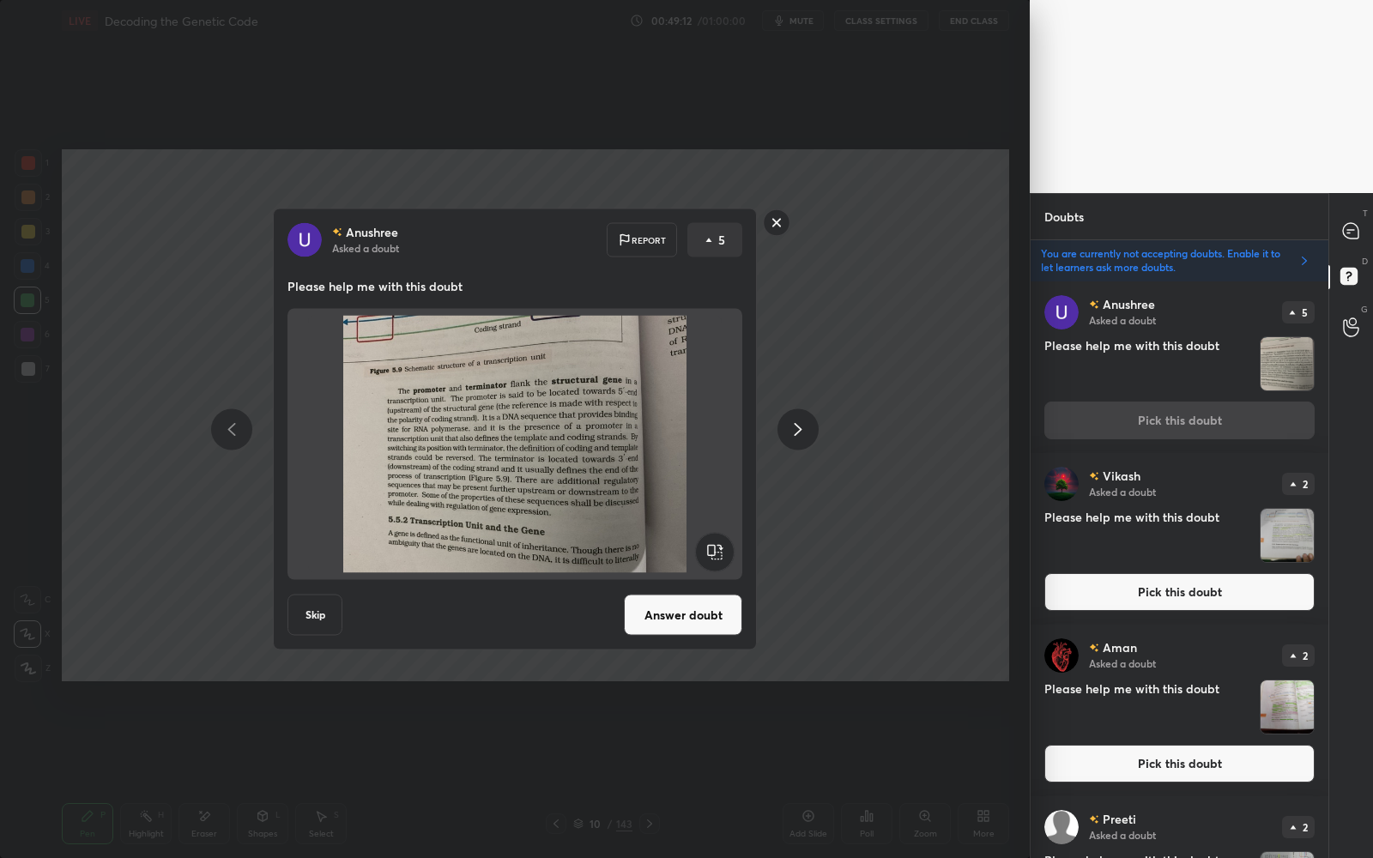
click at [691, 626] on button "Answer doubt" at bounding box center [683, 615] width 118 height 41
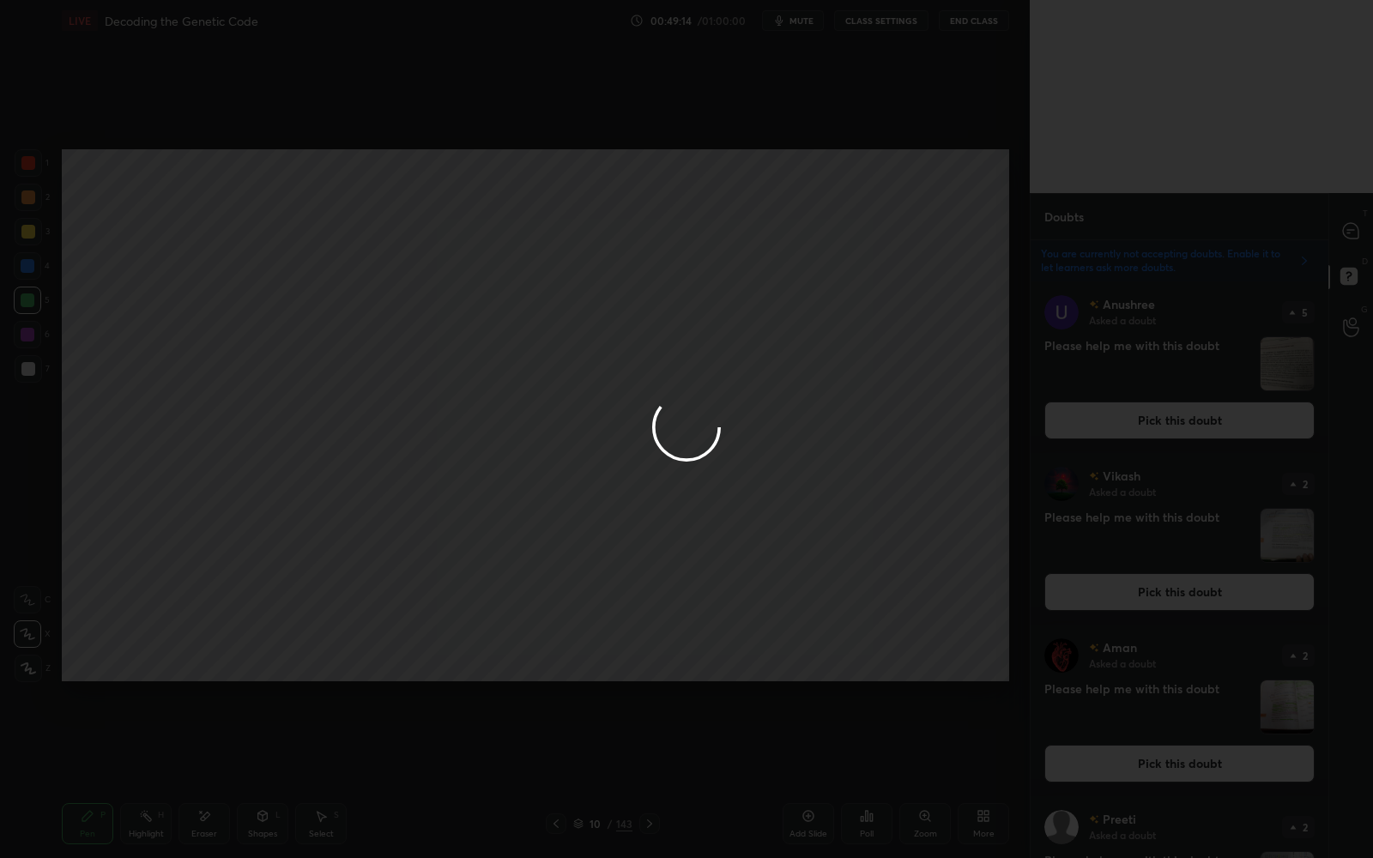
click at [1352, 228] on div at bounding box center [686, 429] width 1373 height 858
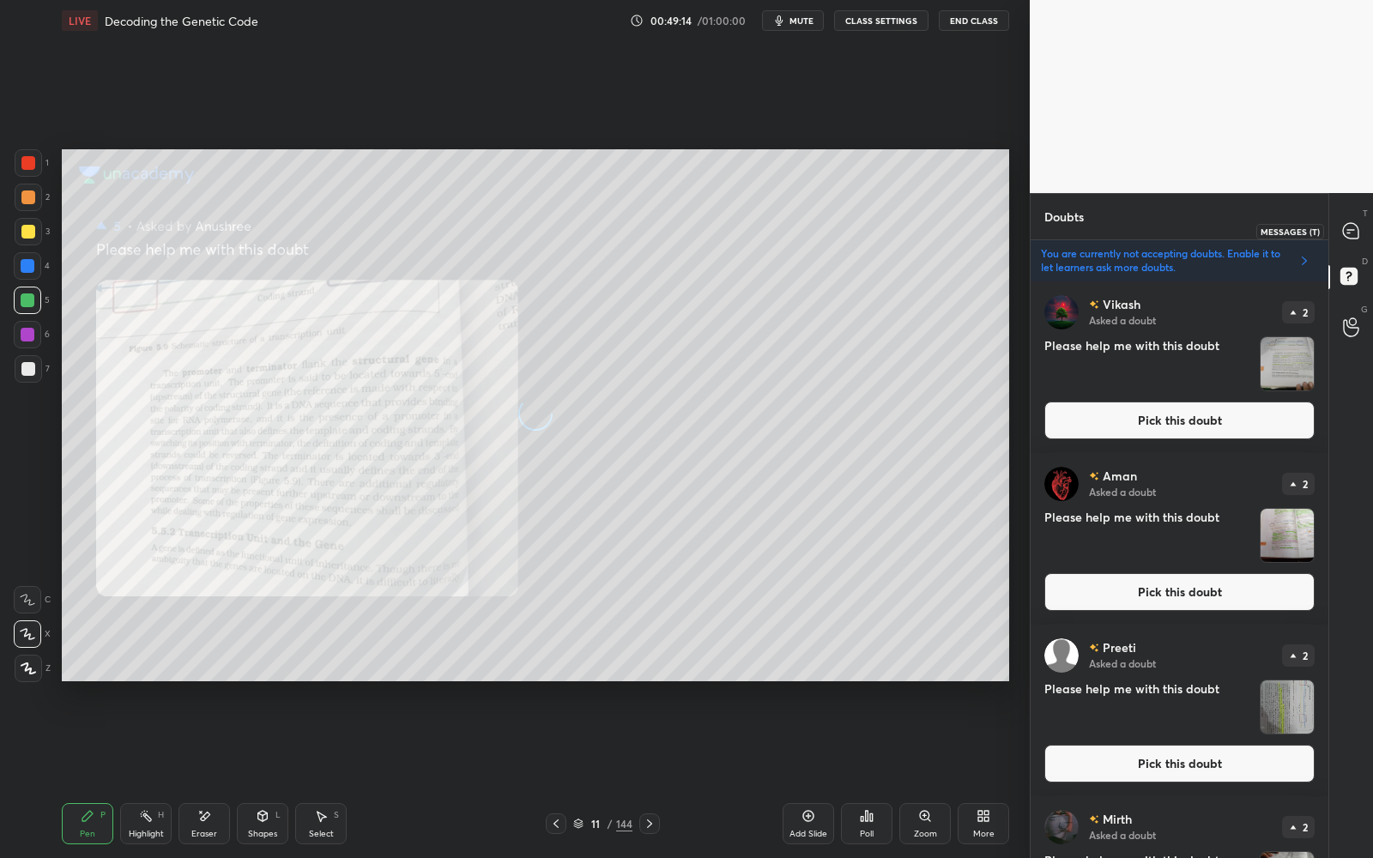
click at [1353, 227] on icon at bounding box center [1350, 230] width 15 height 15
type textarea "x"
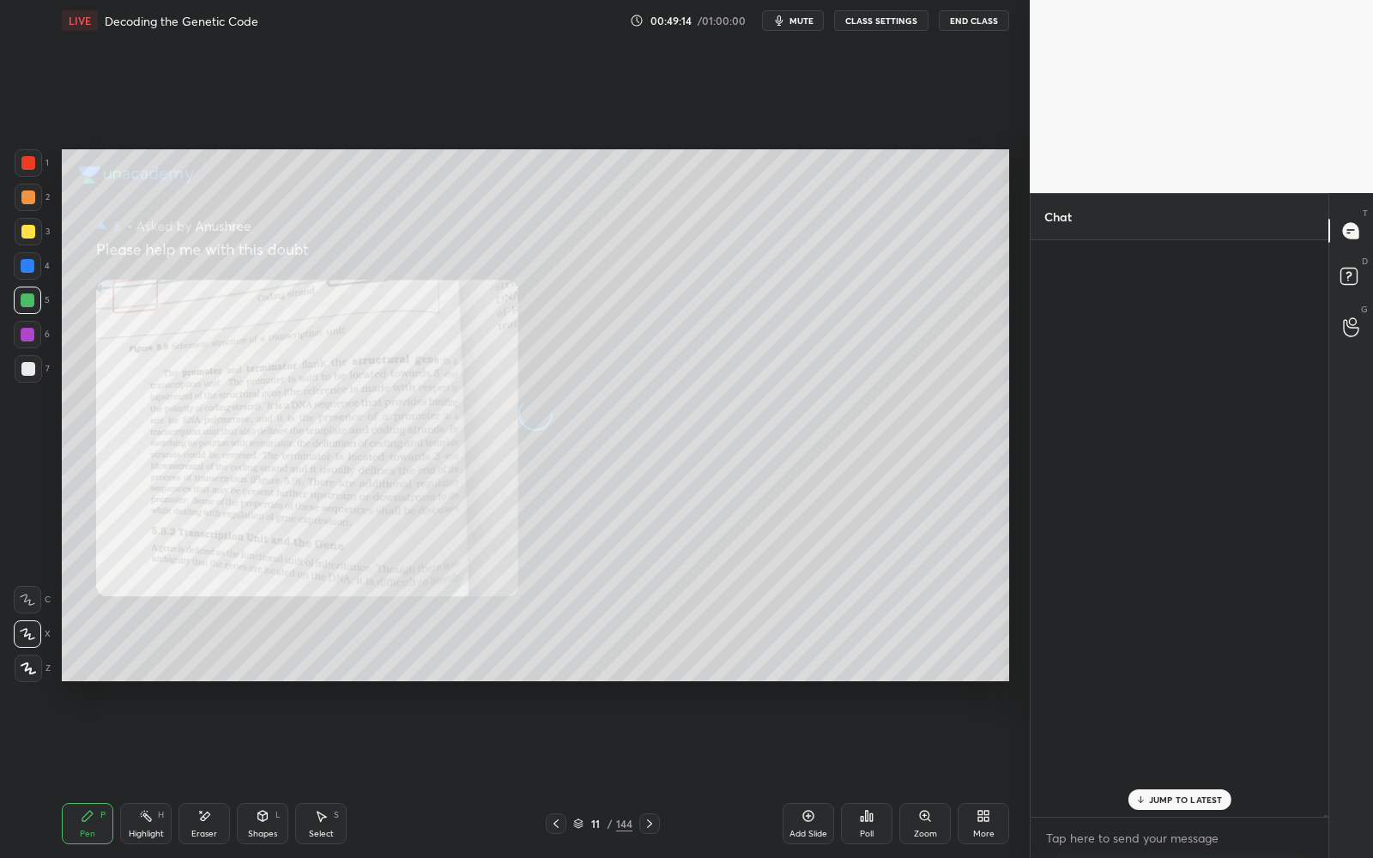
scroll to position [614, 293]
click at [1353, 227] on icon at bounding box center [1350, 230] width 15 height 15
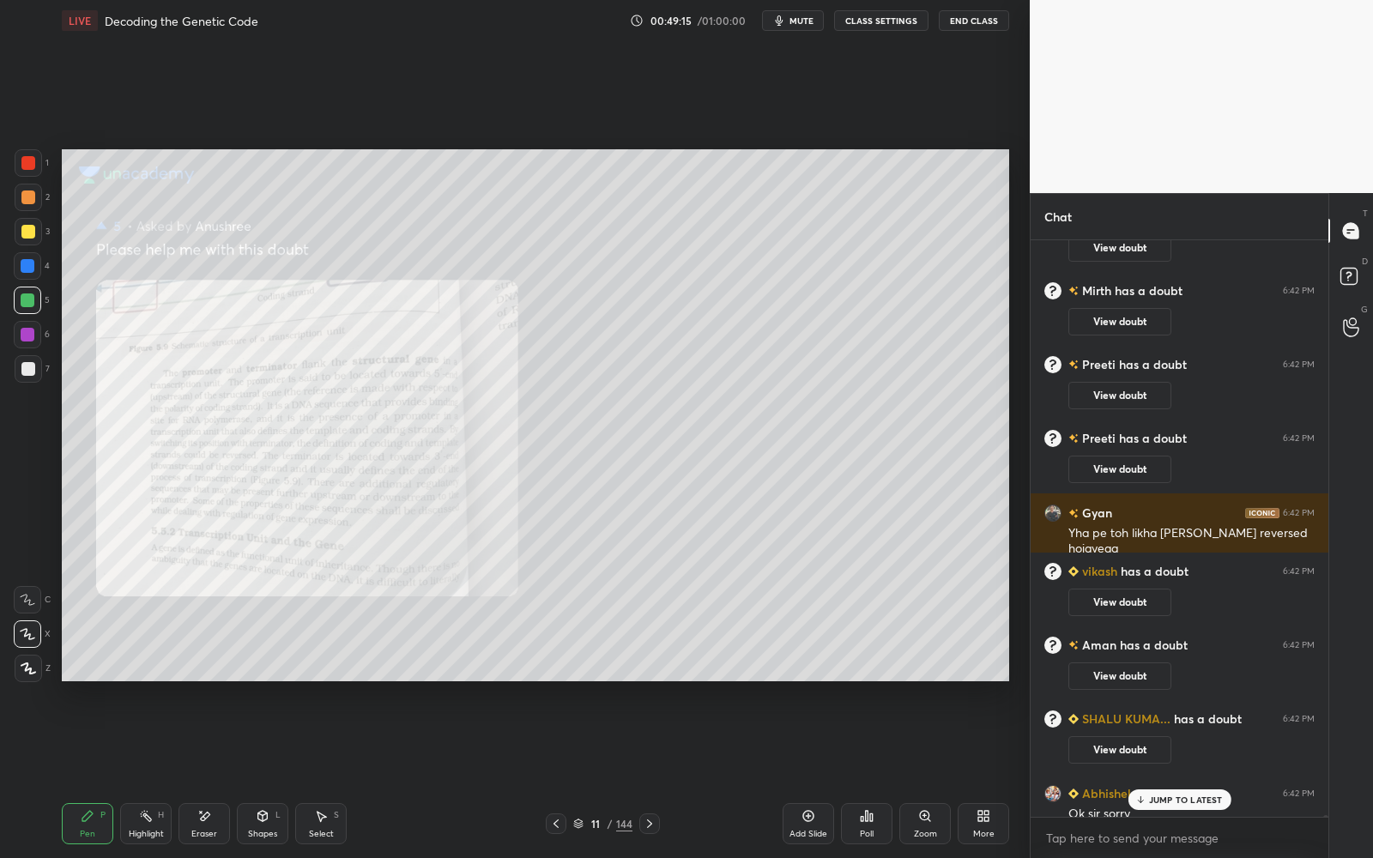
click at [1192, 773] on p "JUMP TO LATEST" at bounding box center [1186, 800] width 74 height 10
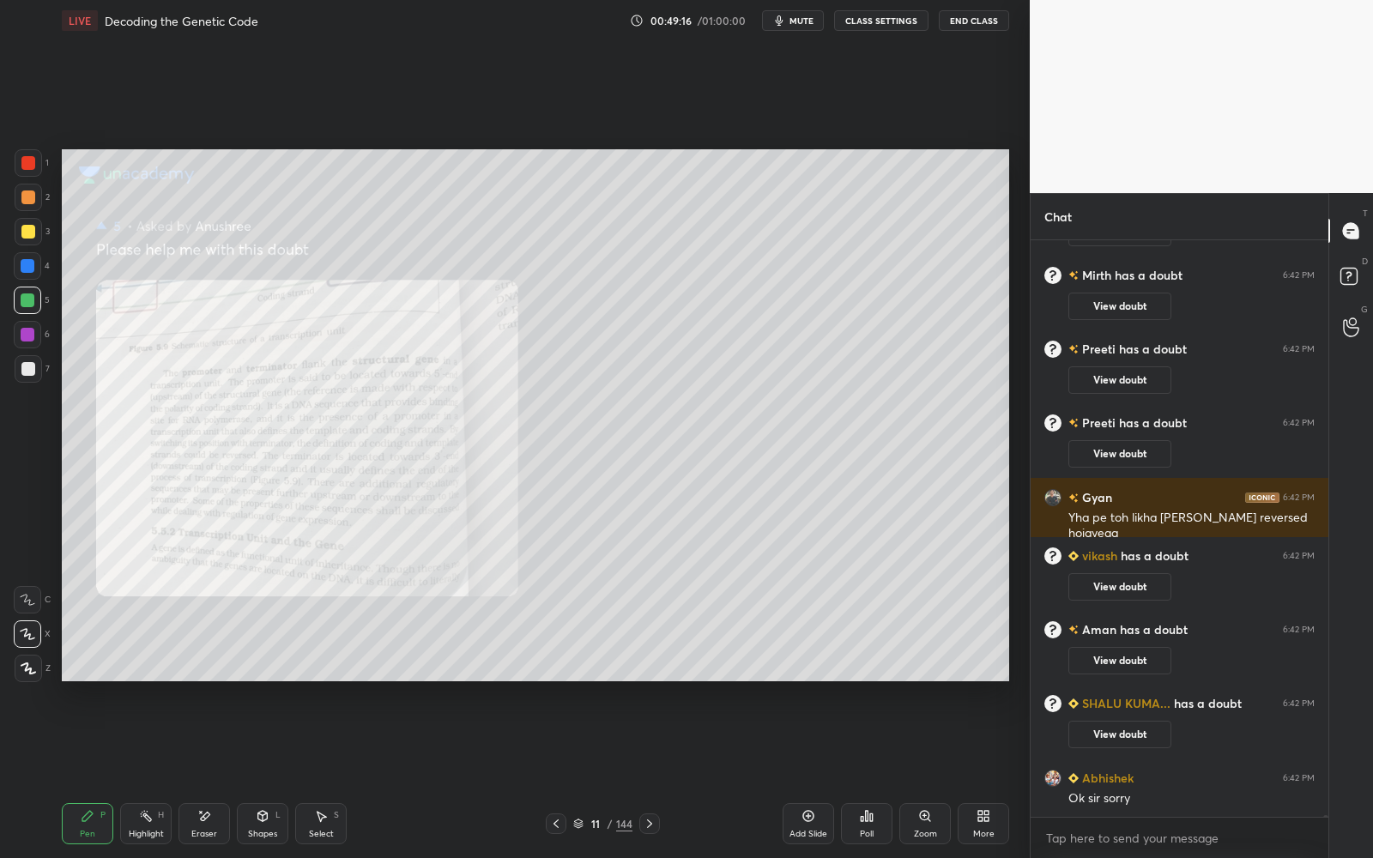
click at [926, 773] on div "Zoom" at bounding box center [924, 823] width 51 height 41
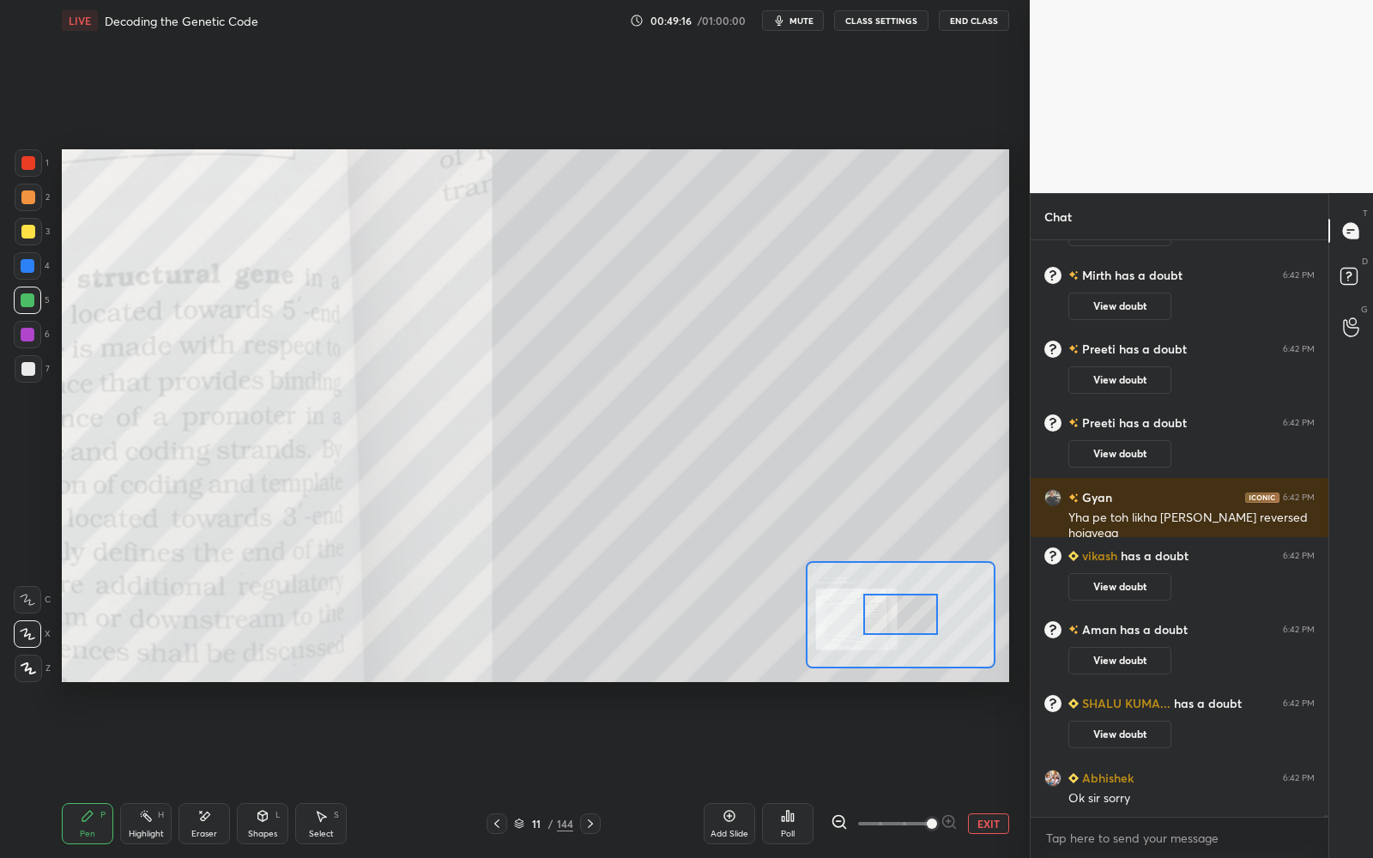
click at [930, 773] on span at bounding box center [894, 824] width 72 height 26
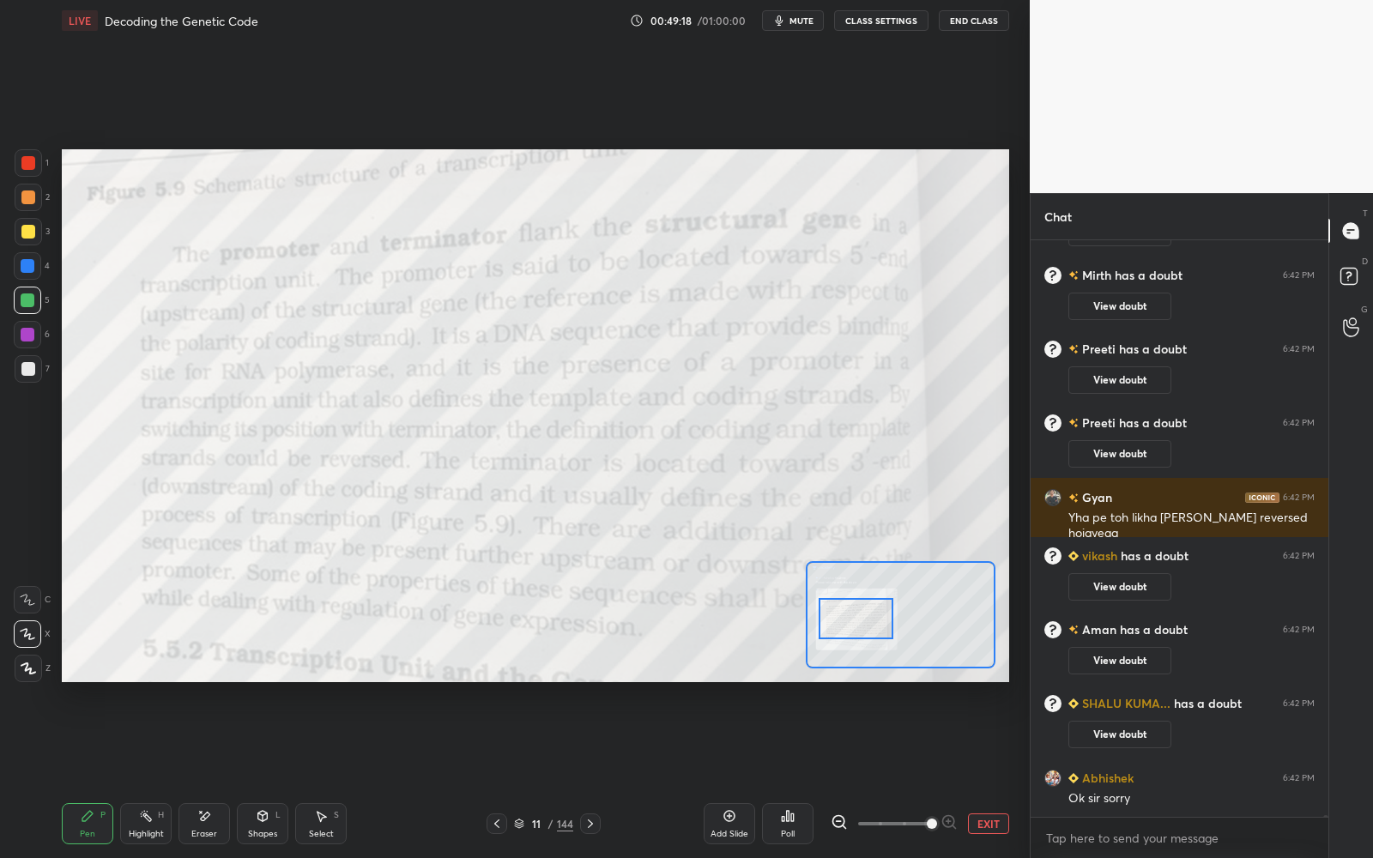
drag, startPoint x: 902, startPoint y: 631, endPoint x: 856, endPoint y: 632, distance: 45.5
click at [857, 635] on div at bounding box center [856, 618] width 75 height 41
click at [489, 773] on div at bounding box center [497, 823] width 21 height 21
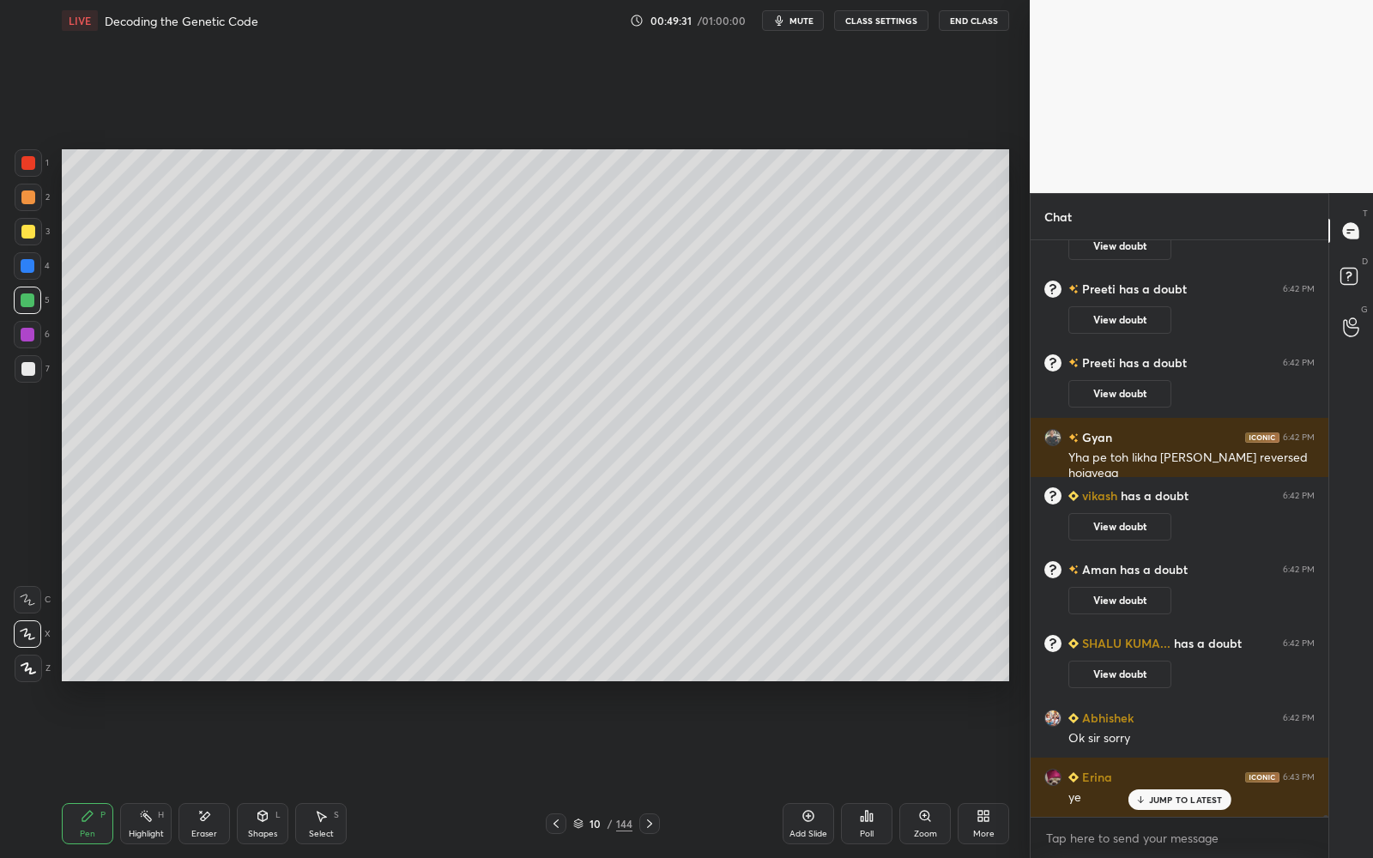
scroll to position [193728, 0]
click at [651, 773] on icon at bounding box center [650, 824] width 14 height 14
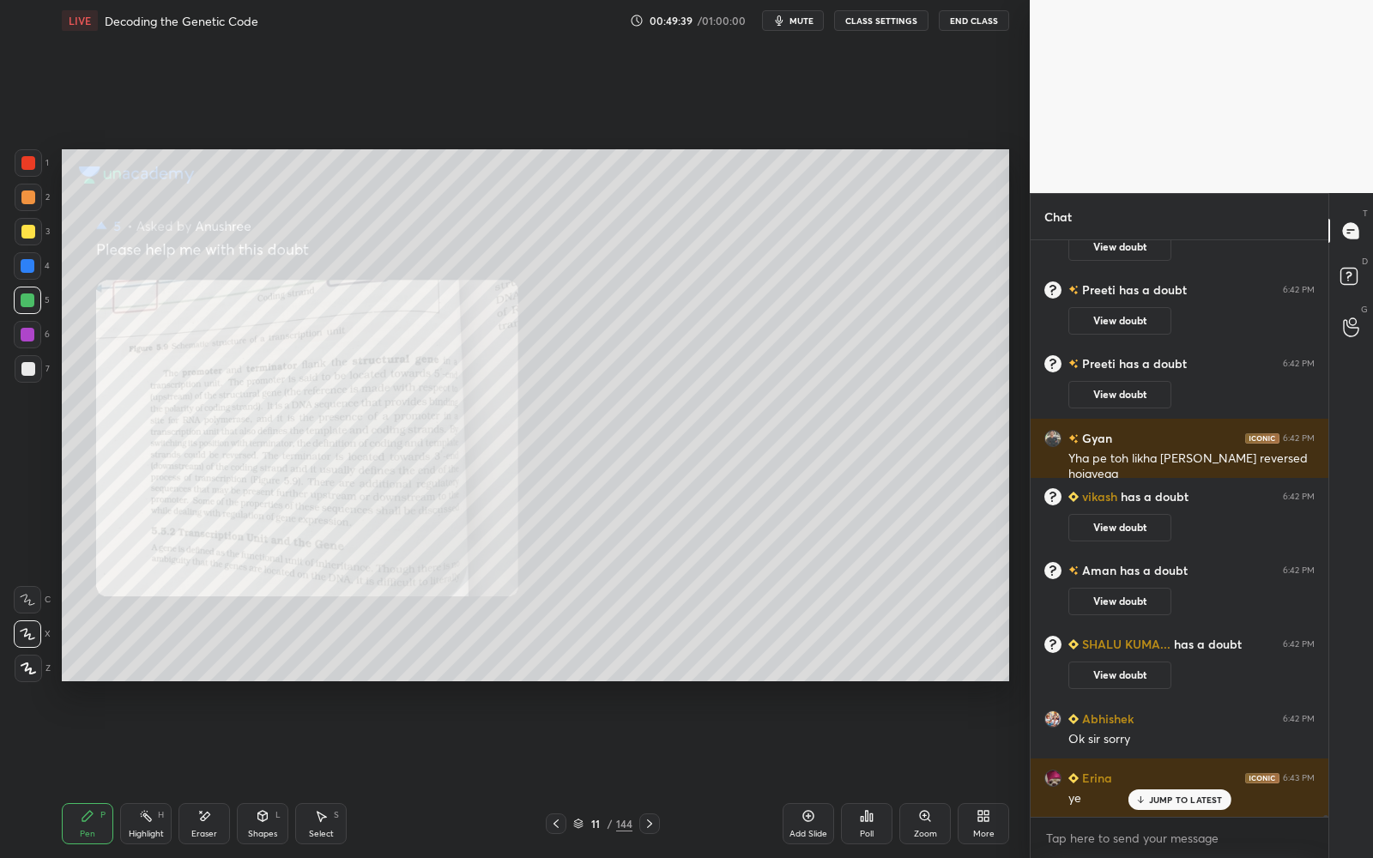
click at [563, 773] on div at bounding box center [556, 823] width 21 height 21
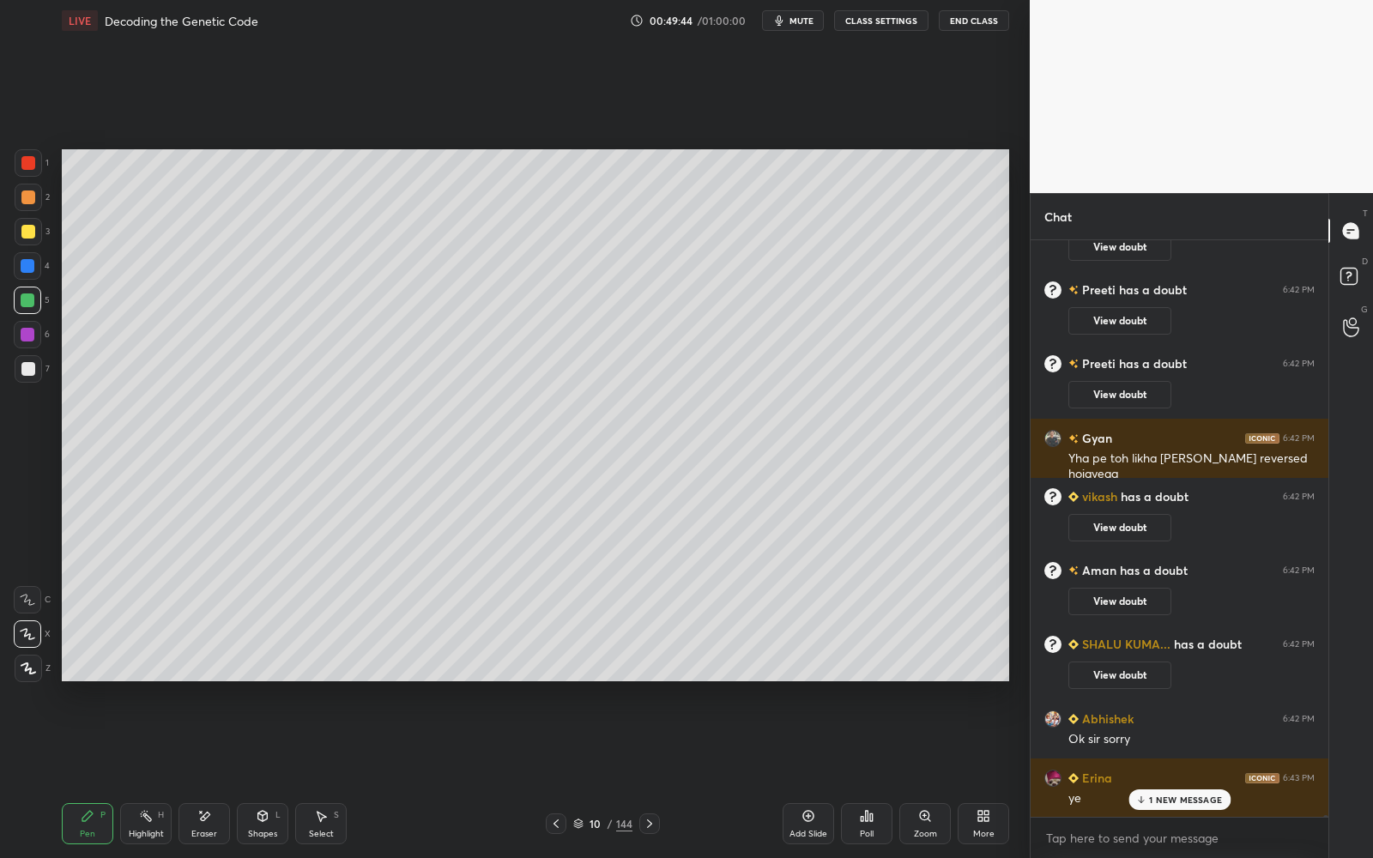
scroll to position [193770, 0]
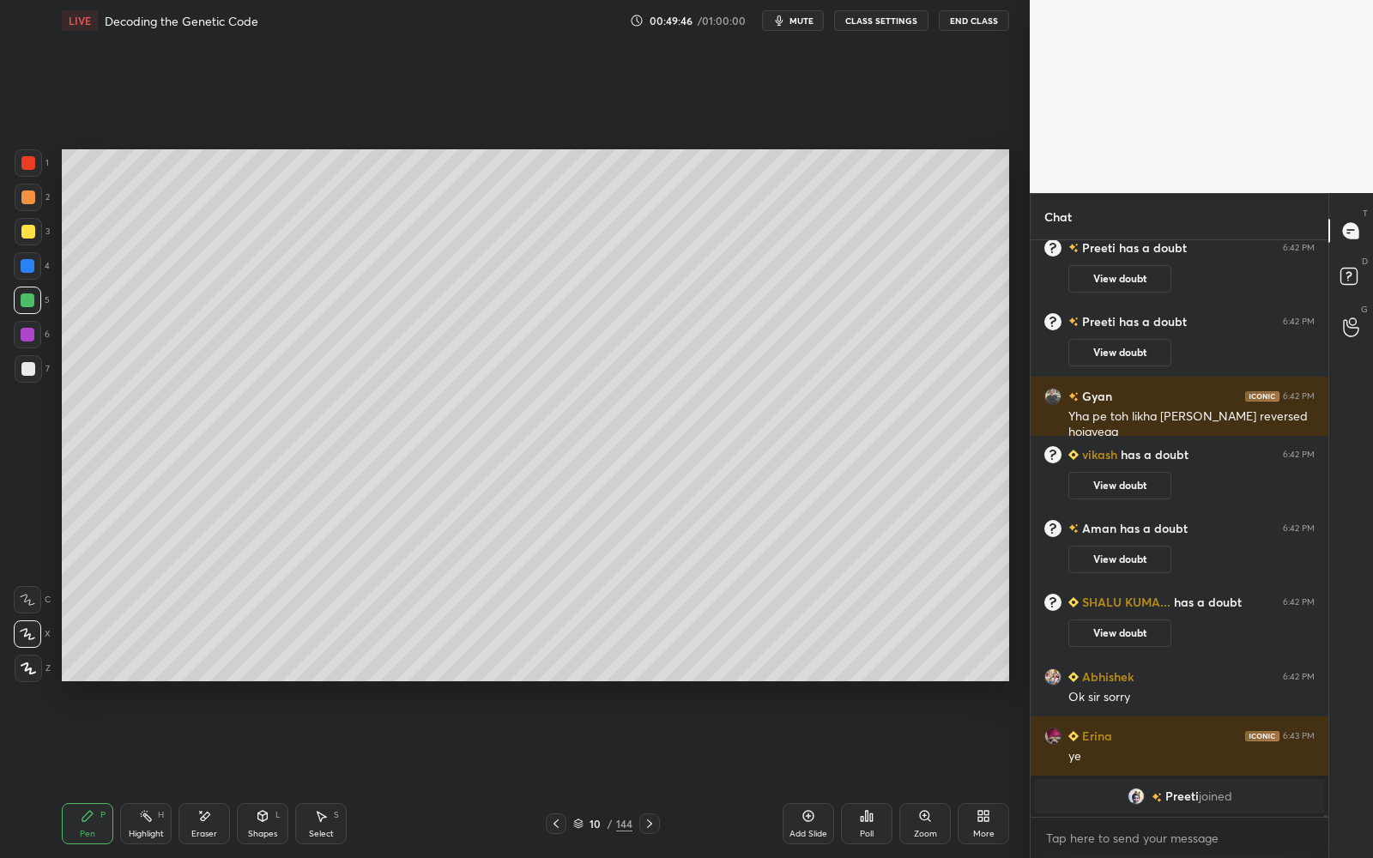
click at [650, 773] on icon at bounding box center [650, 824] width 14 height 14
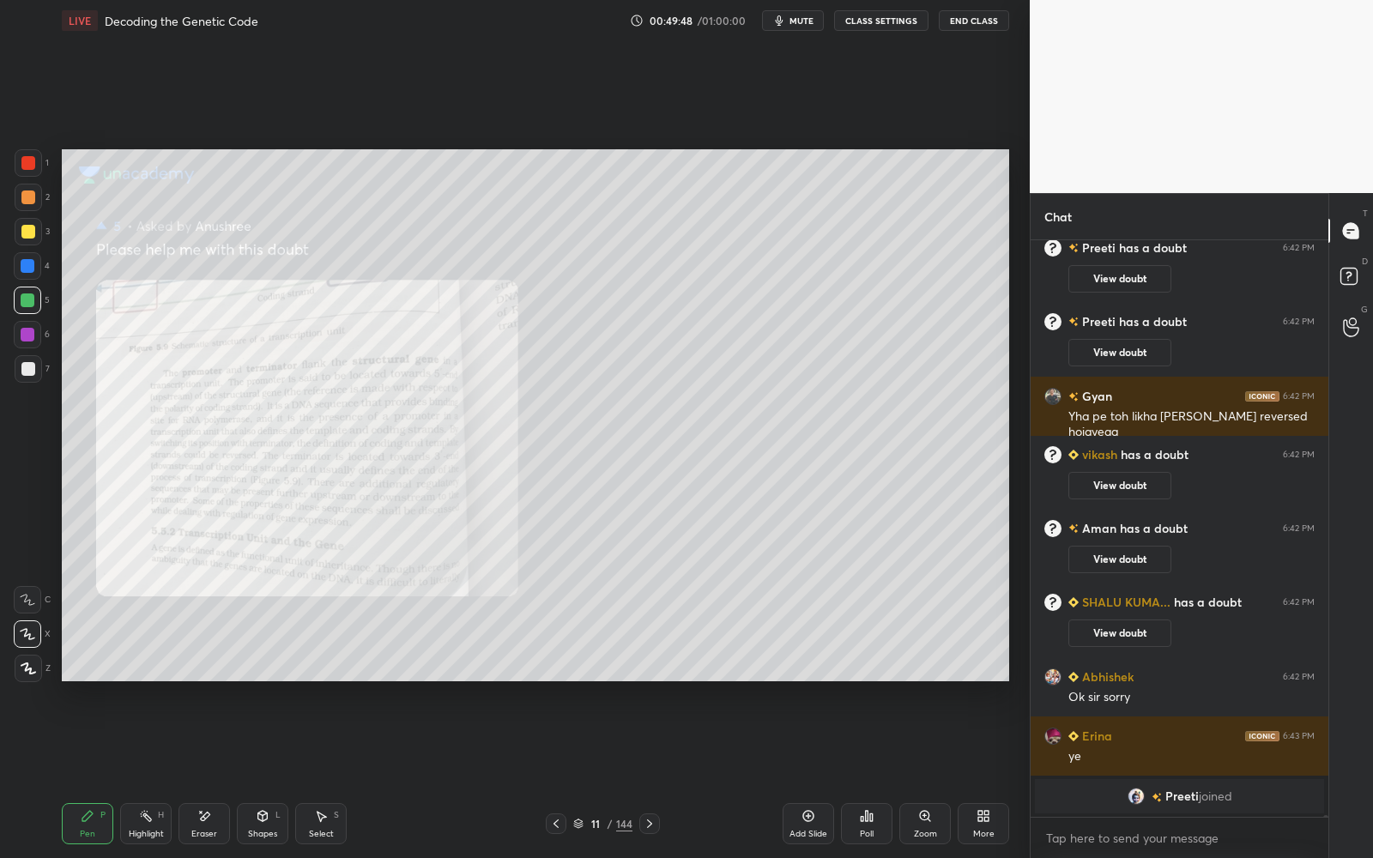
scroll to position [193828, 0]
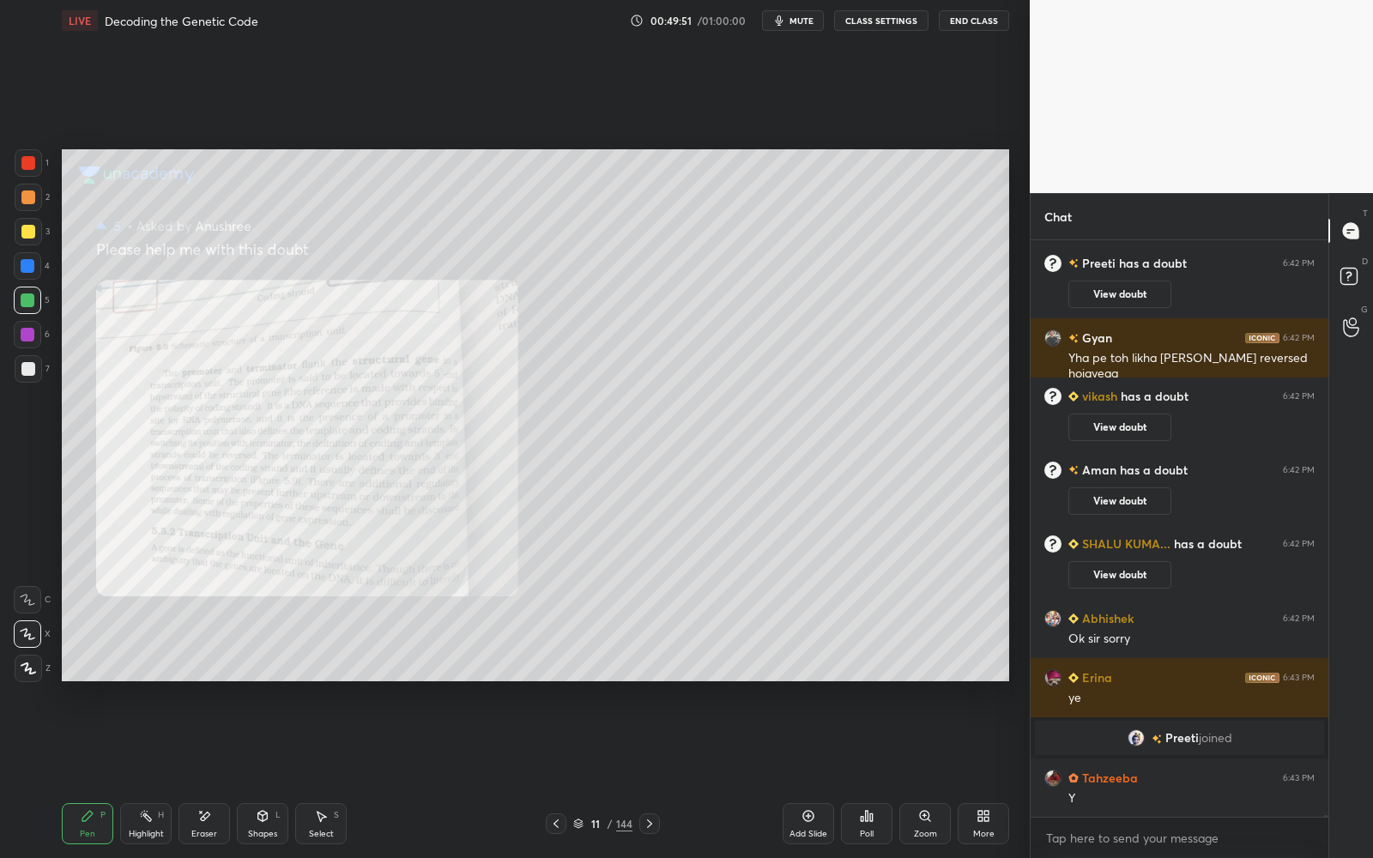
click at [556, 773] on icon at bounding box center [556, 824] width 14 height 14
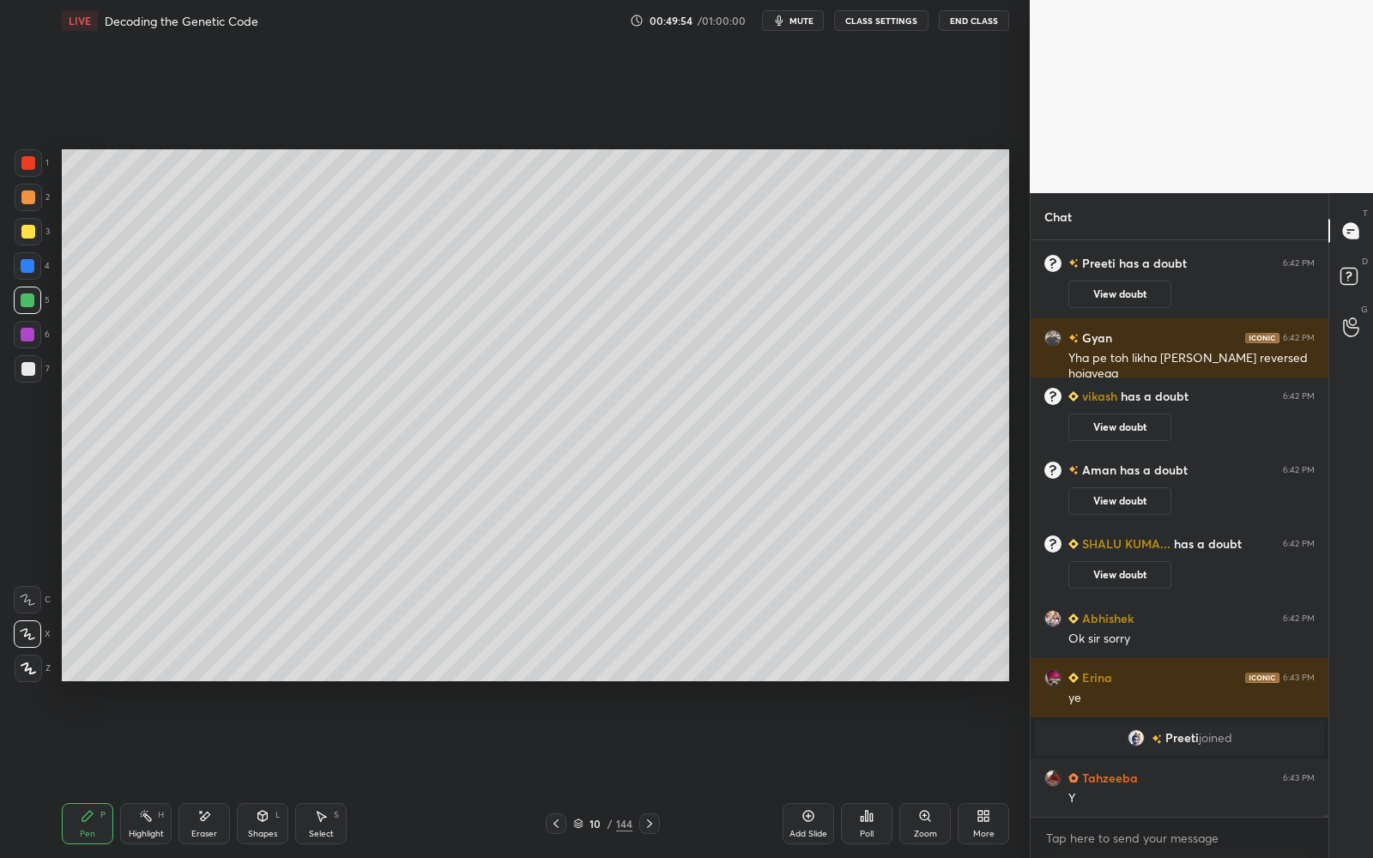
click at [658, 773] on div at bounding box center [649, 823] width 21 height 21
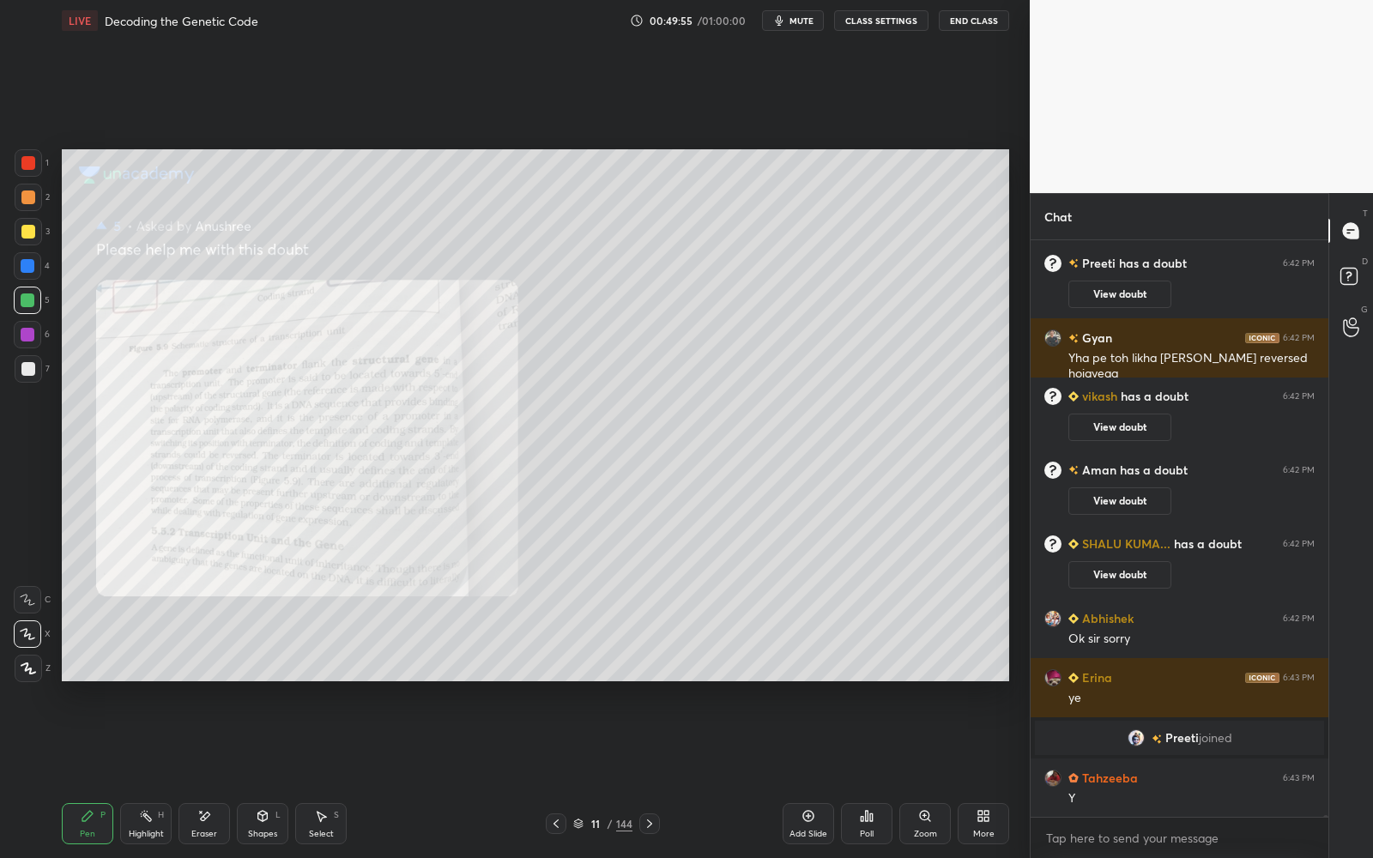
click at [921, 773] on div "Zoom" at bounding box center [924, 823] width 51 height 41
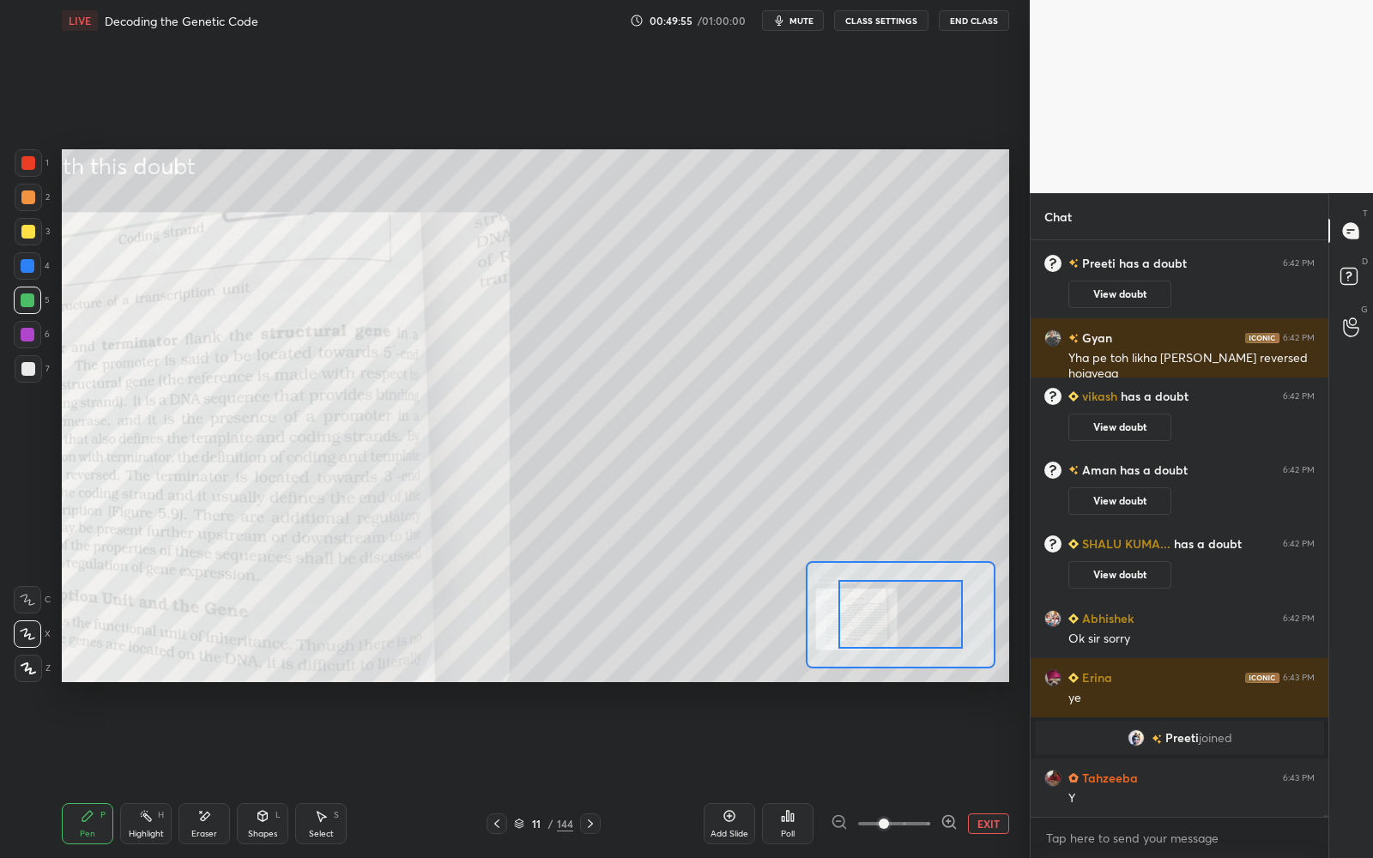
click at [930, 773] on span at bounding box center [894, 824] width 72 height 26
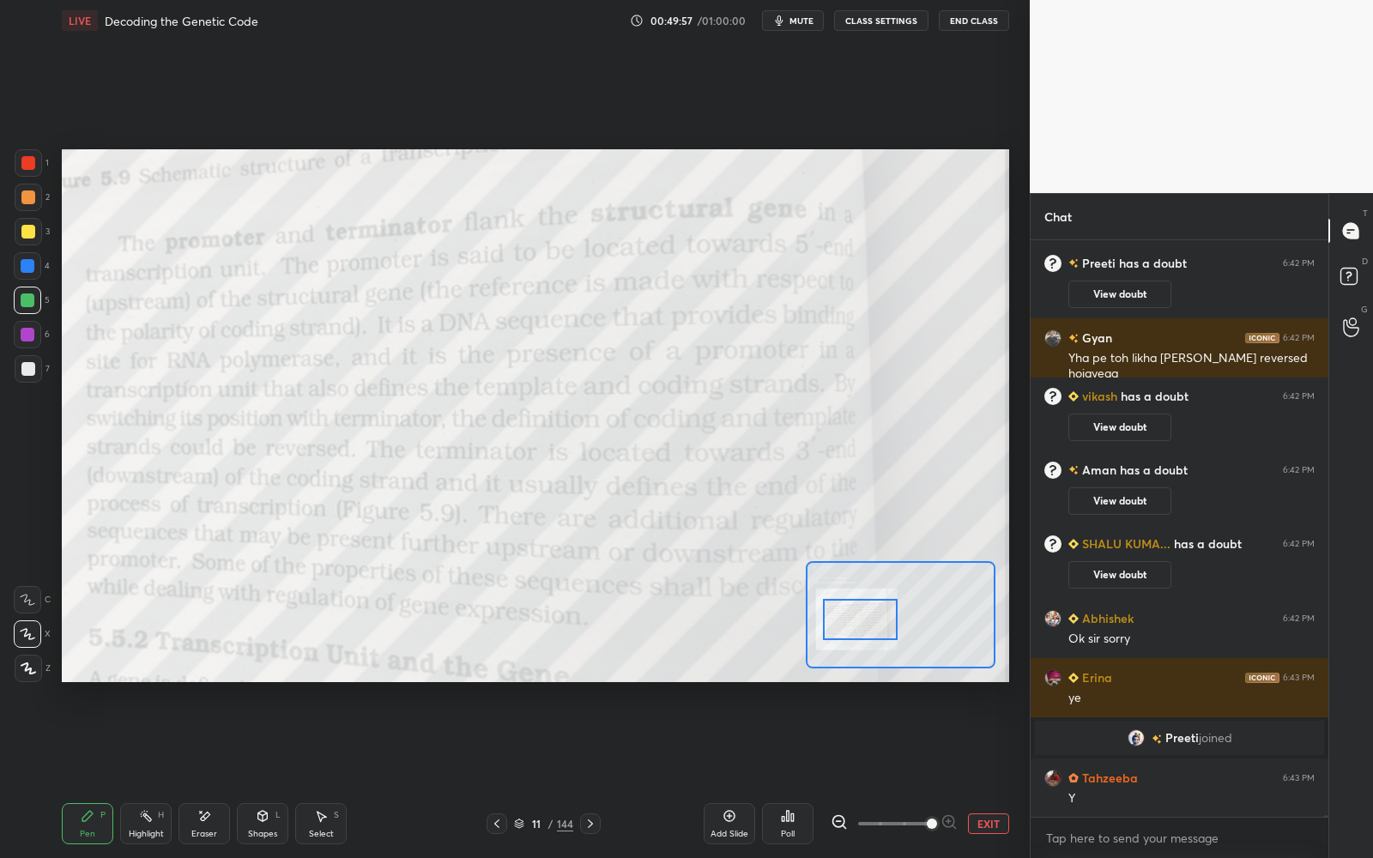
drag, startPoint x: 897, startPoint y: 632, endPoint x: 868, endPoint y: 638, distance: 29.6
click at [868, 638] on div at bounding box center [860, 619] width 75 height 41
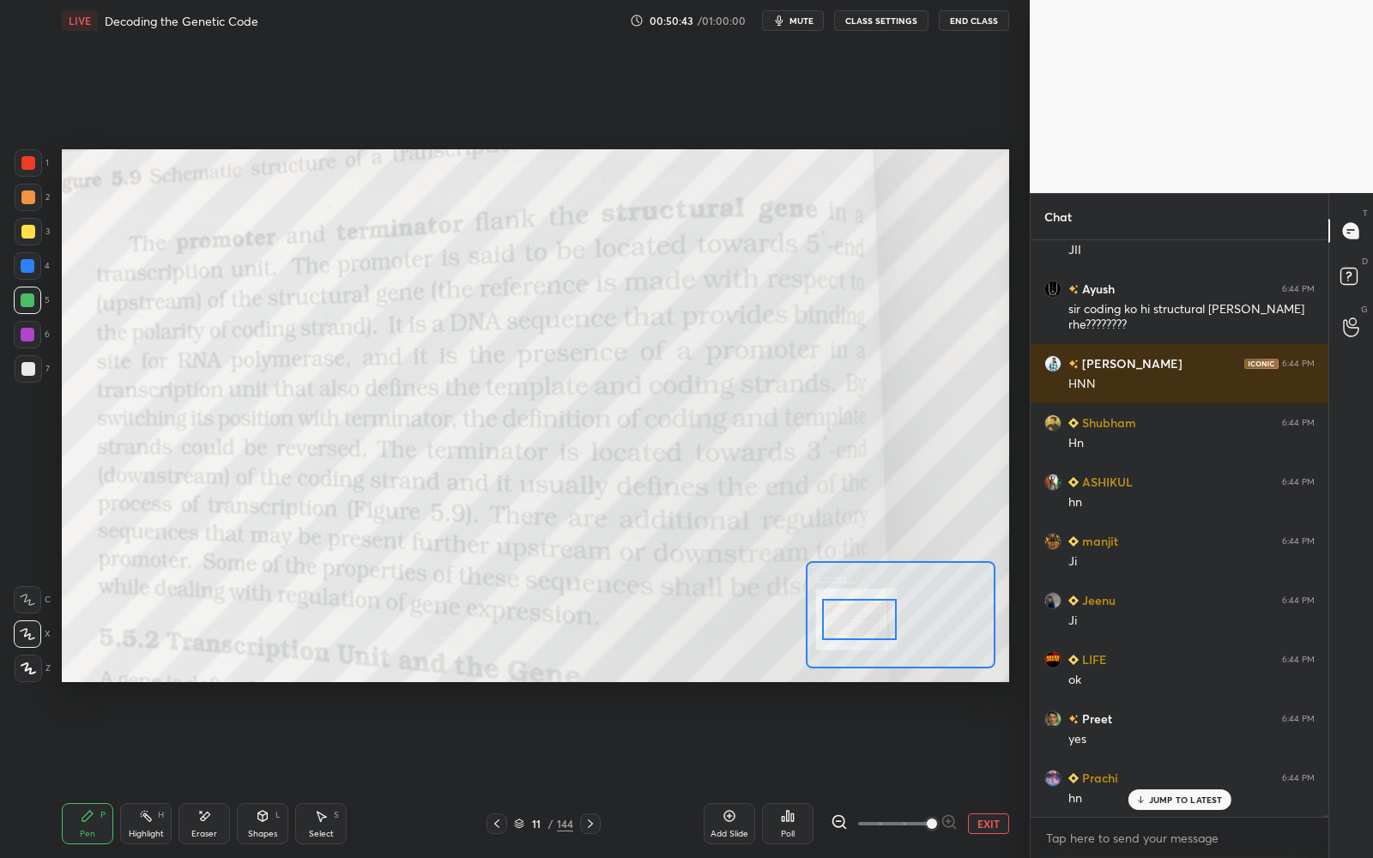
scroll to position [195739, 0]
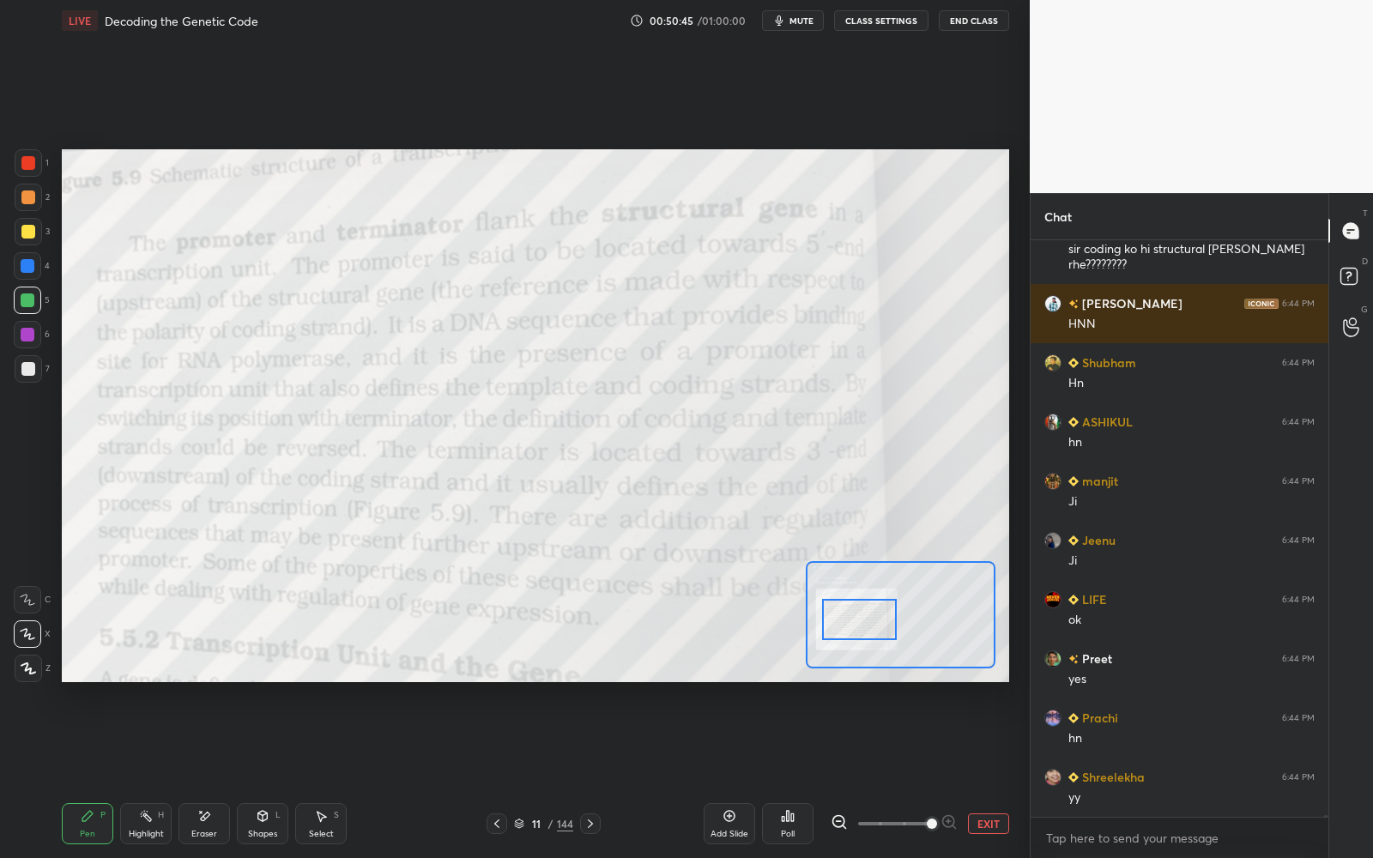
click at [499, 773] on div at bounding box center [497, 823] width 21 height 21
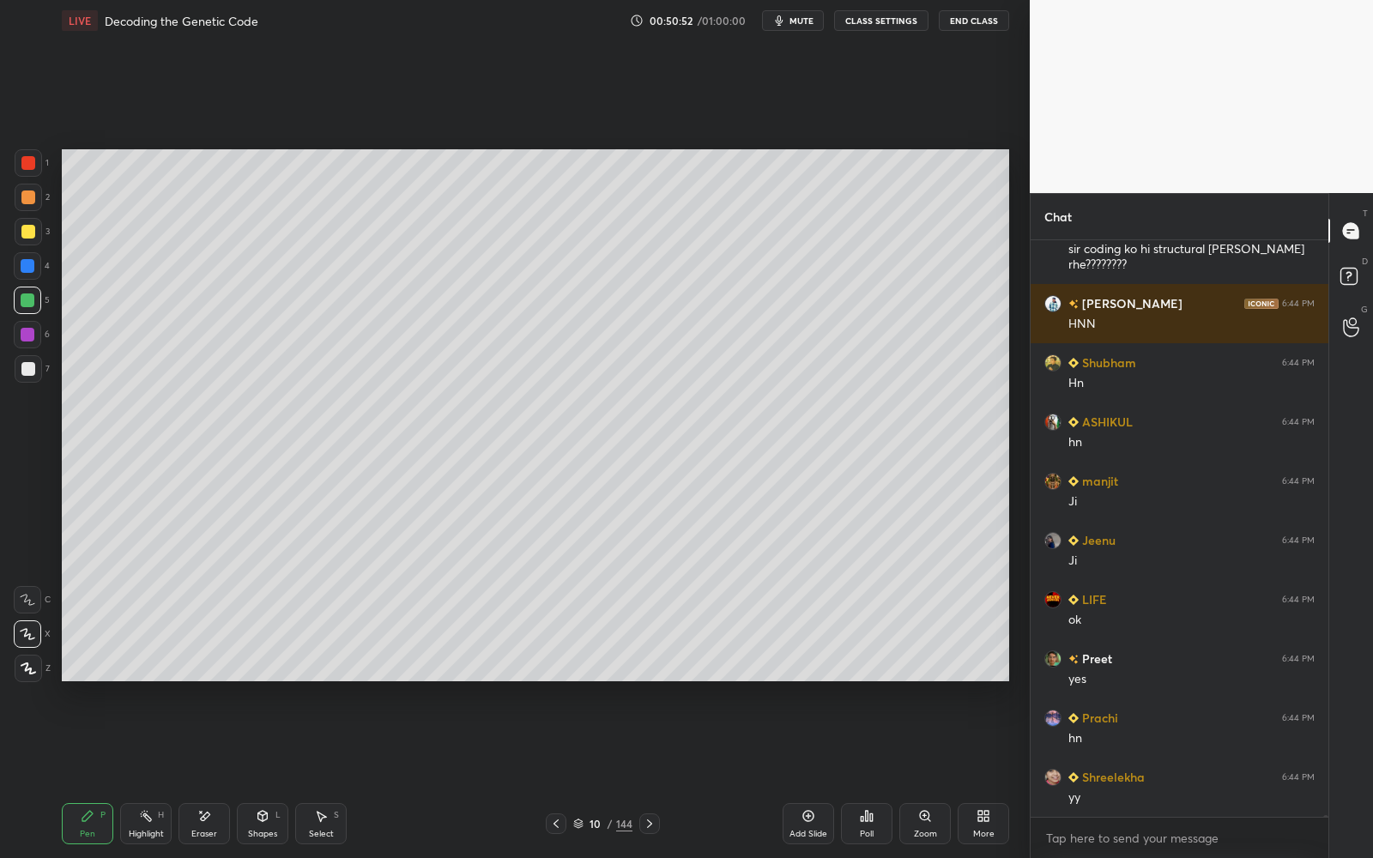
click at [662, 773] on div "10 / 144" at bounding box center [602, 823] width 360 height 21
click at [653, 773] on icon at bounding box center [650, 824] width 14 height 14
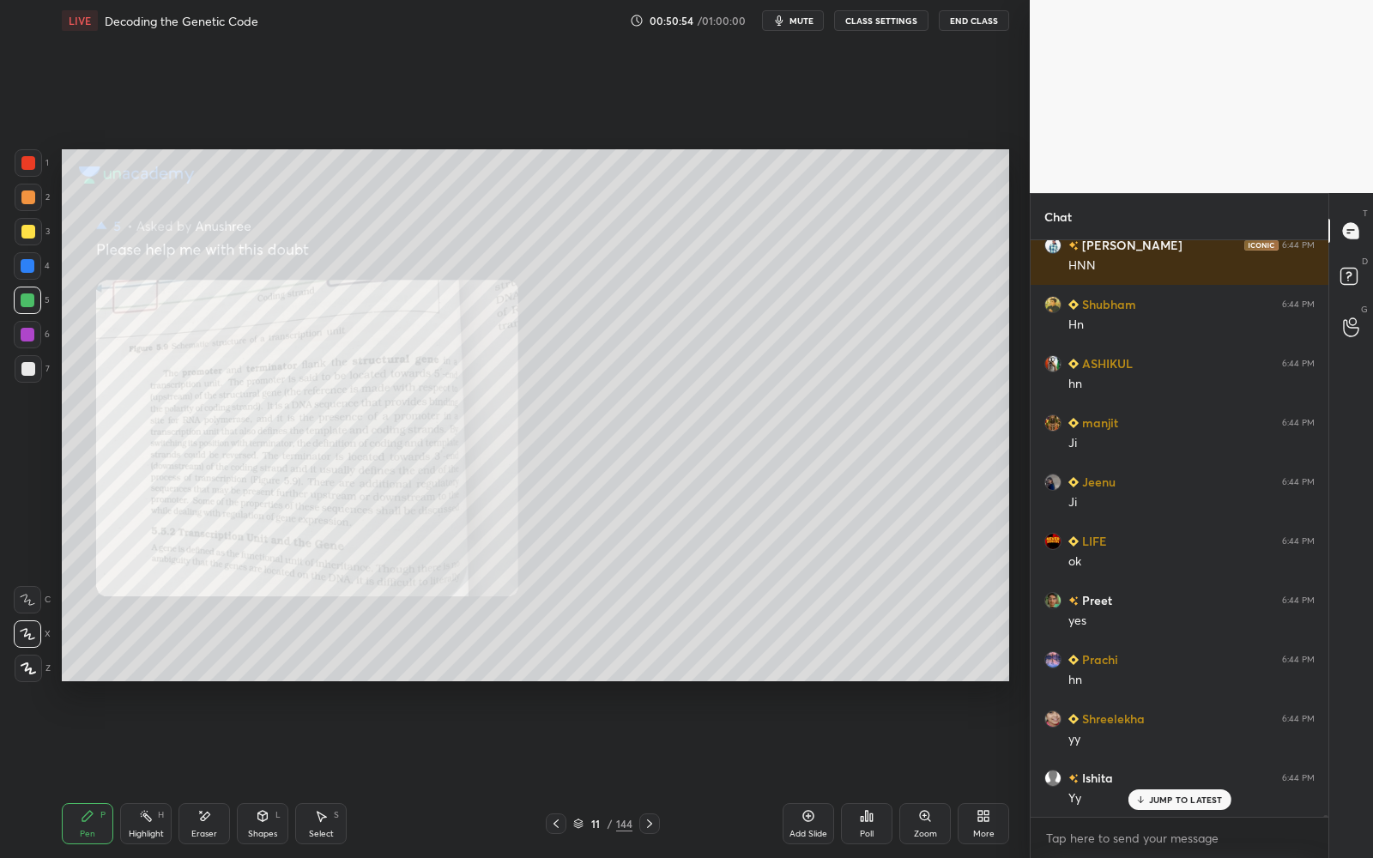
scroll to position [195857, 0]
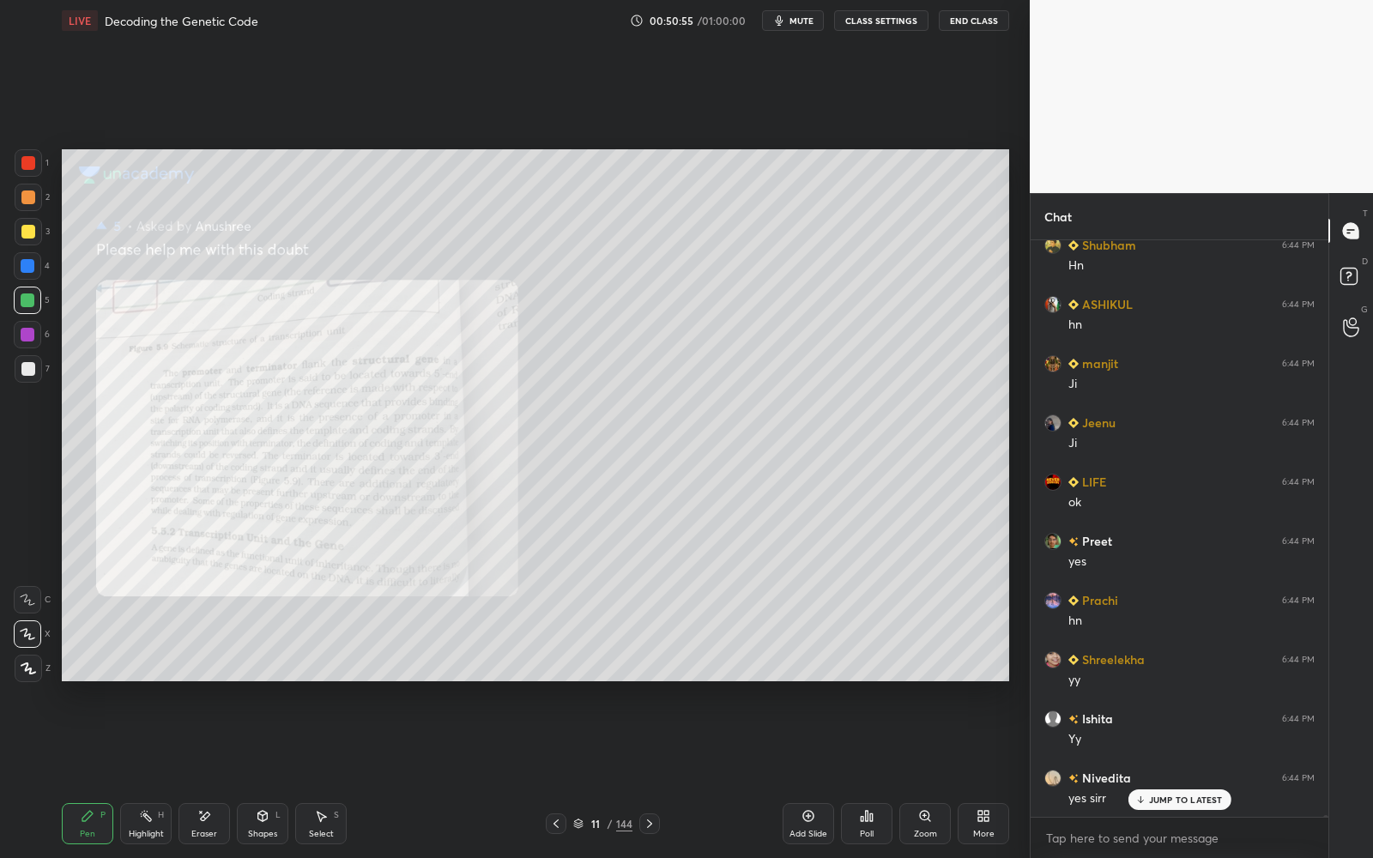
click at [559, 773] on icon at bounding box center [556, 824] width 14 height 14
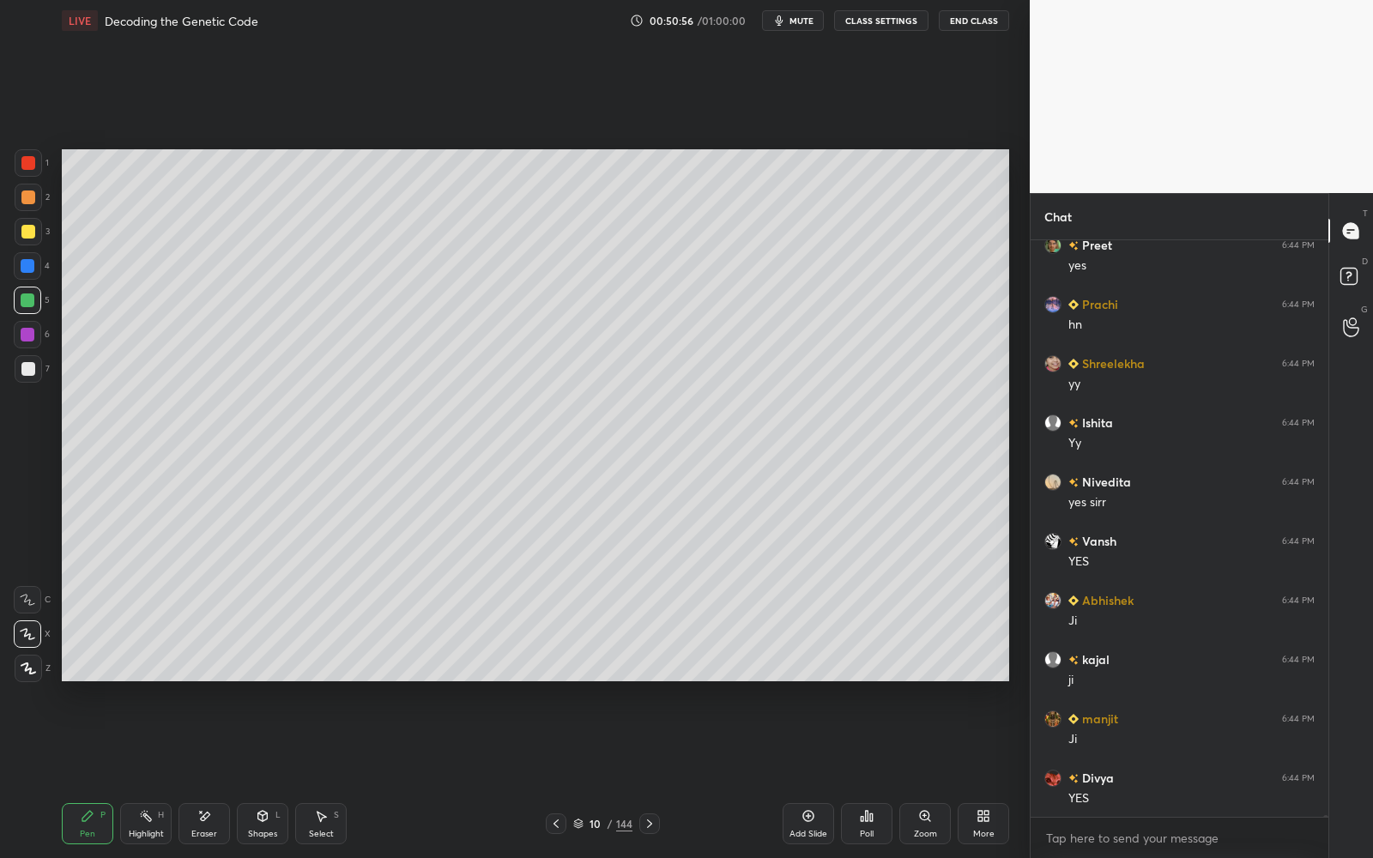
scroll to position [196212, 0]
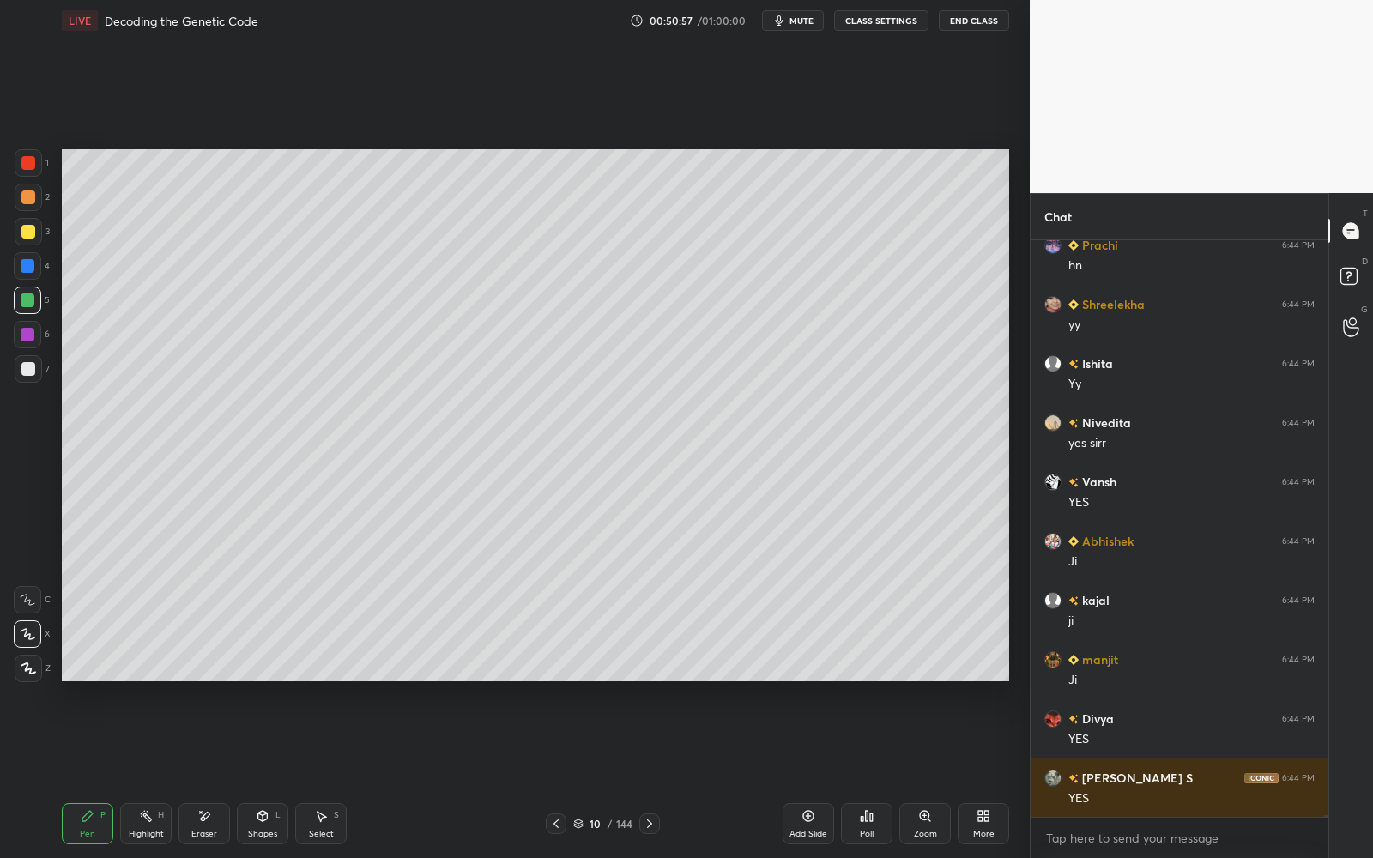
click at [648, 773] on icon at bounding box center [650, 824] width 14 height 14
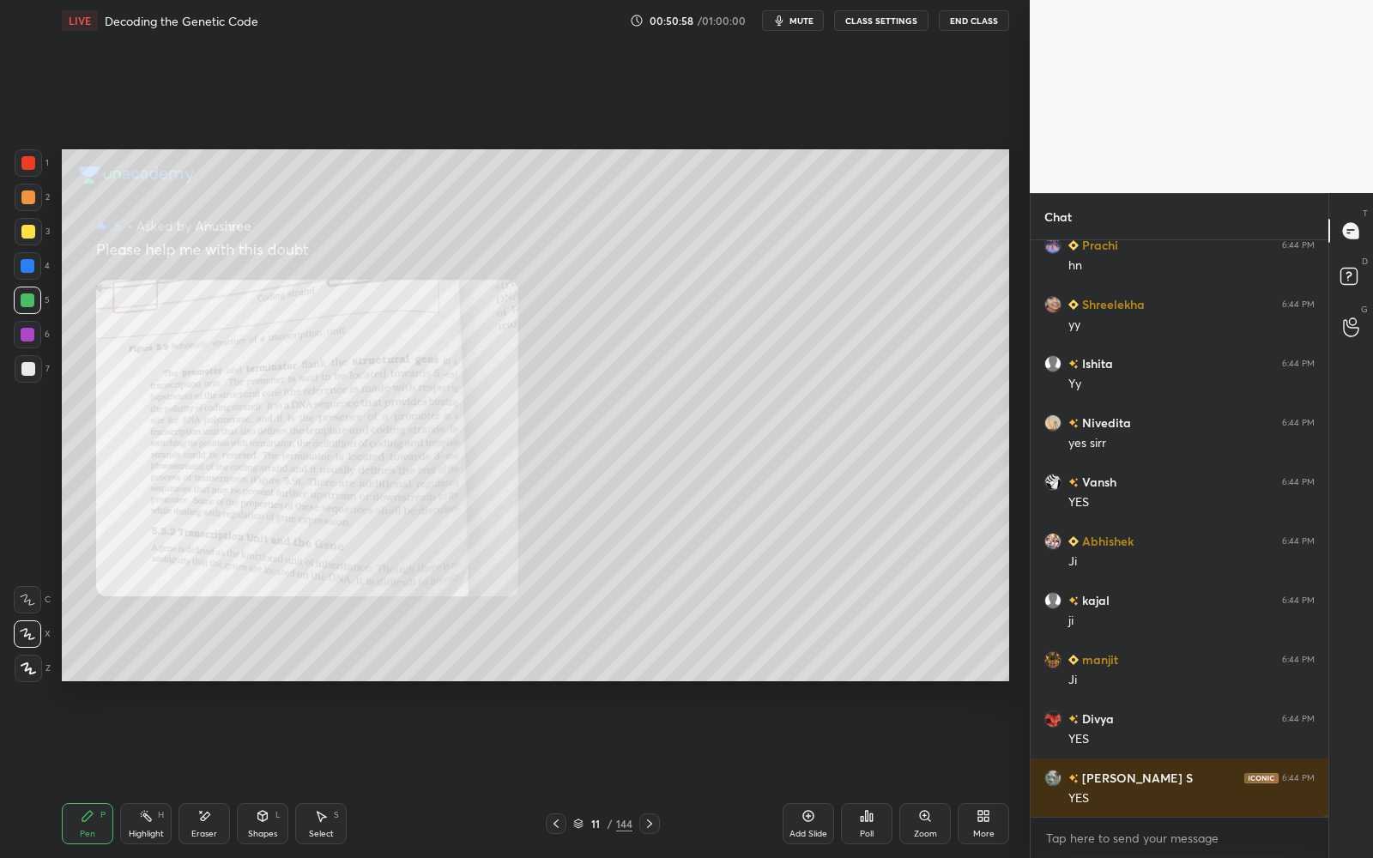
click at [916, 773] on div "Zoom" at bounding box center [924, 823] width 51 height 41
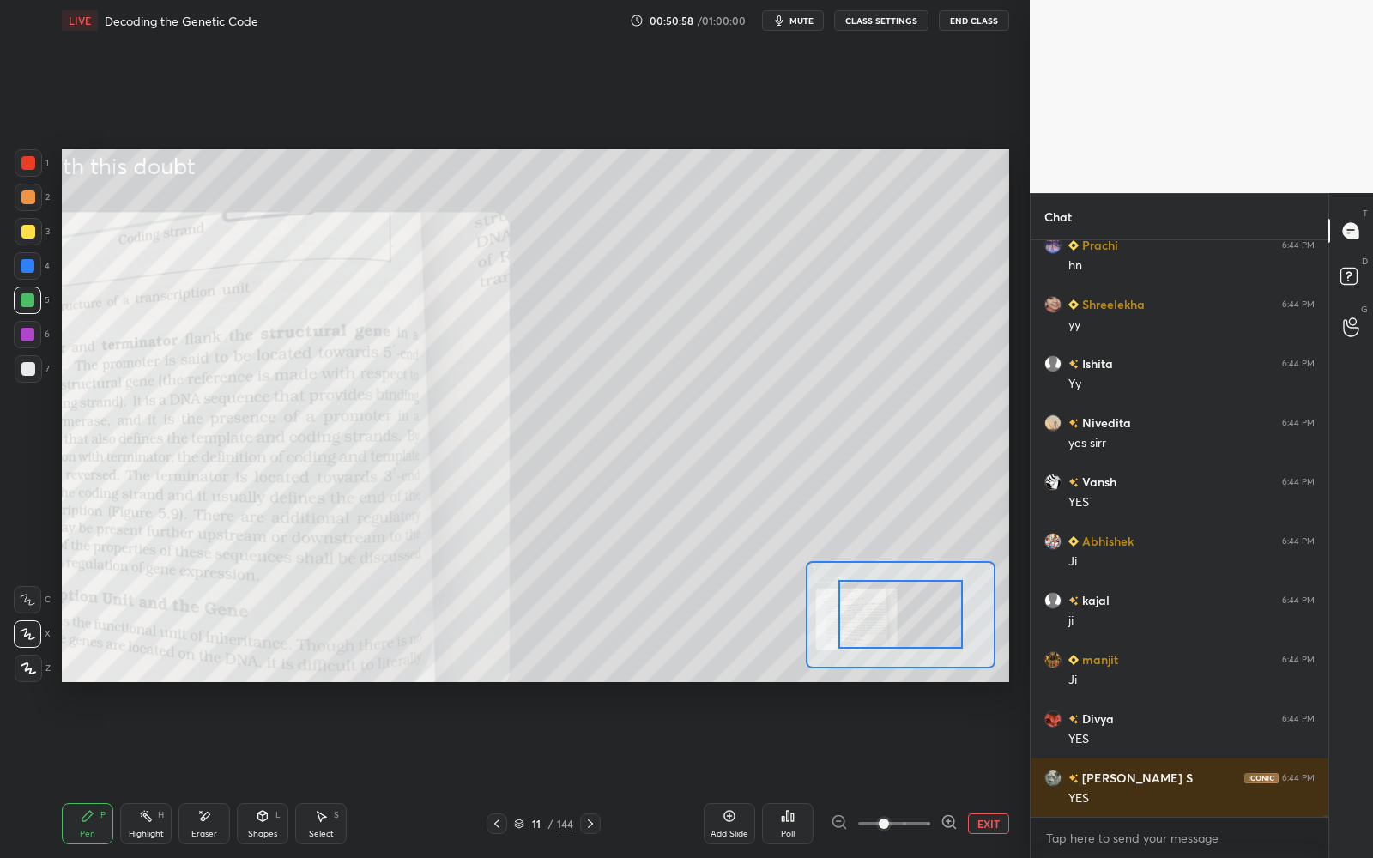
click at [930, 773] on span at bounding box center [894, 824] width 72 height 26
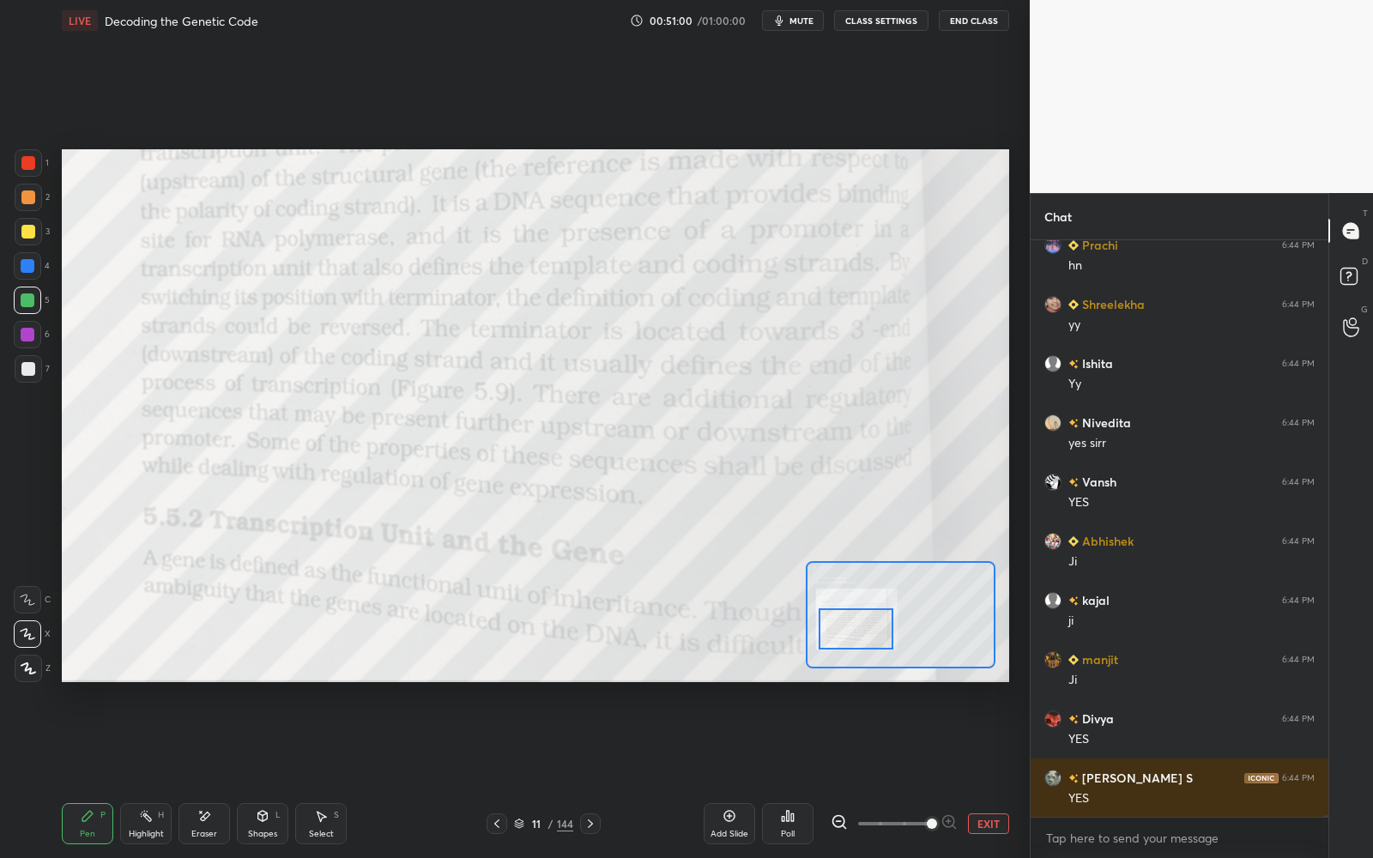
drag, startPoint x: 901, startPoint y: 623, endPoint x: 858, endPoint y: 638, distance: 45.6
click at [858, 638] on div at bounding box center [856, 628] width 75 height 41
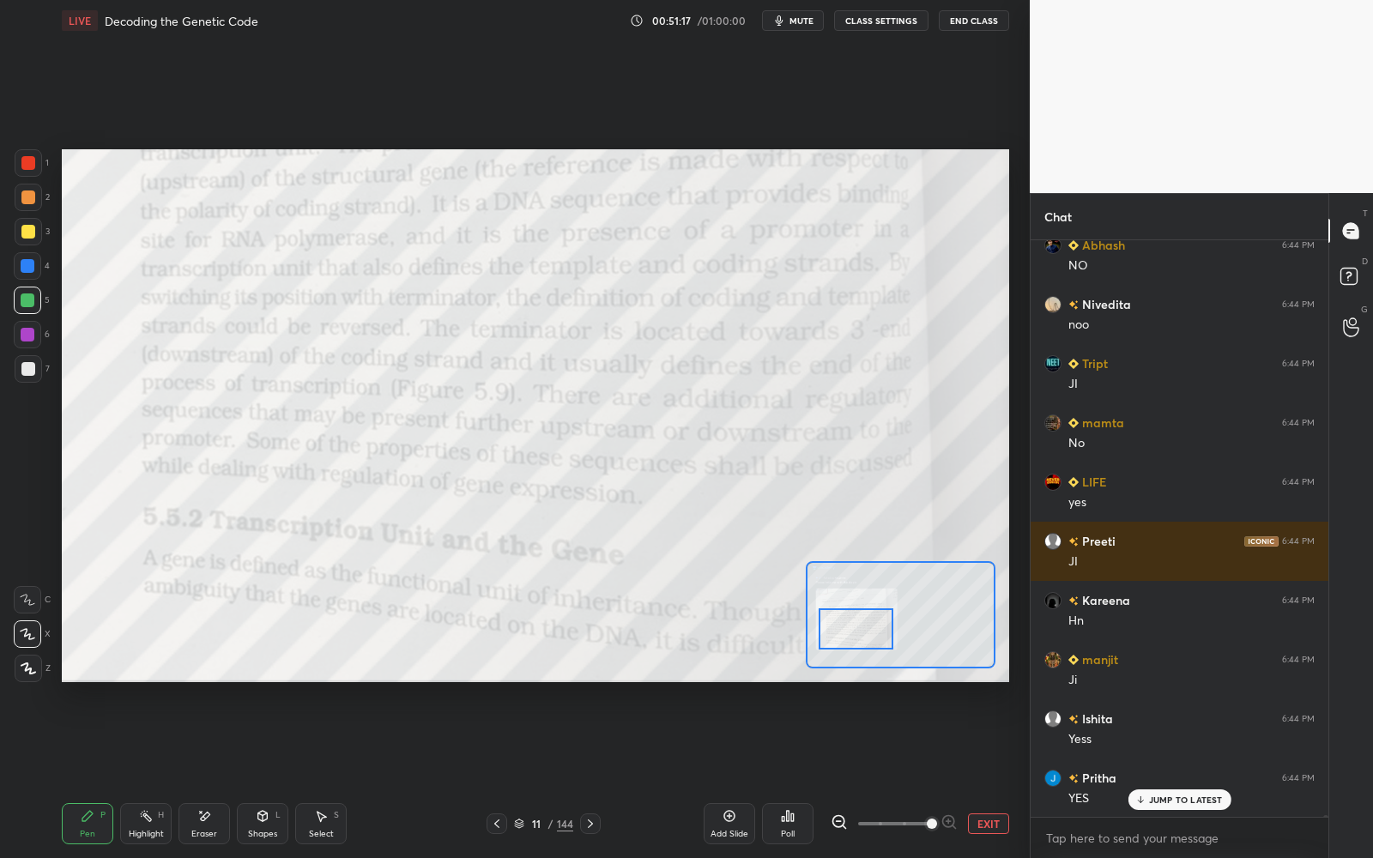
scroll to position [197337, 0]
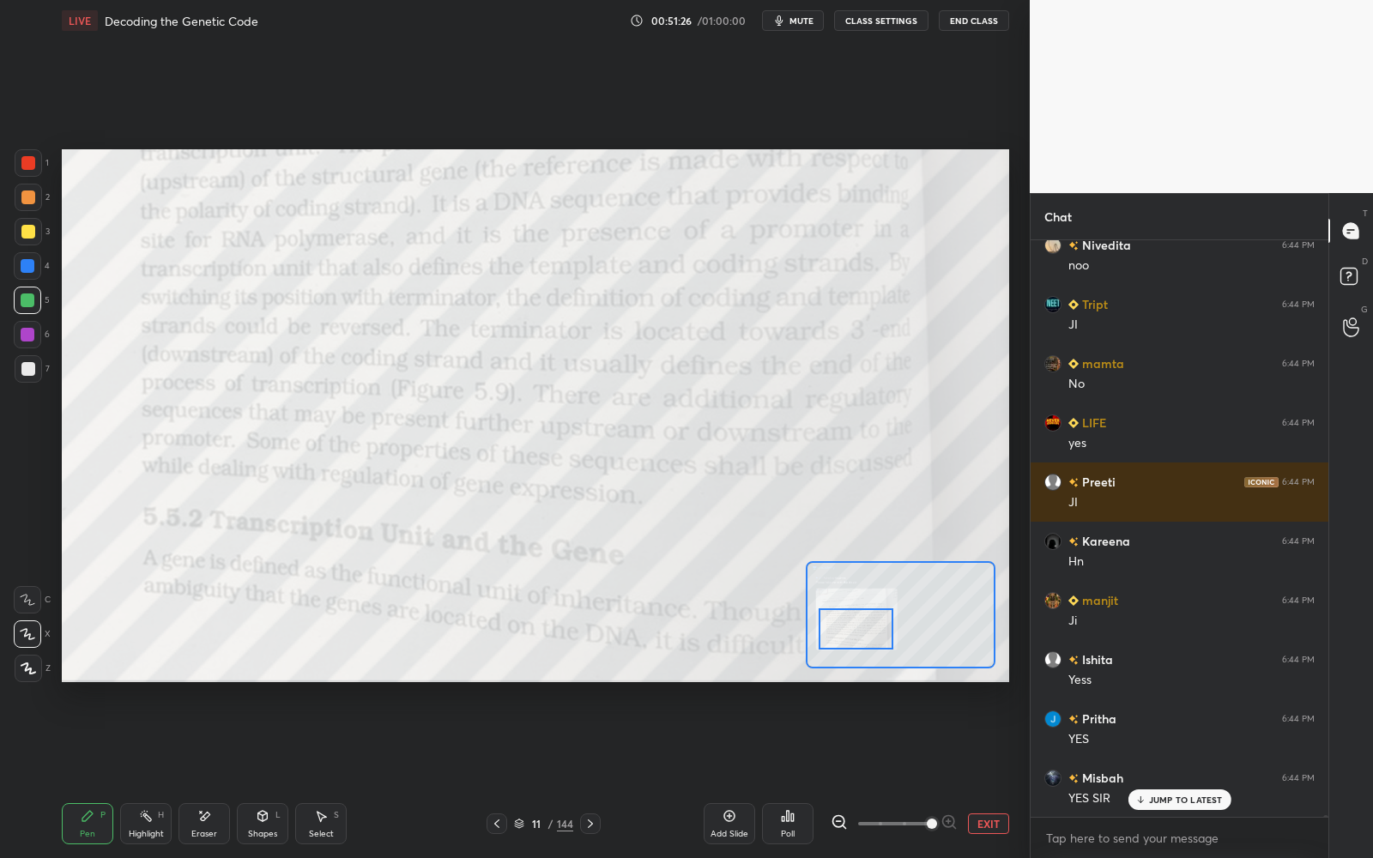
click at [985, 773] on div "Add Slide Poll EXIT" at bounding box center [856, 824] width 305 height 96
click at [988, 773] on button "EXIT" at bounding box center [988, 823] width 41 height 21
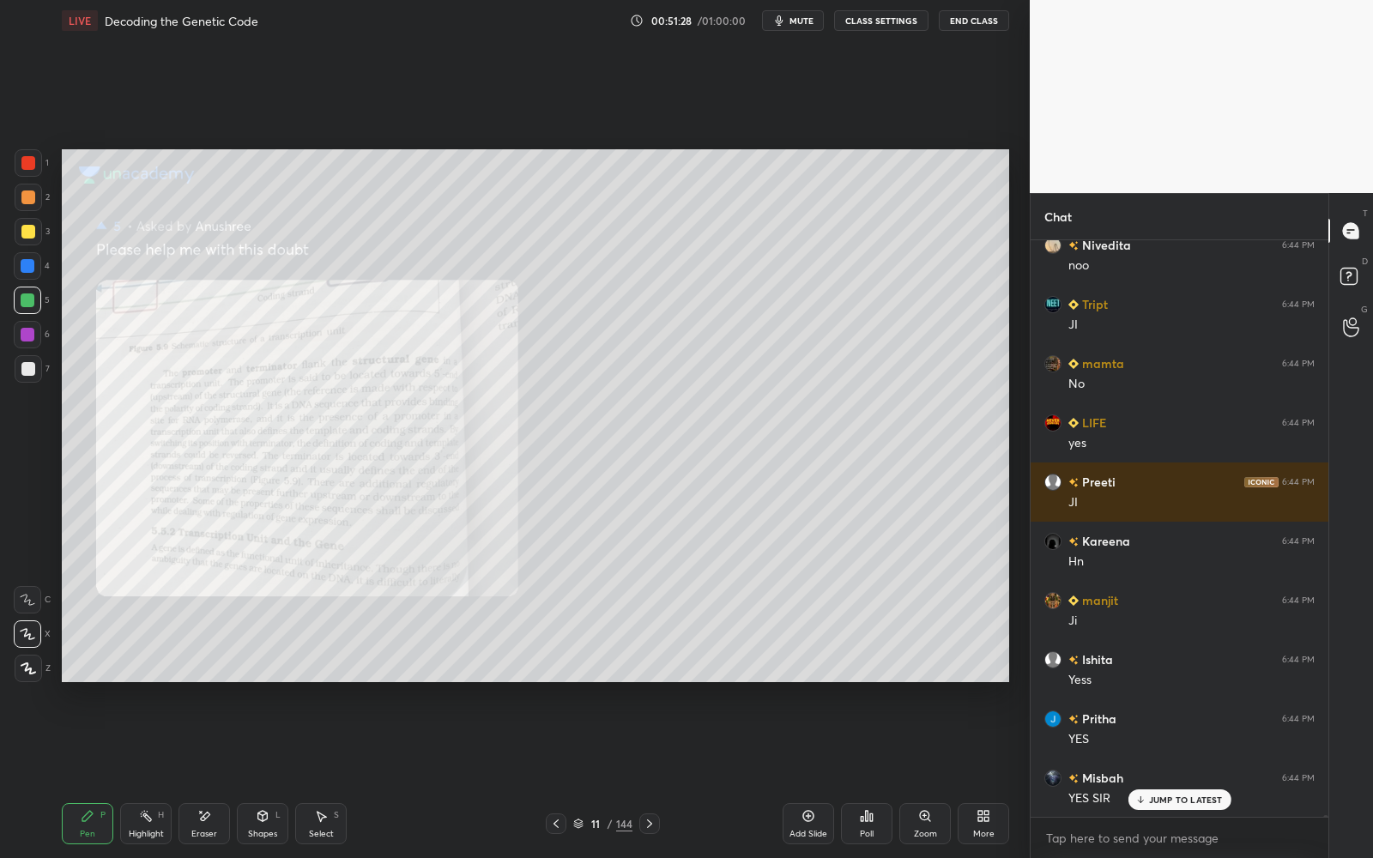
scroll to position [197396, 0]
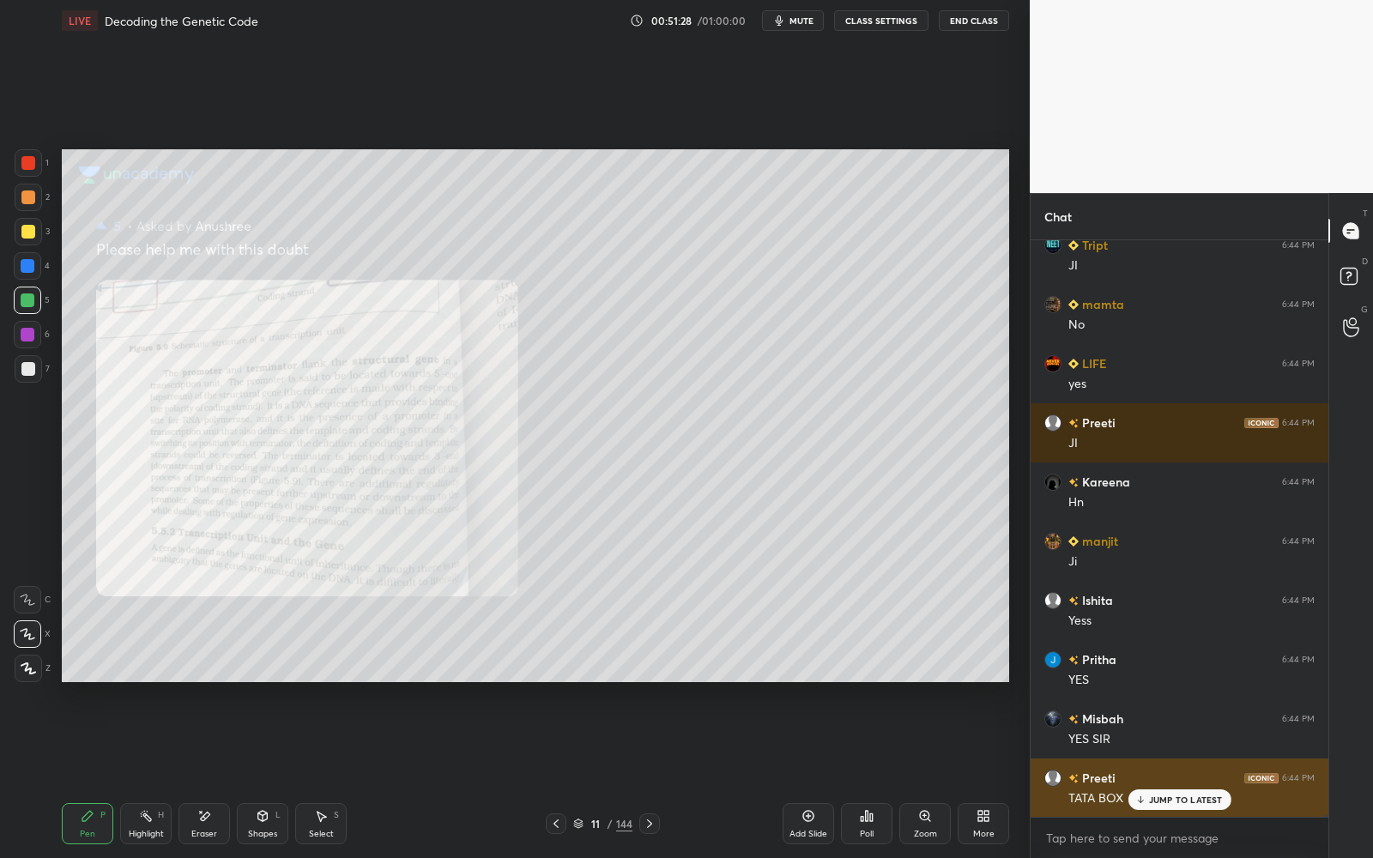
click at [1164, 773] on p "JUMP TO LATEST" at bounding box center [1186, 800] width 74 height 10
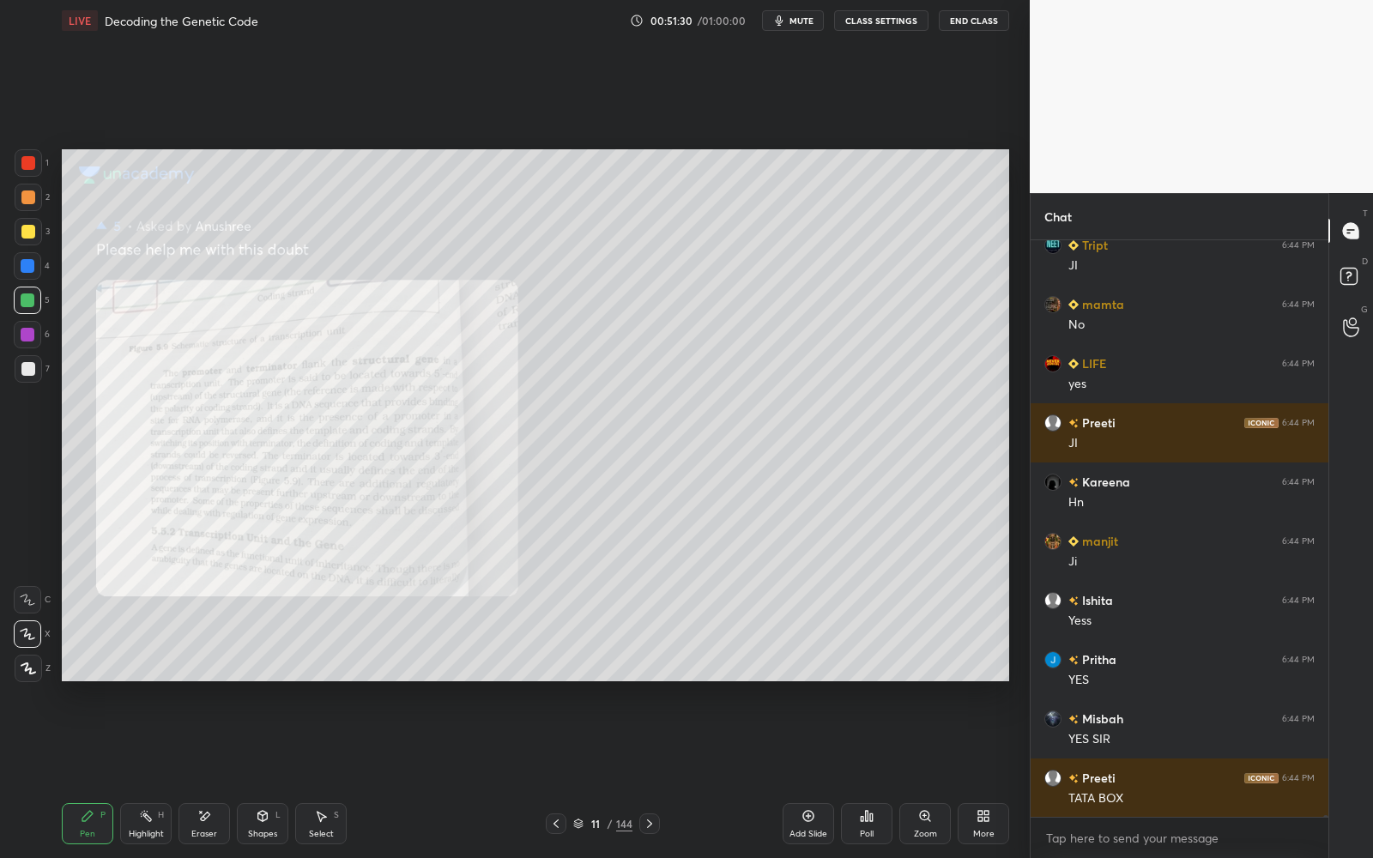
click at [579, 773] on div "11 / 144" at bounding box center [602, 823] width 59 height 15
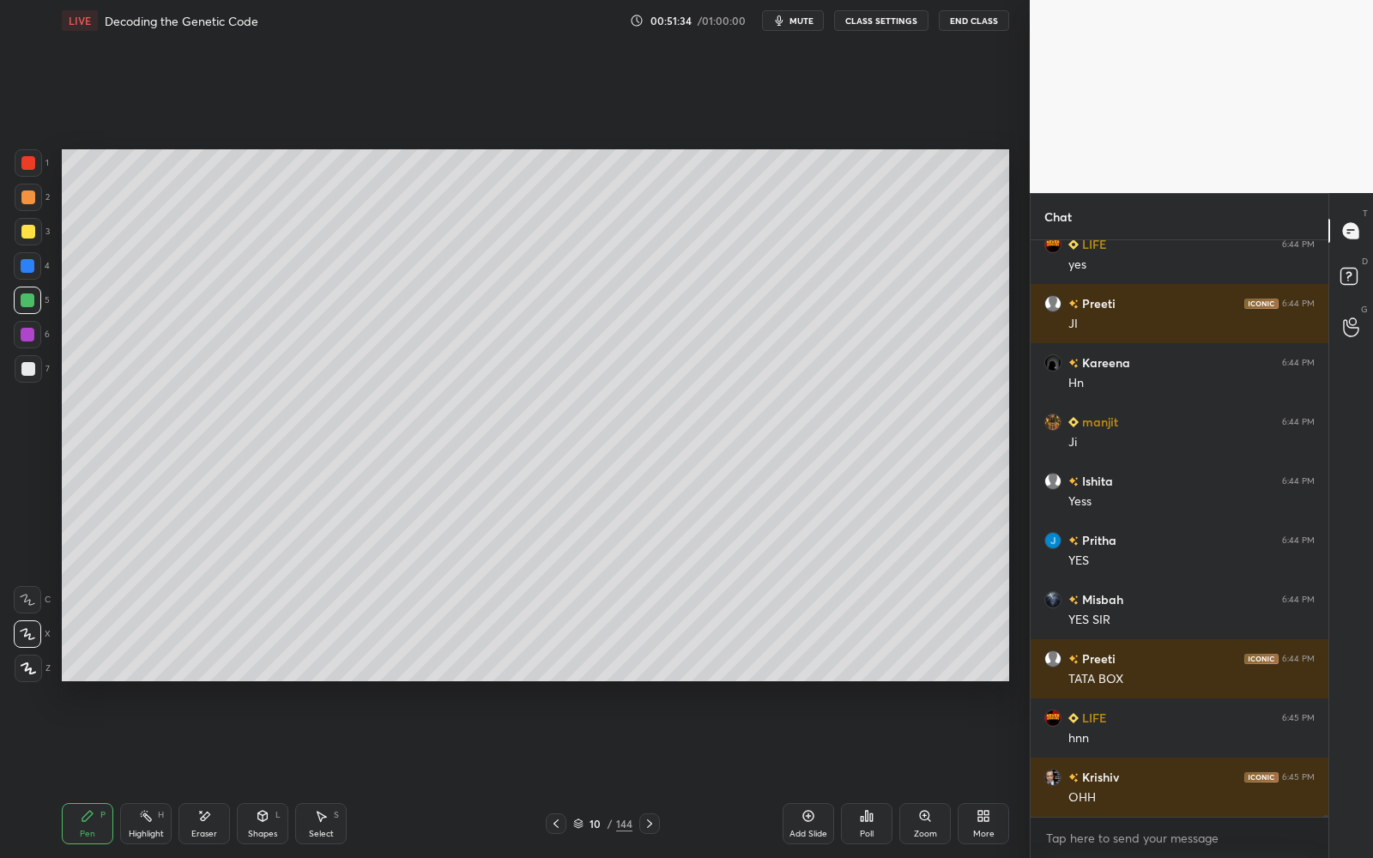
scroll to position [197574, 0]
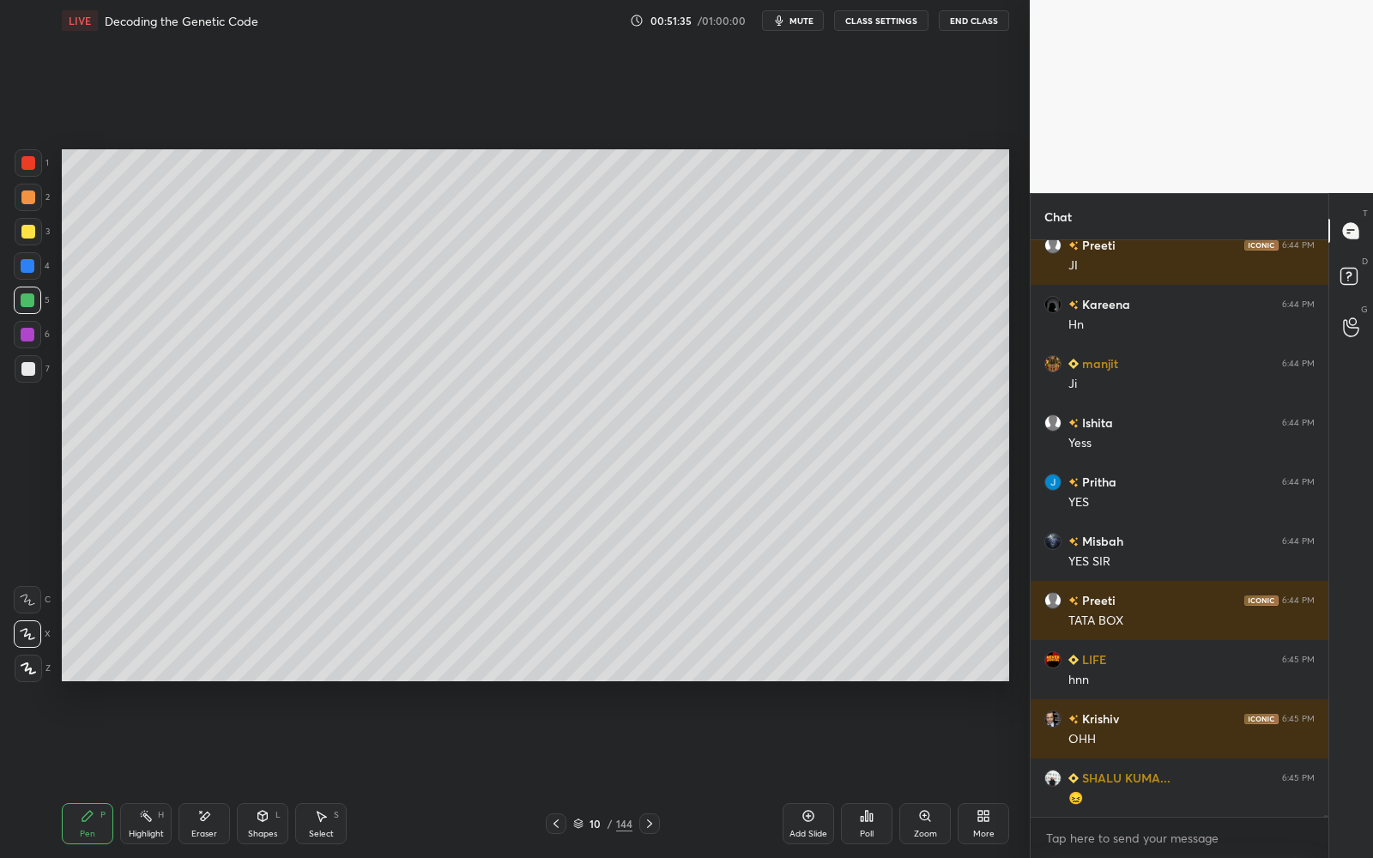
click at [580, 773] on icon at bounding box center [578, 824] width 10 height 10
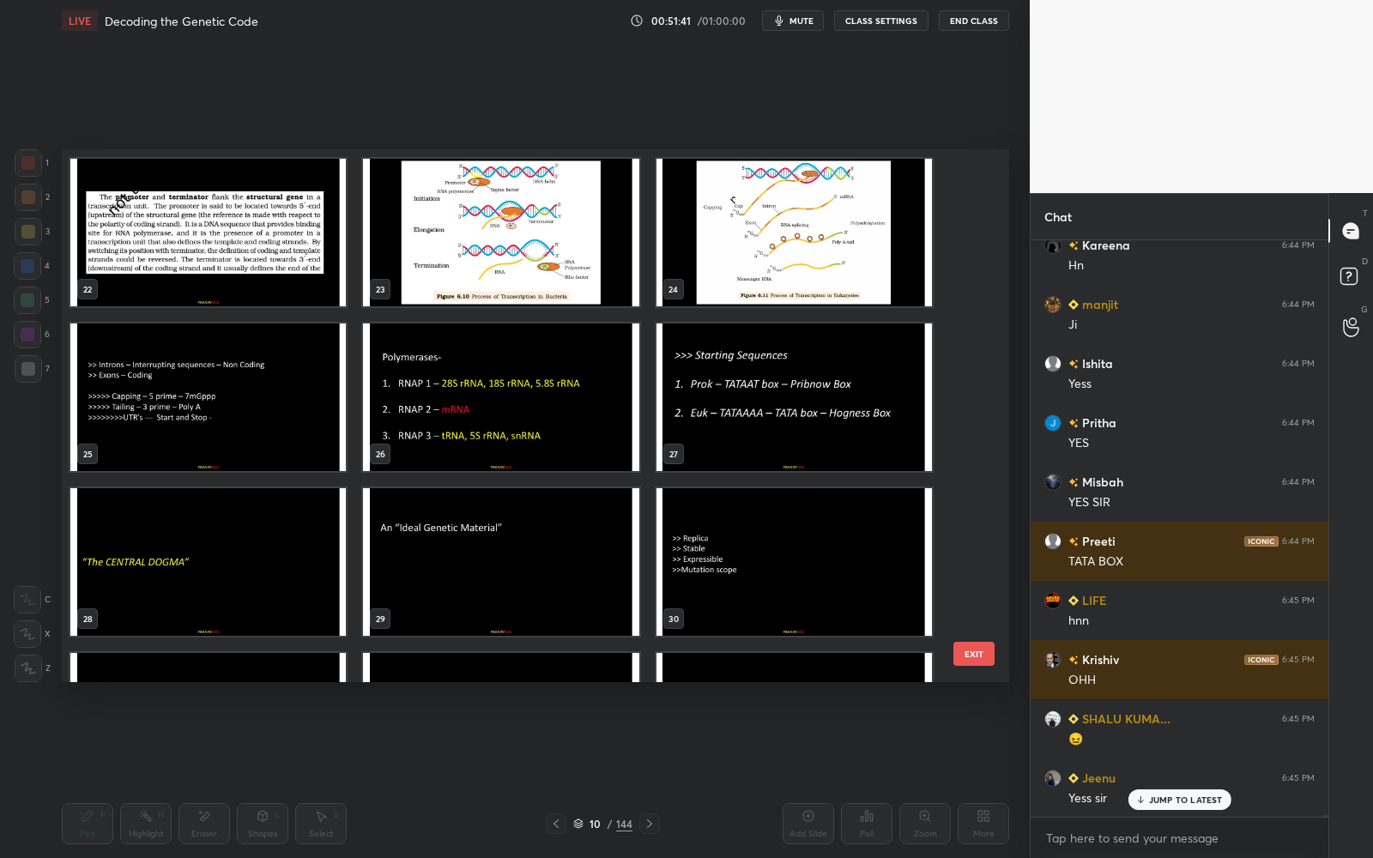
scroll to position [1144, 0]
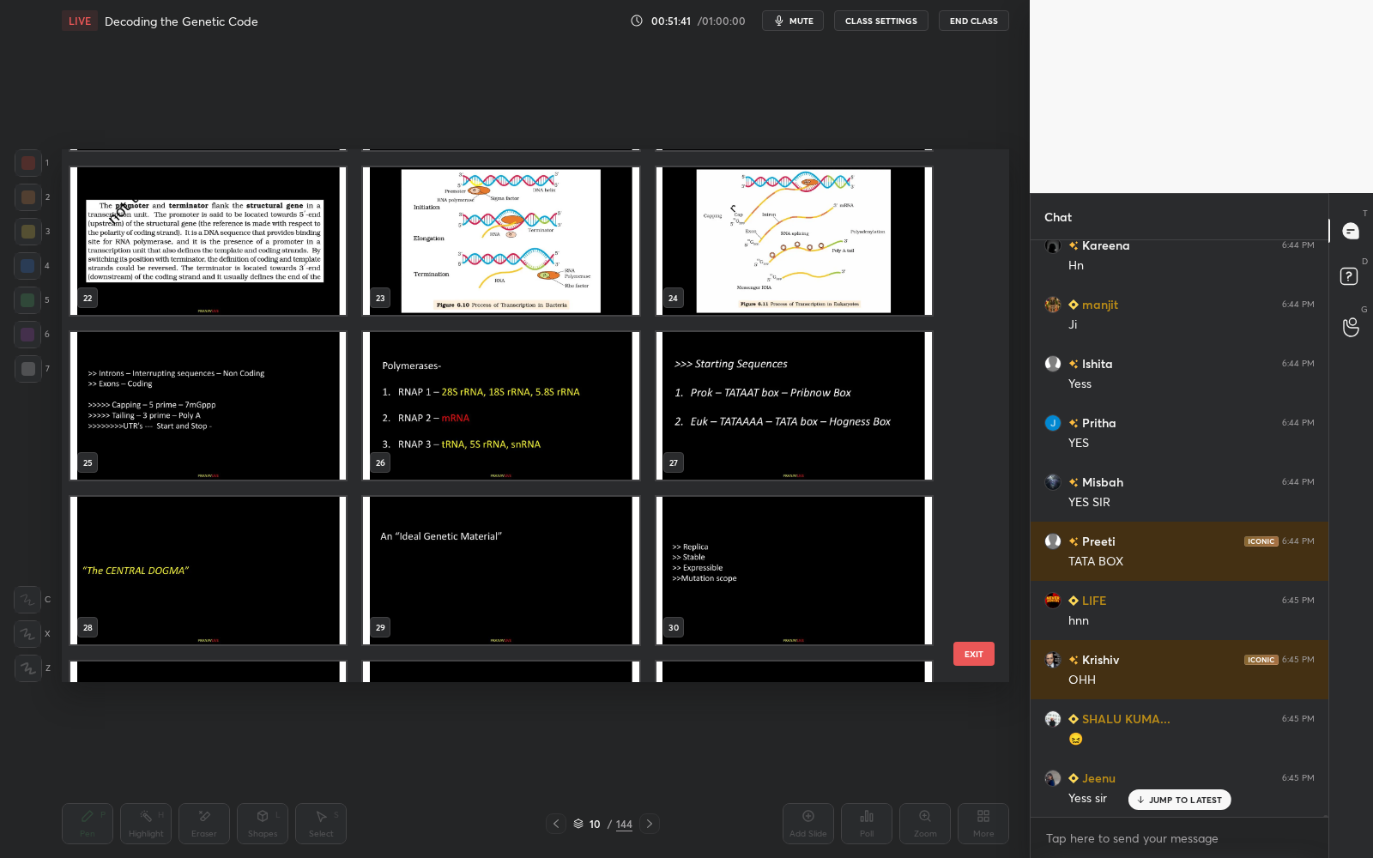
click at [851, 389] on img "grid" at bounding box center [793, 406] width 275 height 148
click at [853, 389] on img "grid" at bounding box center [793, 406] width 275 height 148
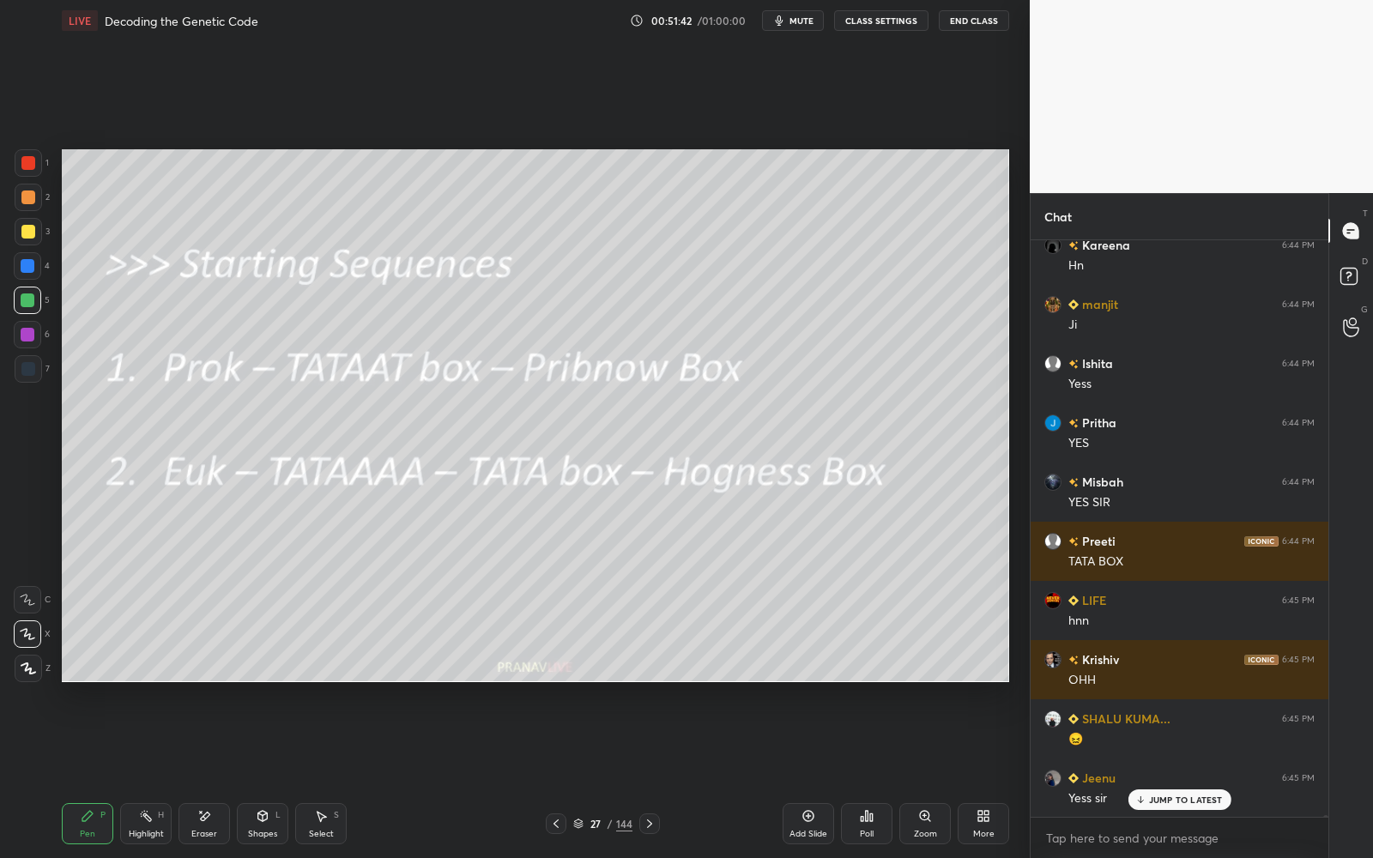
click at [854, 387] on img "grid" at bounding box center [793, 406] width 275 height 148
click at [33, 227] on div at bounding box center [28, 232] width 14 height 14
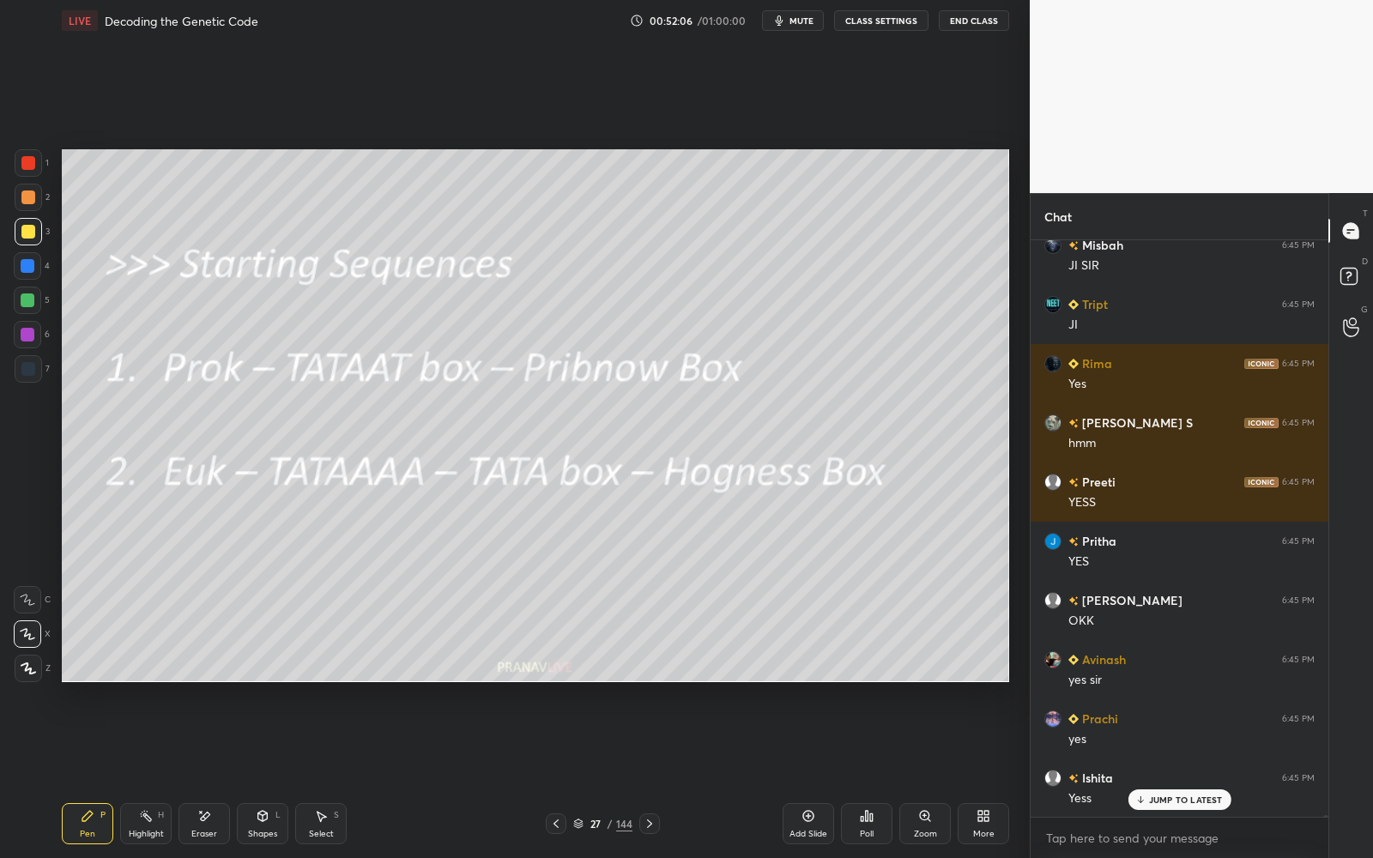
scroll to position [198521, 0]
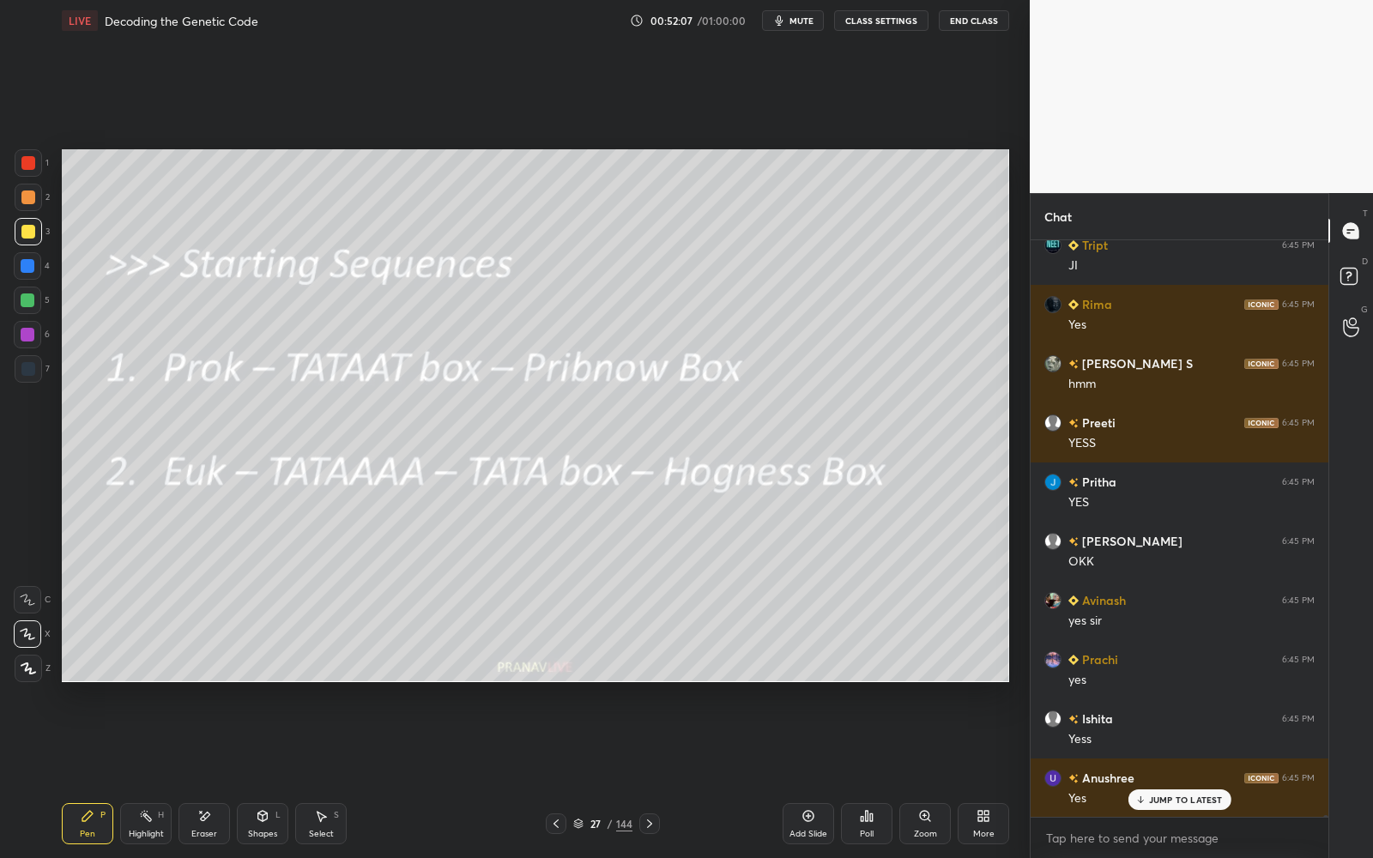
click at [607, 828] on div "27 / 144" at bounding box center [602, 823] width 59 height 15
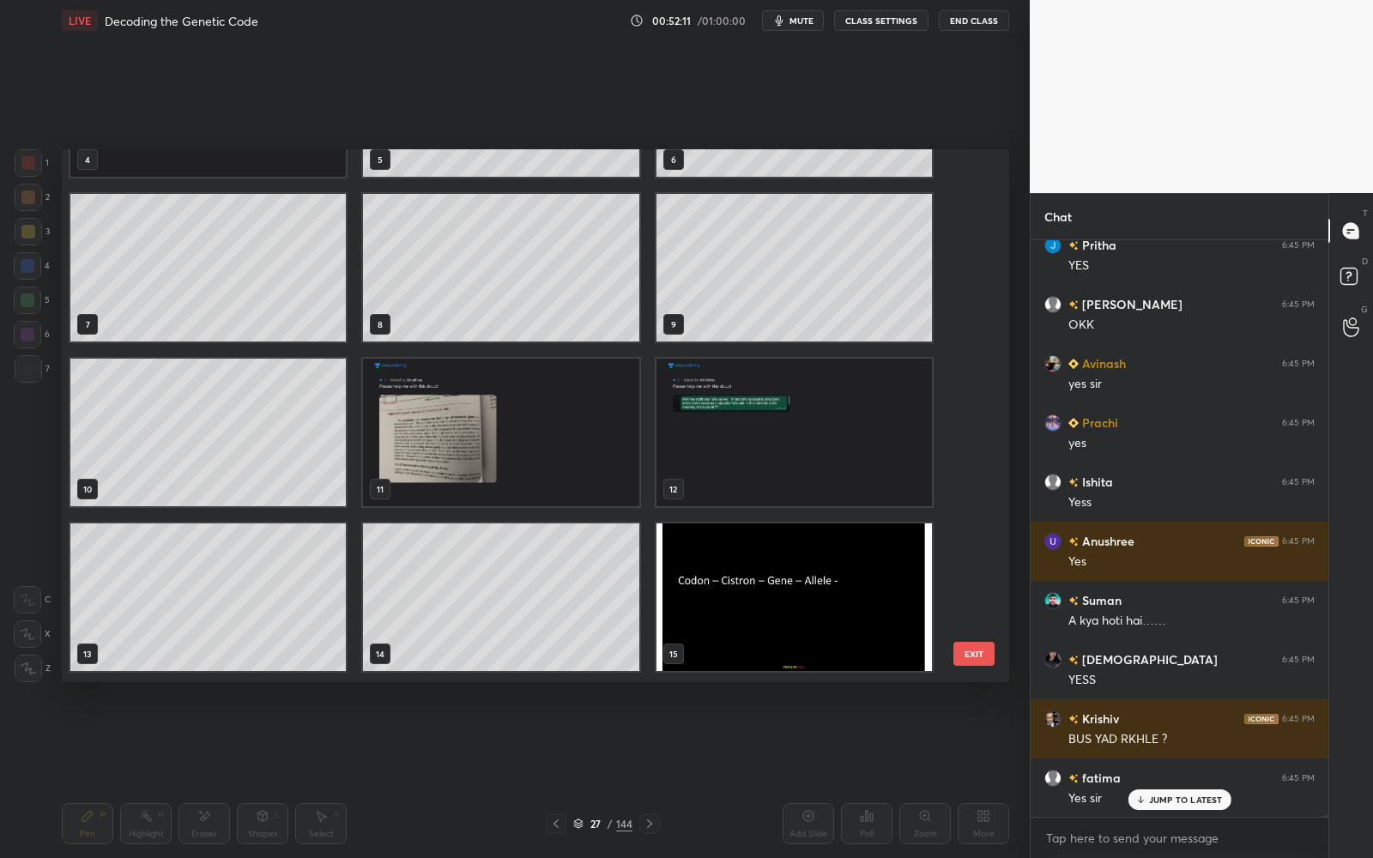
scroll to position [198817, 0]
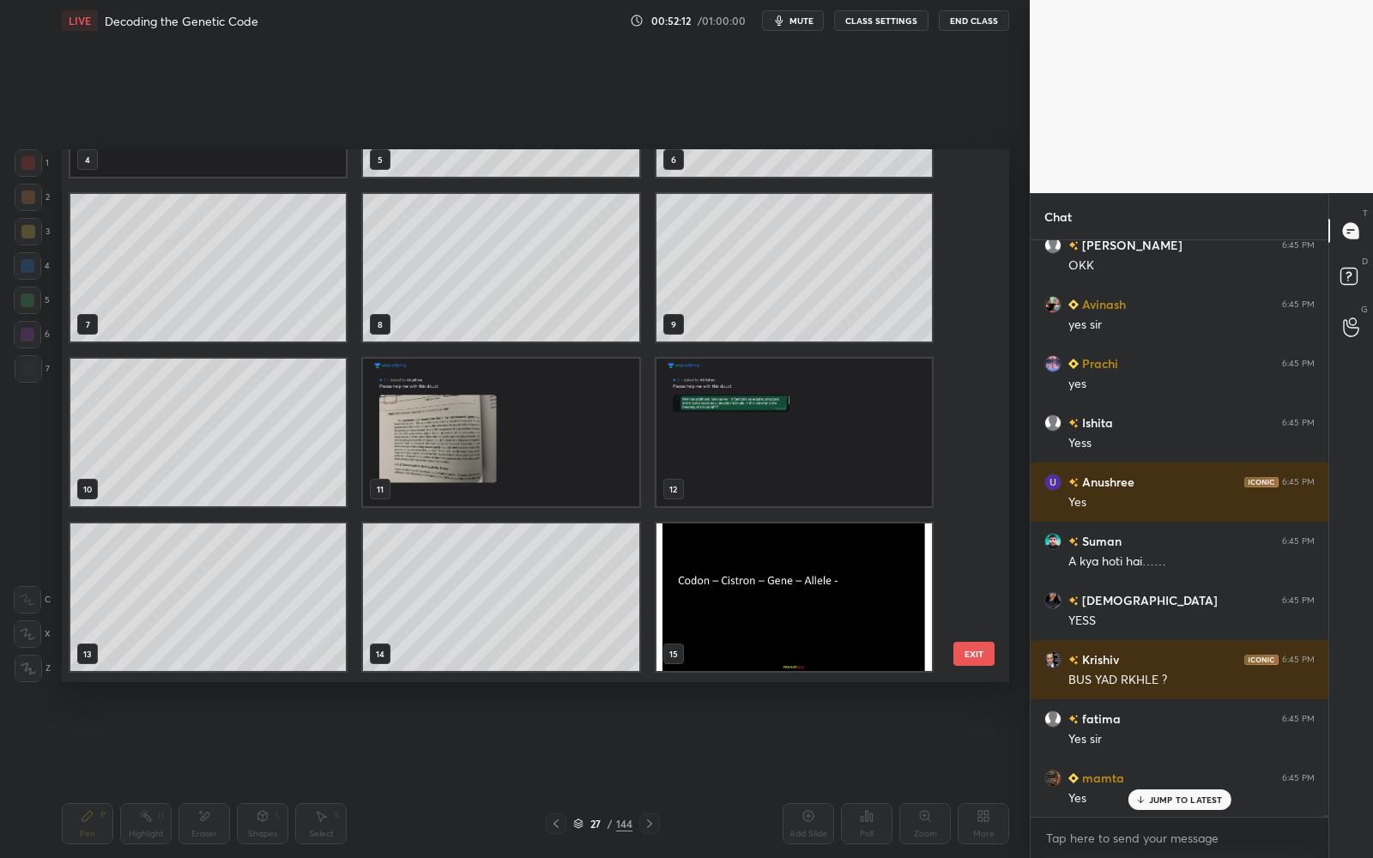
click at [477, 444] on img "grid" at bounding box center [500, 433] width 275 height 148
click at [481, 442] on img "grid" at bounding box center [500, 433] width 275 height 148
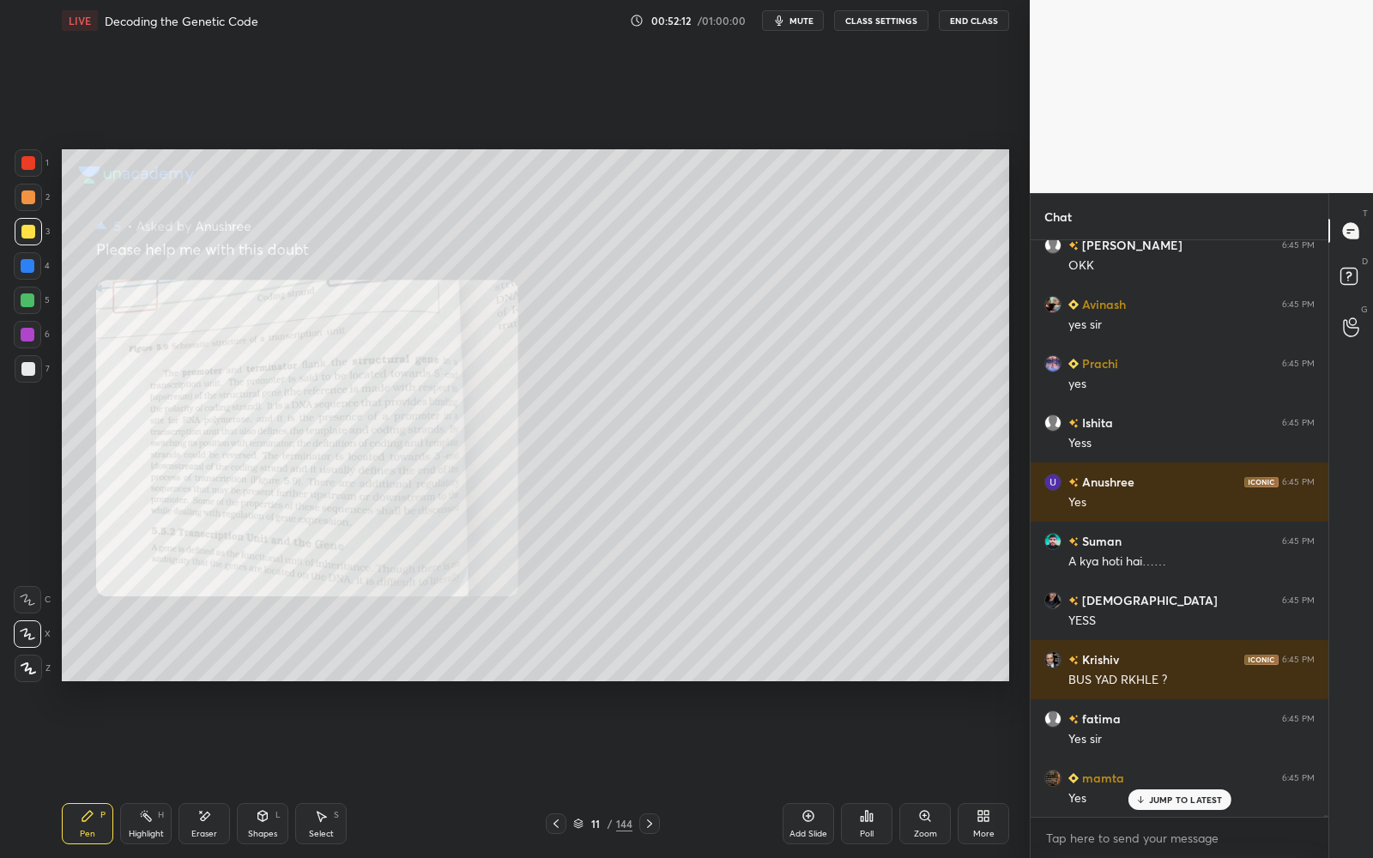
click at [482, 440] on img "grid" at bounding box center [500, 433] width 275 height 148
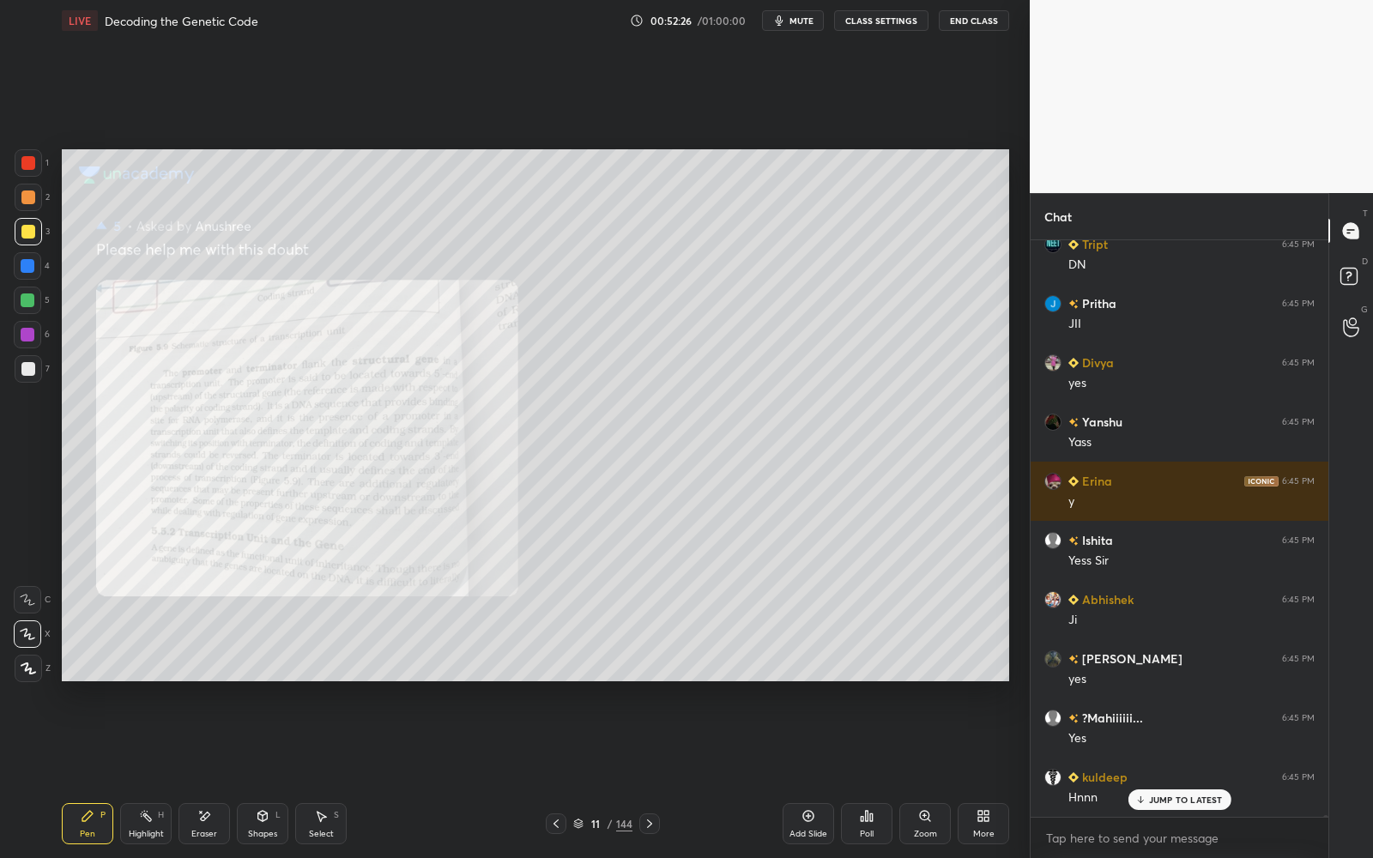
scroll to position [0, 0]
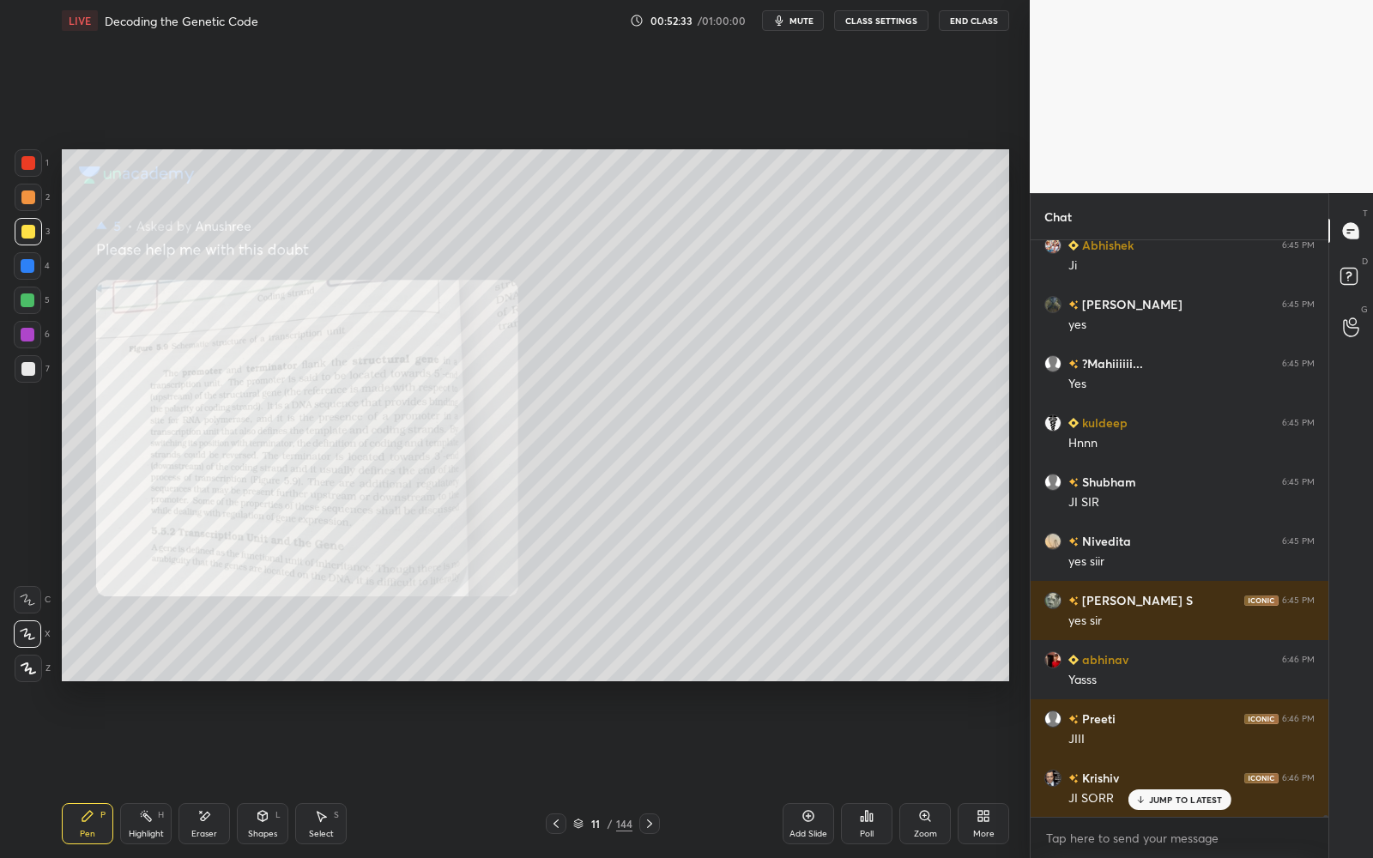
click at [805, 819] on icon at bounding box center [808, 816] width 14 height 14
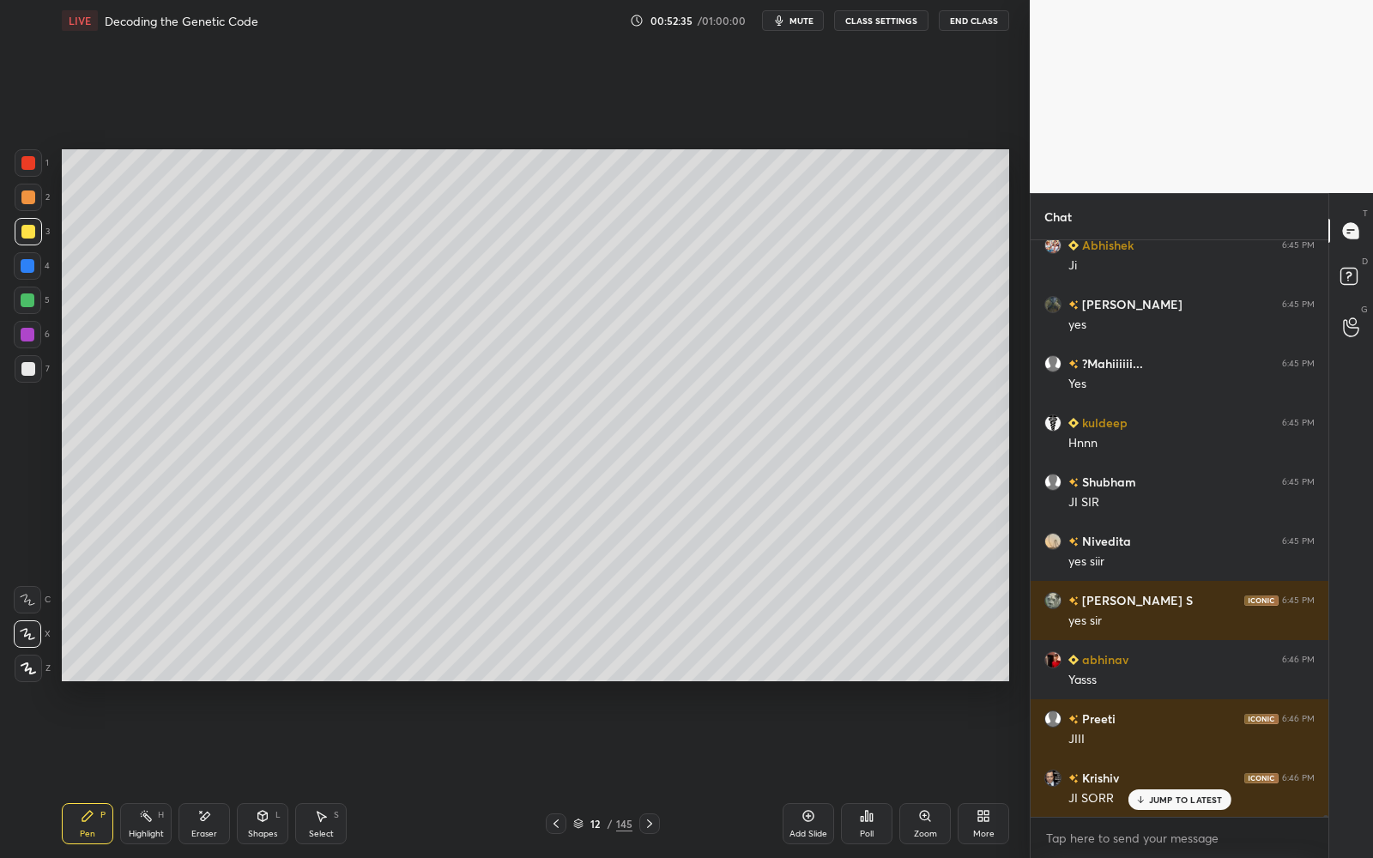
click at [35, 227] on div at bounding box center [28, 231] width 27 height 27
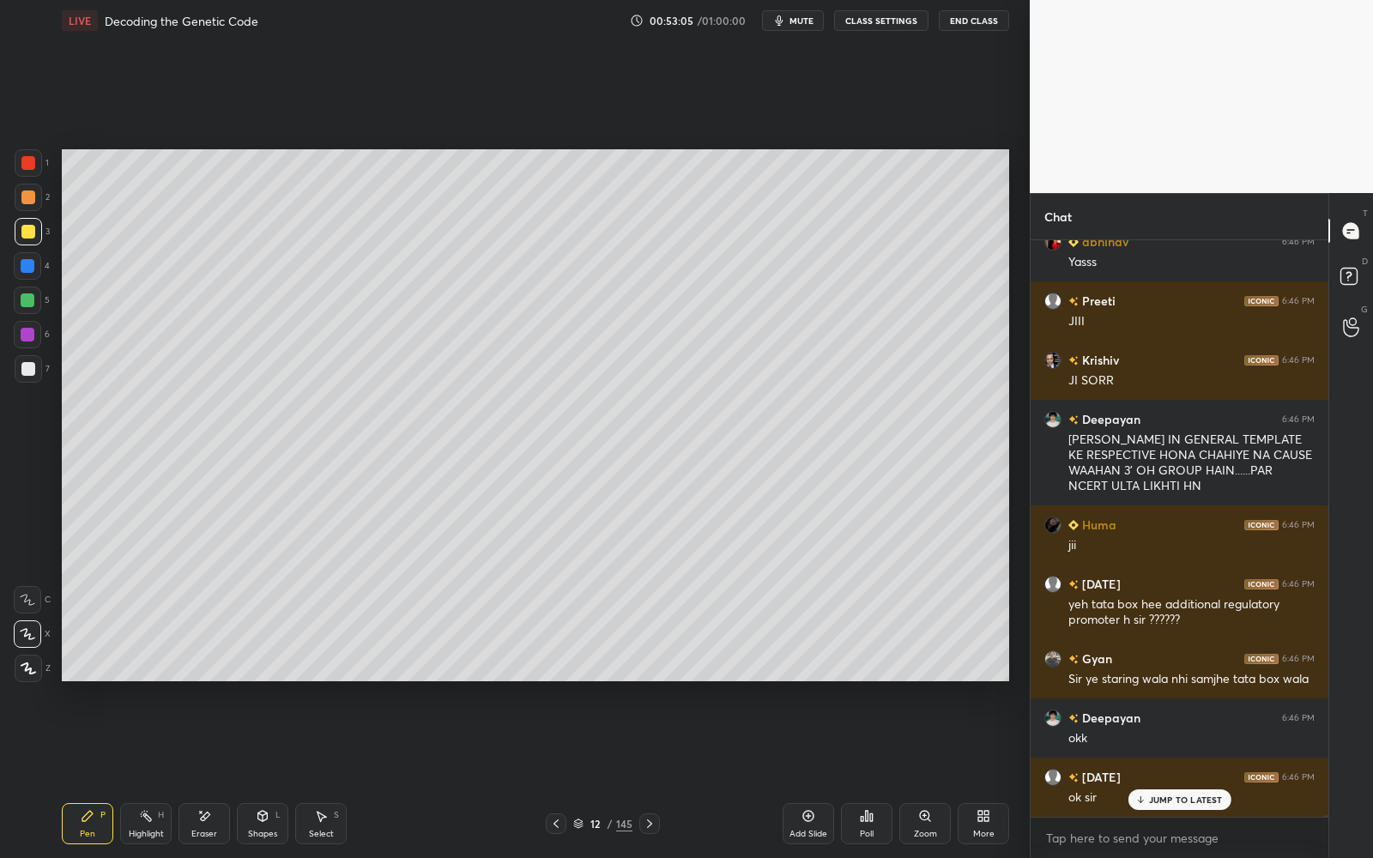
scroll to position [200714, 0]
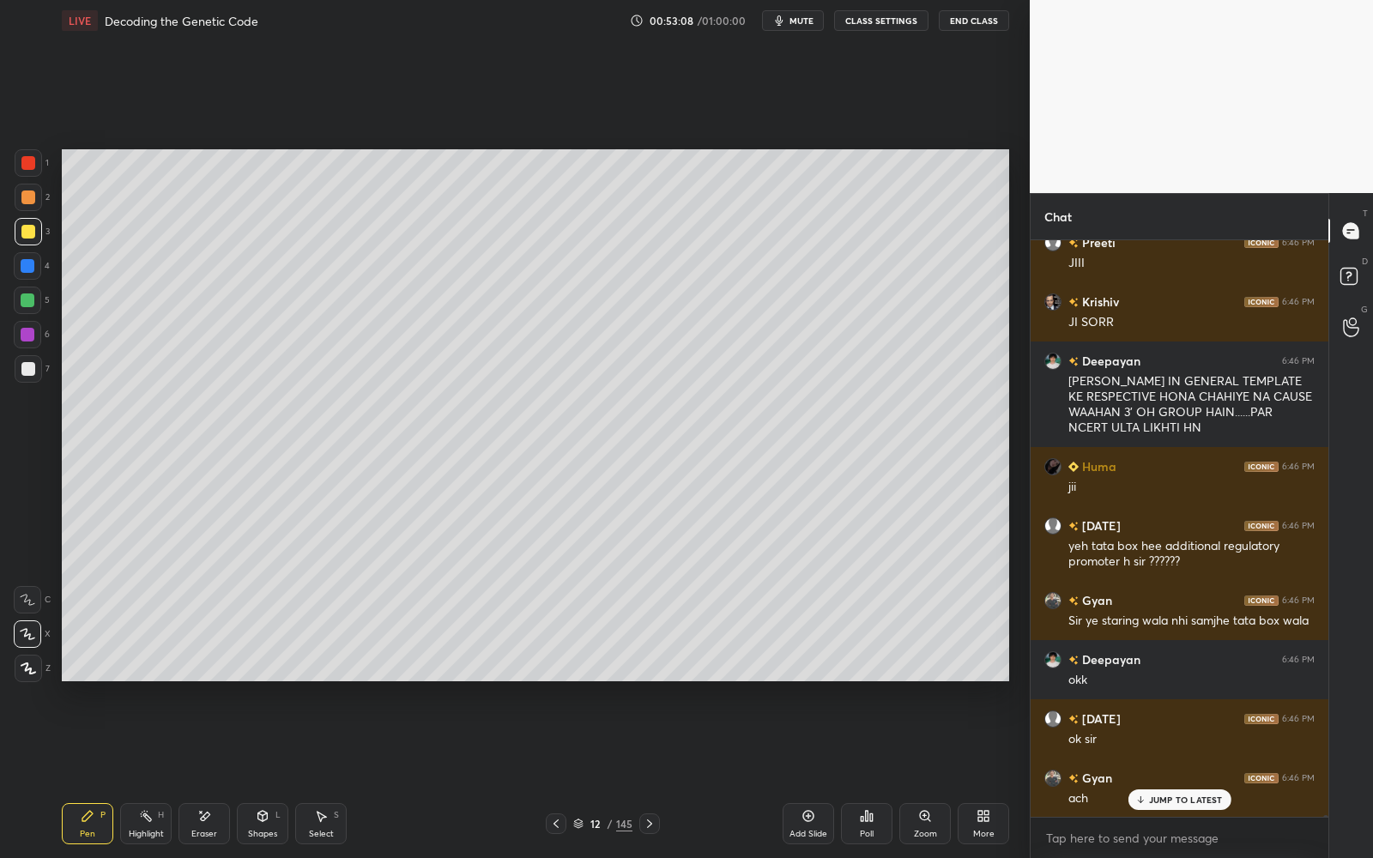
click at [801, 825] on div "Add Slide" at bounding box center [808, 823] width 51 height 41
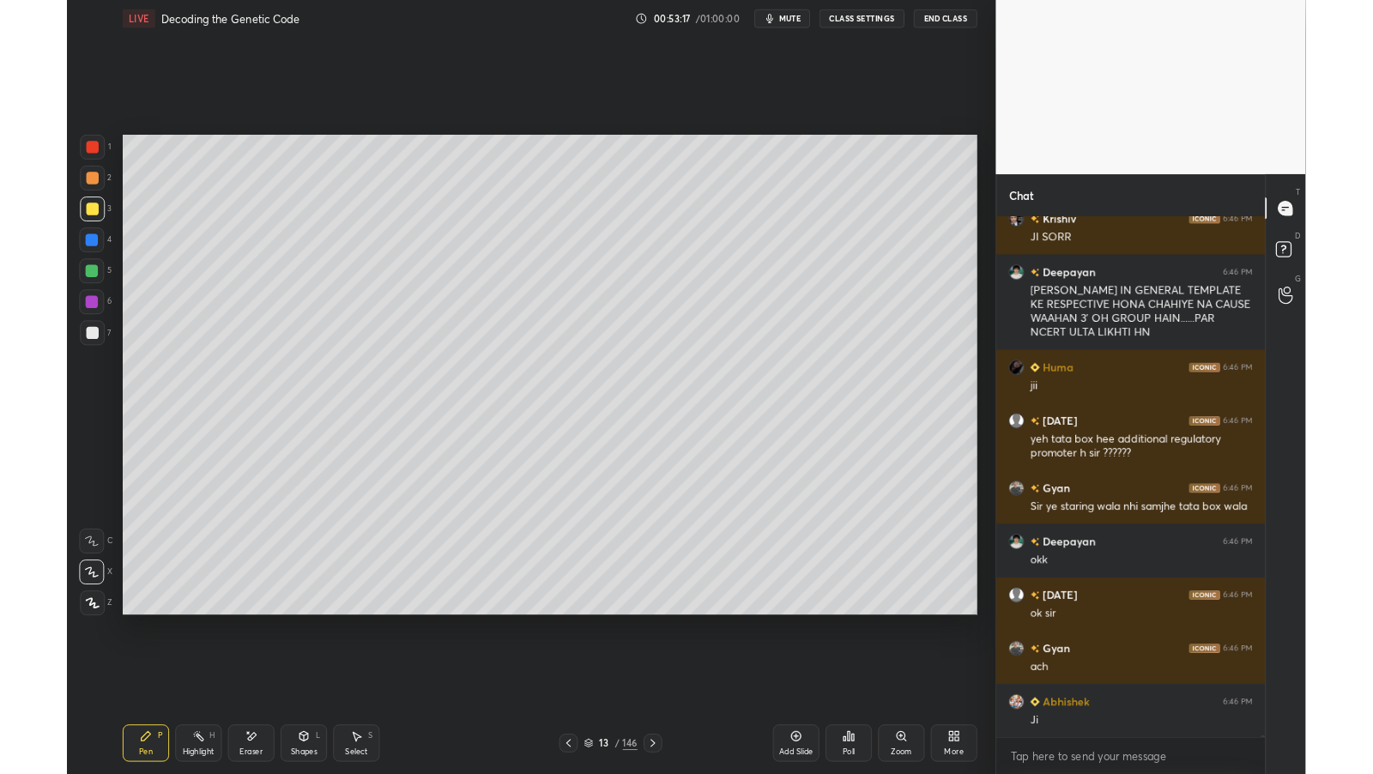
scroll to position [200833, 0]
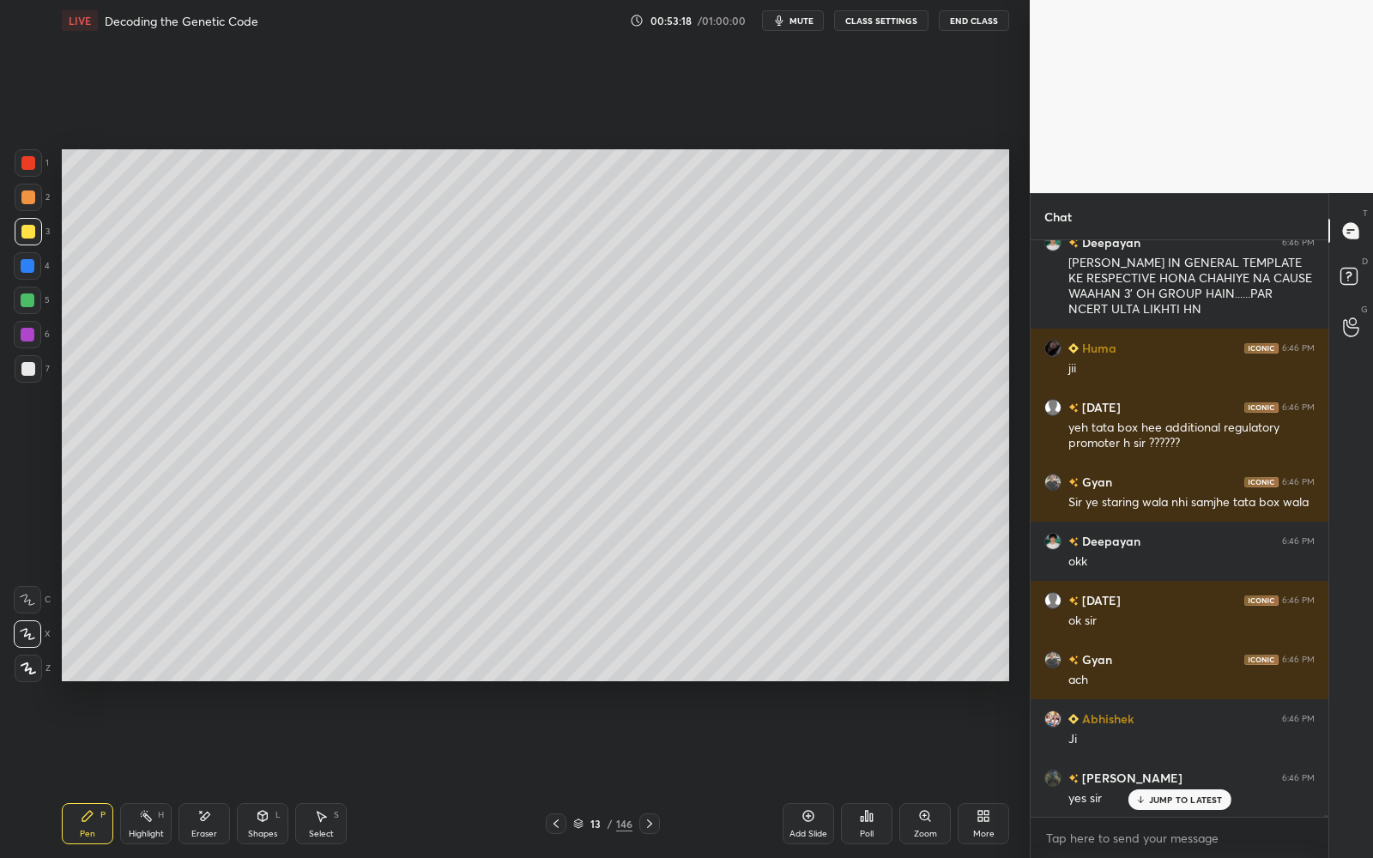
click at [990, 823] on div "More" at bounding box center [983, 823] width 51 height 41
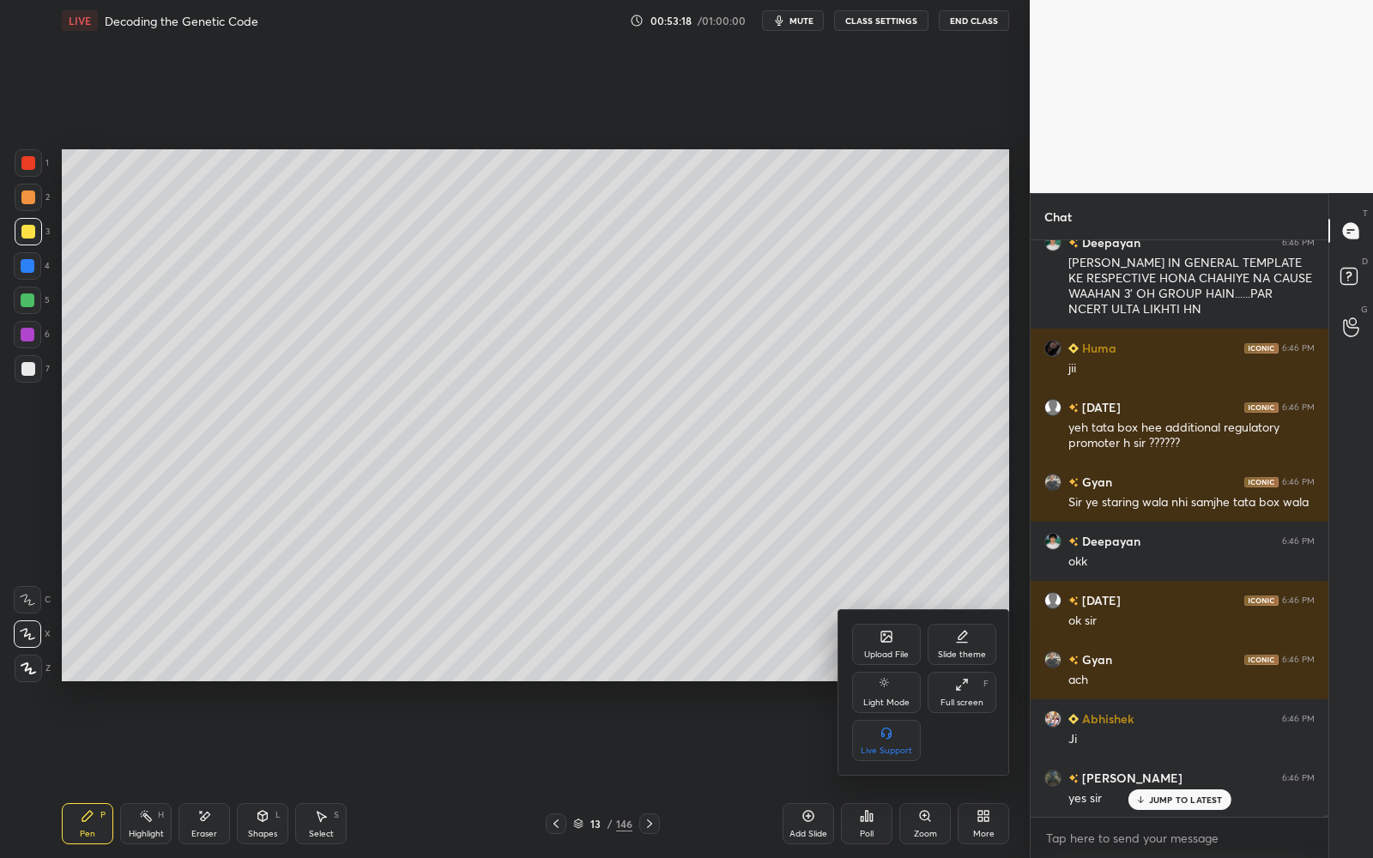
click at [972, 704] on div "Full screen" at bounding box center [961, 702] width 43 height 9
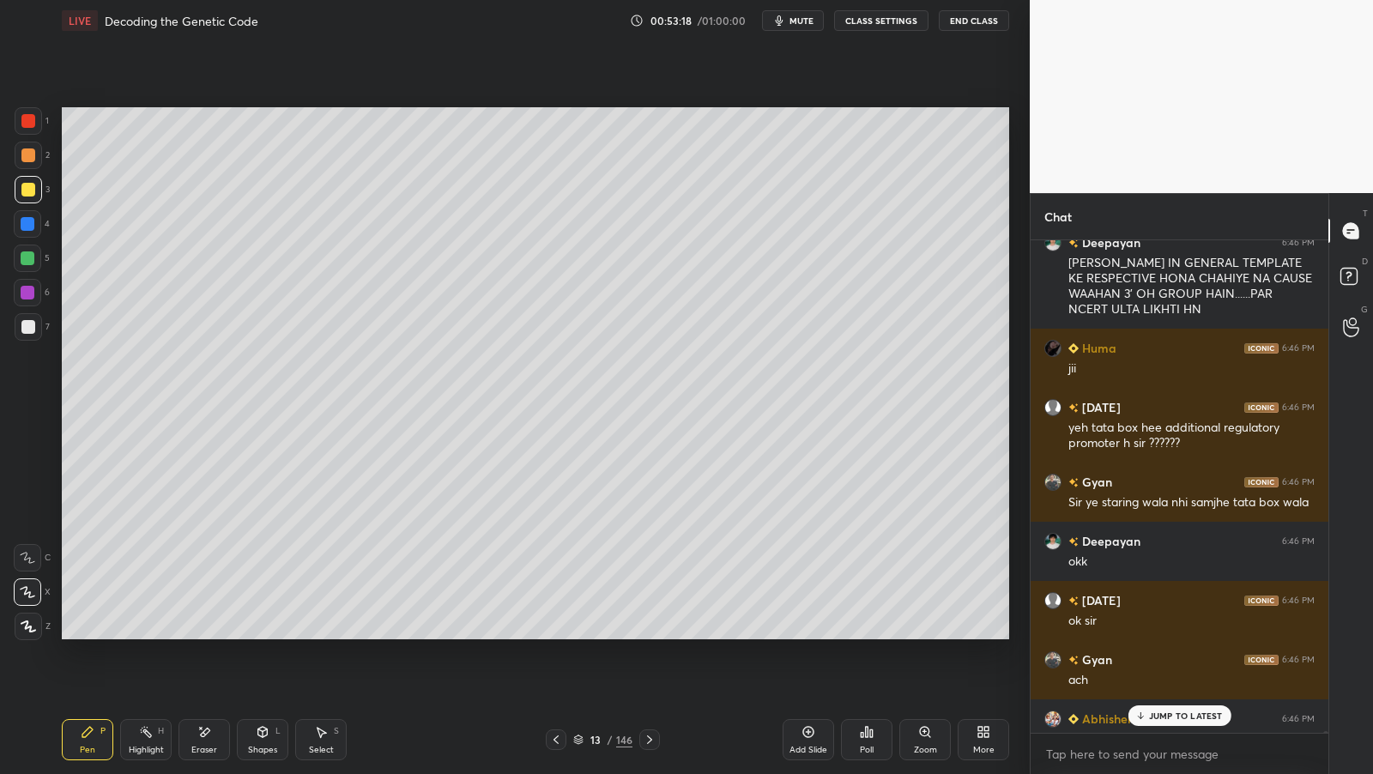
scroll to position [5, 5]
click at [1206, 722] on div "JUMP TO LATEST" at bounding box center [1179, 715] width 103 height 21
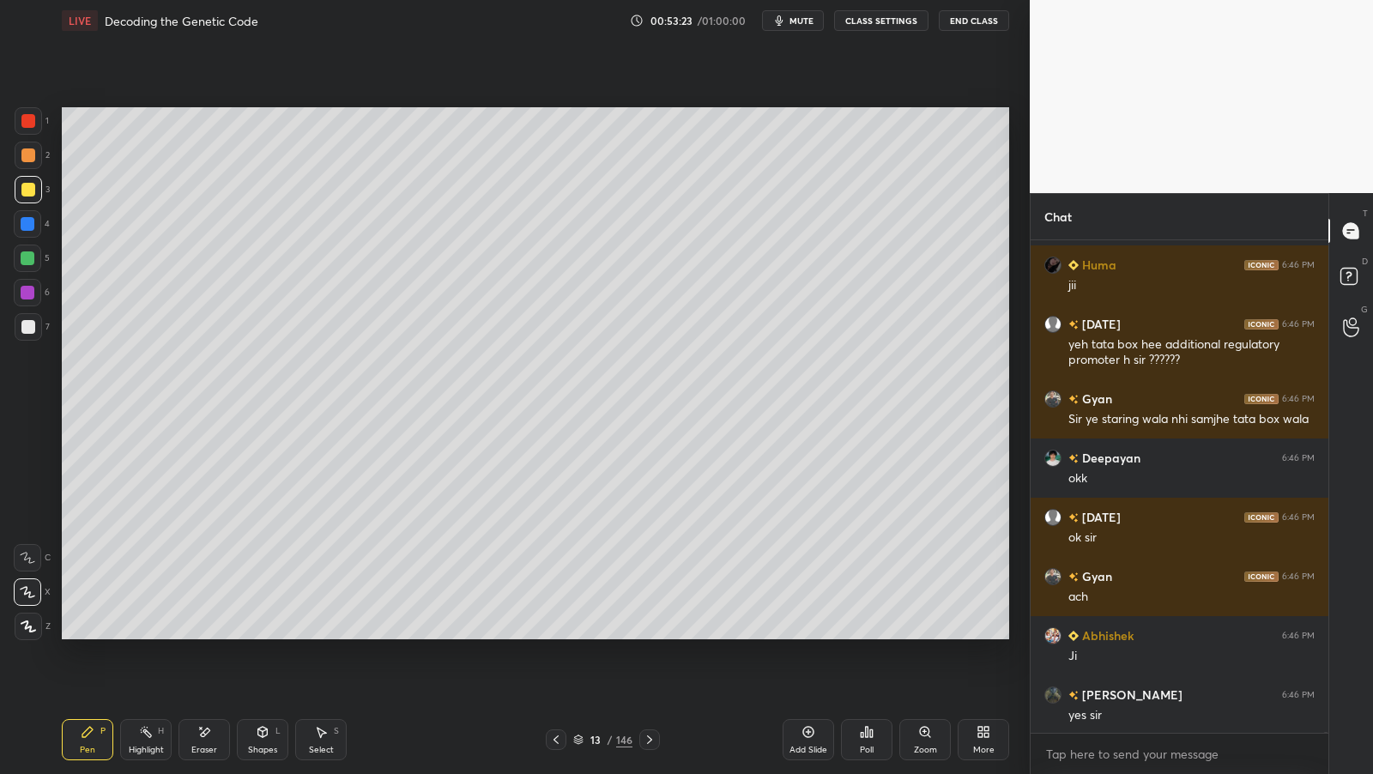
click at [988, 733] on icon at bounding box center [986, 735] width 4 height 4
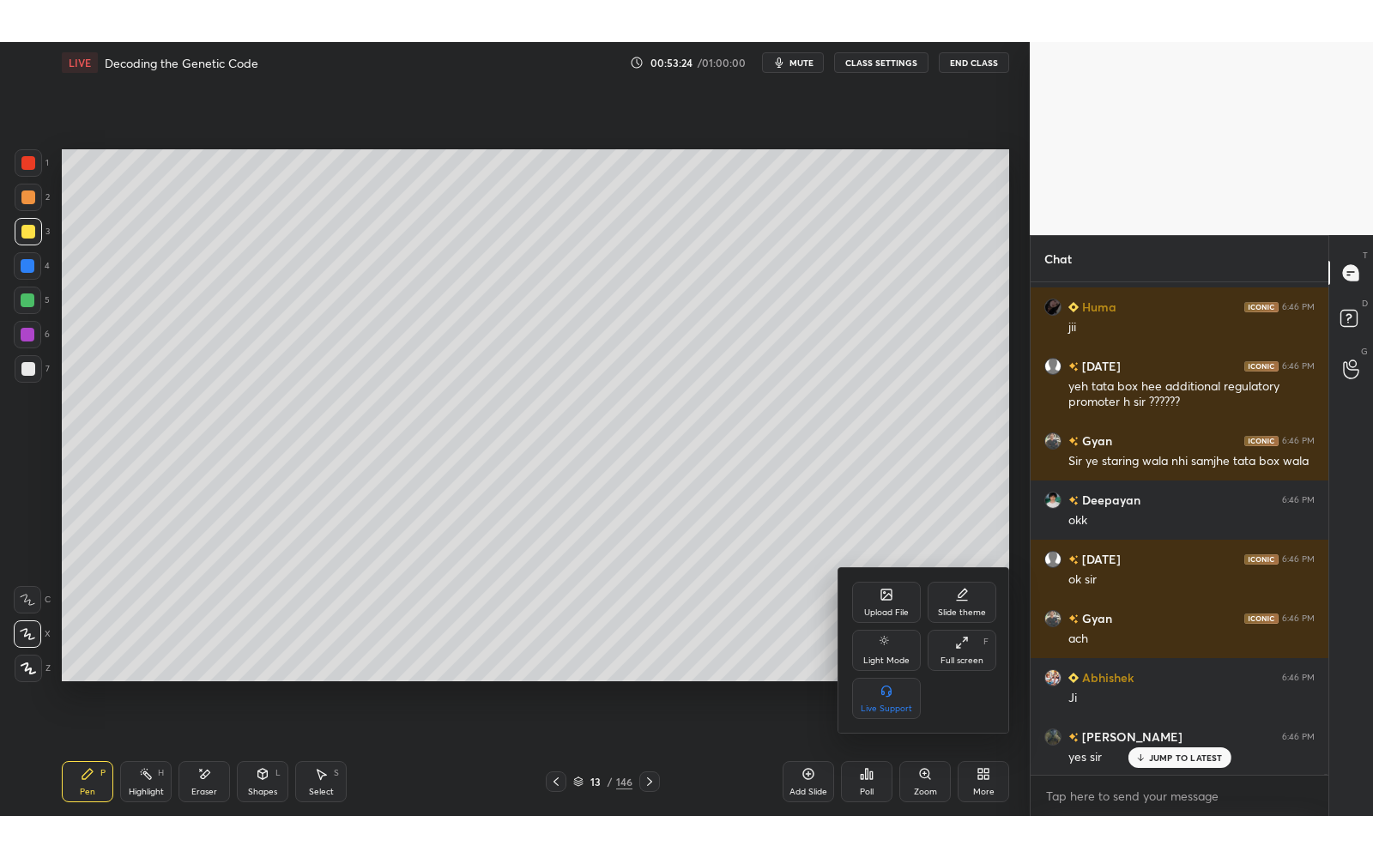
scroll to position [200975, 0]
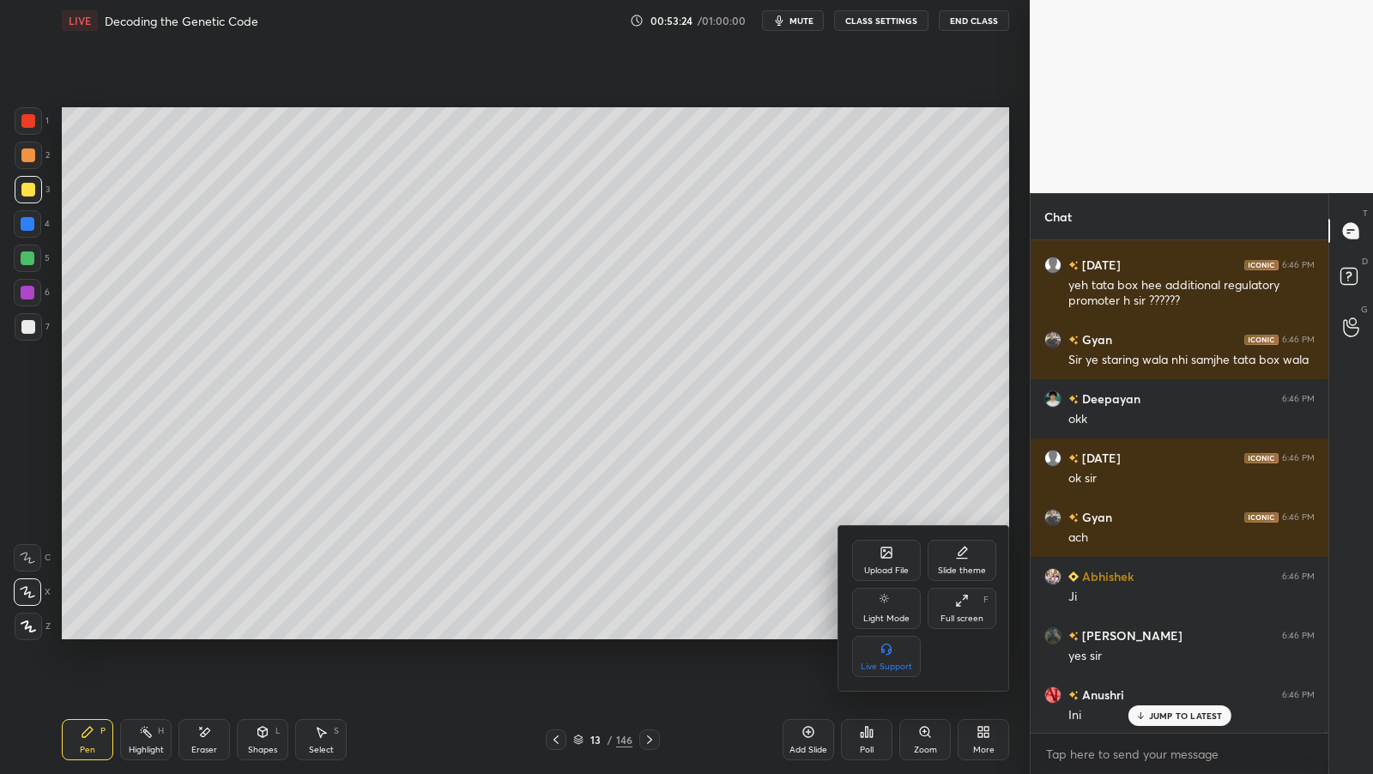
click at [961, 597] on icon at bounding box center [962, 601] width 14 height 14
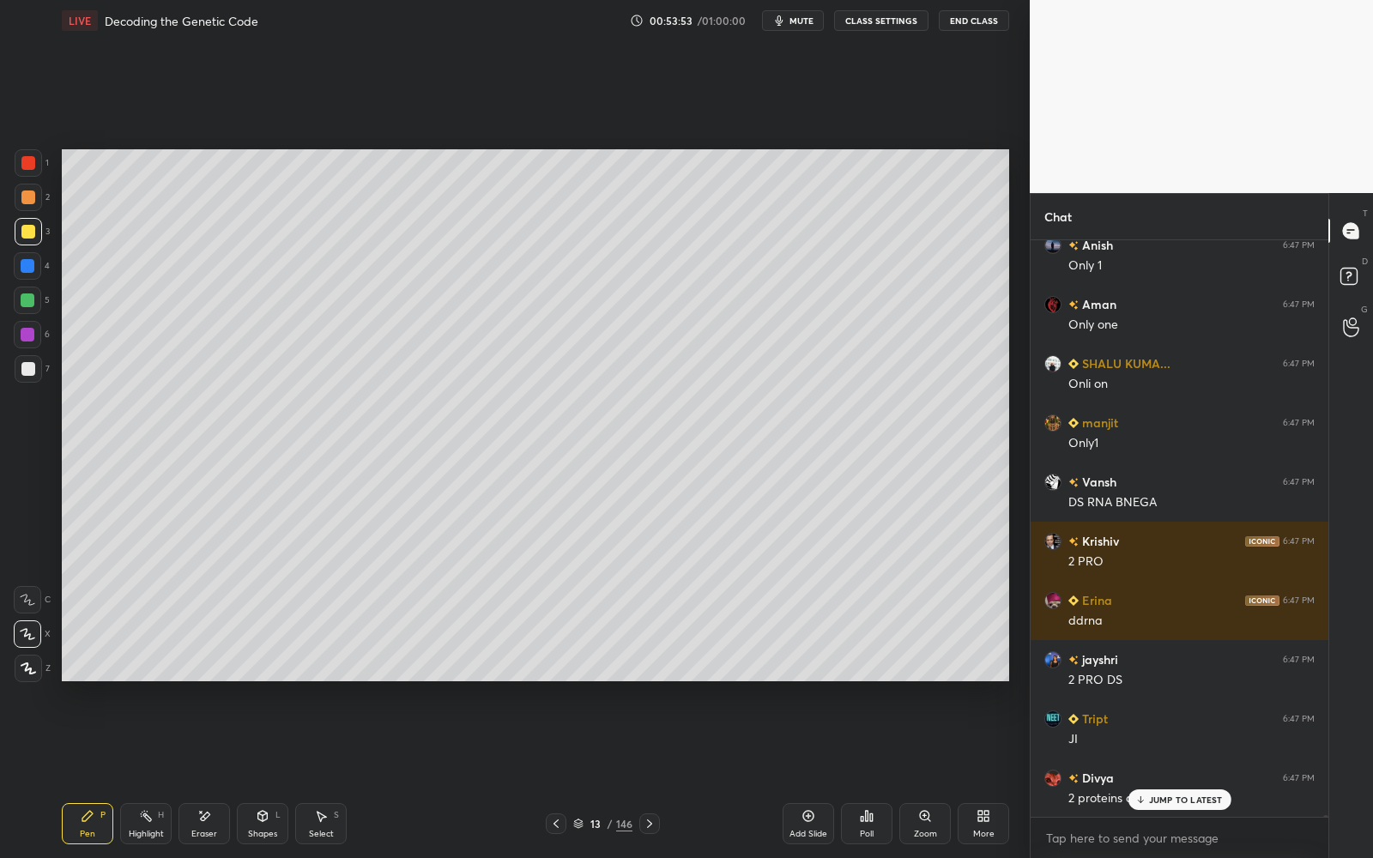
scroll to position [204089, 0]
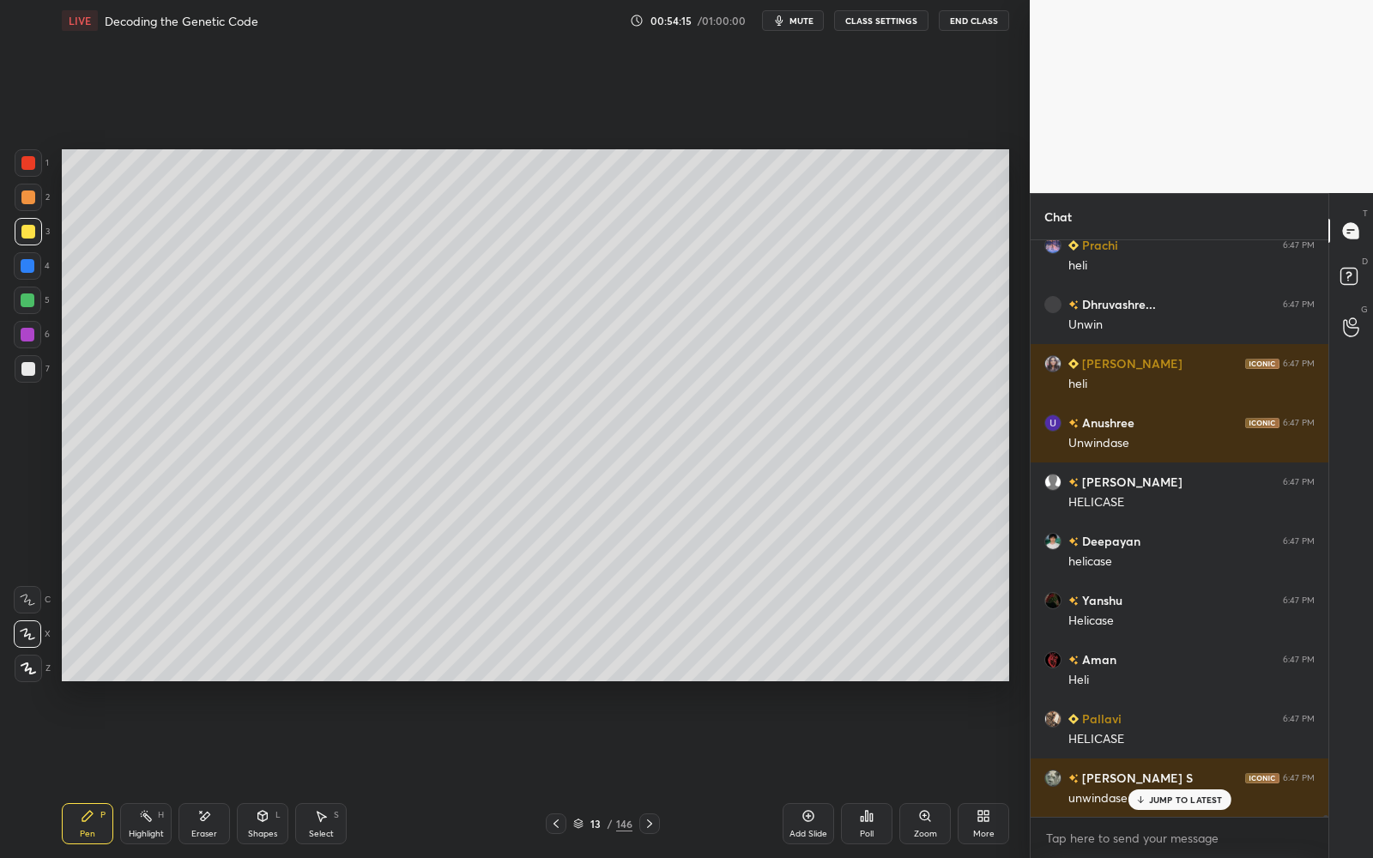
click at [38, 365] on div at bounding box center [28, 368] width 27 height 27
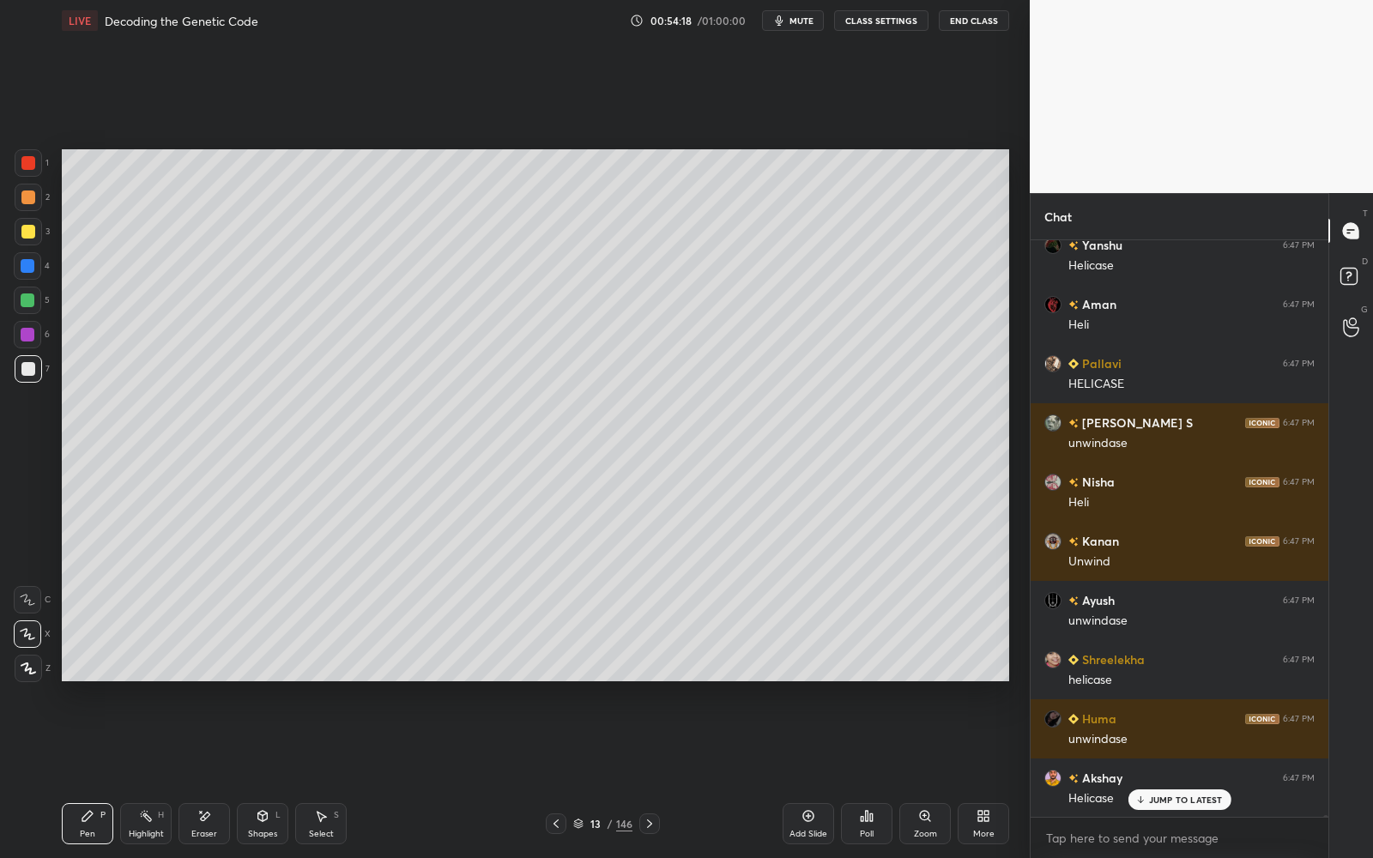
click at [19, 231] on div at bounding box center [28, 231] width 27 height 27
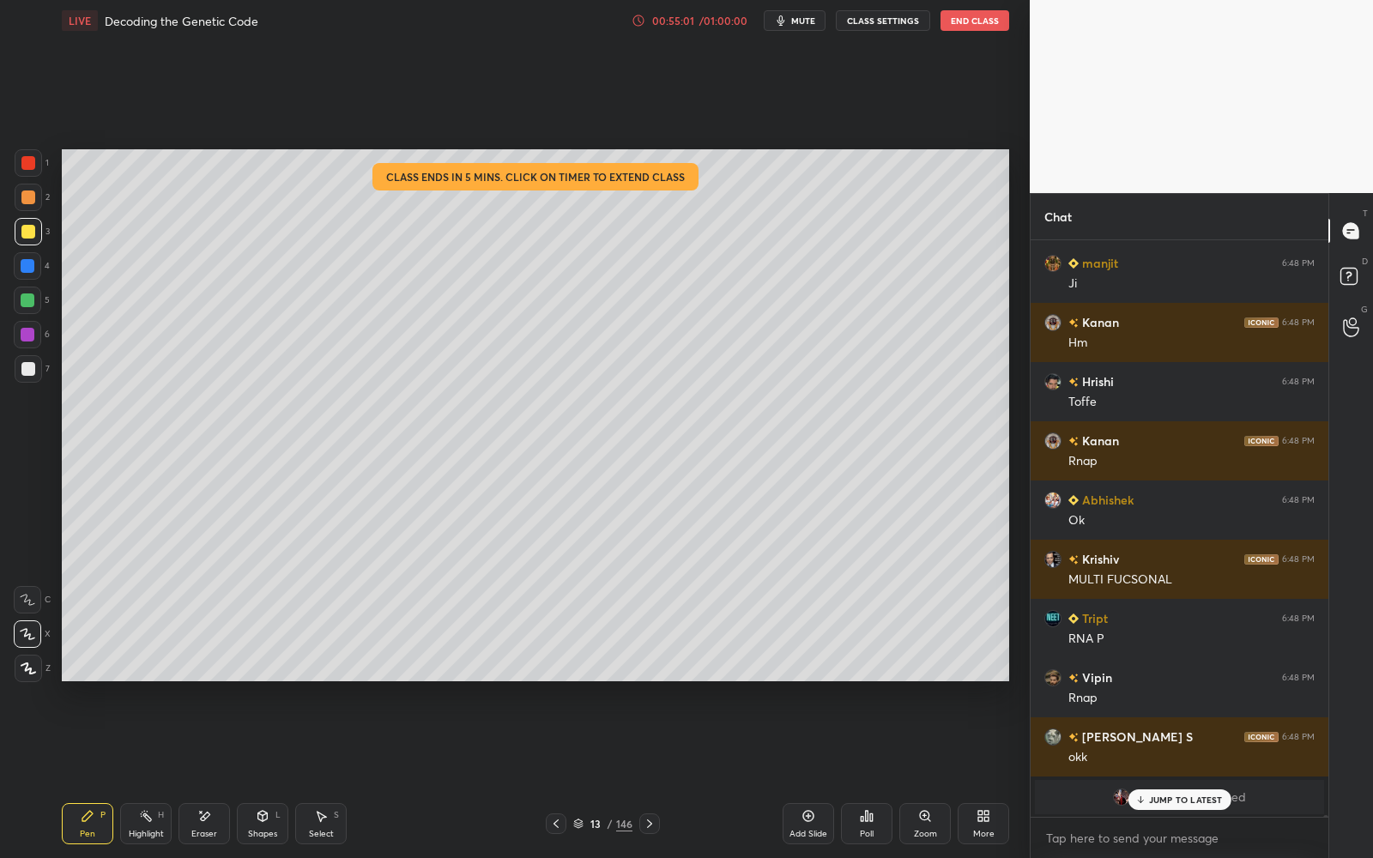
scroll to position [209578, 0]
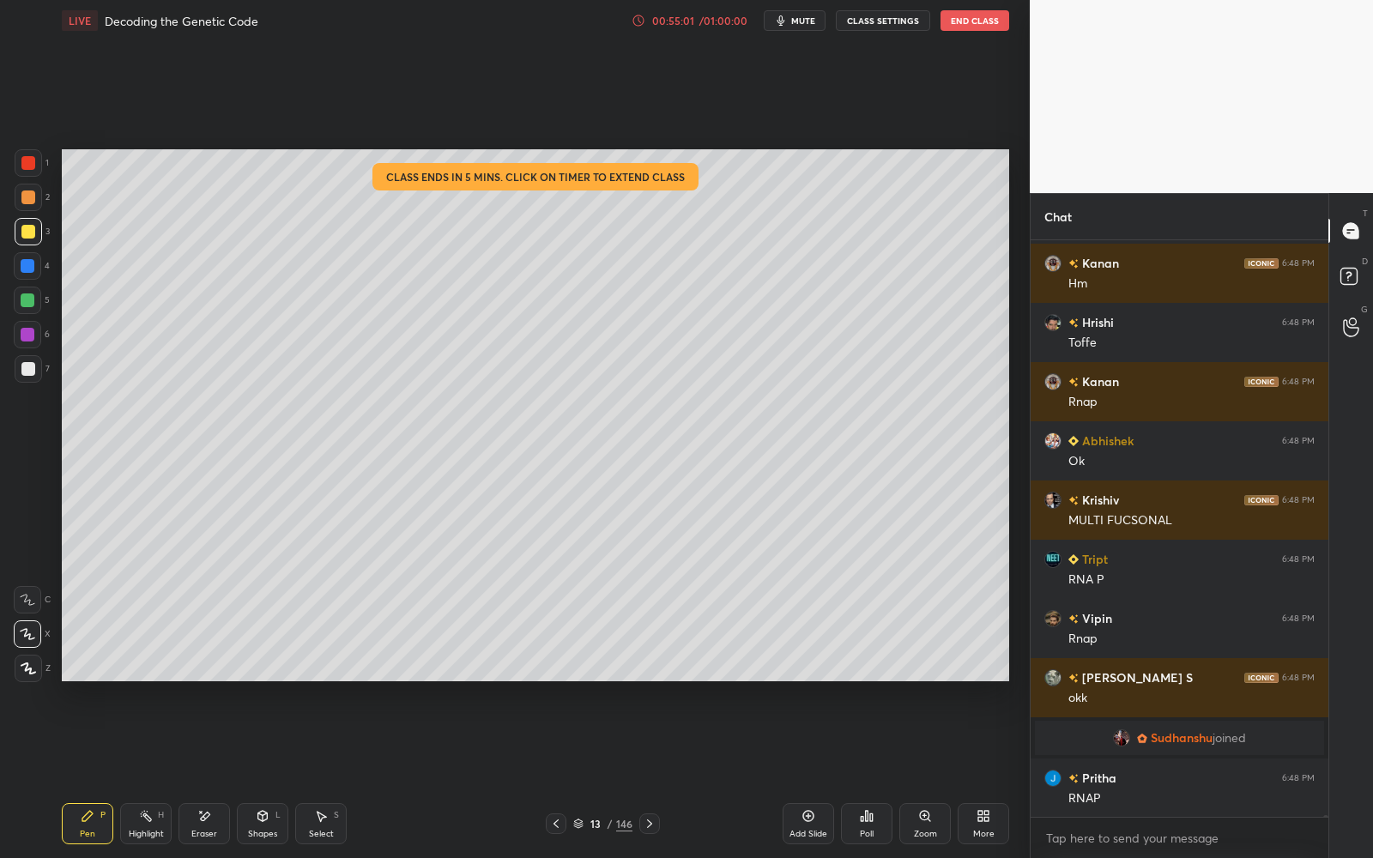
click at [704, 20] on div "/ 01:00:00" at bounding box center [723, 20] width 53 height 10
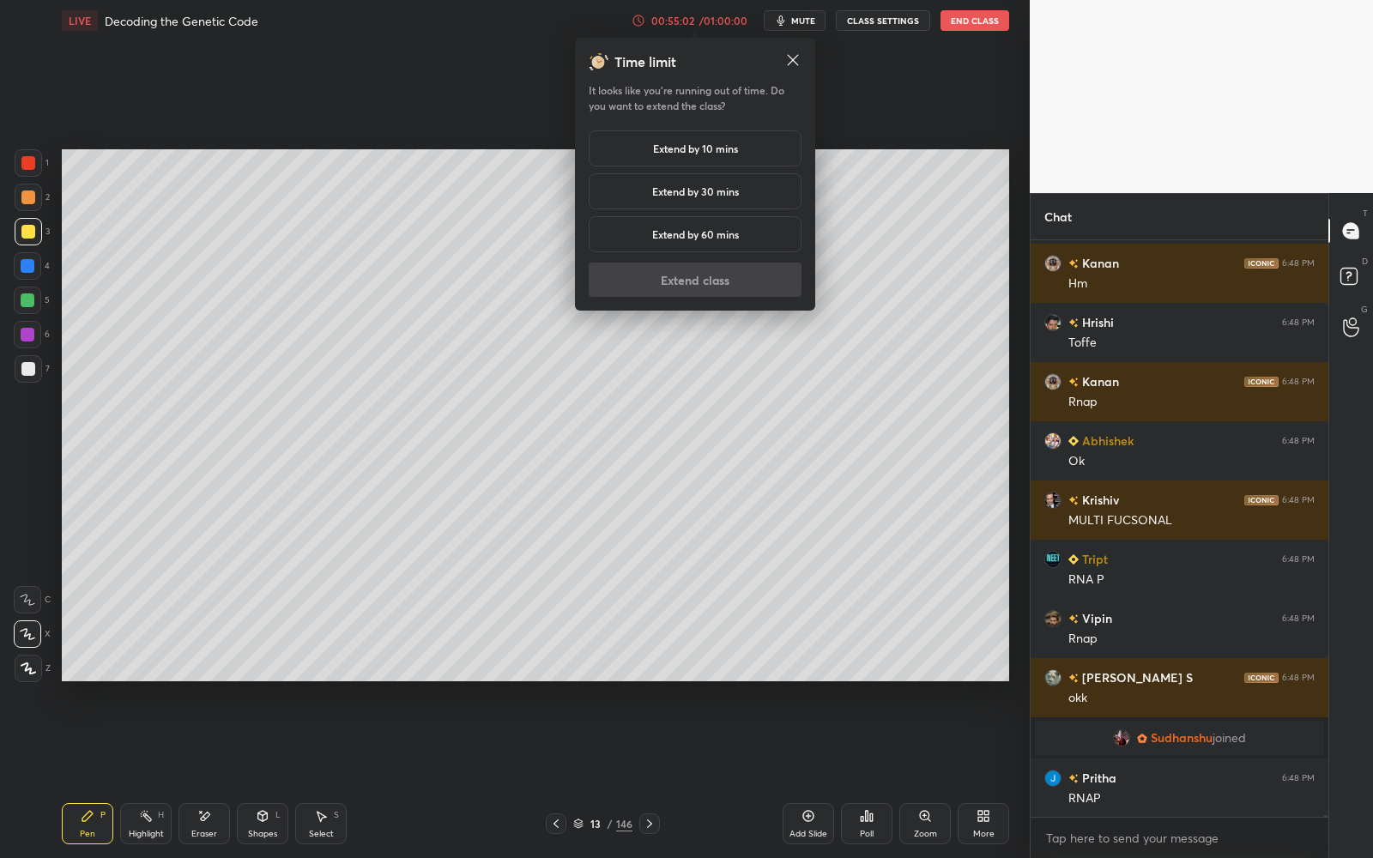
scroll to position [209637, 0]
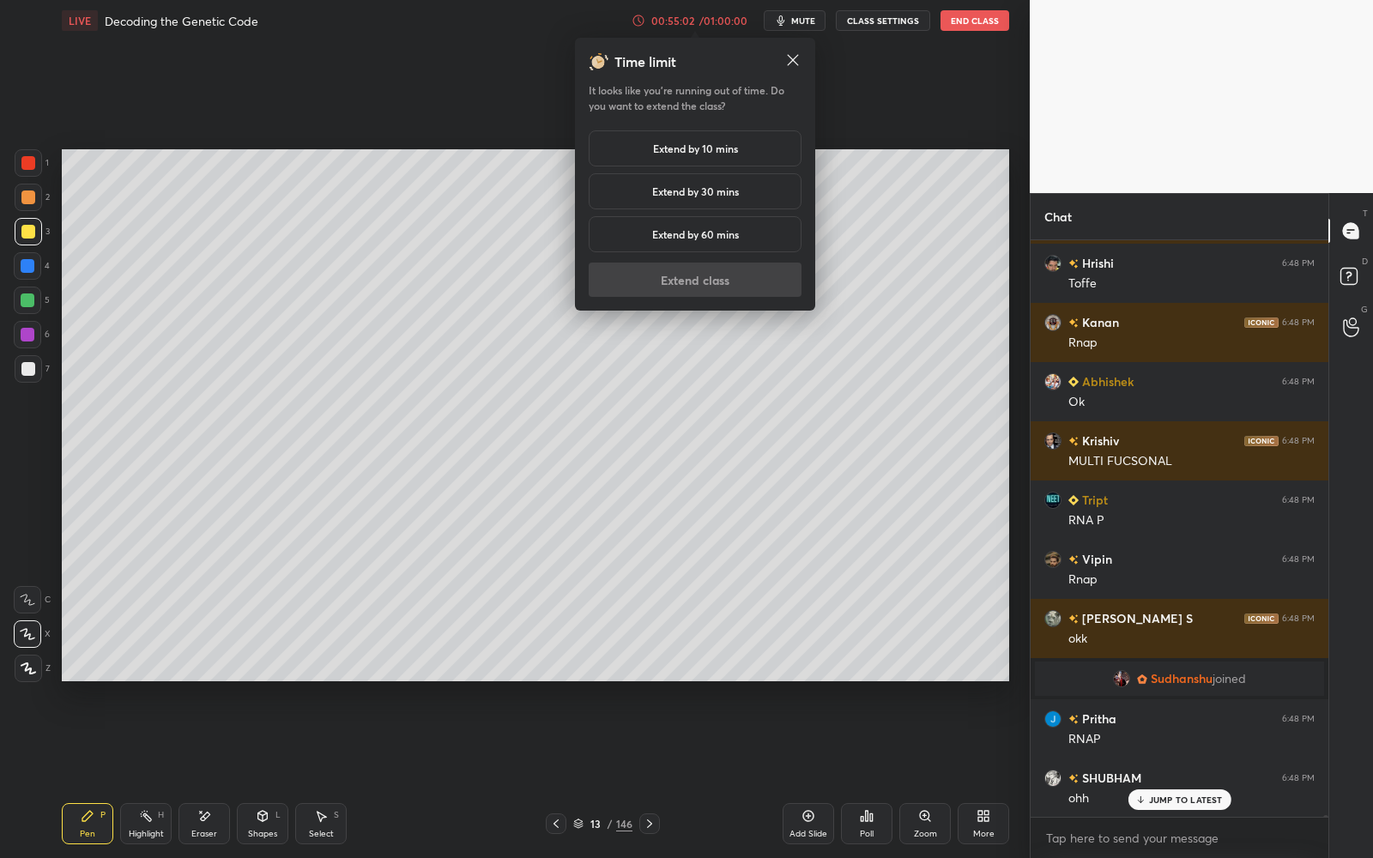
click at [687, 141] on h5 "Extend by 10 mins" at bounding box center [695, 148] width 85 height 15
click at [677, 281] on button "Extend class" at bounding box center [695, 280] width 213 height 34
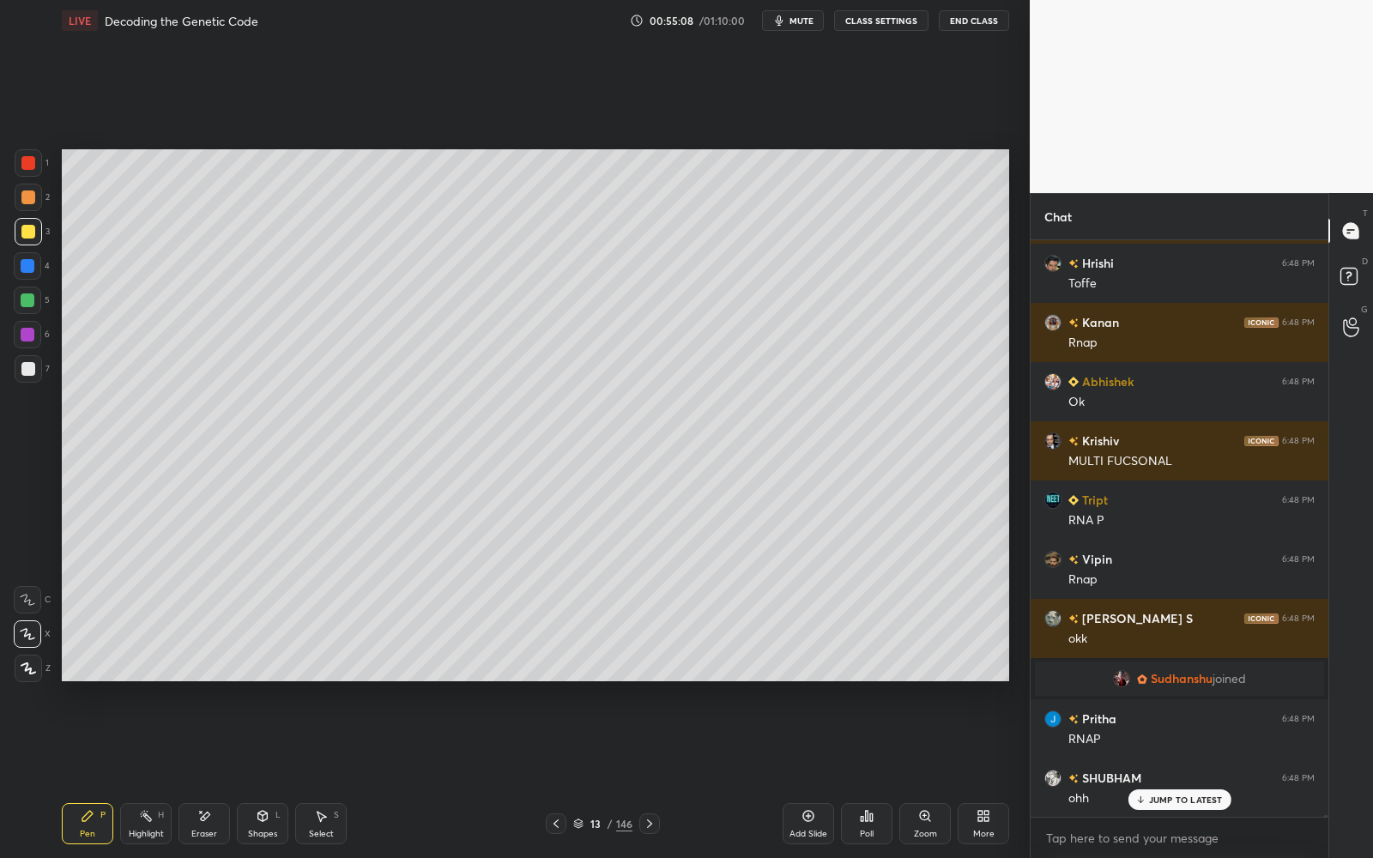
click at [580, 821] on icon at bounding box center [578, 824] width 10 height 10
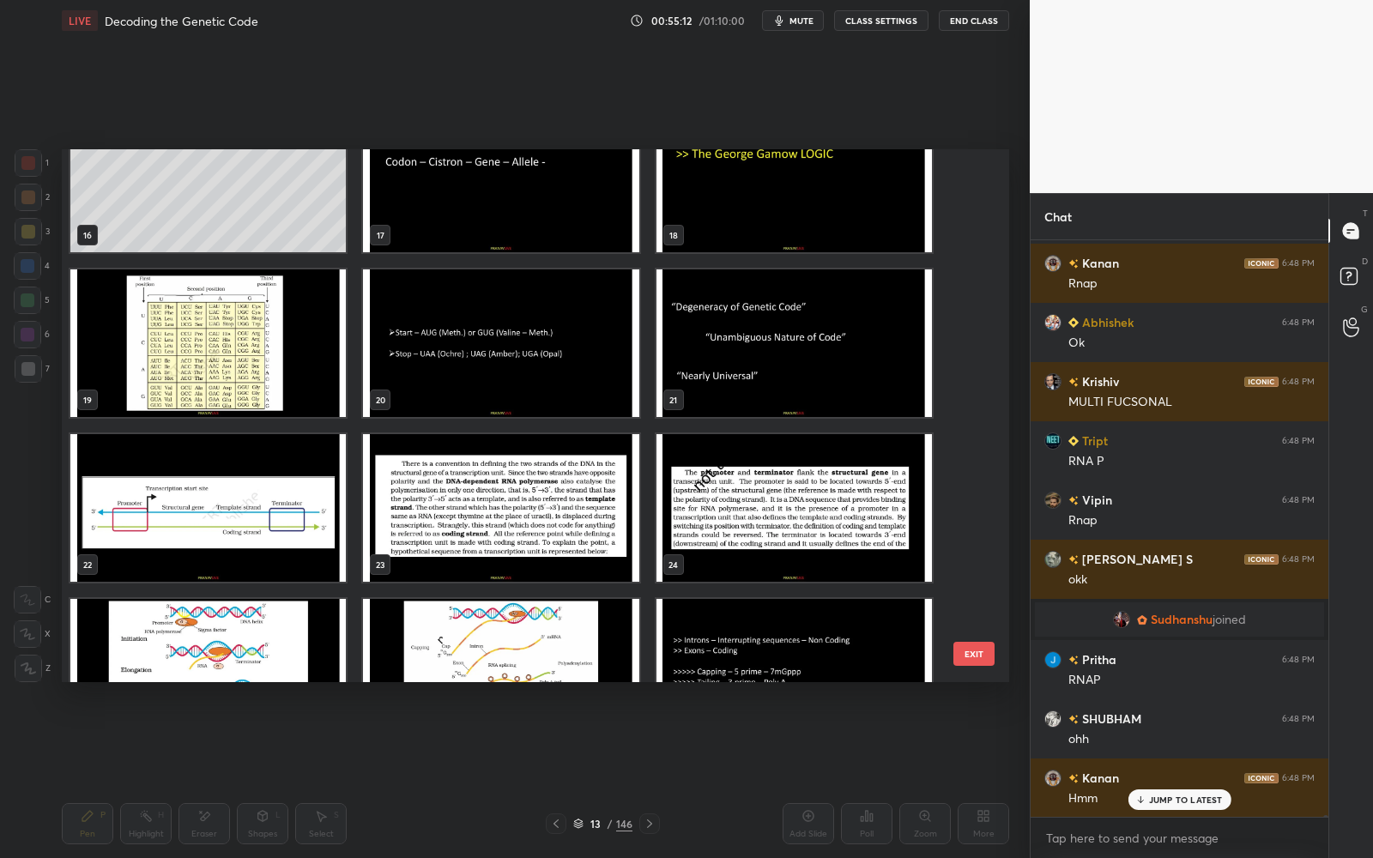
scroll to position [1095, 0]
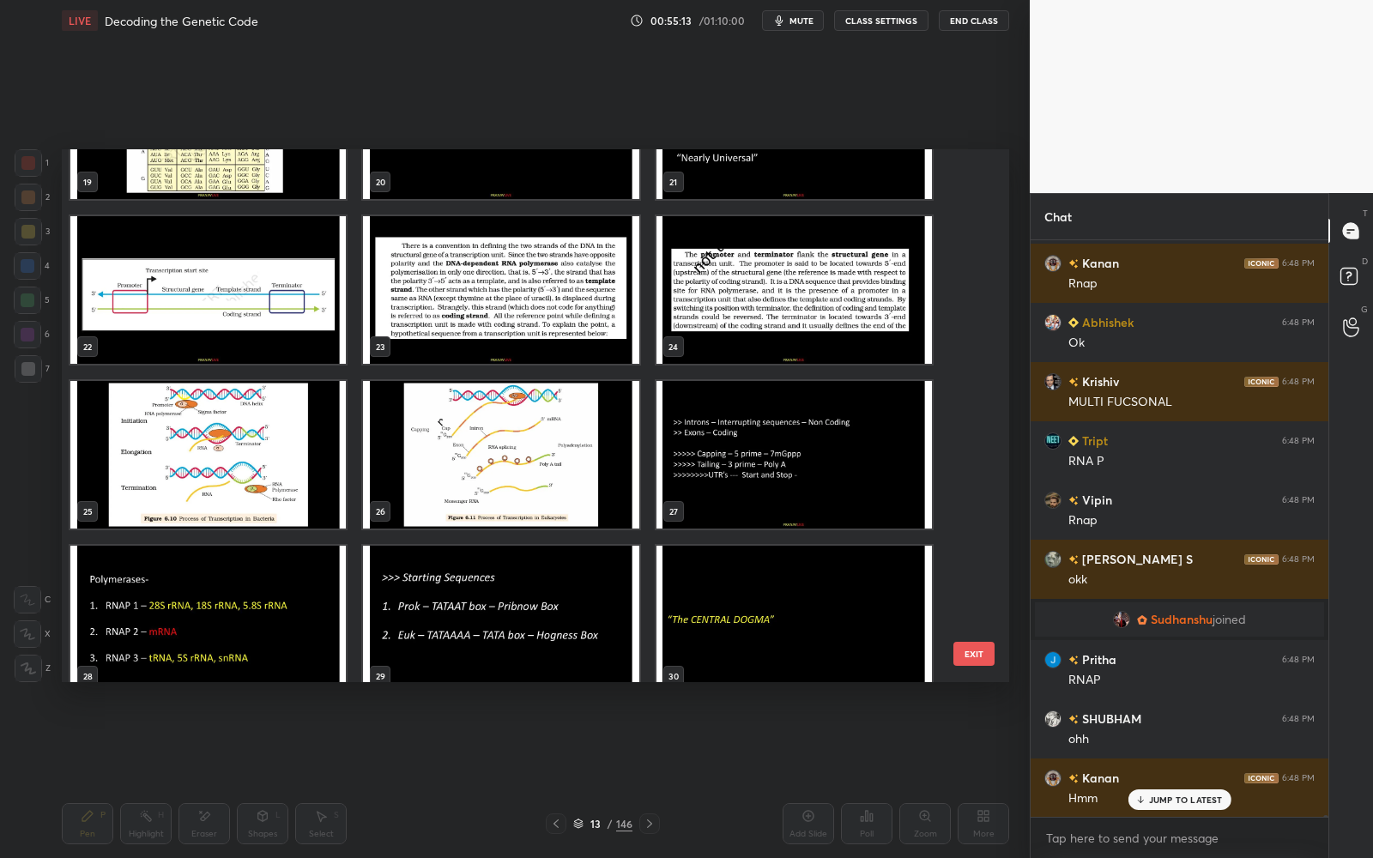
click at [239, 460] on img "grid" at bounding box center [207, 455] width 275 height 148
click at [239, 459] on img "grid" at bounding box center [207, 455] width 275 height 148
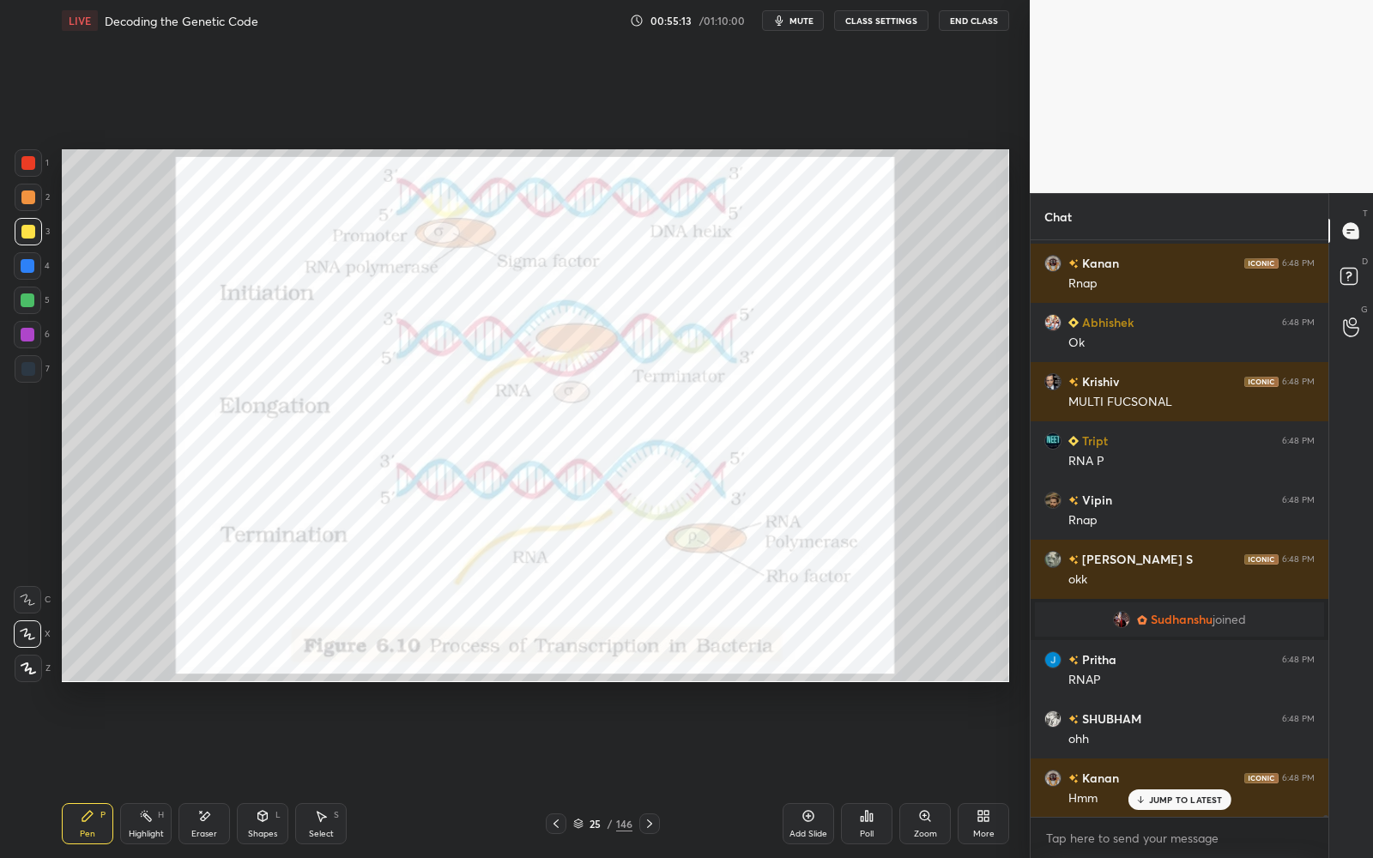
click at [240, 458] on img "grid" at bounding box center [207, 455] width 275 height 148
click at [29, 161] on div at bounding box center [28, 163] width 14 height 14
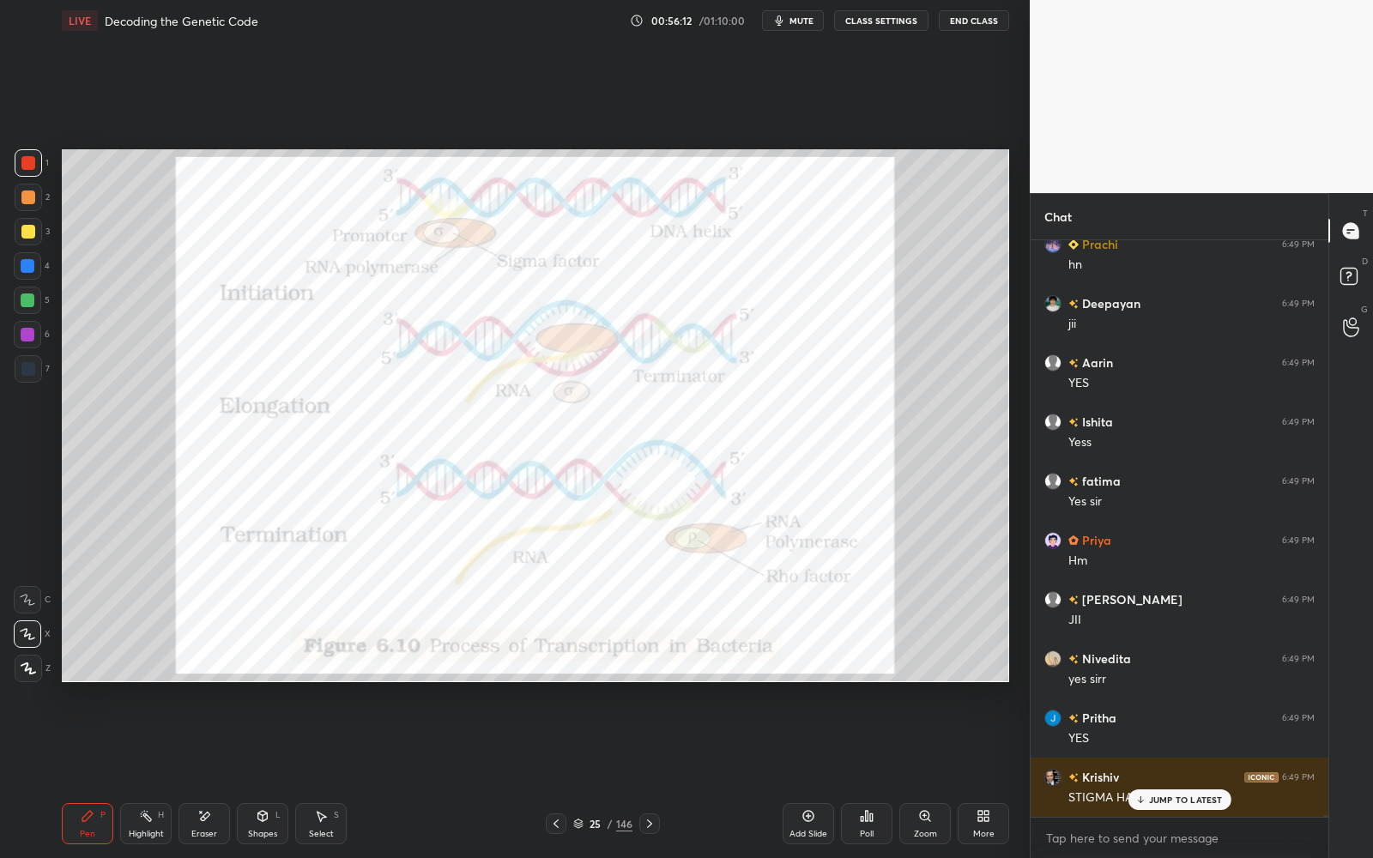
scroll to position [214397, 0]
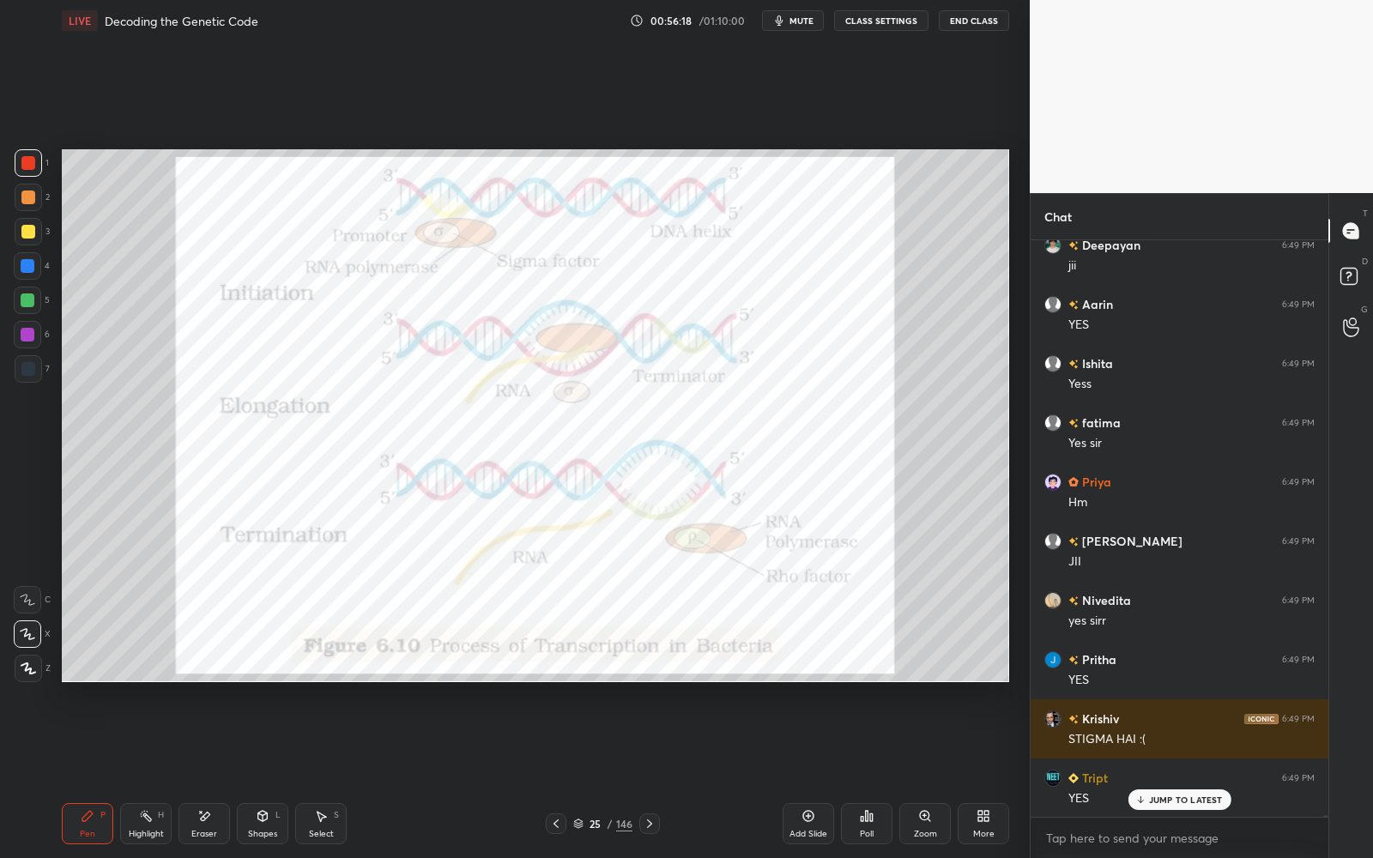
click at [1146, 795] on div "JUMP TO LATEST" at bounding box center [1179, 799] width 103 height 21
click at [971, 824] on div "More" at bounding box center [983, 823] width 51 height 41
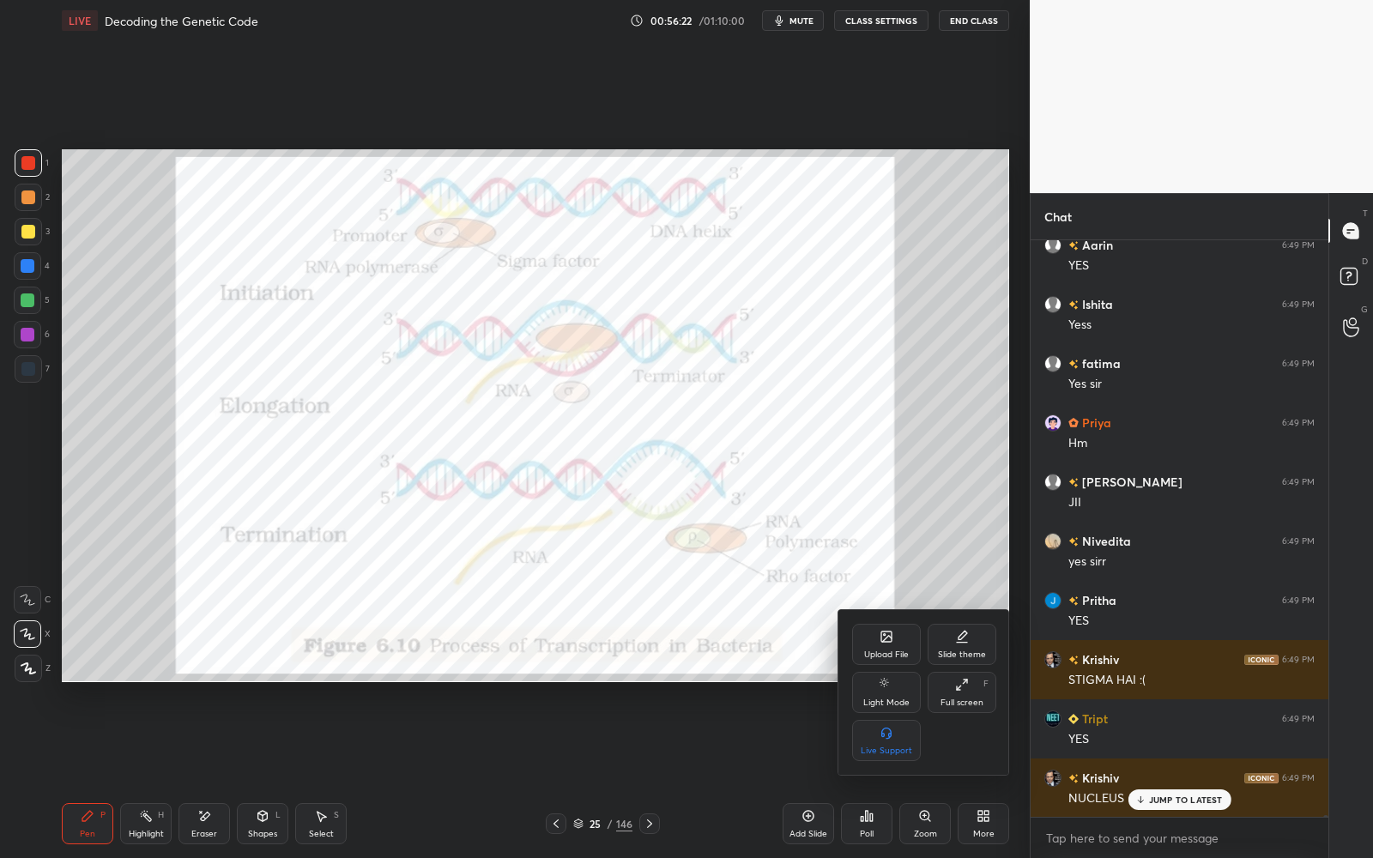
click at [1202, 801] on div at bounding box center [686, 429] width 1373 height 858
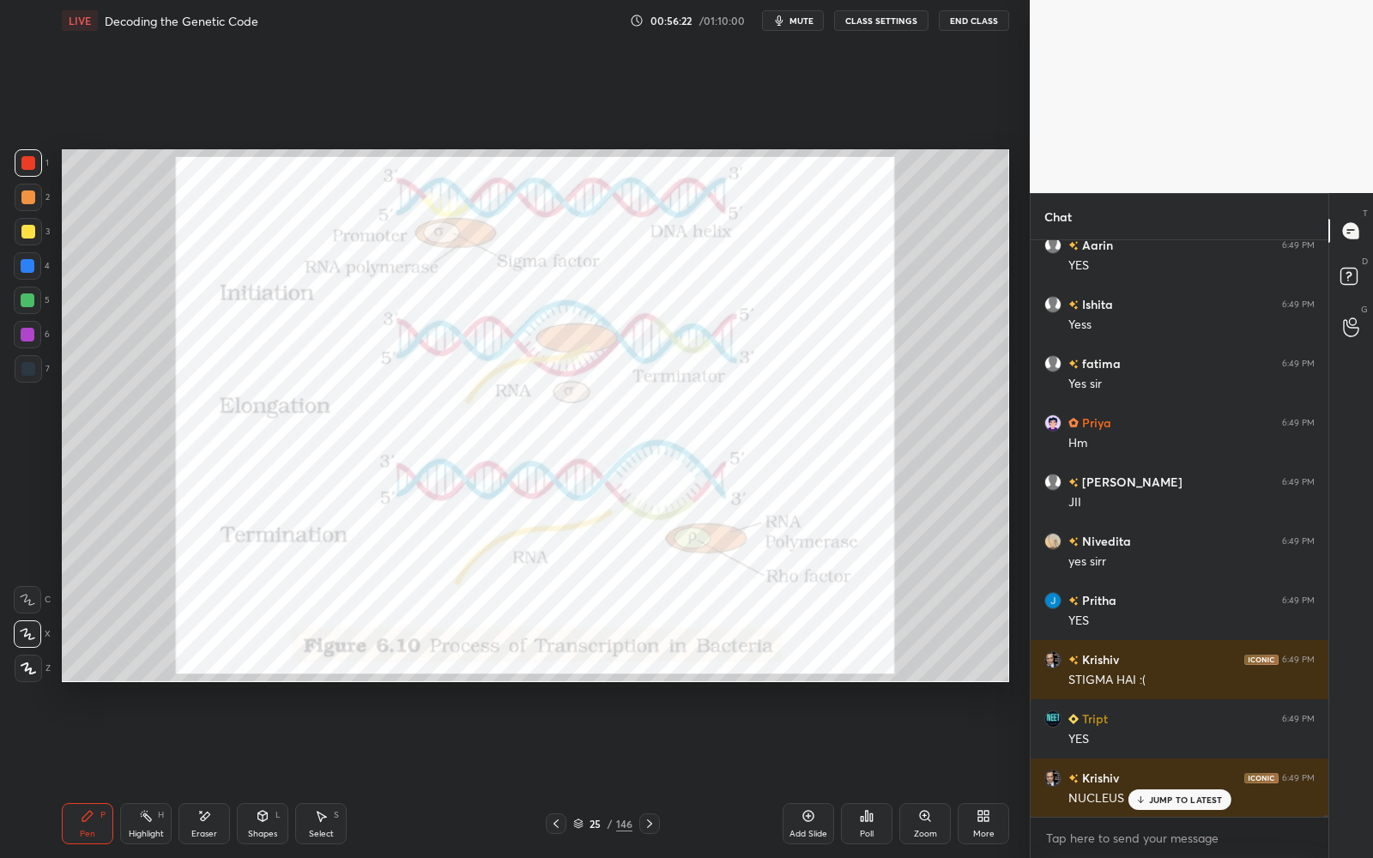
click at [1199, 802] on p "JUMP TO LATEST" at bounding box center [1186, 800] width 74 height 10
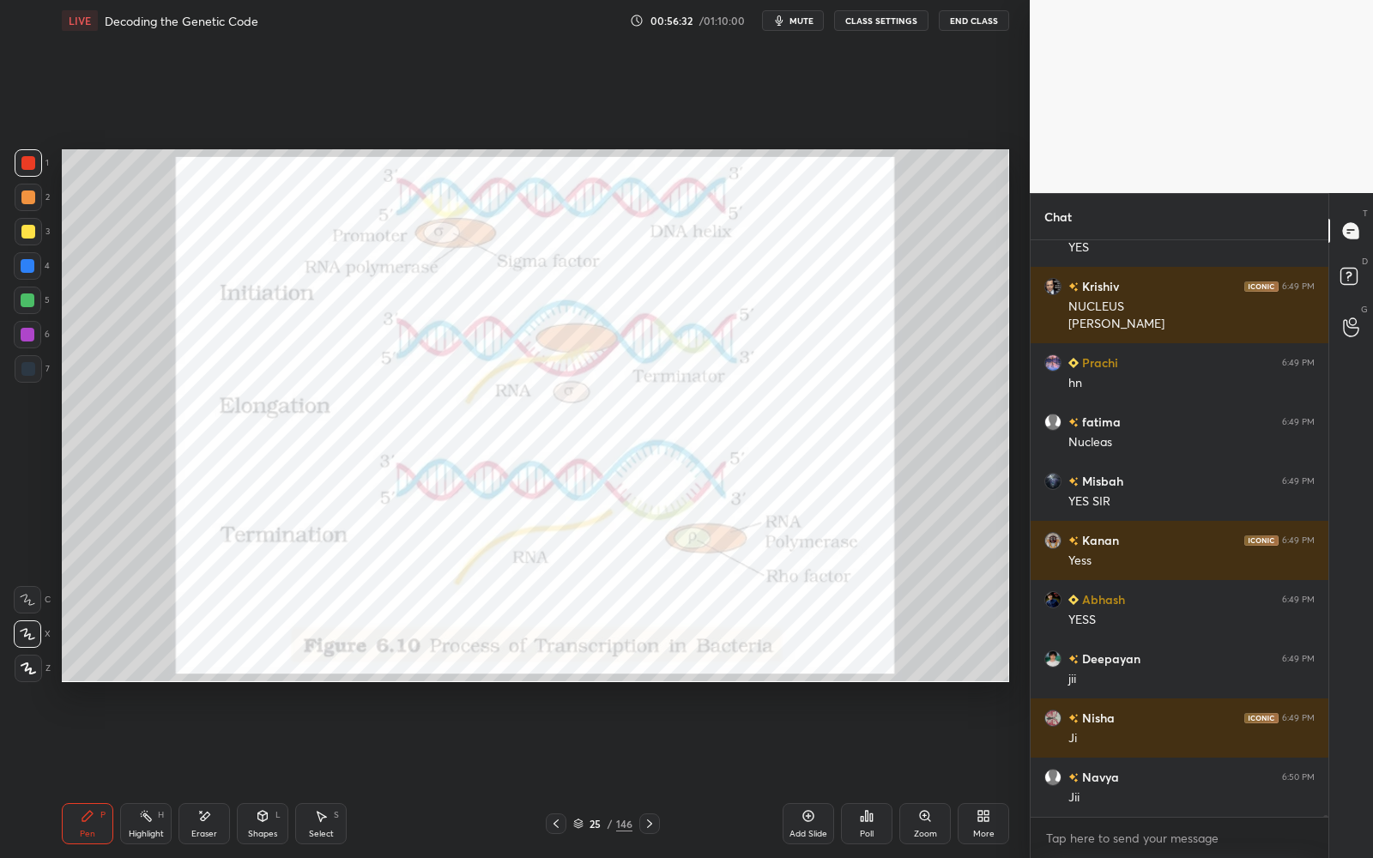
scroll to position [215006, 0]
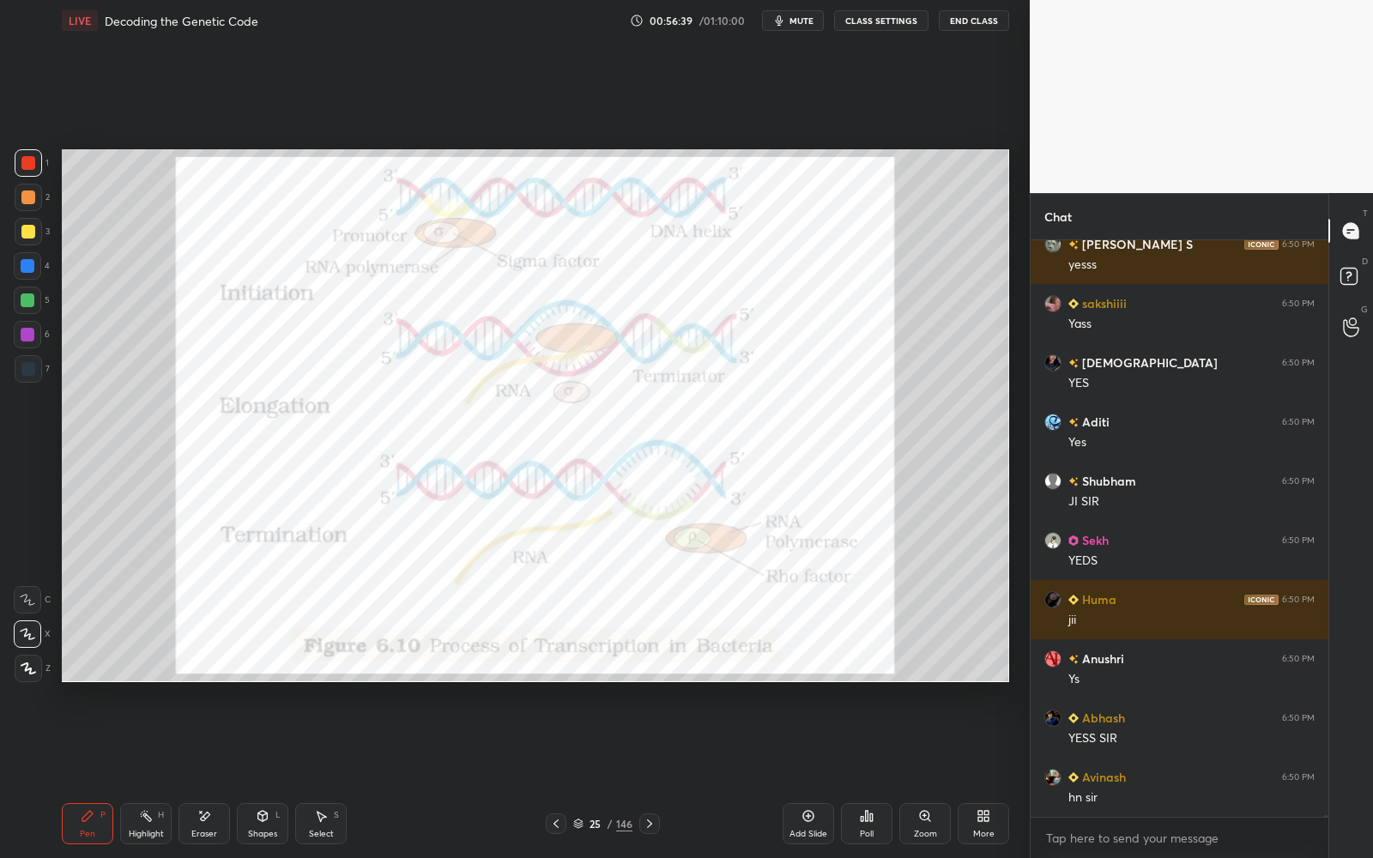
click at [197, 822] on icon at bounding box center [204, 816] width 14 height 15
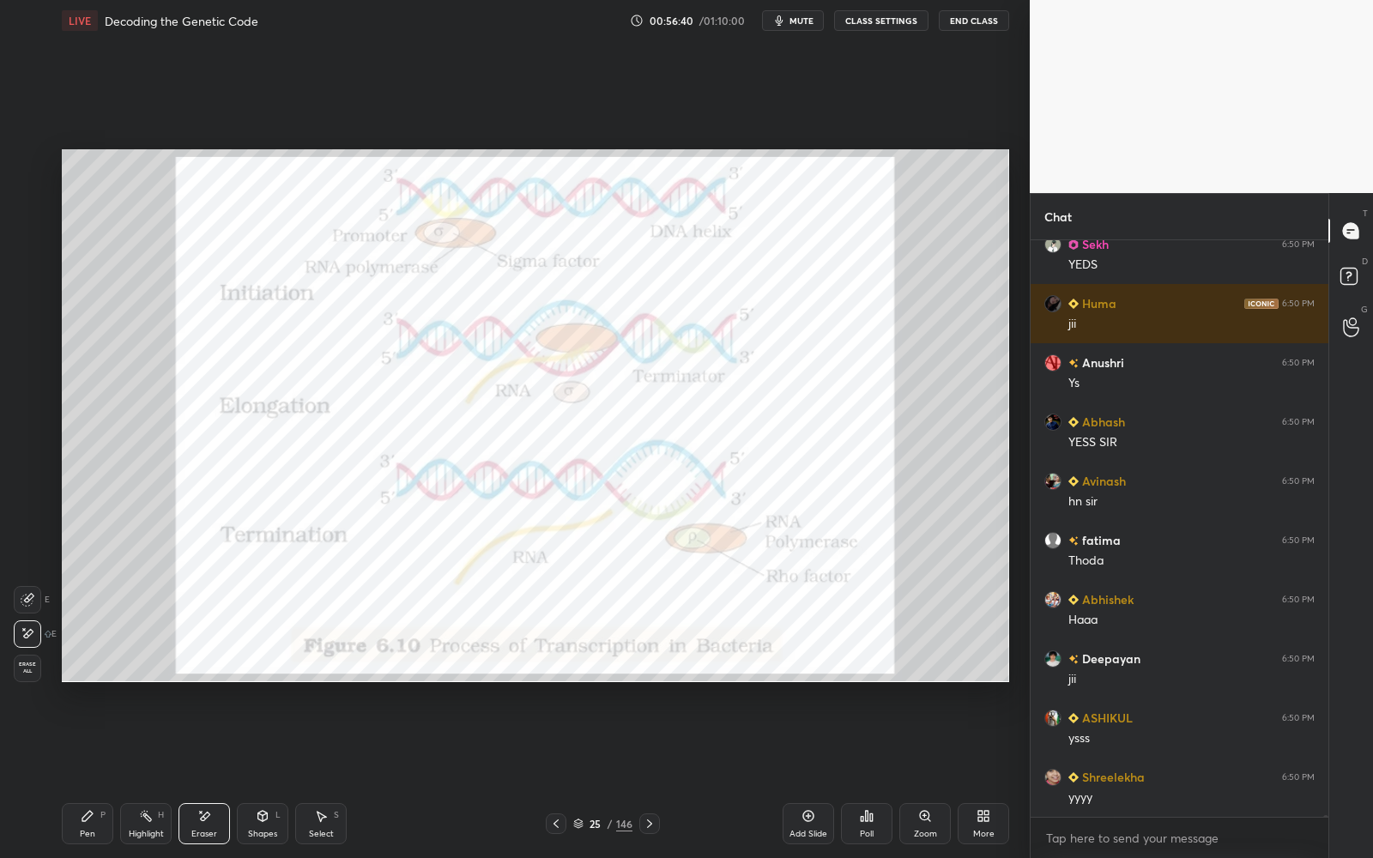
click at [20, 663] on span "Erase all" at bounding box center [28, 668] width 26 height 12
click at [104, 838] on div "Pen P" at bounding box center [87, 823] width 51 height 41
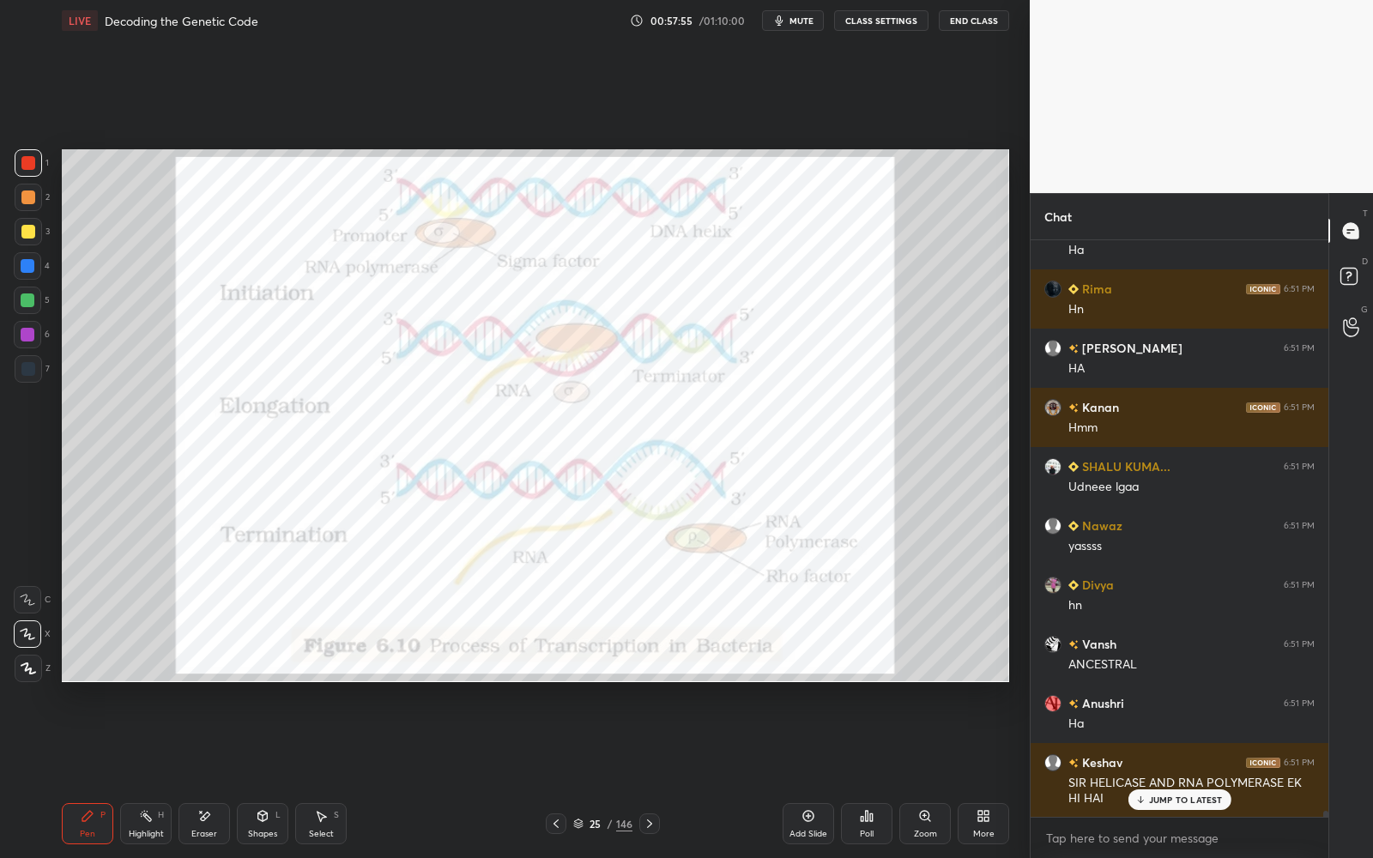
scroll to position [56400, 0]
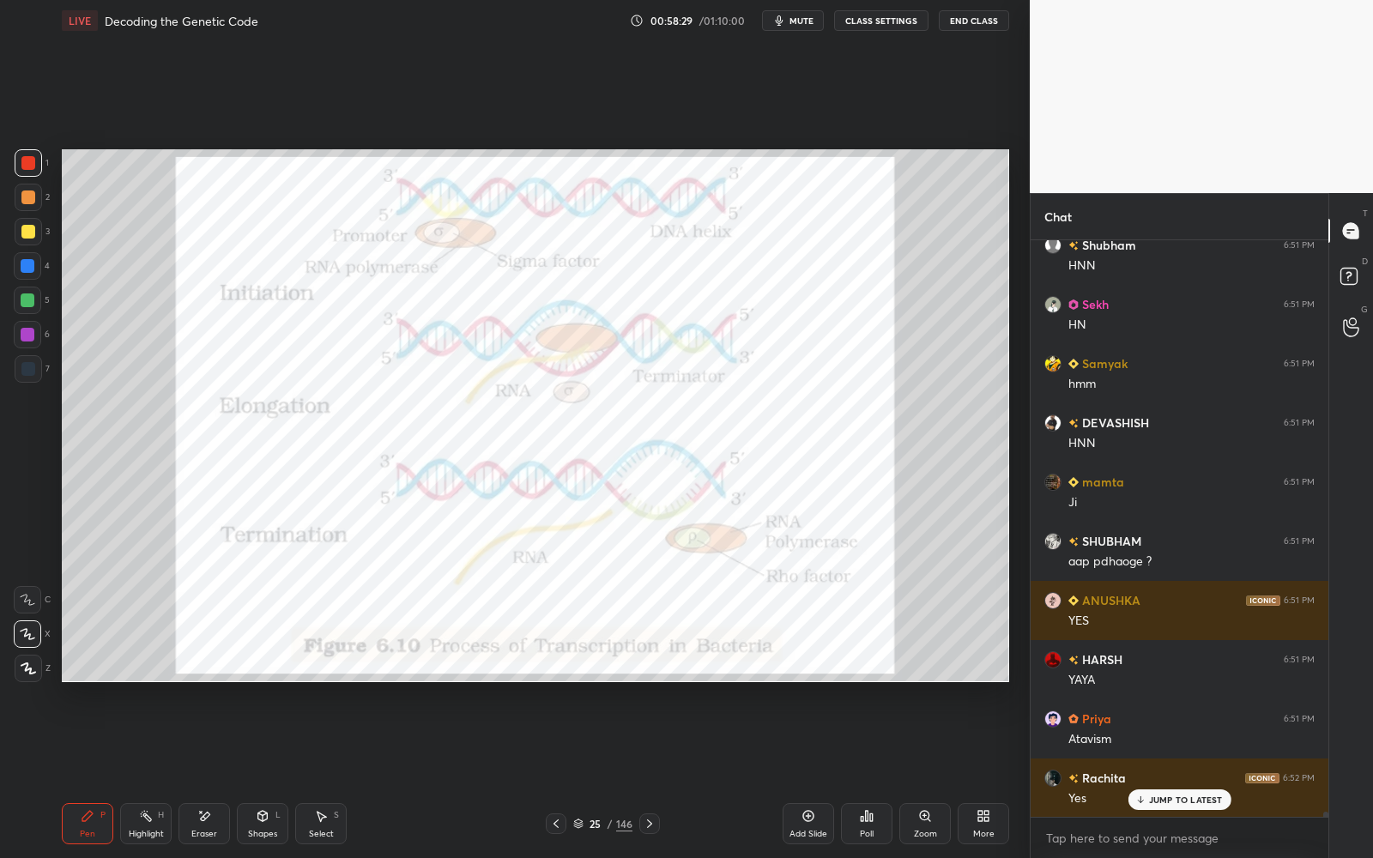
click at [976, 825] on div "More" at bounding box center [983, 823] width 51 height 41
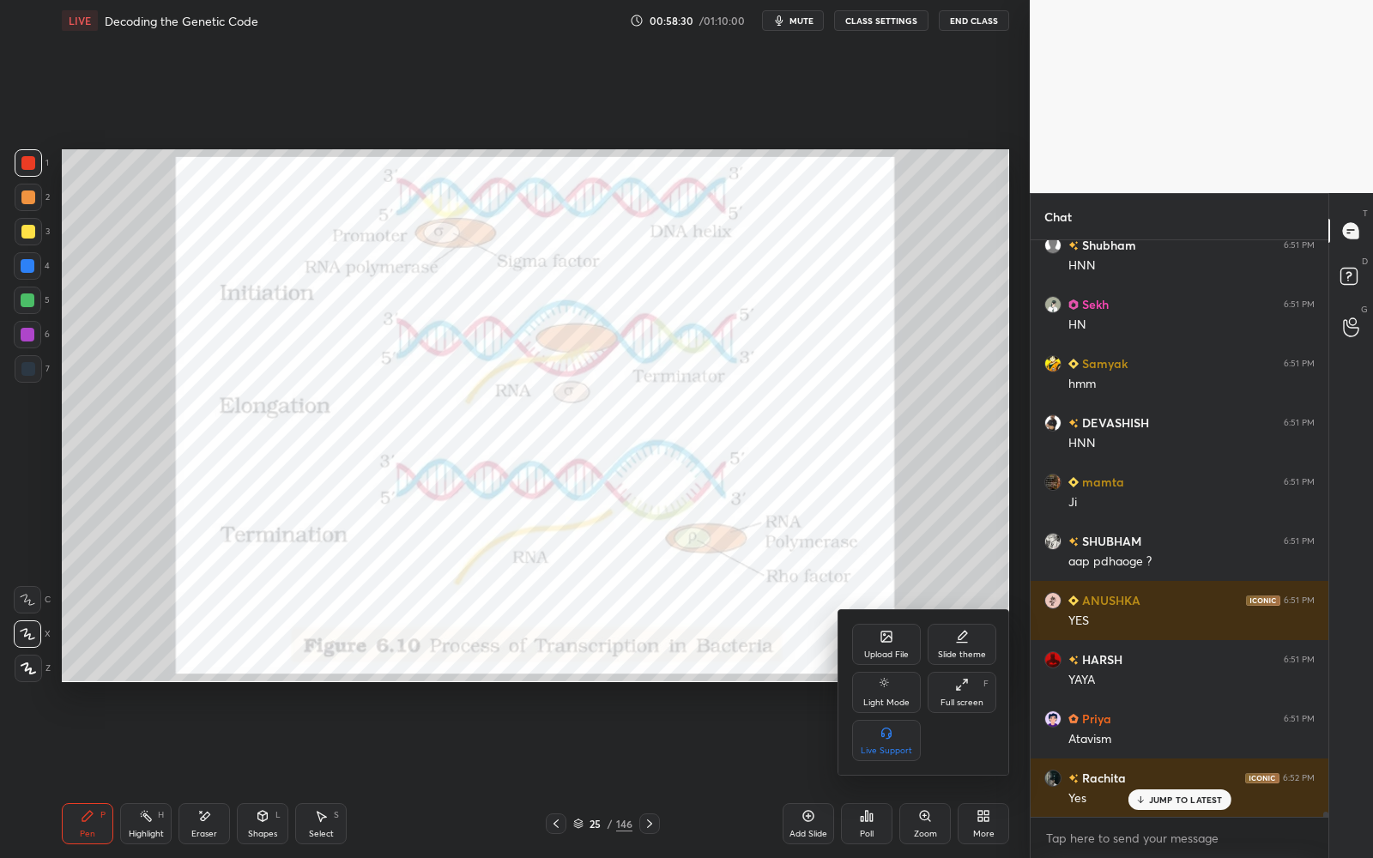
click at [890, 632] on icon at bounding box center [887, 637] width 14 height 14
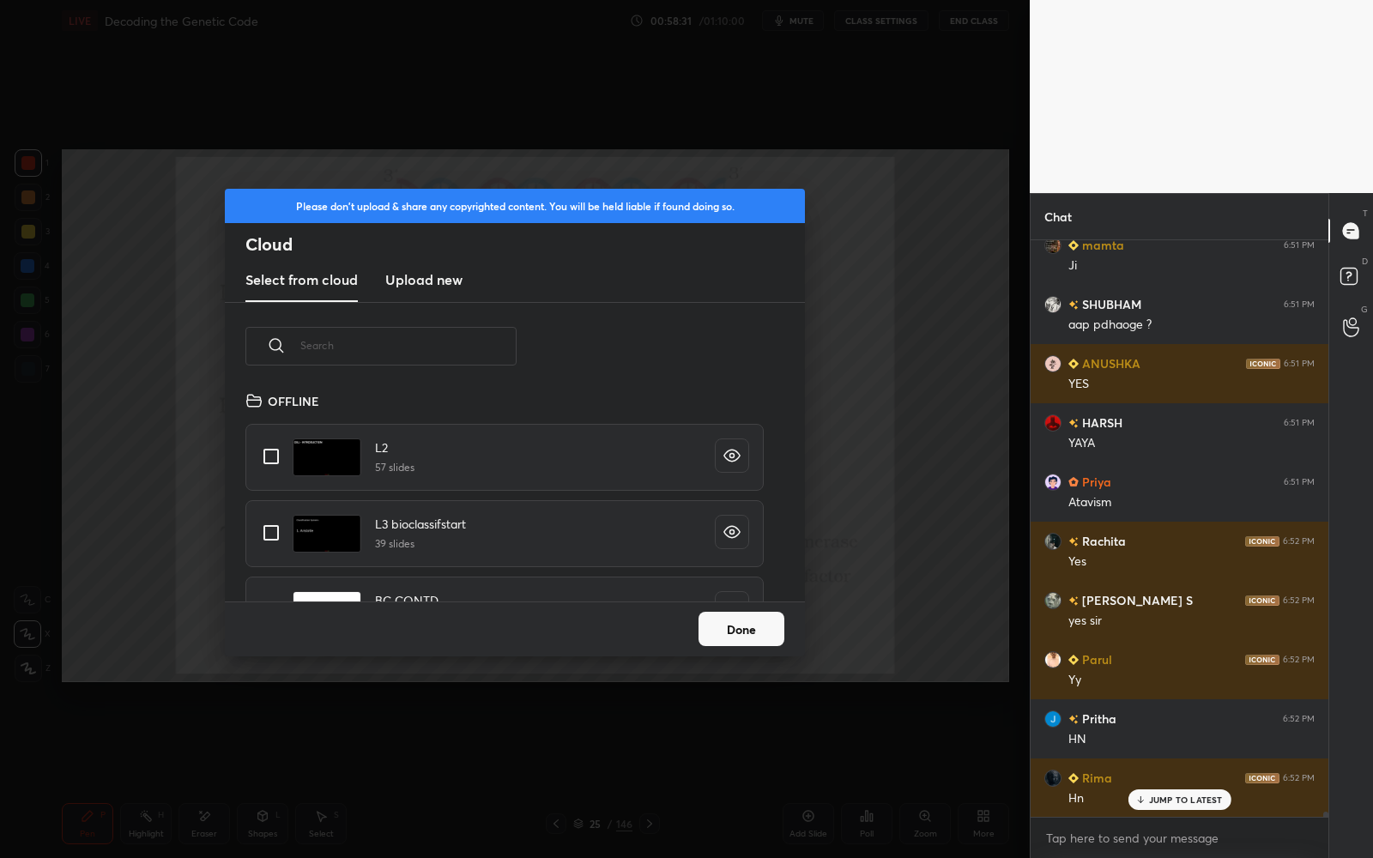
click at [454, 350] on input "text" at bounding box center [408, 345] width 216 height 73
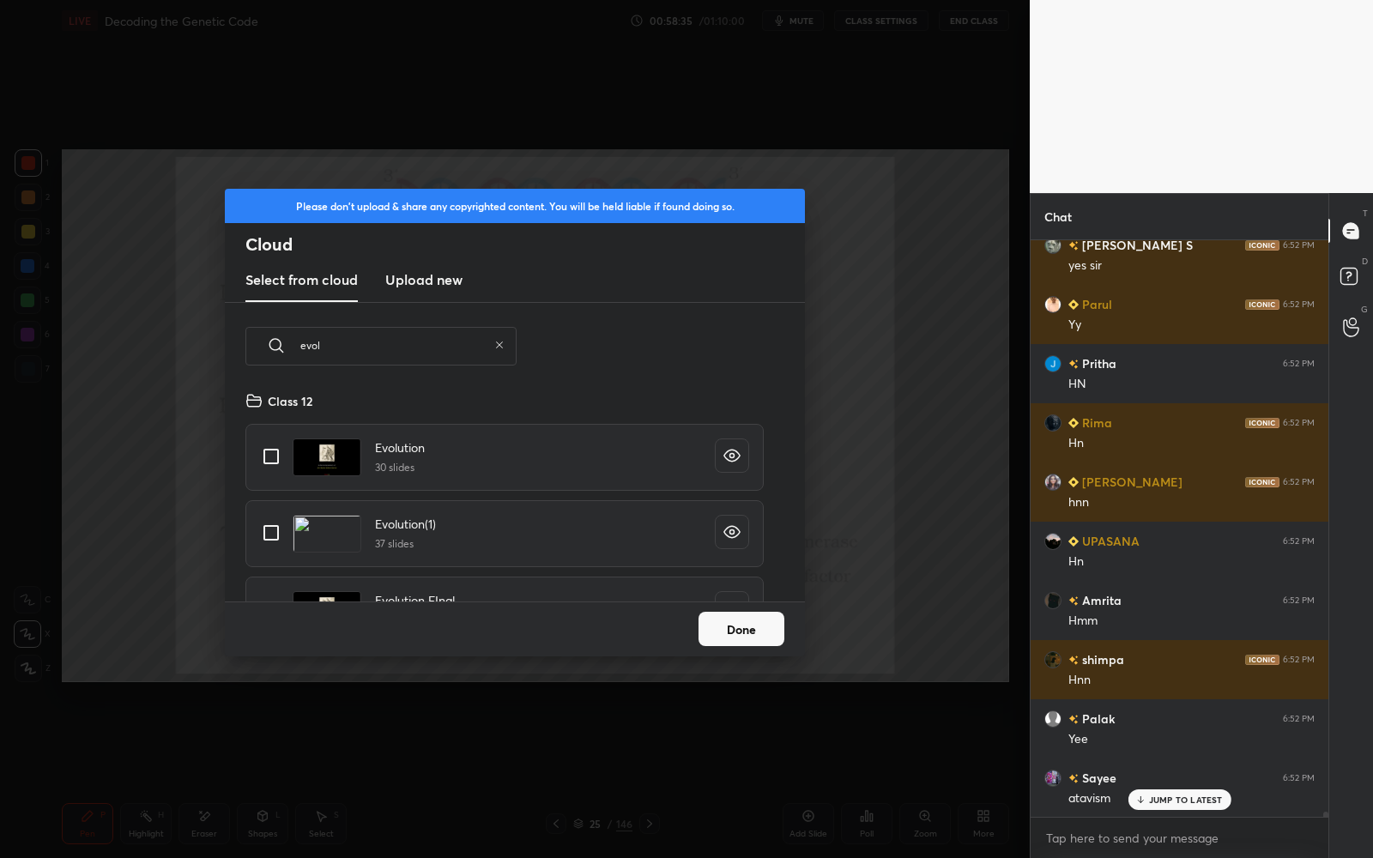
type input "evol"
click at [274, 517] on input "grid" at bounding box center [271, 533] width 36 height 36
checkbox input "false"
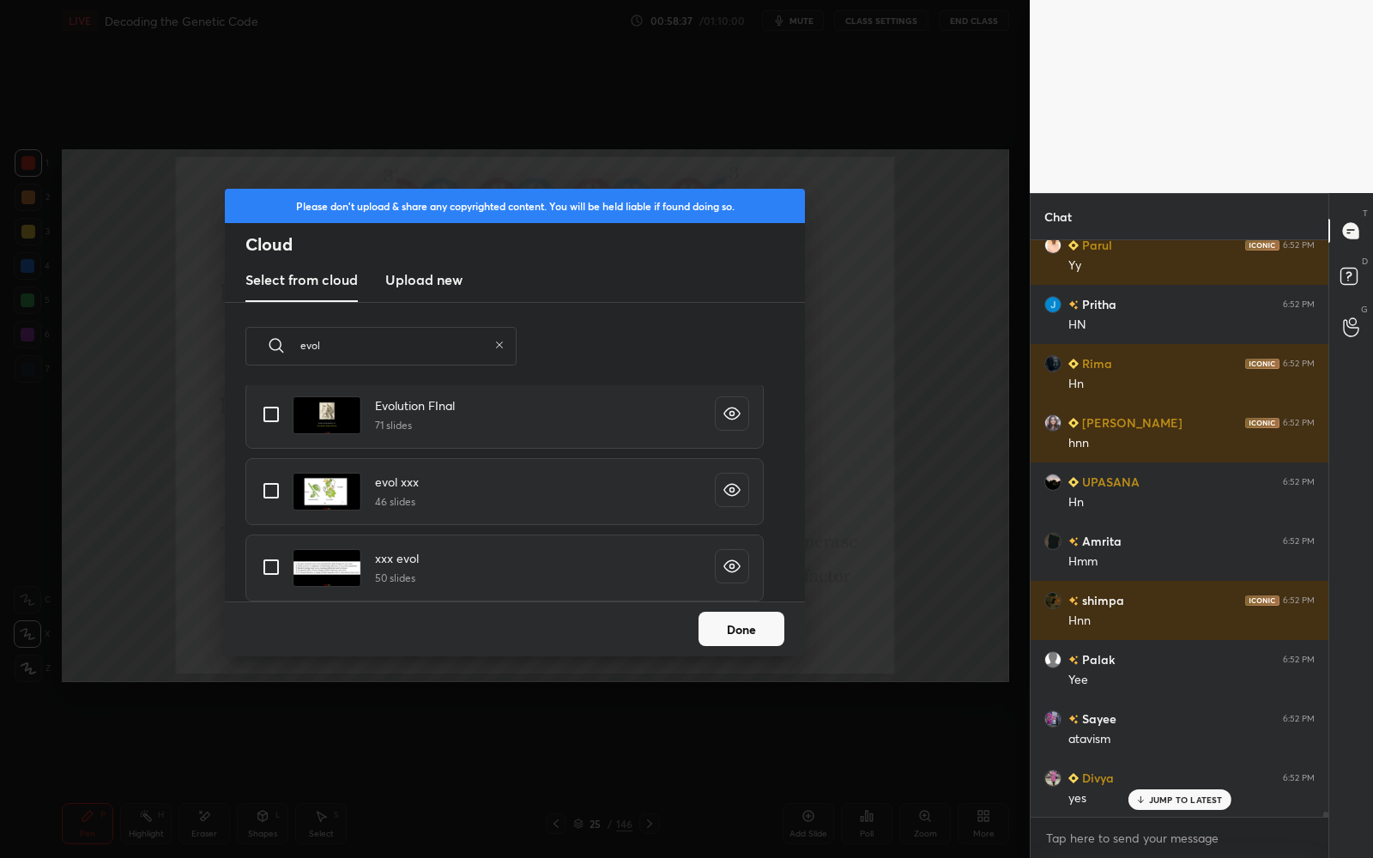
click at [279, 438] on div "Evolution FInal 71 slides" at bounding box center [504, 415] width 518 height 67
click at [273, 418] on input "grid" at bounding box center [271, 414] width 36 height 36
checkbox input "true"
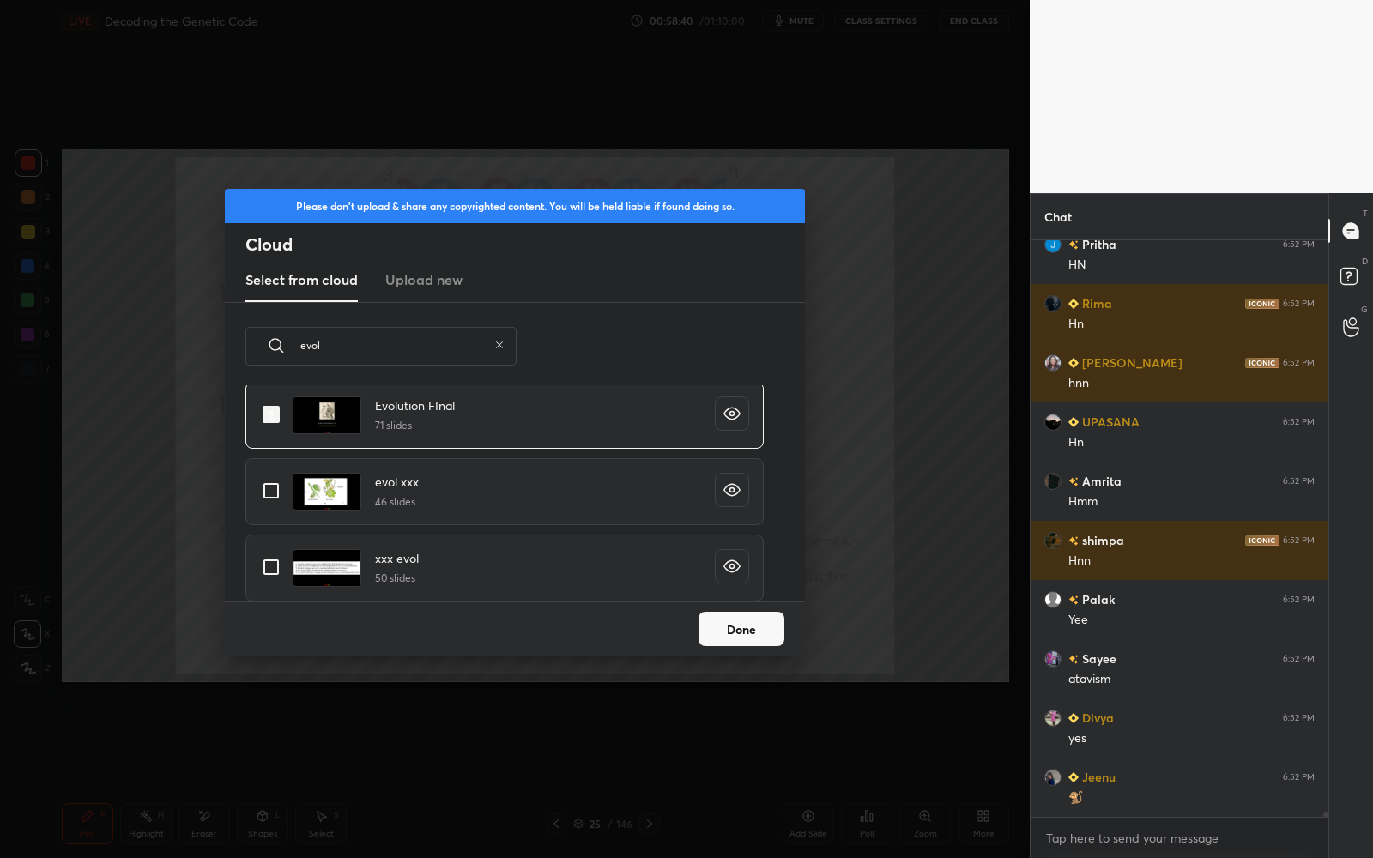
click at [276, 576] on input "grid" at bounding box center [271, 567] width 36 height 36
checkbox input "true"
click at [758, 644] on button "Done" at bounding box center [741, 629] width 86 height 34
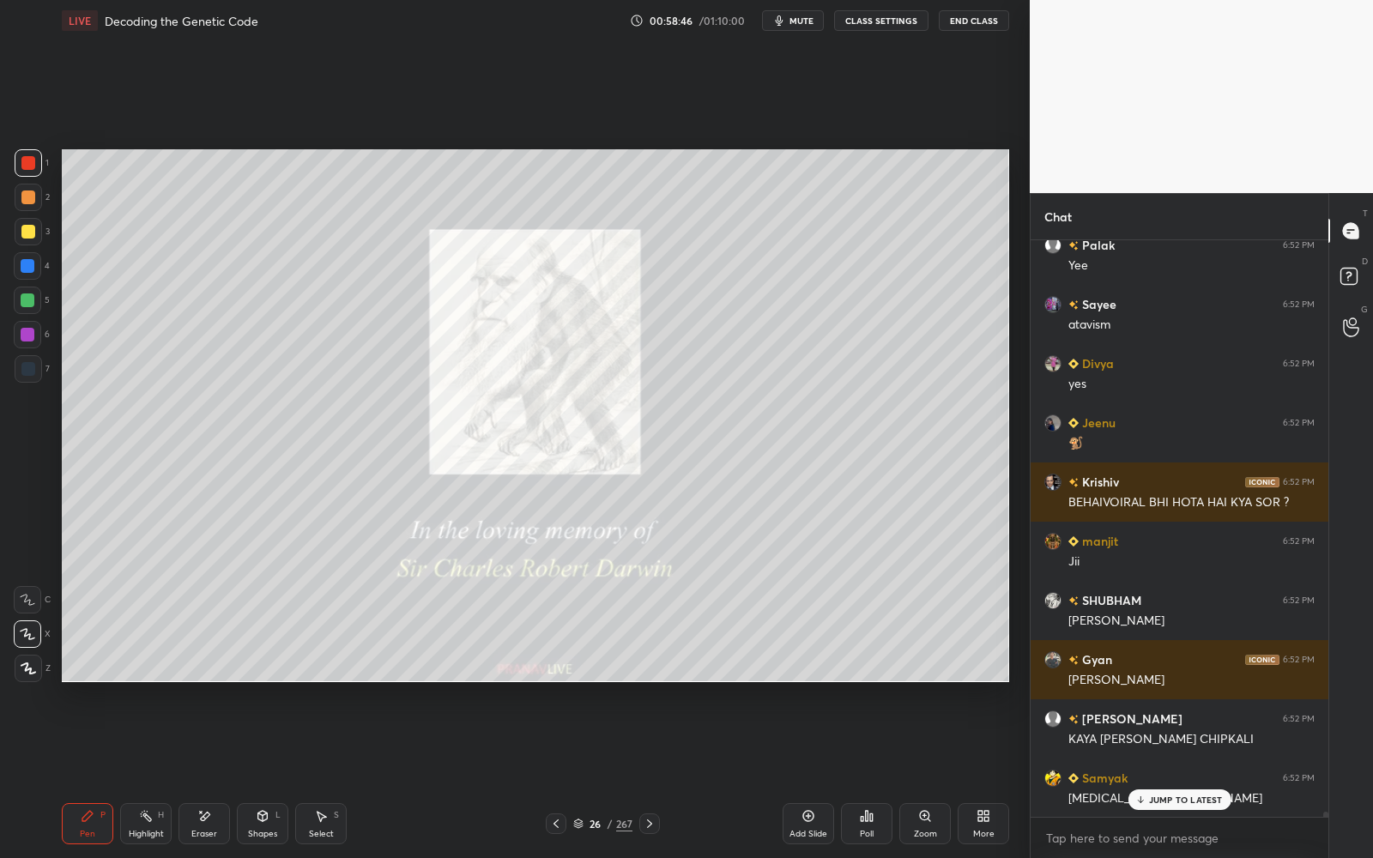
click at [584, 824] on div "26 / 267" at bounding box center [602, 823] width 59 height 15
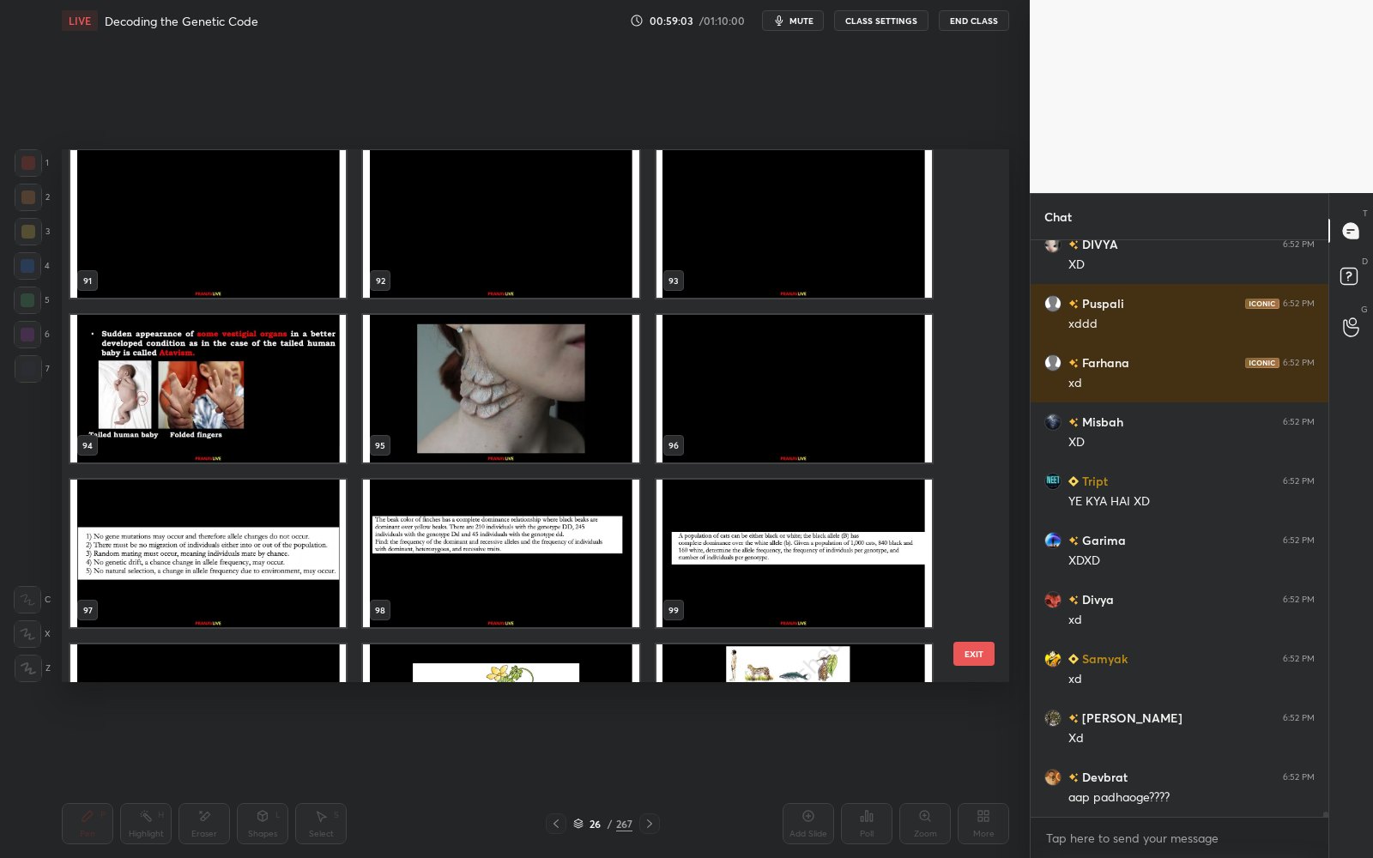
click at [221, 422] on img "grid" at bounding box center [207, 389] width 275 height 148
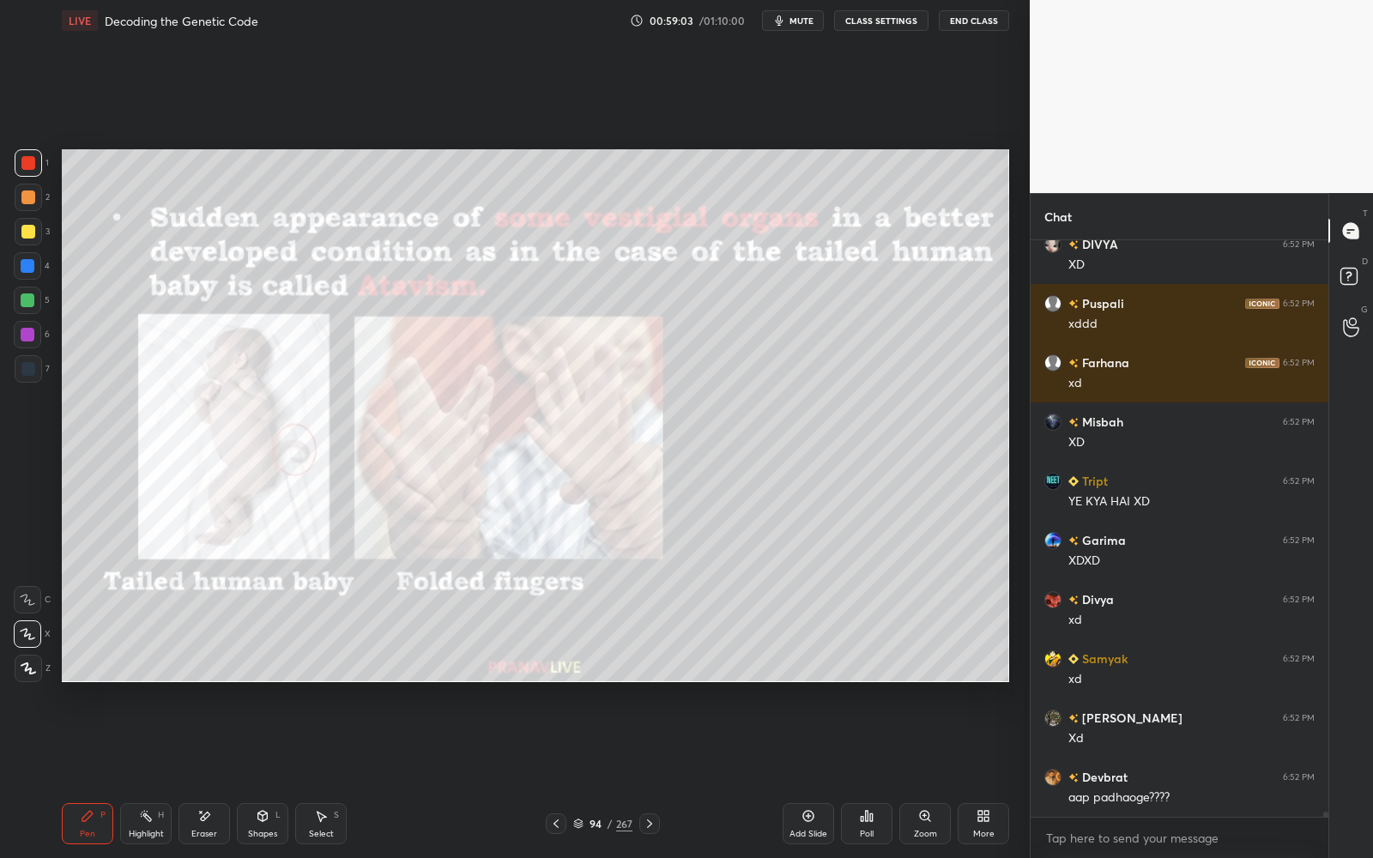
click at [221, 422] on img "grid" at bounding box center [207, 389] width 275 height 148
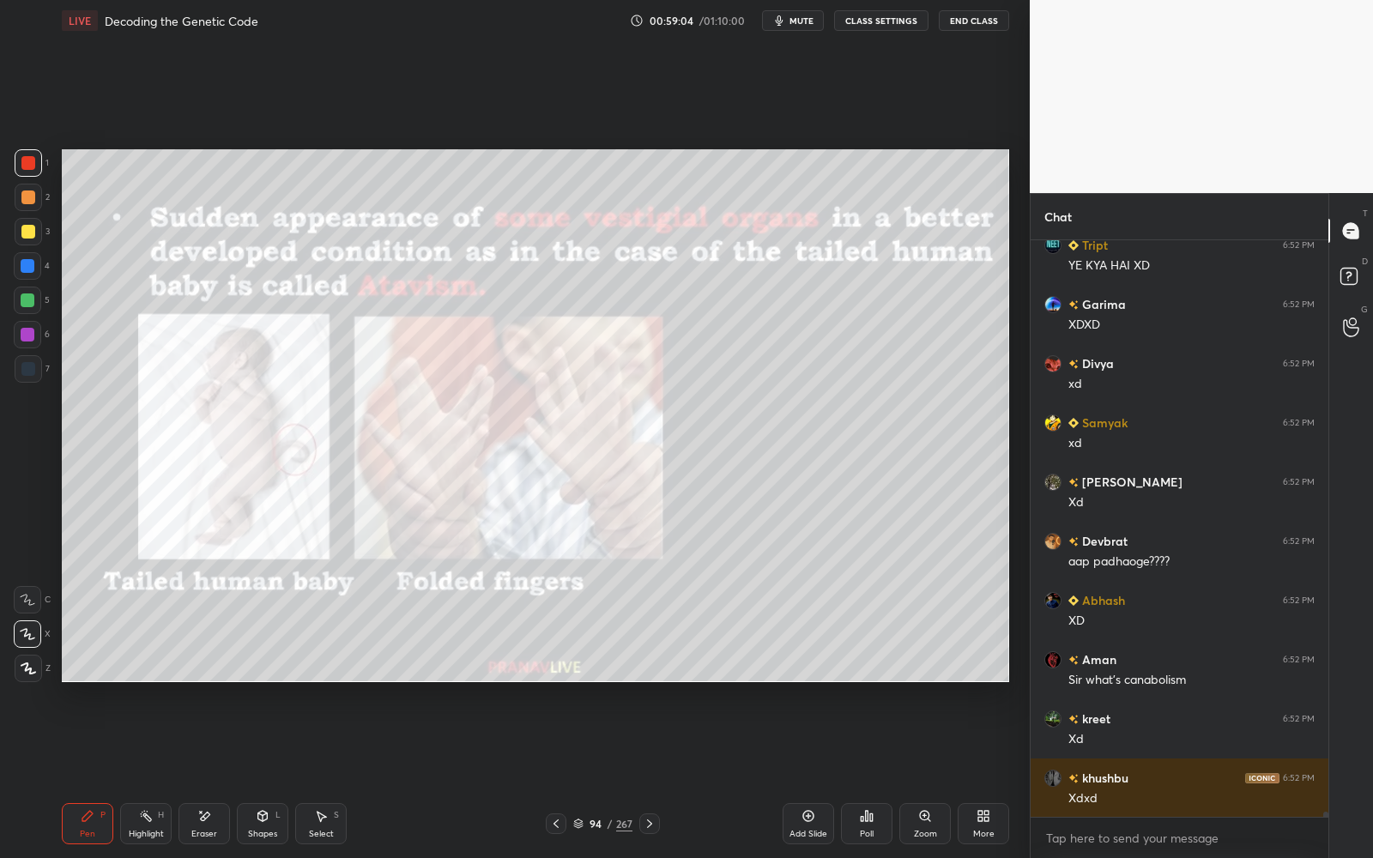
click at [906, 830] on div "Zoom" at bounding box center [924, 823] width 51 height 41
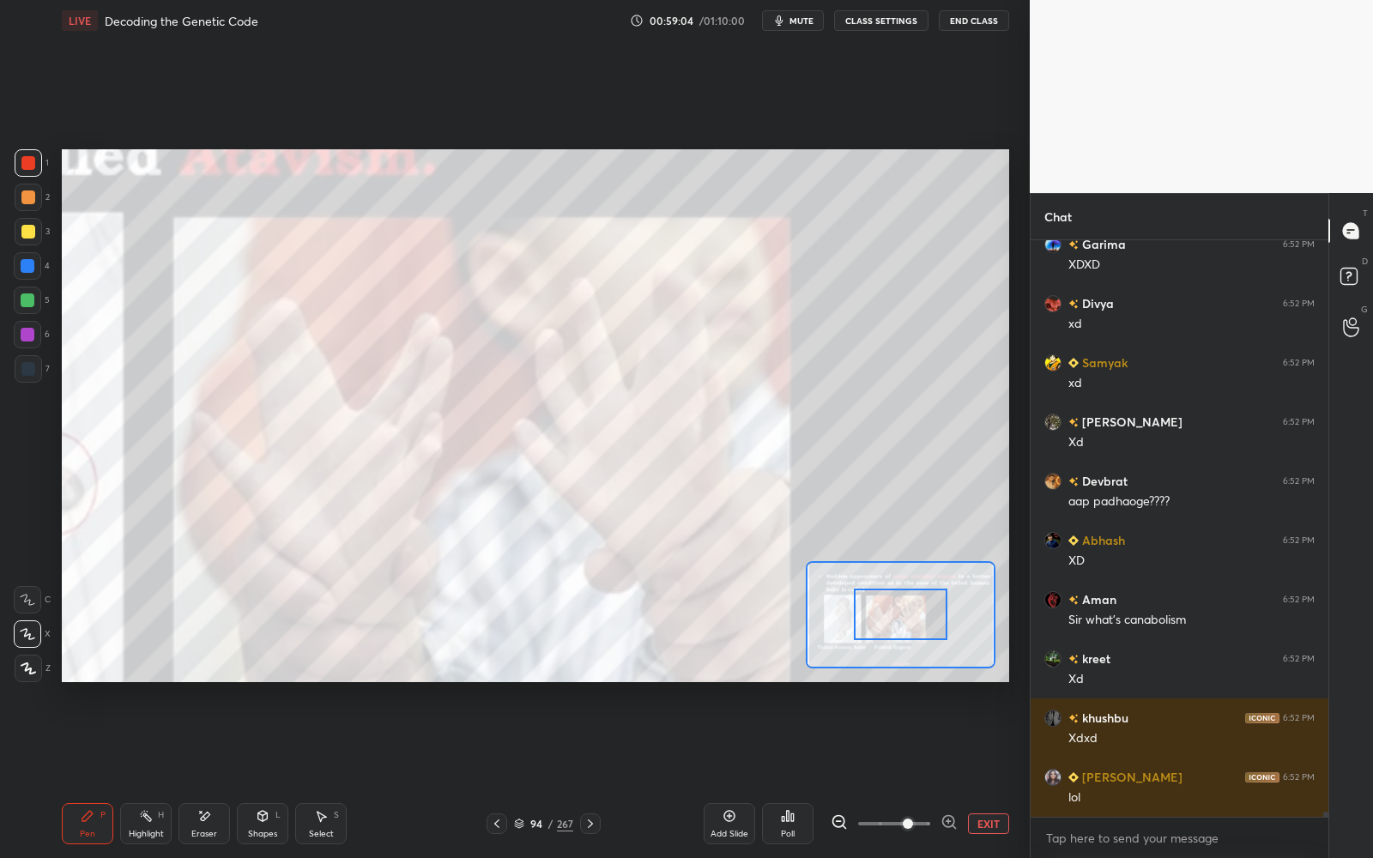
click at [911, 829] on span at bounding box center [894, 824] width 72 height 26
drag, startPoint x: 913, startPoint y: 829, endPoint x: 916, endPoint y: 756, distance: 73.0
click at [913, 827] on span at bounding box center [908, 824] width 10 height 10
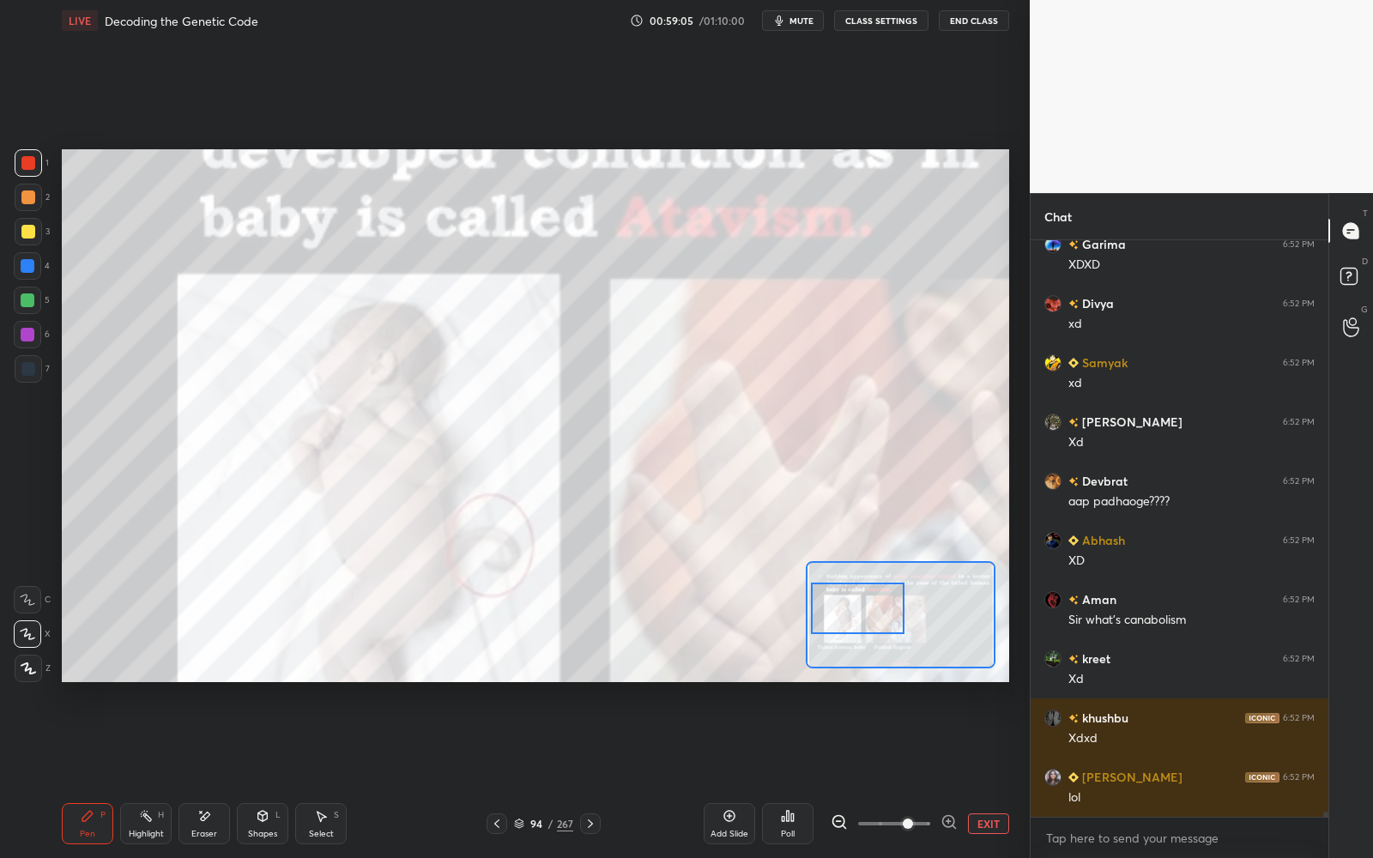
click at [874, 633] on div at bounding box center [857, 608] width 93 height 51
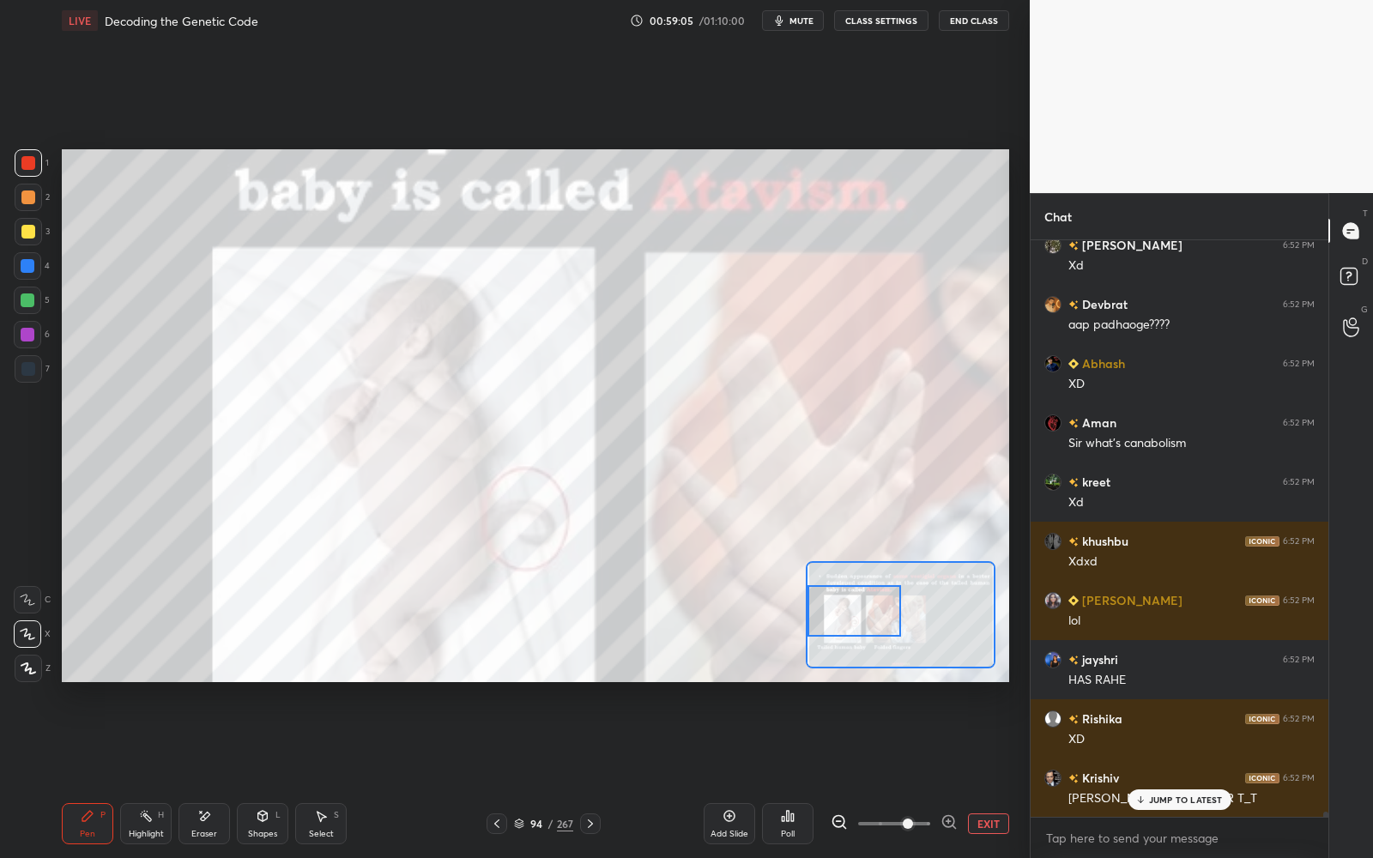
click at [875, 633] on div at bounding box center [853, 610] width 93 height 51
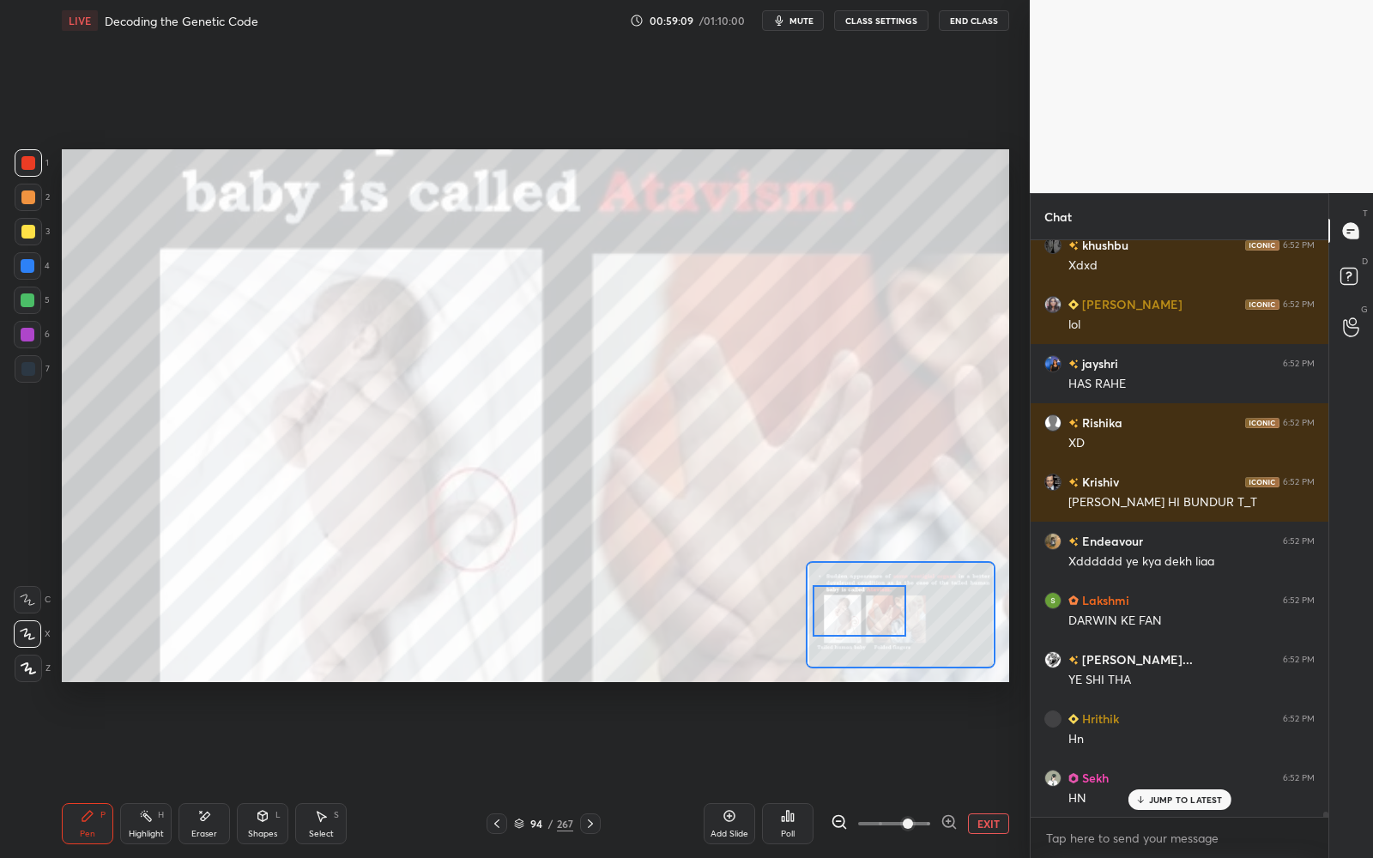
click at [874, 619] on div at bounding box center [859, 610] width 93 height 51
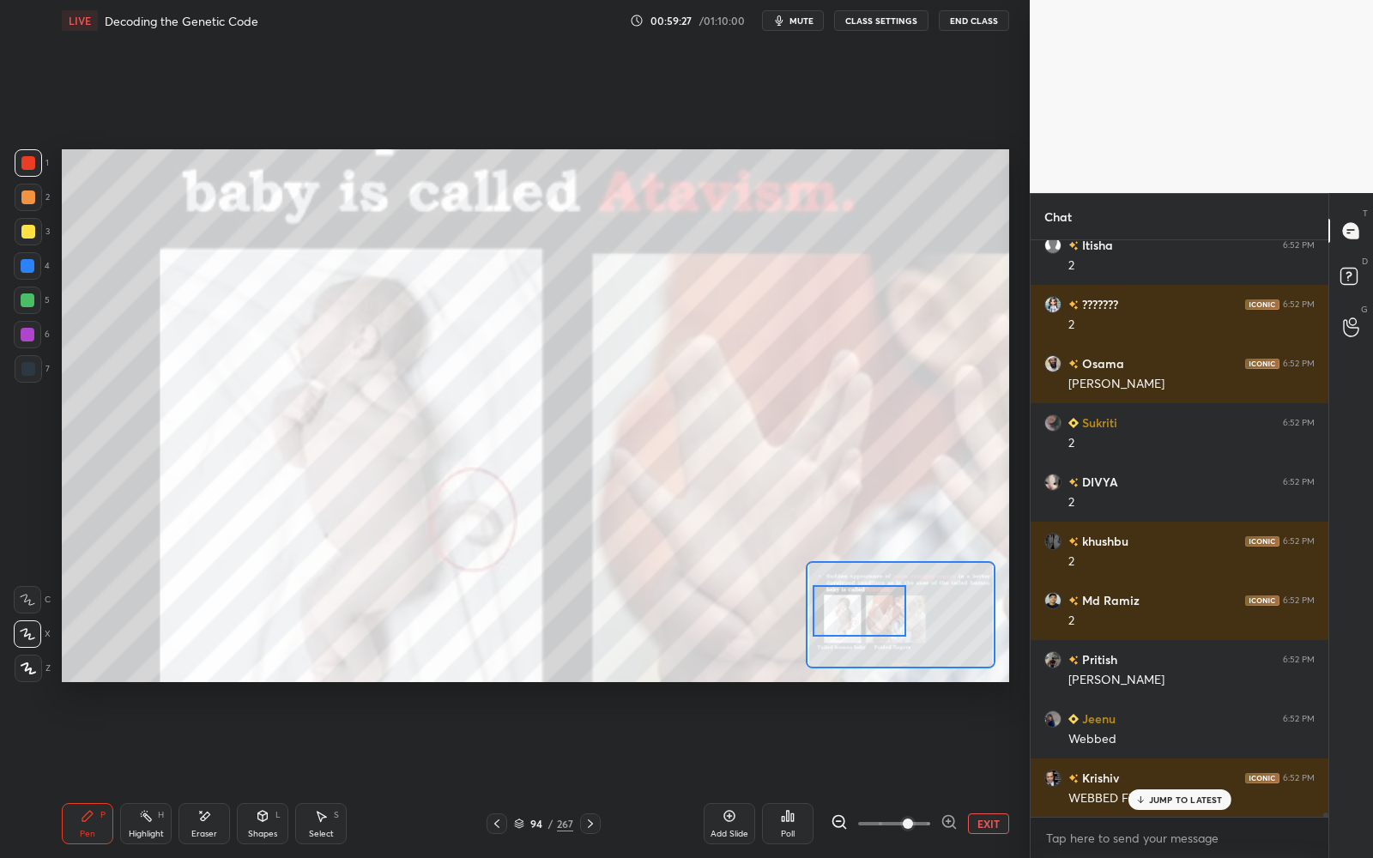
click at [589, 825] on icon at bounding box center [591, 824] width 14 height 14
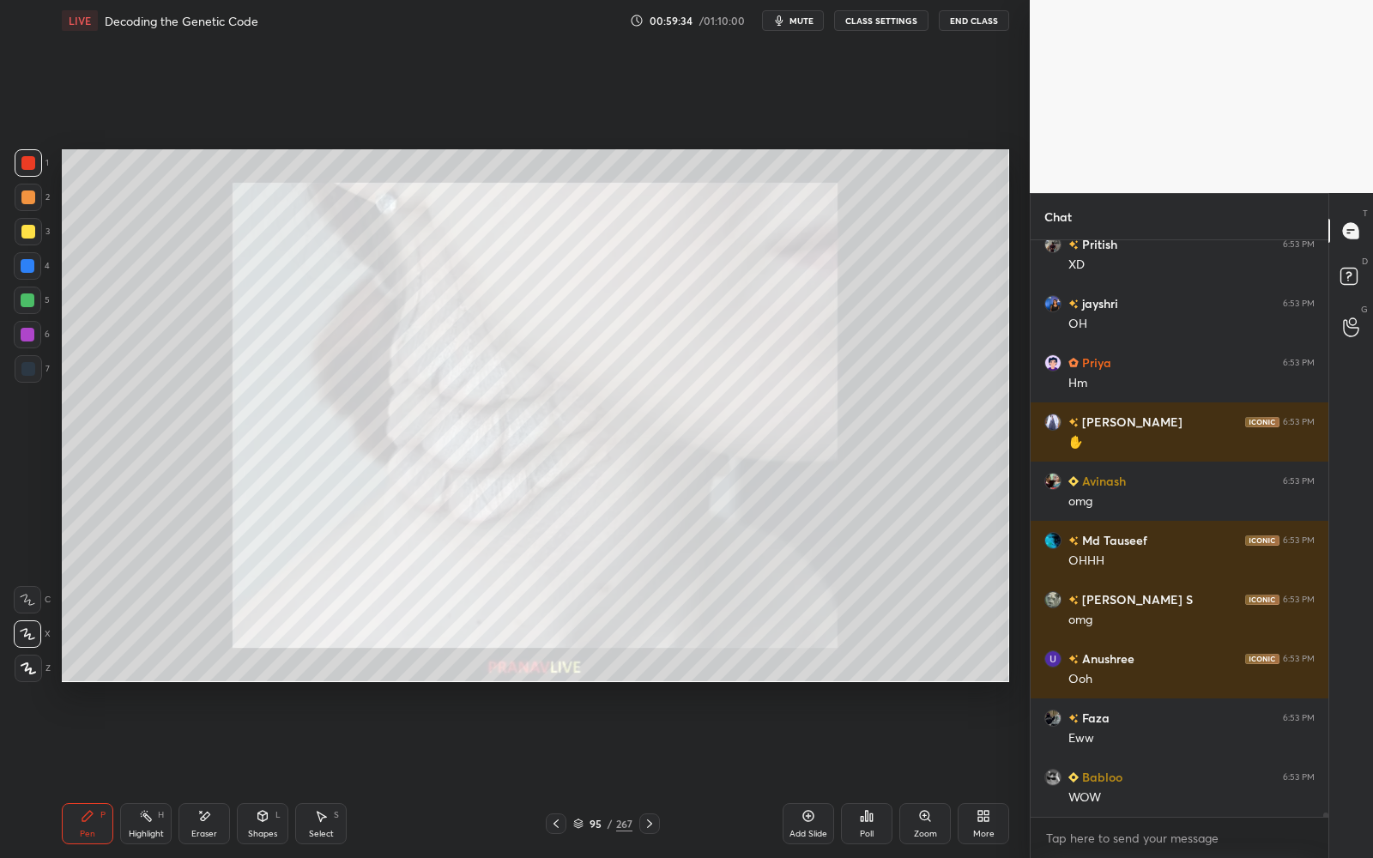
click at [596, 831] on div "95 / 267" at bounding box center [603, 823] width 114 height 21
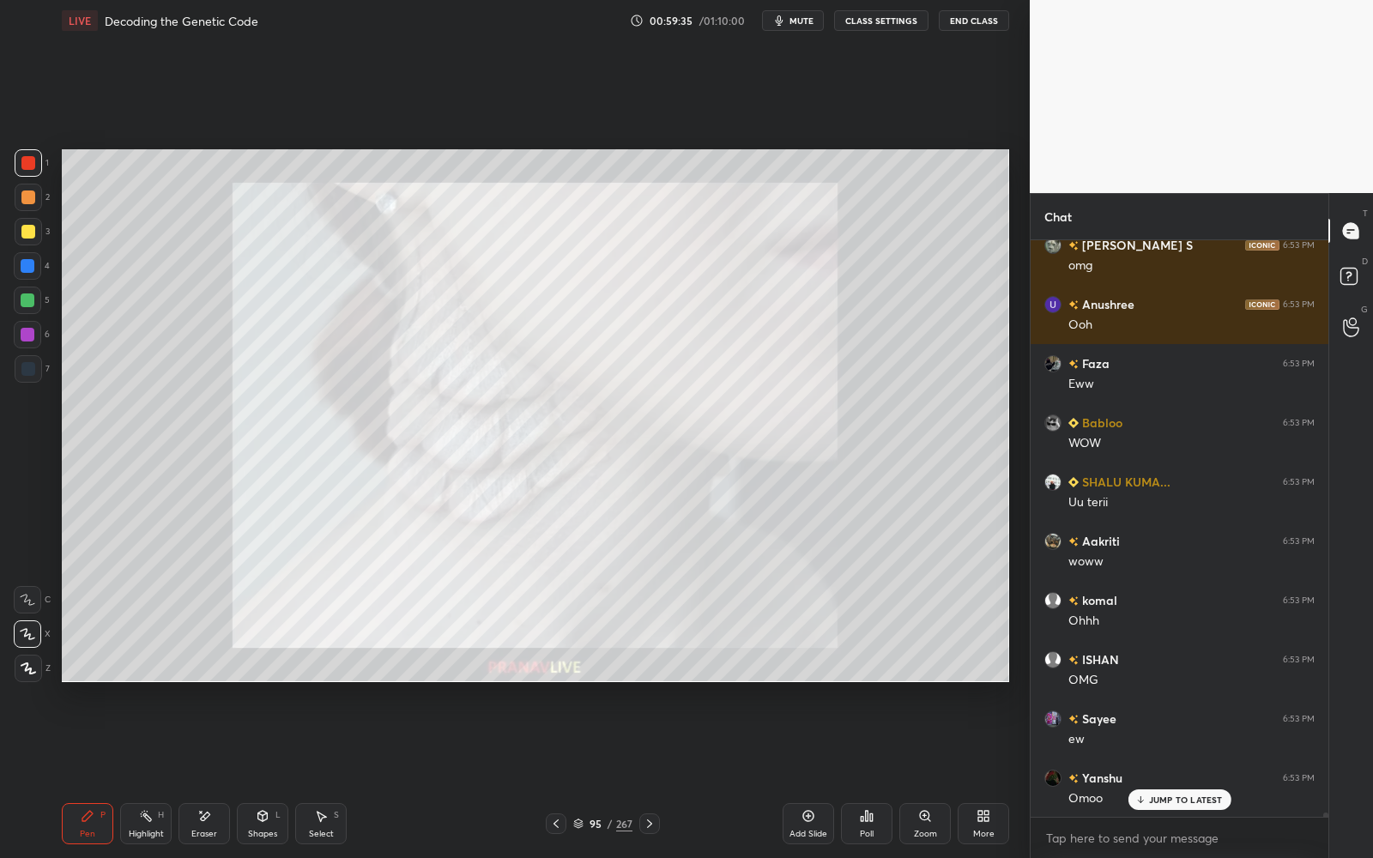
click at [579, 819] on icon at bounding box center [578, 824] width 10 height 10
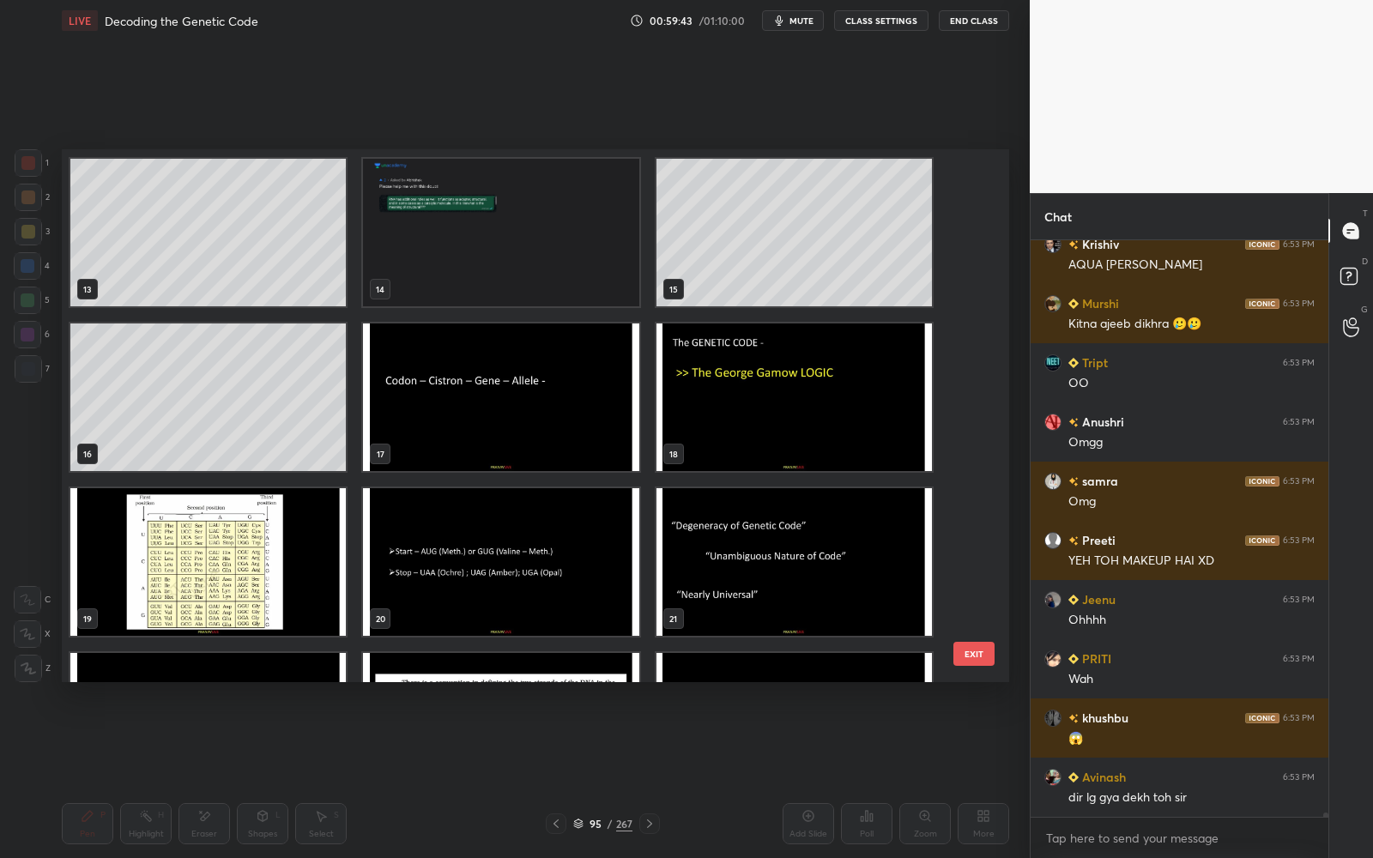
click at [281, 511] on img "grid" at bounding box center [207, 562] width 275 height 148
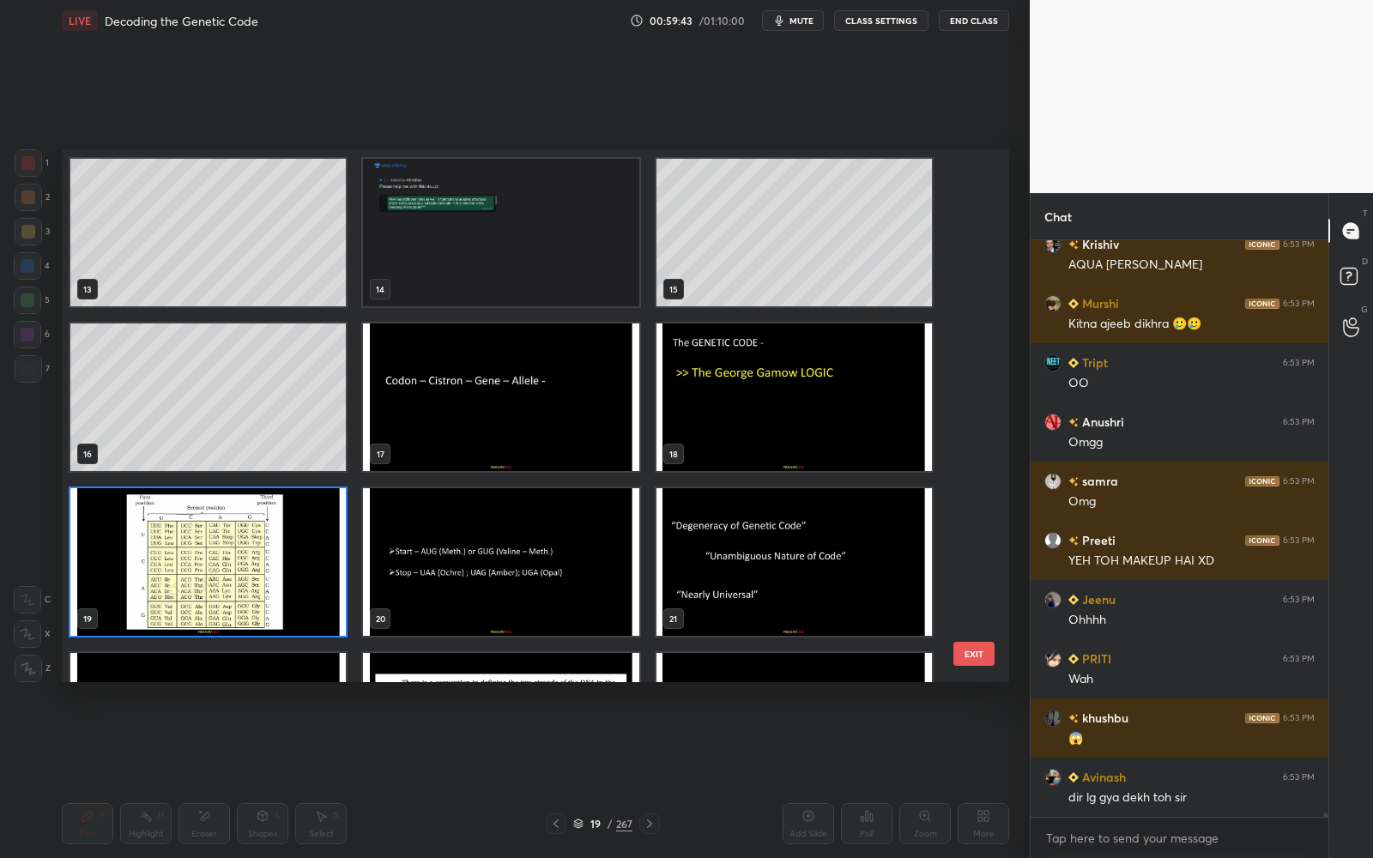
click at [281, 511] on img "grid" at bounding box center [207, 562] width 275 height 148
click at [281, 512] on img "grid" at bounding box center [207, 562] width 275 height 148
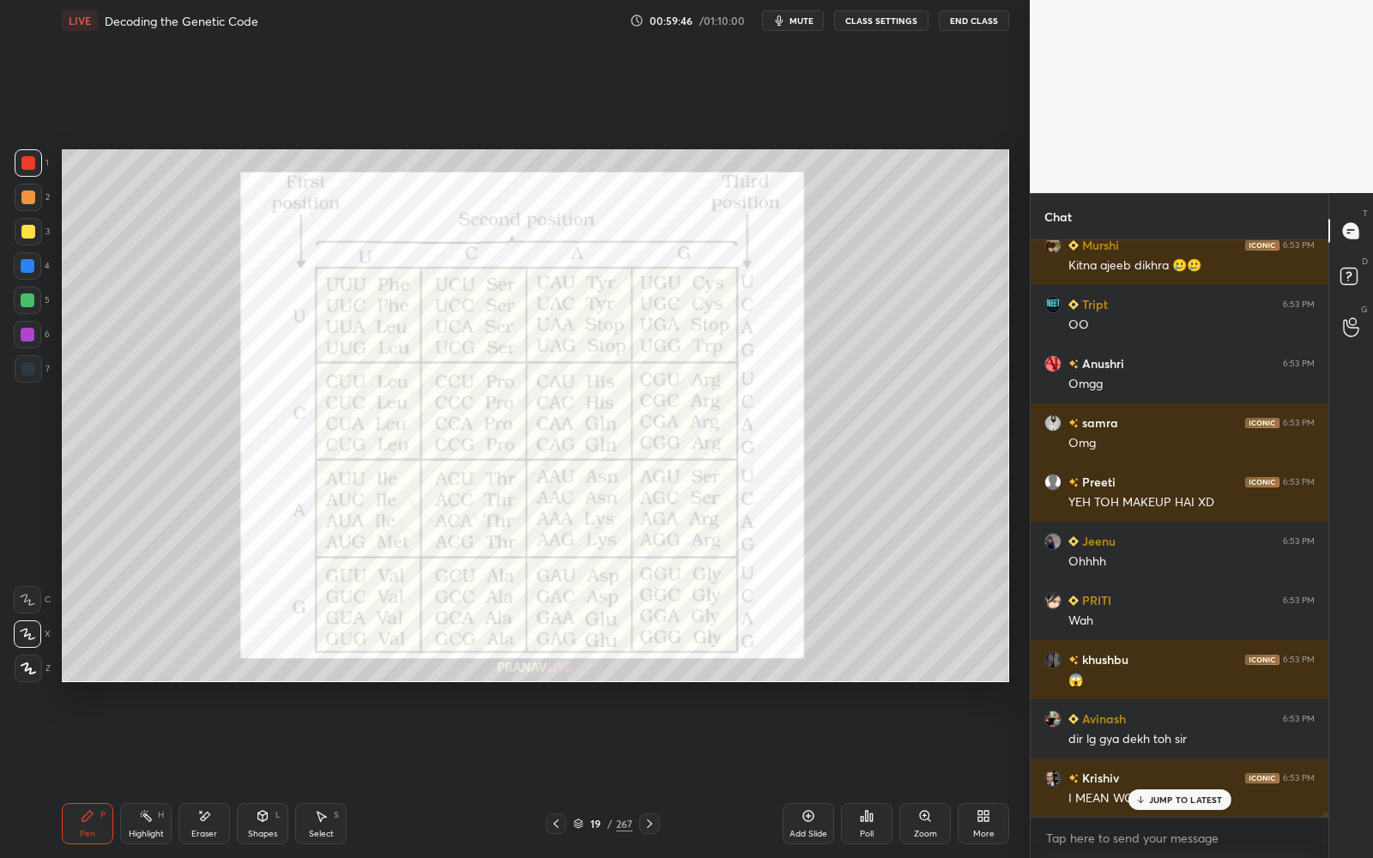
click at [551, 827] on icon at bounding box center [556, 824] width 14 height 14
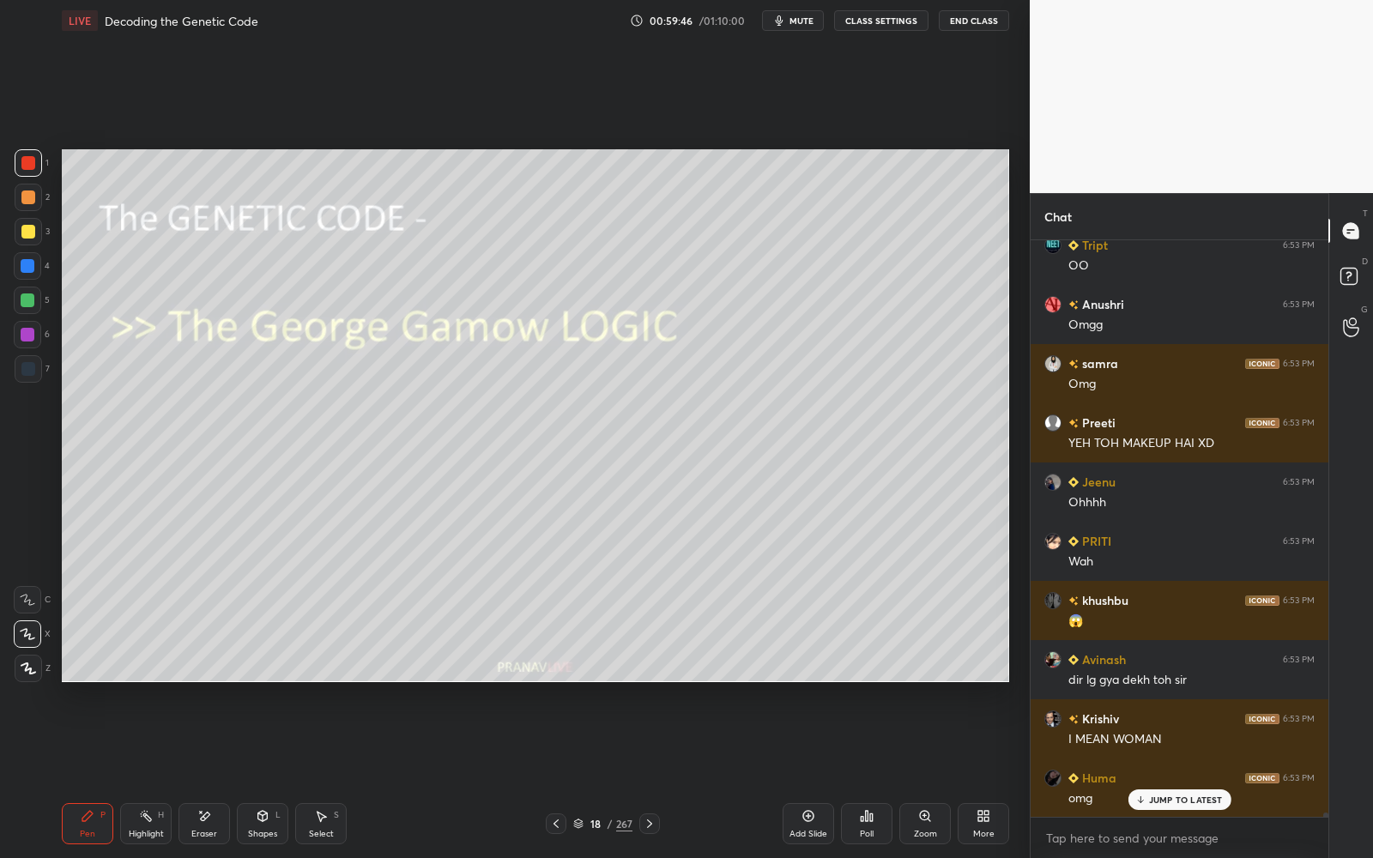
click at [553, 827] on icon at bounding box center [556, 824] width 14 height 14
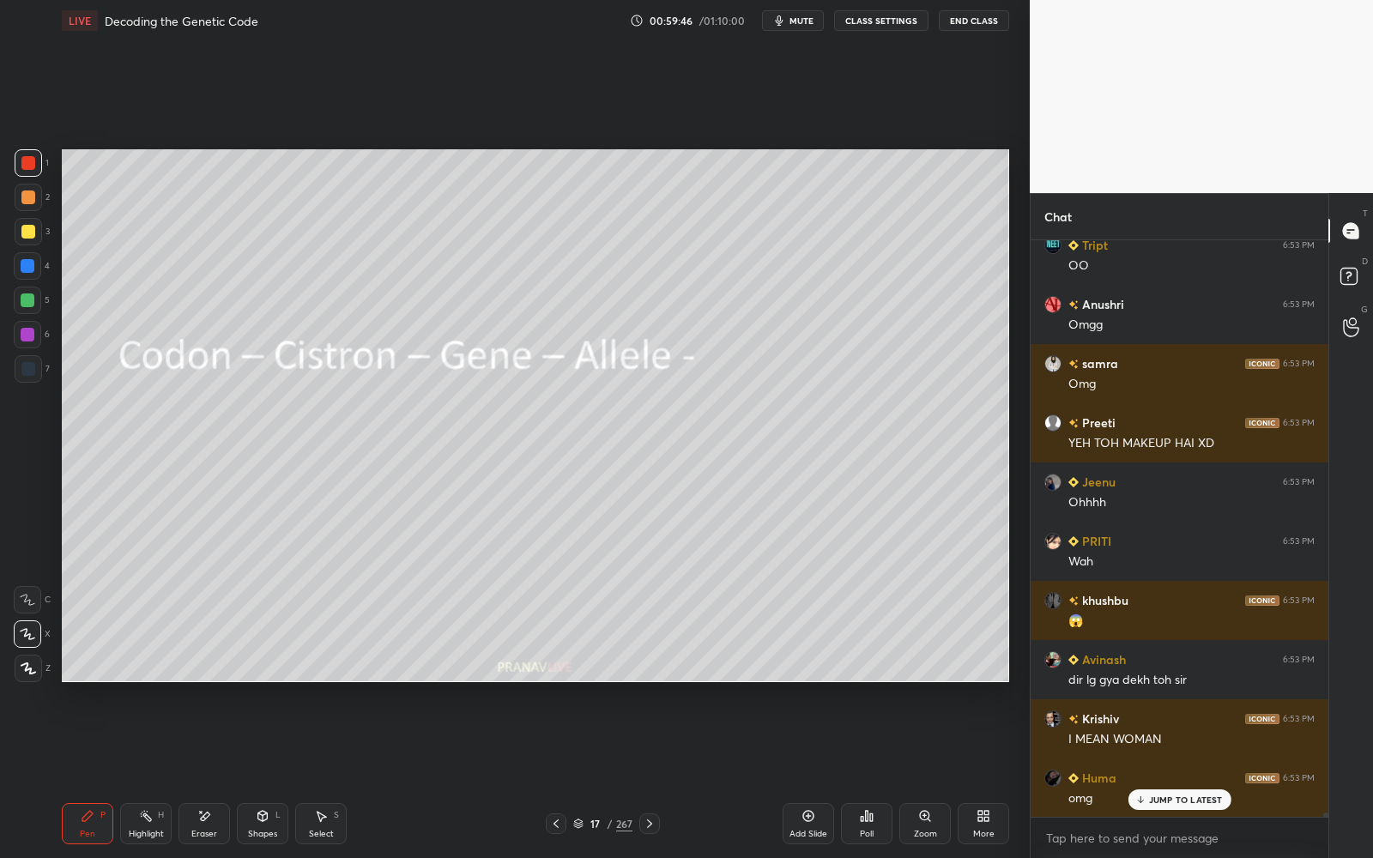
click at [553, 828] on icon at bounding box center [556, 824] width 14 height 14
click at [554, 829] on icon at bounding box center [556, 824] width 14 height 14
click at [577, 828] on icon at bounding box center [578, 824] width 10 height 10
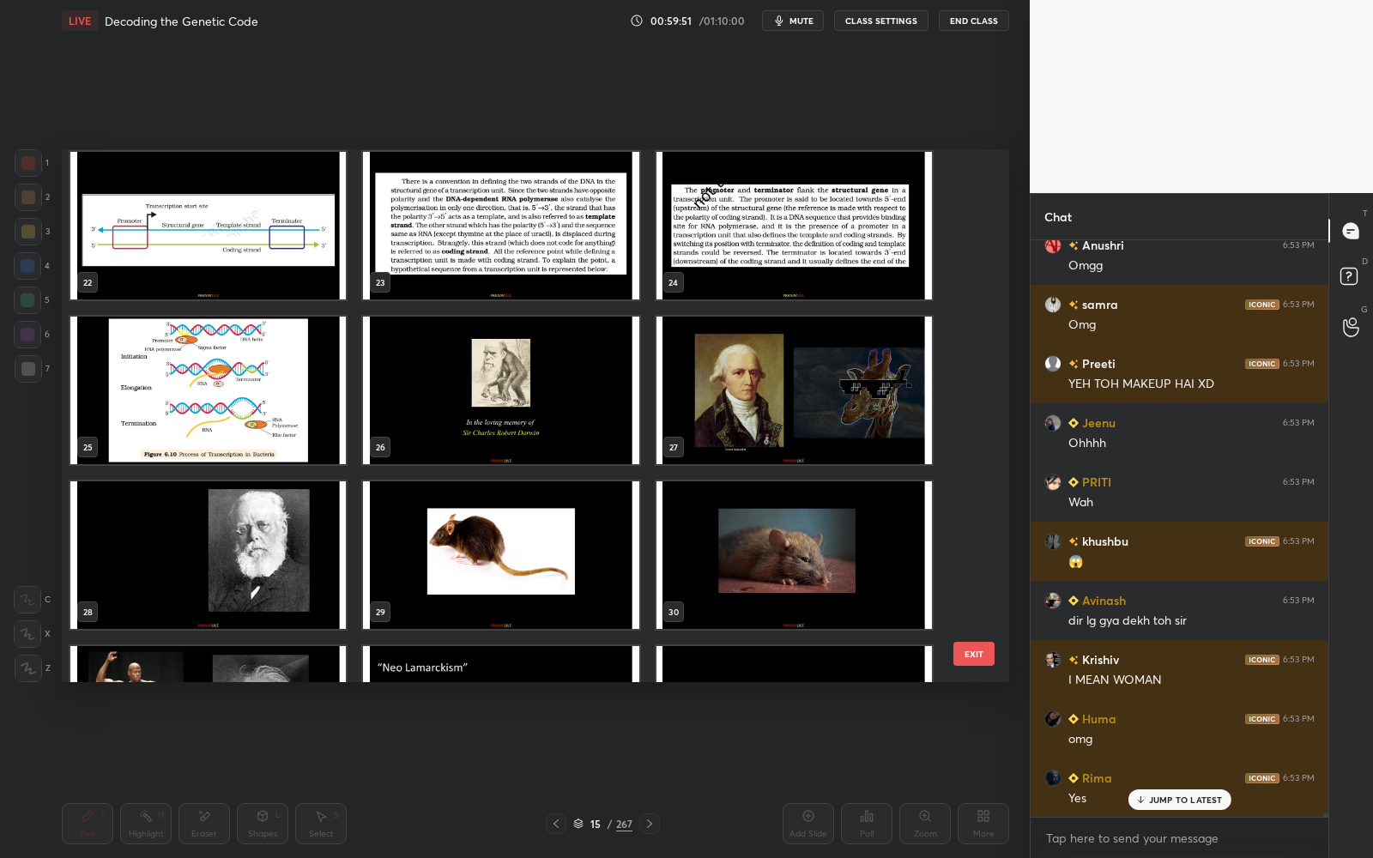
click at [257, 371] on img "grid" at bounding box center [207, 391] width 275 height 148
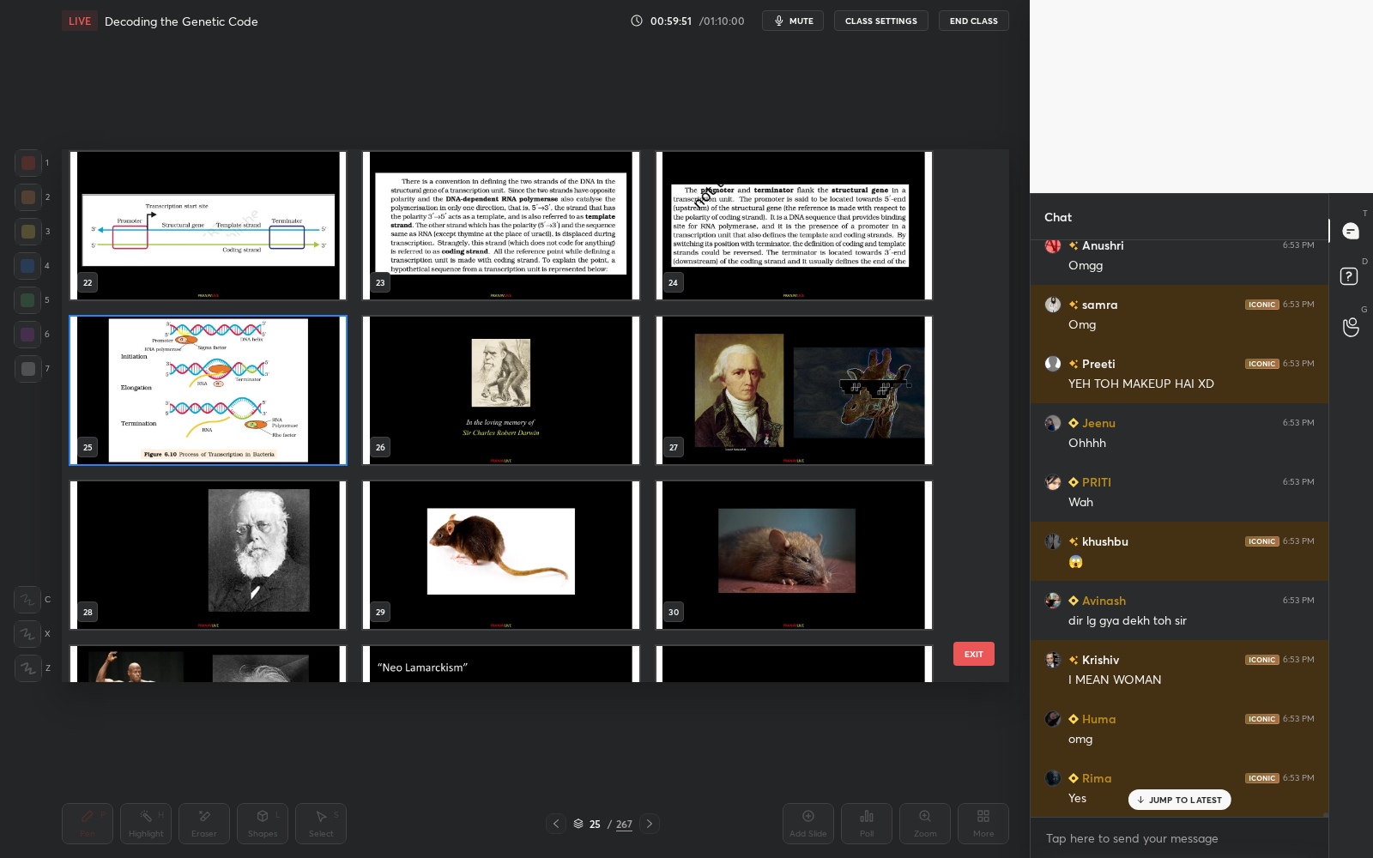
click at [257, 371] on img "grid" at bounding box center [207, 391] width 275 height 148
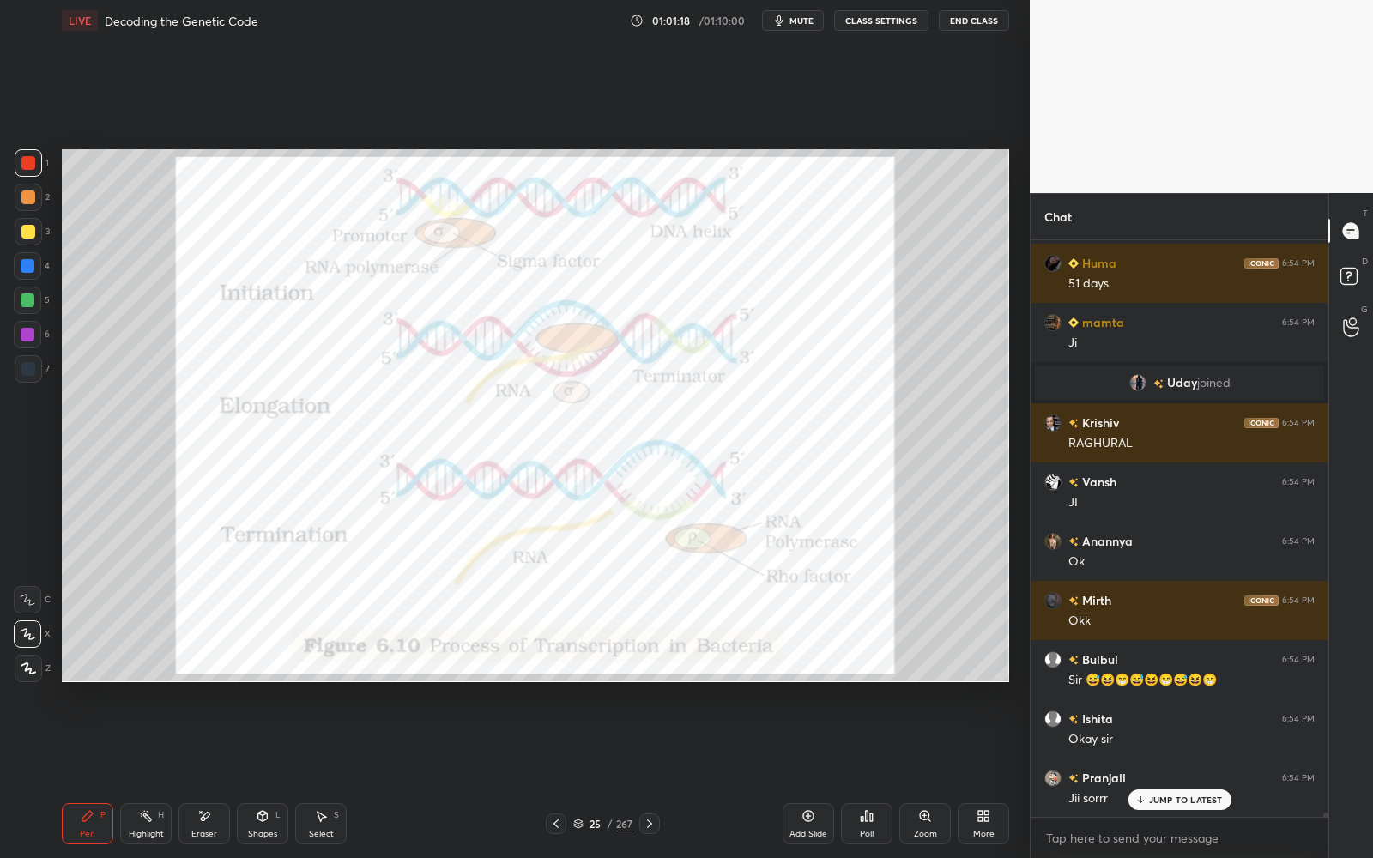
click at [1157, 792] on div "JUMP TO LATEST" at bounding box center [1179, 799] width 103 height 21
click at [1122, 833] on textarea at bounding box center [1179, 838] width 270 height 27
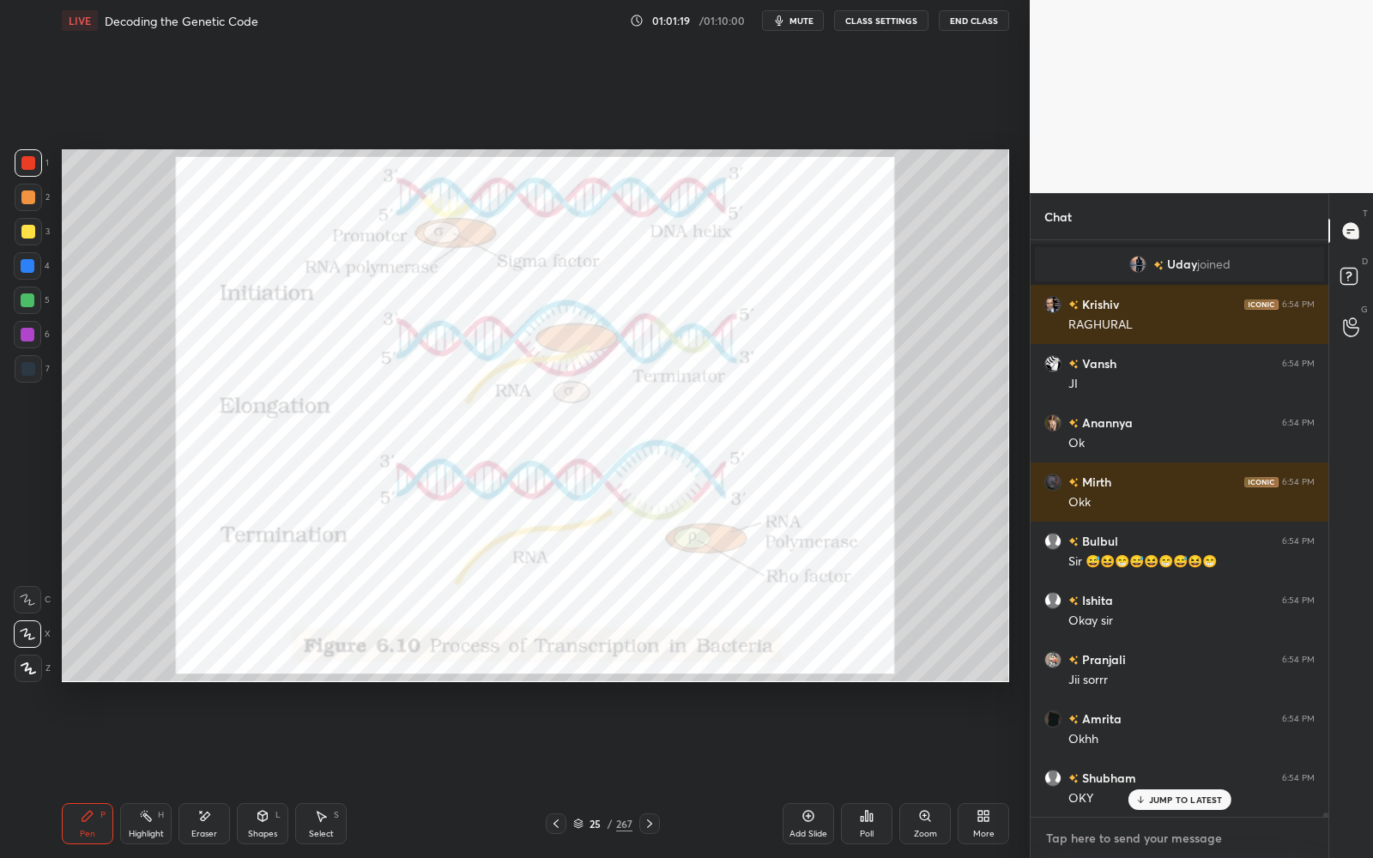
paste textarea "https://t.me/+9SEu9dqBcLs1Nzc1"
type textarea "https://t.me/+9SEu9dqBcLs1Nzc1"
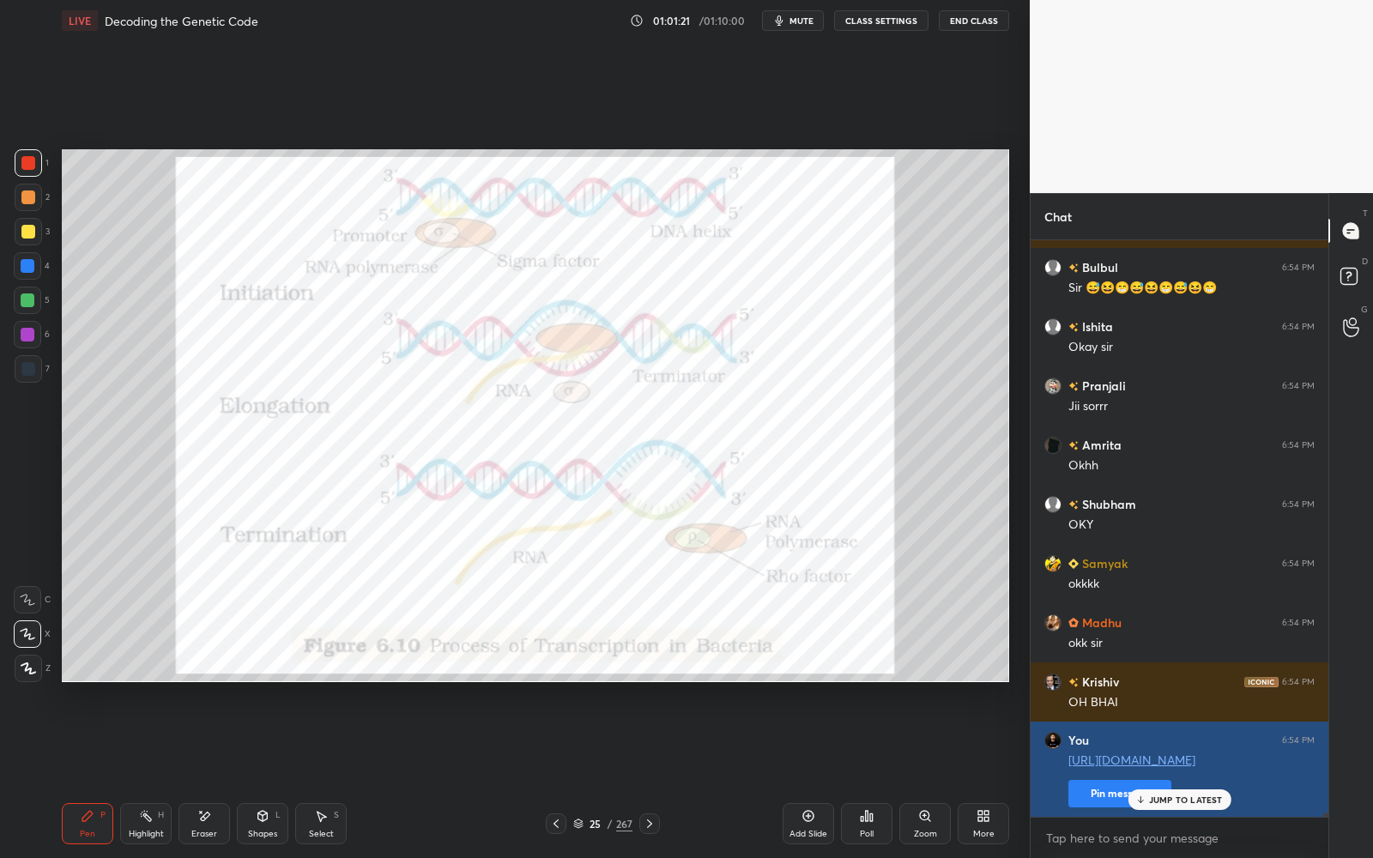
click at [1121, 790] on button "Pin message" at bounding box center [1119, 793] width 103 height 27
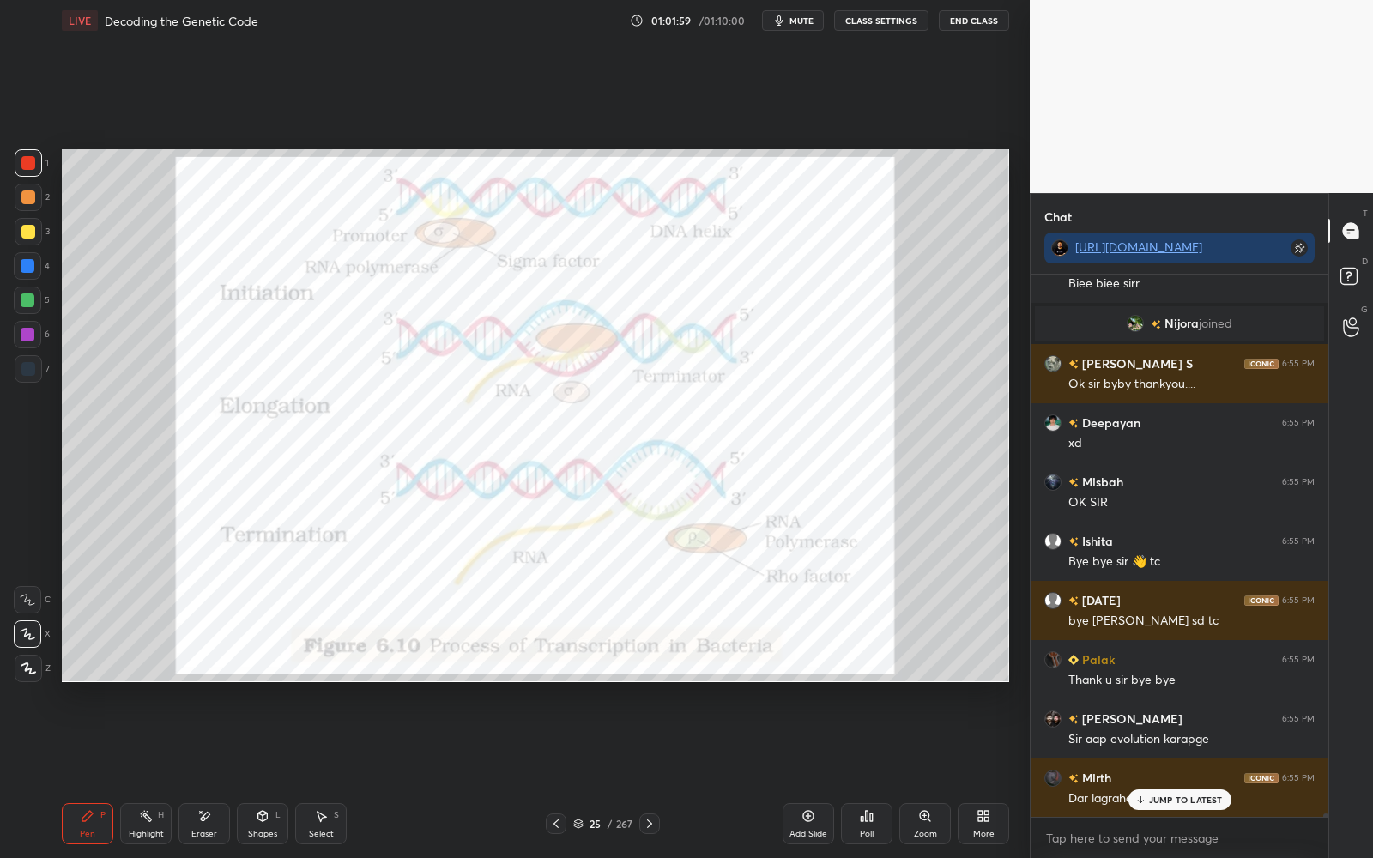
click at [792, 817] on div "Add Slide" at bounding box center [808, 823] width 51 height 41
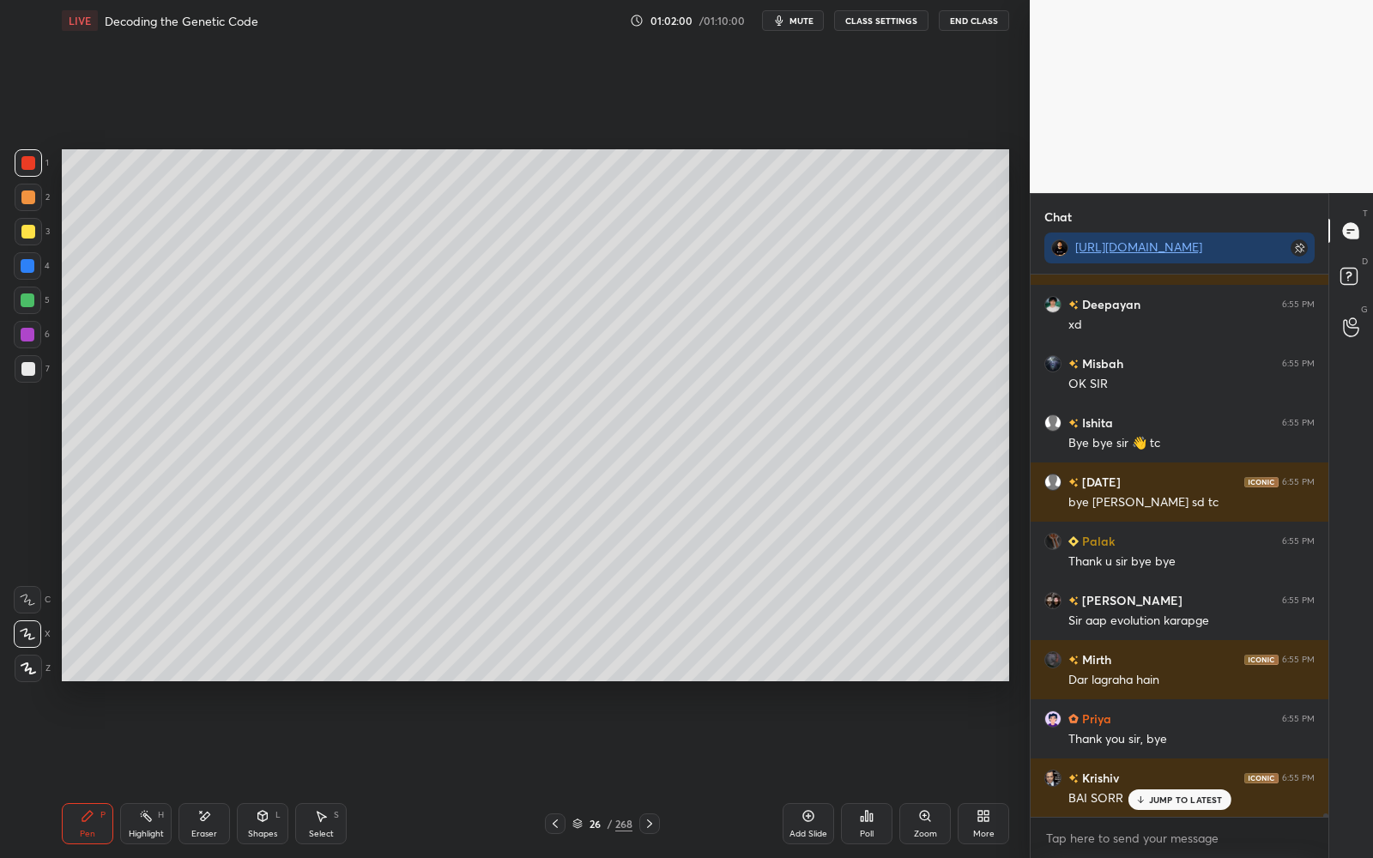
click at [24, 171] on div at bounding box center [28, 162] width 27 height 27
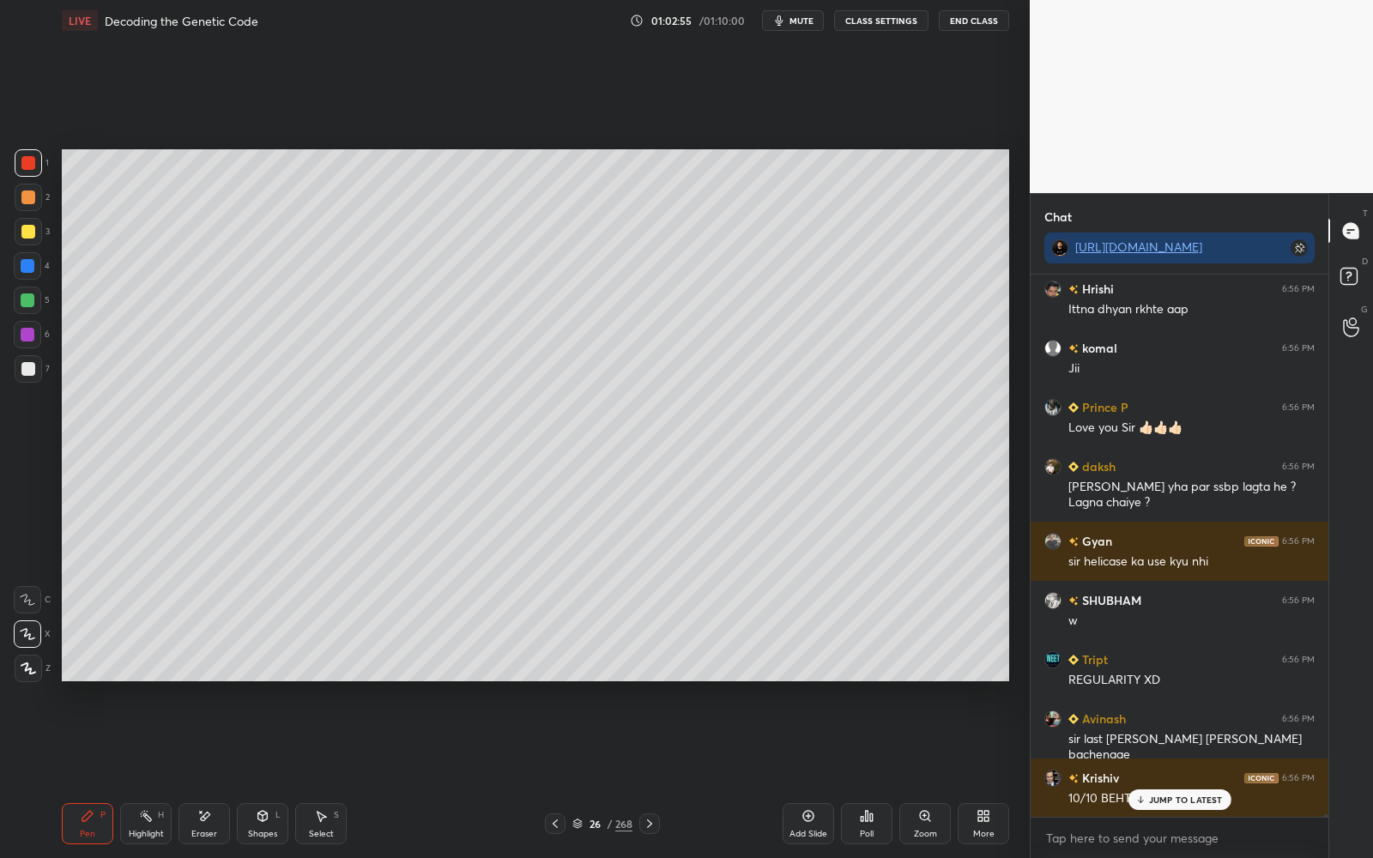
click at [962, 30] on button "End Class" at bounding box center [974, 20] width 70 height 21
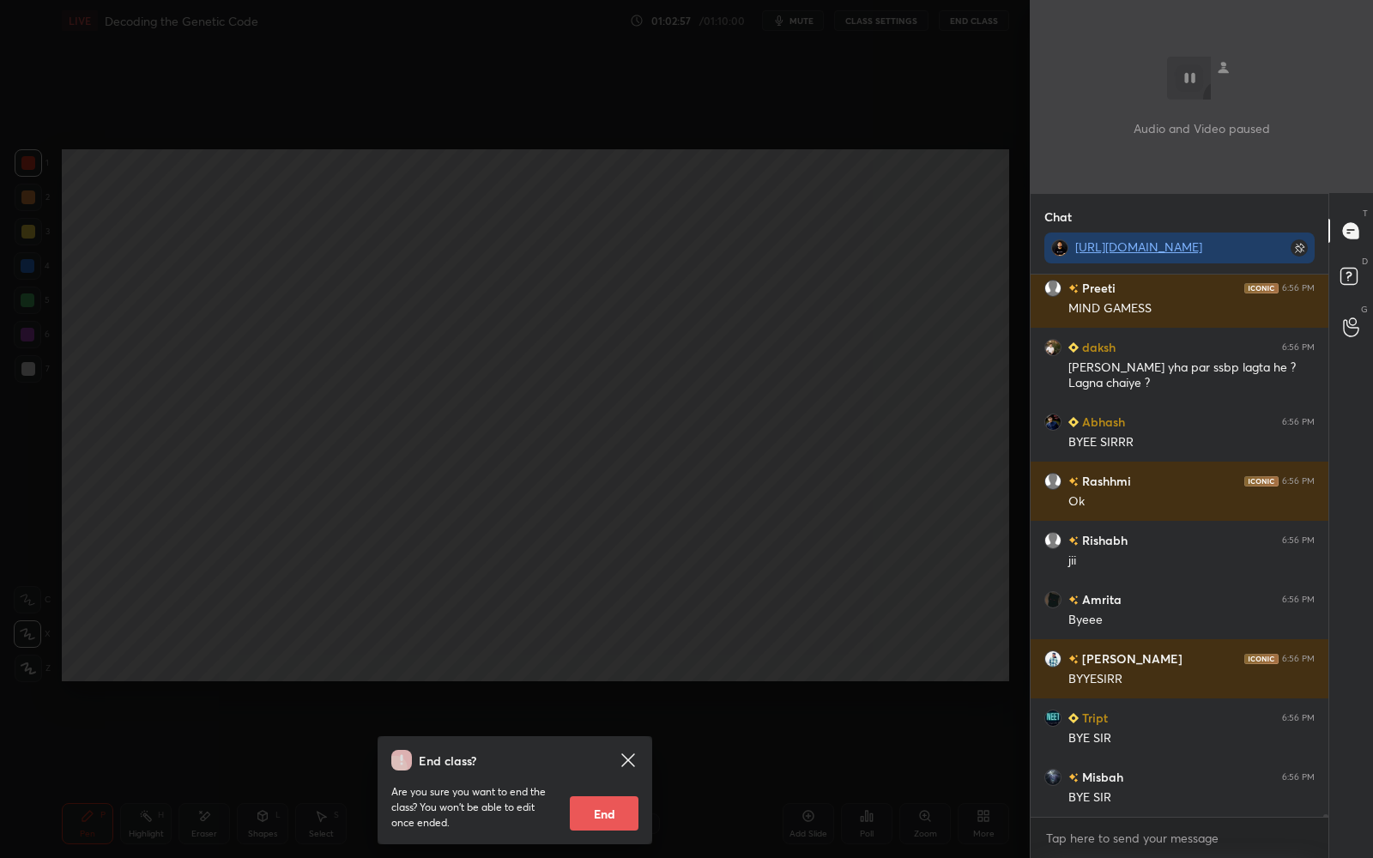
click at [604, 818] on button "End" at bounding box center [604, 813] width 69 height 34
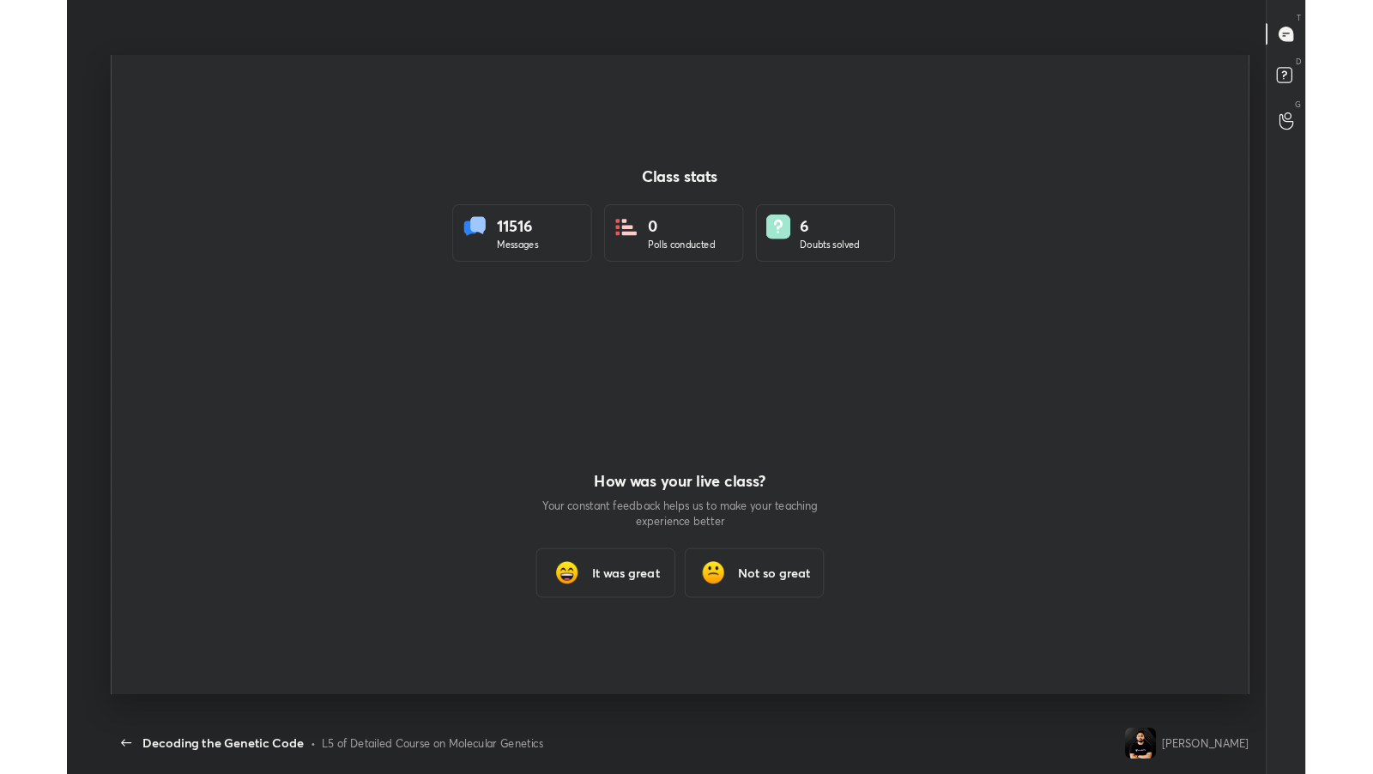
scroll to position [85144, 84450]
